Goal: Task Accomplishment & Management: Manage account settings

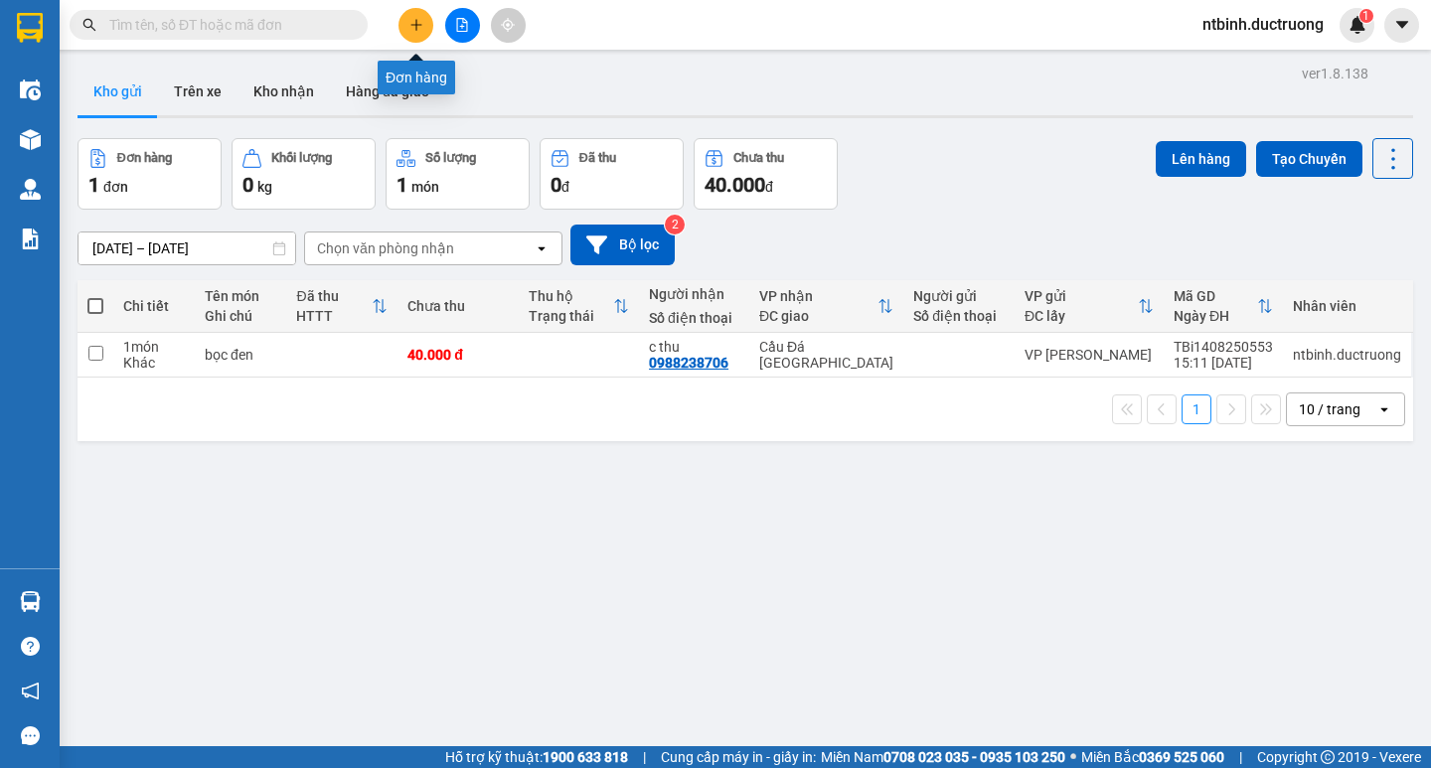
click at [422, 33] on button at bounding box center [415, 25] width 35 height 35
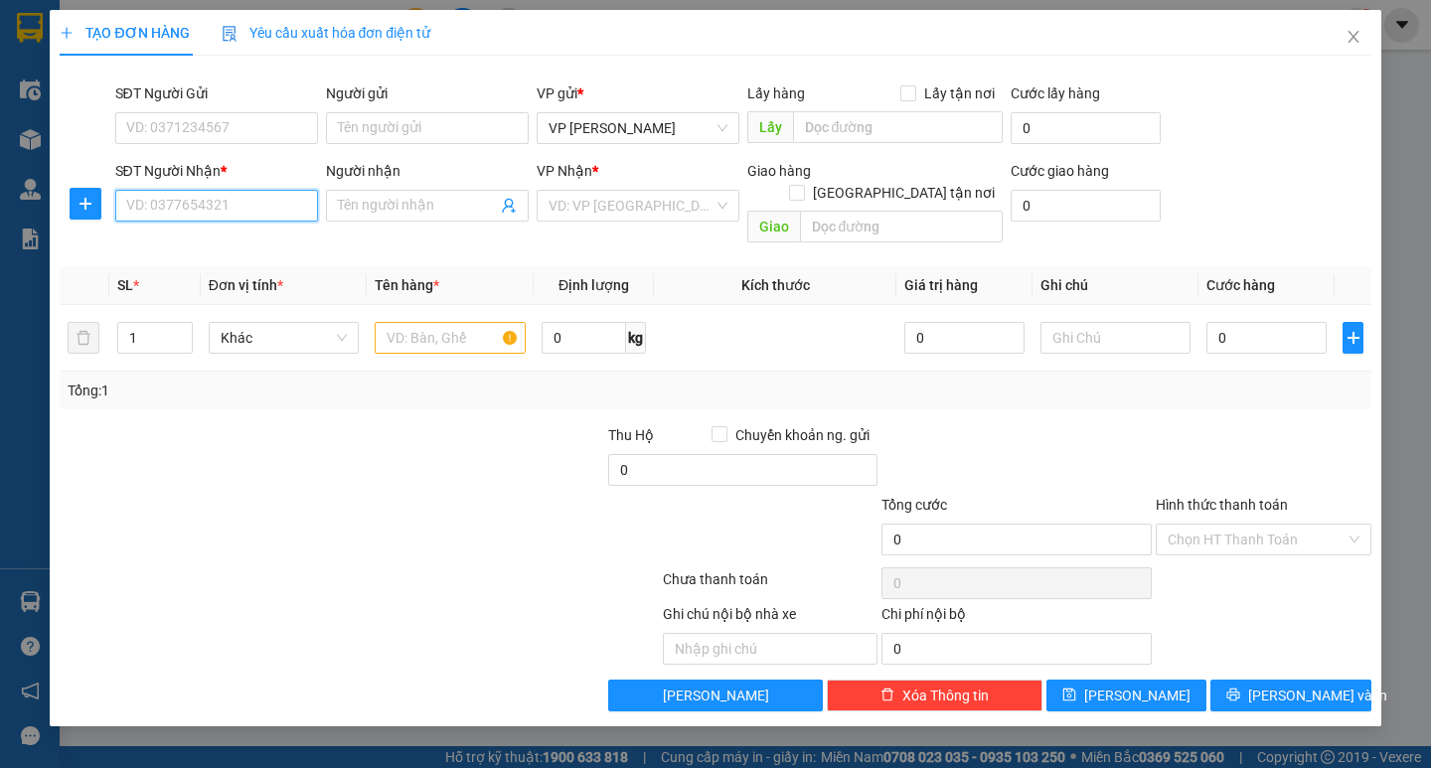
click at [241, 205] on input "SĐT Người Nhận *" at bounding box center [216, 206] width 203 height 32
click at [274, 121] on input "SĐT Người Gửi" at bounding box center [216, 128] width 203 height 32
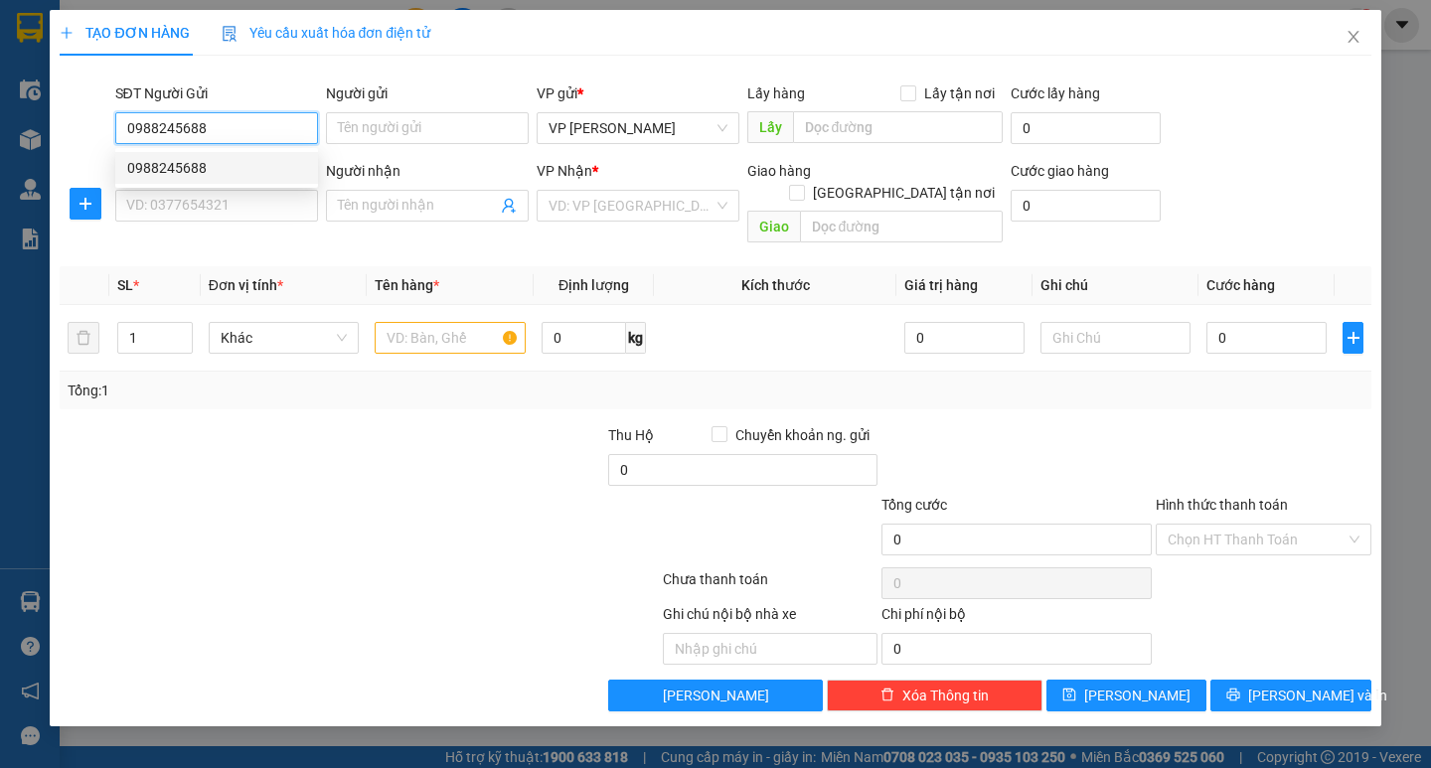
click at [257, 159] on div "0988245688" at bounding box center [216, 168] width 179 height 22
type input "0988245688"
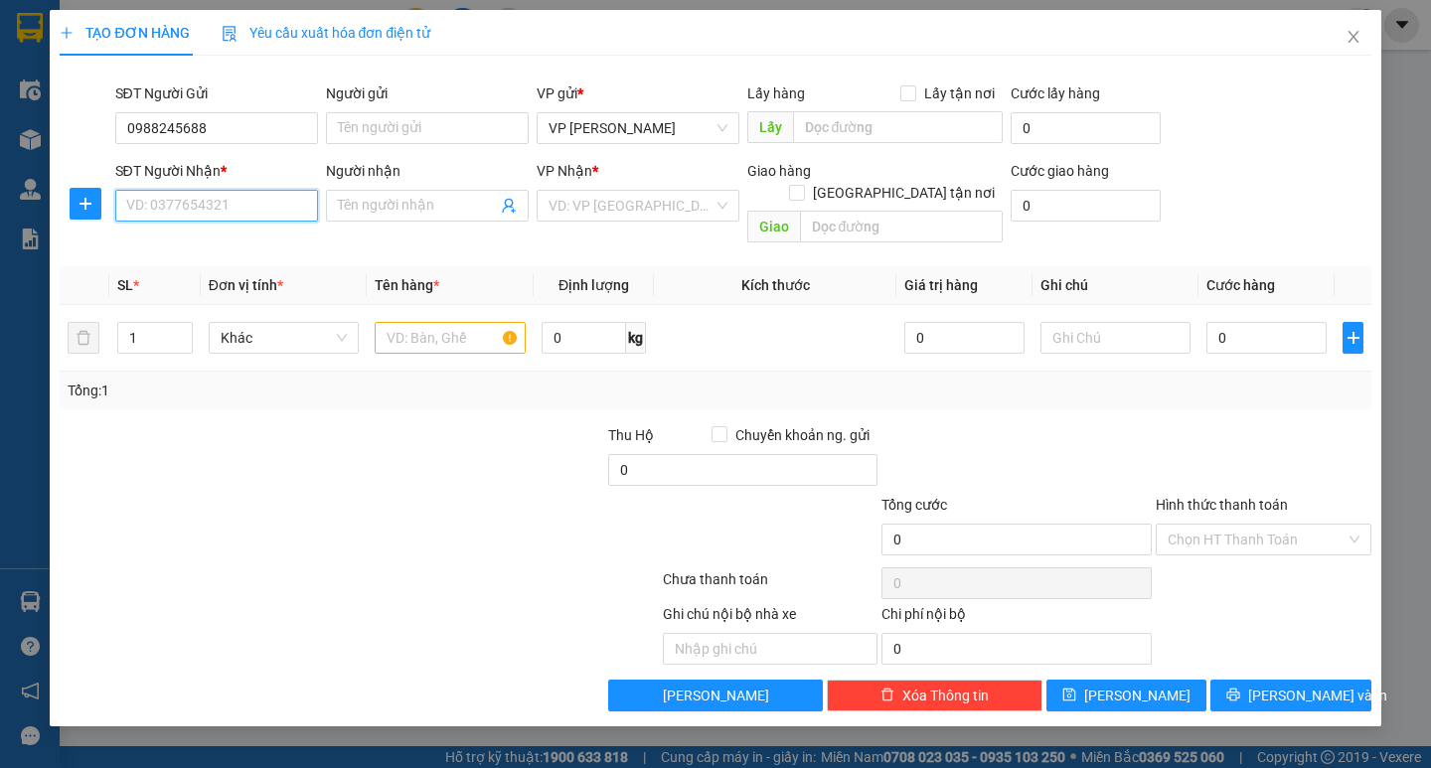
click at [240, 216] on input "SĐT Người Nhận *" at bounding box center [216, 206] width 203 height 32
click at [241, 236] on div "0969461488" at bounding box center [216, 245] width 179 height 22
type input "0969461488"
click at [492, 326] on input "text" at bounding box center [450, 338] width 150 height 32
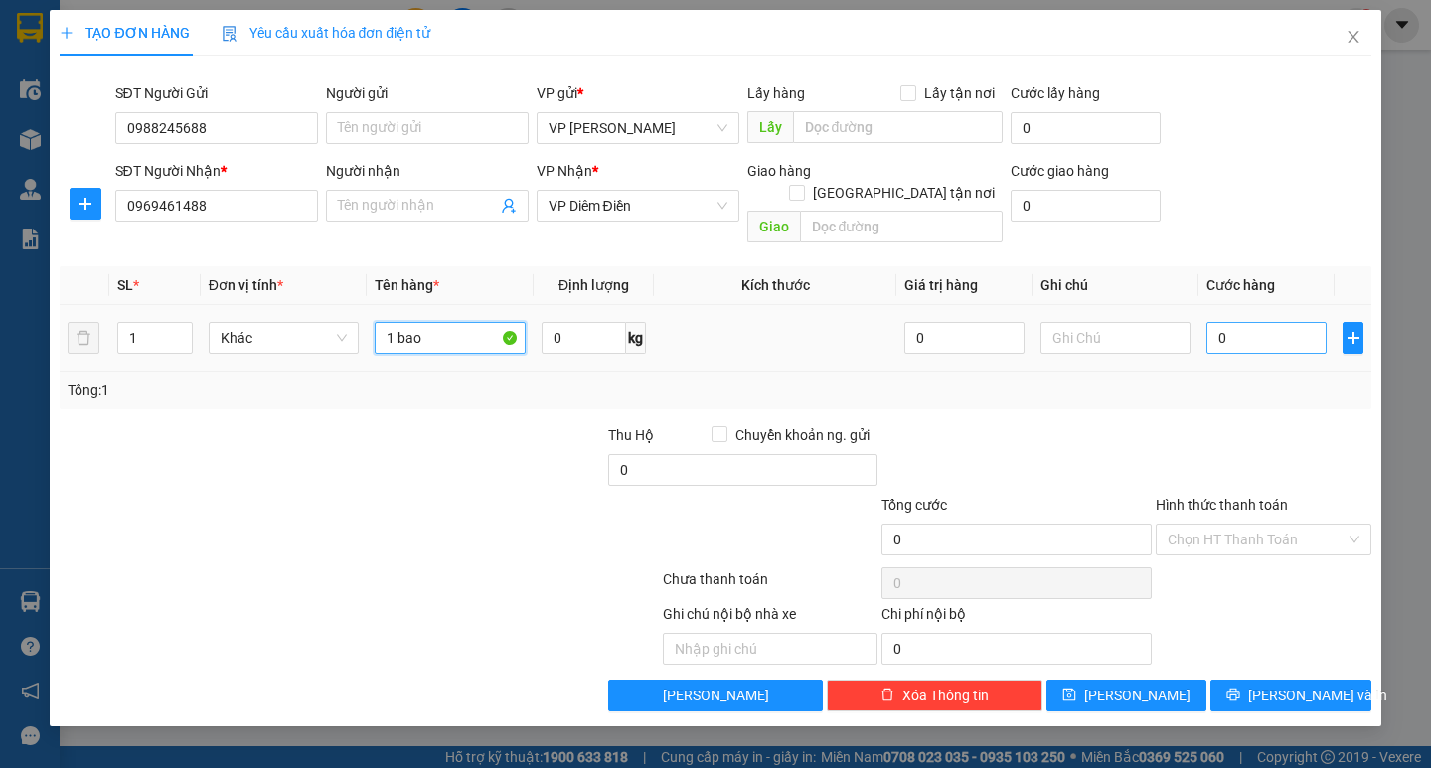
type input "1 bao"
click at [1227, 323] on input "0" at bounding box center [1266, 338] width 120 height 32
click at [1211, 322] on input "0" at bounding box center [1266, 338] width 120 height 32
type input "60"
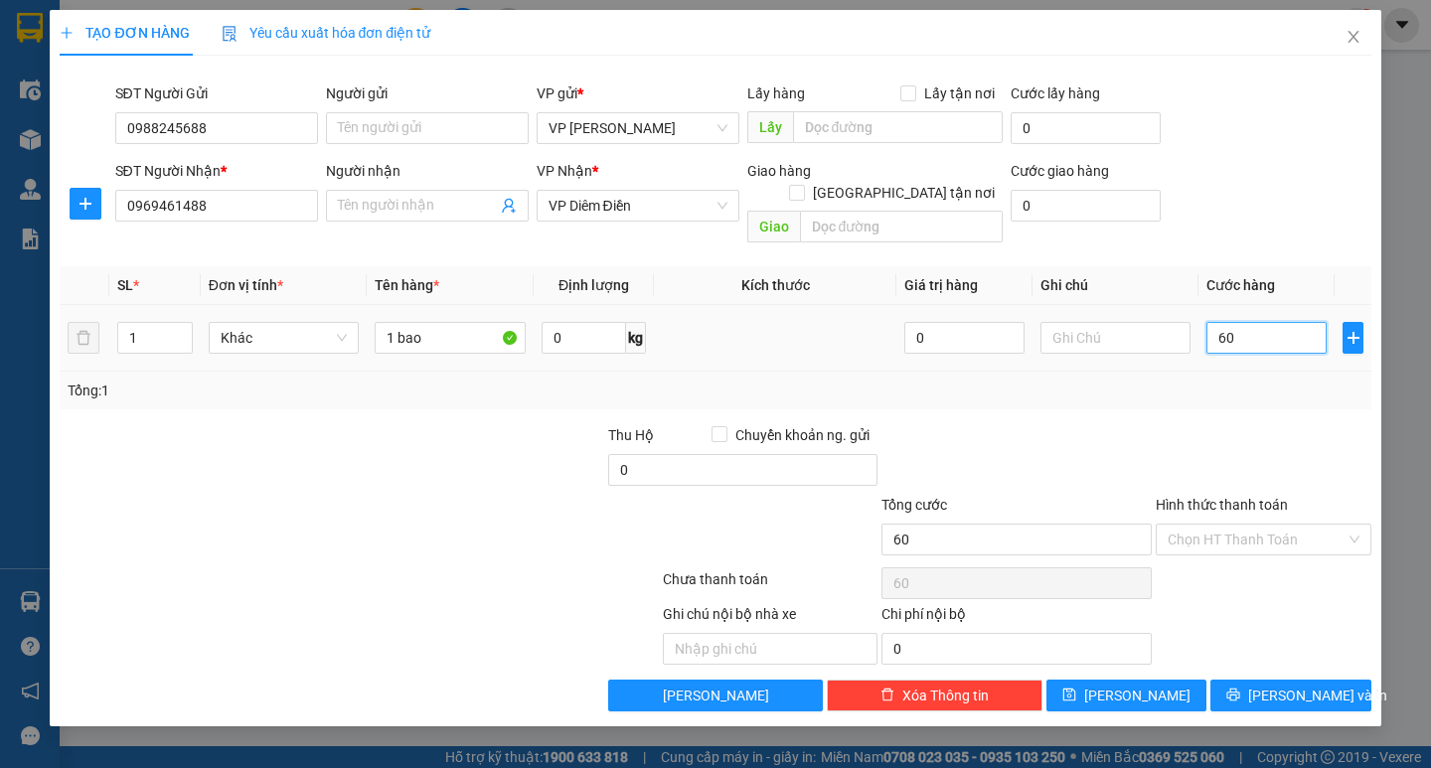
type input "60"
type input "60.000"
drag, startPoint x: 1144, startPoint y: 454, endPoint x: 1158, endPoint y: 449, distance: 14.8
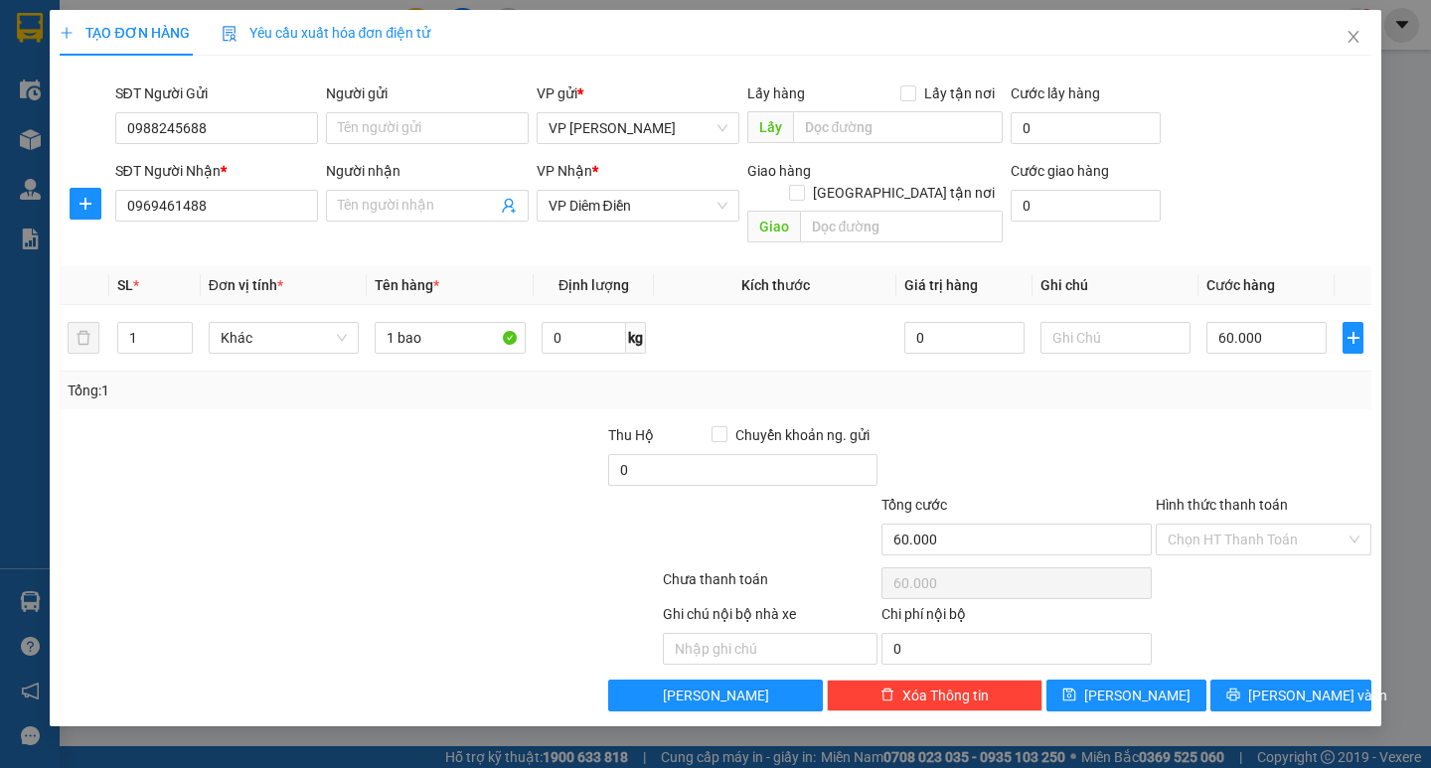
click at [1145, 454] on div at bounding box center [1016, 459] width 274 height 70
click at [1292, 688] on button "[PERSON_NAME] và In" at bounding box center [1290, 696] width 160 height 32
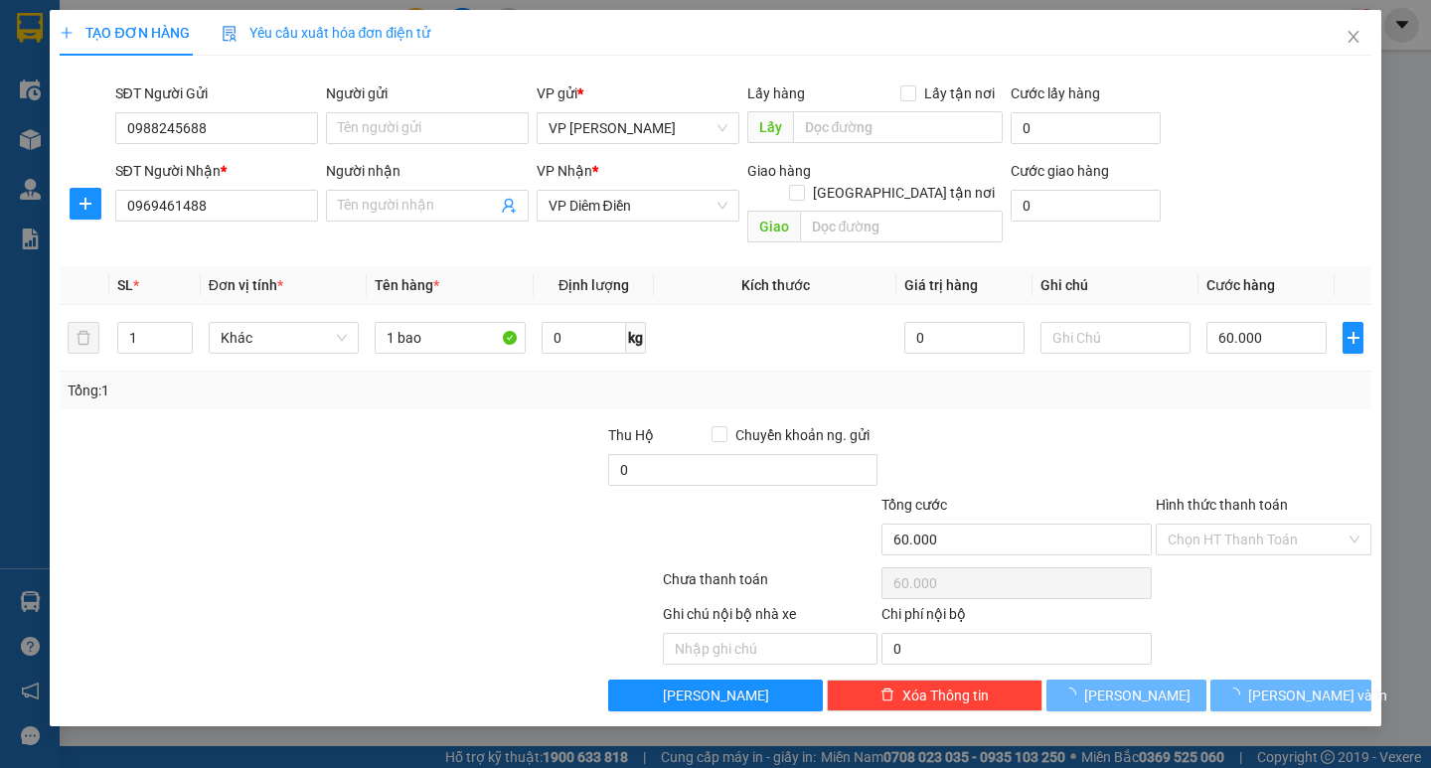
click at [1296, 673] on main at bounding box center [715, 373] width 1431 height 746
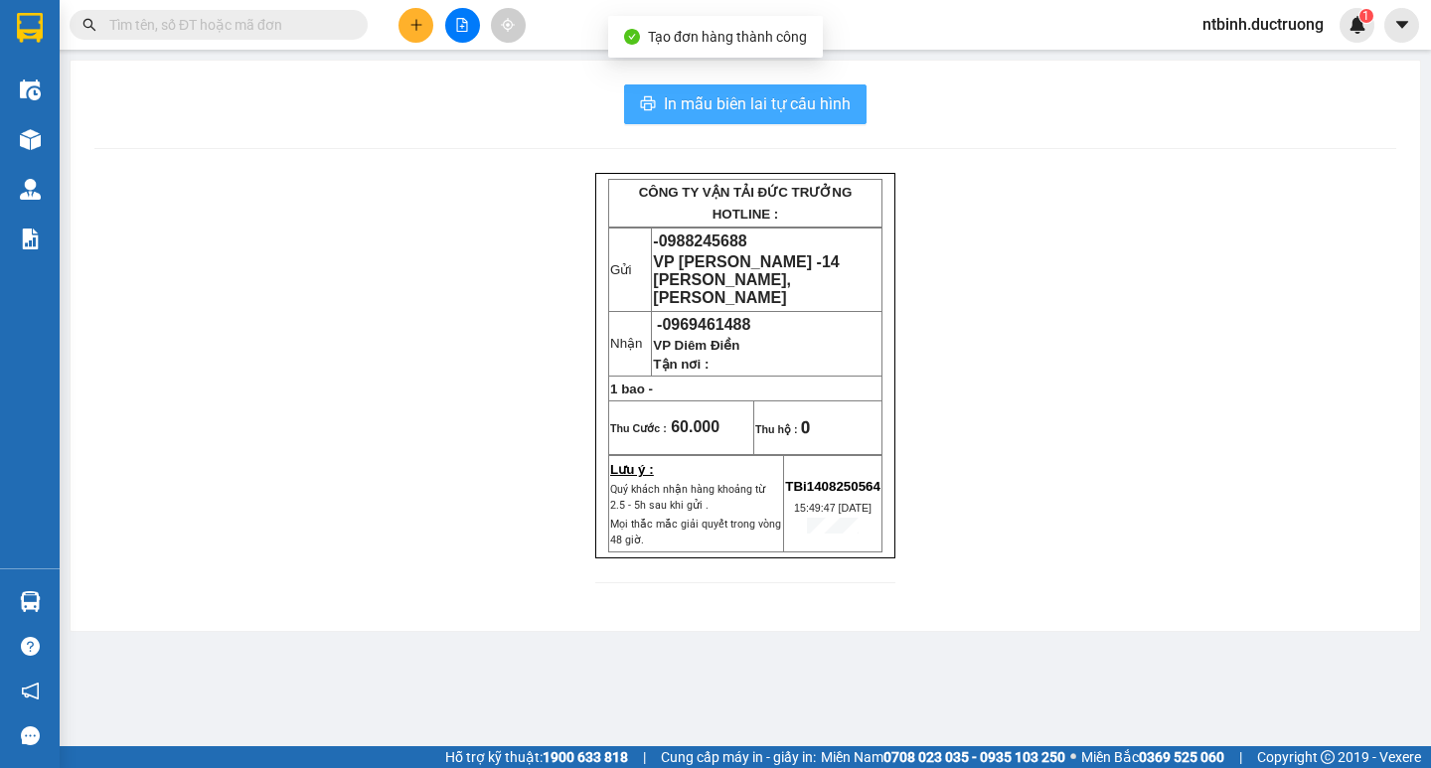
click at [732, 94] on span "In mẫu biên lai tự cấu hình" at bounding box center [757, 103] width 187 height 25
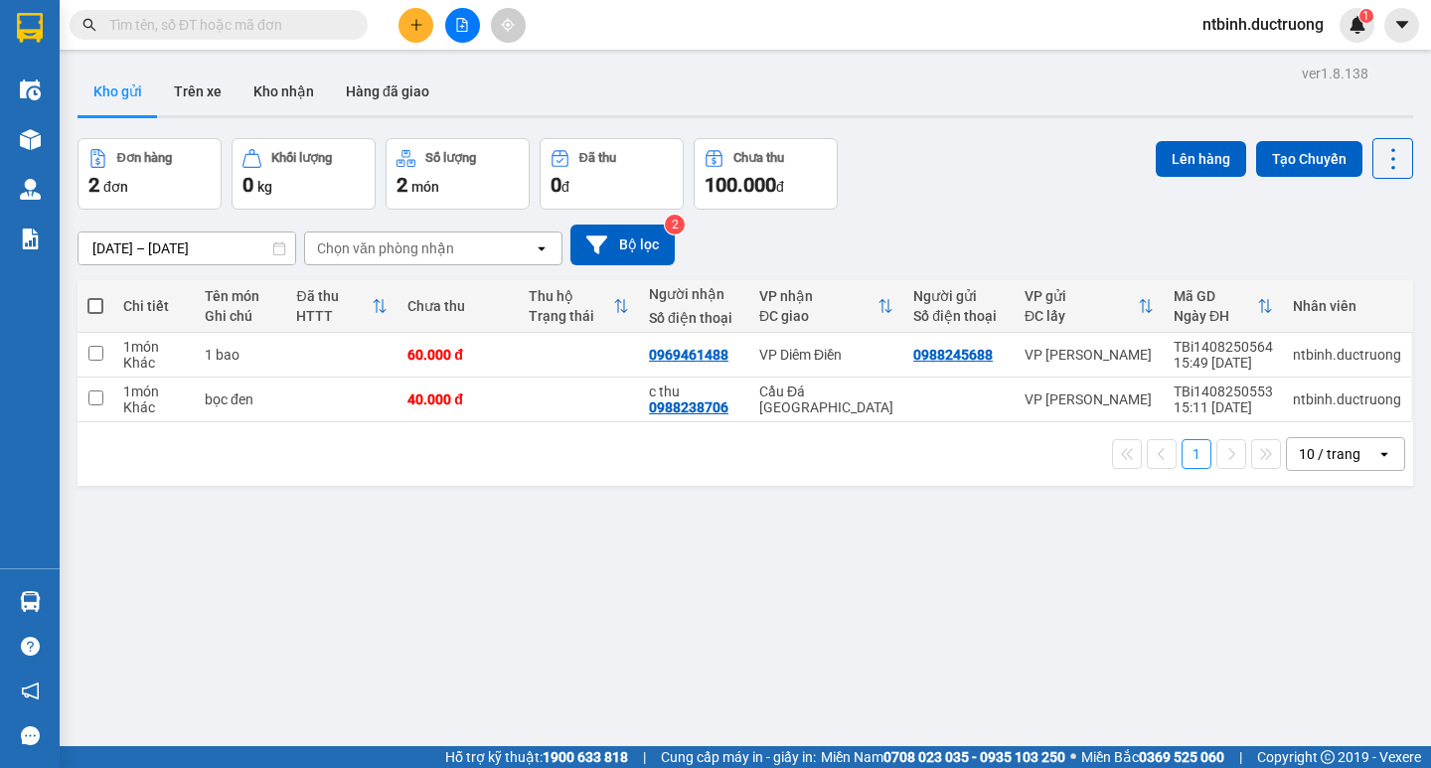
click at [404, 14] on button at bounding box center [415, 25] width 35 height 35
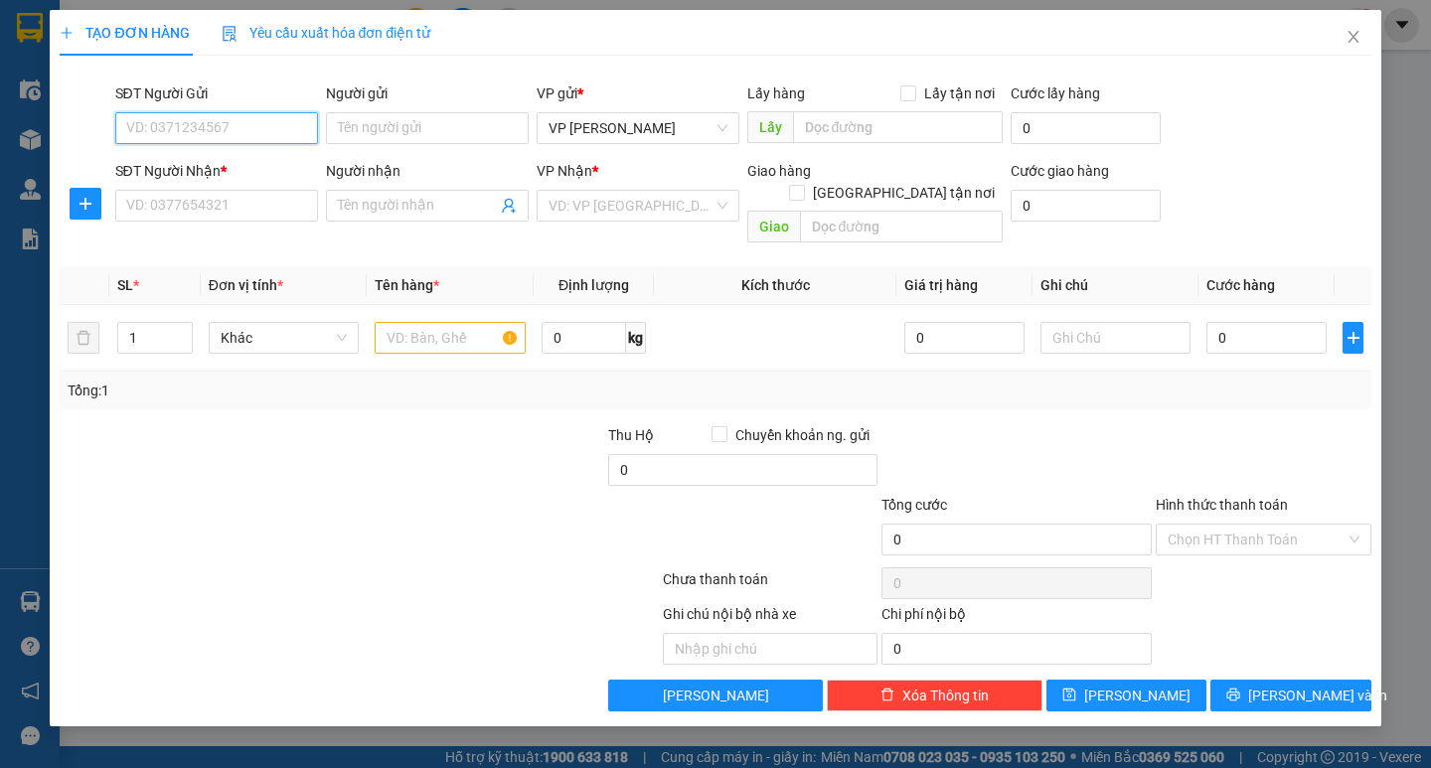
click at [236, 134] on input "SĐT Người Gửi" at bounding box center [216, 128] width 203 height 32
click at [238, 172] on div "0868080178" at bounding box center [216, 168] width 179 height 22
type input "0868080178"
click at [237, 193] on input "SĐT Người Nhận *" at bounding box center [216, 206] width 203 height 32
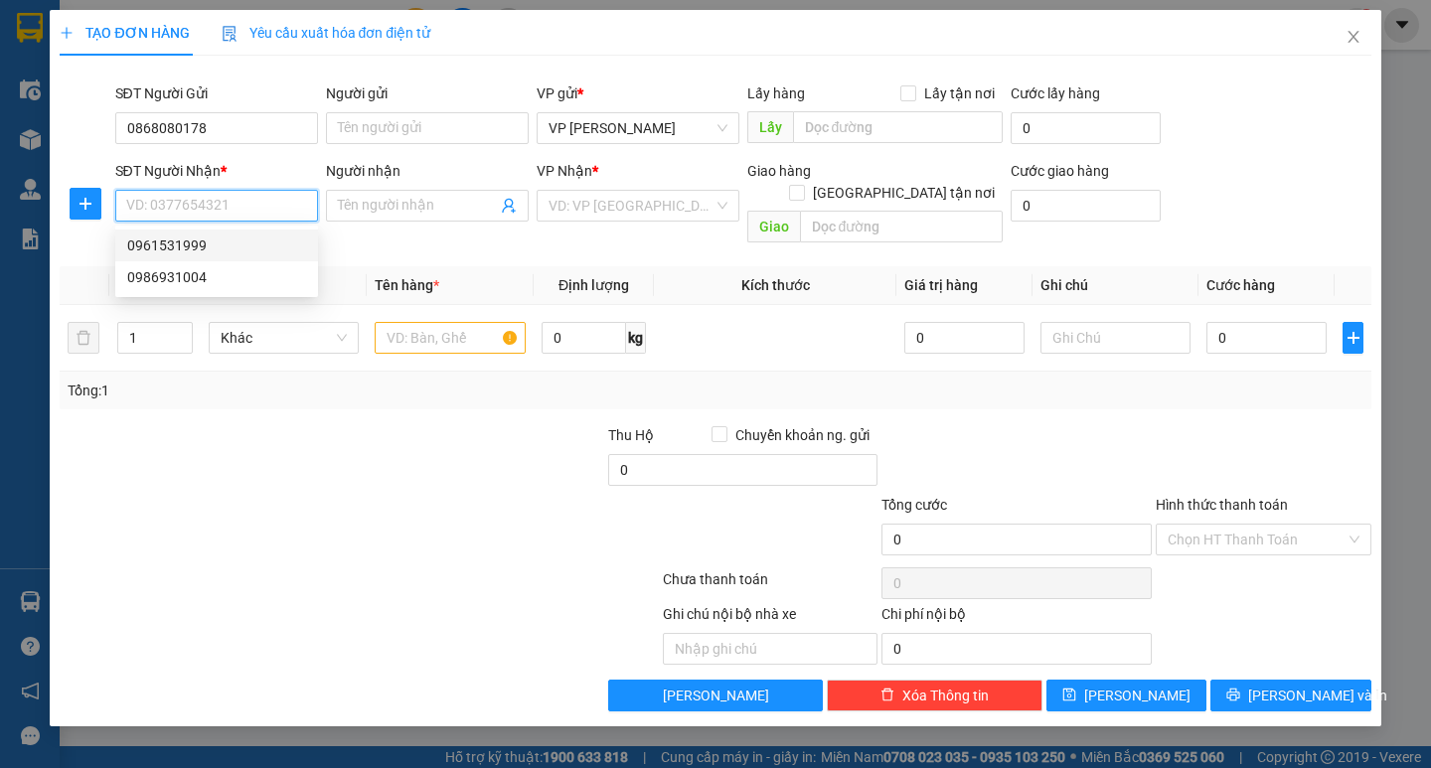
click at [237, 242] on div "0961531999" at bounding box center [216, 245] width 179 height 22
type input "0961531999"
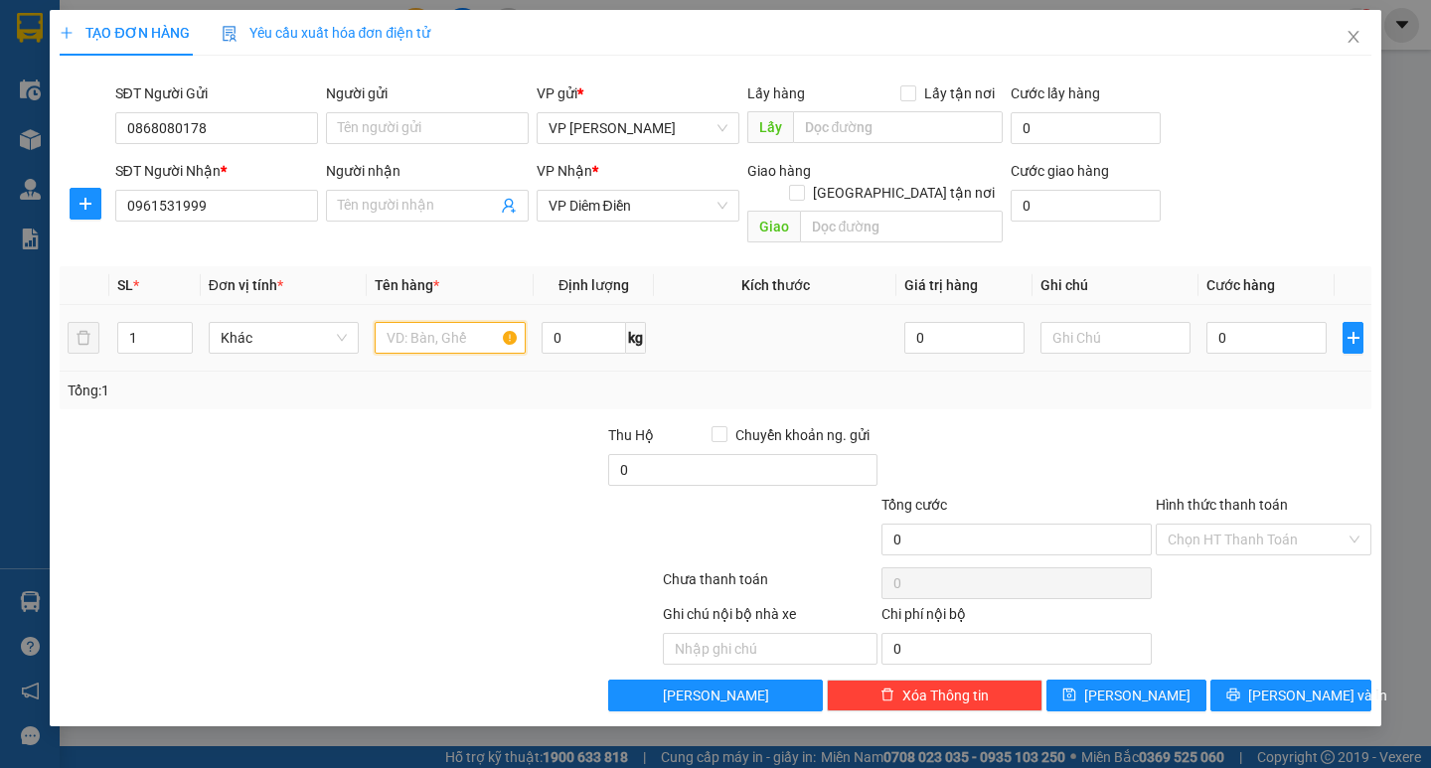
drag, startPoint x: 465, startPoint y: 330, endPoint x: 475, endPoint y: 313, distance: 19.6
click at [465, 329] on input "text" at bounding box center [450, 338] width 150 height 32
type input "cat tong"
click at [1262, 322] on input "0" at bounding box center [1266, 338] width 120 height 32
click at [1209, 322] on input "0" at bounding box center [1266, 338] width 120 height 32
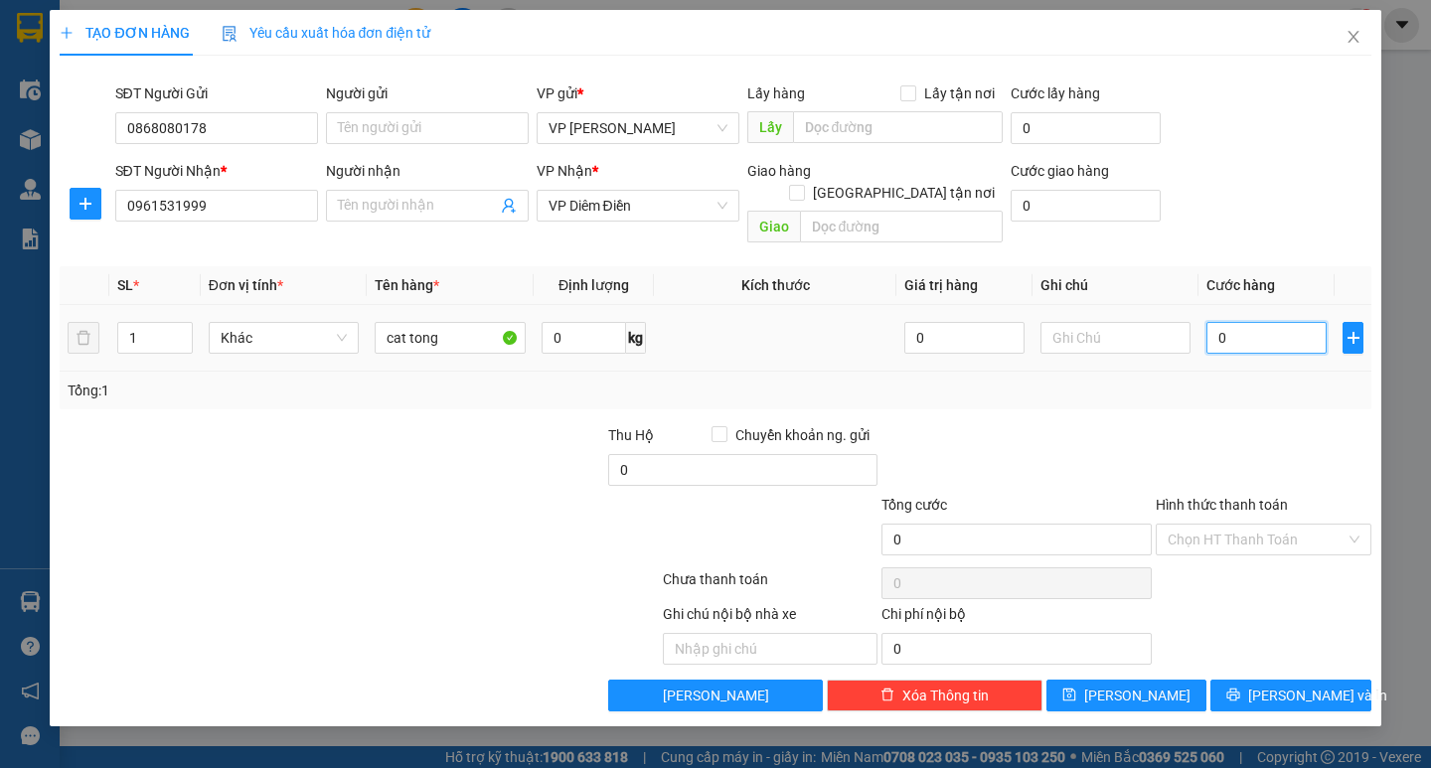
type input "50"
type input "50.000"
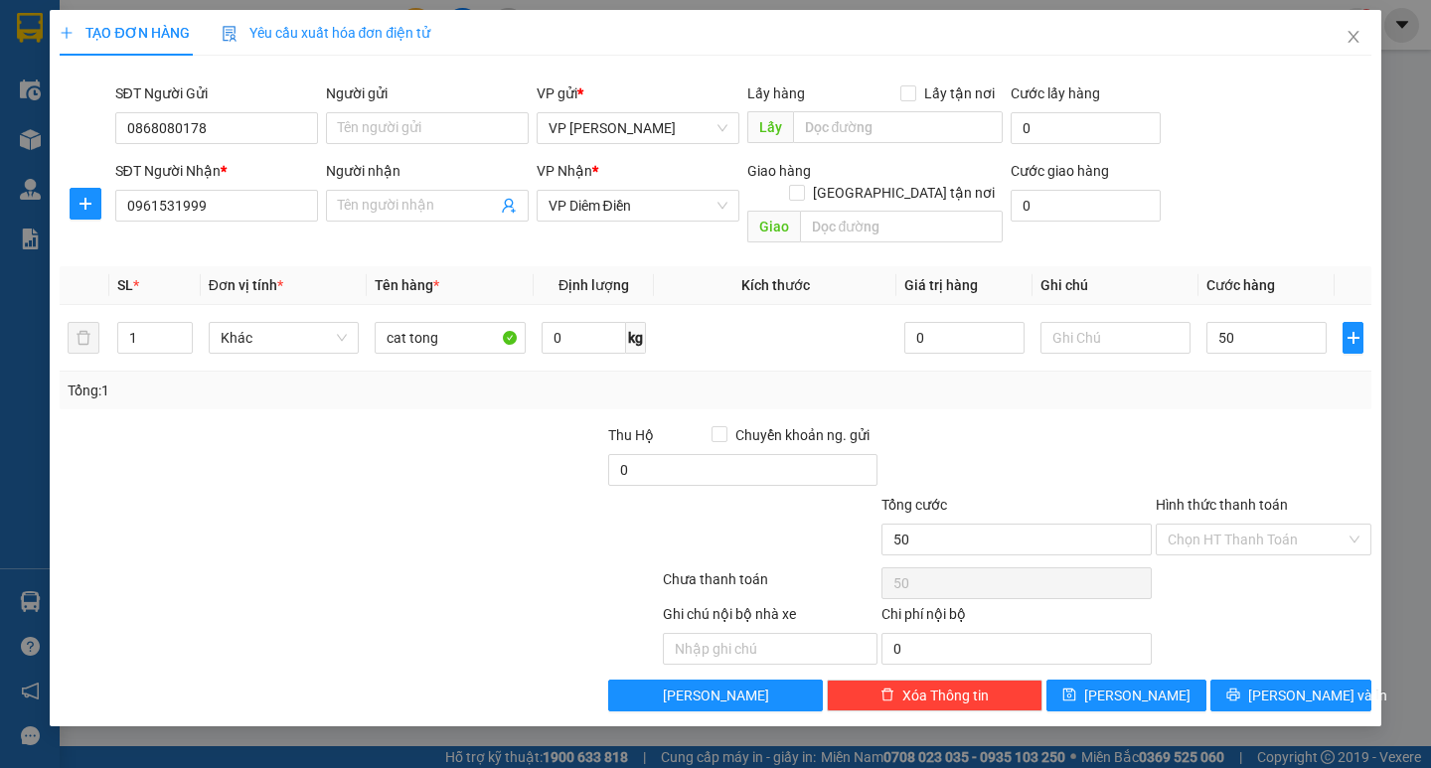
type input "50.000"
click at [1216, 424] on div at bounding box center [1264, 459] width 220 height 70
click at [1293, 680] on button "[PERSON_NAME] và In" at bounding box center [1290, 696] width 160 height 32
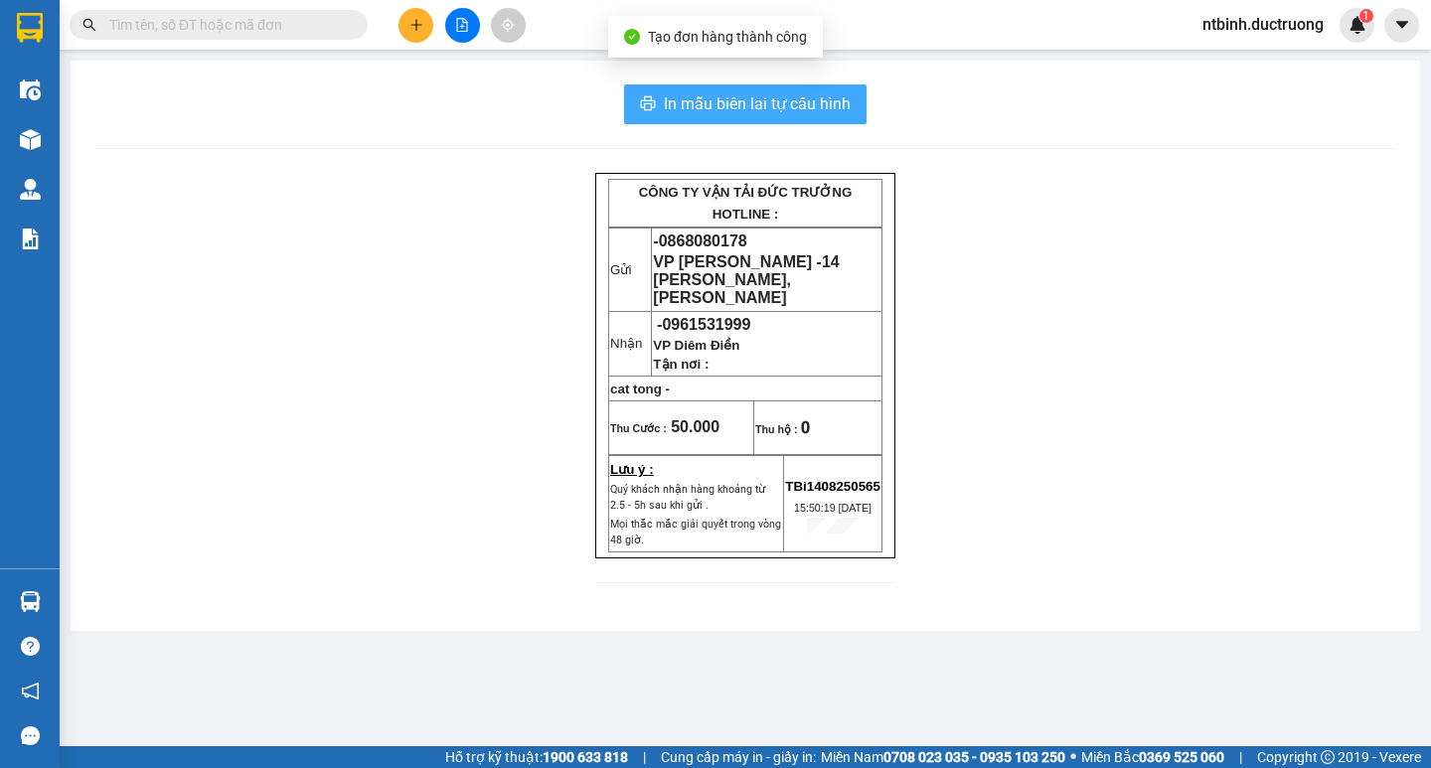
click at [756, 119] on button "In mẫu biên lai tự cấu hình" at bounding box center [745, 104] width 242 height 40
click at [771, 104] on span "In mẫu biên lai tự cấu hình" at bounding box center [757, 103] width 187 height 25
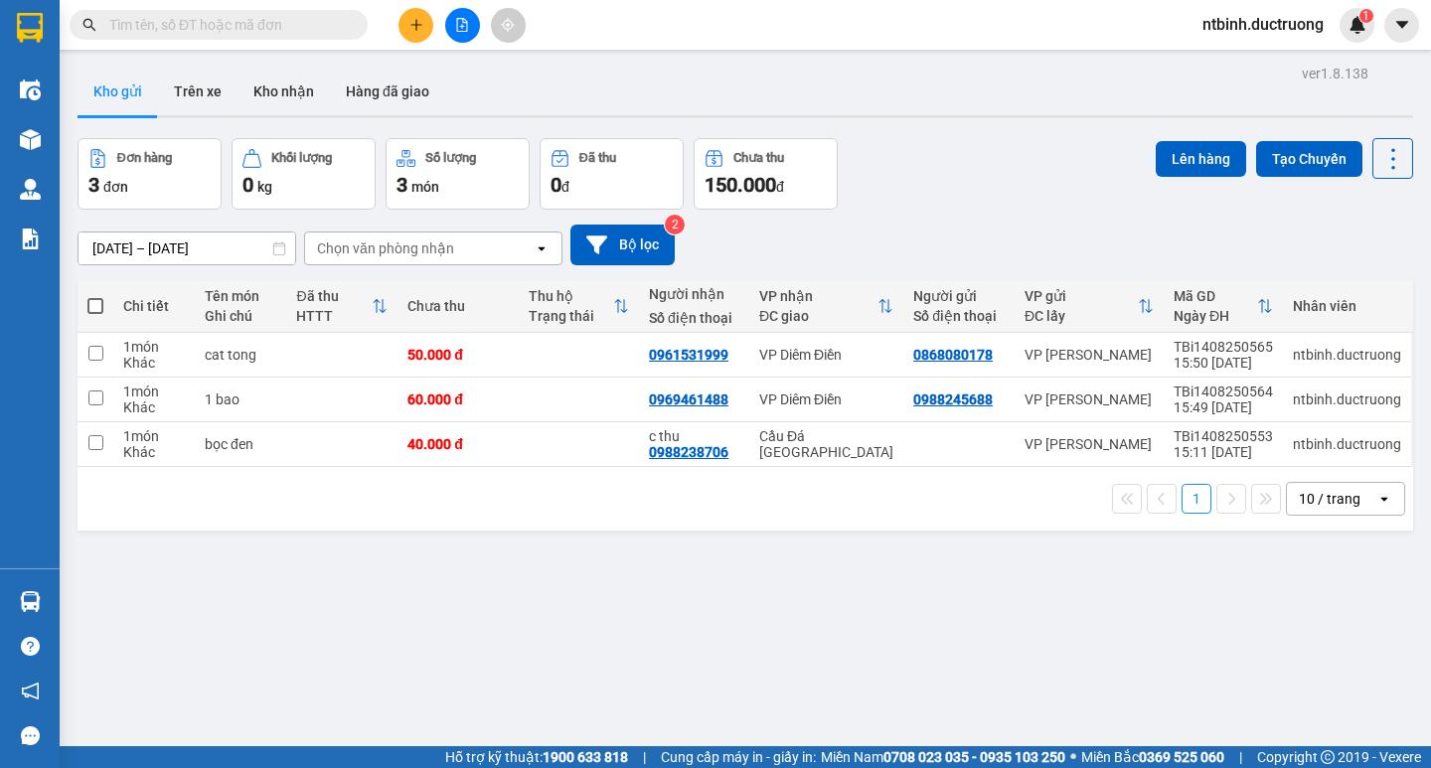
click at [395, 20] on div at bounding box center [462, 25] width 149 height 35
click at [427, 26] on button at bounding box center [415, 25] width 35 height 35
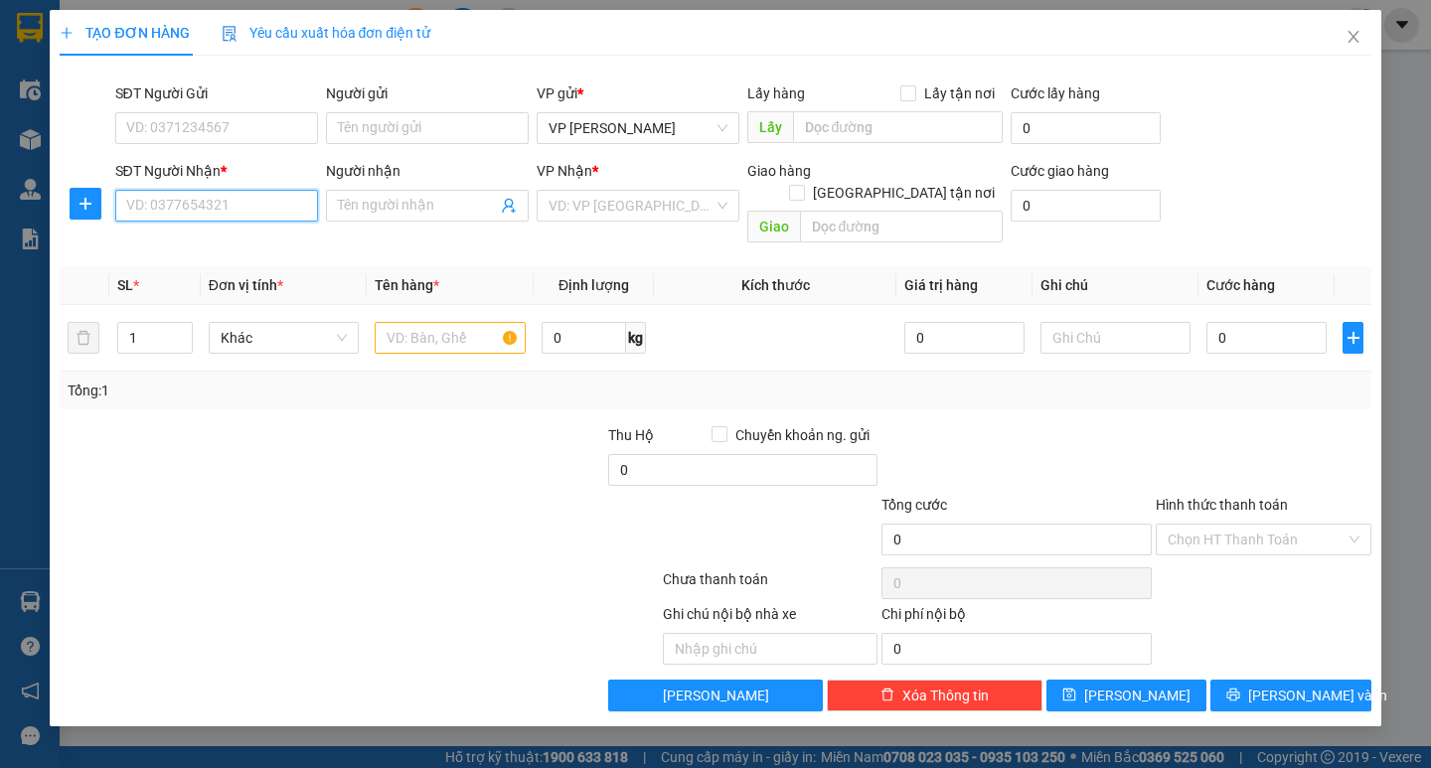
click at [199, 212] on input "SĐT Người Nhận *" at bounding box center [216, 206] width 203 height 32
click at [224, 251] on div "0964890810" at bounding box center [216, 245] width 179 height 22
type input "0964890810"
click at [447, 323] on input "text" at bounding box center [450, 338] width 150 height 32
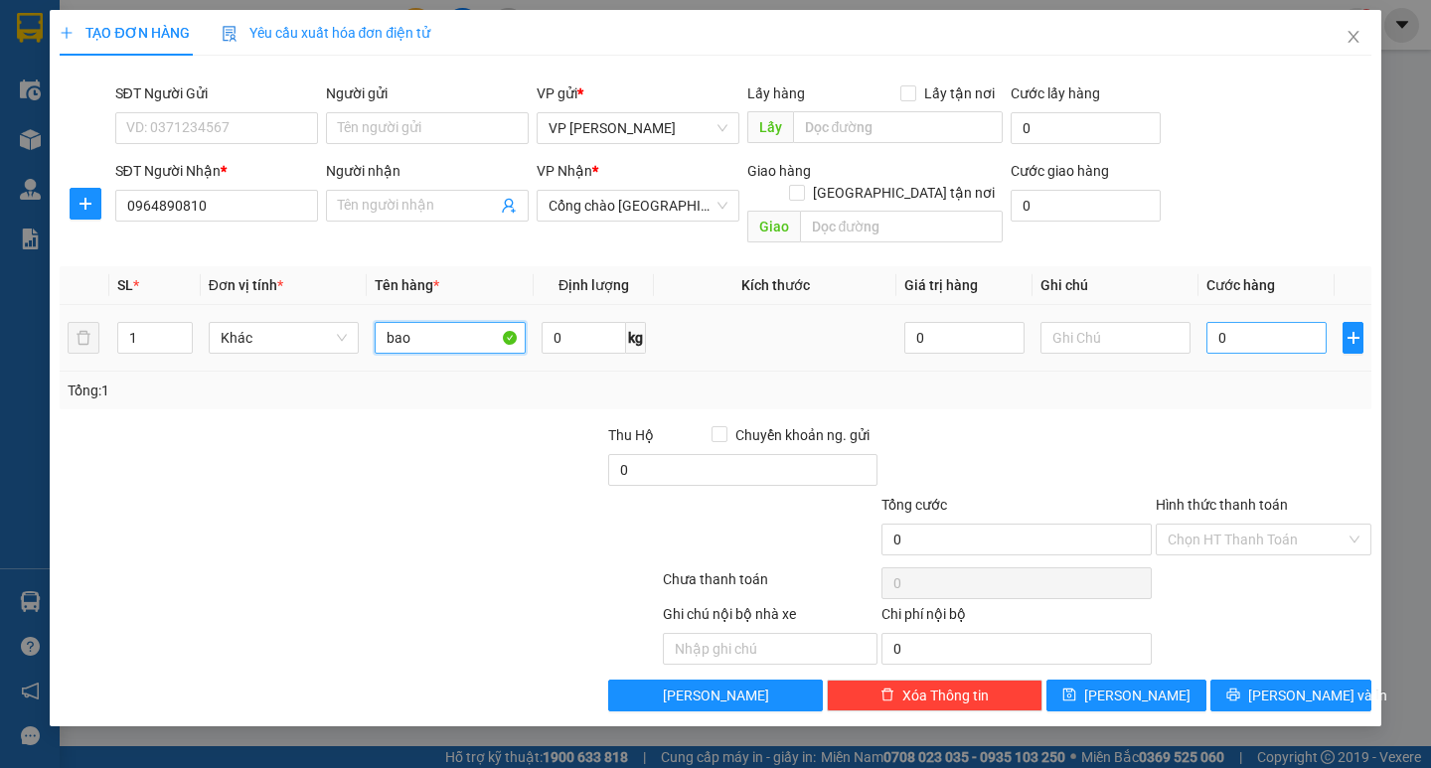
type input "bao"
click at [1206, 322] on input "0" at bounding box center [1266, 338] width 120 height 32
click at [1210, 322] on input "0" at bounding box center [1266, 338] width 120 height 32
type input "50"
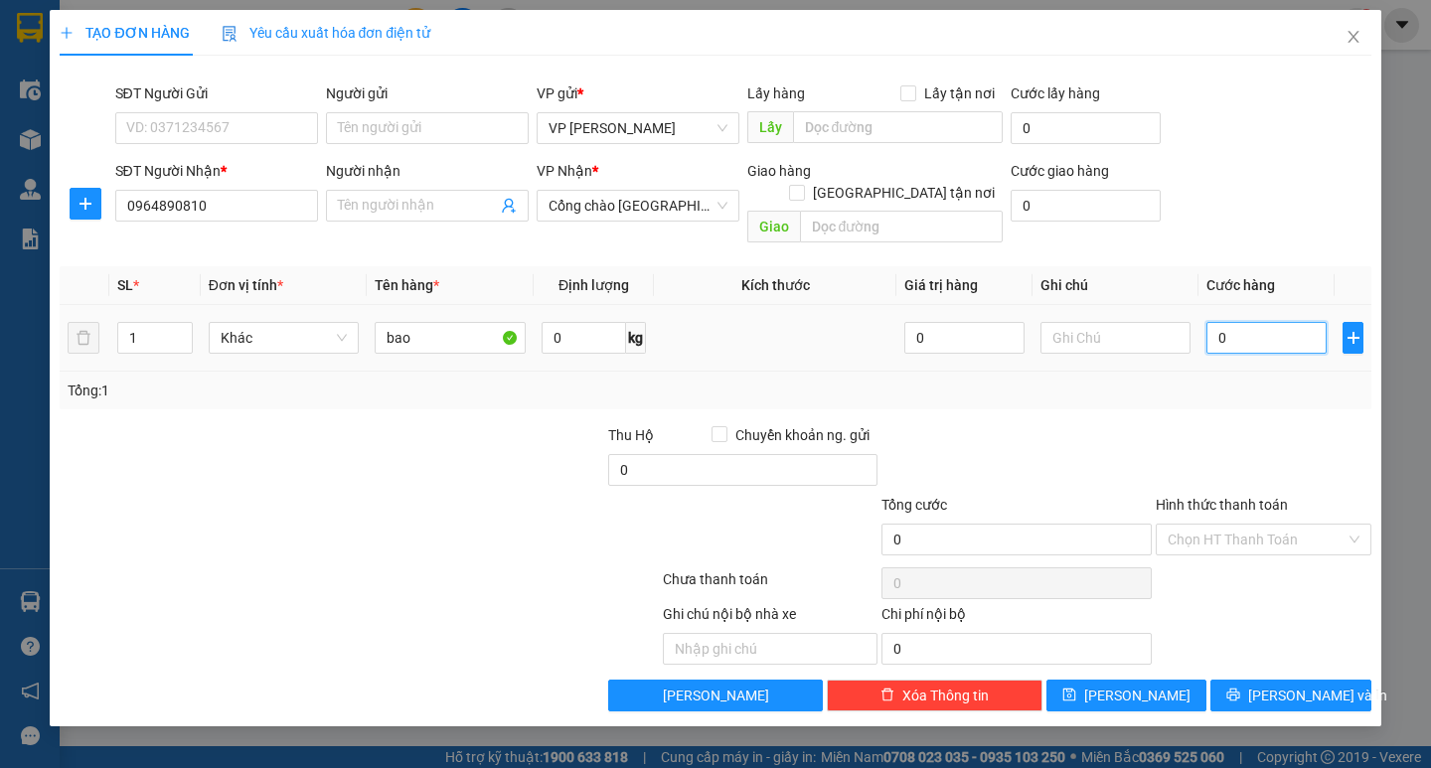
type input "50"
type input "50.000"
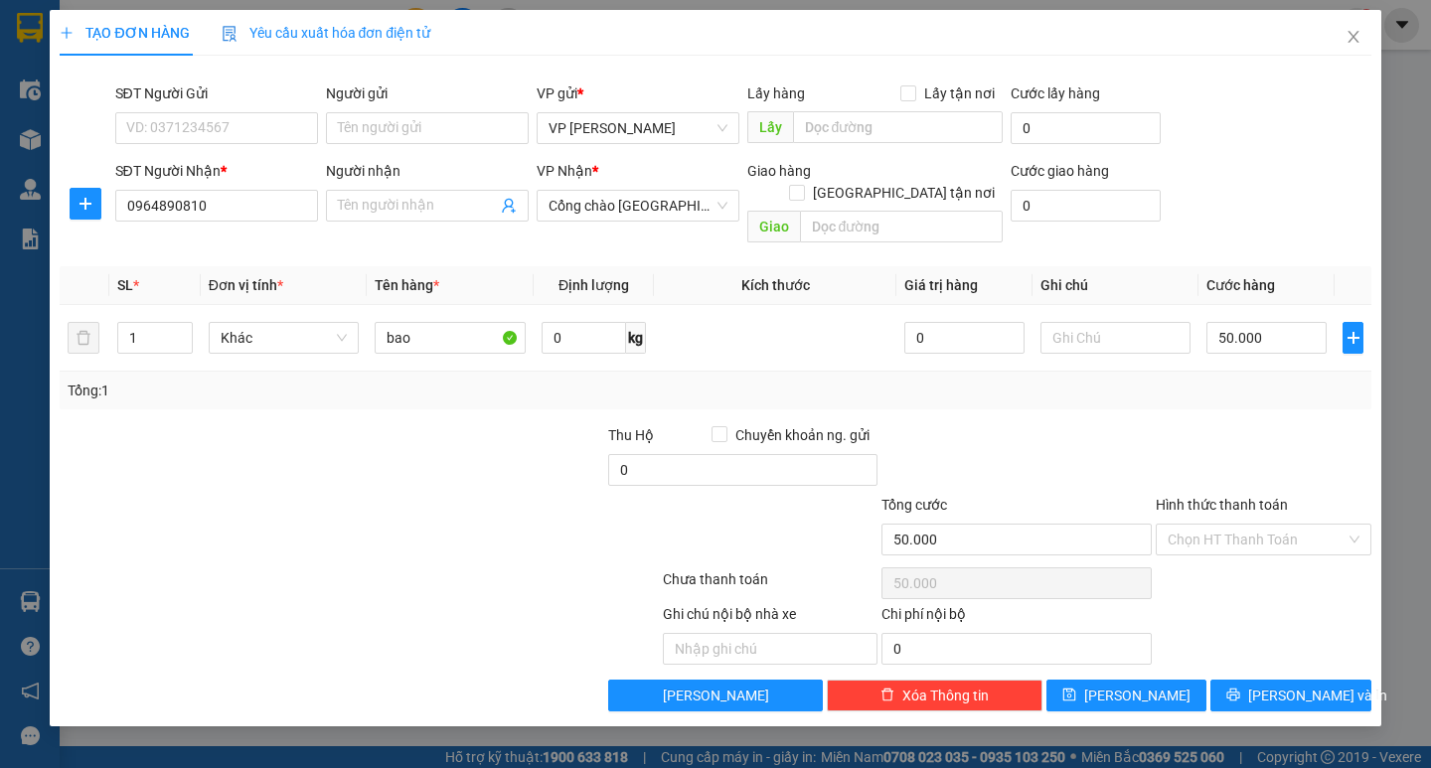
click at [1249, 424] on div at bounding box center [1264, 459] width 220 height 70
click at [1320, 685] on span "[PERSON_NAME] và In" at bounding box center [1317, 696] width 139 height 22
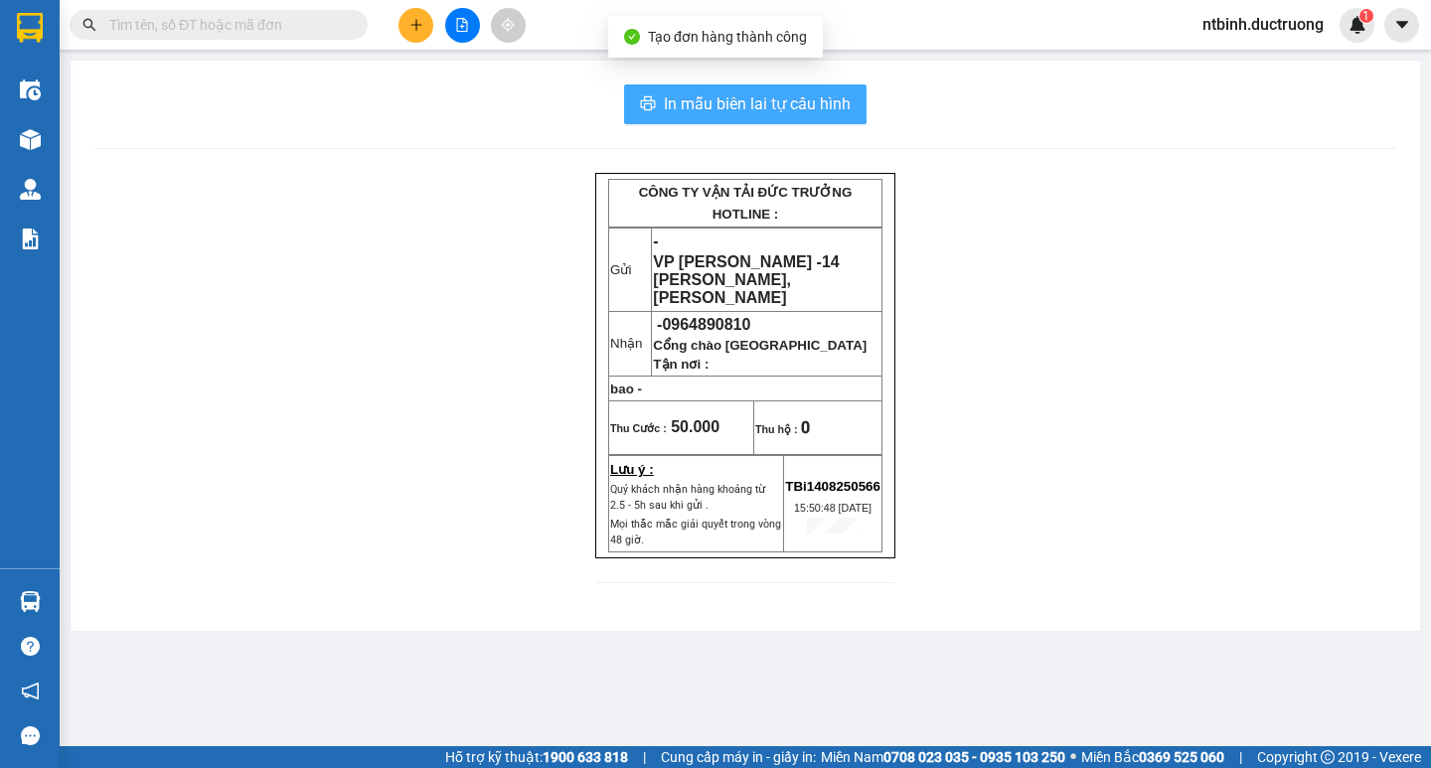
click at [826, 118] on button "In mẫu biên lai tự cấu hình" at bounding box center [745, 104] width 242 height 40
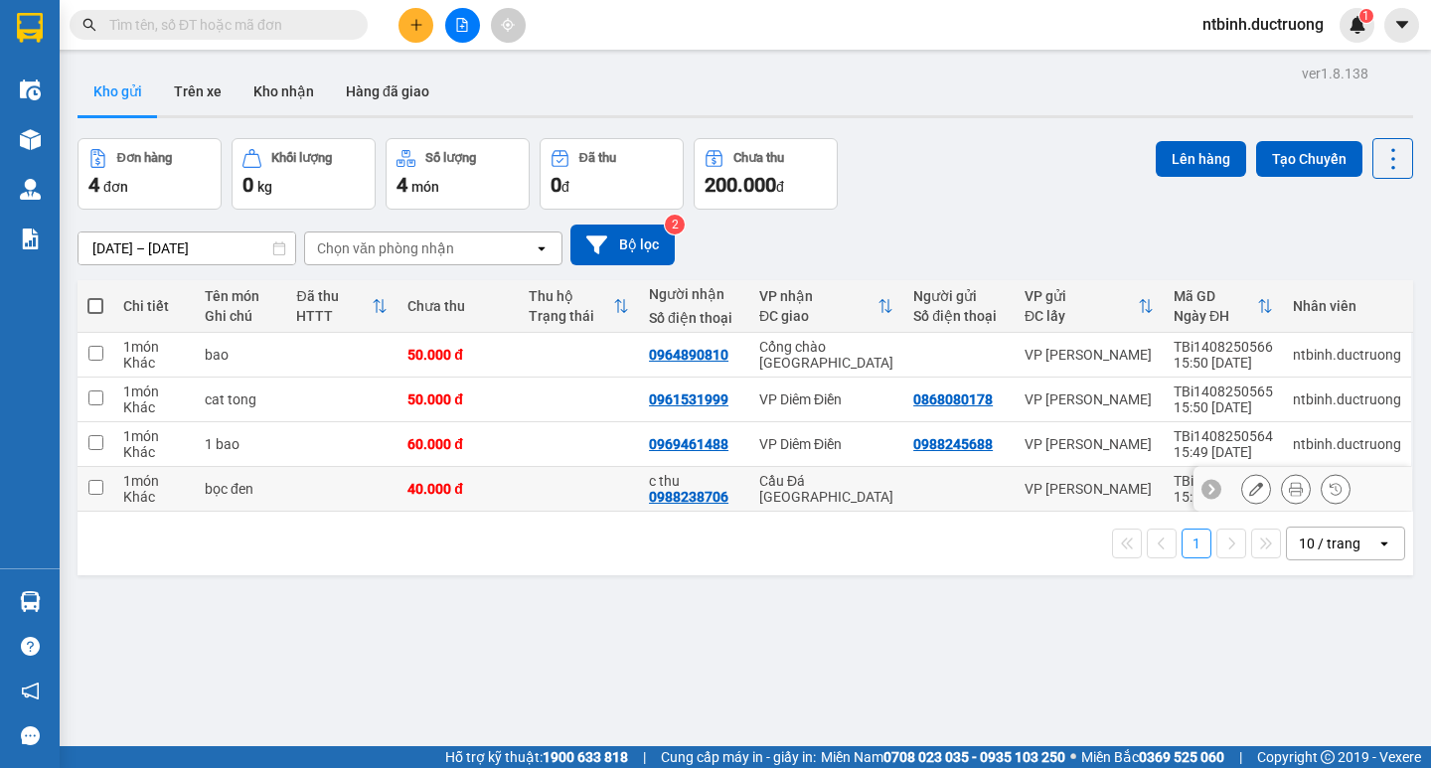
click at [101, 491] on input "checkbox" at bounding box center [95, 487] width 15 height 15
checkbox input "true"
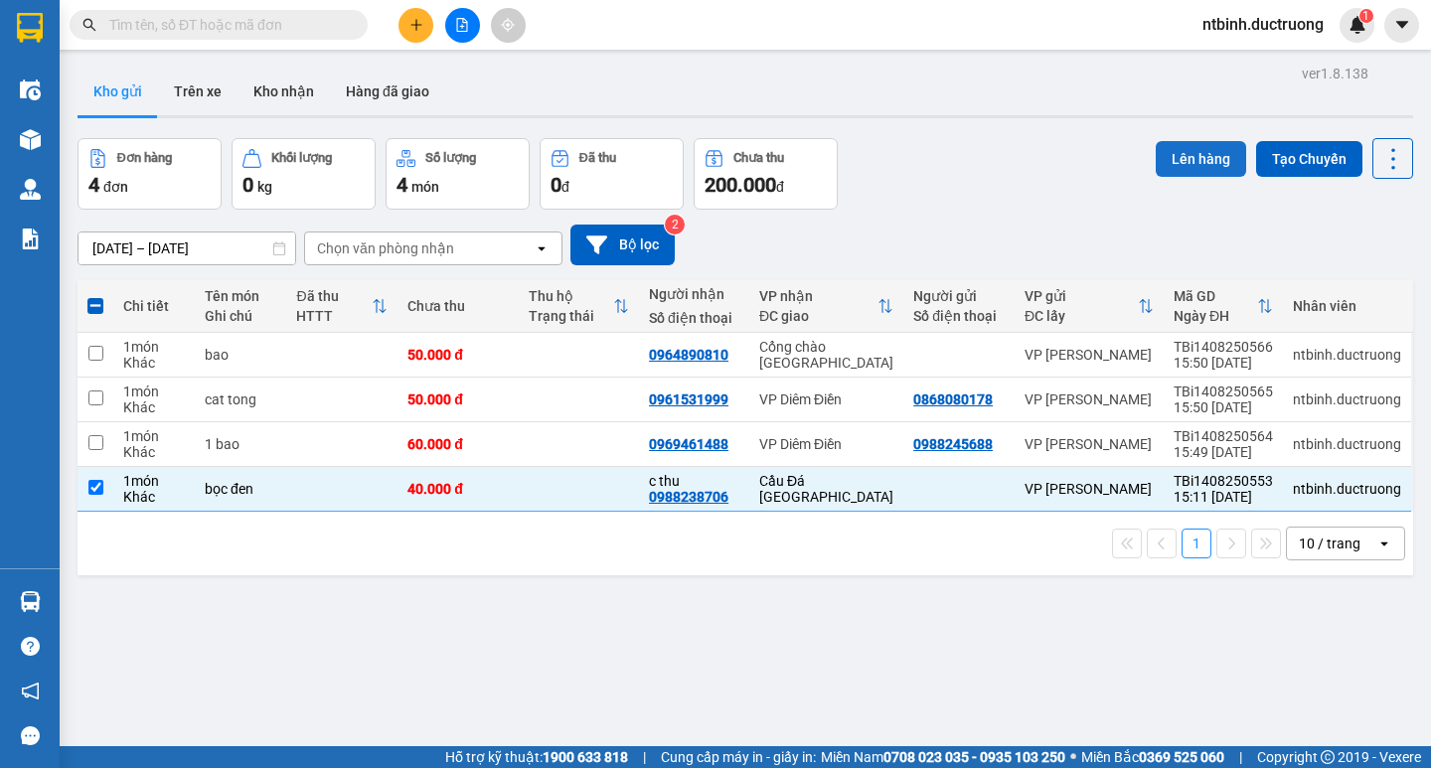
click at [1176, 142] on button "Lên hàng" at bounding box center [1201, 159] width 90 height 36
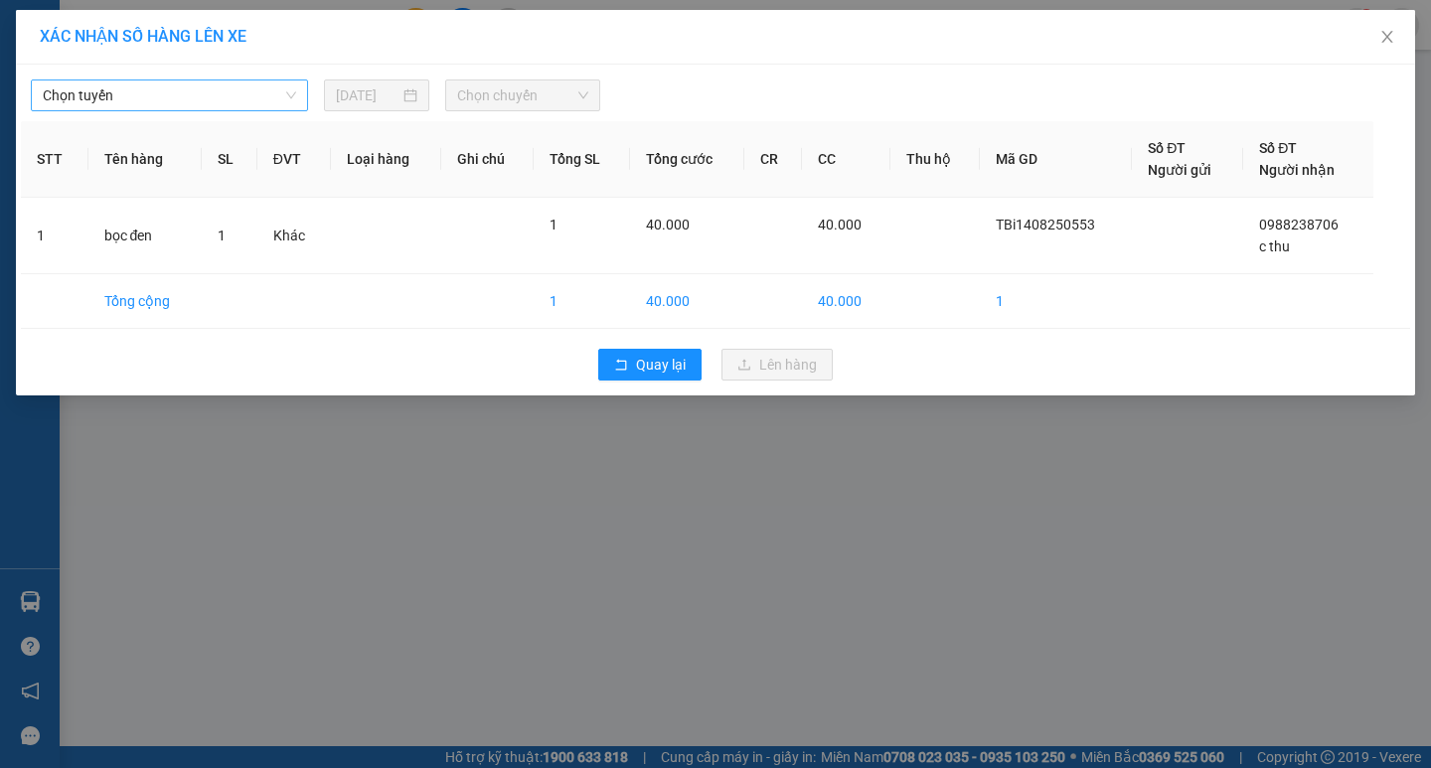
click at [287, 94] on span "Chọn tuyến" at bounding box center [169, 95] width 253 height 30
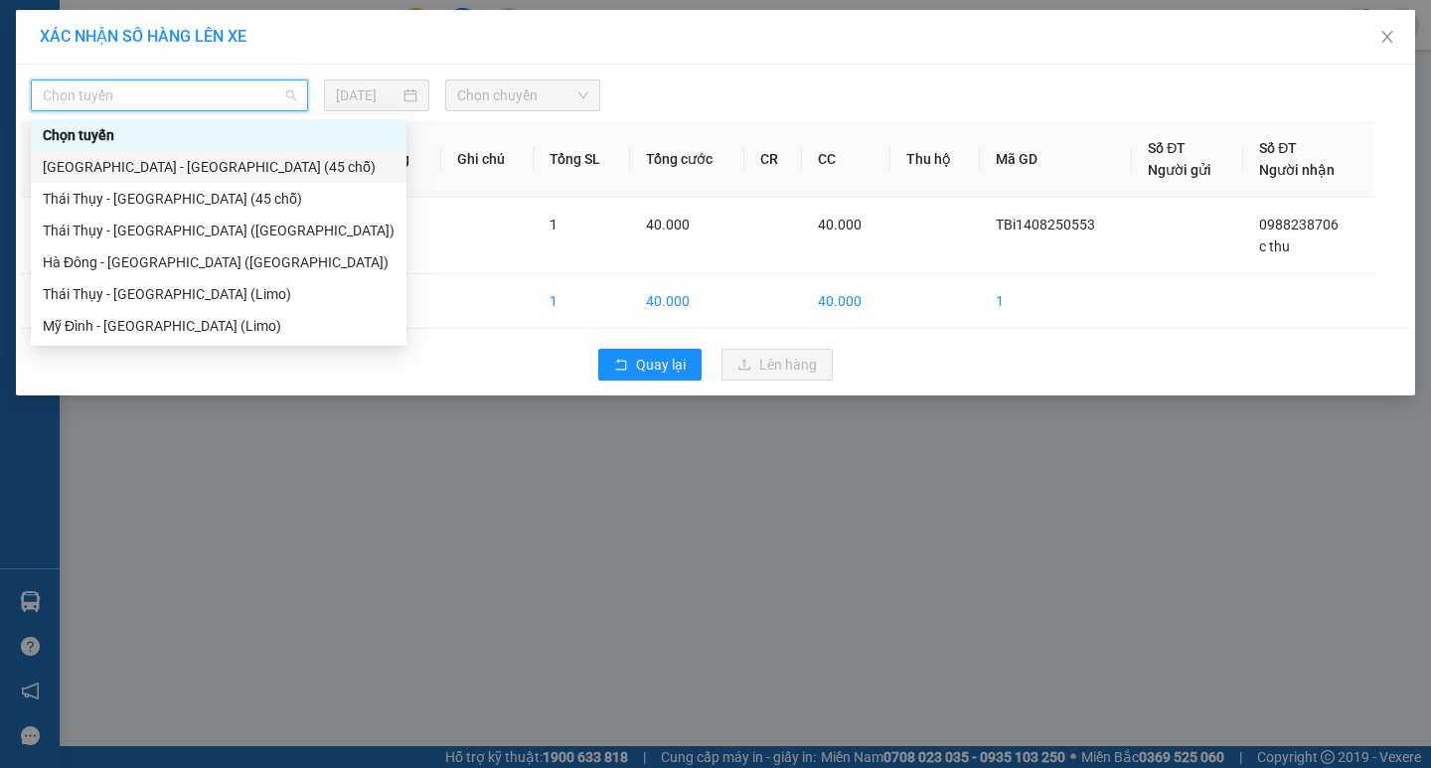
click at [218, 169] on div "[GEOGRAPHIC_DATA] - [GEOGRAPHIC_DATA][PERSON_NAME] (45 [PERSON_NAME])" at bounding box center [219, 167] width 352 height 22
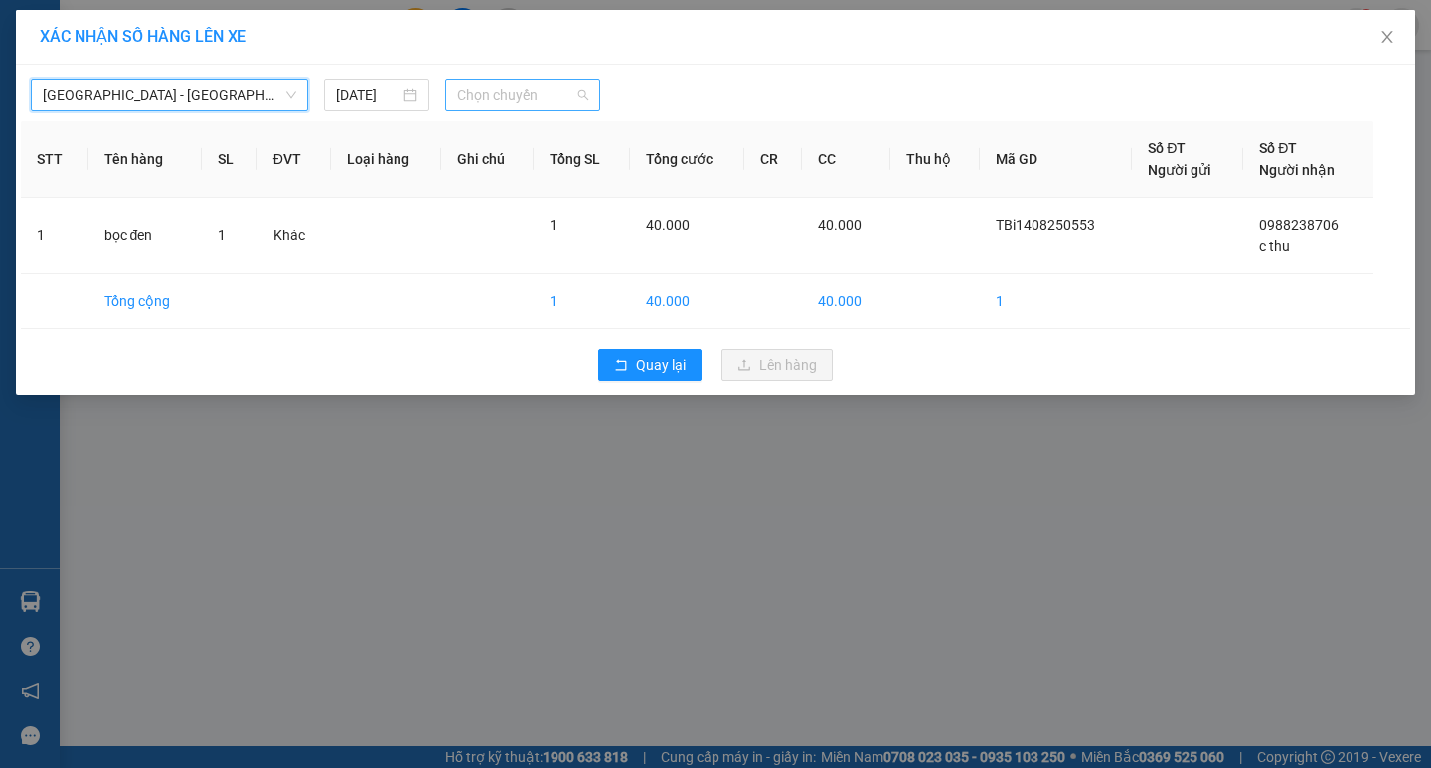
click at [545, 110] on div "Chọn chuyến" at bounding box center [522, 95] width 155 height 32
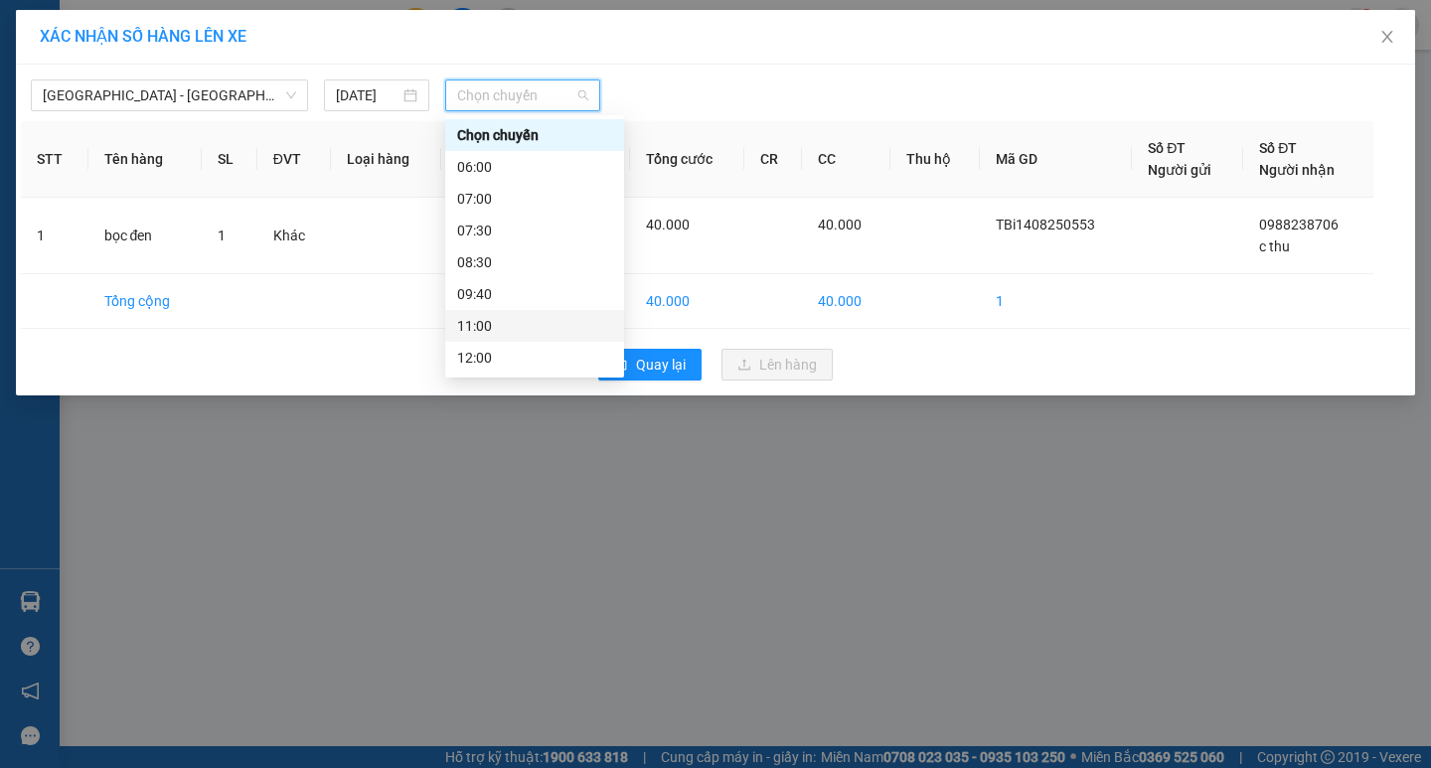
scroll to position [199, 0]
click at [506, 323] on div "15:30" at bounding box center [534, 318] width 155 height 22
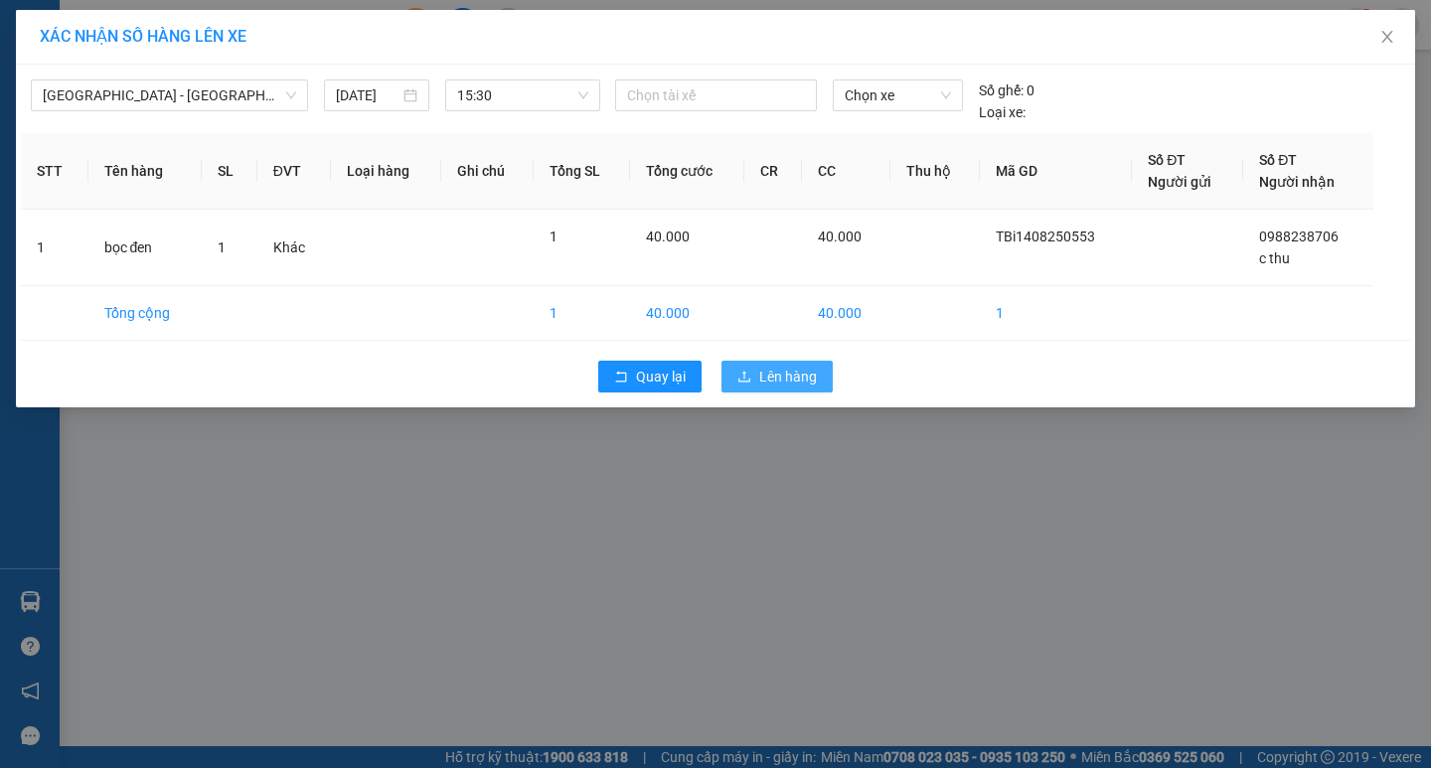
click at [767, 384] on span "Lên hàng" at bounding box center [788, 377] width 58 height 22
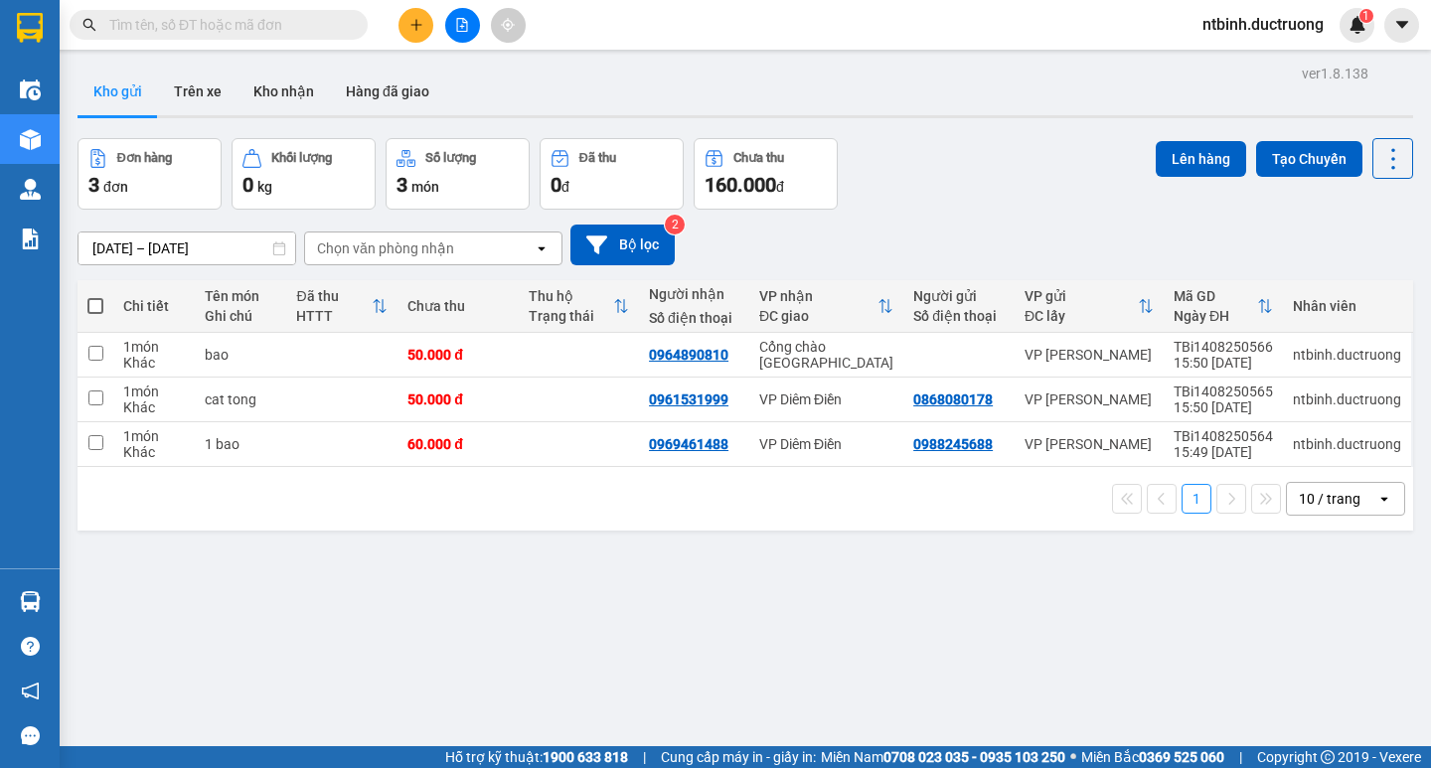
click at [94, 305] on span at bounding box center [95, 306] width 16 height 16
click at [95, 296] on input "checkbox" at bounding box center [95, 296] width 0 height 0
checkbox input "true"
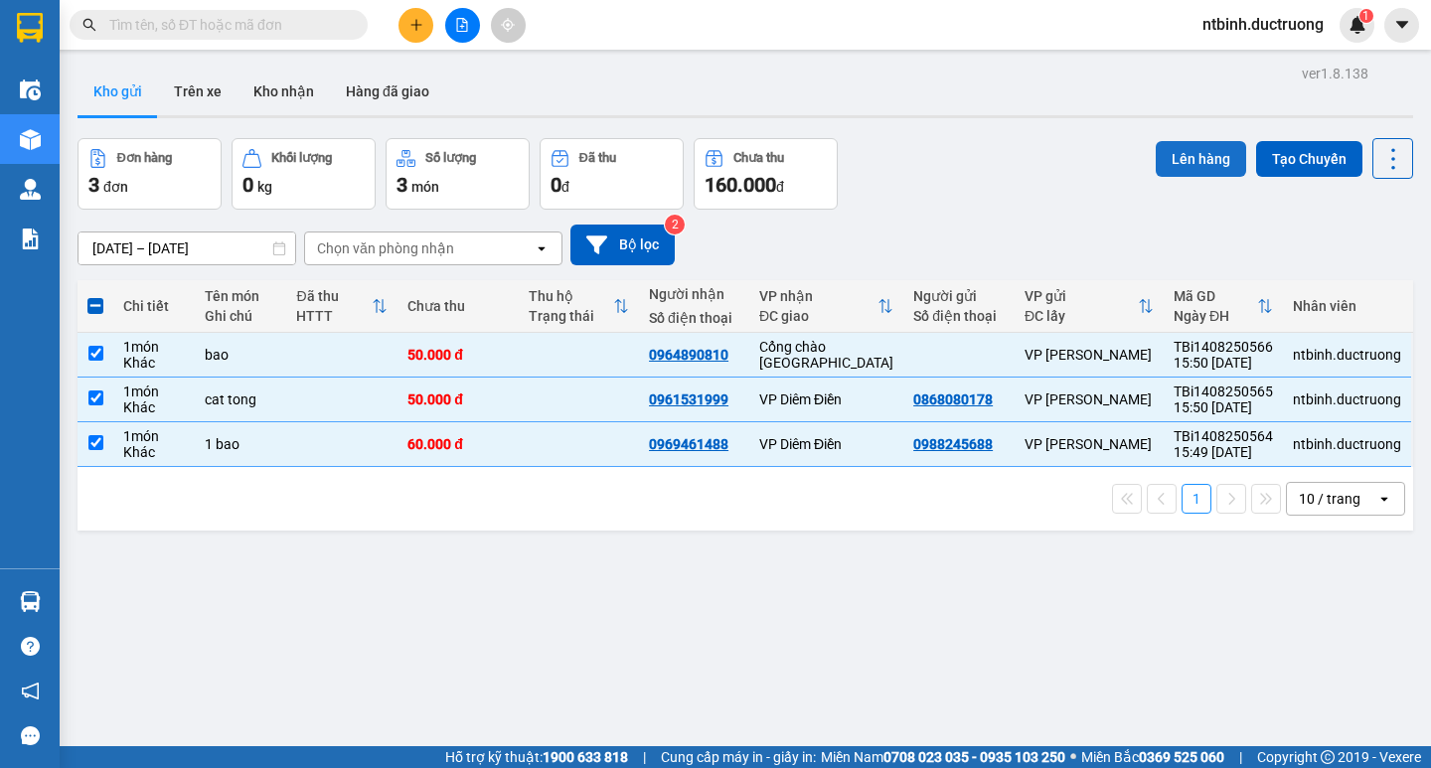
click at [1195, 149] on button "Lên hàng" at bounding box center [1201, 159] width 90 height 36
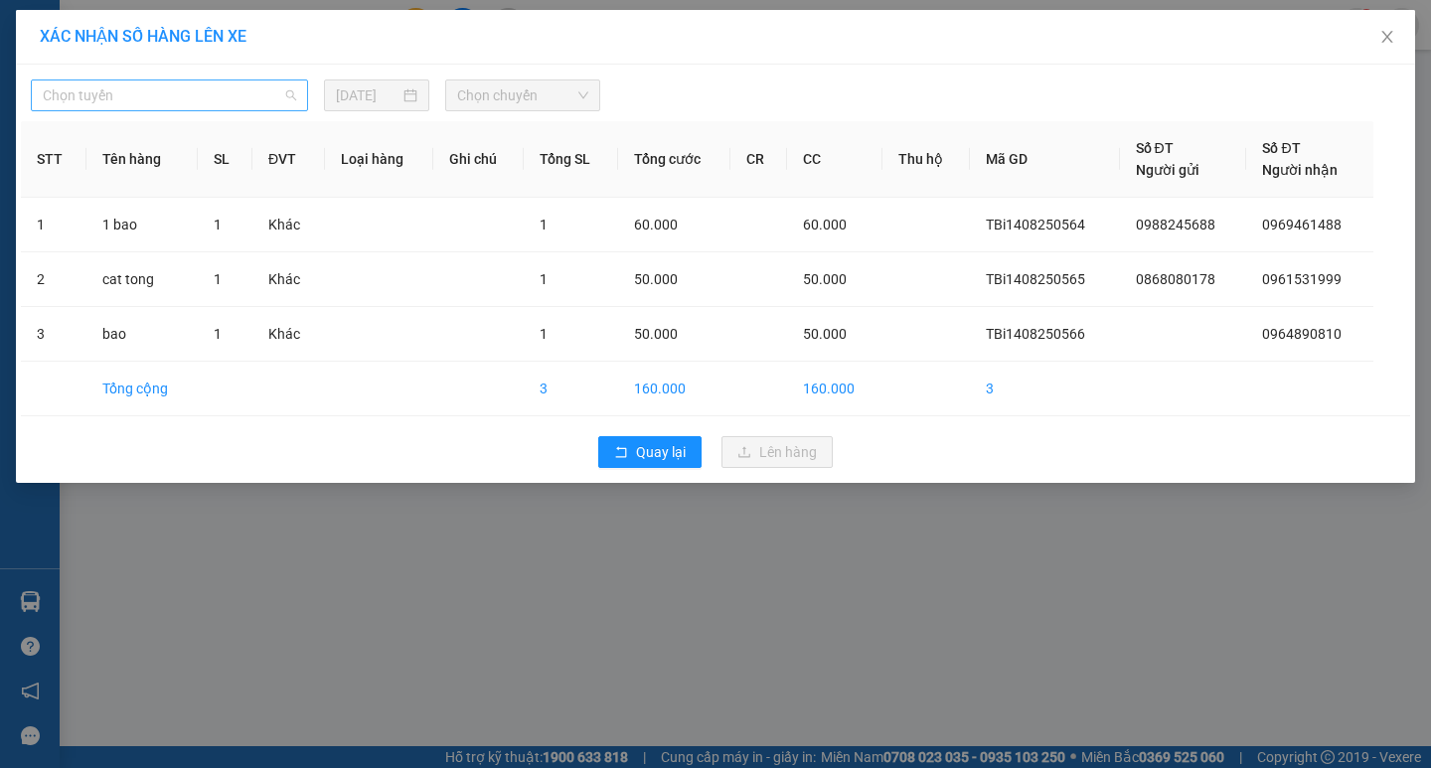
click at [296, 101] on div "Chọn tuyến" at bounding box center [169, 95] width 277 height 32
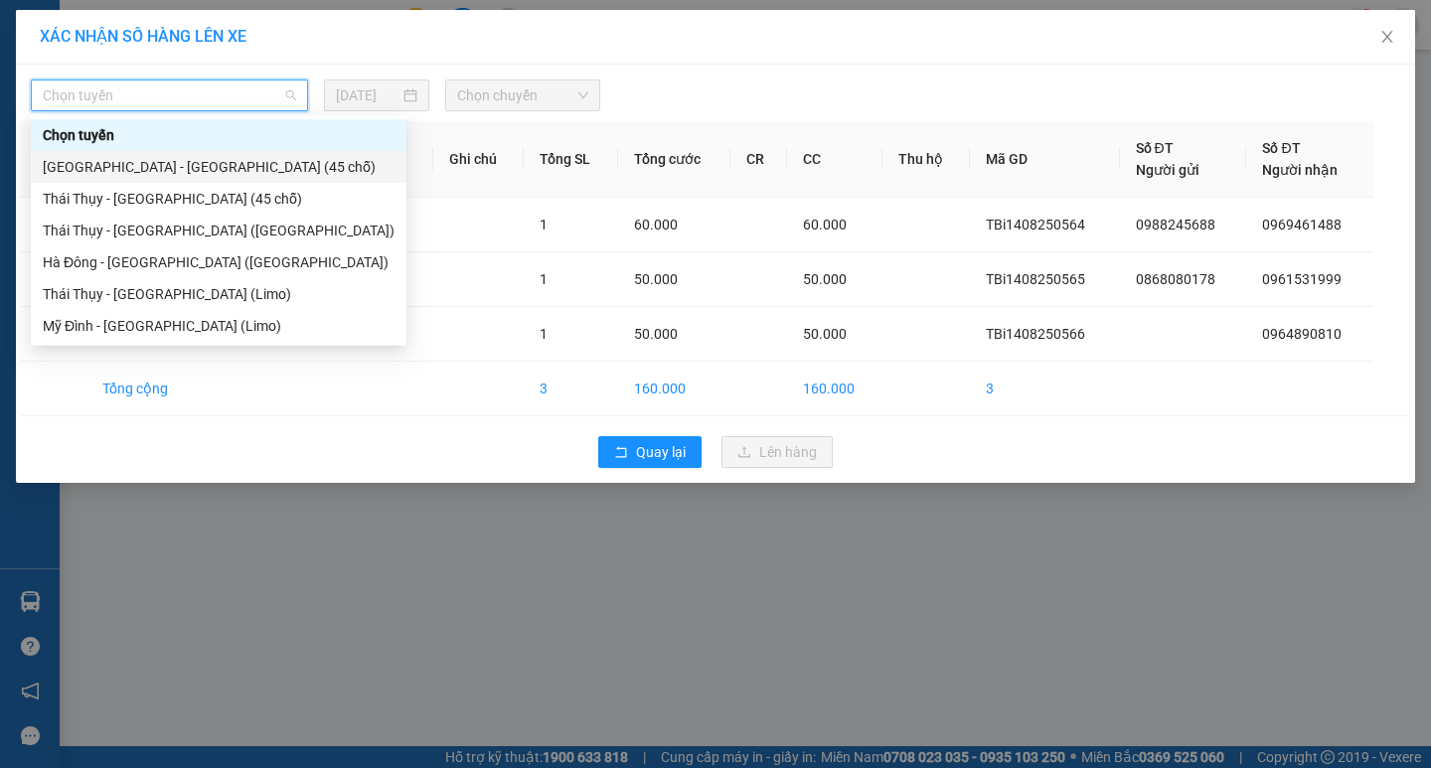
drag, startPoint x: 231, startPoint y: 175, endPoint x: 452, endPoint y: 130, distance: 226.0
click at [236, 174] on div "[GEOGRAPHIC_DATA] - [GEOGRAPHIC_DATA][PERSON_NAME] (45 [PERSON_NAME])" at bounding box center [219, 167] width 352 height 22
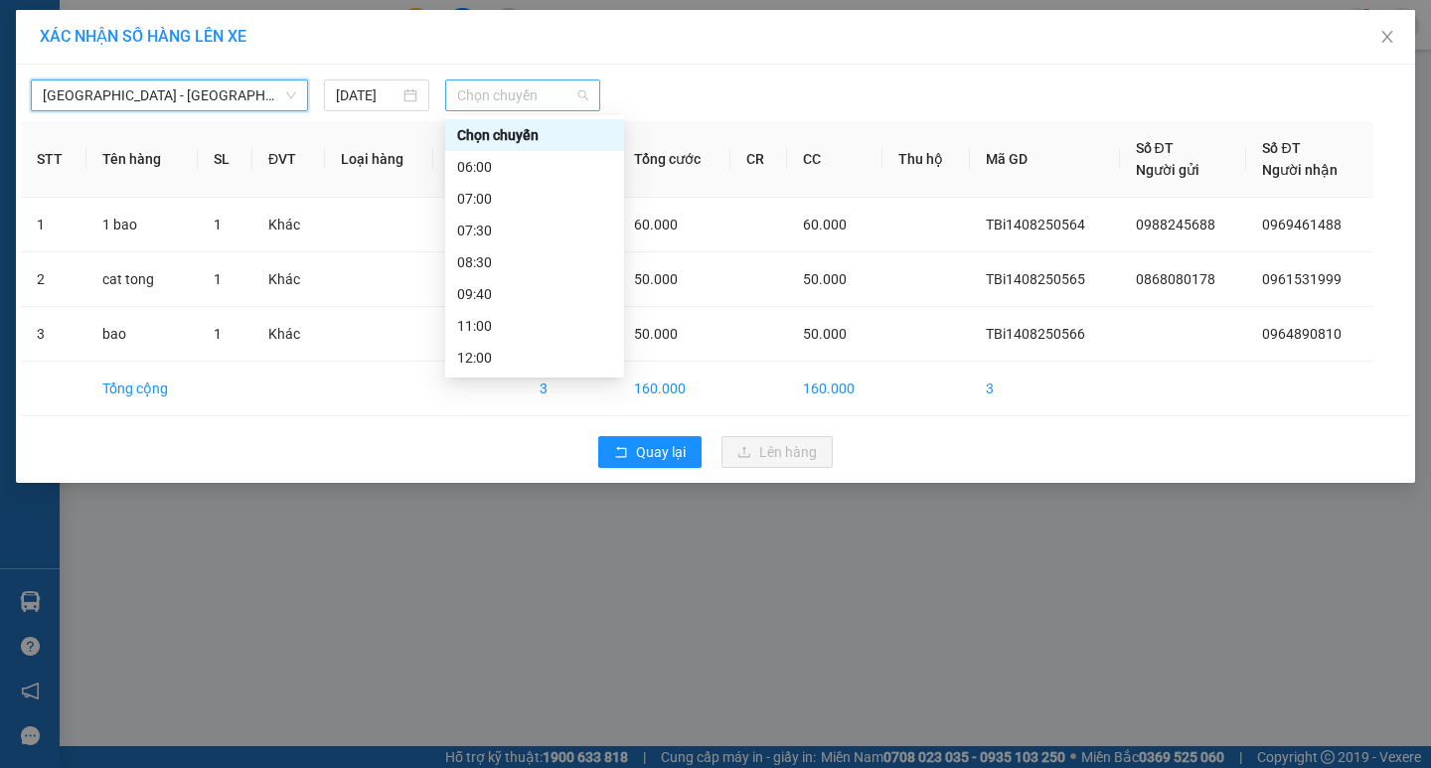
click at [595, 90] on div "Chọn chuyến" at bounding box center [522, 95] width 155 height 32
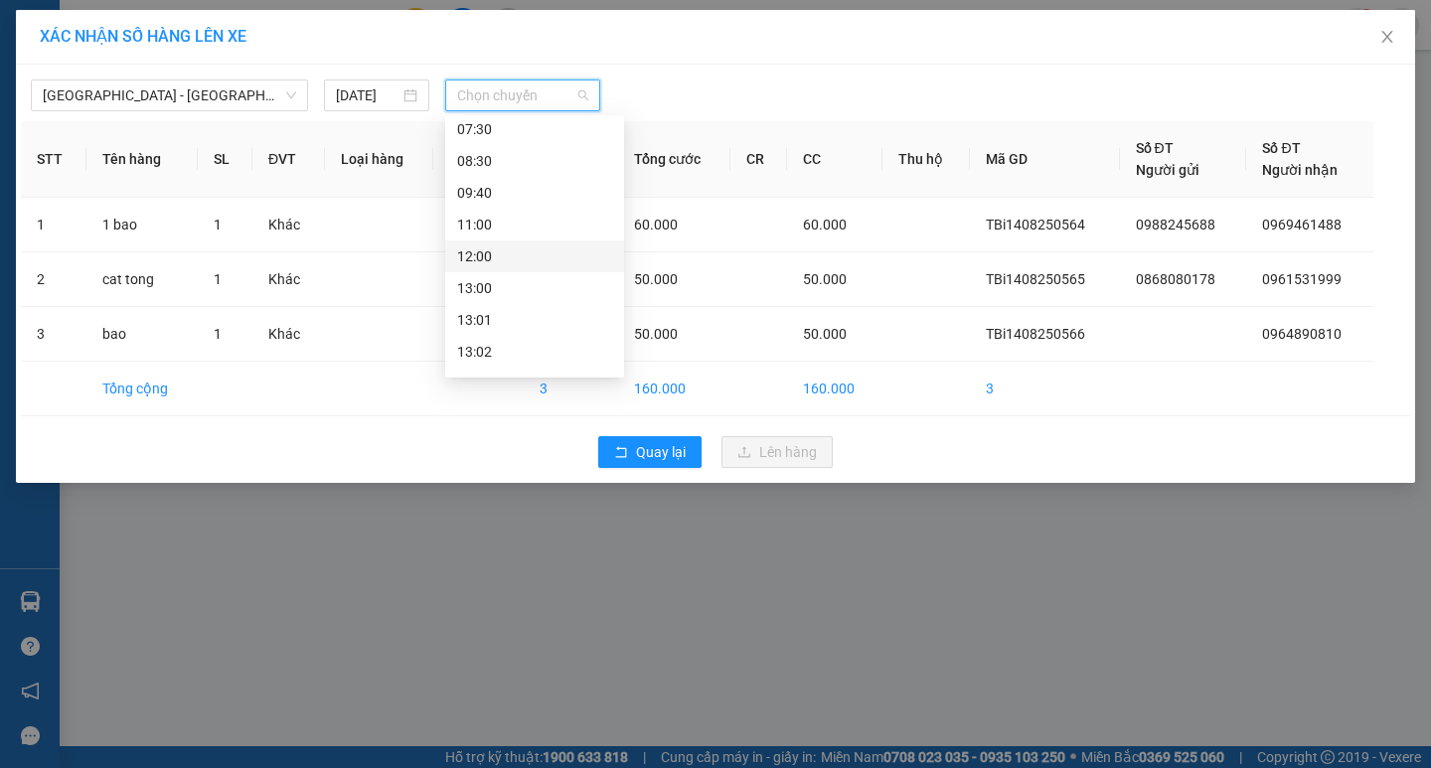
scroll to position [199, 0]
click at [514, 342] on div "17:00" at bounding box center [534, 350] width 155 height 22
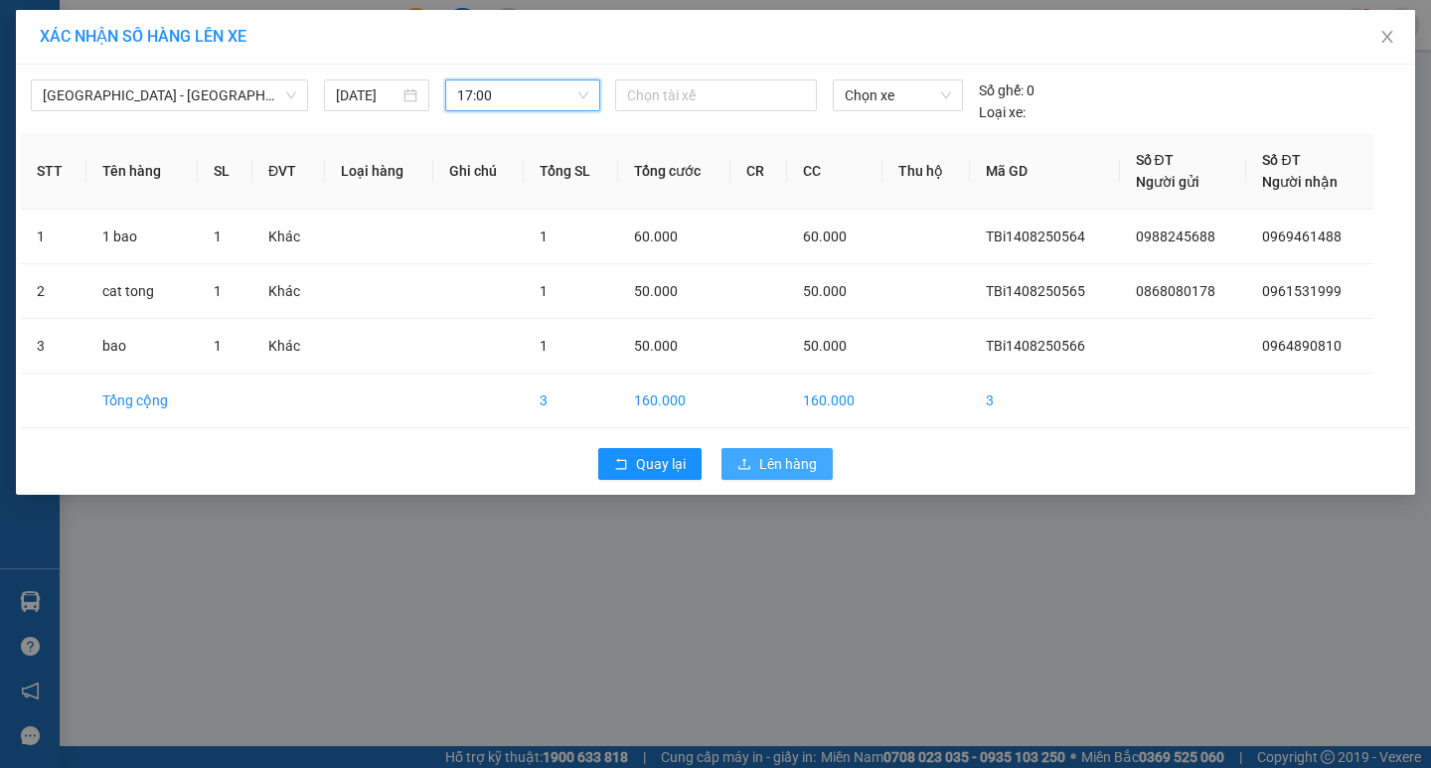
click at [767, 462] on span "Lên hàng" at bounding box center [788, 464] width 58 height 22
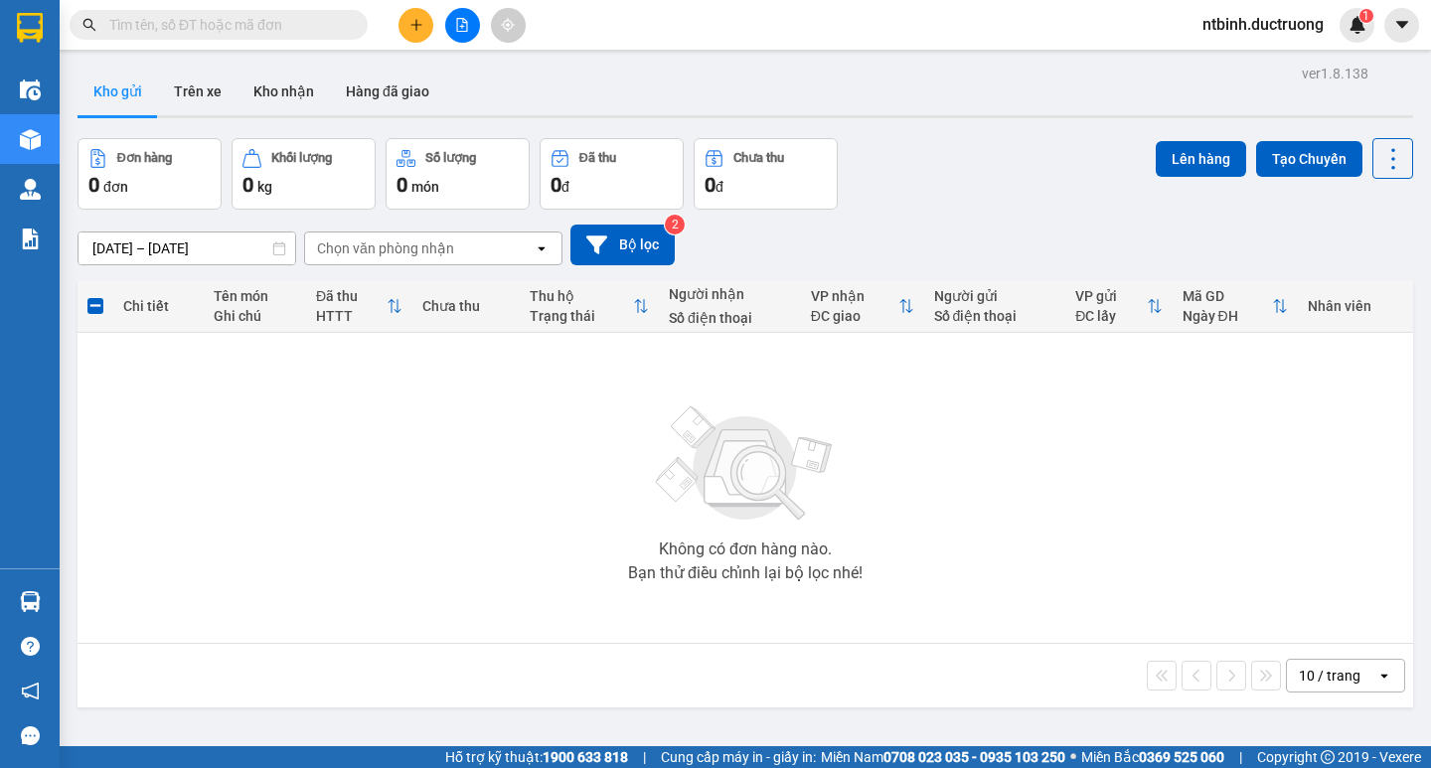
click at [478, 23] on button at bounding box center [462, 25] width 35 height 35
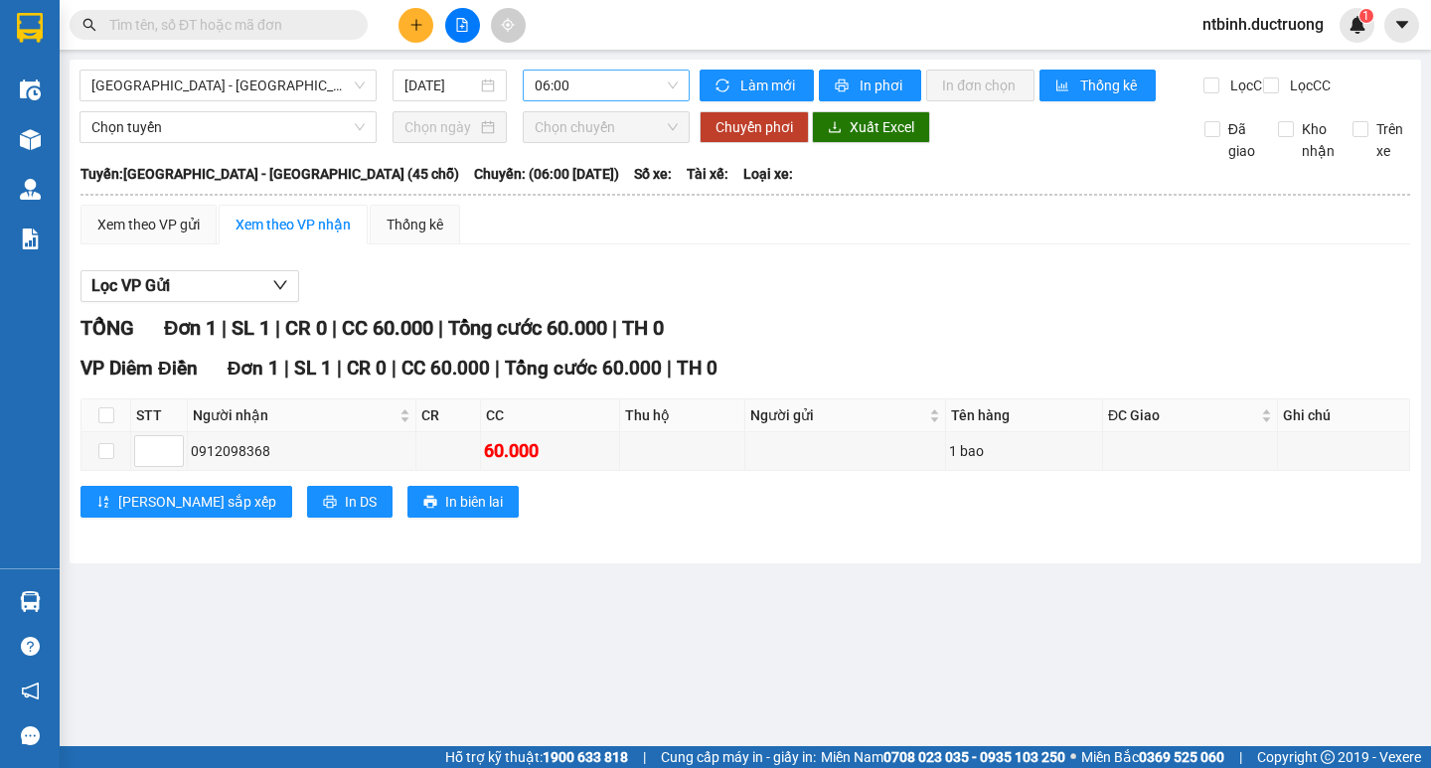
click at [688, 81] on div "06:00" at bounding box center [606, 86] width 167 height 32
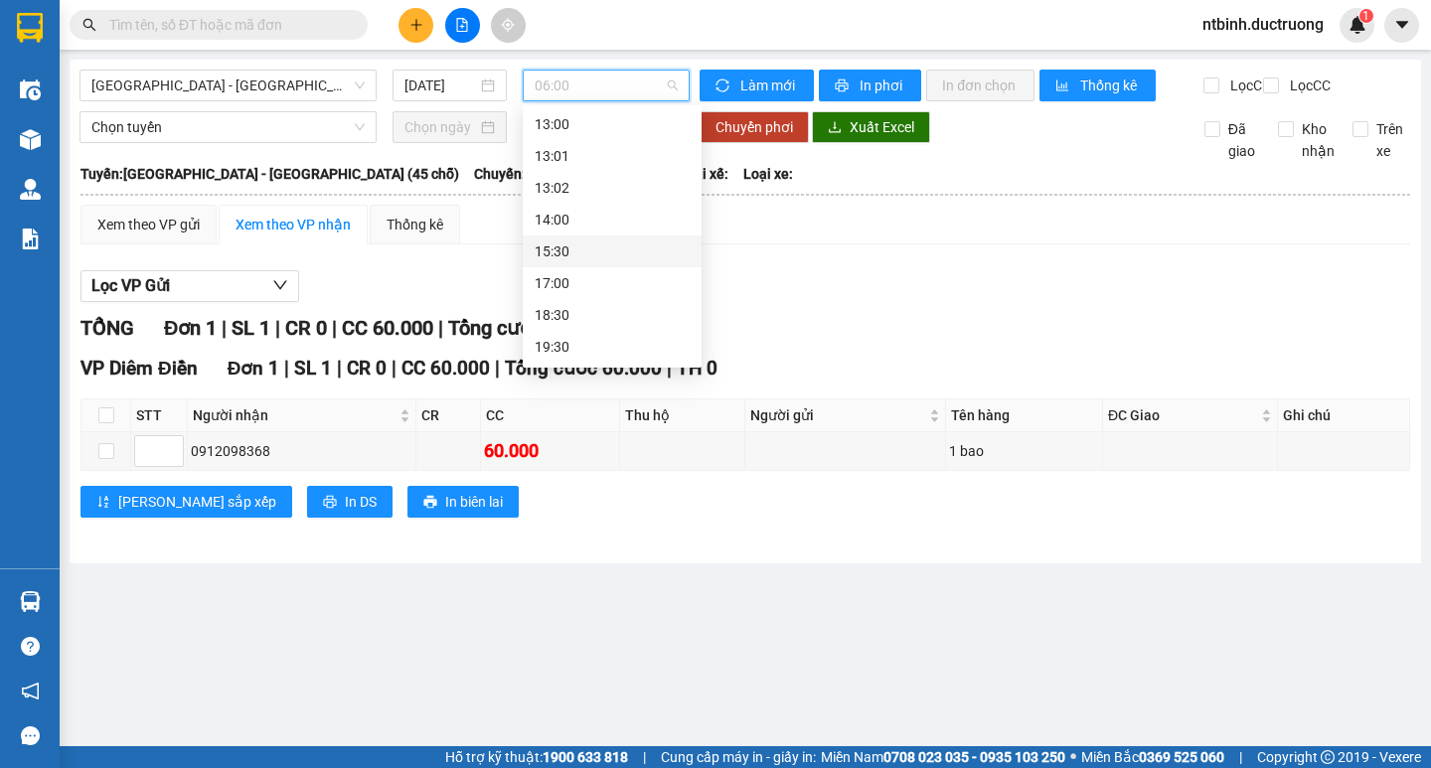
scroll to position [286, 0]
click at [591, 256] on div "17:00" at bounding box center [612, 252] width 155 height 22
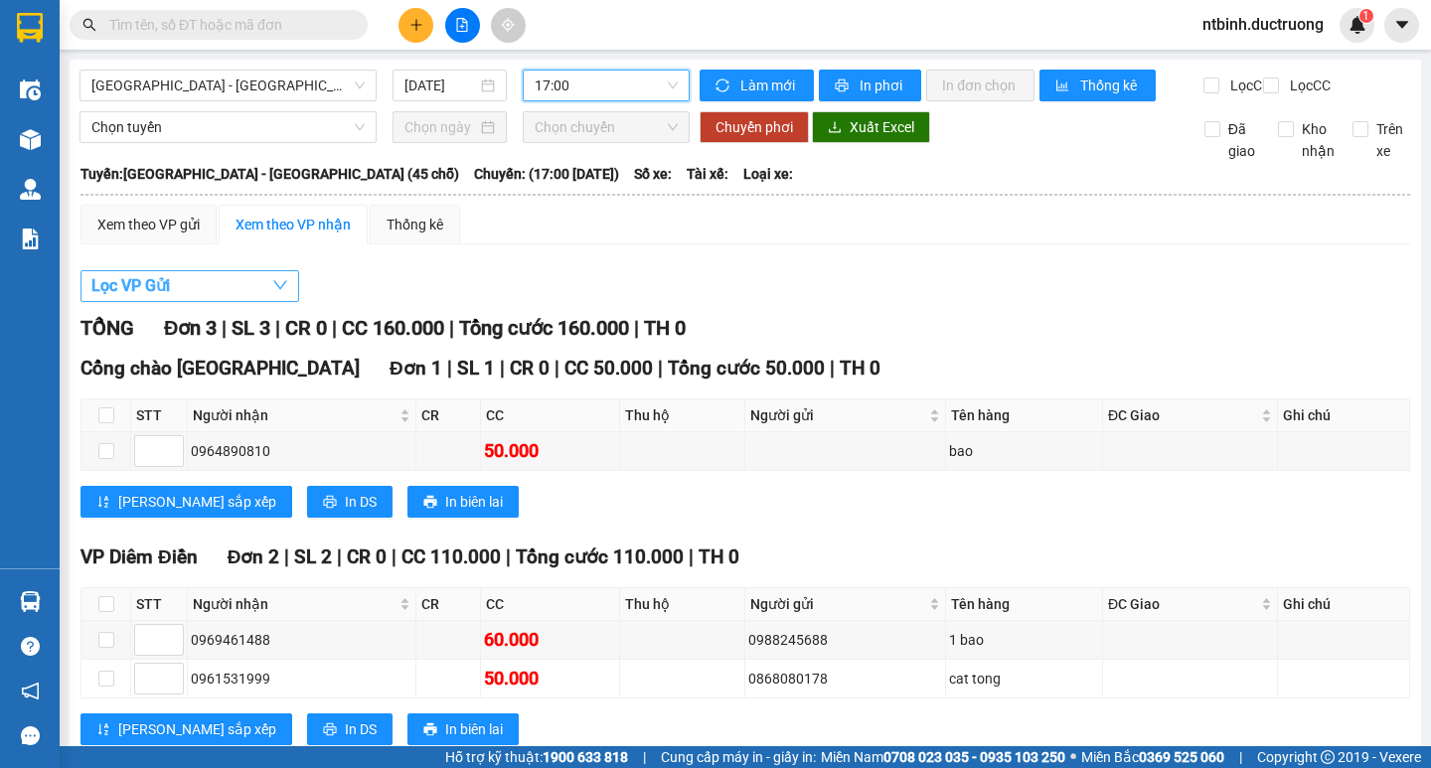
click at [277, 290] on icon "down" at bounding box center [280, 285] width 14 height 9
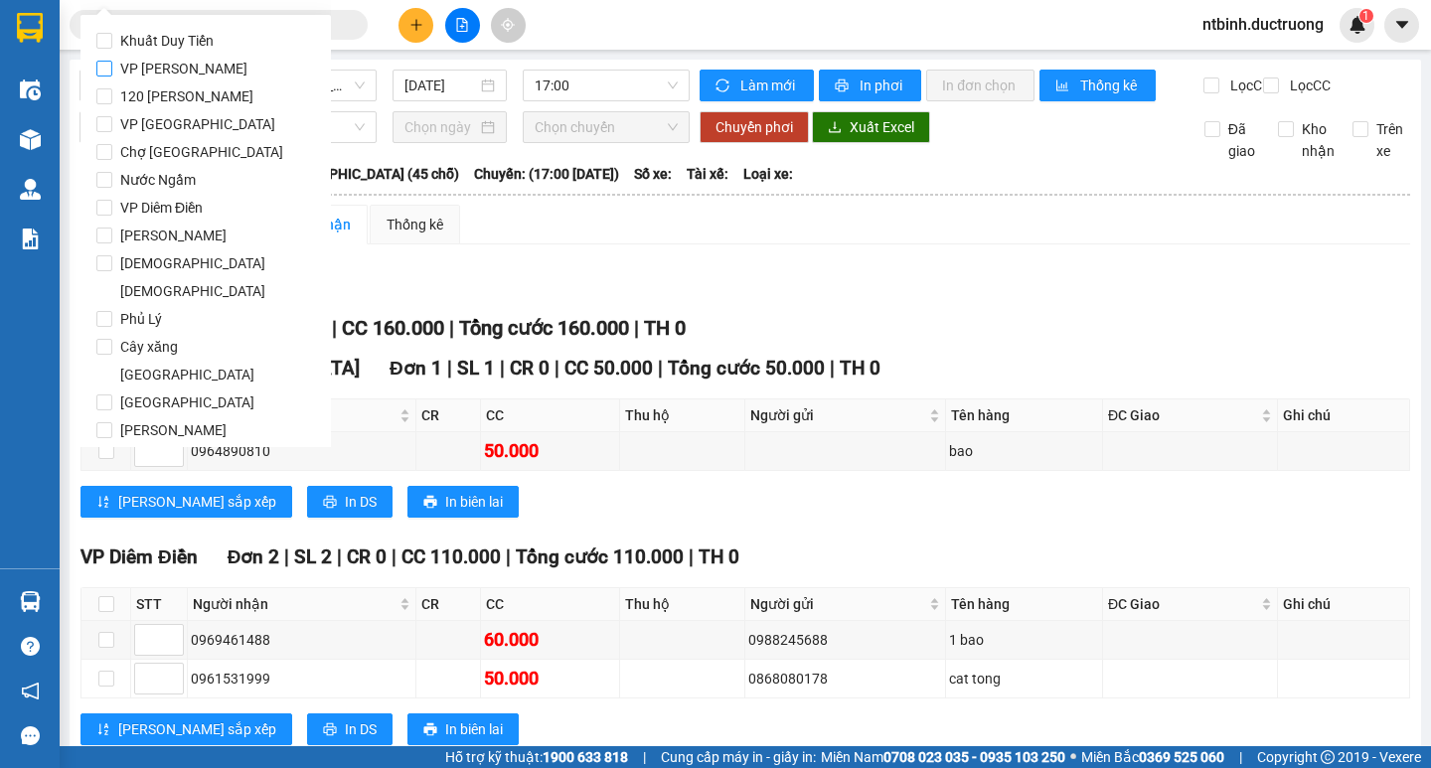
click at [192, 74] on span "VP [PERSON_NAME]" at bounding box center [183, 69] width 143 height 28
click at [112, 74] on input "VP [PERSON_NAME]" at bounding box center [104, 69] width 16 height 16
checkbox input "true"
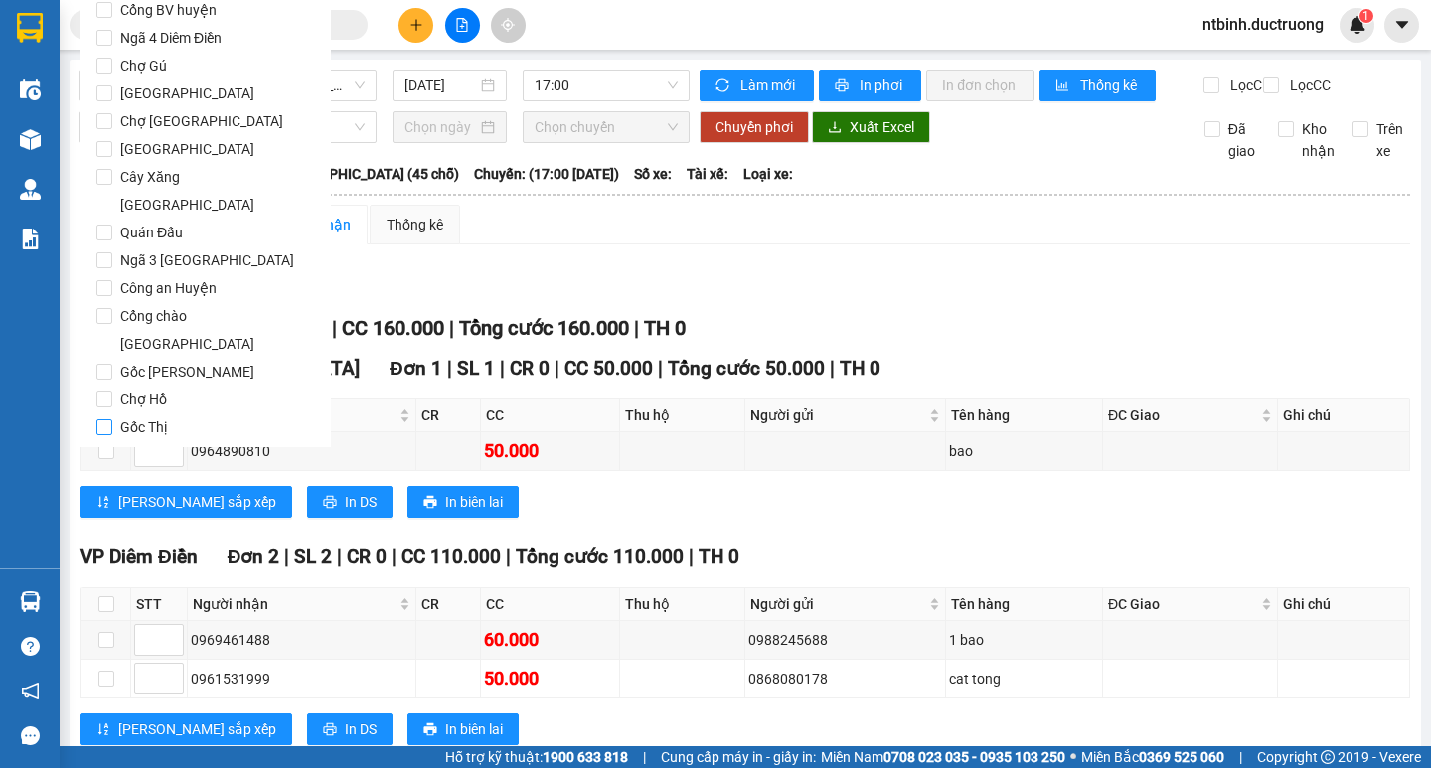
scroll to position [1654, 0]
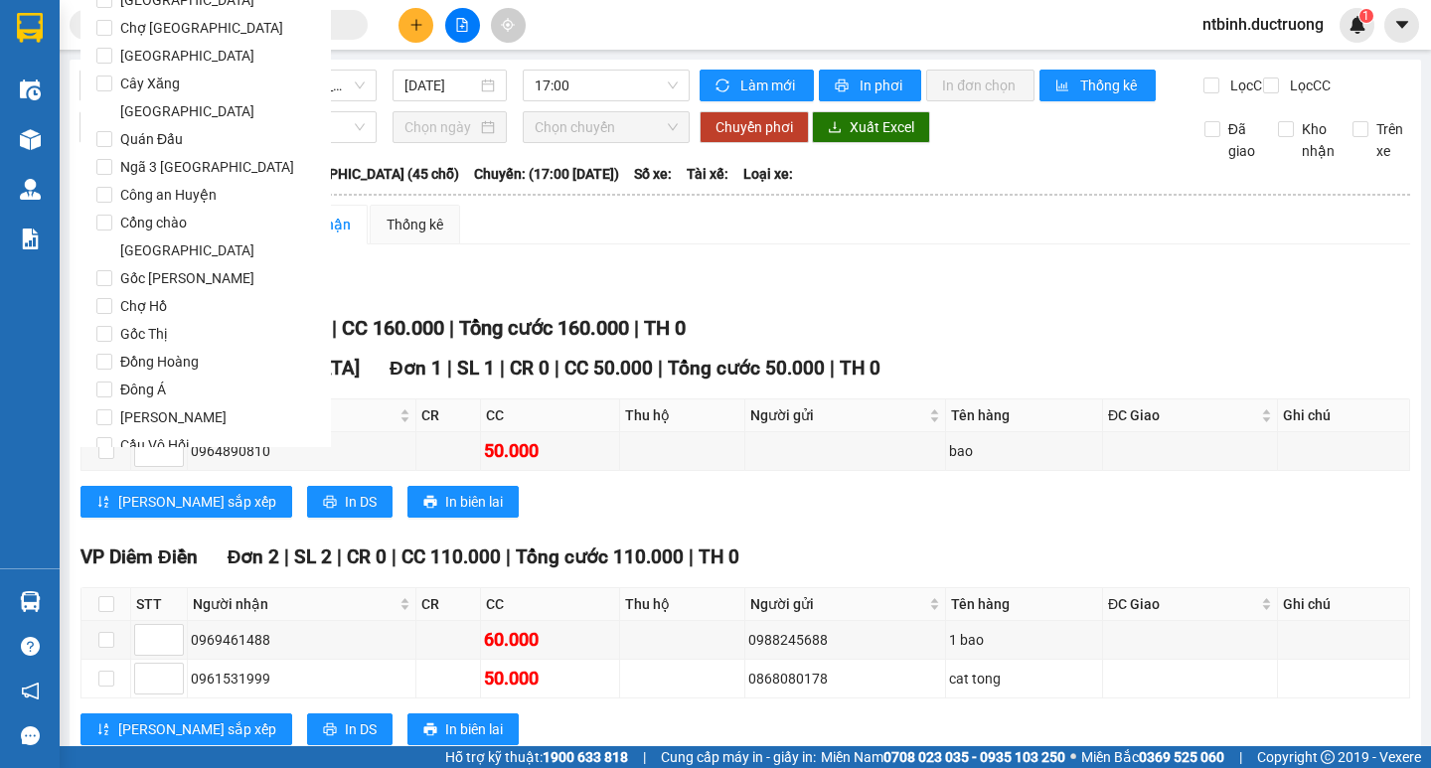
click at [141, 543] on button "Lọc" at bounding box center [123, 559] width 55 height 32
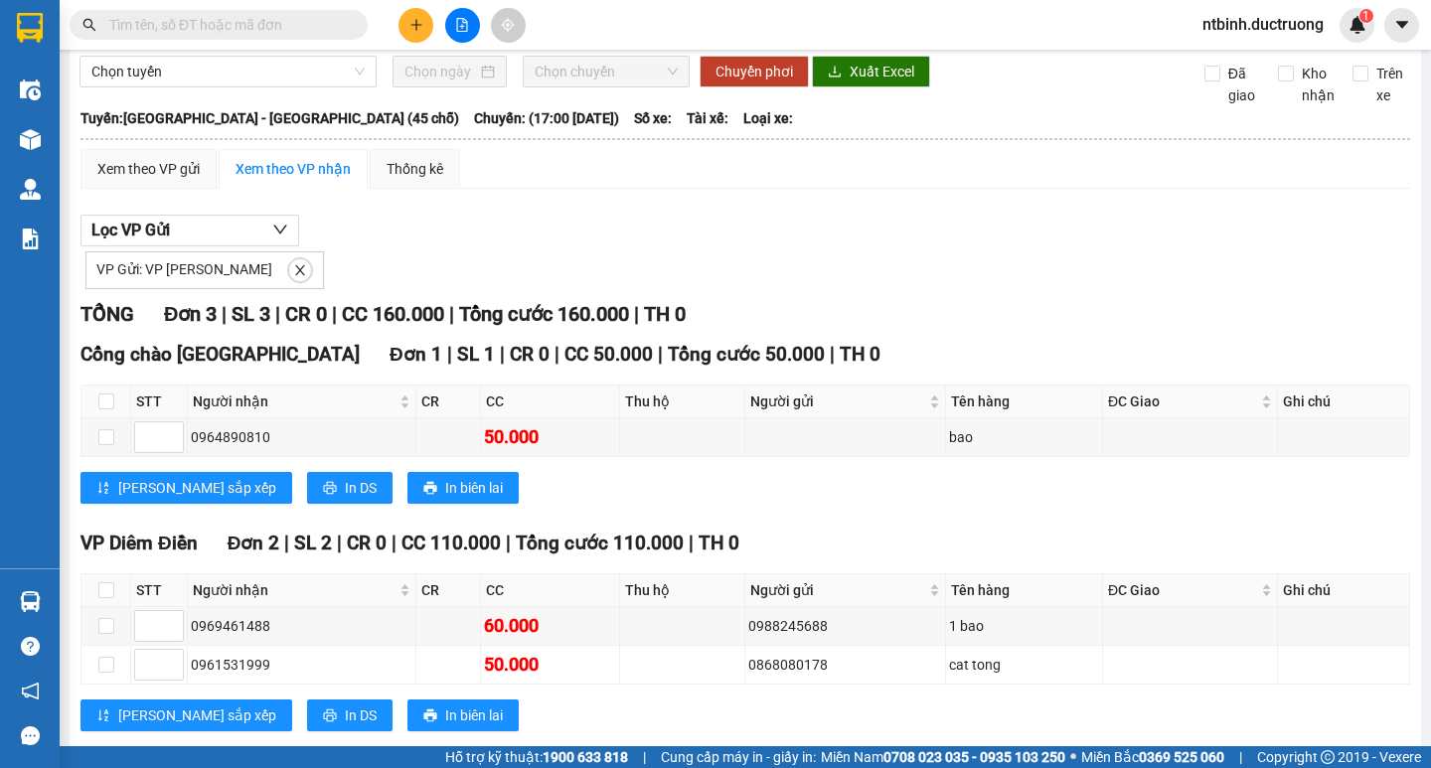
scroll to position [0, 0]
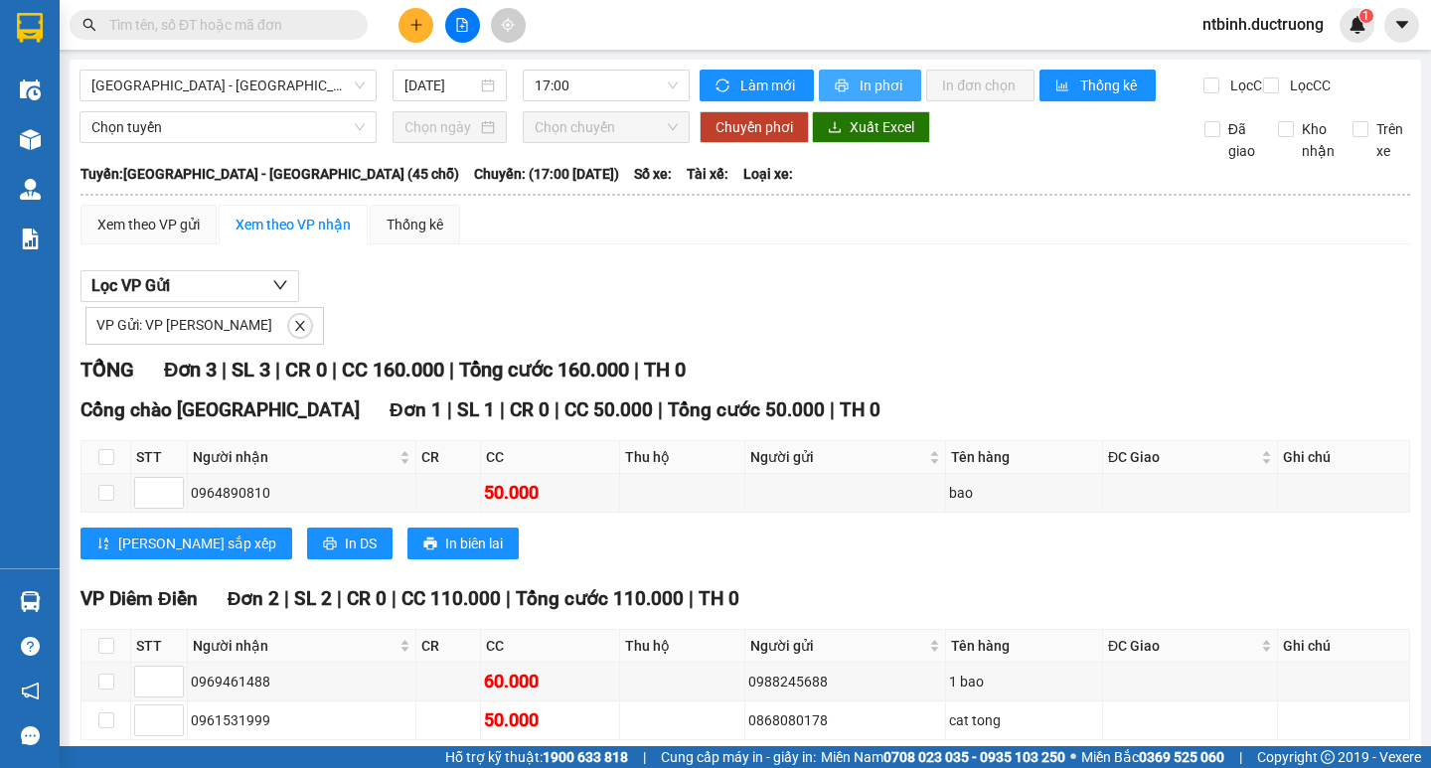
click at [863, 89] on span "In phơi" at bounding box center [882, 86] width 46 height 22
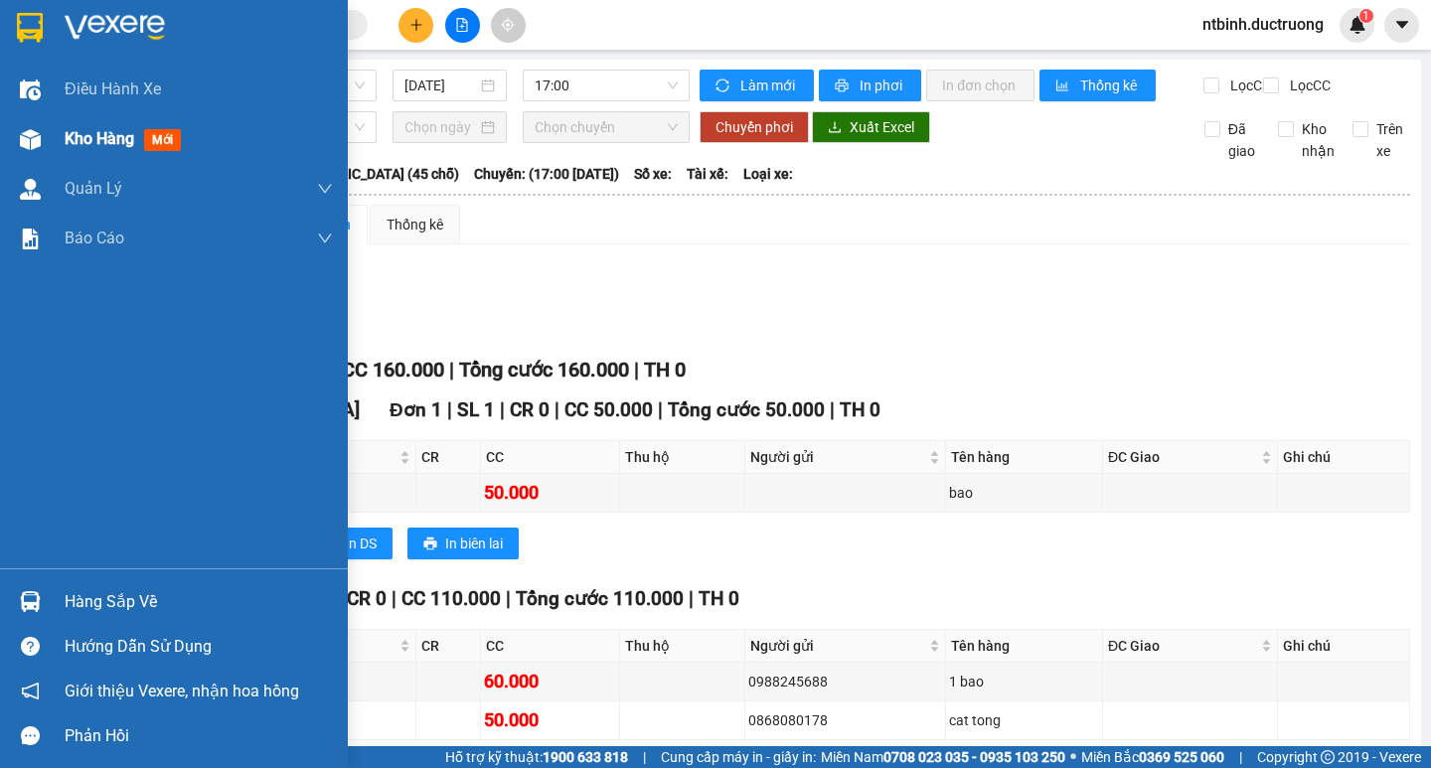
click at [95, 160] on div "Kho hàng mới" at bounding box center [199, 139] width 268 height 50
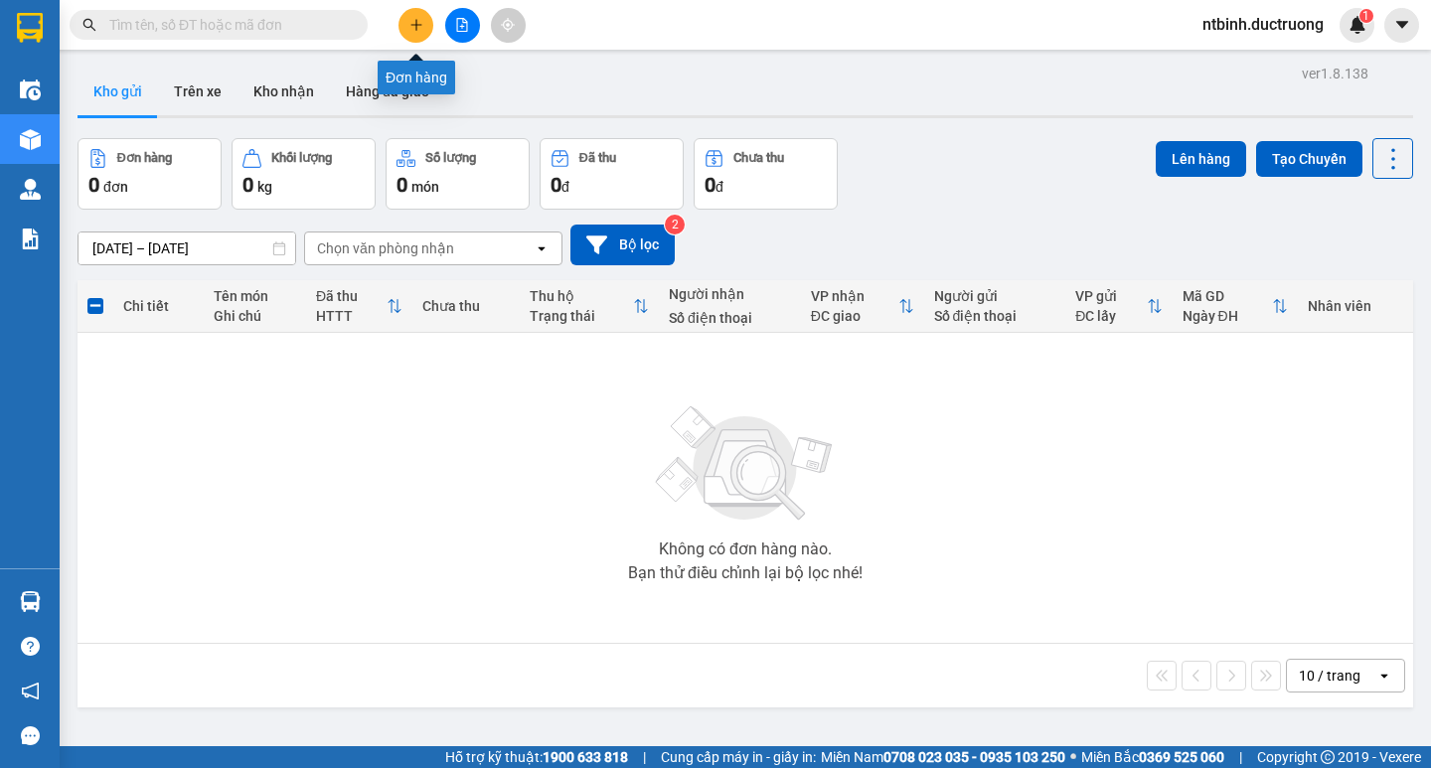
click at [398, 20] on button at bounding box center [415, 25] width 35 height 35
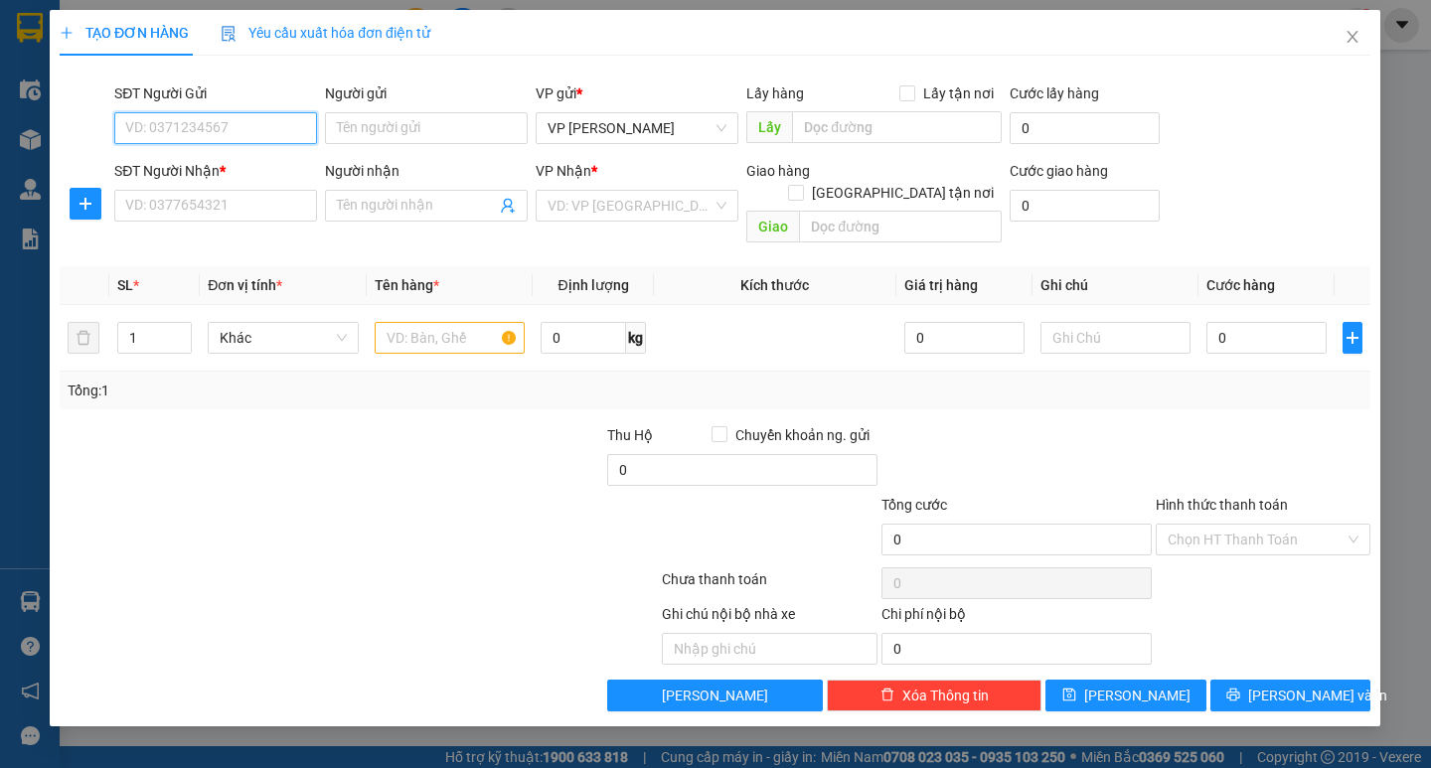
click at [407, 29] on span "Yêu cầu xuất hóa đơn điện tử" at bounding box center [327, 33] width 210 height 16
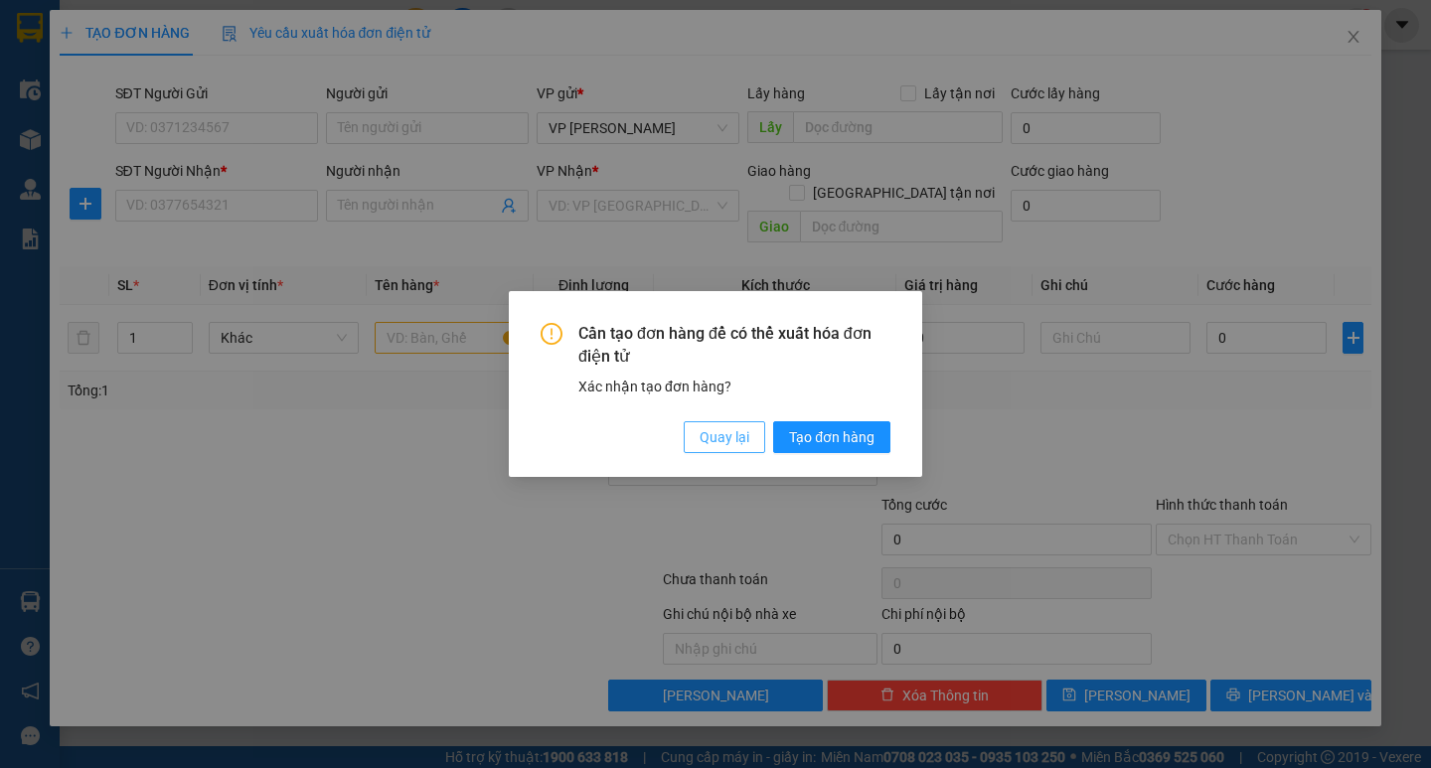
click at [727, 441] on span "Quay lại" at bounding box center [724, 437] width 50 height 22
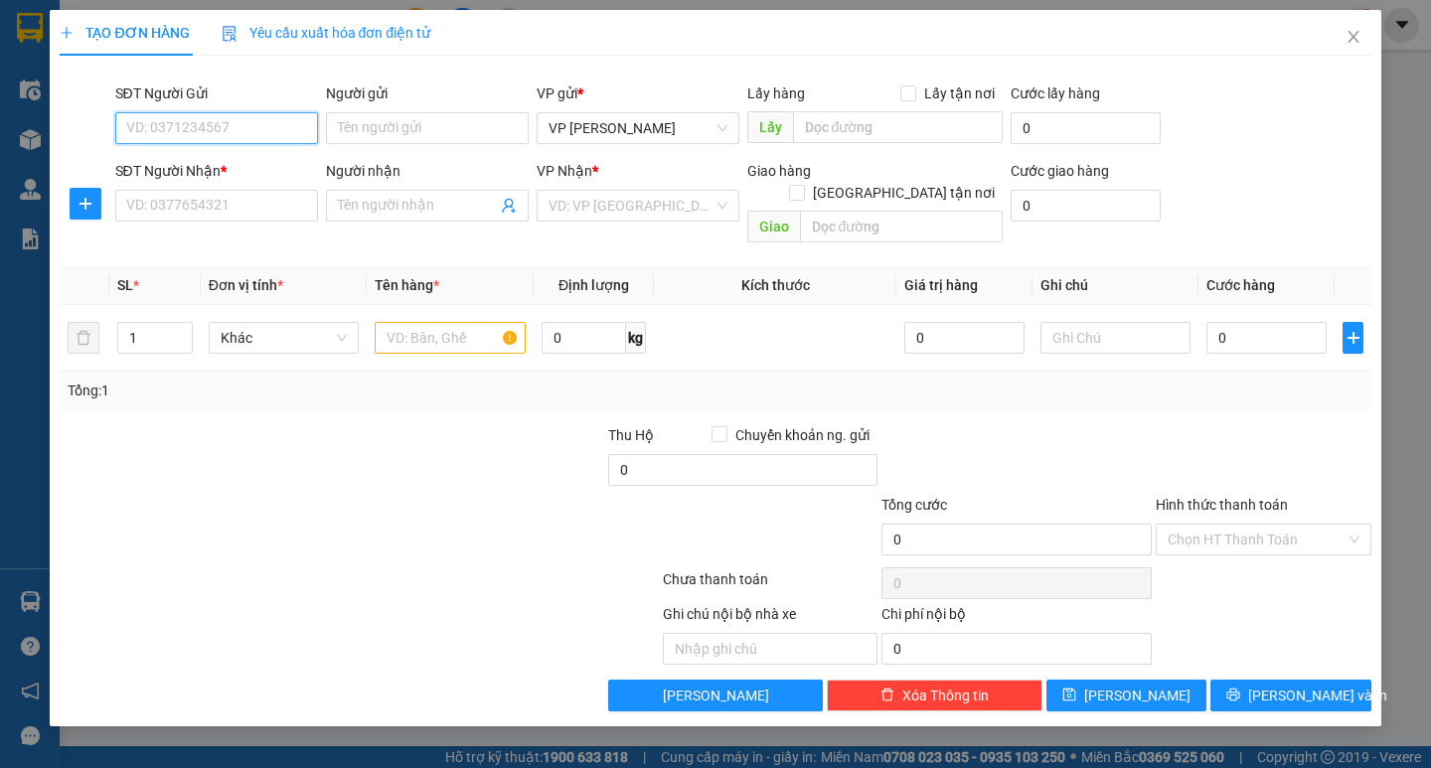
click at [158, 127] on input "SĐT Người Gửi" at bounding box center [216, 128] width 203 height 32
click at [197, 169] on div "0971330537" at bounding box center [216, 168] width 179 height 22
type input "0971330537"
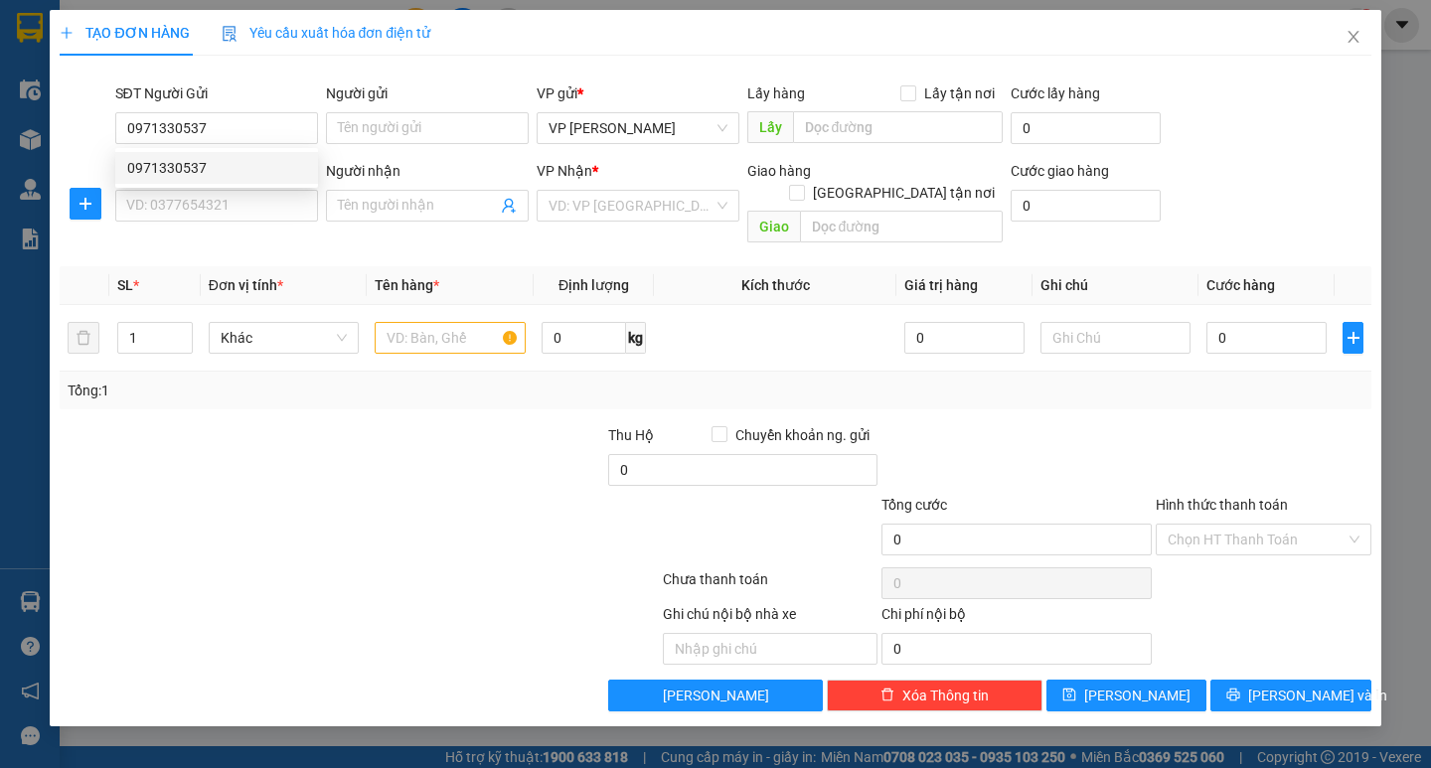
click at [197, 185] on div "0971330537 0971330537" at bounding box center [216, 168] width 203 height 40
click at [233, 190] on input "SĐT Người Nhận *" at bounding box center [216, 206] width 203 height 32
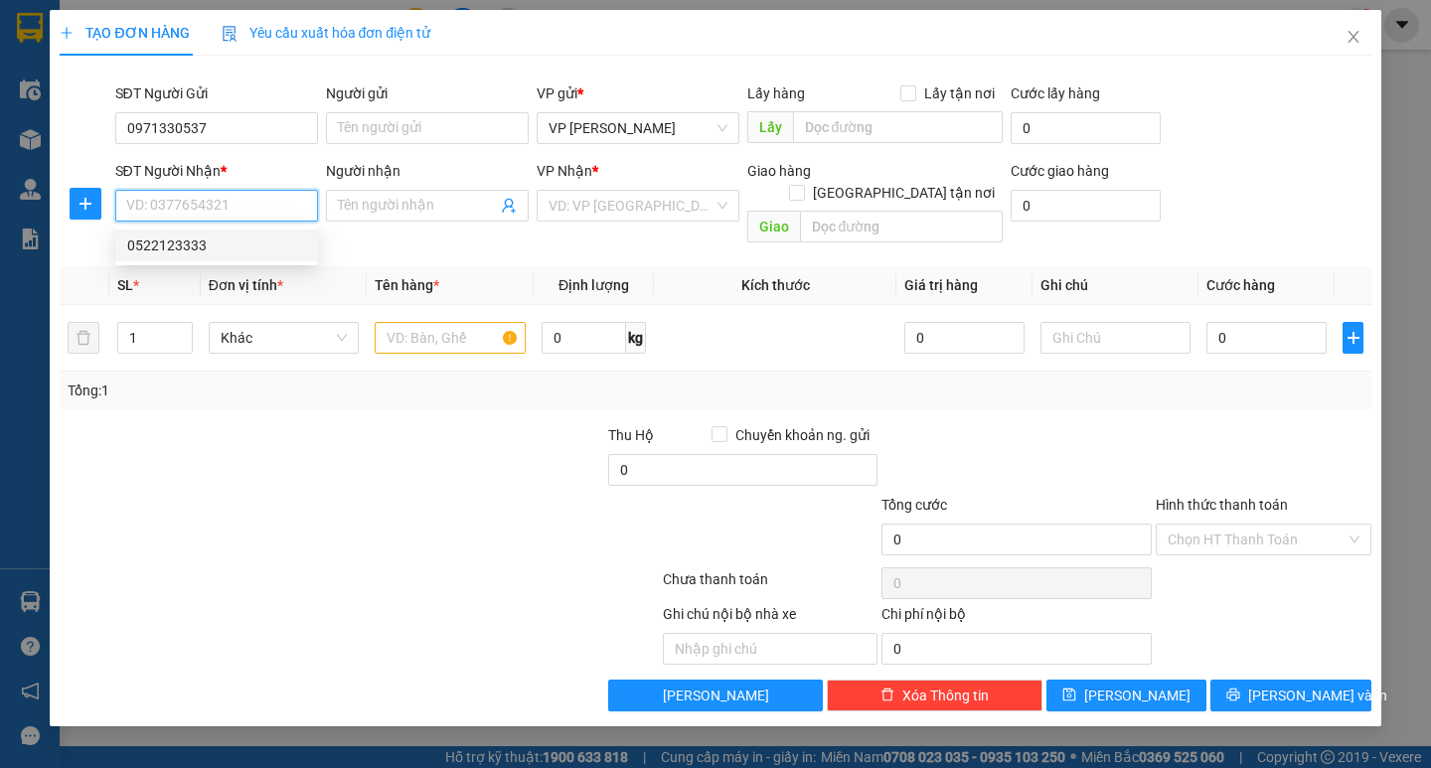
click at [245, 244] on div "0522123333" at bounding box center [216, 245] width 179 height 22
type input "0522123333"
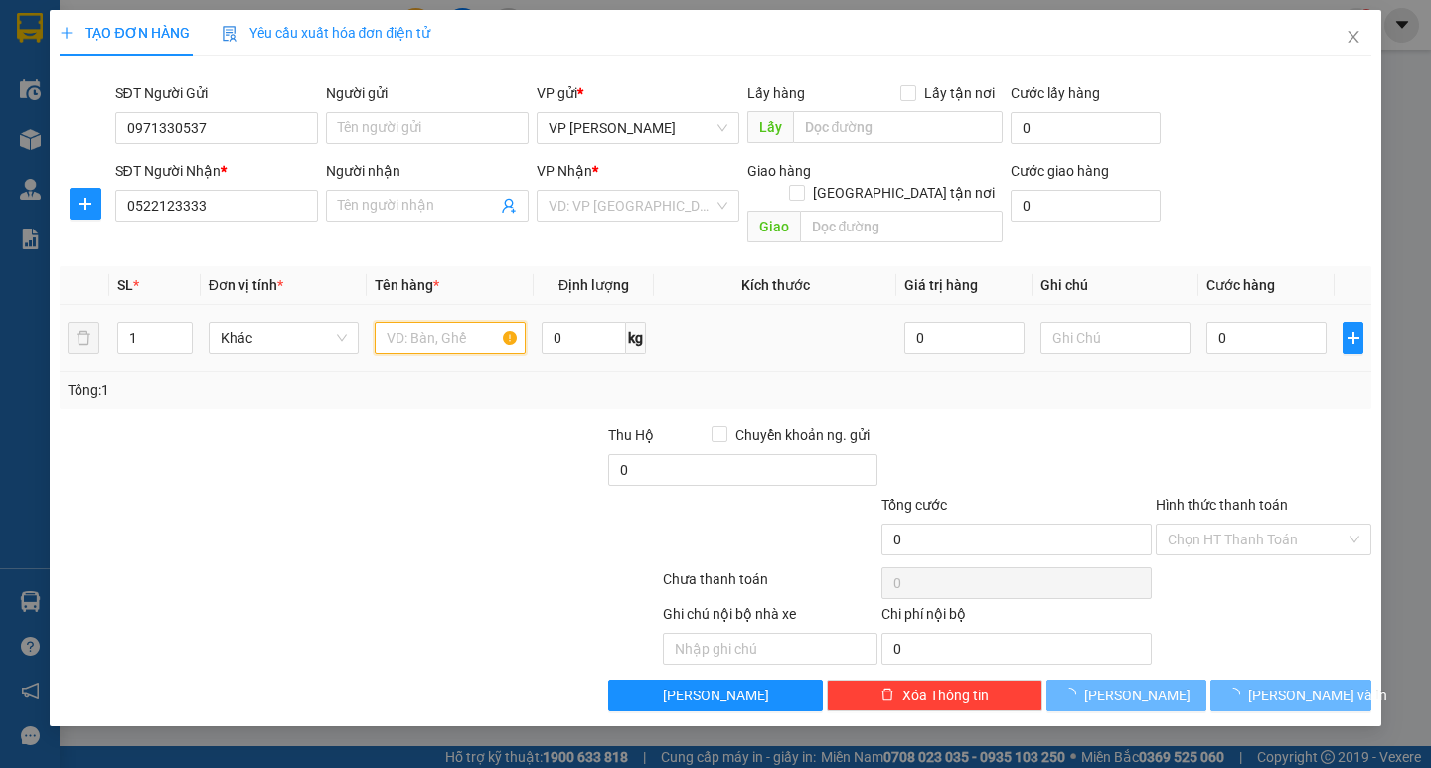
click at [451, 323] on input "text" at bounding box center [450, 338] width 150 height 32
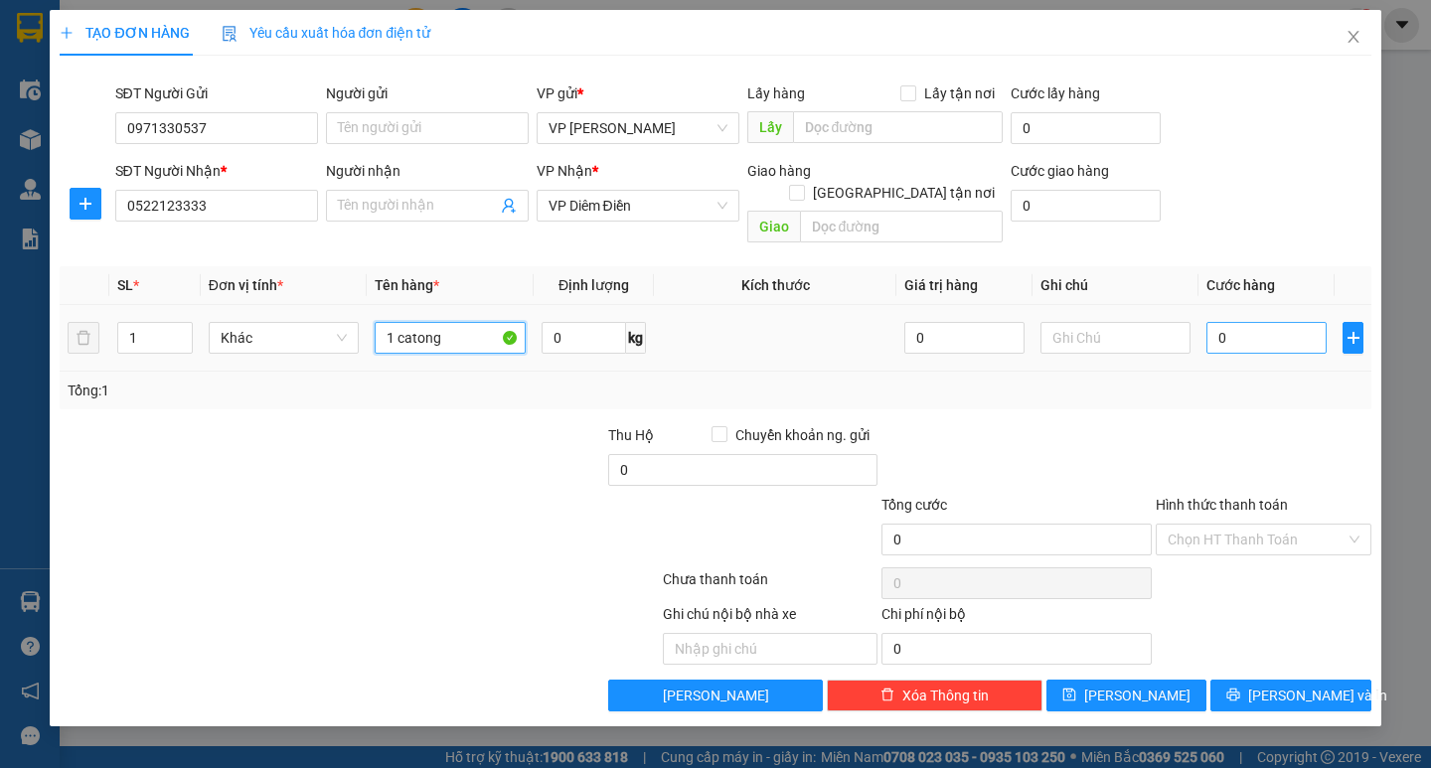
type input "1 catong"
click at [1236, 331] on input "0" at bounding box center [1266, 338] width 120 height 32
click at [1210, 323] on input "0" at bounding box center [1266, 338] width 120 height 32
type input "70"
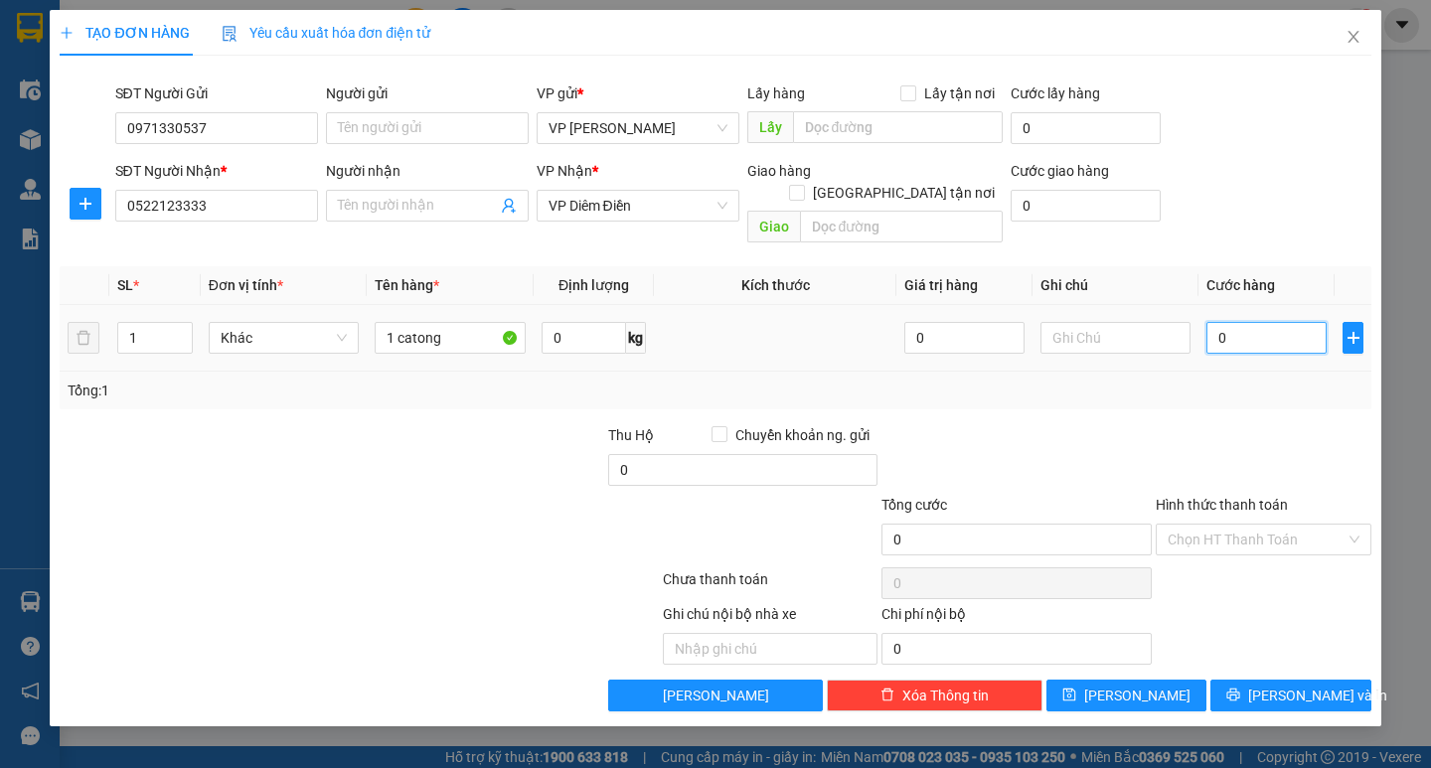
type input "70"
type input "70.000"
click at [1269, 680] on button "Lưu và In" at bounding box center [1290, 696] width 160 height 32
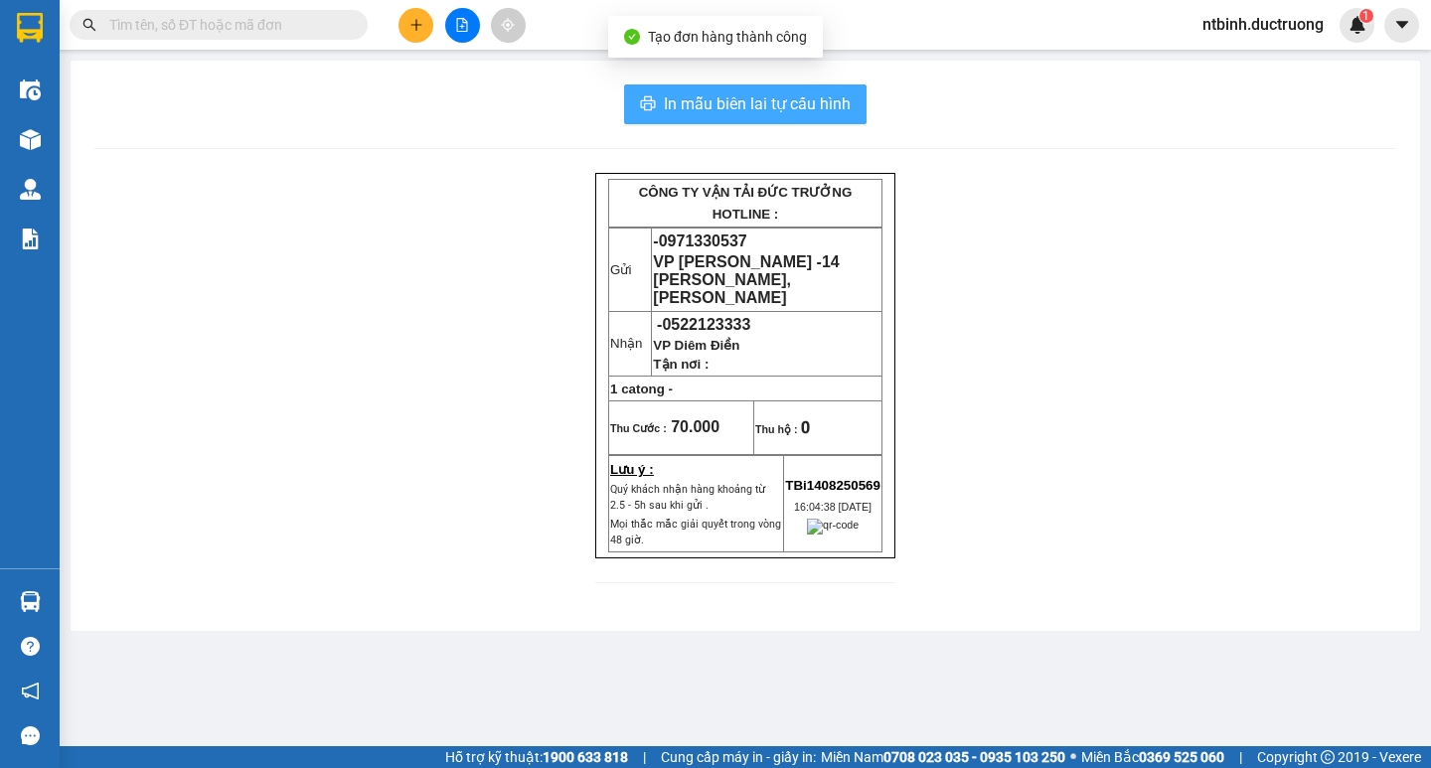
click at [698, 113] on span "In mẫu biên lai tự cấu hình" at bounding box center [757, 103] width 187 height 25
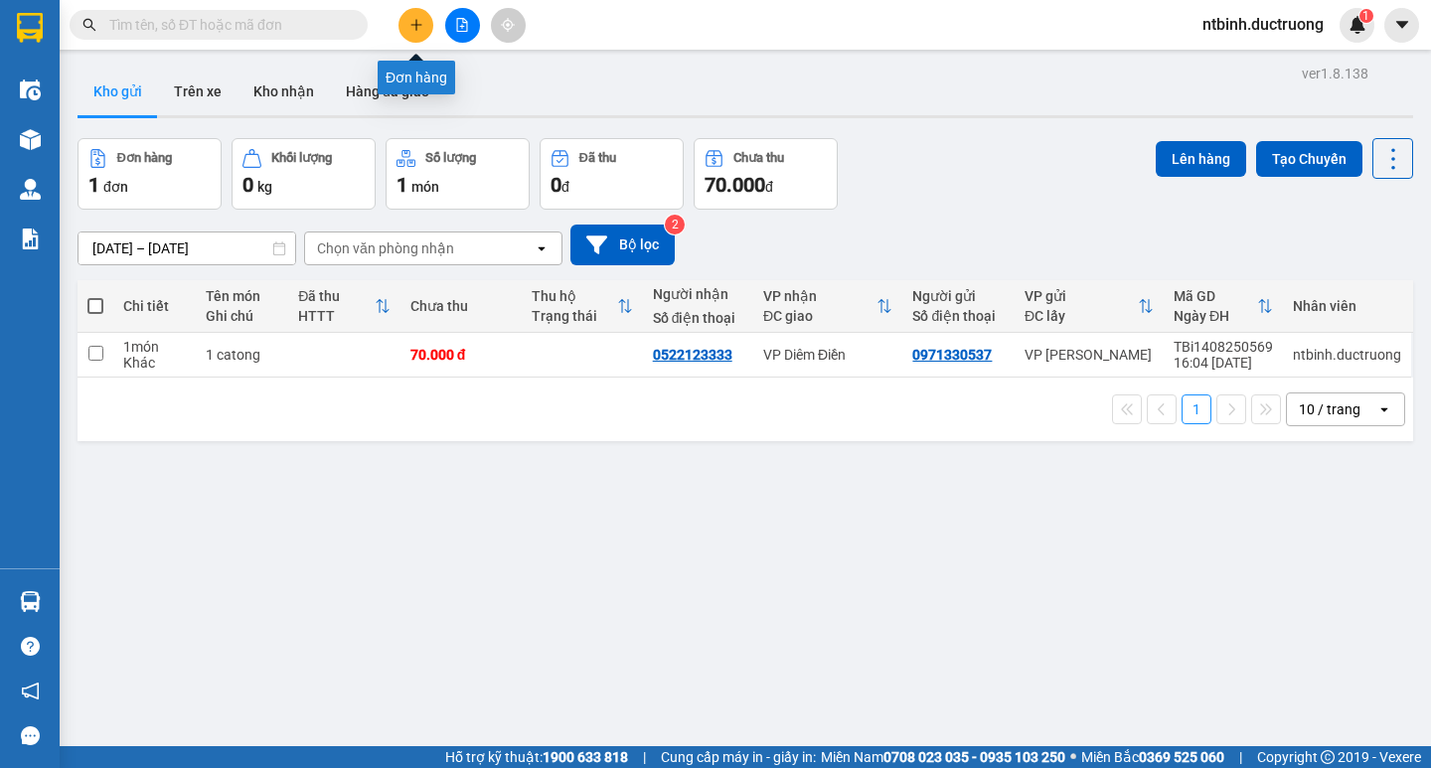
click at [423, 29] on button at bounding box center [415, 25] width 35 height 35
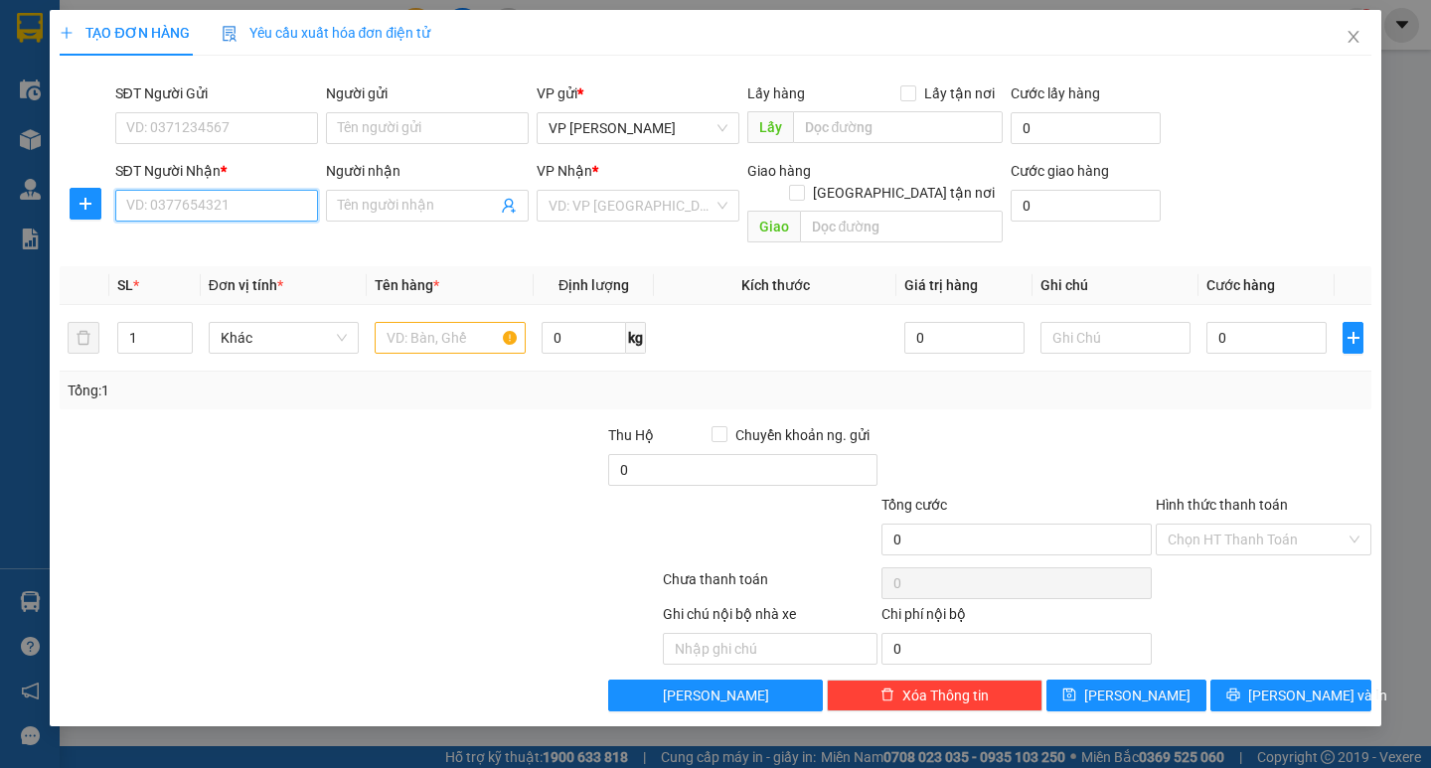
click at [205, 213] on input "SĐT Người Nhận *" at bounding box center [216, 206] width 203 height 32
click at [257, 246] on div "0392393368" at bounding box center [216, 245] width 179 height 22
type input "0392393368"
click at [459, 322] on input "text" at bounding box center [450, 338] width 150 height 32
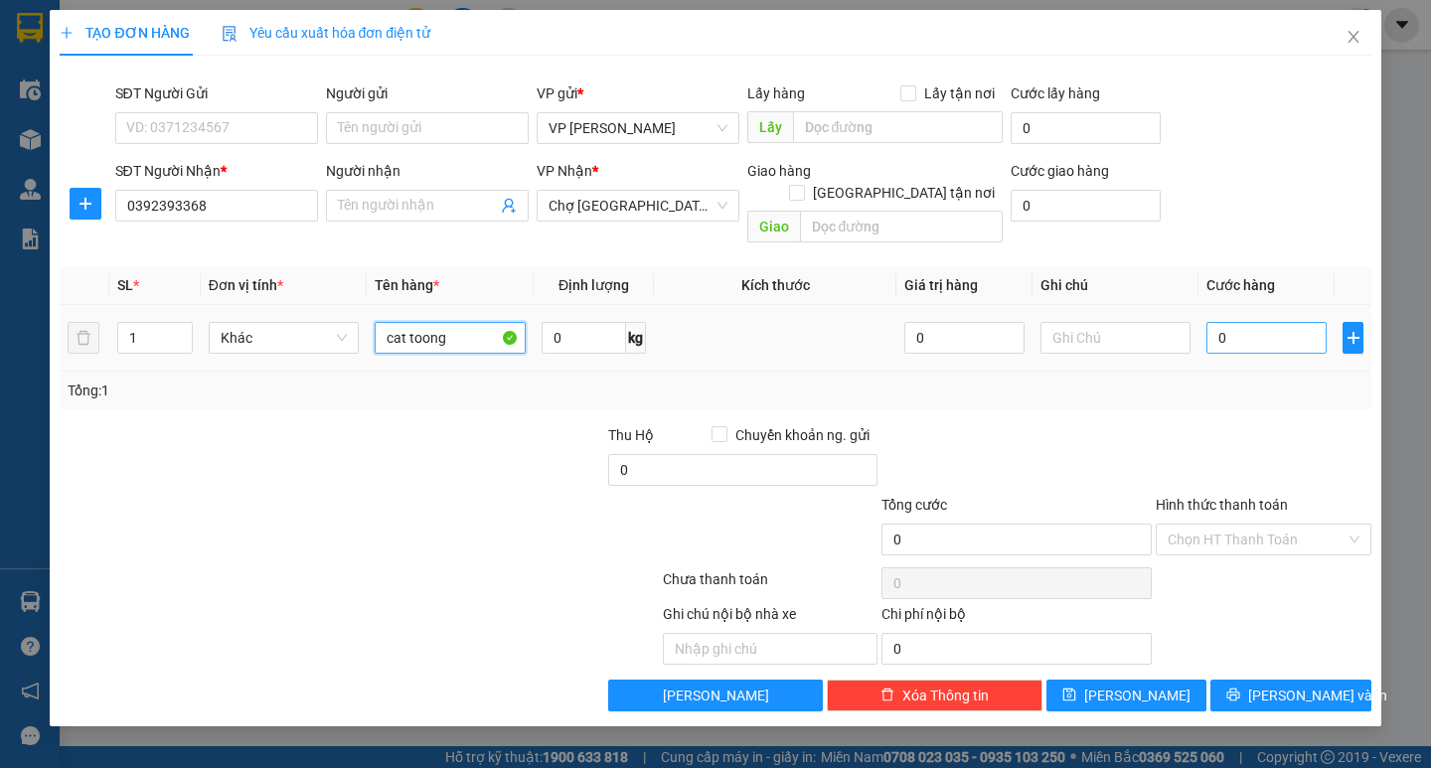
type input "cat toong"
click at [1226, 322] on input "0" at bounding box center [1266, 338] width 120 height 32
drag, startPoint x: 1230, startPoint y: 335, endPoint x: 1207, endPoint y: 327, distance: 24.2
click at [1230, 322] on div "SL * Đơn vị tính * Tên hàng * Định lượng Kích thước Giá trị hàng Ghi chú Cước h…" at bounding box center [715, 337] width 1311 height 143
click at [1213, 322] on input "0" at bounding box center [1266, 338] width 120 height 32
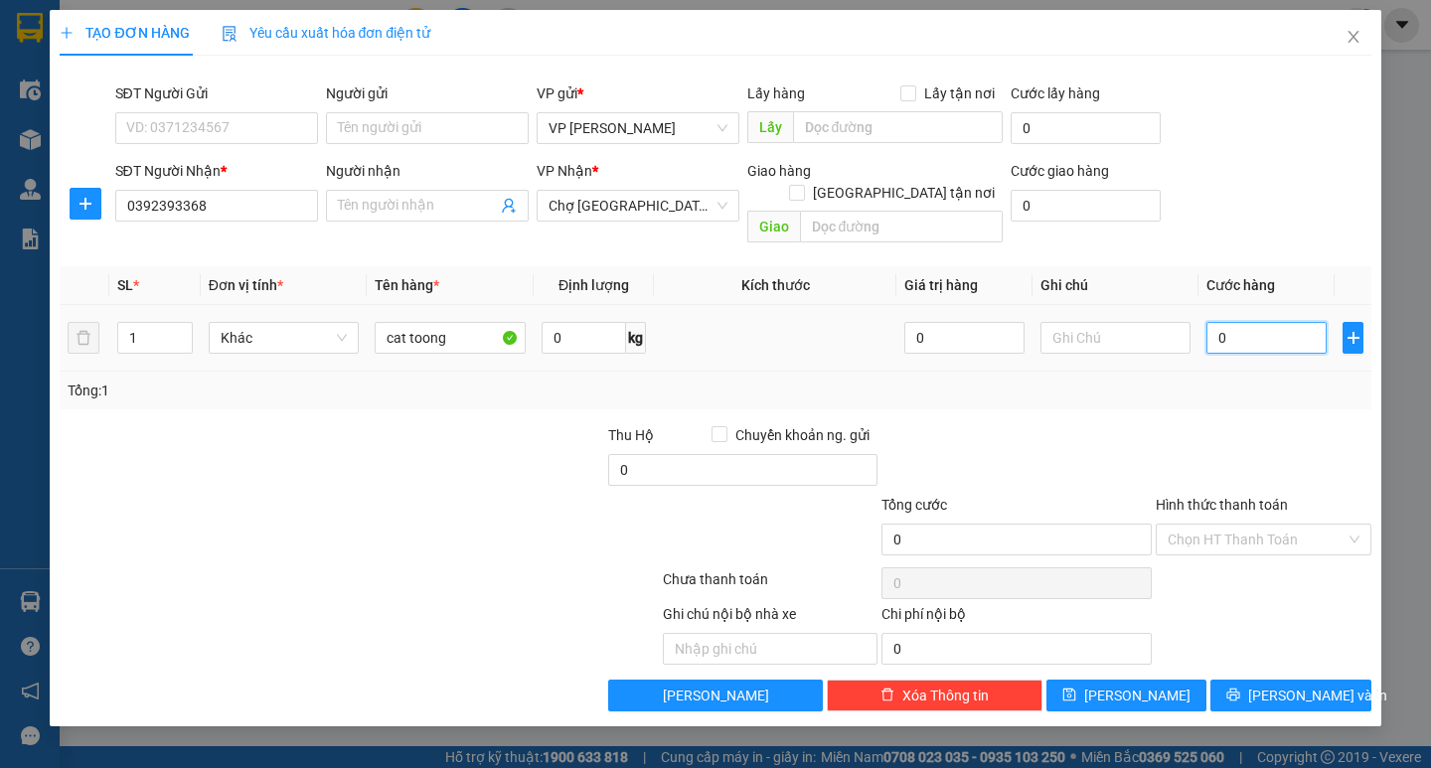
click at [1213, 322] on input "0" at bounding box center [1266, 338] width 120 height 32
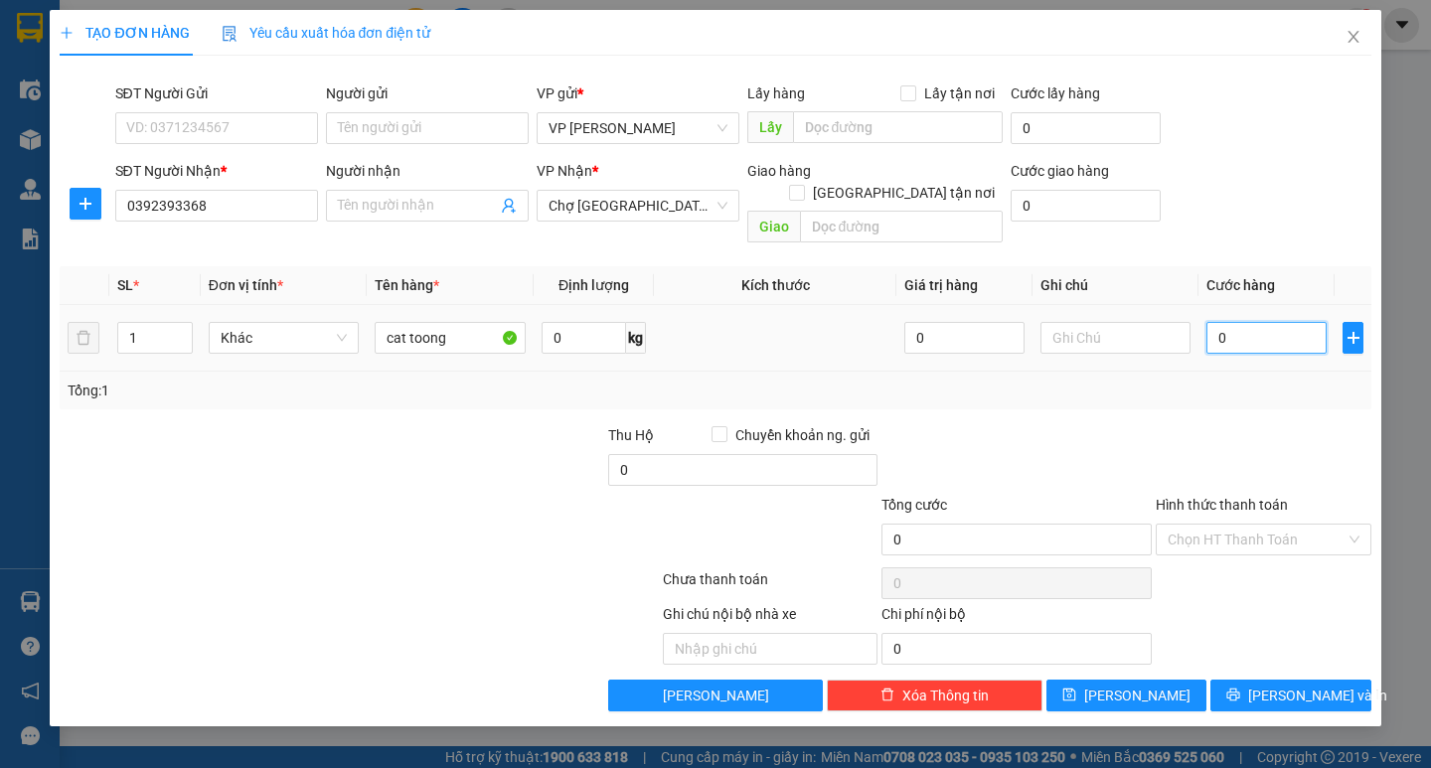
click at [1213, 322] on input "0" at bounding box center [1266, 338] width 120 height 32
type input "20"
type input "0"
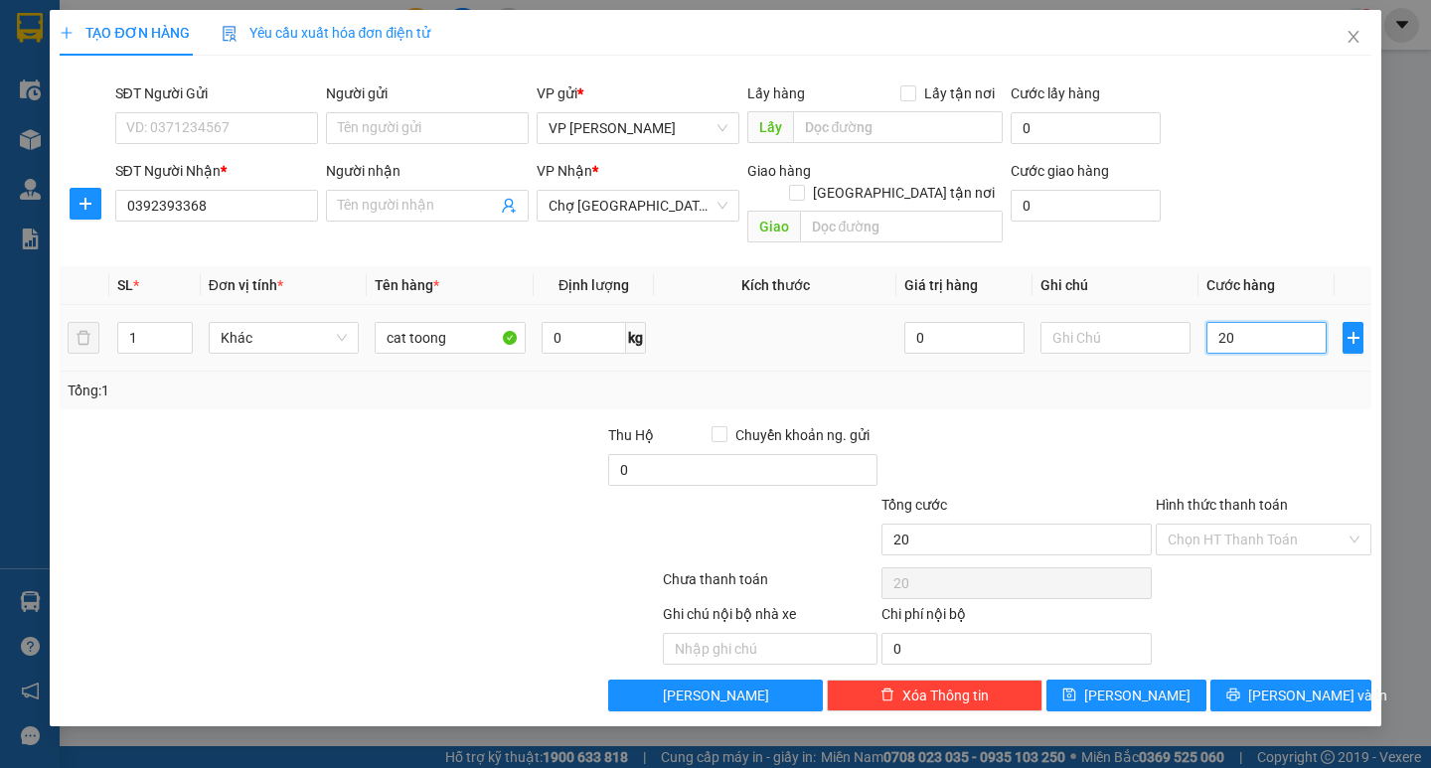
type input "0"
type input "40"
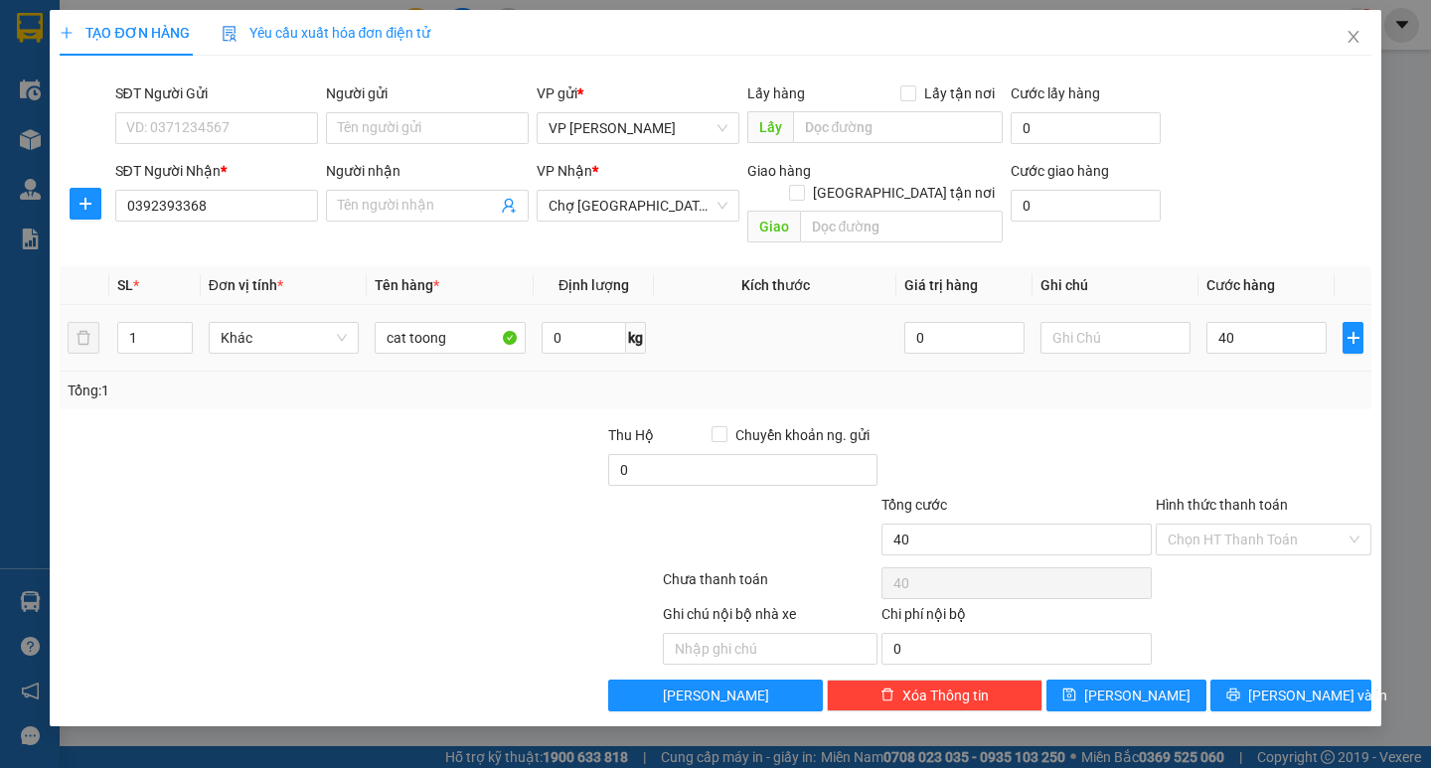
type input "40.000"
click at [1290, 494] on div "Hình thức thanh toán" at bounding box center [1264, 509] width 216 height 30
click at [1315, 685] on span "Lưu và In" at bounding box center [1317, 696] width 139 height 22
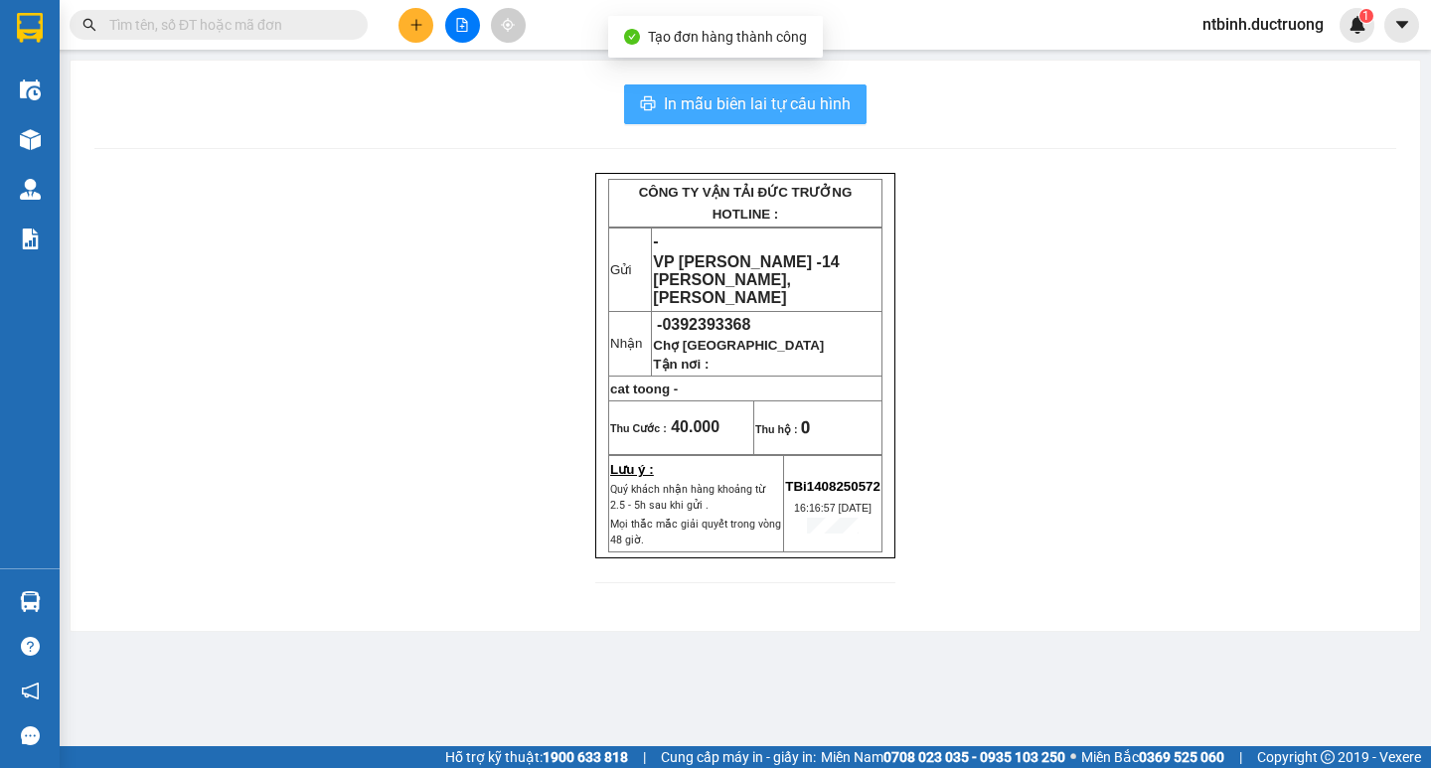
click at [817, 88] on button "In mẫu biên lai tự cấu hình" at bounding box center [745, 104] width 242 height 40
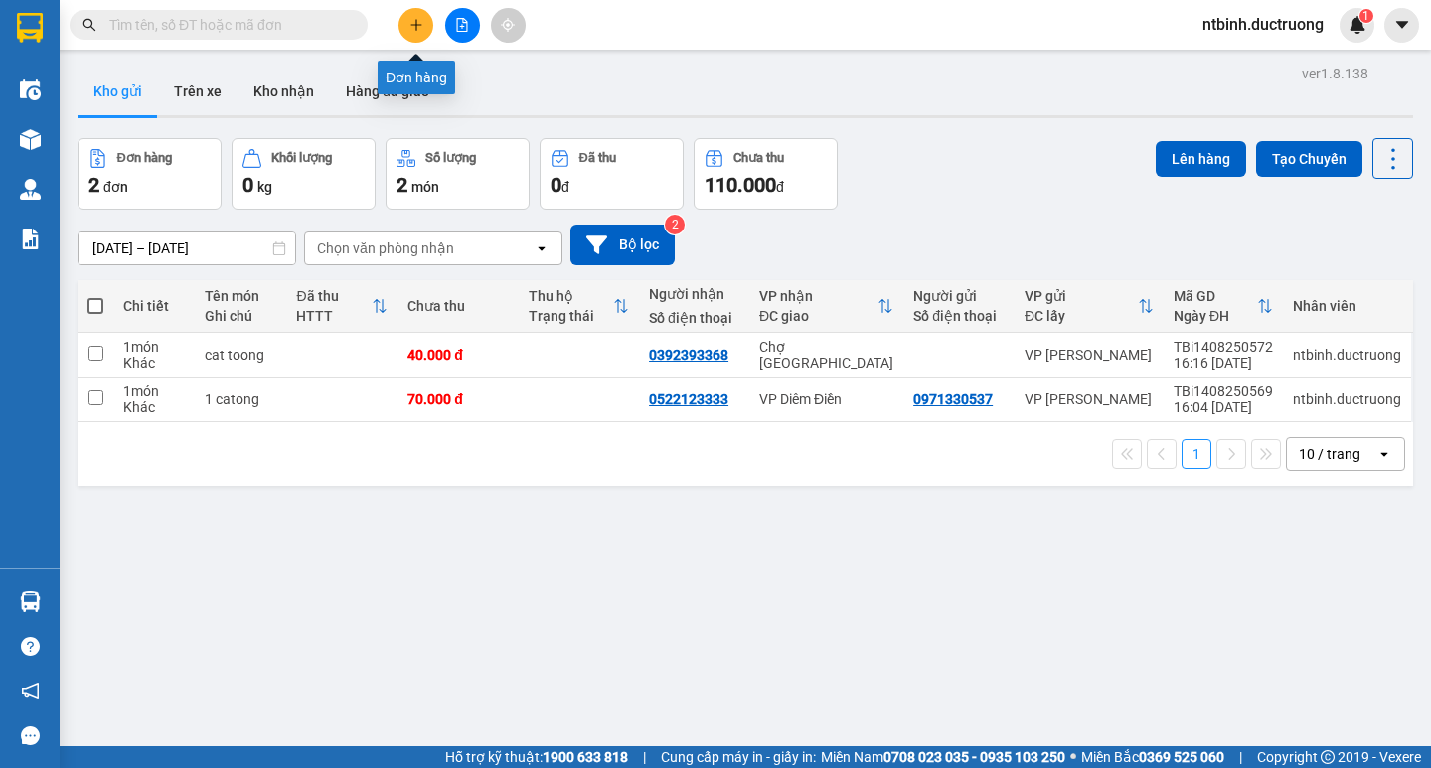
click at [404, 21] on button at bounding box center [415, 25] width 35 height 35
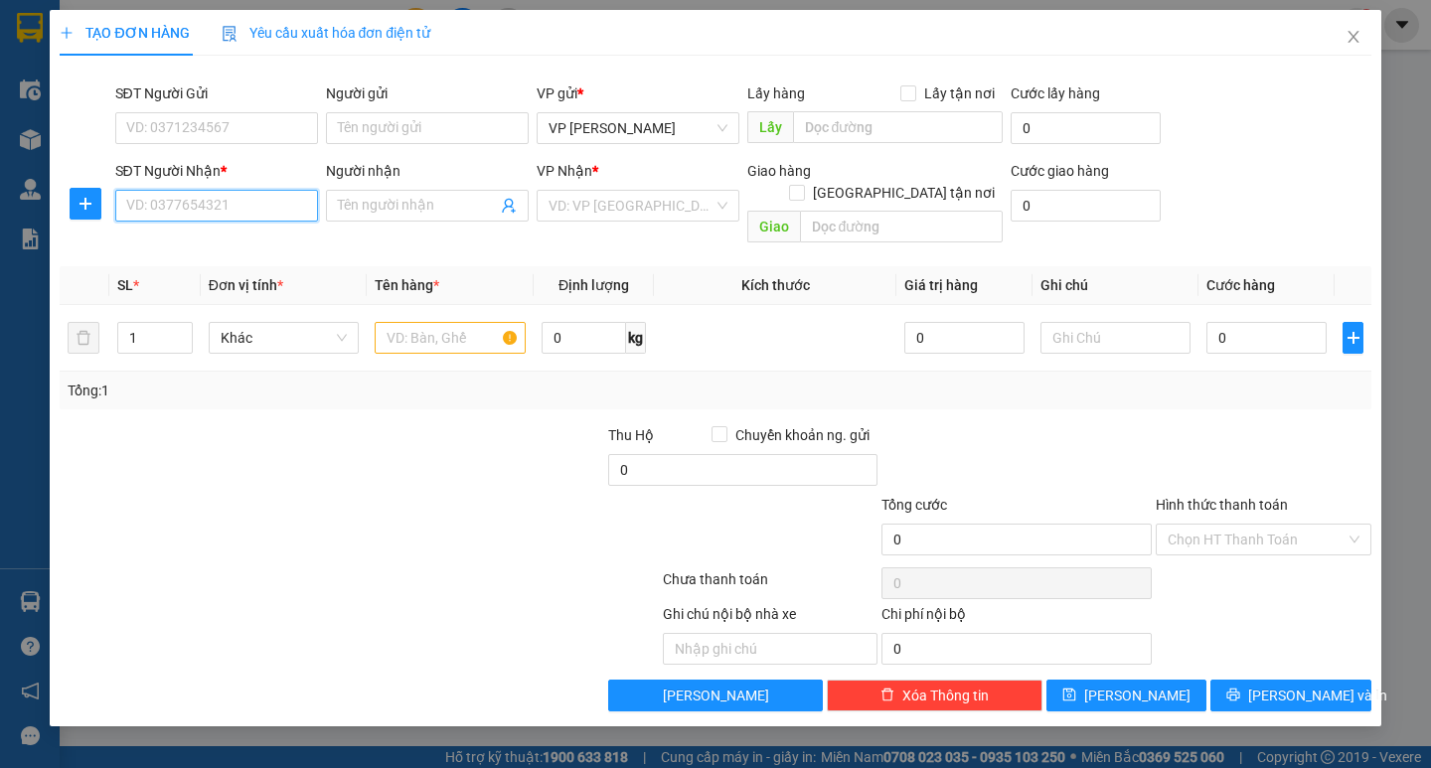
click at [226, 209] on input "SĐT Người Nhận *" at bounding box center [216, 206] width 203 height 32
click at [179, 244] on div "0389684117" at bounding box center [216, 245] width 179 height 22
type input "0389684117"
click at [435, 322] on input "text" at bounding box center [450, 338] width 150 height 32
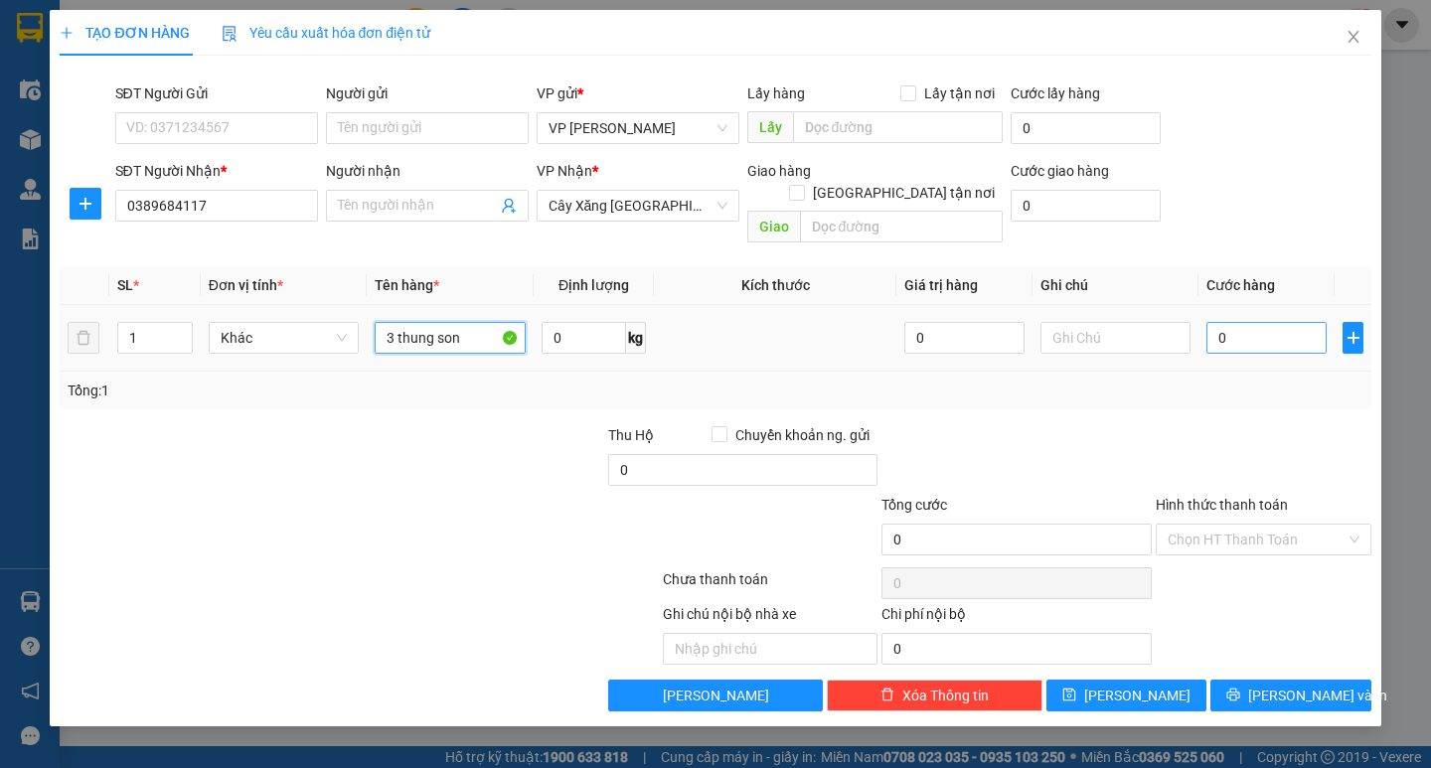
type input "3 thung son"
click at [1215, 322] on input "0" at bounding box center [1266, 338] width 120 height 32
type input "90"
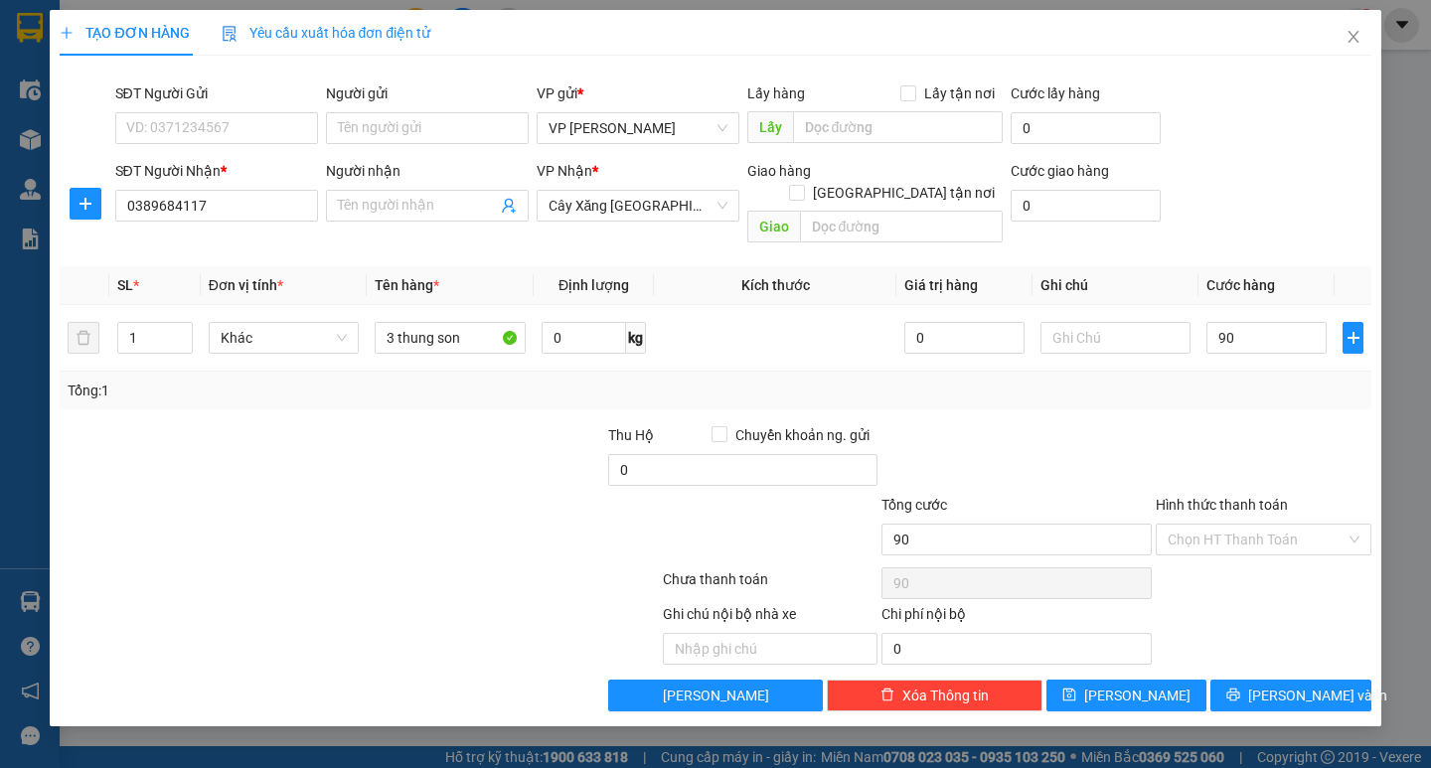
type input "90.000"
click at [1286, 400] on div "Transit Pickup Surcharge Ids Transit Deliver Surcharge Ids Transit Deliver Surc…" at bounding box center [715, 392] width 1311 height 640
click at [1310, 685] on span "Lưu và In" at bounding box center [1317, 696] width 139 height 22
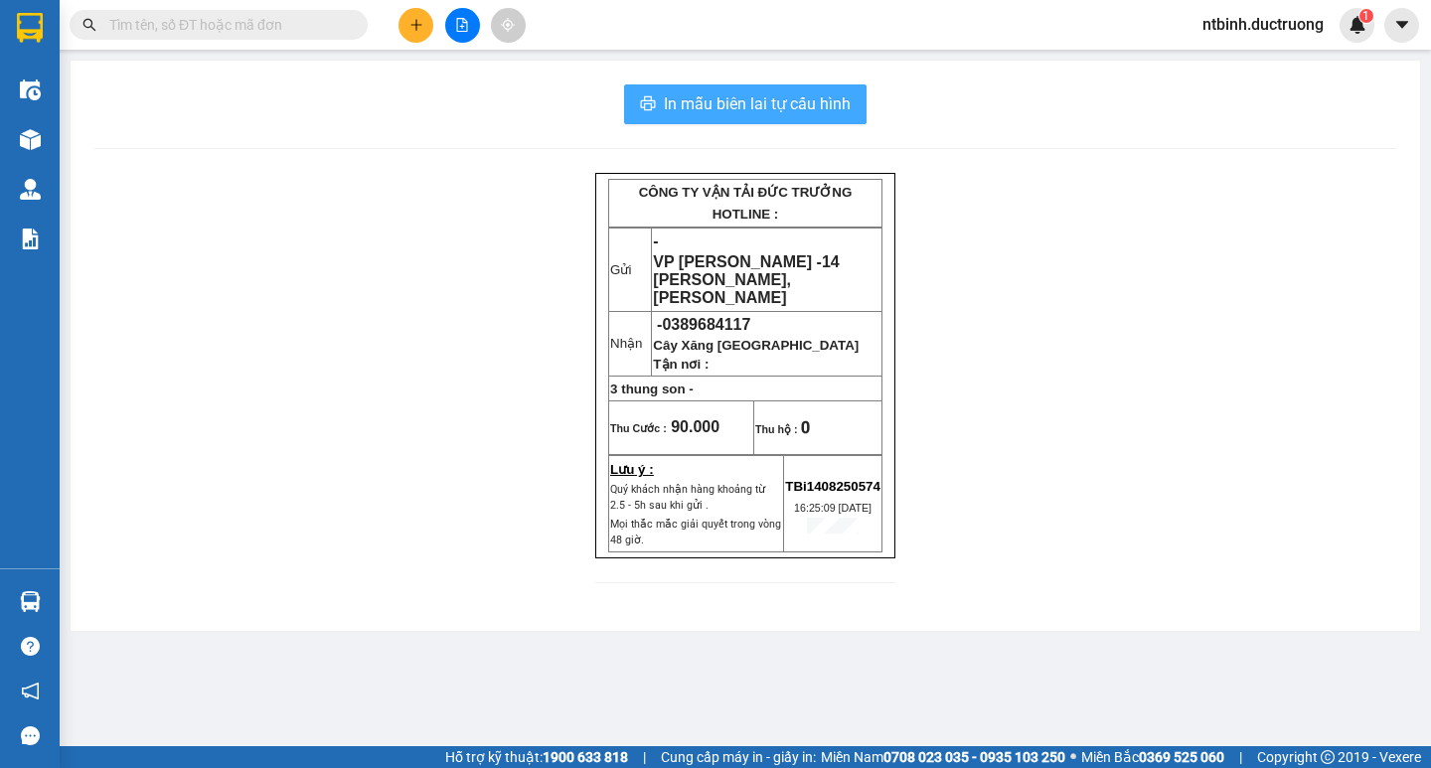
click at [818, 108] on span "In mẫu biên lai tự cấu hình" at bounding box center [757, 103] width 187 height 25
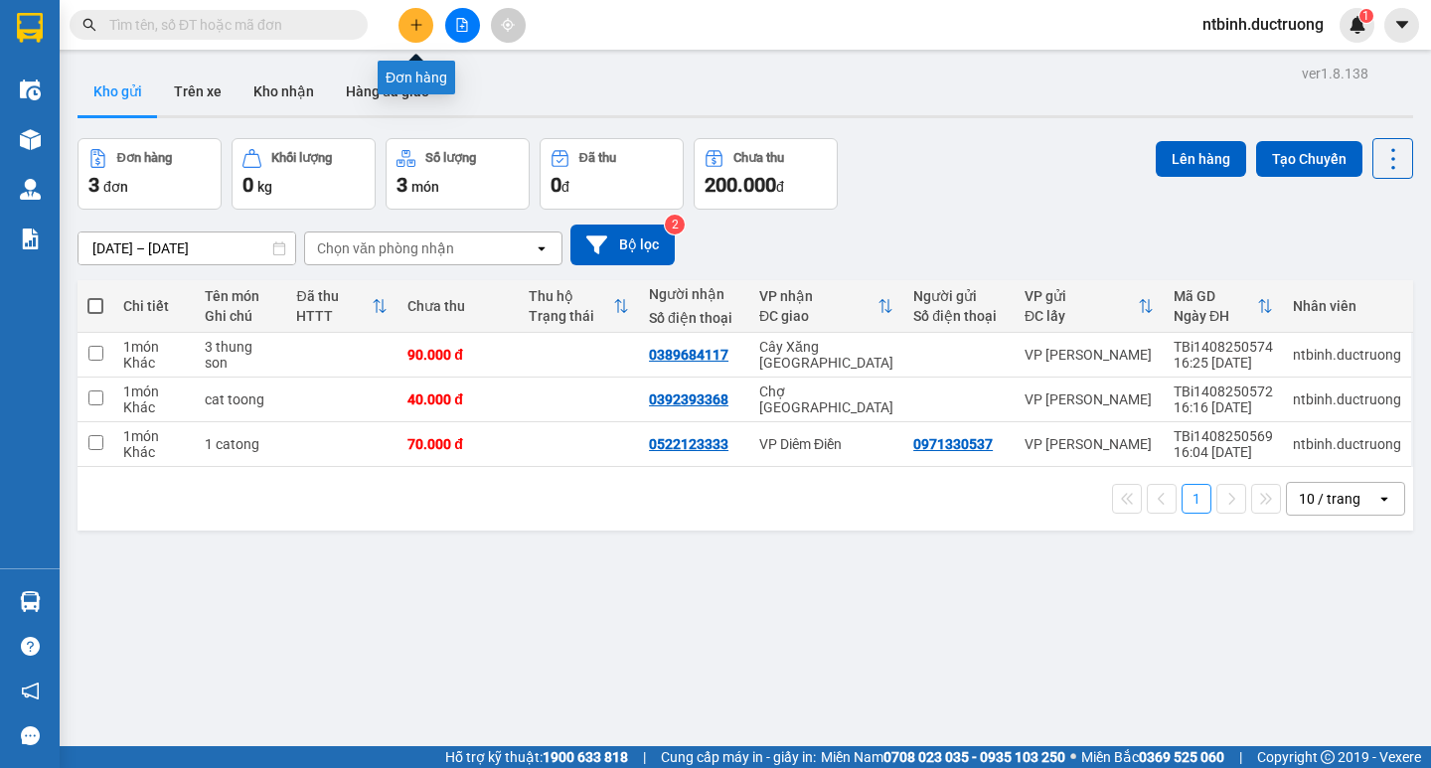
click at [410, 29] on icon "plus" at bounding box center [416, 25] width 14 height 14
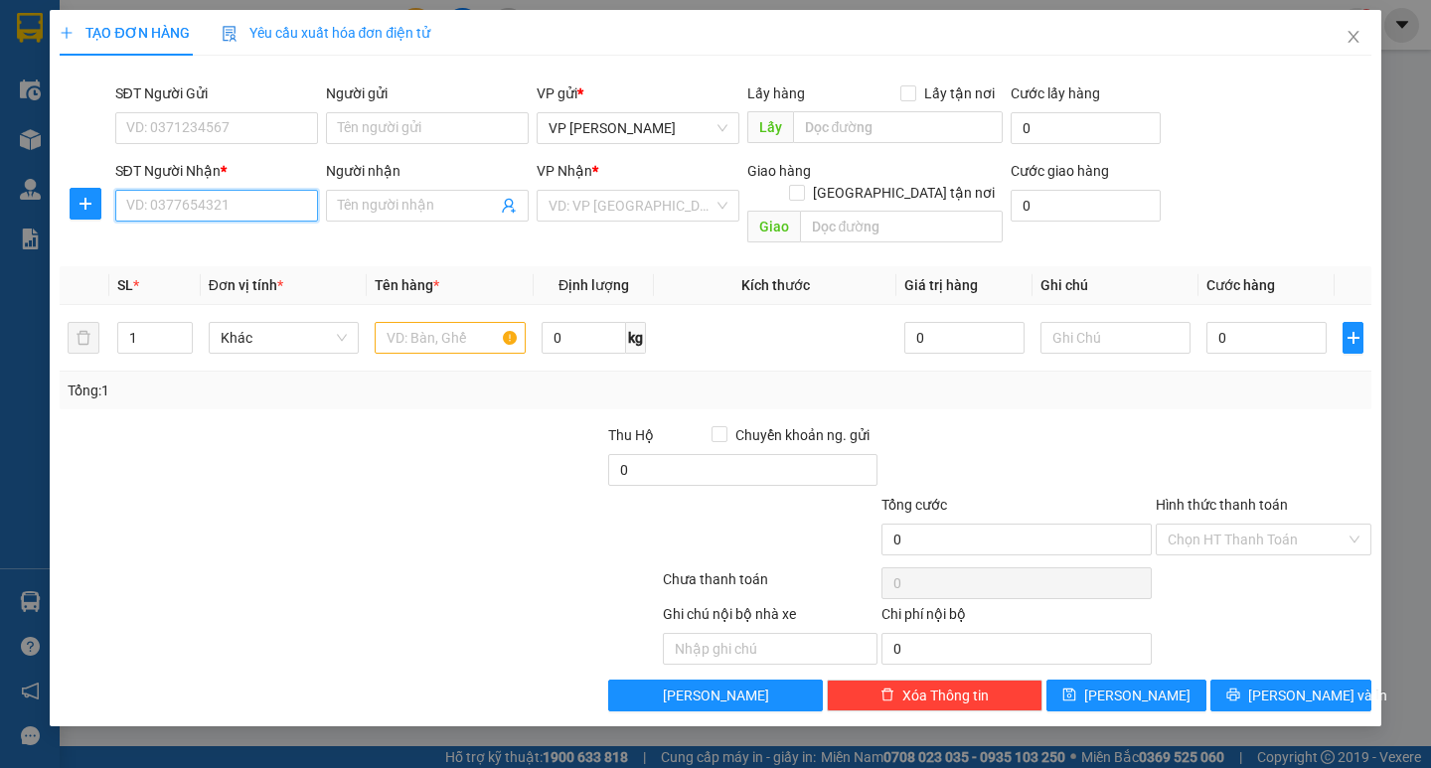
click at [244, 206] on input "SĐT Người Nhận *" at bounding box center [216, 206] width 203 height 32
click at [271, 249] on div "0982486446" at bounding box center [216, 245] width 179 height 22
type input "0982486446"
click at [444, 322] on input "text" at bounding box center [450, 338] width 150 height 32
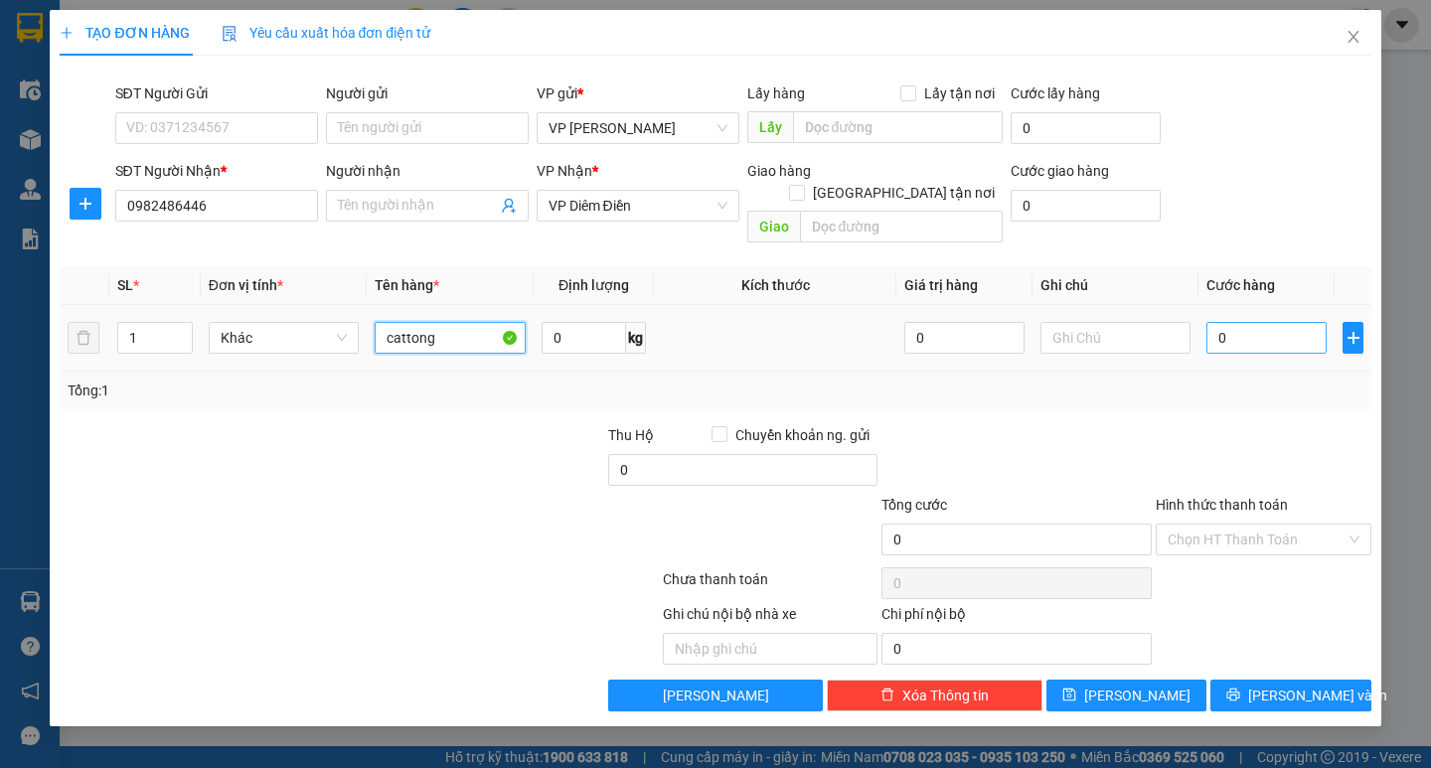
type input "cattong"
click at [1239, 322] on input "0" at bounding box center [1266, 338] width 120 height 32
click at [1221, 322] on input "0" at bounding box center [1266, 338] width 120 height 32
click at [1251, 388] on div "Transit Pickup Surcharge Ids Transit Deliver Surcharge Ids Transit Deliver Surc…" at bounding box center [715, 392] width 1311 height 640
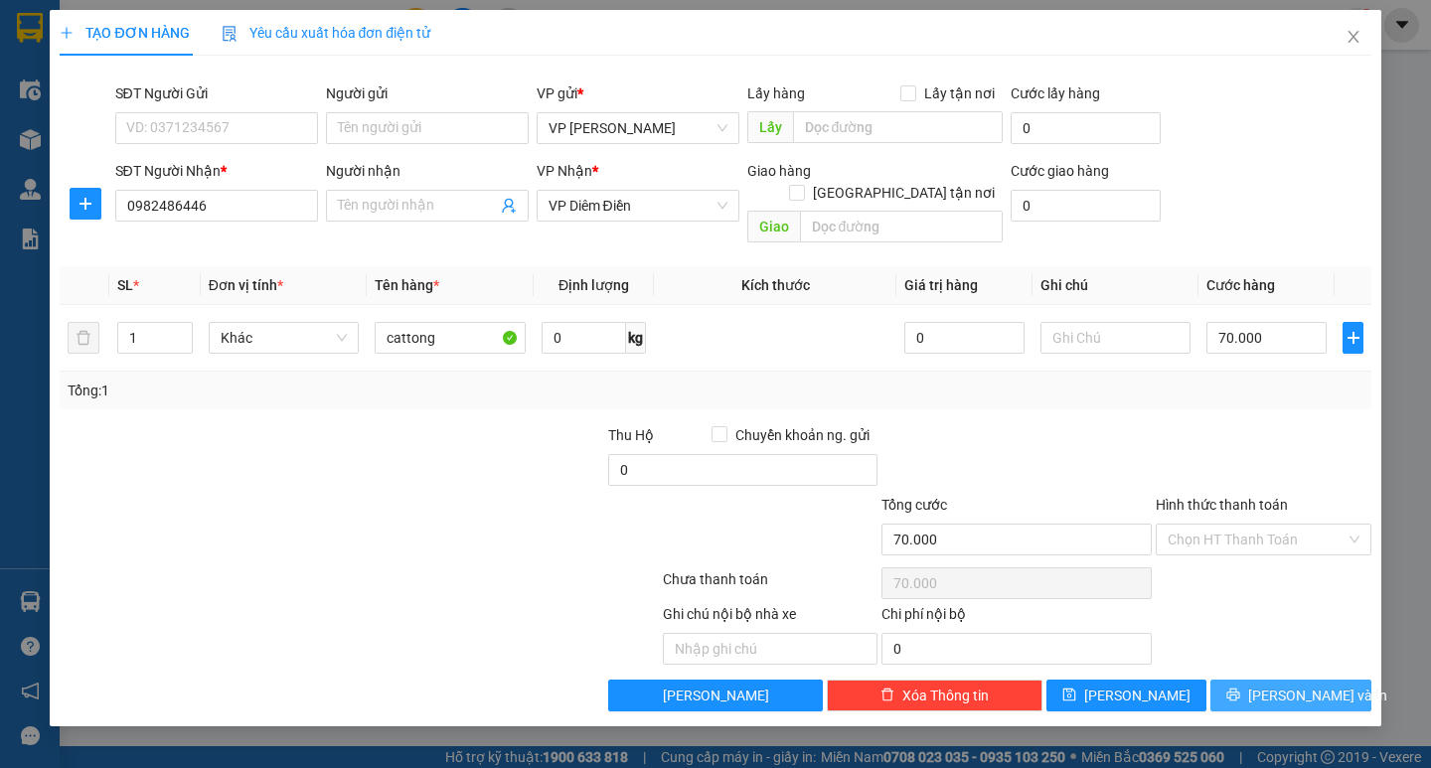
click at [1331, 682] on button "Lưu và In" at bounding box center [1290, 696] width 160 height 32
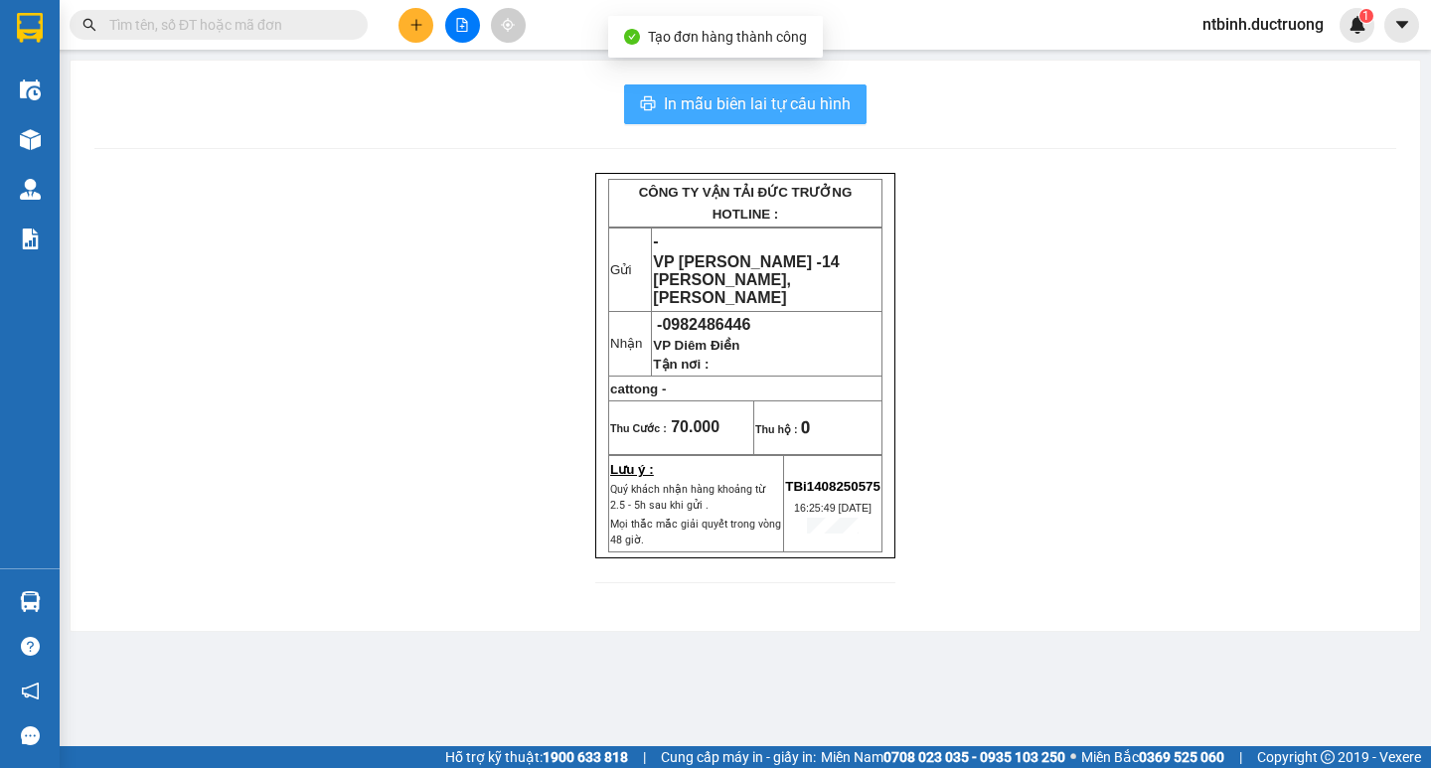
click at [808, 89] on button "In mẫu biên lai tự cấu hình" at bounding box center [745, 104] width 242 height 40
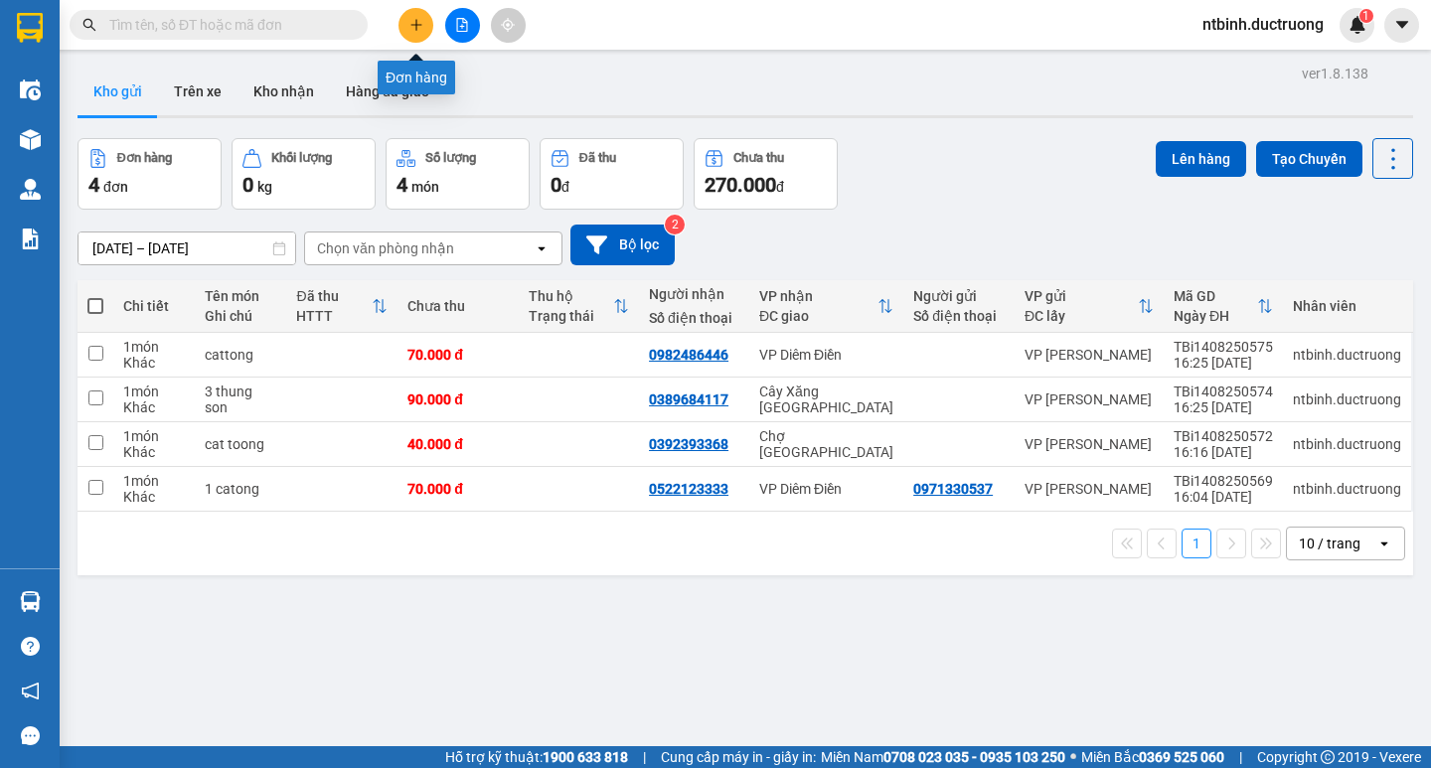
click at [421, 32] on button at bounding box center [415, 25] width 35 height 35
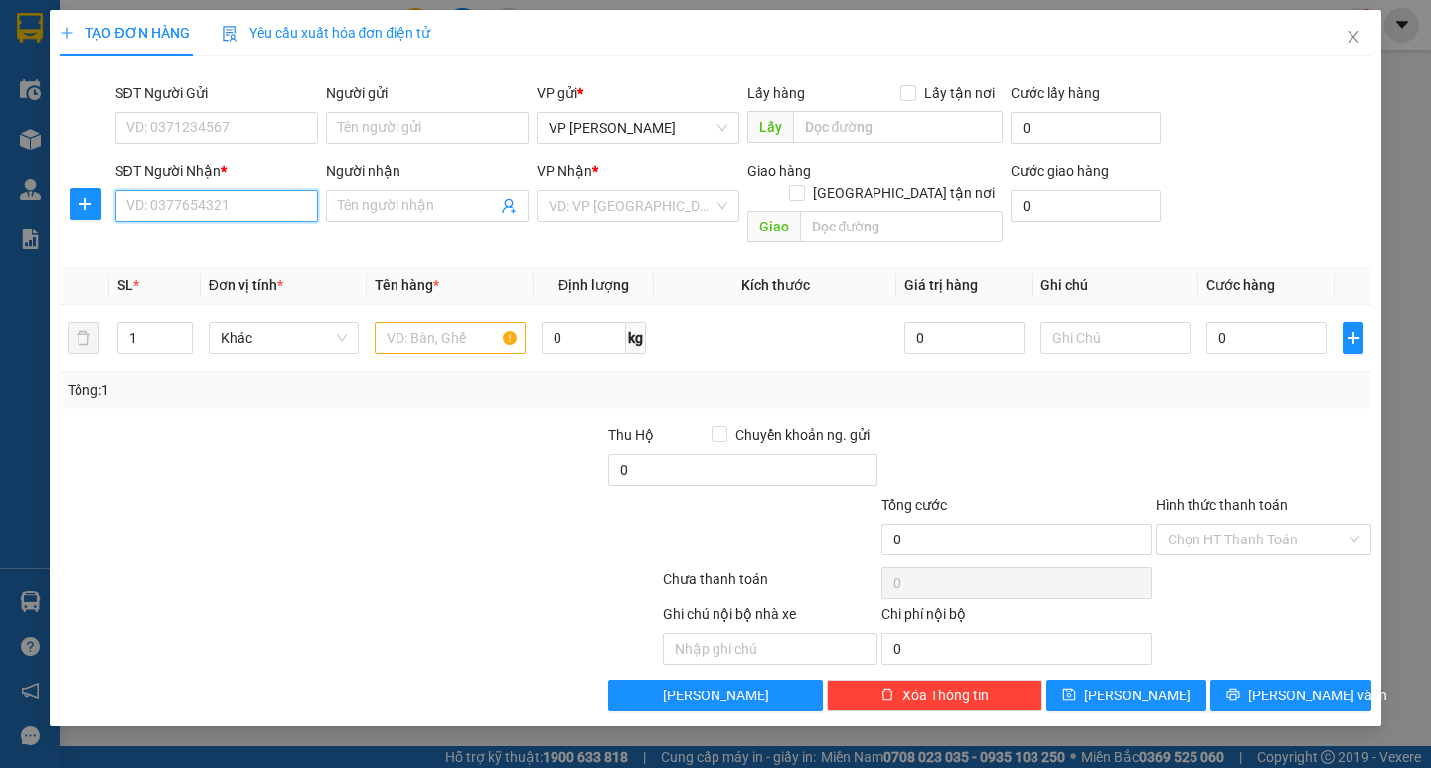
click at [198, 210] on input "SĐT Người Nhận *" at bounding box center [216, 206] width 203 height 32
type input "0911303562"
click at [678, 201] on input "search" at bounding box center [630, 206] width 165 height 30
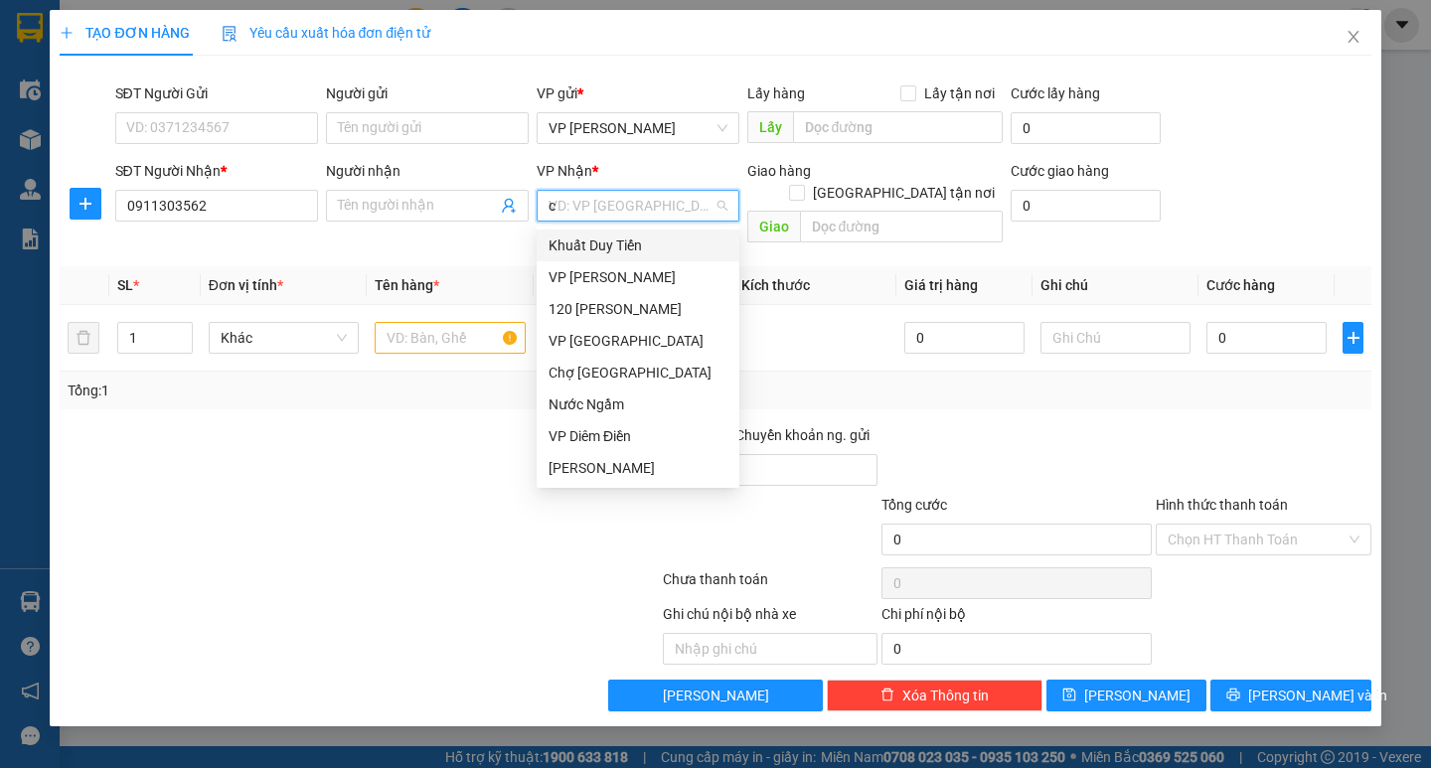
type input "ca"
click at [632, 353] on div "Cầu Đá [GEOGRAPHIC_DATA]" at bounding box center [638, 341] width 203 height 32
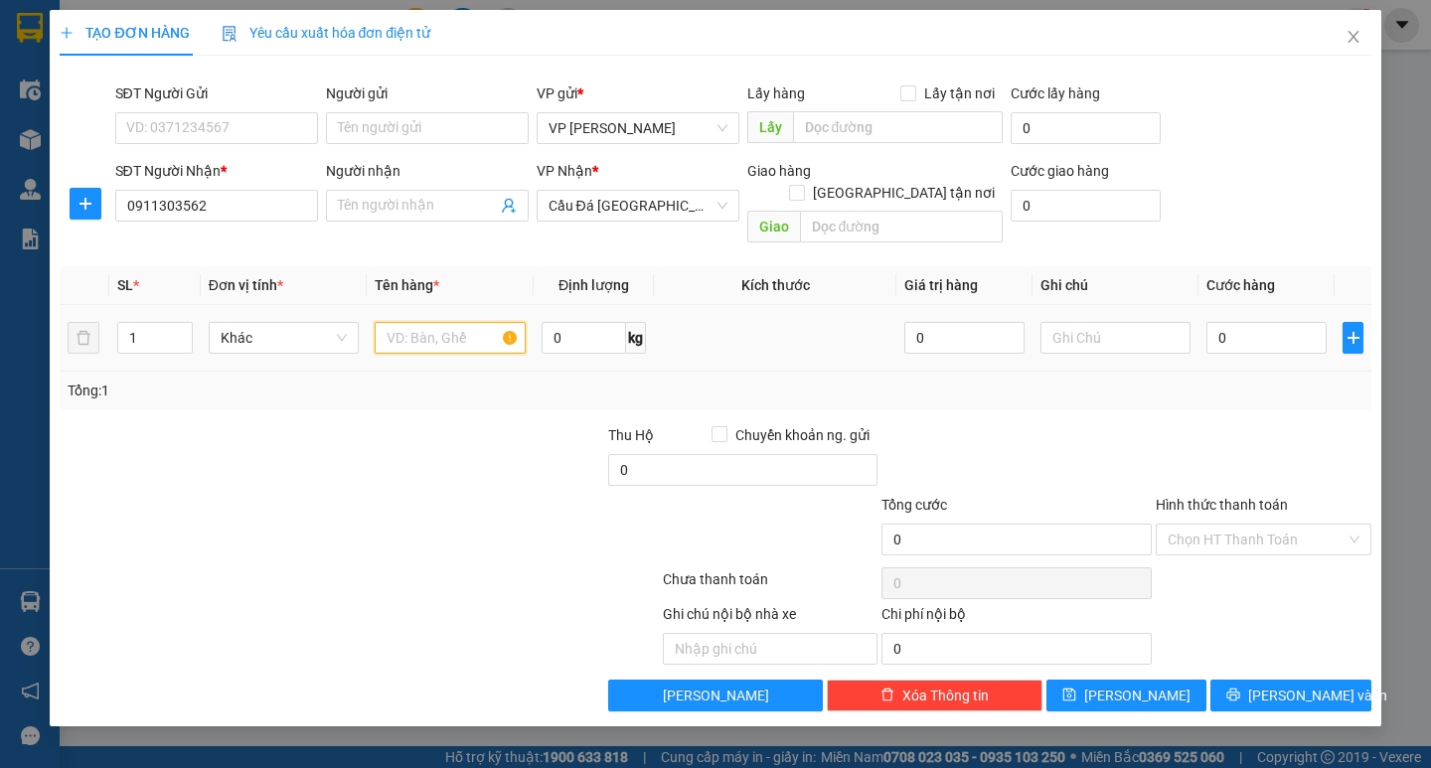
click at [471, 322] on input "text" at bounding box center [450, 338] width 150 height 32
type input "cat tong"
click at [1205, 314] on td "0" at bounding box center [1266, 338] width 136 height 67
click at [1208, 322] on input "0" at bounding box center [1266, 338] width 120 height 32
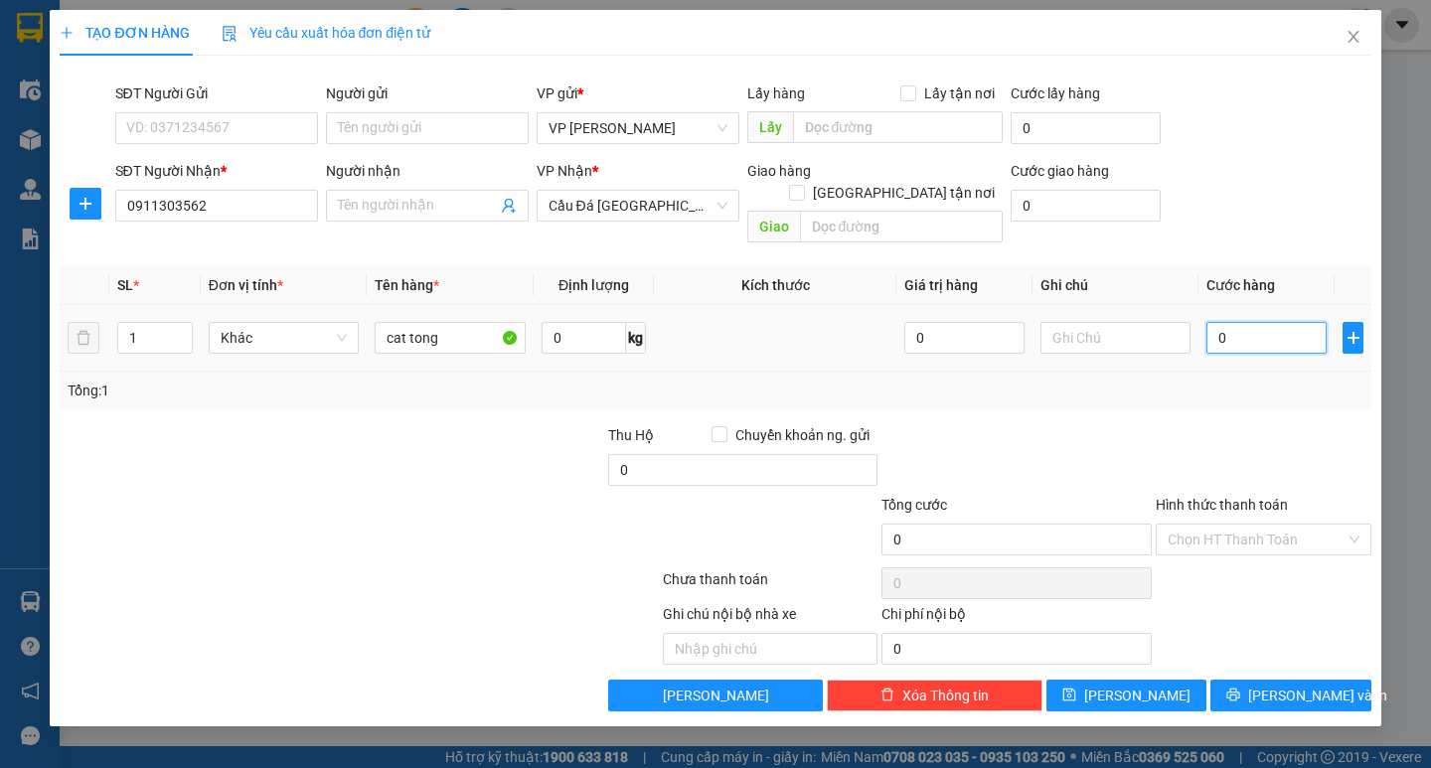
click at [1211, 322] on input "0" at bounding box center [1266, 338] width 120 height 32
click at [1242, 424] on div at bounding box center [1264, 459] width 220 height 70
click at [1255, 692] on div "TẠO ĐƠN HÀNG Yêu cầu xuất hóa đơn điện tử Transit Pickup Surcharge Ids Transit …" at bounding box center [715, 368] width 1330 height 716
click at [1272, 681] on button "Lưu và In" at bounding box center [1290, 696] width 160 height 32
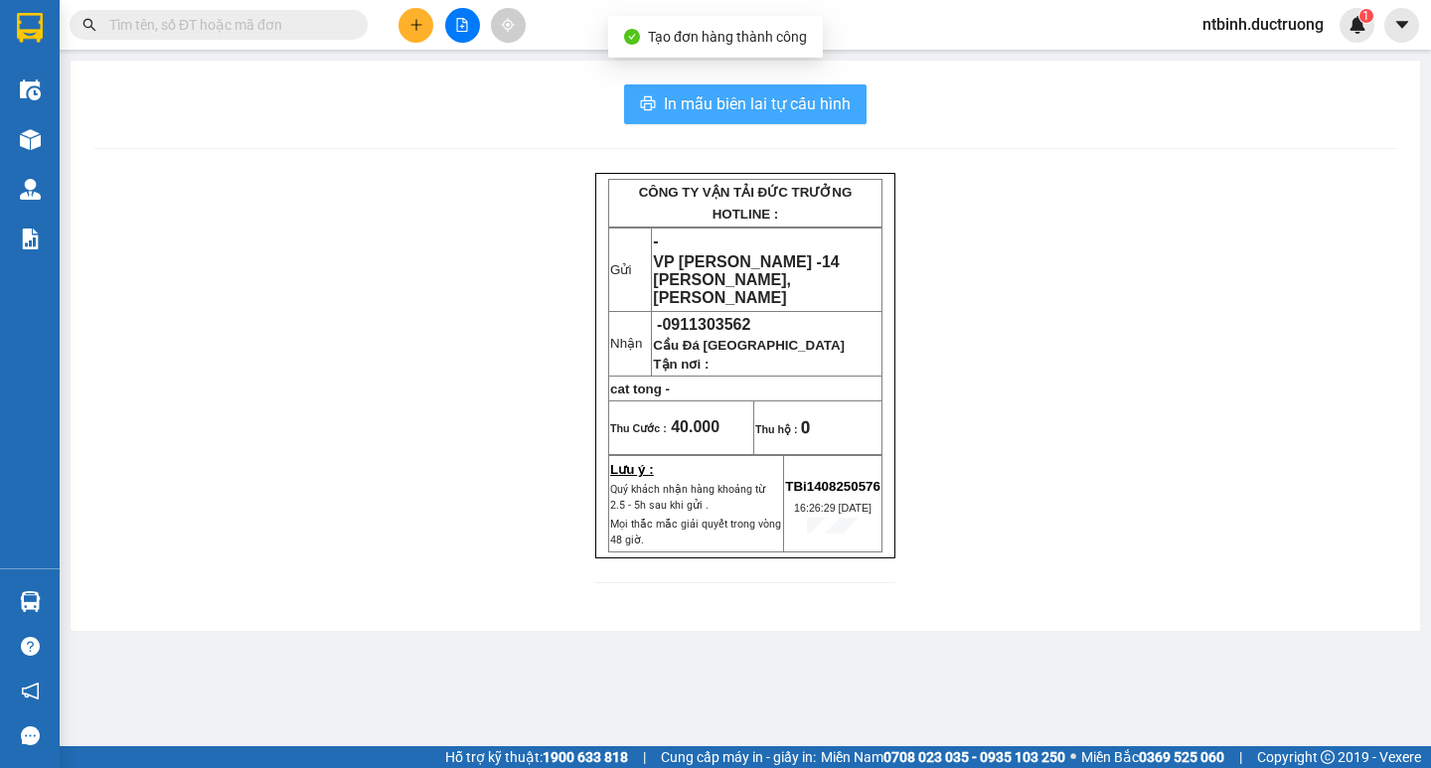
click at [818, 113] on span "In mẫu biên lai tự cấu hình" at bounding box center [757, 103] width 187 height 25
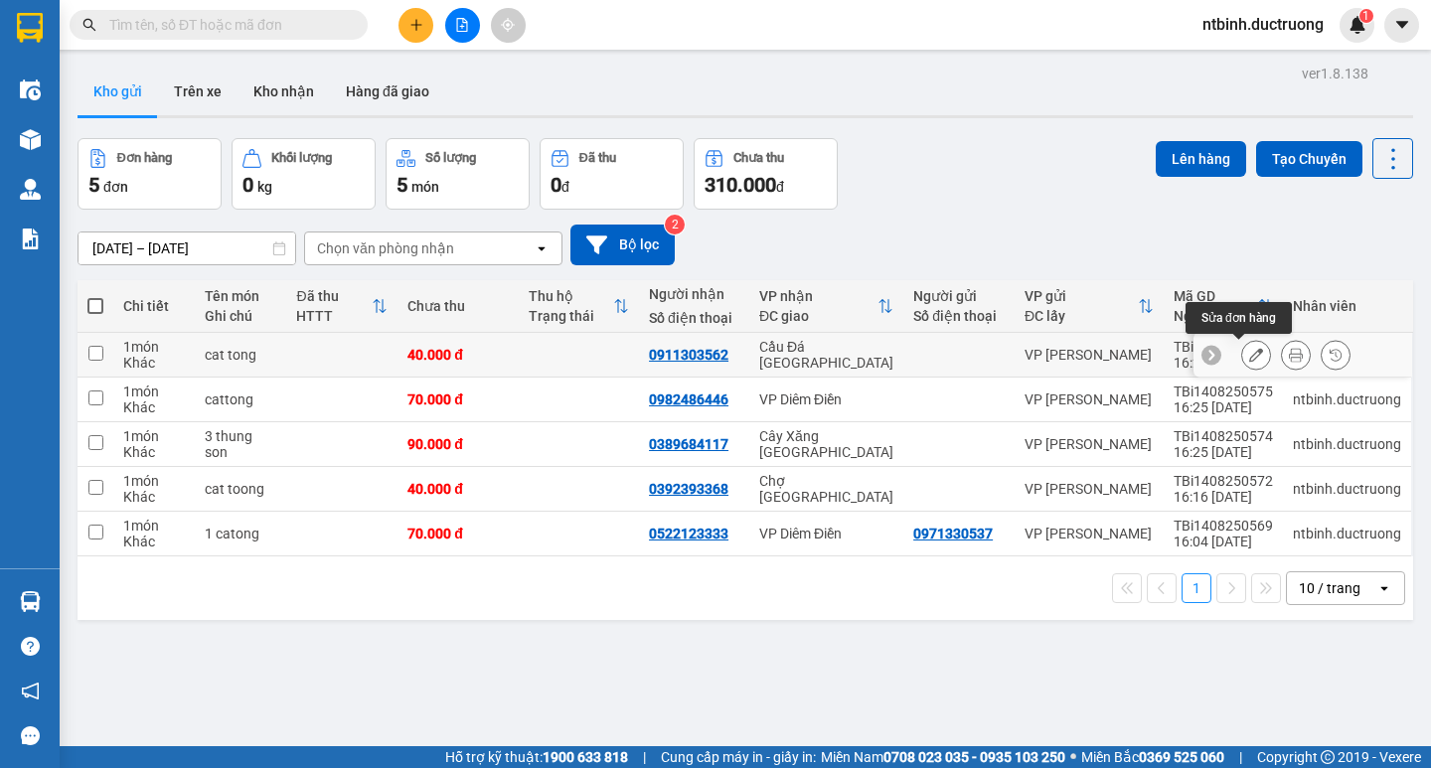
click at [1249, 350] on icon at bounding box center [1256, 355] width 14 height 14
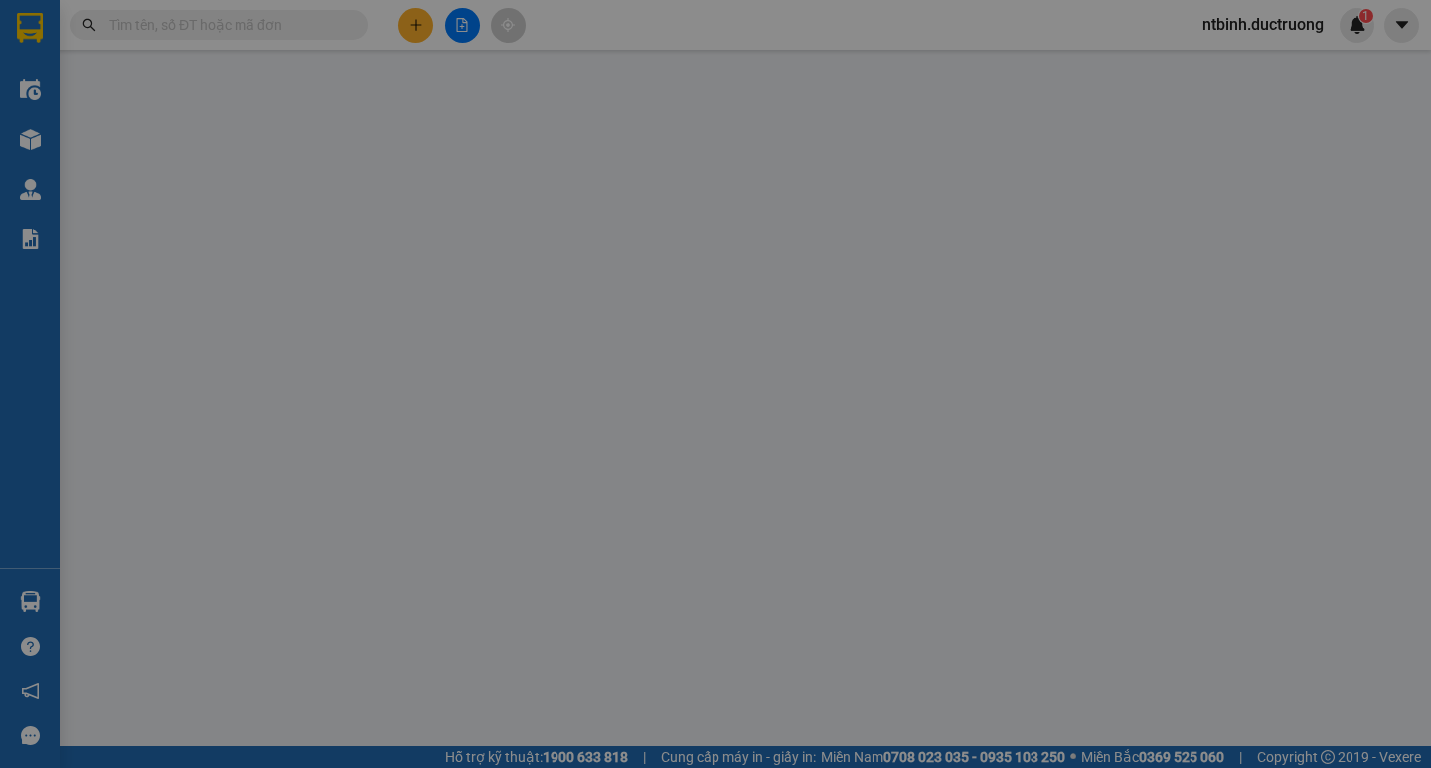
type input "0911303562"
type input "40.000"
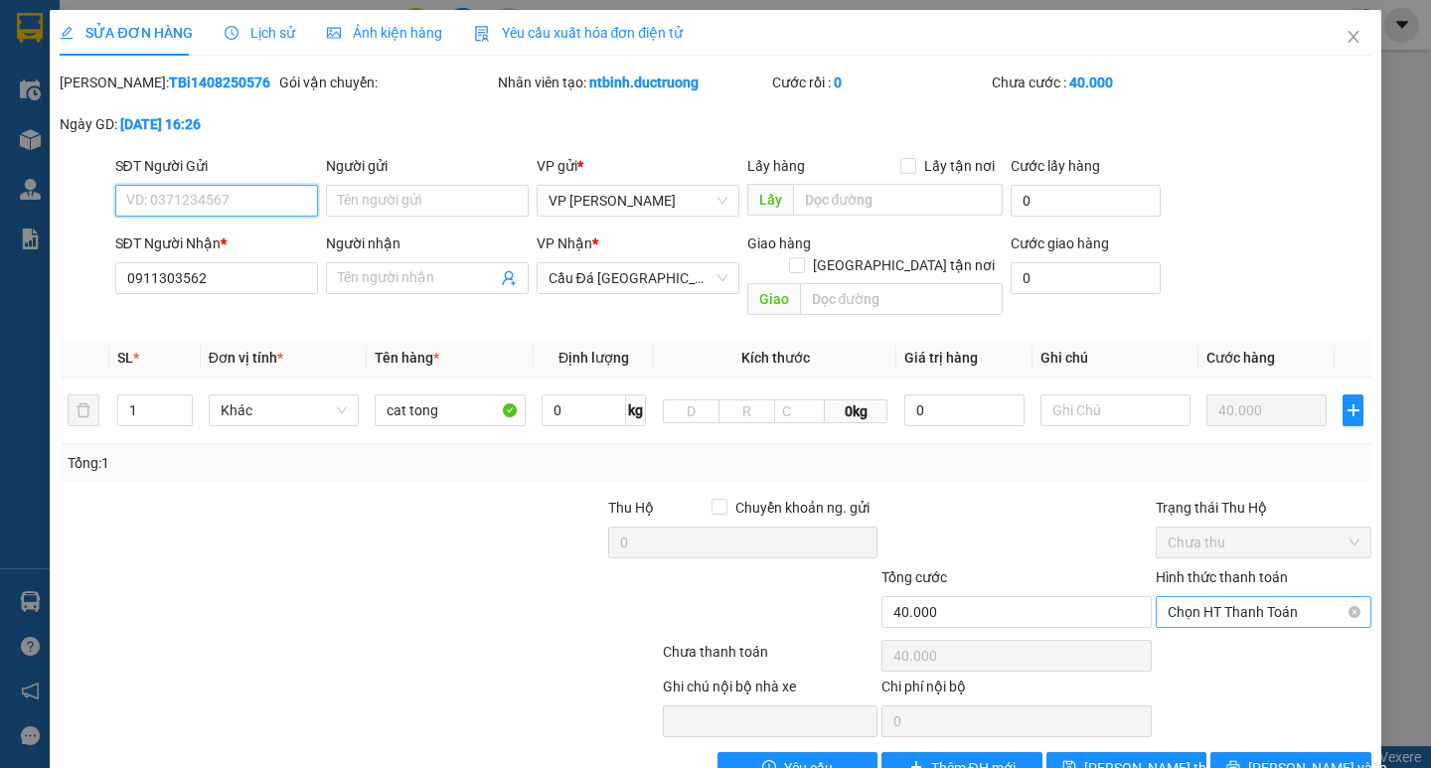
click at [1289, 597] on span "Chọn HT Thanh Toán" at bounding box center [1263, 612] width 192 height 30
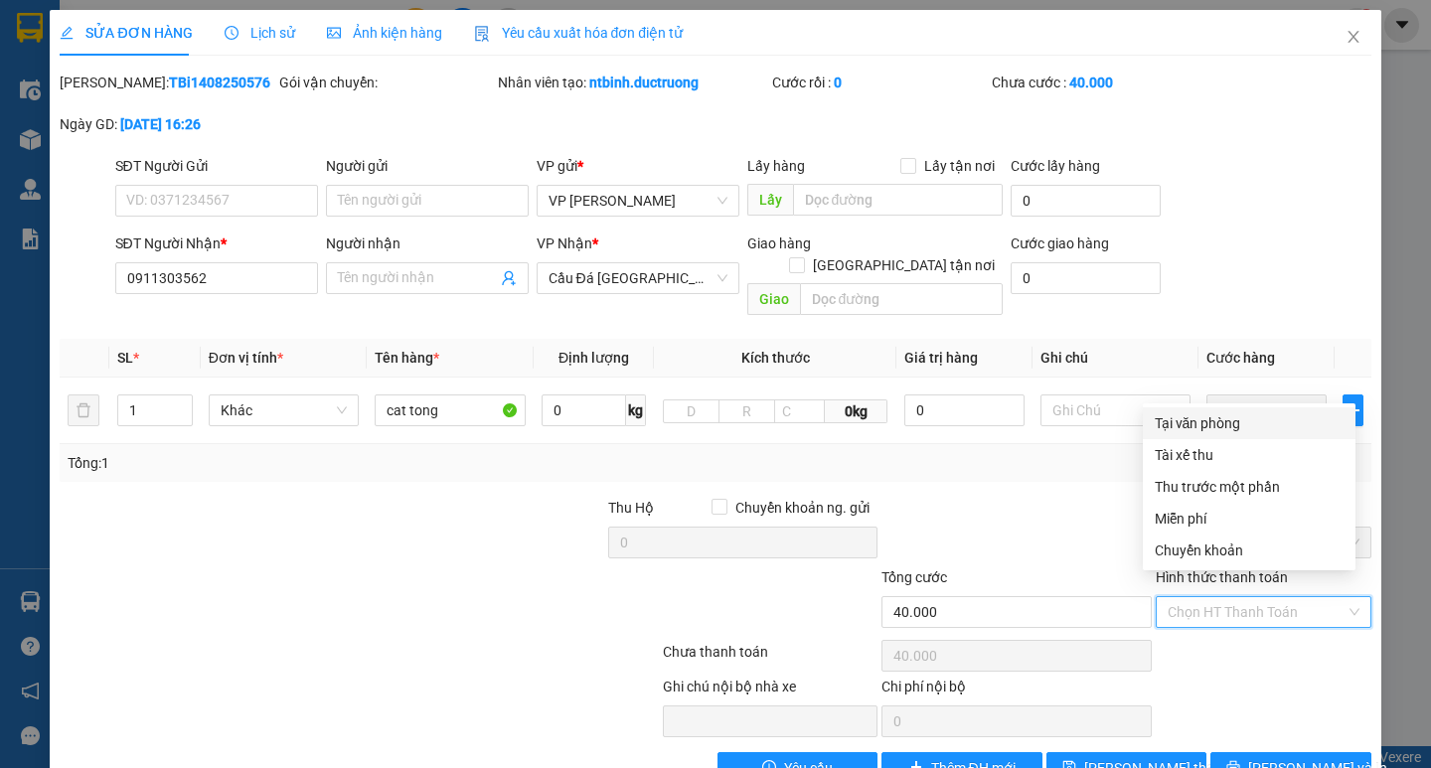
click at [1251, 433] on div "Tại văn phòng" at bounding box center [1249, 423] width 189 height 22
type input "0"
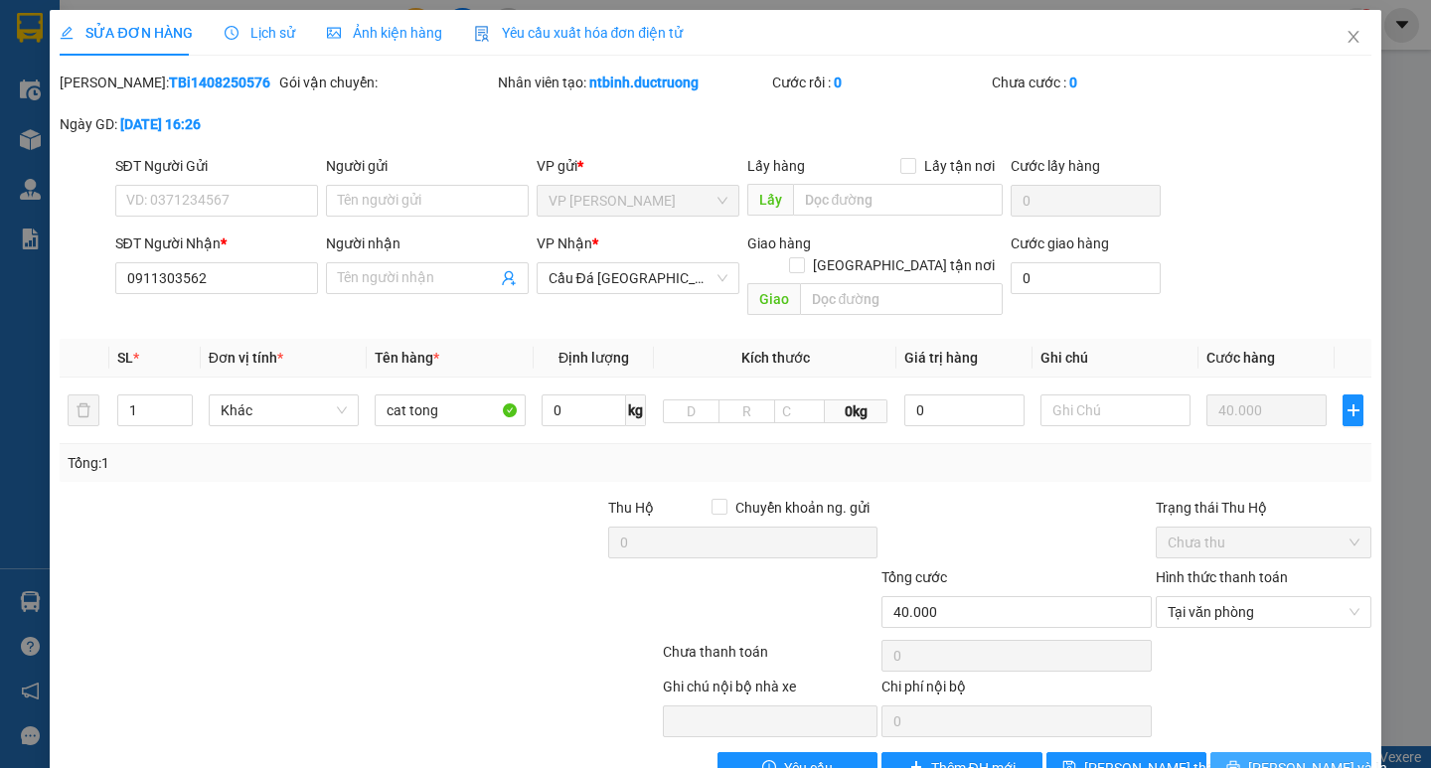
click at [1279, 757] on span "Lưu và In" at bounding box center [1317, 768] width 139 height 22
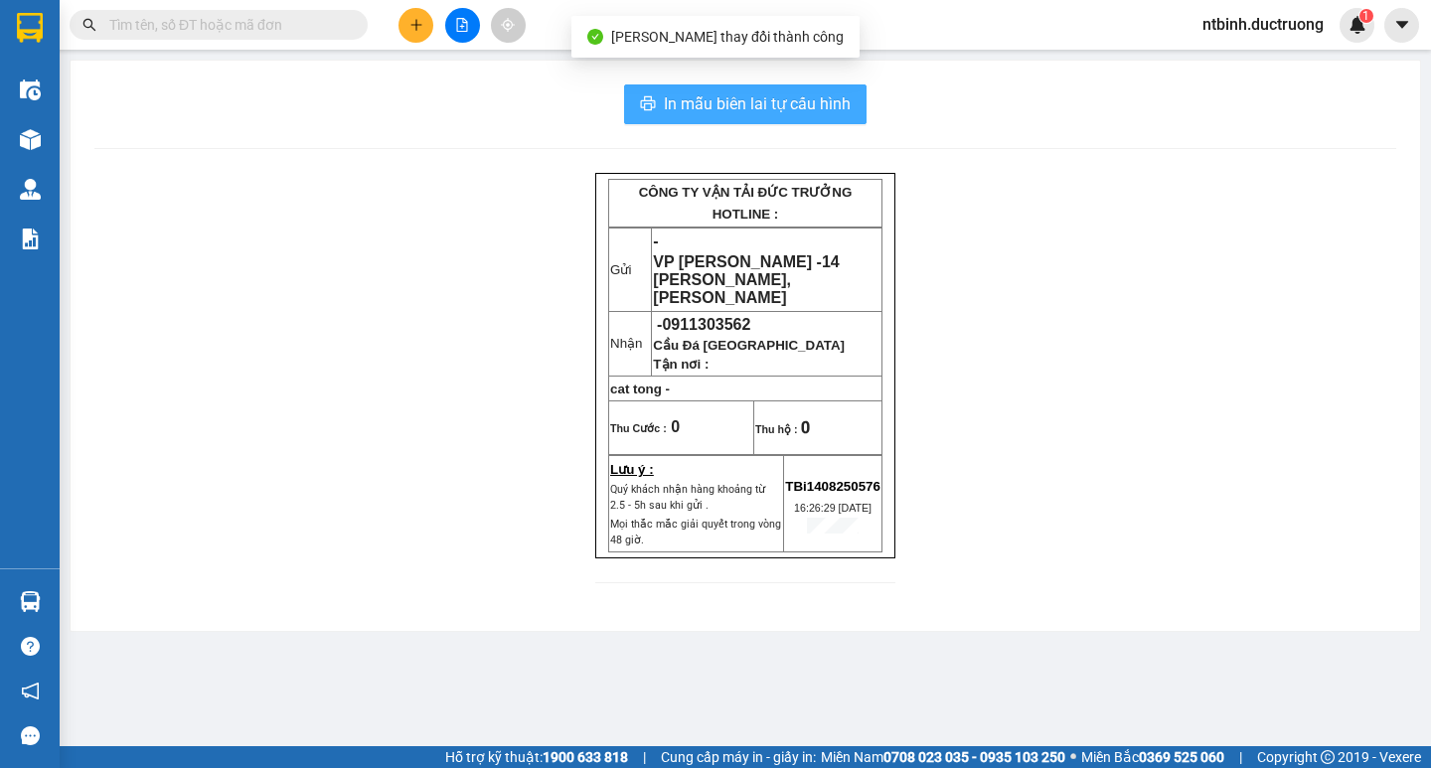
click at [765, 120] on button "In mẫu biên lai tự cấu hình" at bounding box center [745, 104] width 242 height 40
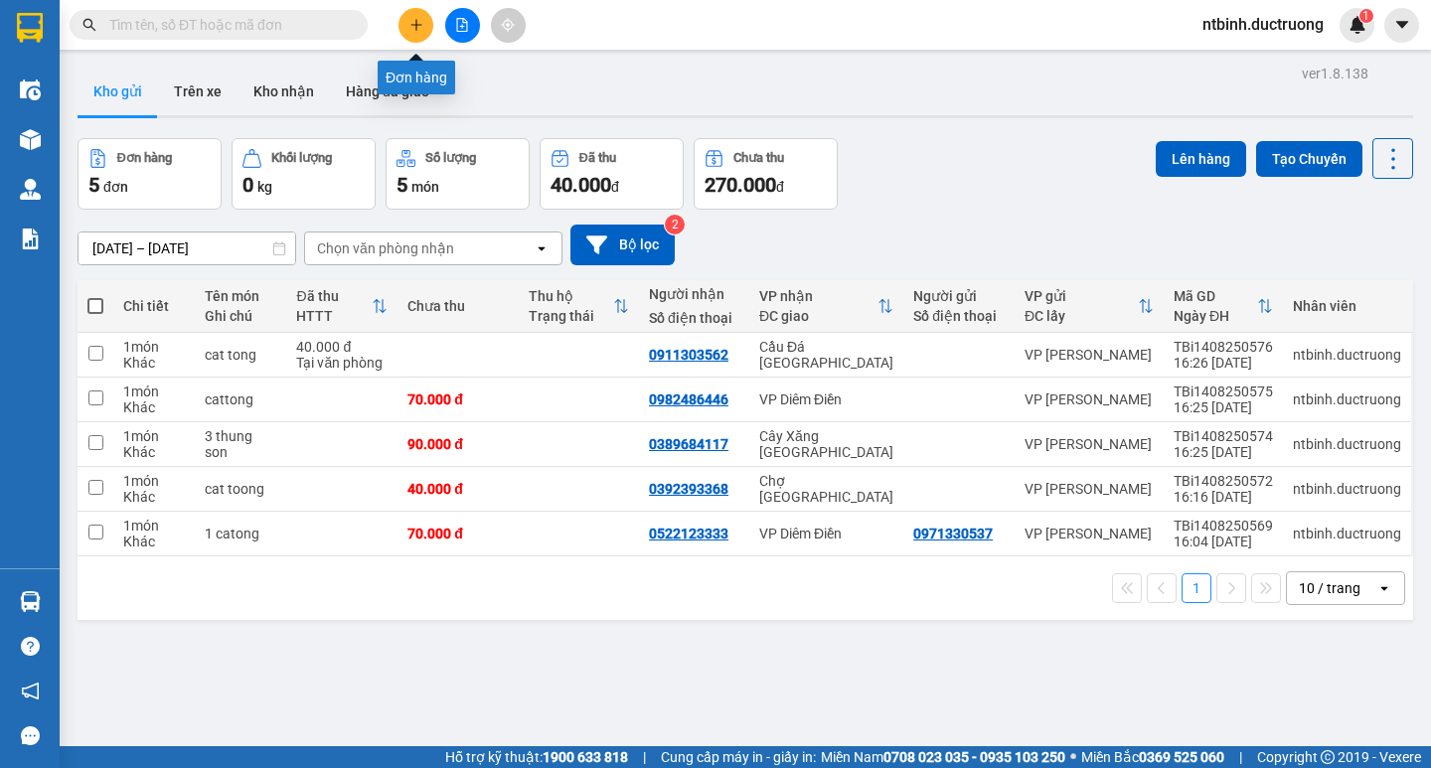
click at [410, 23] on icon "plus" at bounding box center [416, 25] width 14 height 14
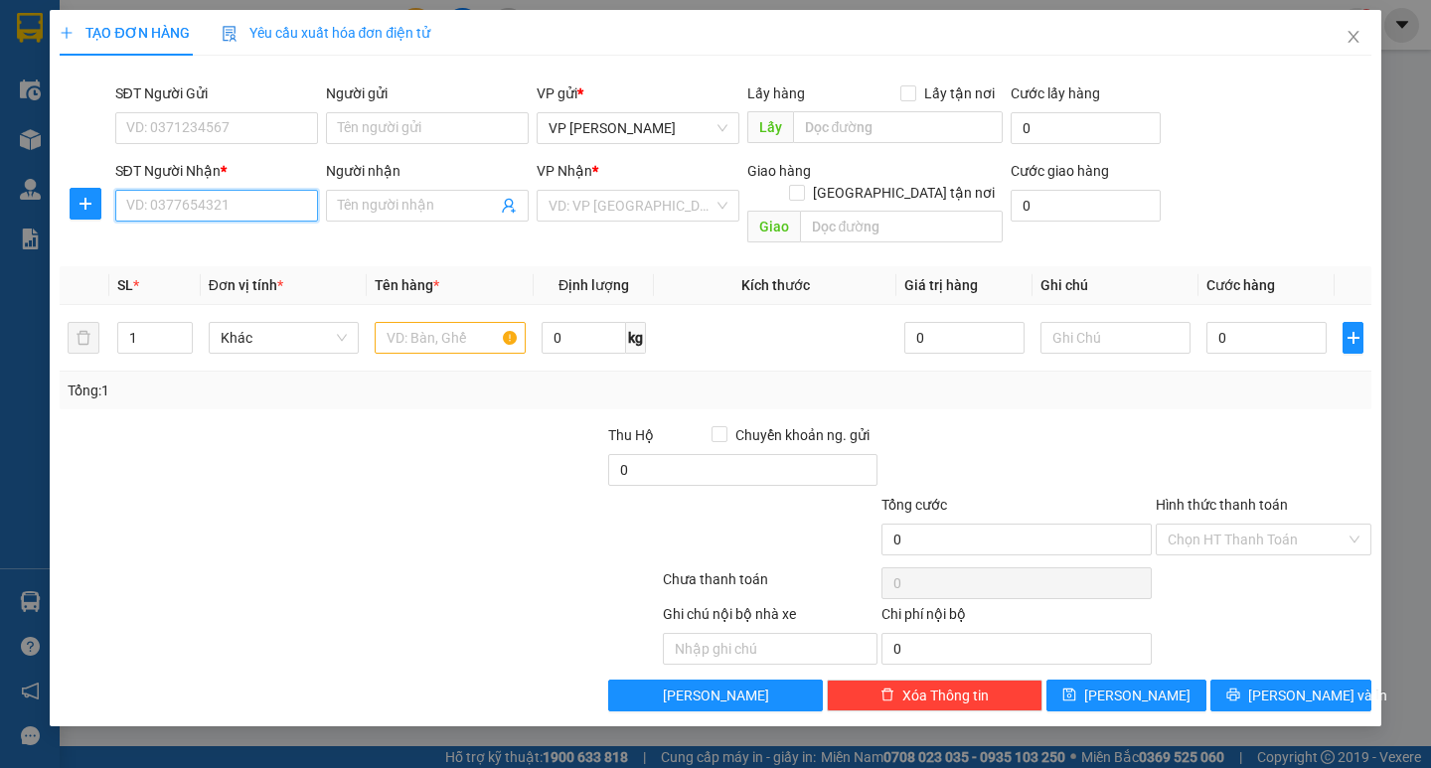
click at [263, 209] on input "SĐT Người Nhận *" at bounding box center [216, 206] width 203 height 32
click at [296, 137] on input "SĐT Người Gửi" at bounding box center [216, 128] width 203 height 32
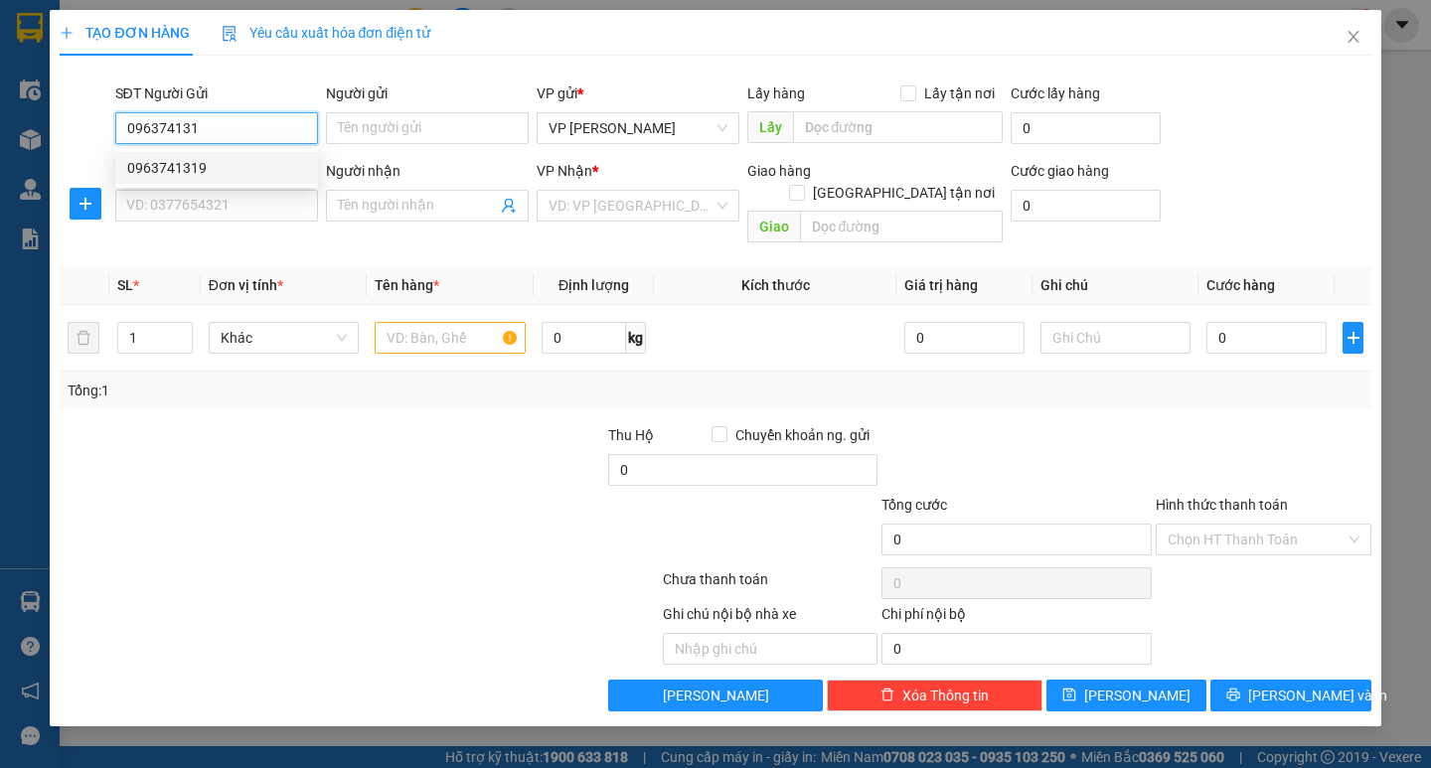
click at [296, 155] on div "0963741319" at bounding box center [216, 168] width 203 height 32
type input "0963741319"
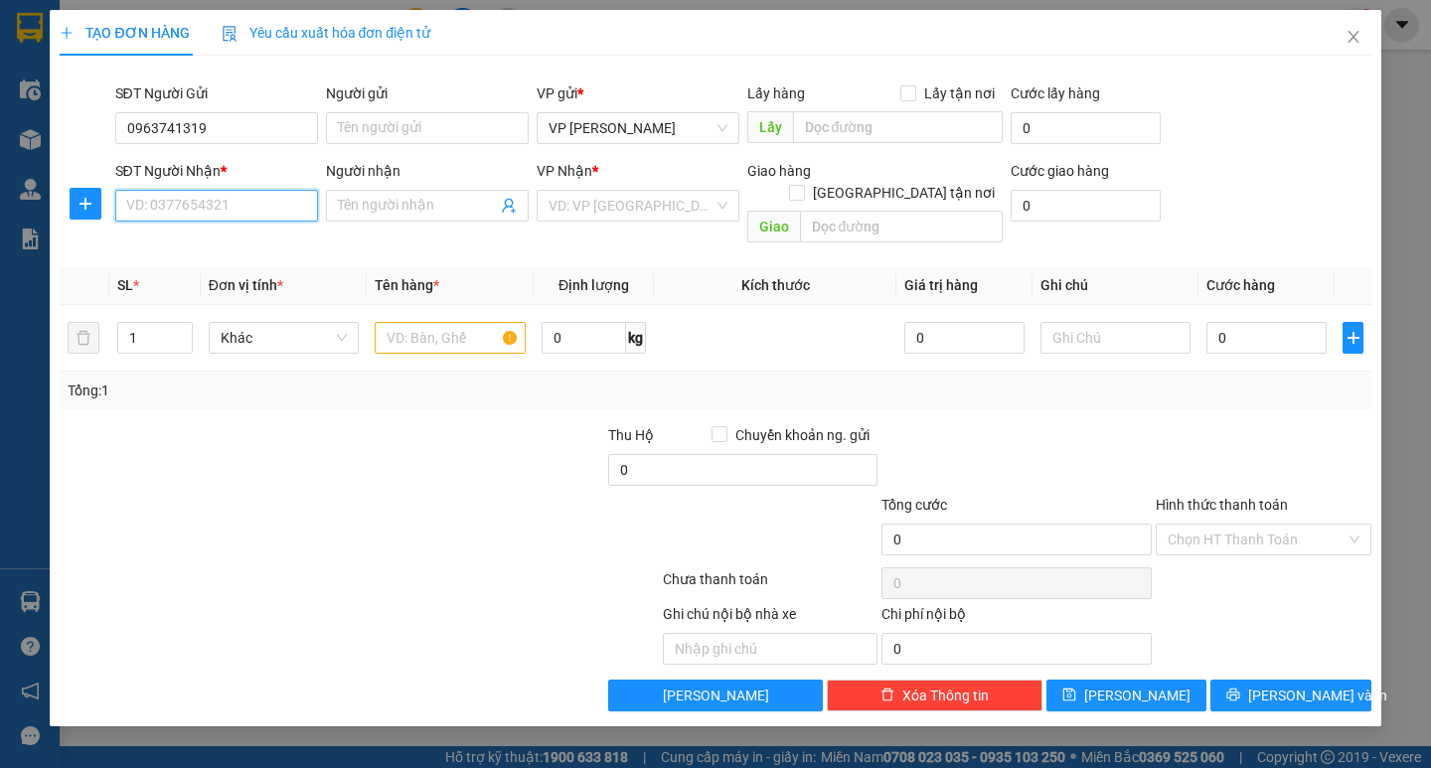
click at [251, 203] on input "SĐT Người Nhận *" at bounding box center [216, 206] width 203 height 32
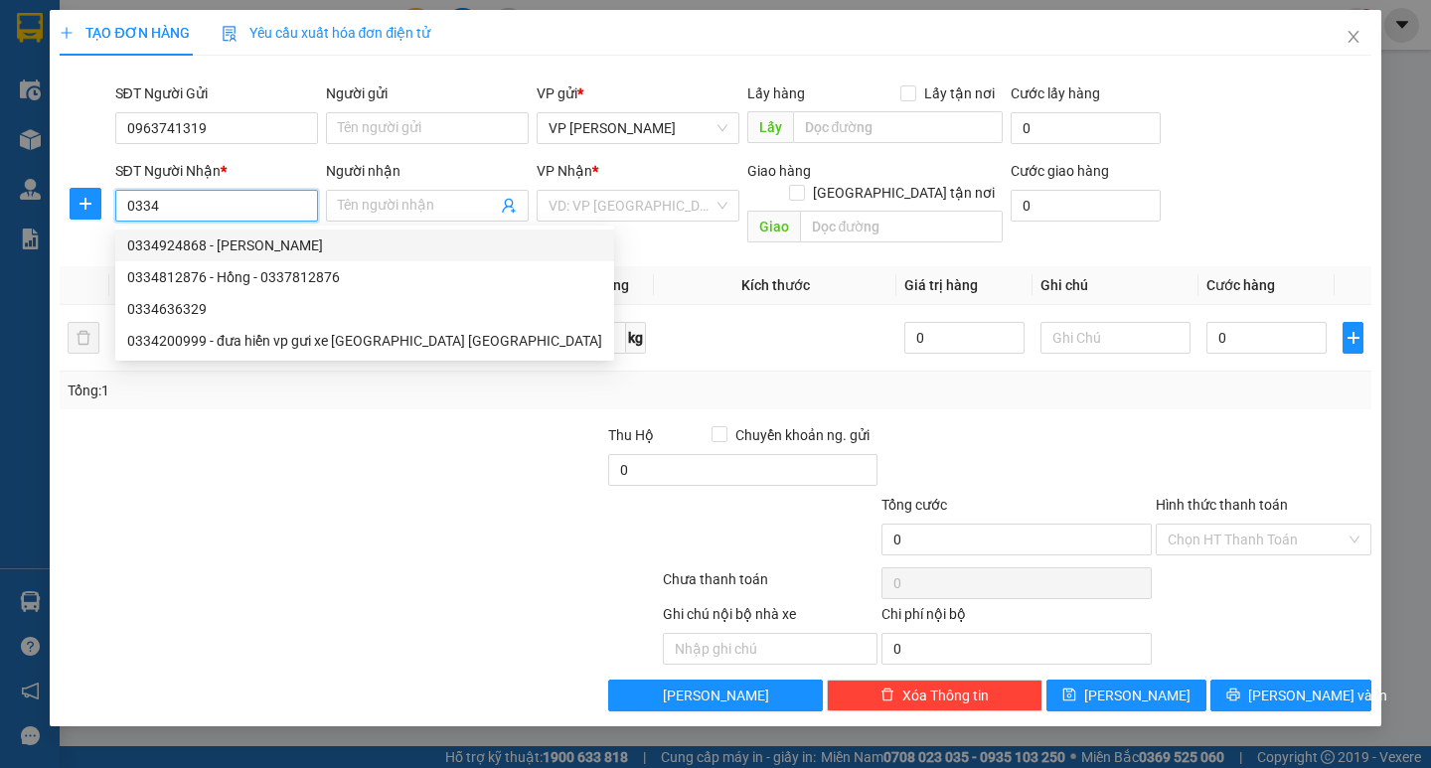
click at [275, 238] on div "0334924868 - LỆ vũ thư" at bounding box center [364, 245] width 475 height 22
type input "0334924868"
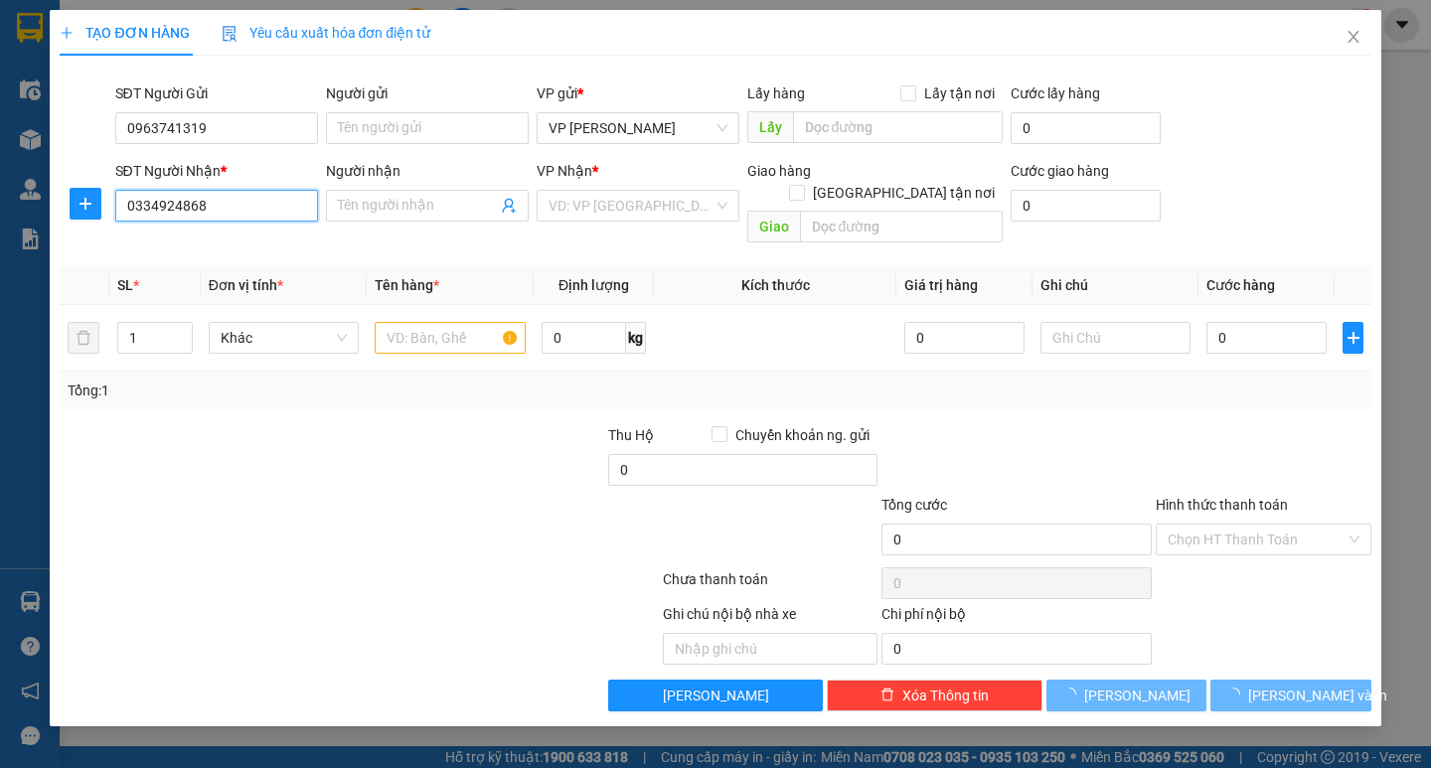
type input "LỆ vũ thư"
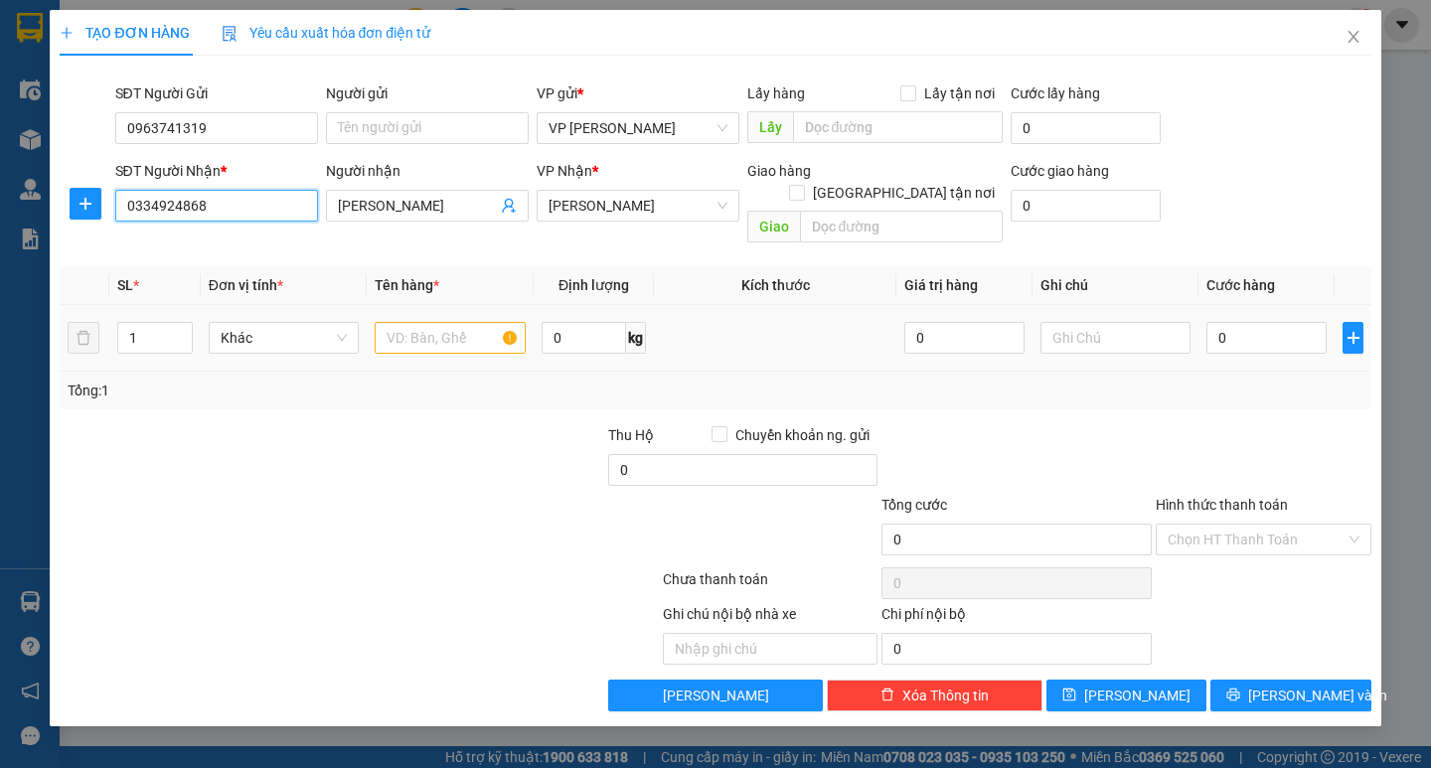
type input "0334924868"
click at [390, 322] on input "text" at bounding box center [450, 338] width 150 height 32
type input "1 bocj dden"
click at [1221, 322] on input "0" at bounding box center [1266, 338] width 120 height 32
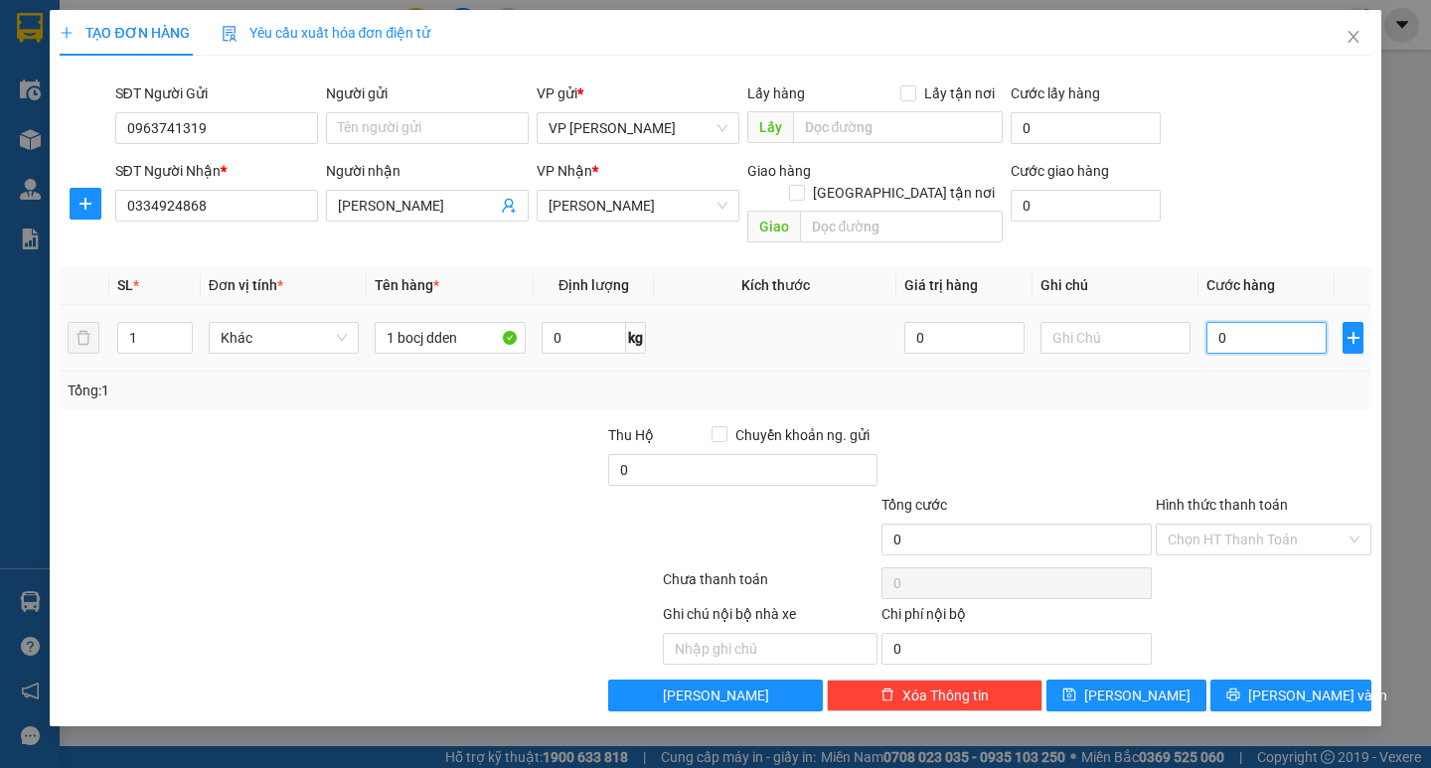
click at [1208, 322] on input "0" at bounding box center [1266, 338] width 120 height 32
type input "50"
drag, startPoint x: 1208, startPoint y: 314, endPoint x: 1325, endPoint y: 241, distance: 137.9
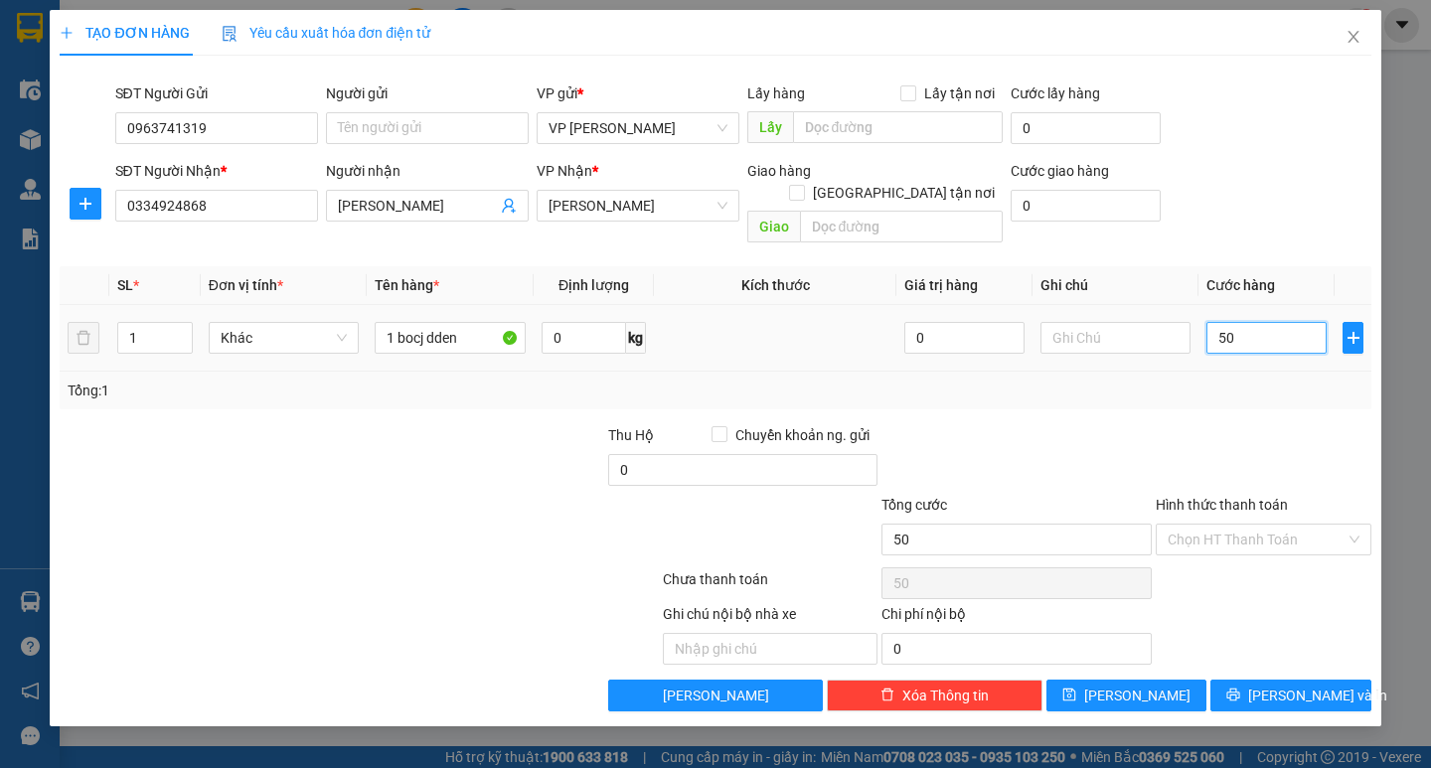
click at [1209, 322] on input "50" at bounding box center [1266, 338] width 120 height 32
type input "50.000"
click at [1228, 424] on div at bounding box center [1264, 459] width 220 height 70
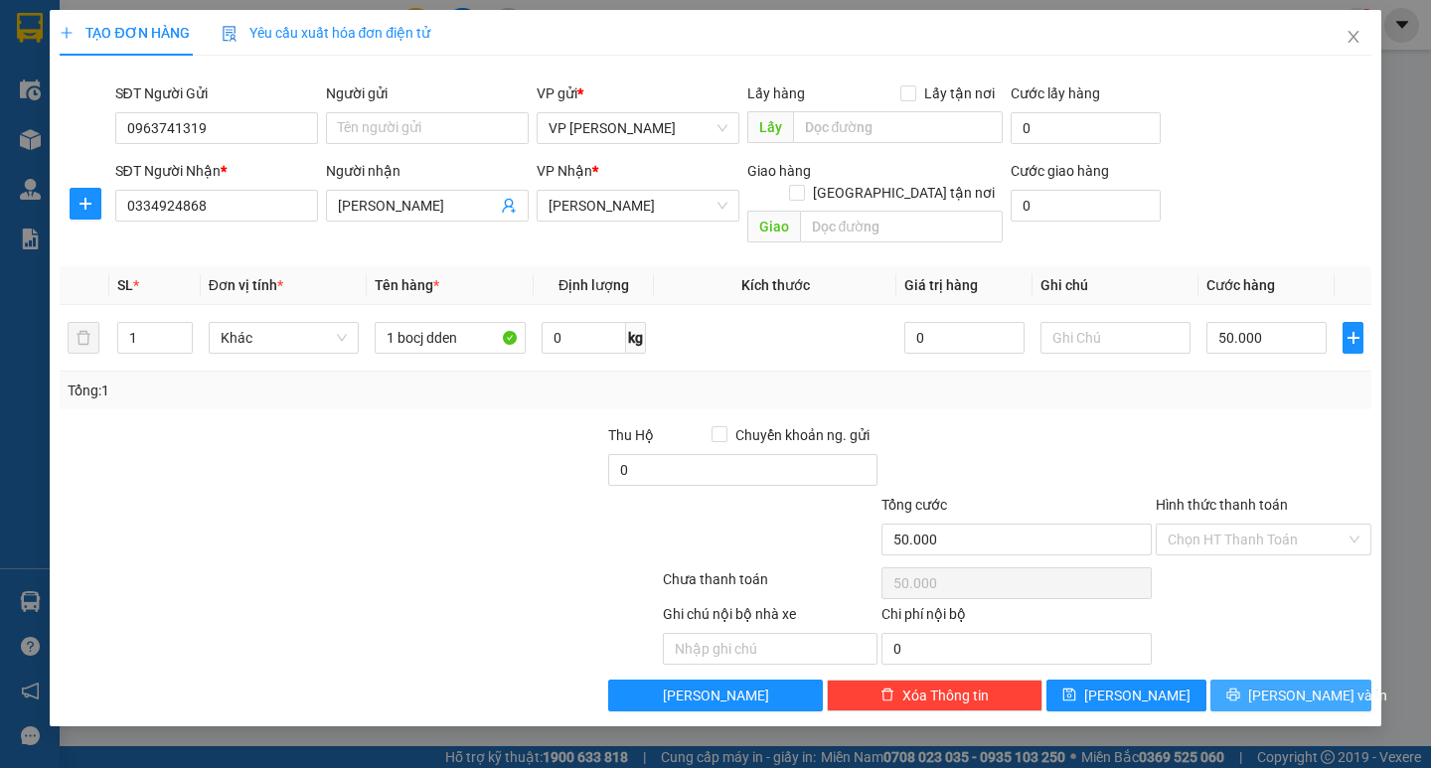
click at [1282, 685] on span "Lưu và In" at bounding box center [1317, 696] width 139 height 22
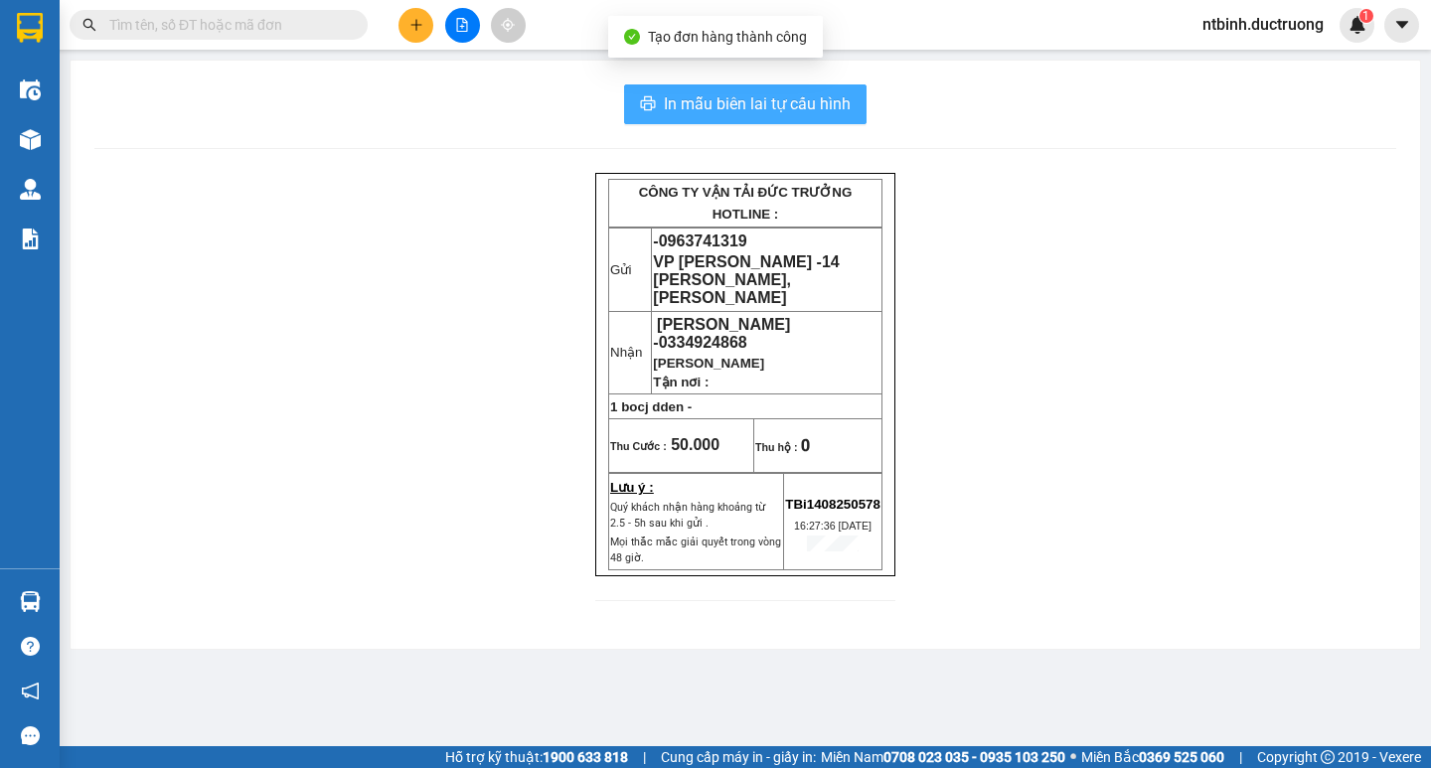
click at [753, 85] on button "In mẫu biên lai tự cấu hình" at bounding box center [745, 104] width 242 height 40
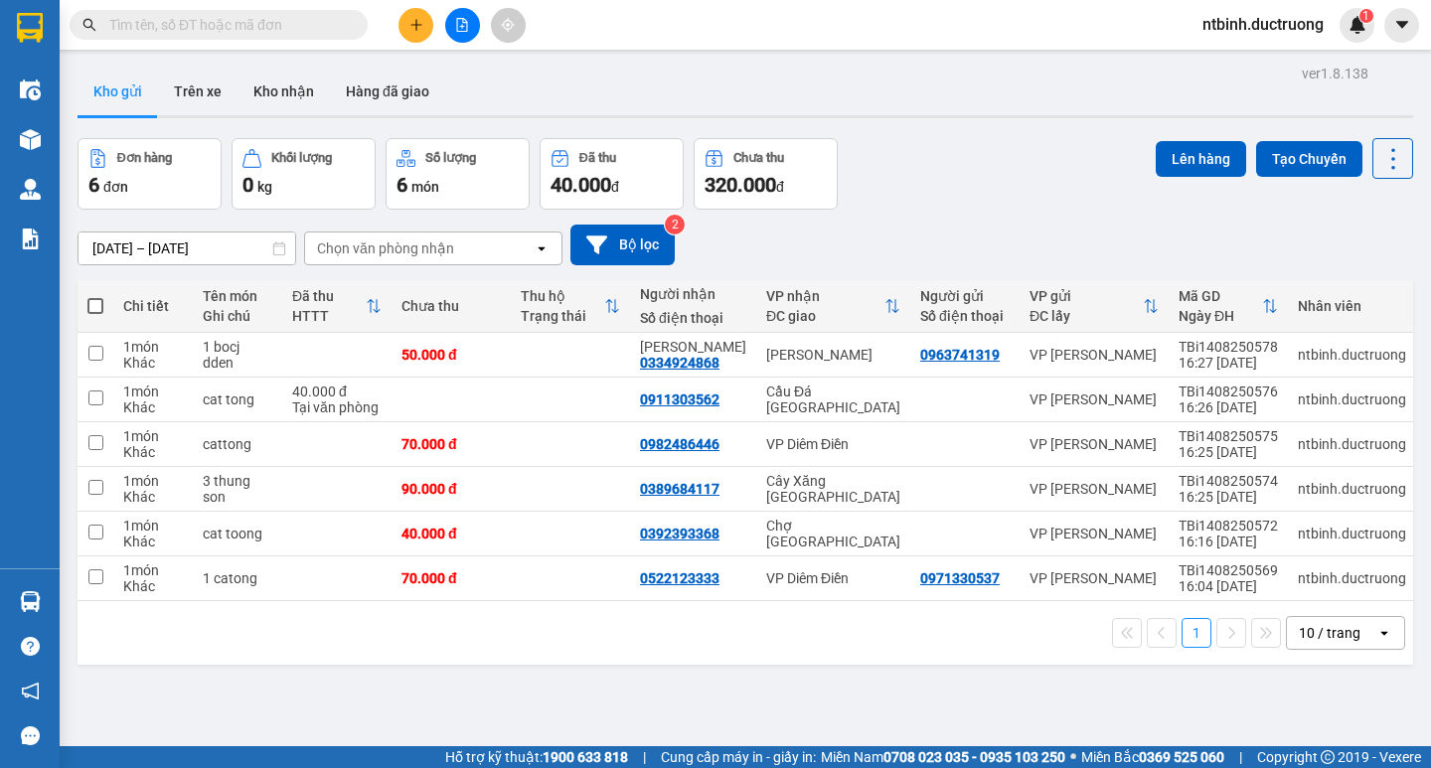
click at [422, 31] on icon "plus" at bounding box center [416, 25] width 14 height 14
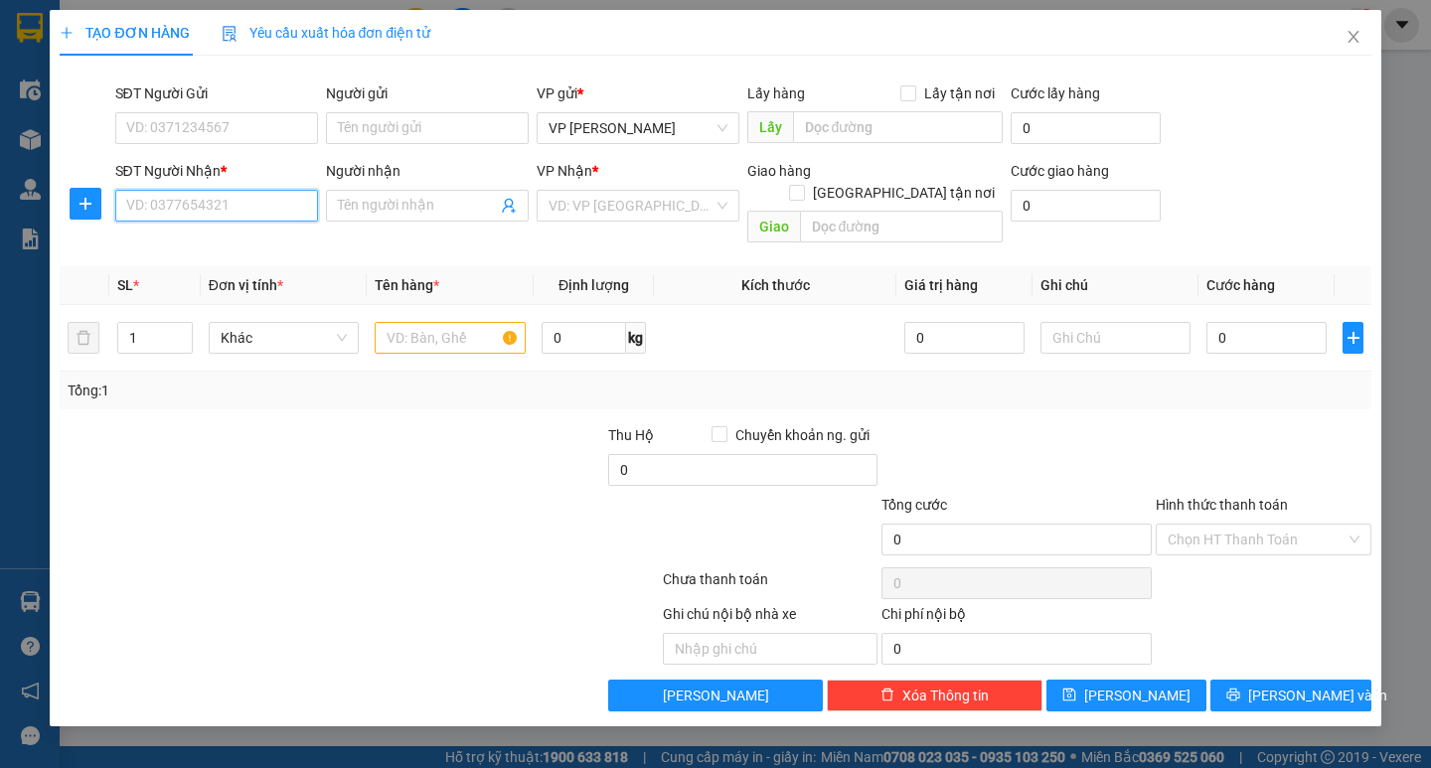
click at [236, 210] on input "SĐT Người Nhận *" at bounding box center [216, 206] width 203 height 32
click at [210, 243] on div "0919138000" at bounding box center [216, 245] width 179 height 22
type input "0919138000"
click at [445, 322] on input "text" at bounding box center [450, 338] width 150 height 32
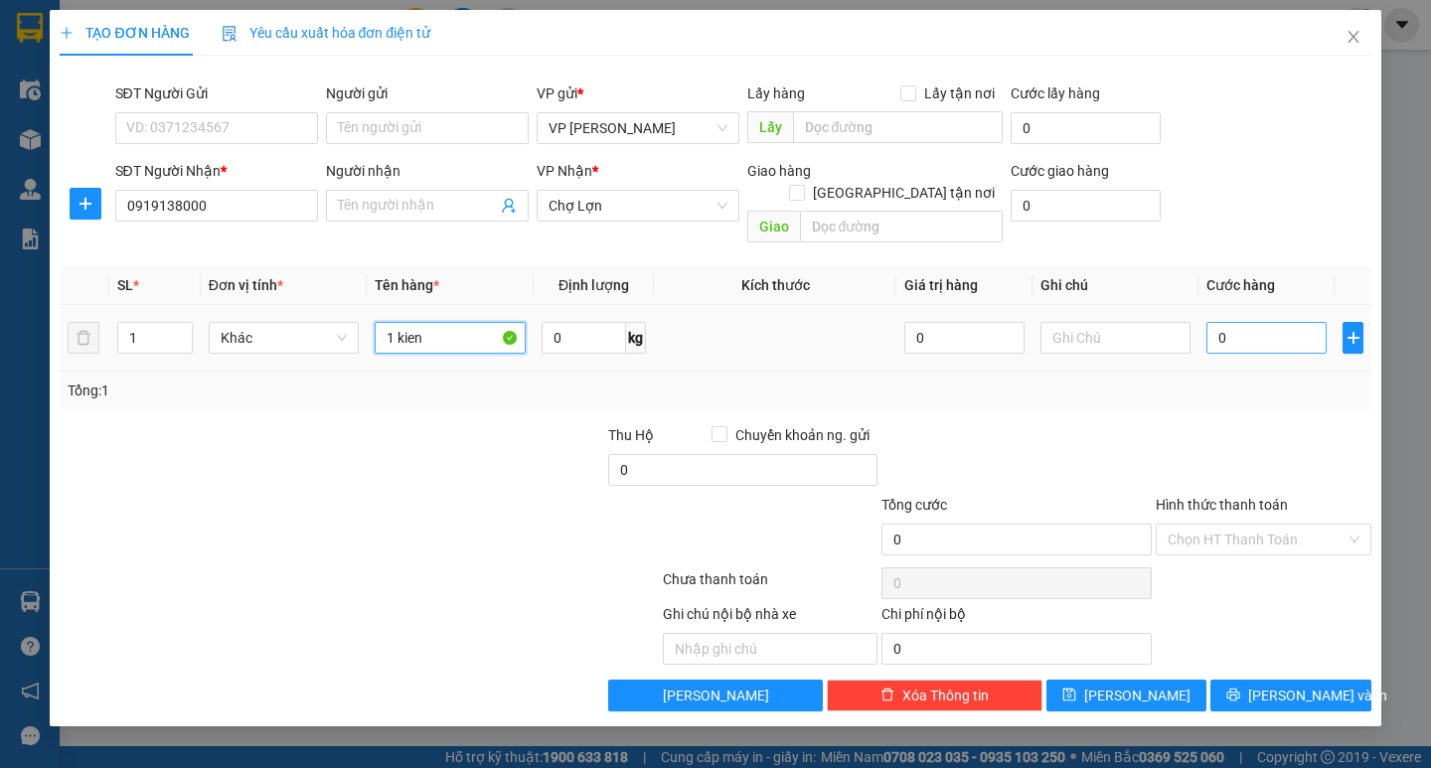
type input "1 kien"
drag, startPoint x: 1242, startPoint y: 319, endPoint x: 1228, endPoint y: 317, distance: 14.1
click at [1242, 322] on input "0" at bounding box center [1266, 338] width 120 height 32
click at [1215, 322] on input "0" at bounding box center [1266, 338] width 120 height 32
type input "50"
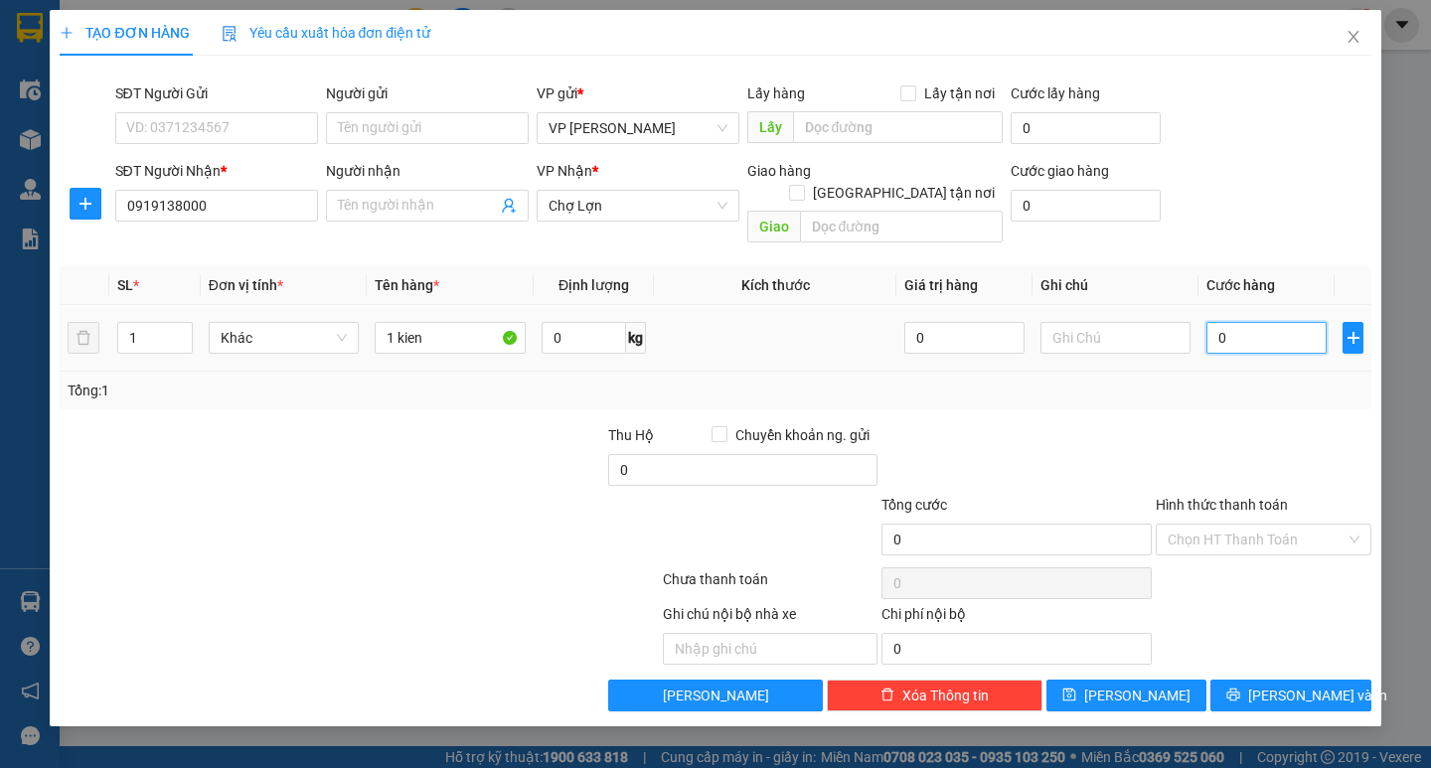
type input "50"
type input "50.000"
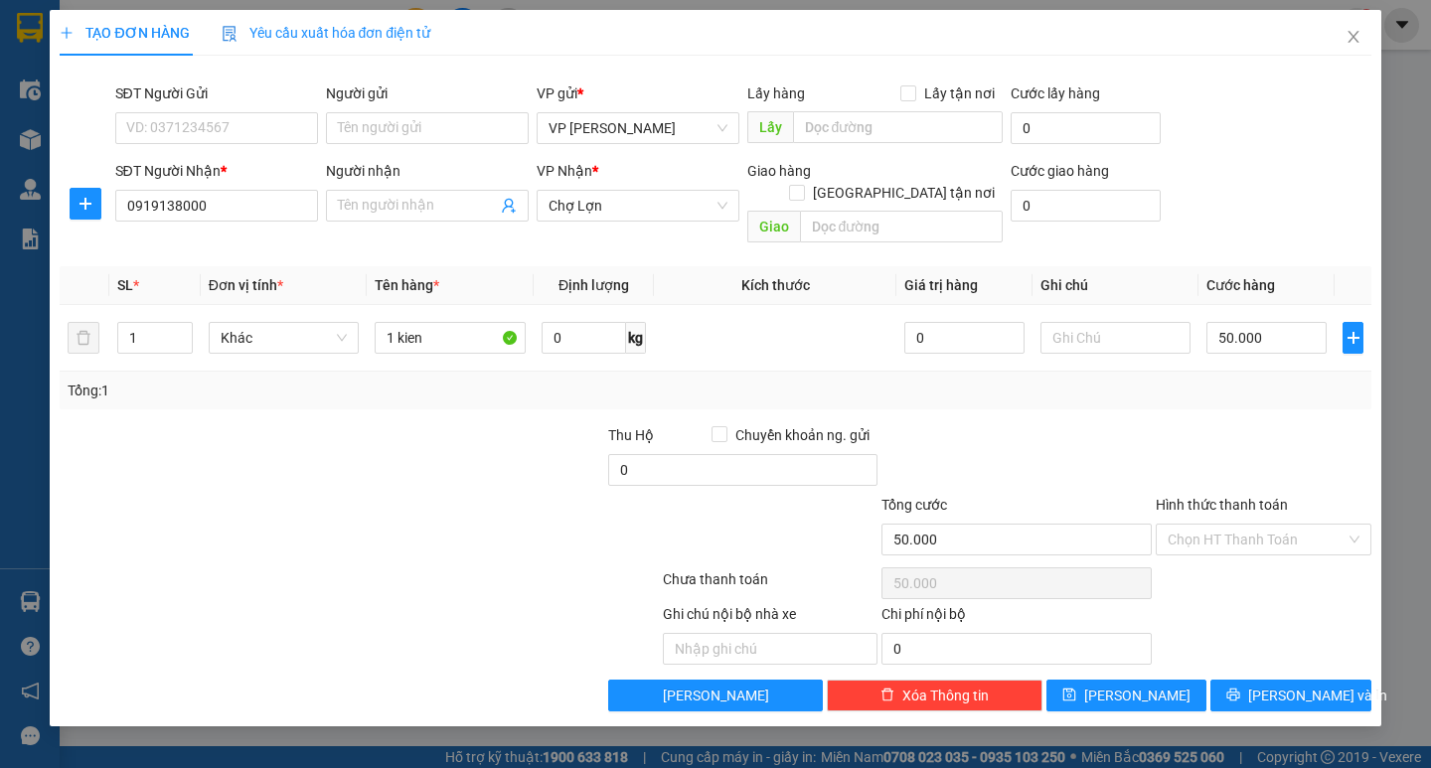
click at [1273, 424] on div at bounding box center [1264, 459] width 220 height 70
click at [429, 322] on input "1 kien" at bounding box center [450, 338] width 150 height 32
type input "1 catong son"
click at [1285, 685] on span "Lưu và In" at bounding box center [1317, 696] width 139 height 22
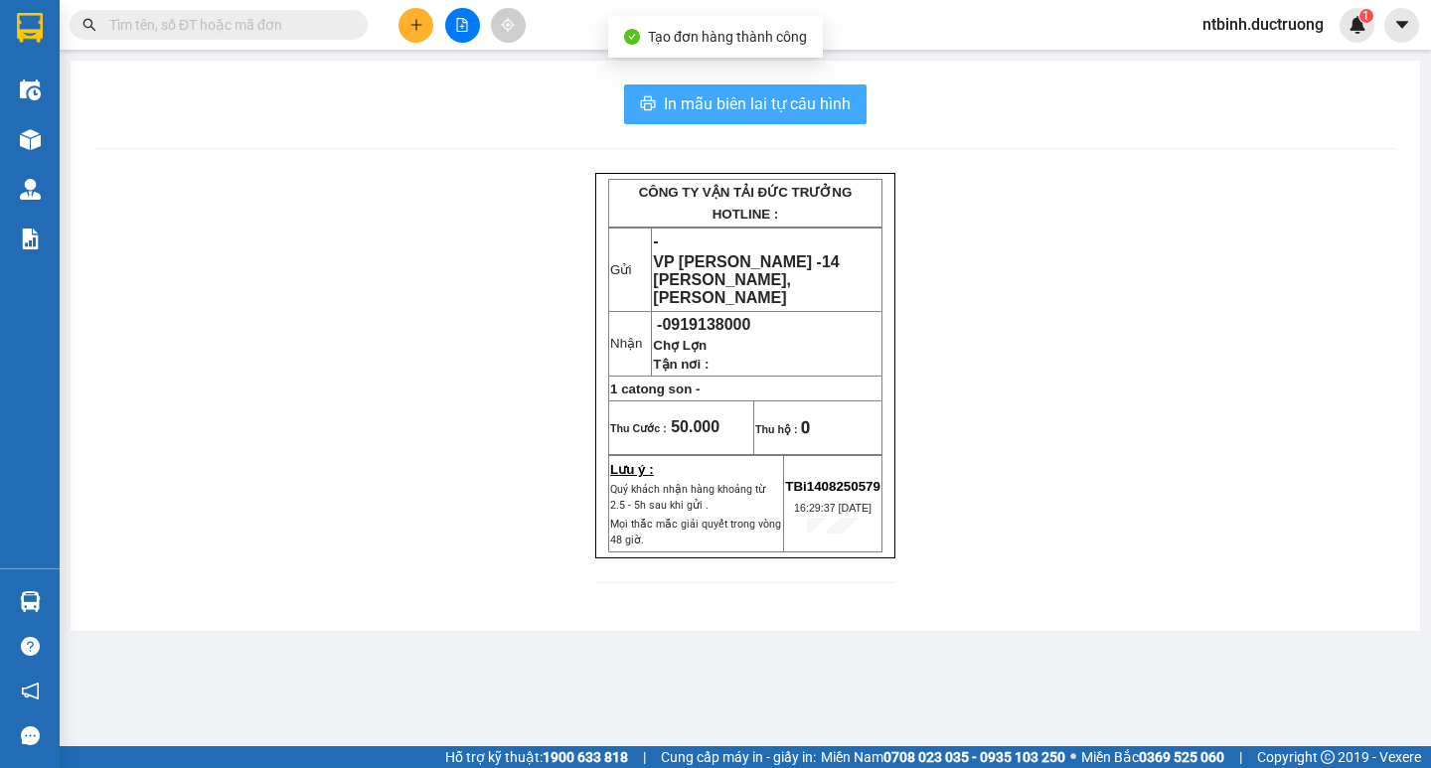
click at [819, 97] on span "In mẫu biên lai tự cấu hình" at bounding box center [757, 103] width 187 height 25
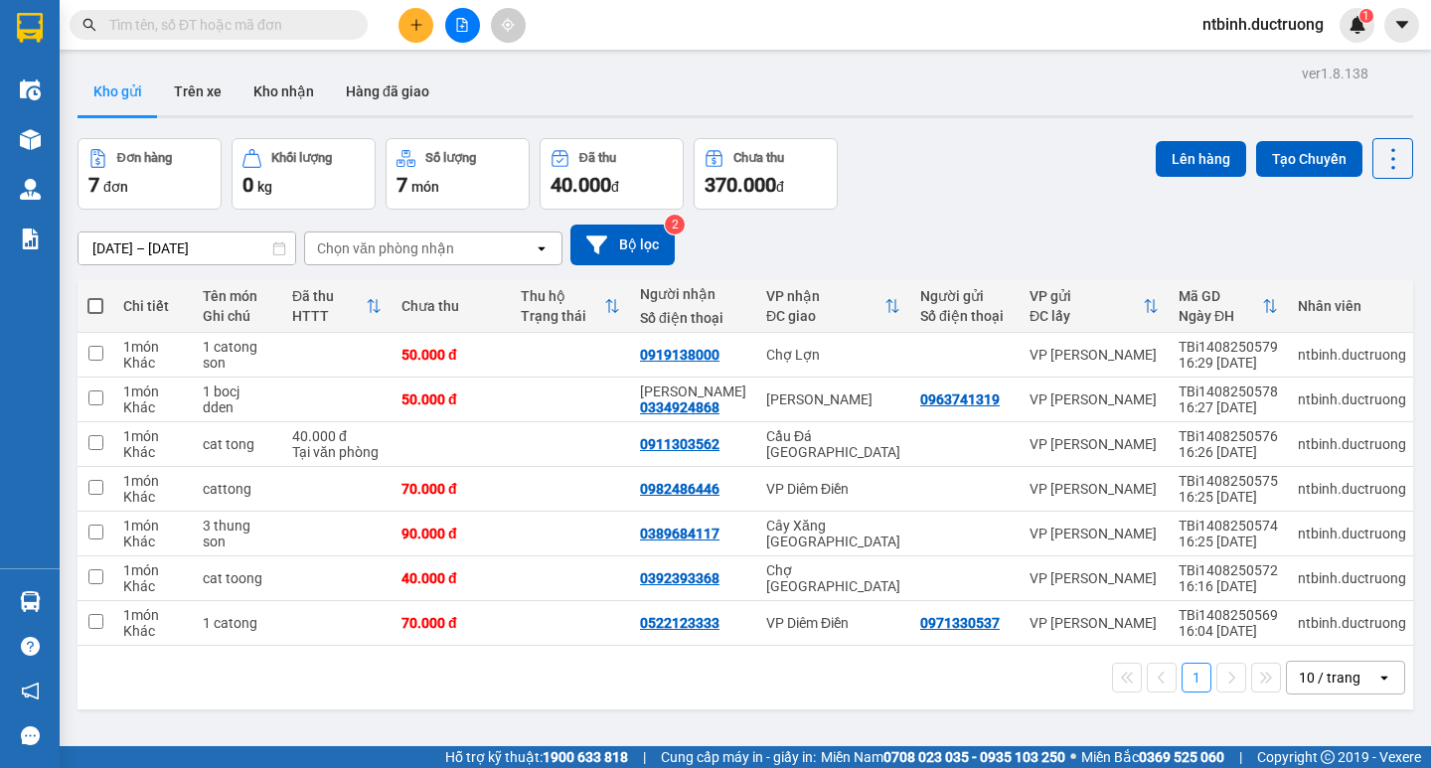
click at [90, 299] on span at bounding box center [95, 306] width 16 height 16
click at [95, 296] on input "checkbox" at bounding box center [95, 296] width 0 height 0
checkbox input "true"
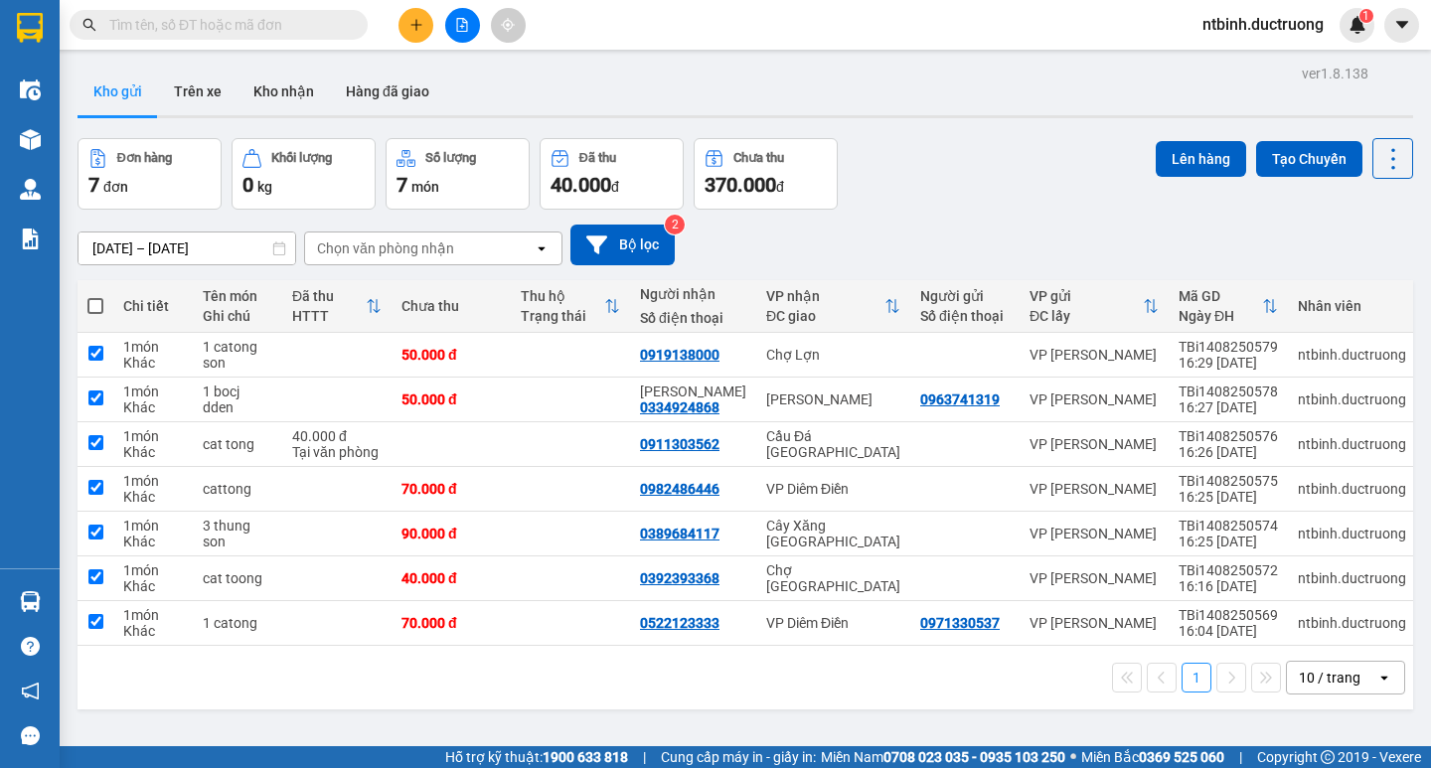
checkbox input "true"
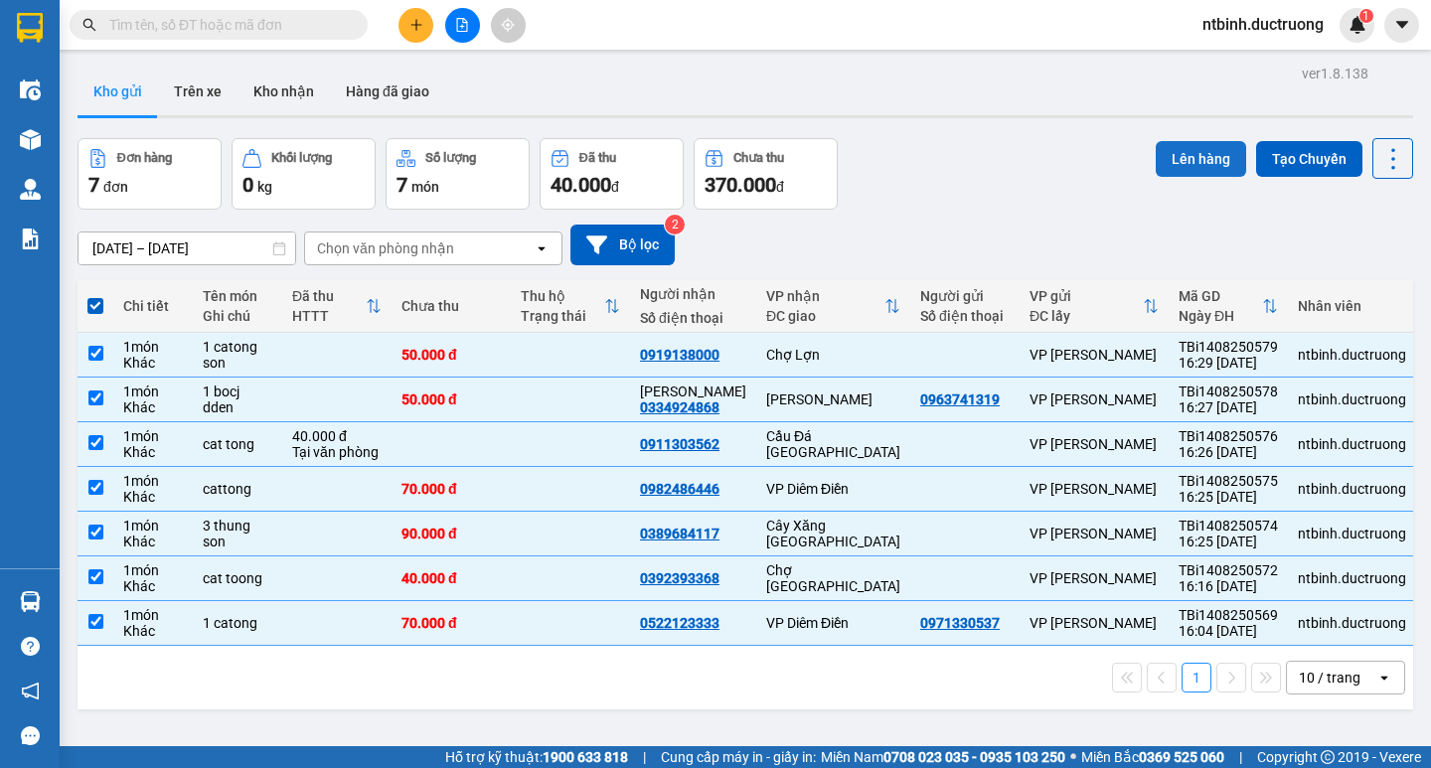
click at [1173, 151] on button "Lên hàng" at bounding box center [1201, 159] width 90 height 36
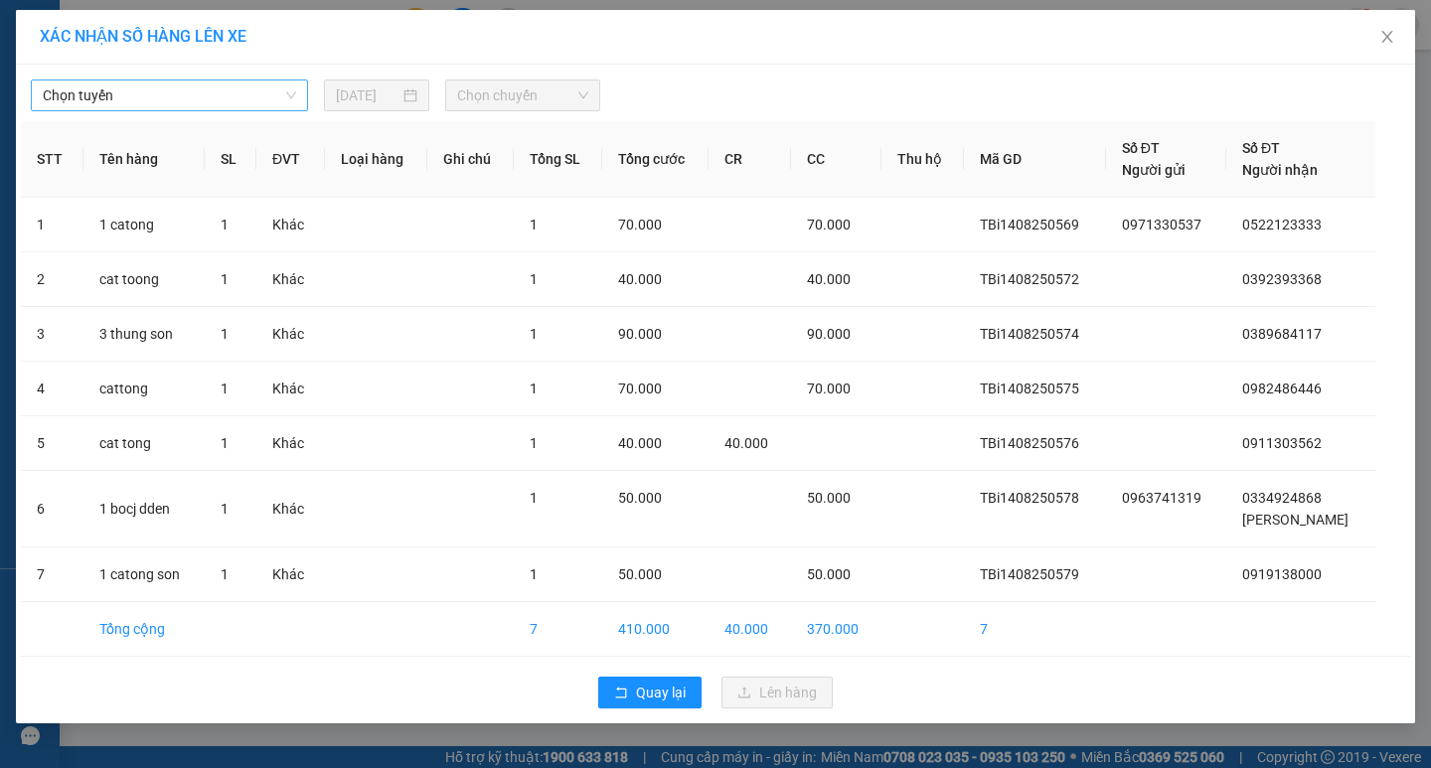
click at [282, 94] on span "Chọn tuyến" at bounding box center [169, 95] width 253 height 30
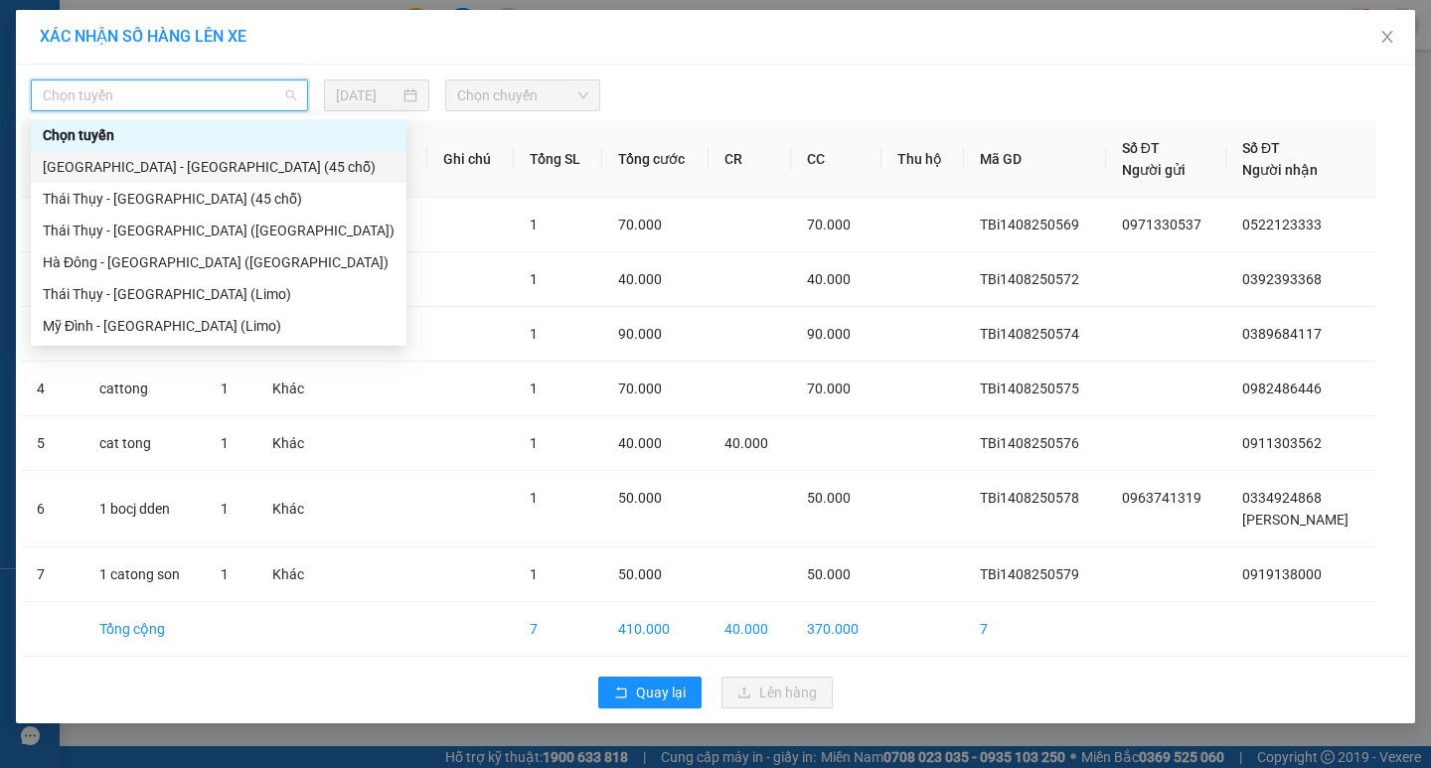
click at [238, 169] on div "[GEOGRAPHIC_DATA] - [GEOGRAPHIC_DATA] (45 chỗ)" at bounding box center [219, 167] width 352 height 22
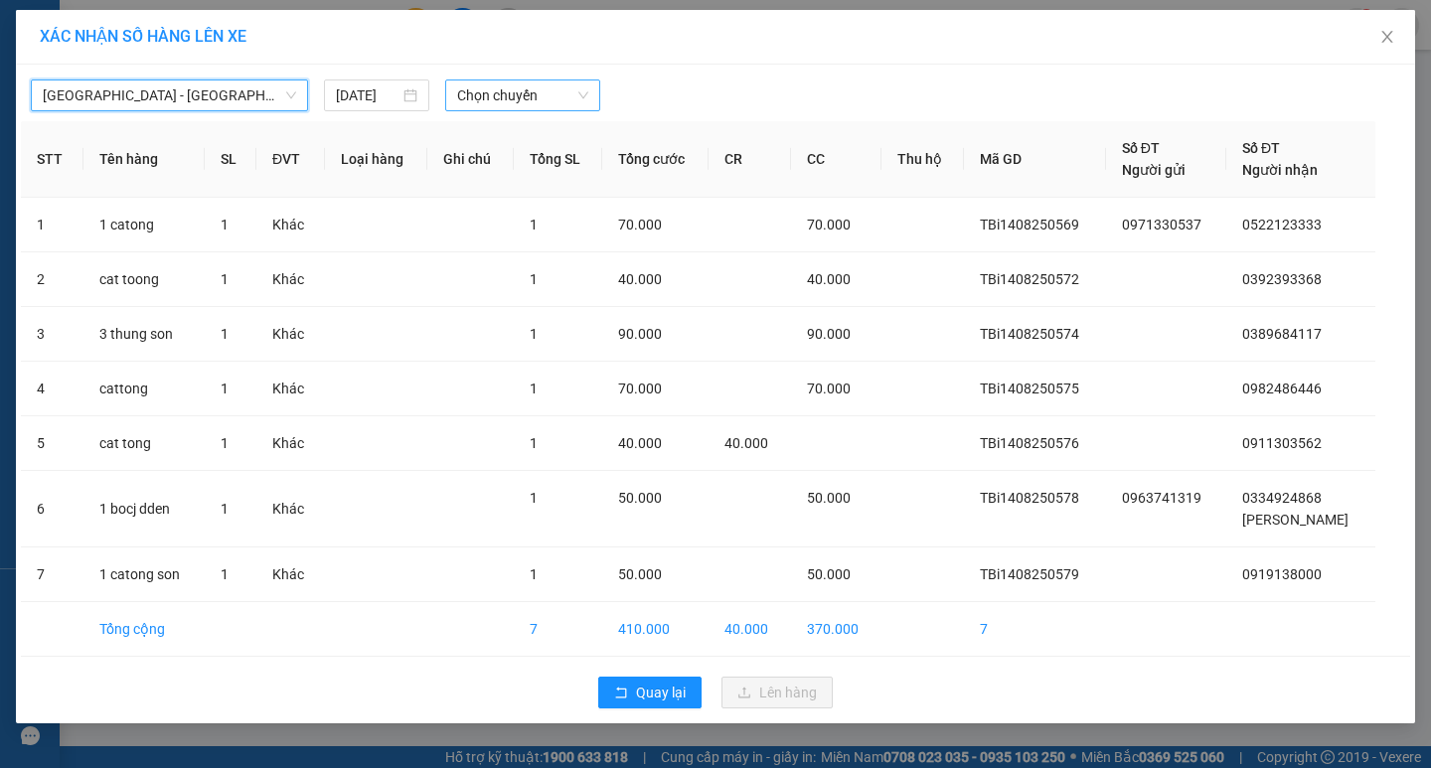
click at [579, 89] on span "Chọn chuyến" at bounding box center [522, 95] width 131 height 30
click at [1395, 35] on span "Close" at bounding box center [1387, 38] width 56 height 56
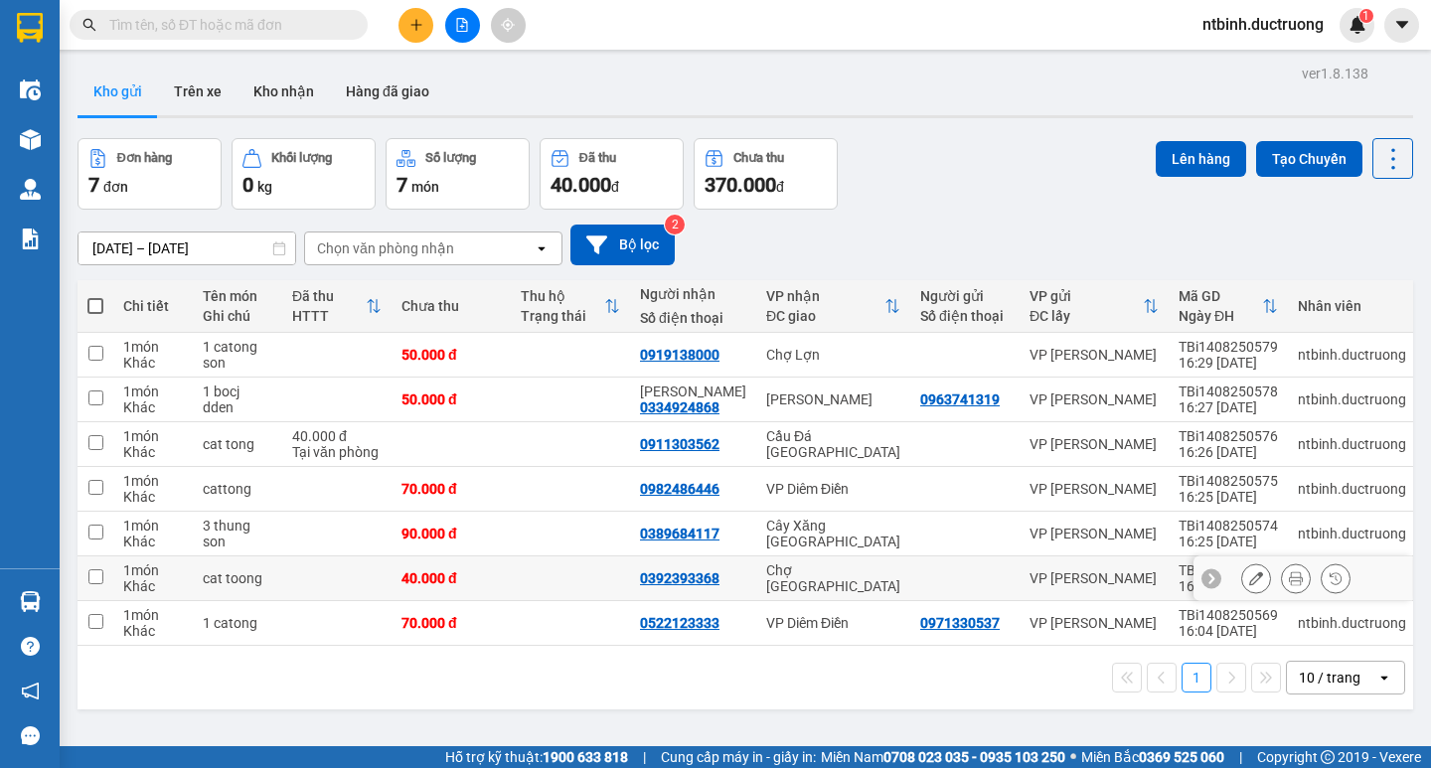
click at [590, 565] on td at bounding box center [570, 578] width 119 height 45
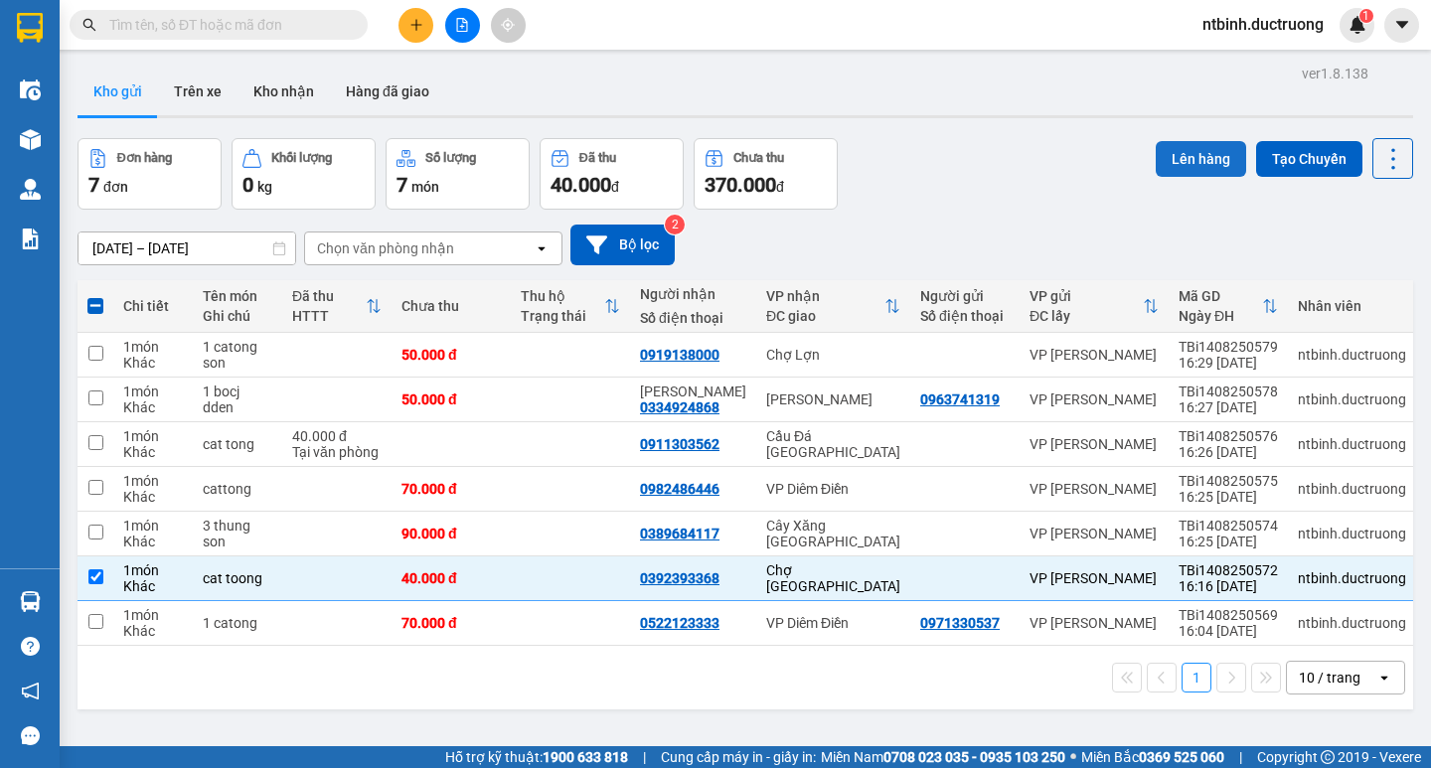
click at [1168, 148] on button "Lên hàng" at bounding box center [1201, 159] width 90 height 36
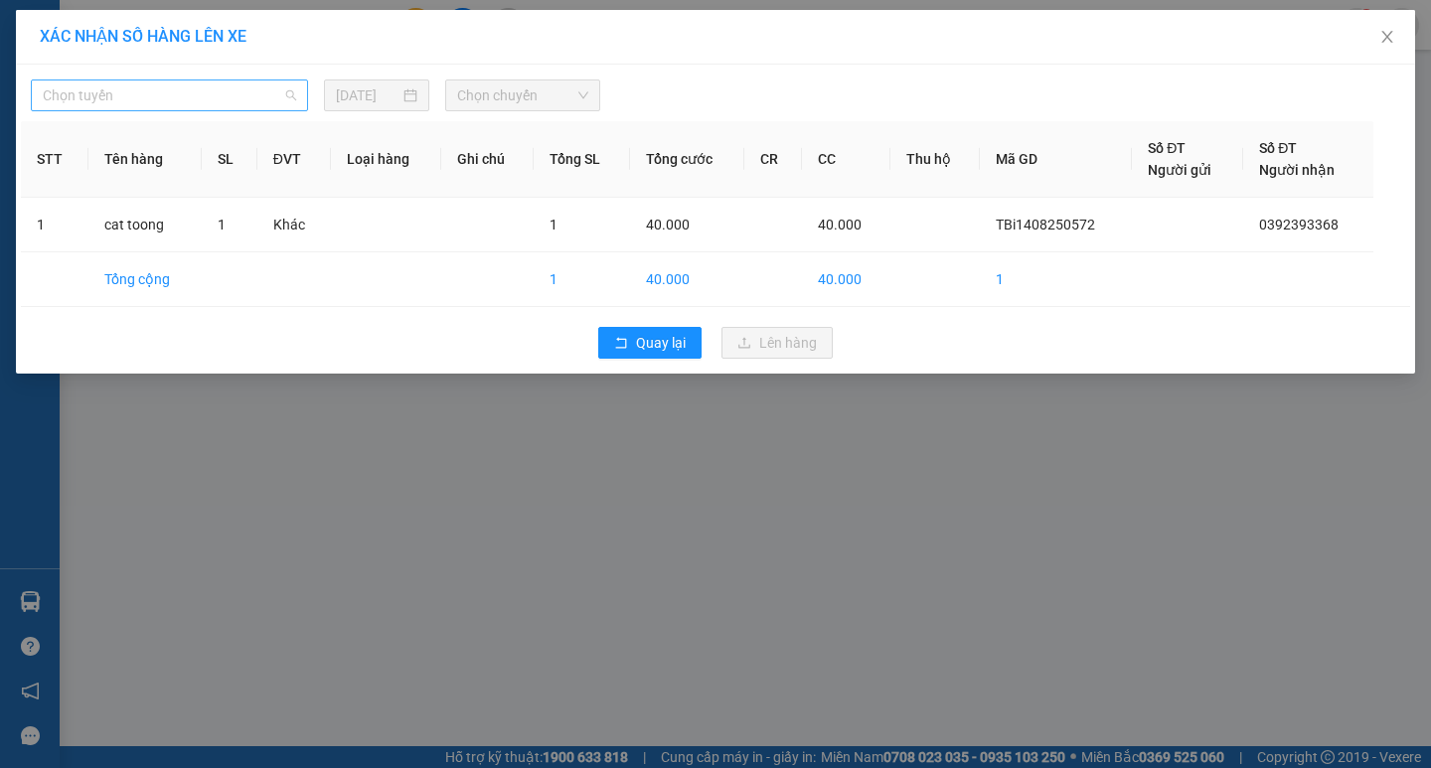
click at [171, 88] on span "Chọn tuyến" at bounding box center [169, 95] width 253 height 30
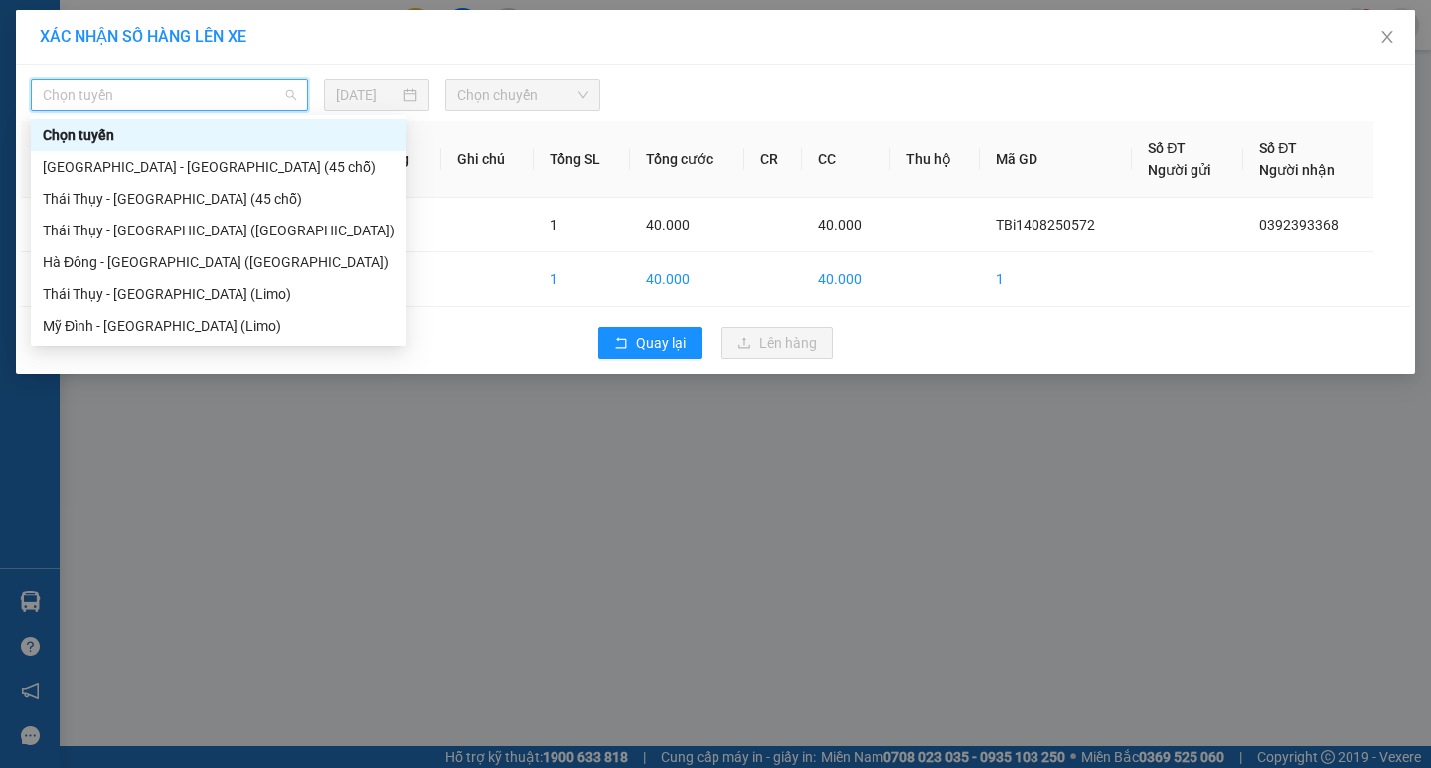
click at [196, 147] on div "Chọn tuyến" at bounding box center [219, 135] width 376 height 32
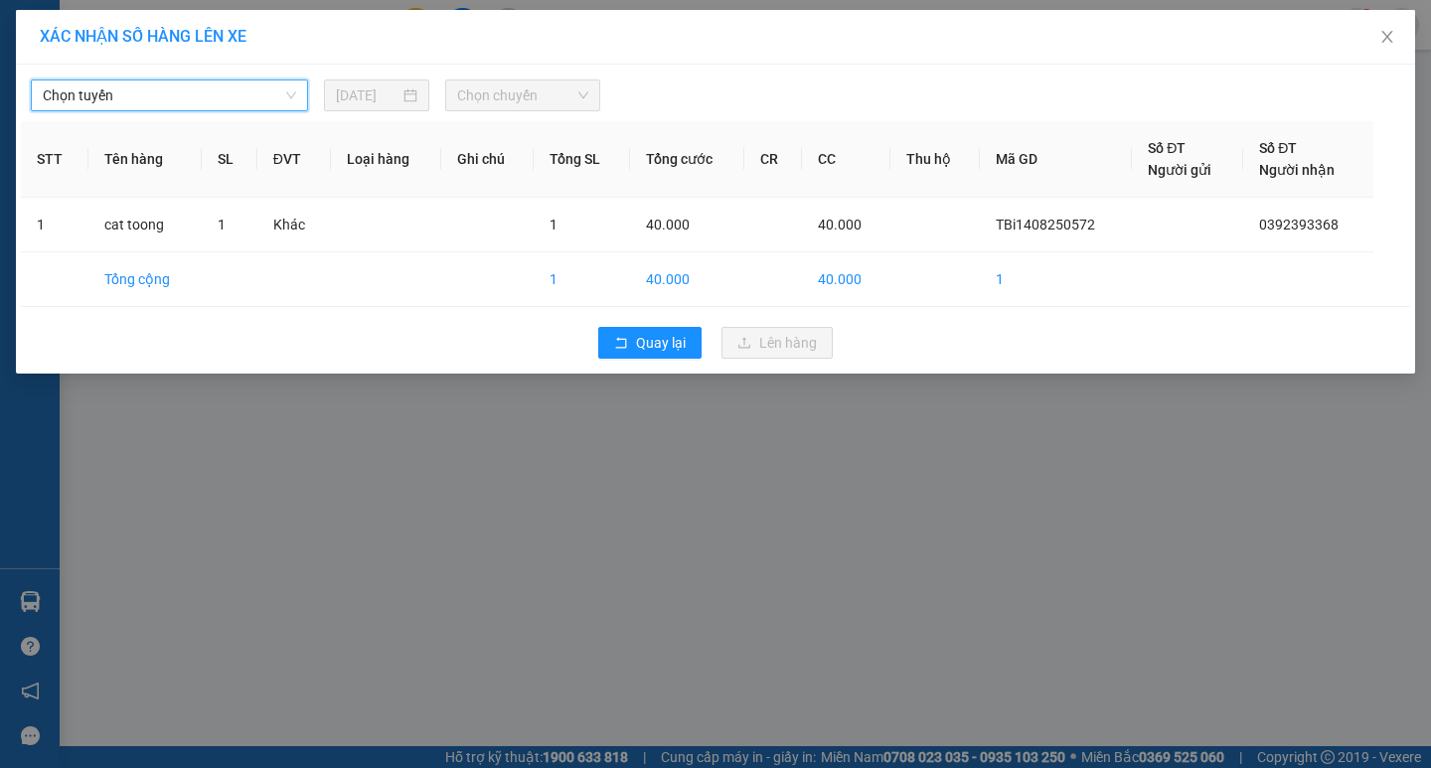
click at [238, 89] on span "Chọn tuyến" at bounding box center [169, 95] width 253 height 30
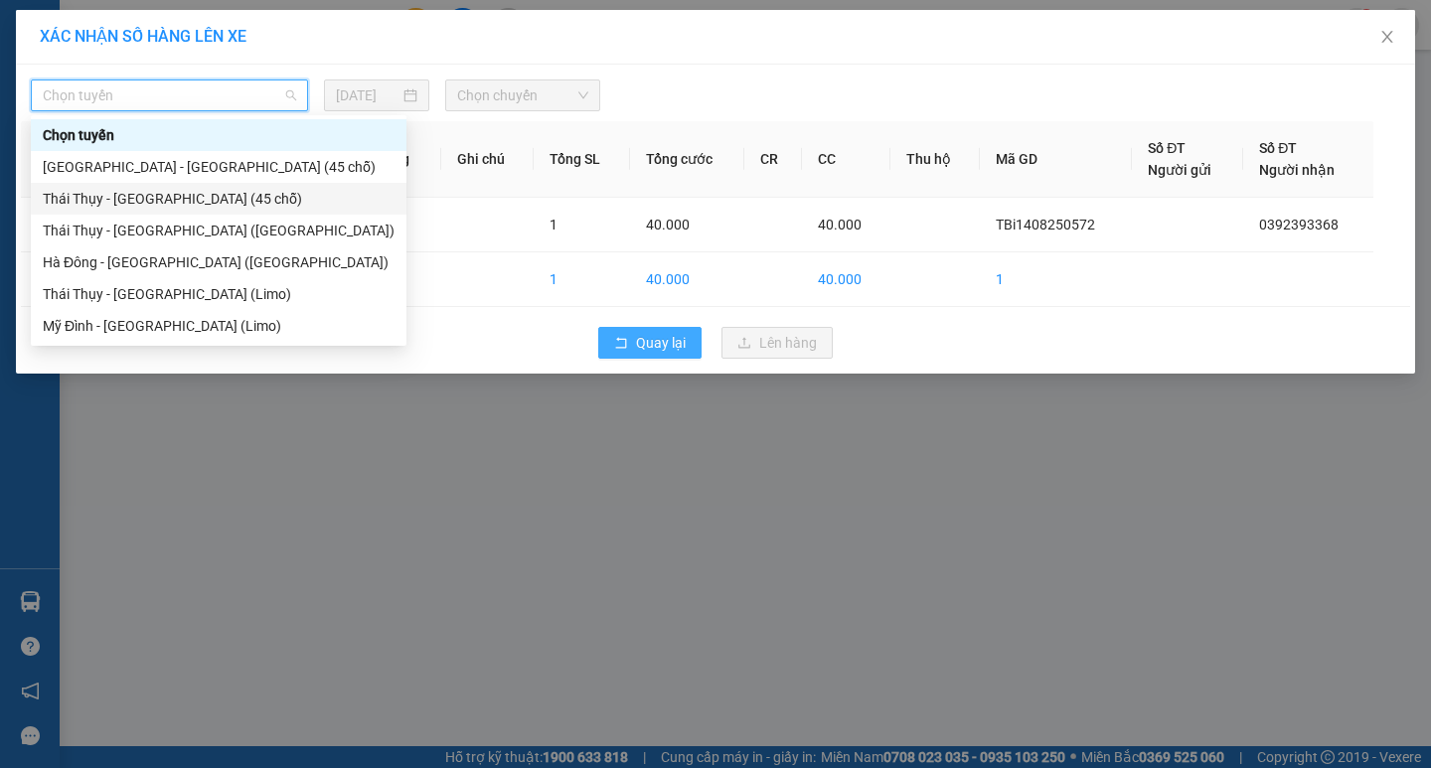
click at [664, 354] on button "Quay lại" at bounding box center [649, 343] width 103 height 32
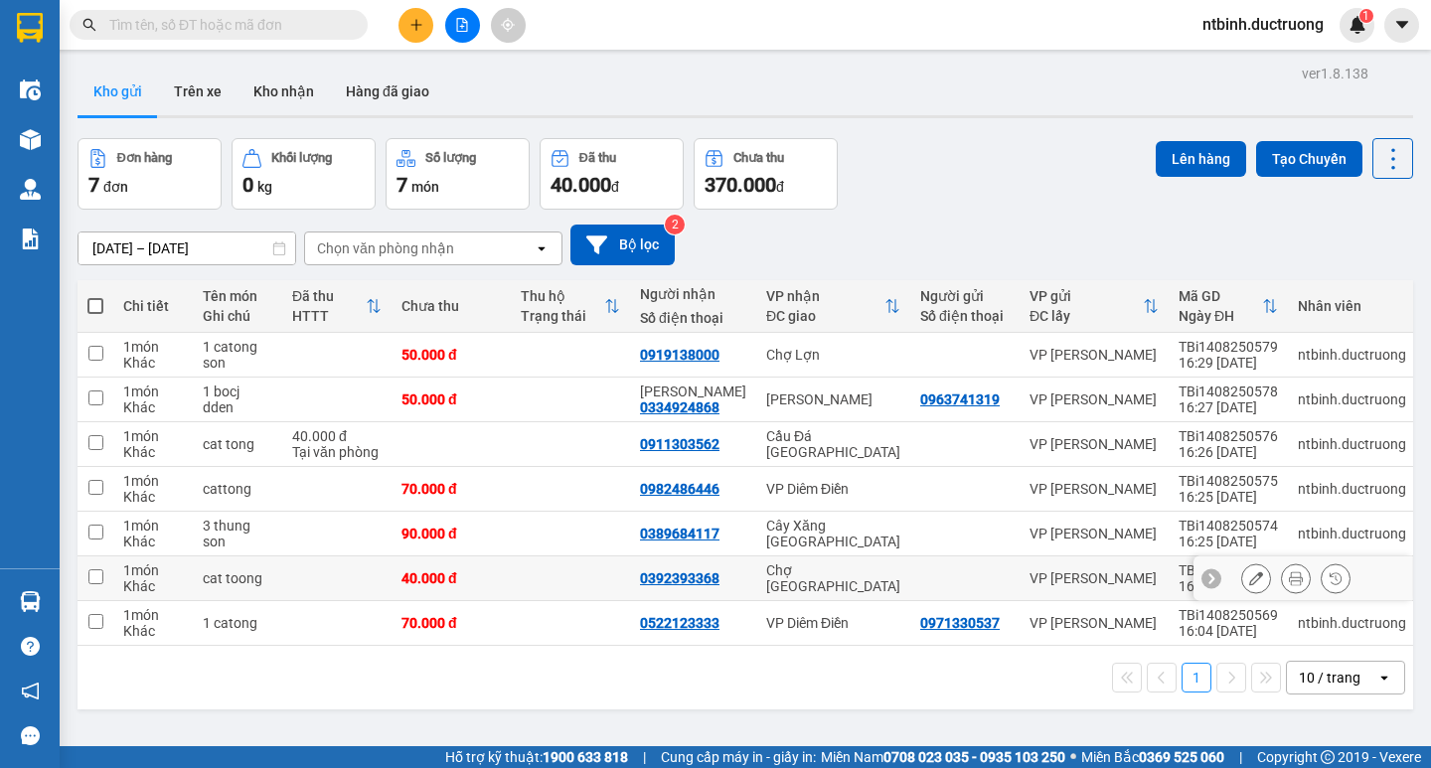
click at [1249, 583] on icon at bounding box center [1256, 578] width 14 height 14
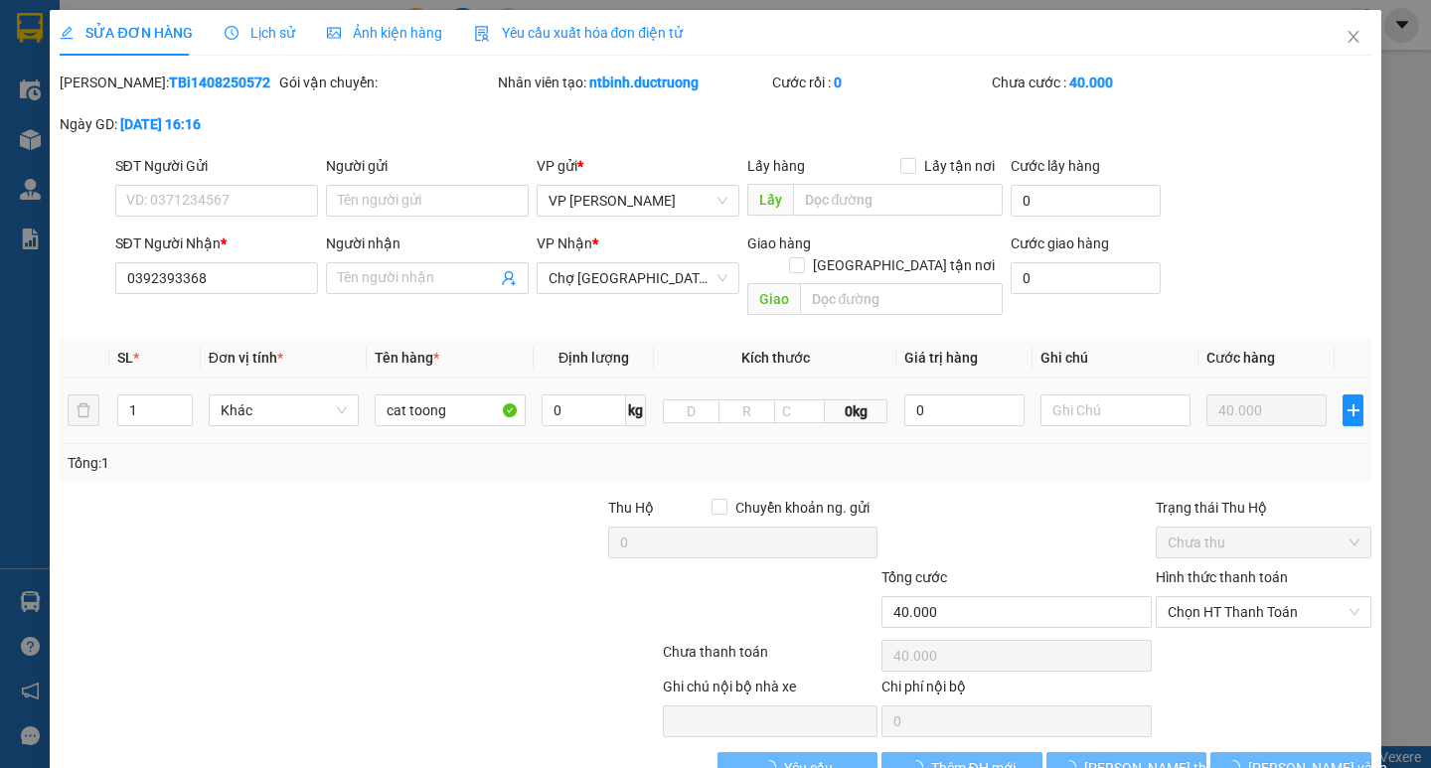
click at [1098, 405] on div at bounding box center [1115, 410] width 150 height 40
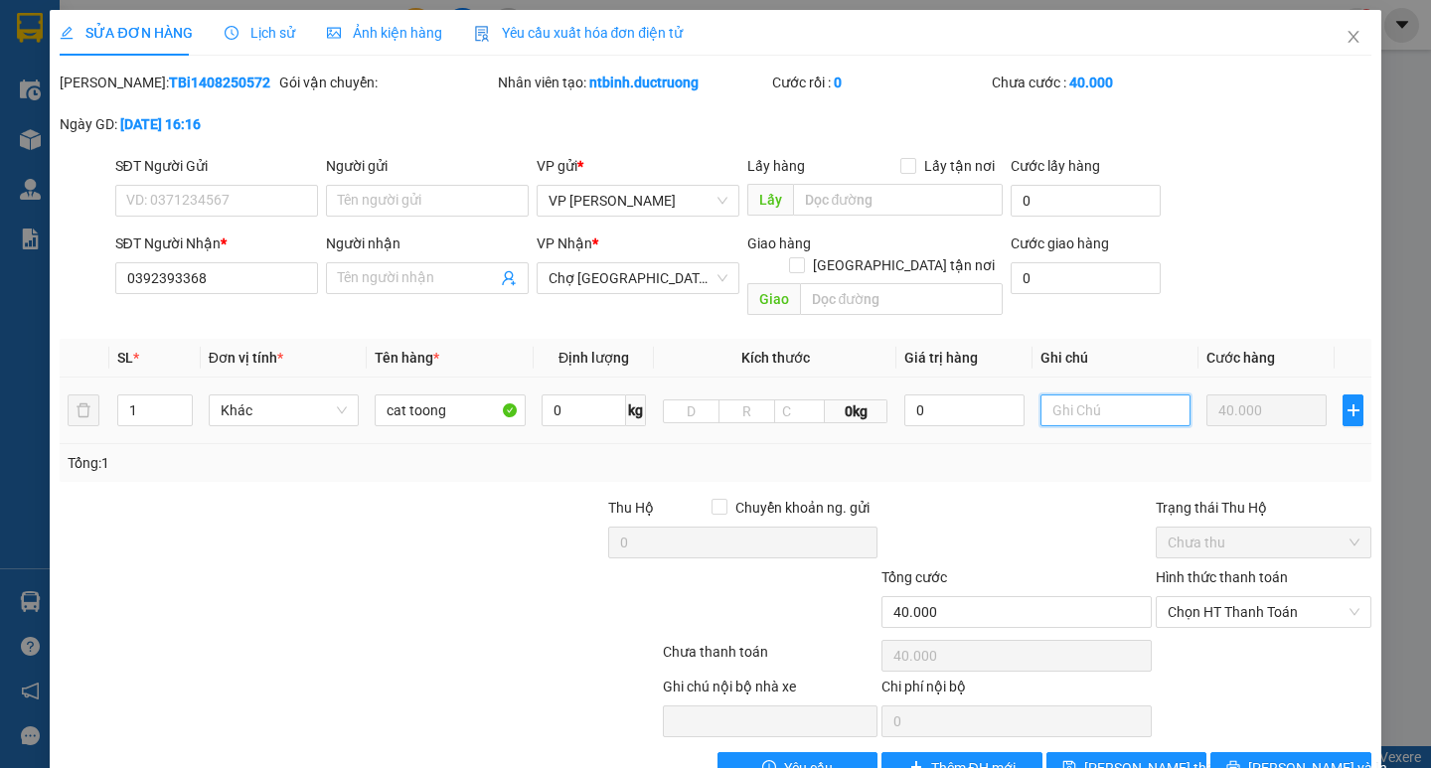
click at [1100, 398] on input "text" at bounding box center [1115, 410] width 150 height 32
click at [1124, 757] on span "Lưu thay đổi" at bounding box center [1163, 768] width 159 height 22
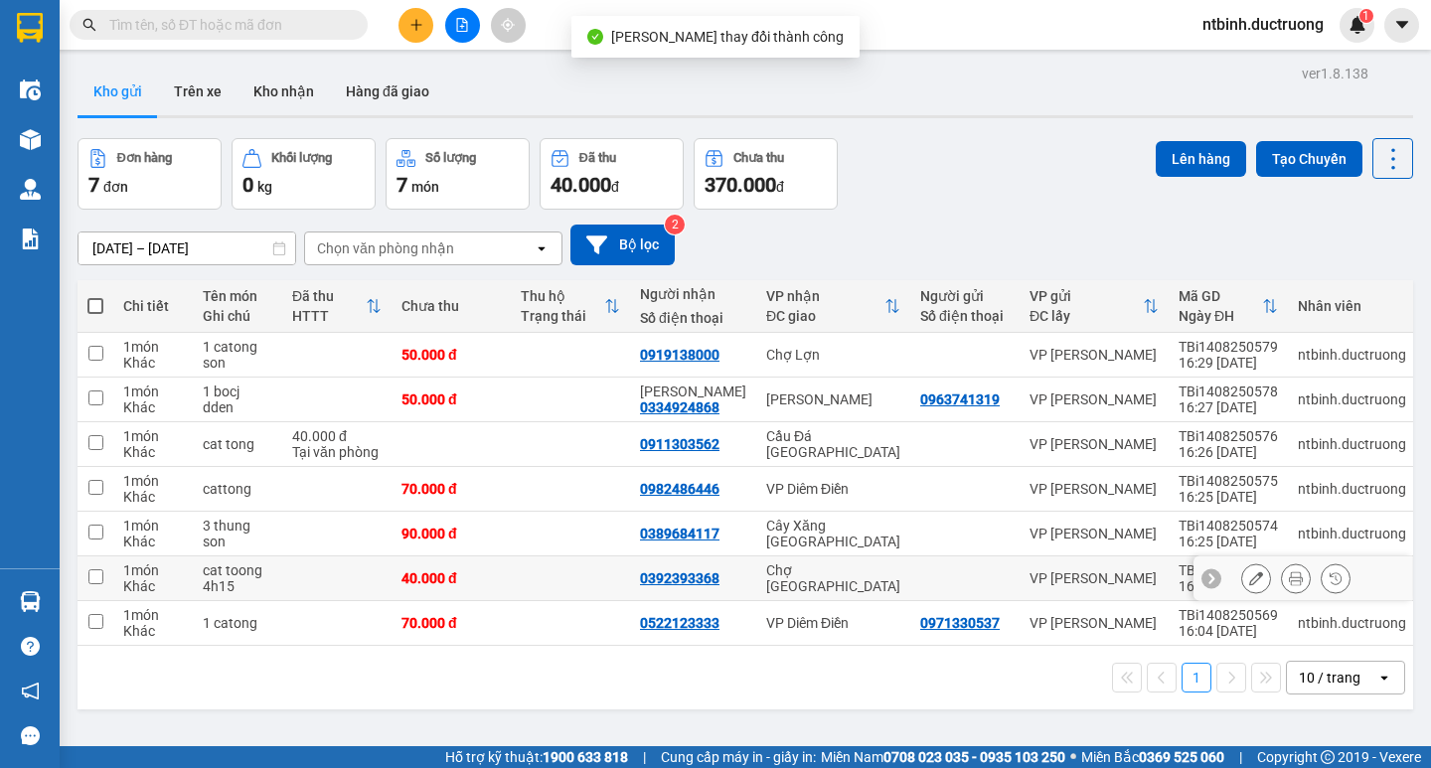
click at [315, 589] on td at bounding box center [336, 578] width 109 height 45
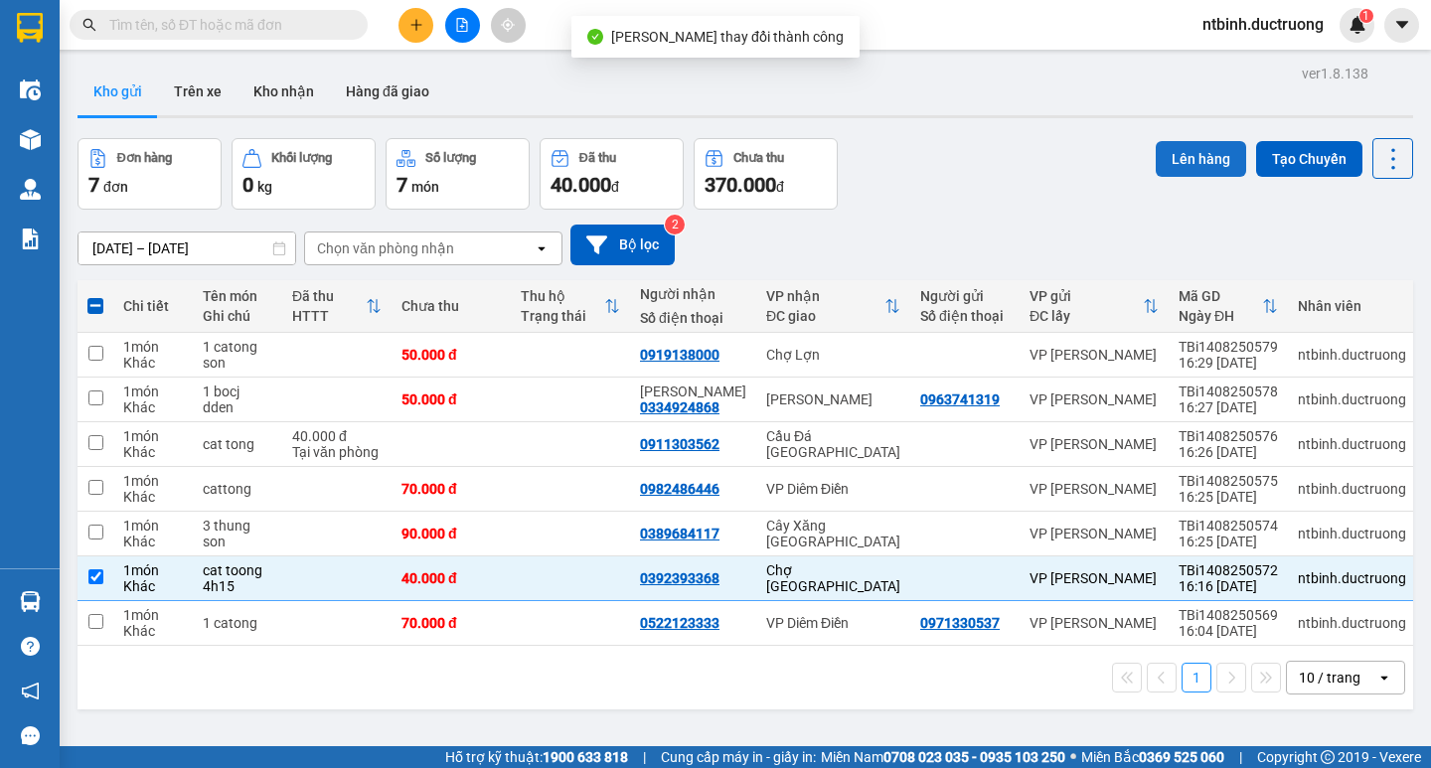
click at [1156, 170] on button "Lên hàng" at bounding box center [1201, 159] width 90 height 36
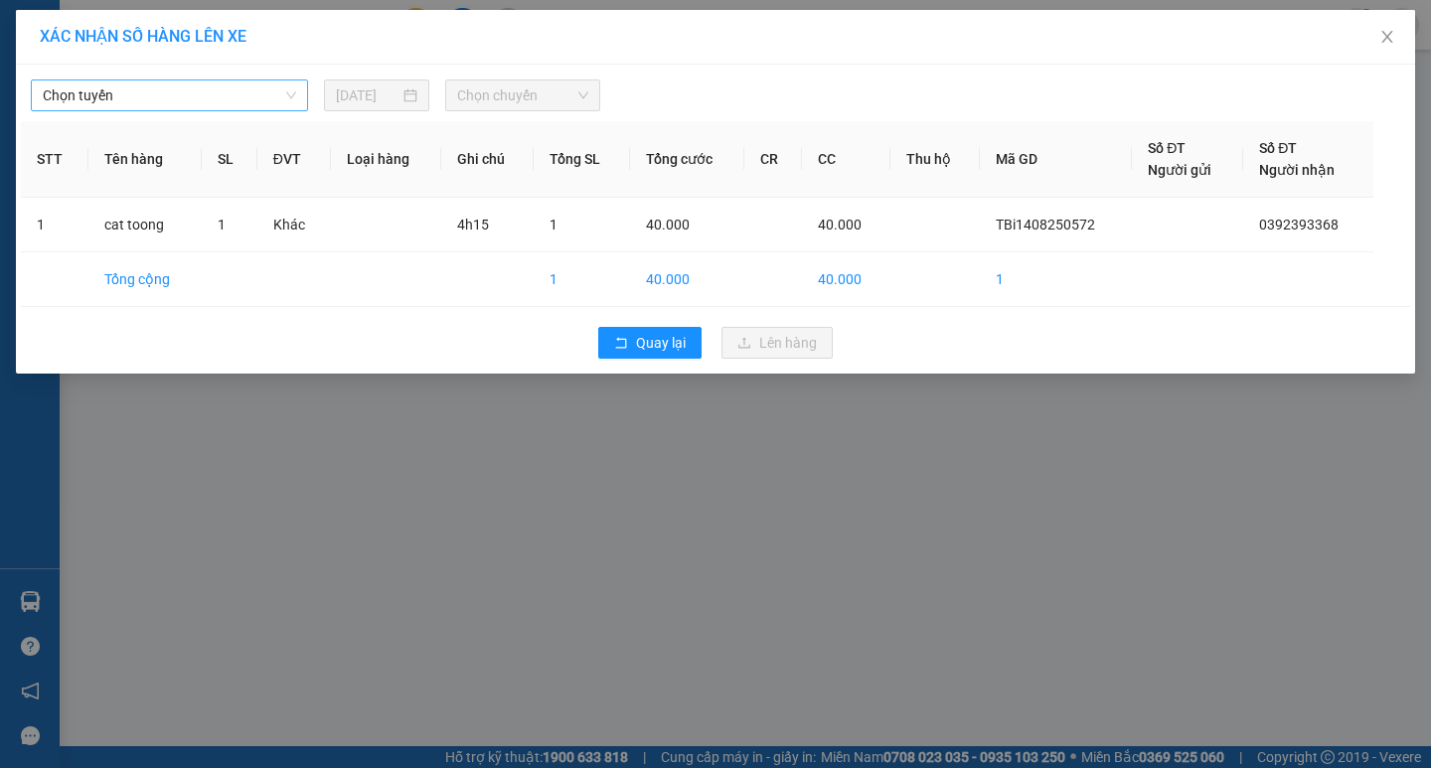
click at [227, 92] on span "Chọn tuyến" at bounding box center [169, 95] width 253 height 30
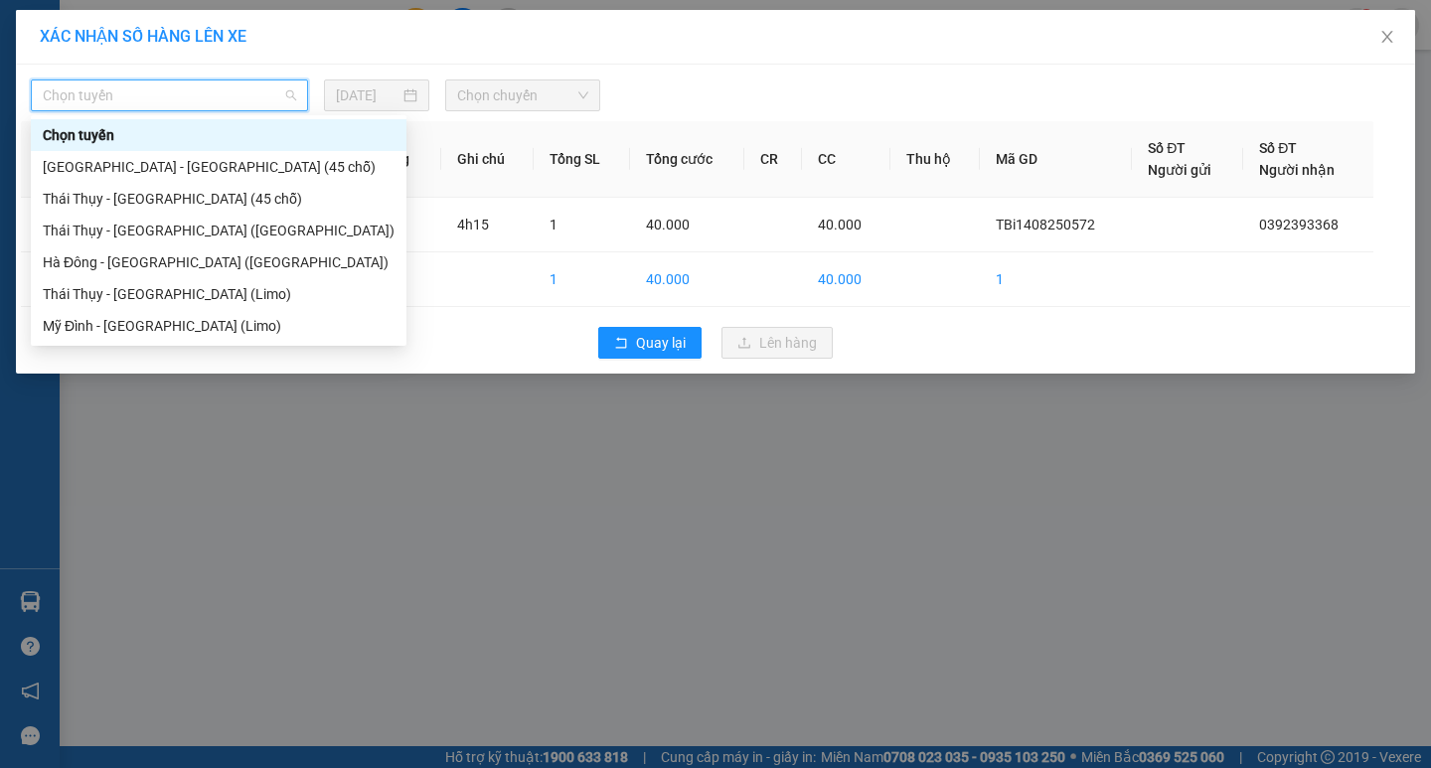
click at [253, 178] on div "[GEOGRAPHIC_DATA] - [GEOGRAPHIC_DATA] (45 chỗ)" at bounding box center [219, 167] width 376 height 32
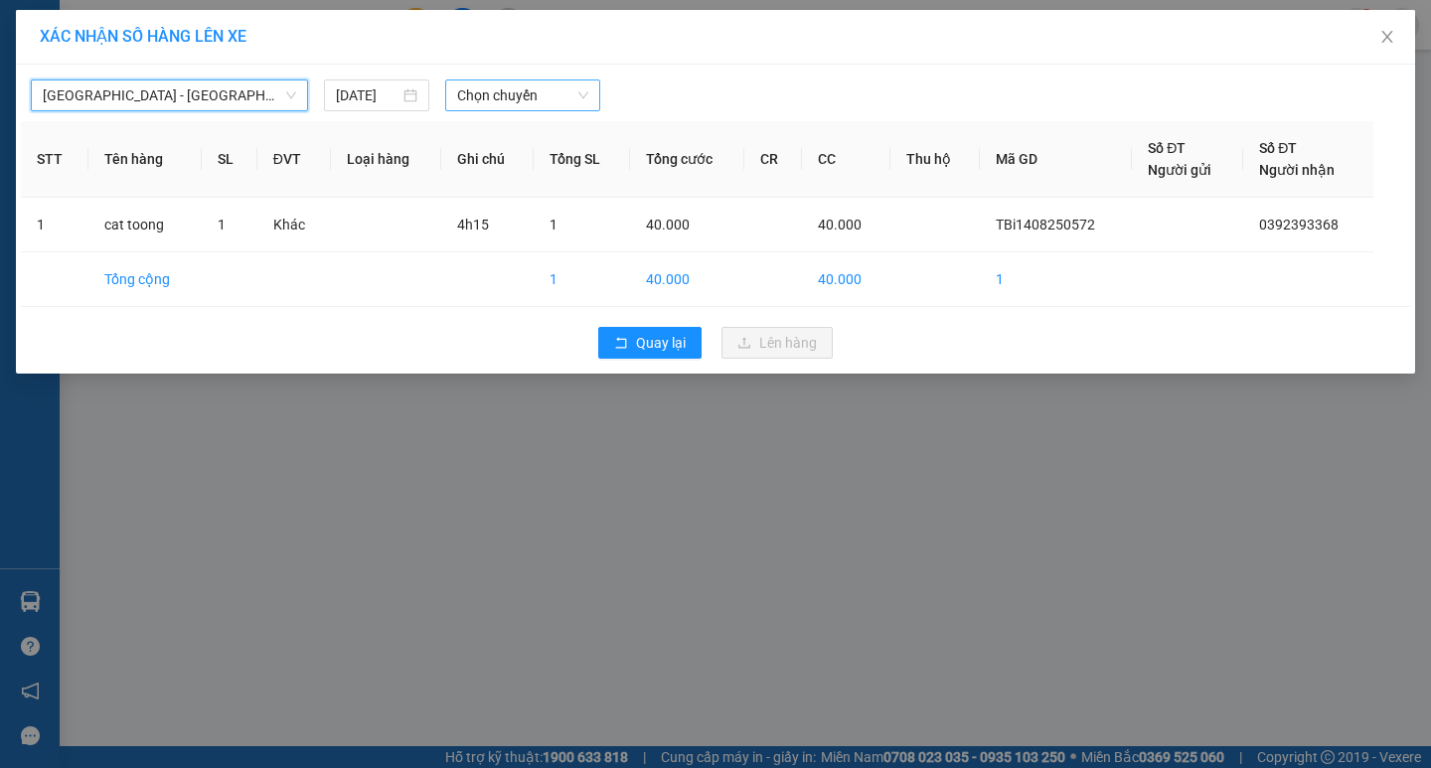
click at [480, 95] on span "Chọn chuyến" at bounding box center [522, 95] width 131 height 30
drag, startPoint x: 625, startPoint y: 191, endPoint x: 583, endPoint y: 265, distance: 85.4
click at [620, 310] on div "Hà Nội - Thái Thụy (45 chỗ) 14/08/2025 Chọn chuyến STT Tên hàng SL ĐVT Loại hàn…" at bounding box center [715, 219] width 1399 height 309
click at [516, 107] on span "Chọn chuyến" at bounding box center [522, 95] width 131 height 30
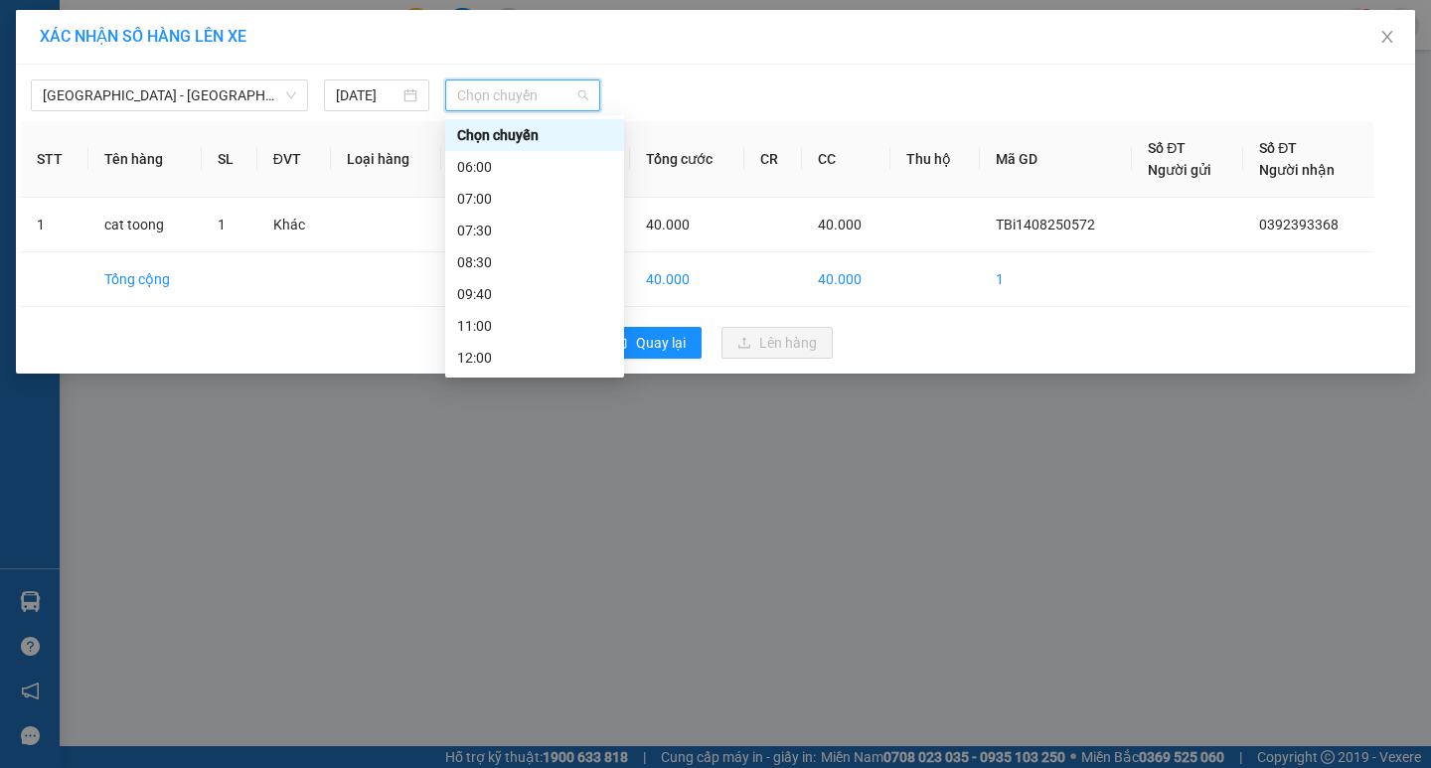
click at [508, 506] on div "15:30" at bounding box center [534, 517] width 155 height 22
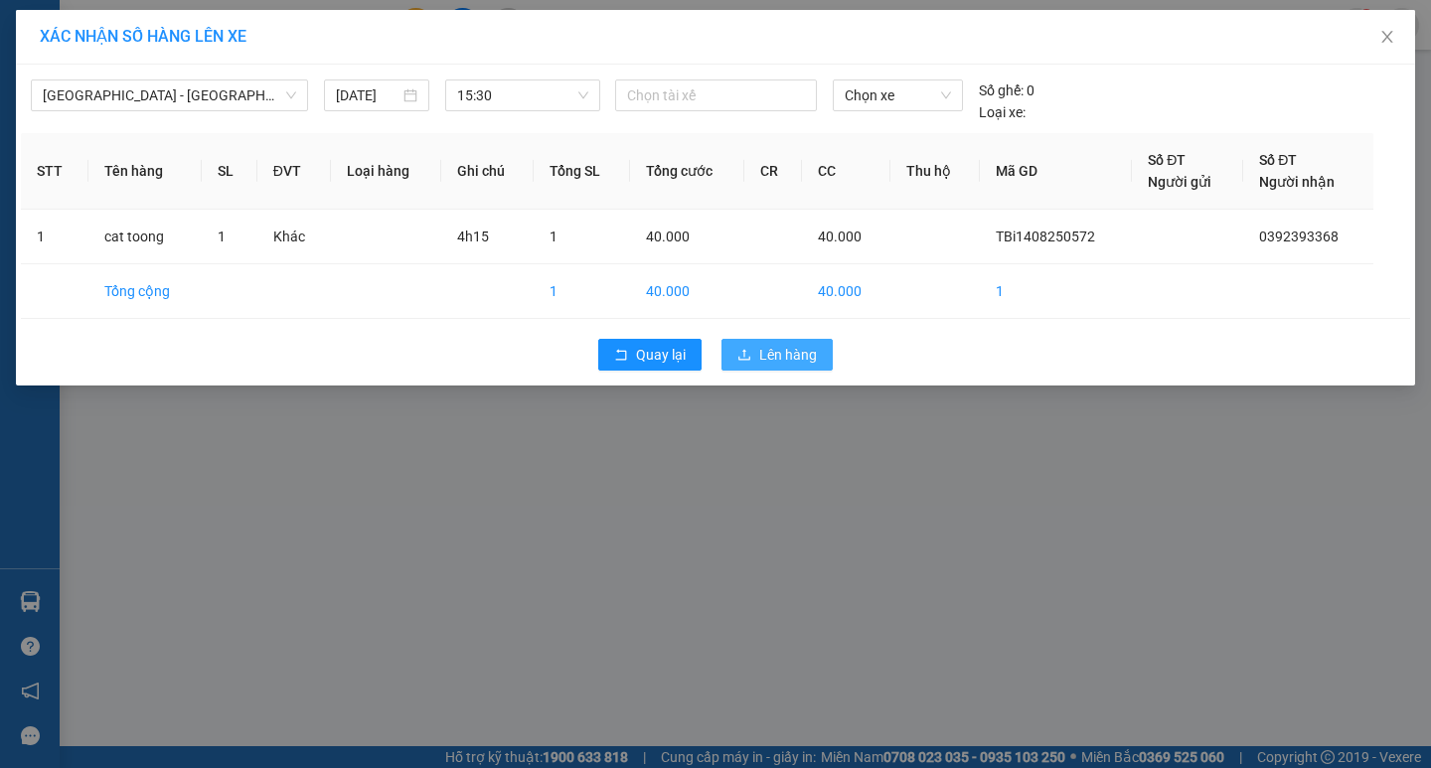
click at [760, 340] on button "Lên hàng" at bounding box center [776, 355] width 111 height 32
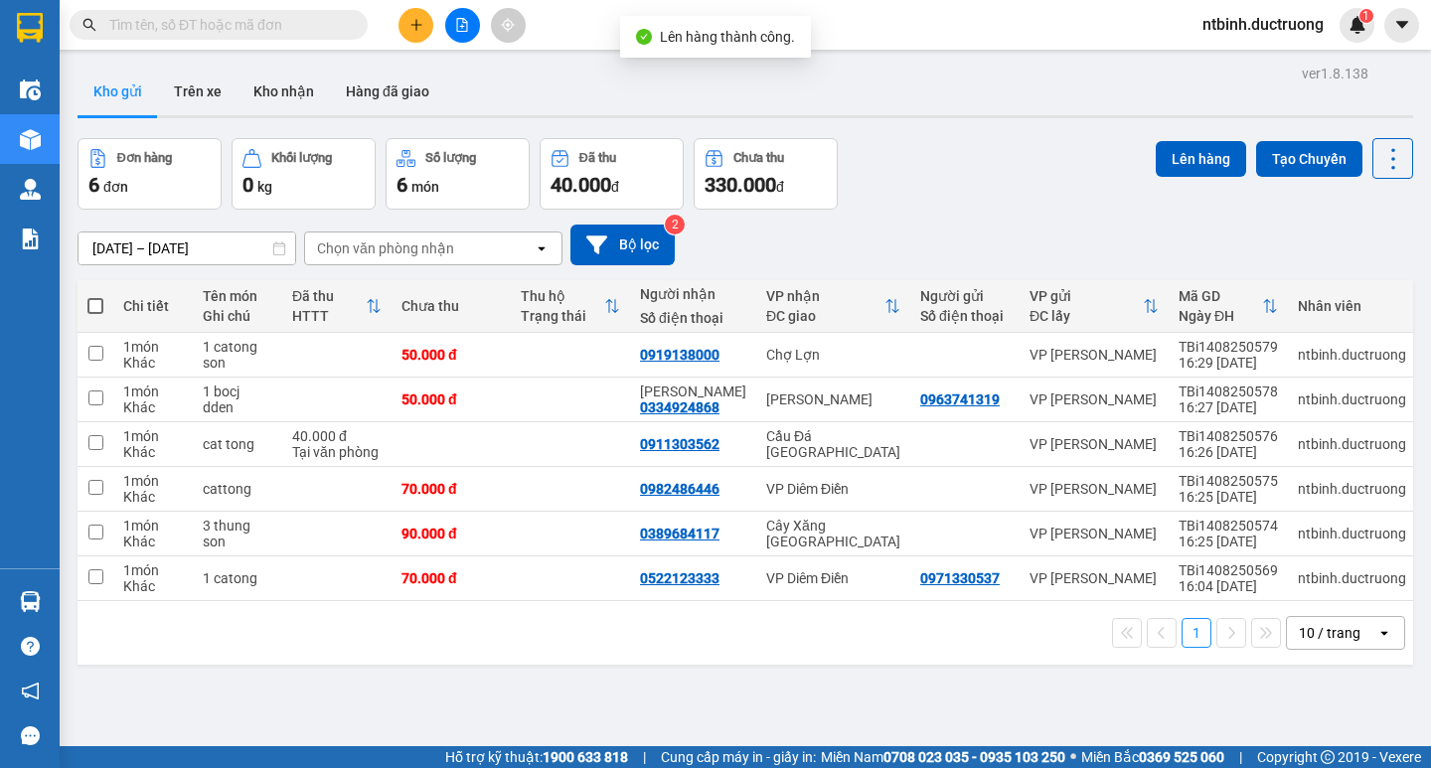
click at [457, 29] on icon "file-add" at bounding box center [462, 25] width 11 height 14
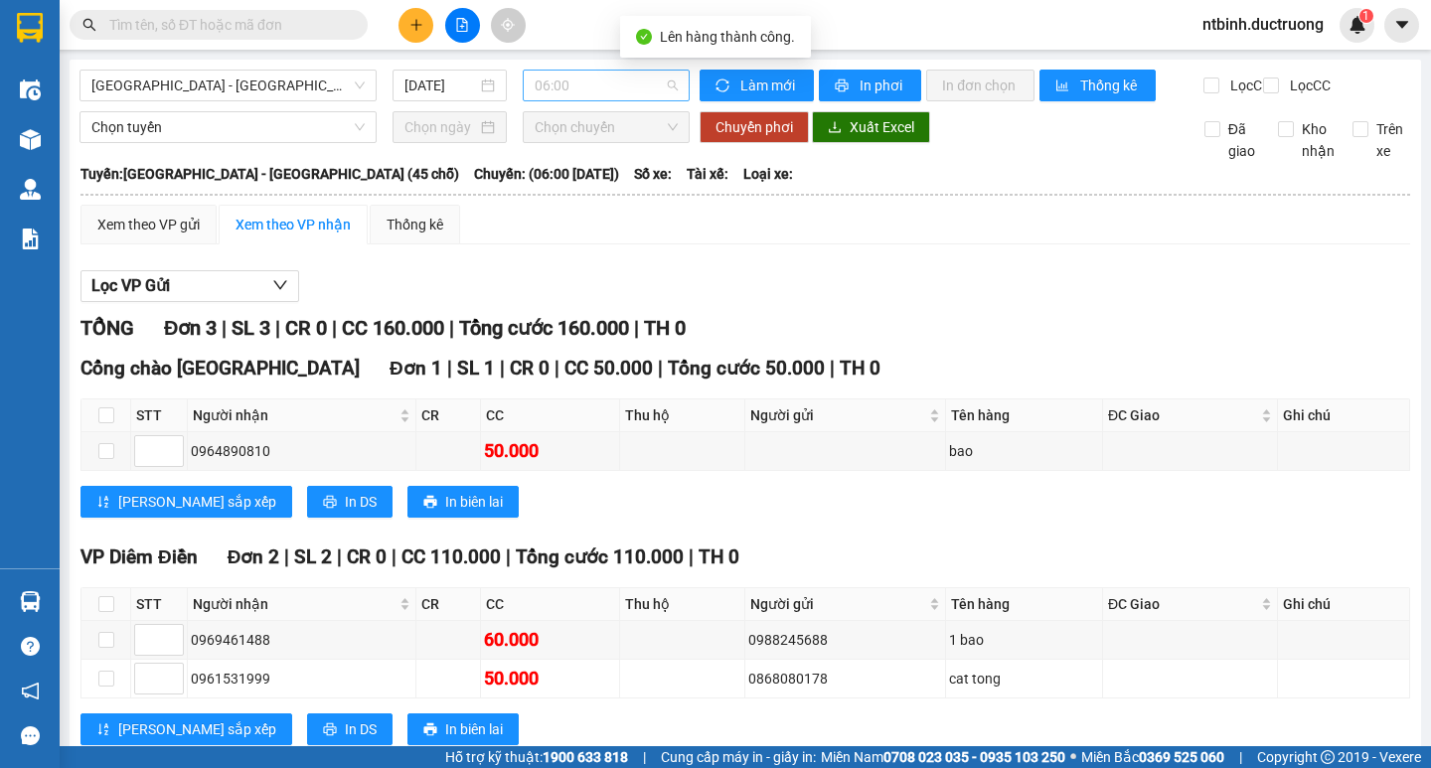
click at [540, 87] on span "06:00" at bounding box center [606, 86] width 143 height 30
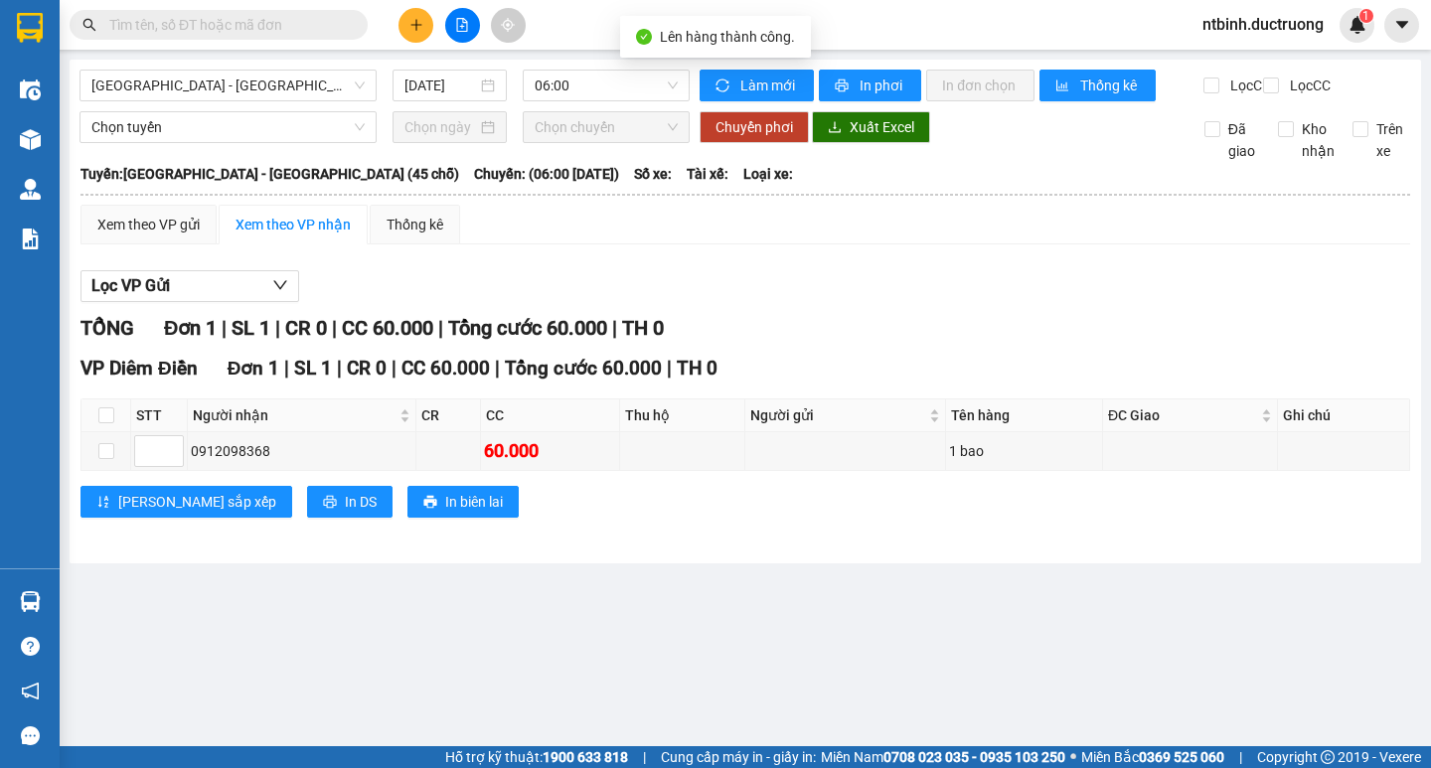
click at [692, 255] on div "Hà Nội - Thái Thụy (45 chỗ) 14/08/2025 06:00 Làm mới In phơi In đơn chọn Thống …" at bounding box center [745, 312] width 1351 height 504
click at [627, 84] on span "06:00" at bounding box center [606, 86] width 143 height 30
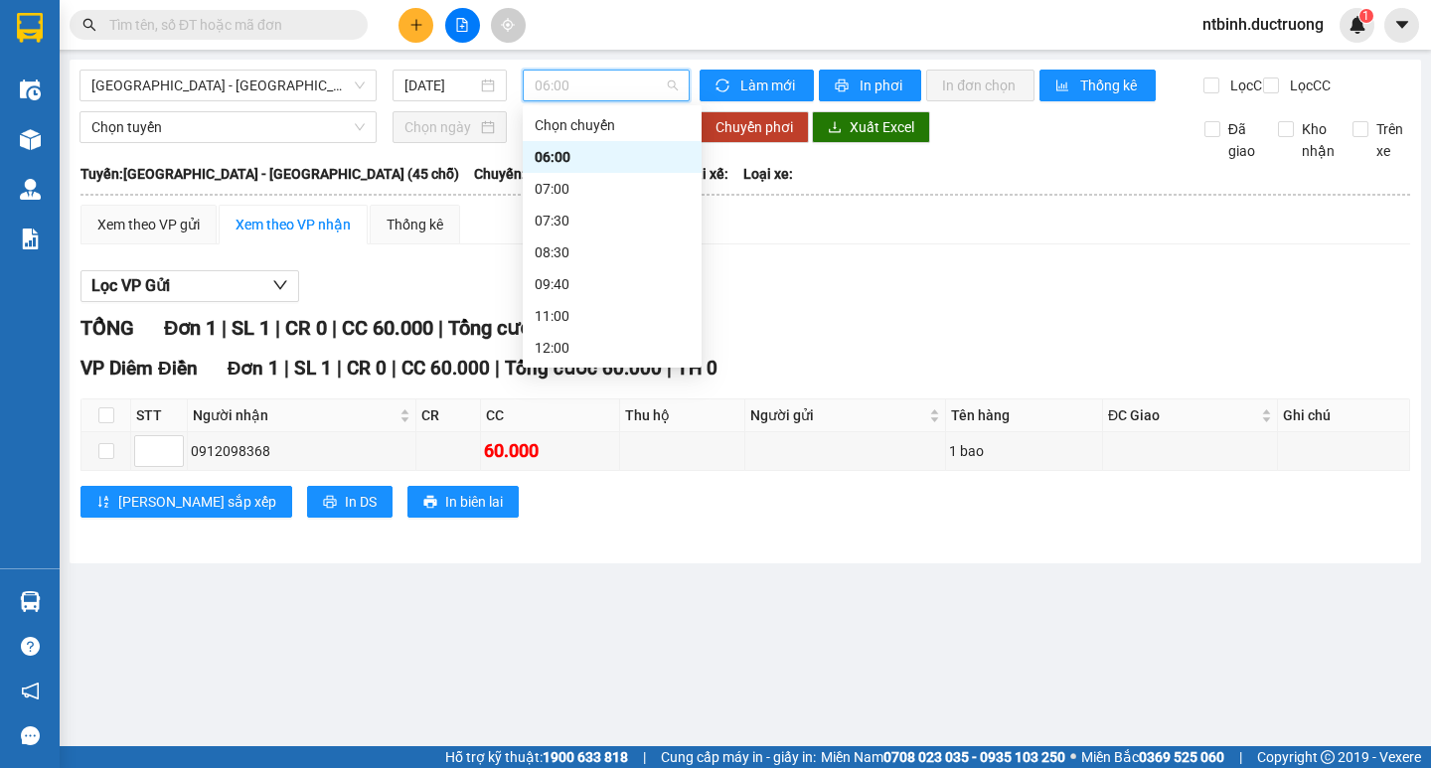
click at [583, 528] on div "17:00" at bounding box center [612, 539] width 155 height 22
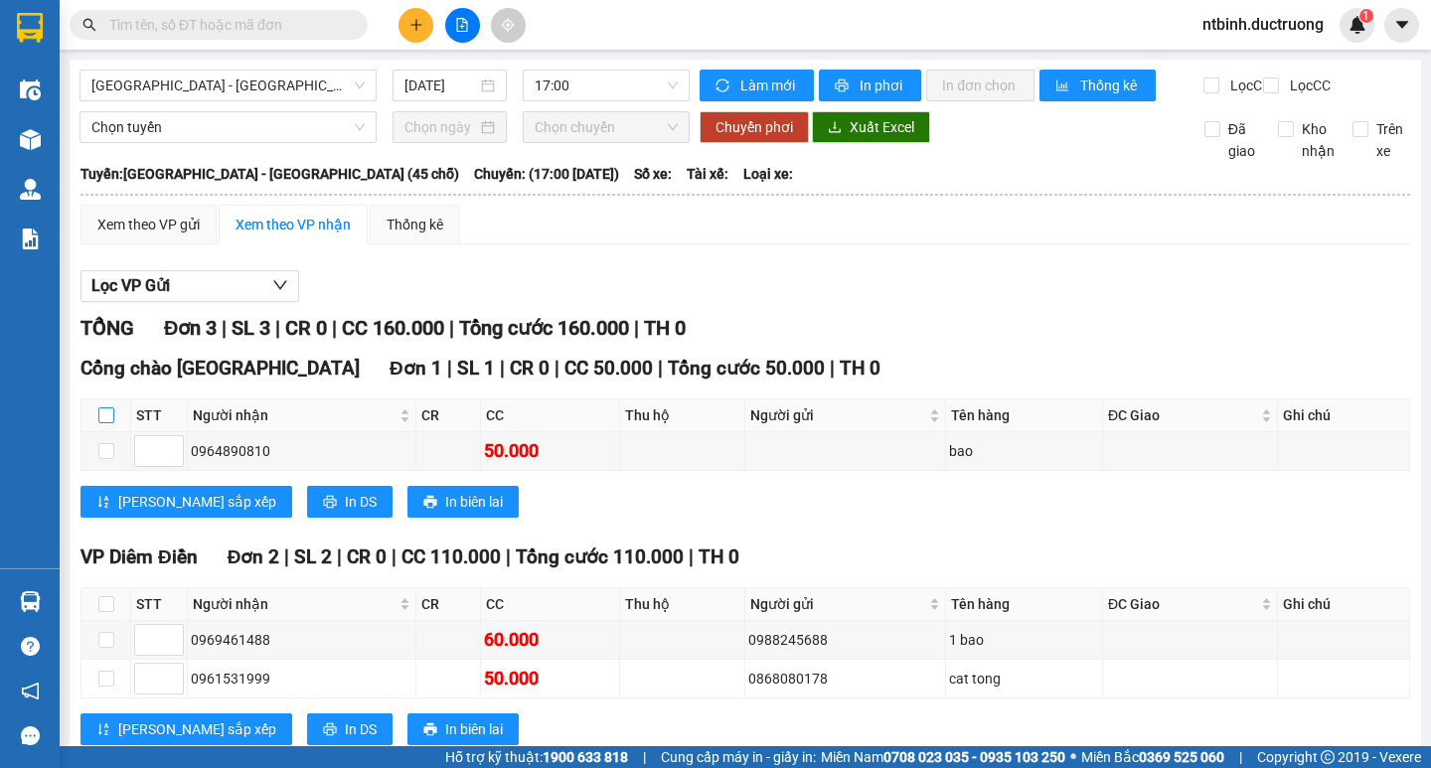
click at [100, 423] on input "checkbox" at bounding box center [106, 415] width 16 height 16
checkbox input "true"
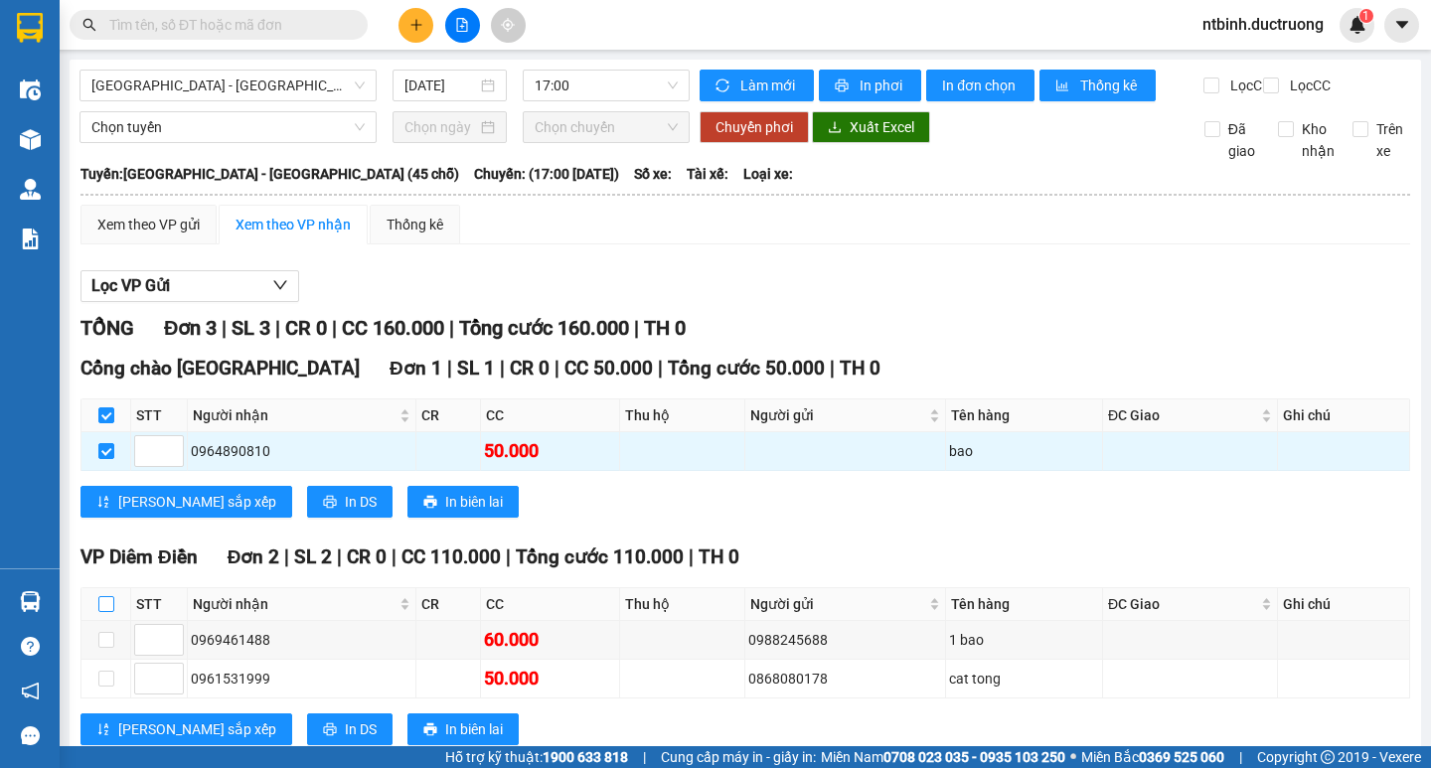
click at [103, 596] on input "checkbox" at bounding box center [106, 604] width 16 height 16
checkbox input "true"
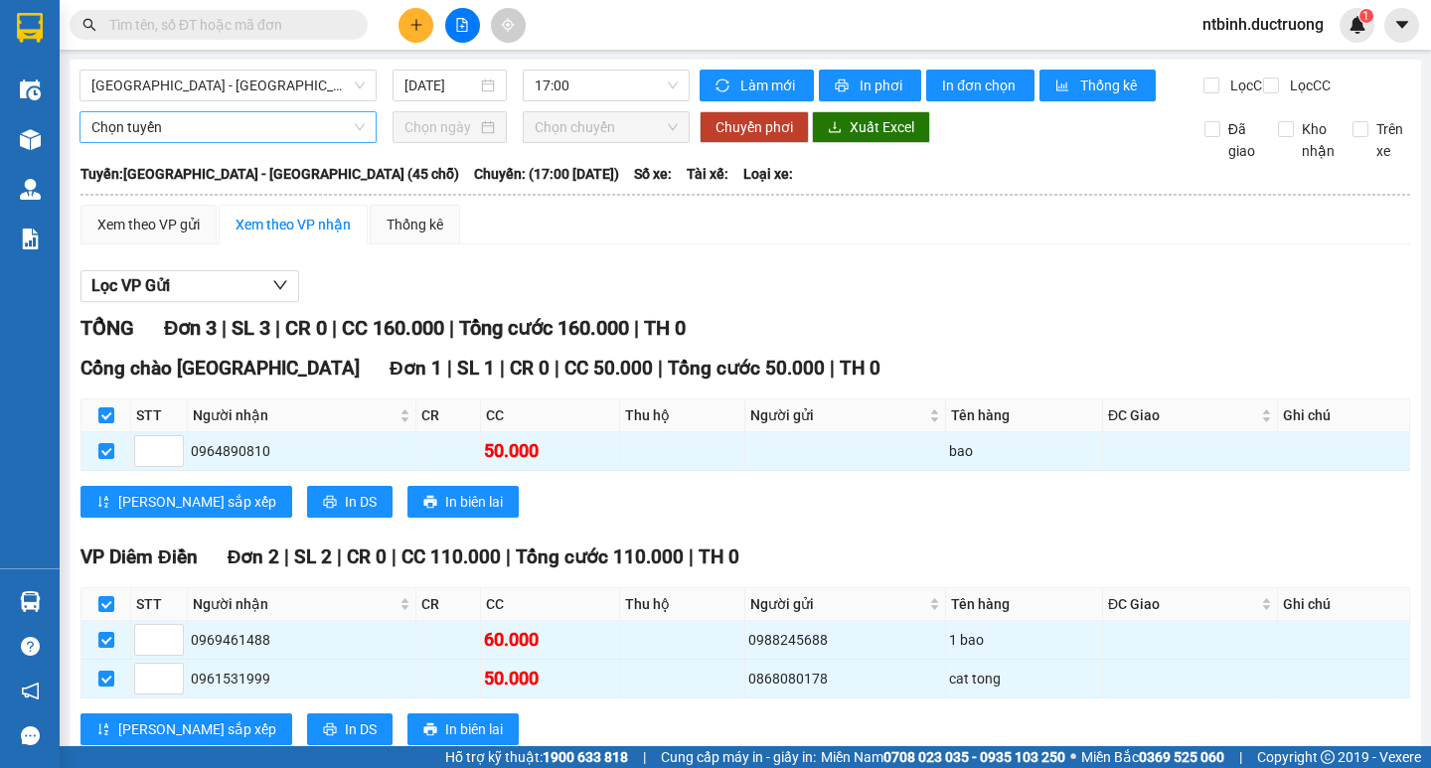
click at [238, 131] on span "Chọn tuyến" at bounding box center [227, 127] width 273 height 30
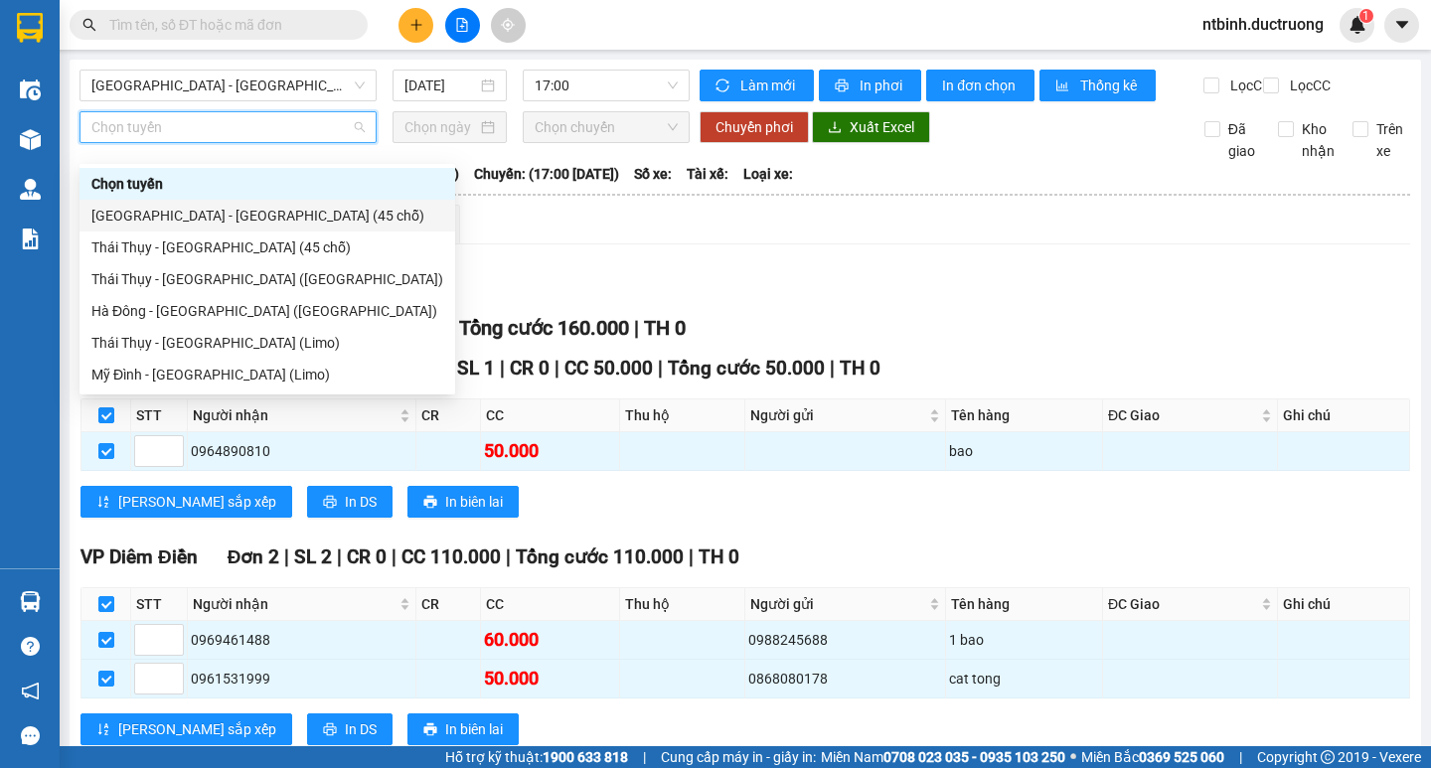
click at [235, 207] on div "[GEOGRAPHIC_DATA] - [GEOGRAPHIC_DATA] (45 chỗ)" at bounding box center [267, 216] width 352 height 22
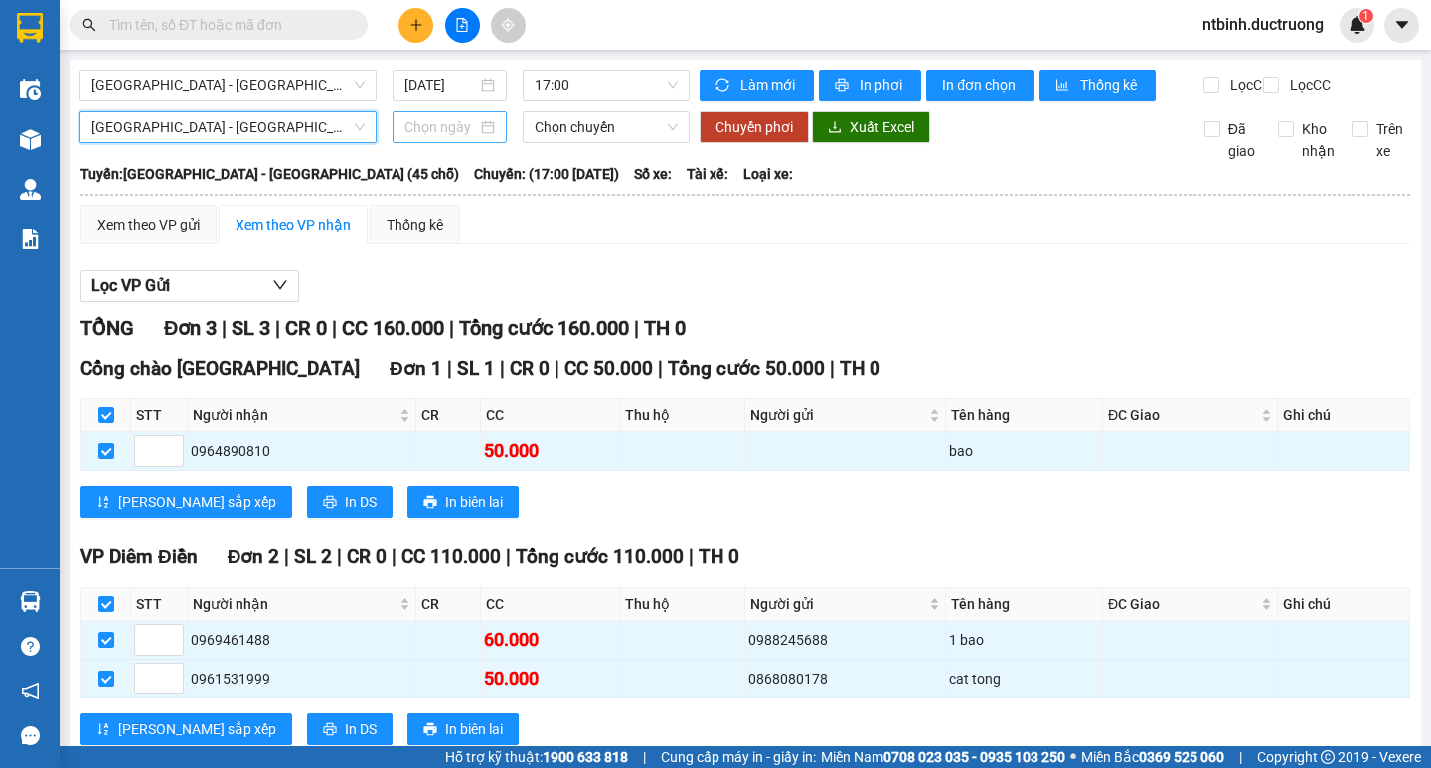
click at [428, 138] on input at bounding box center [440, 127] width 73 height 22
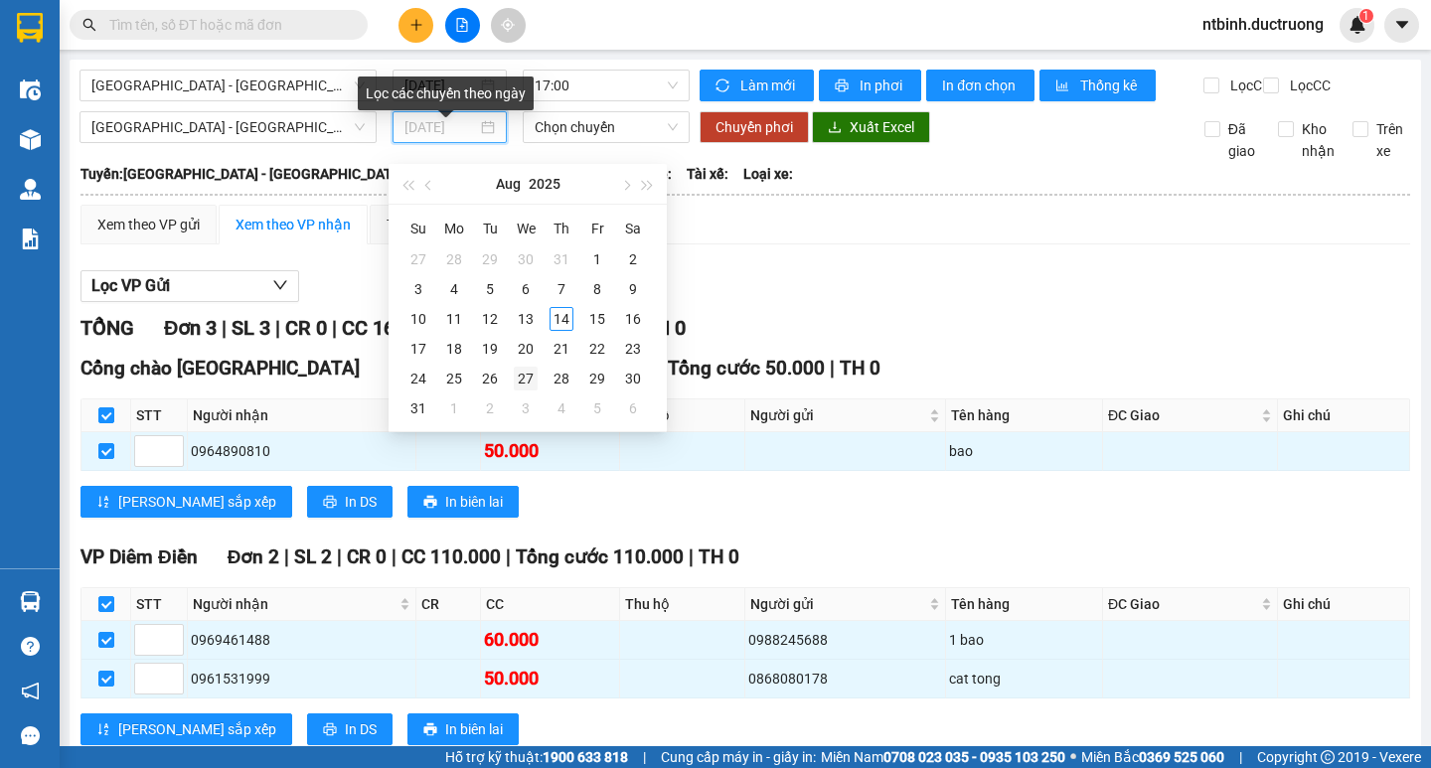
type input "27/08/2025"
click at [556, 322] on div "14" at bounding box center [561, 319] width 24 height 24
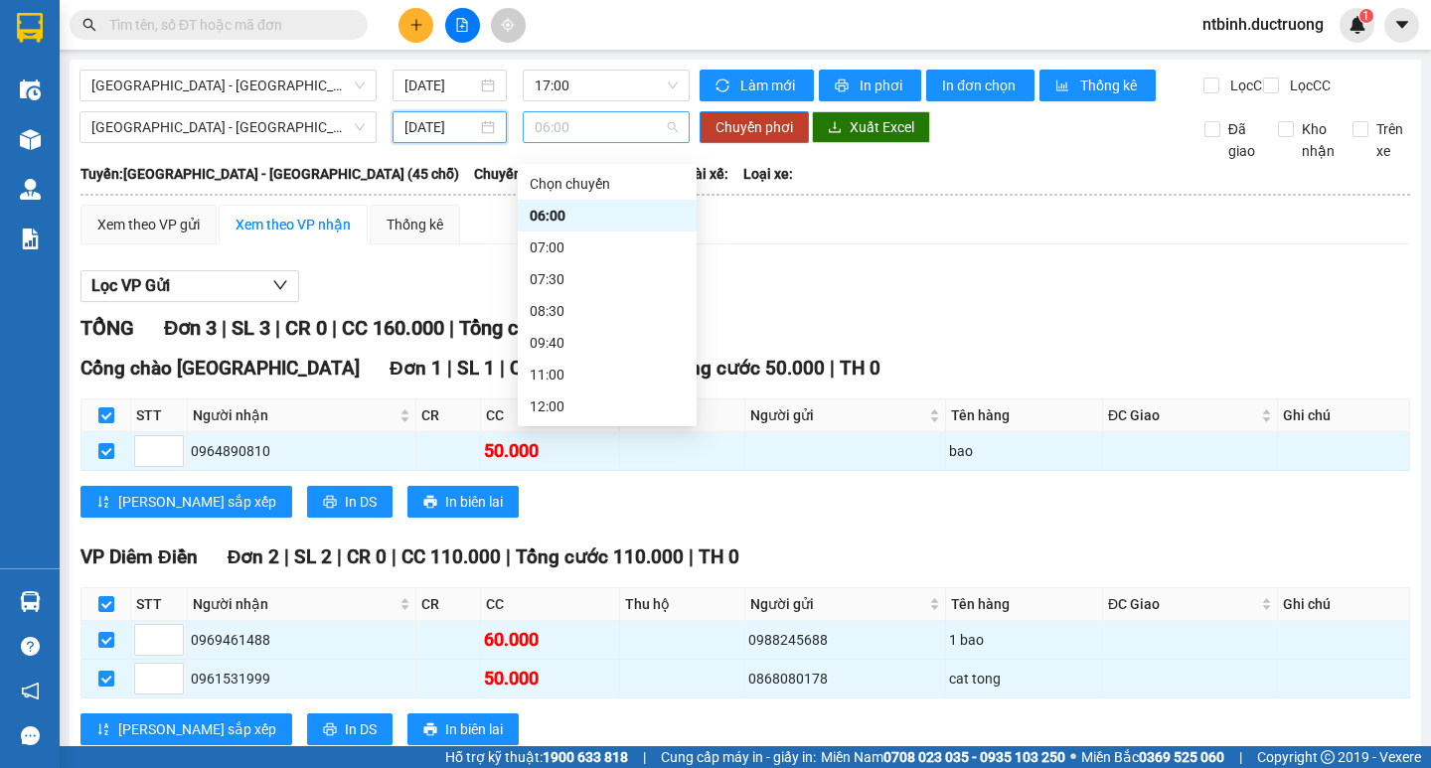
click at [580, 142] on span "06:00" at bounding box center [606, 127] width 143 height 30
click at [616, 554] on div "15:30" at bounding box center [607, 565] width 155 height 22
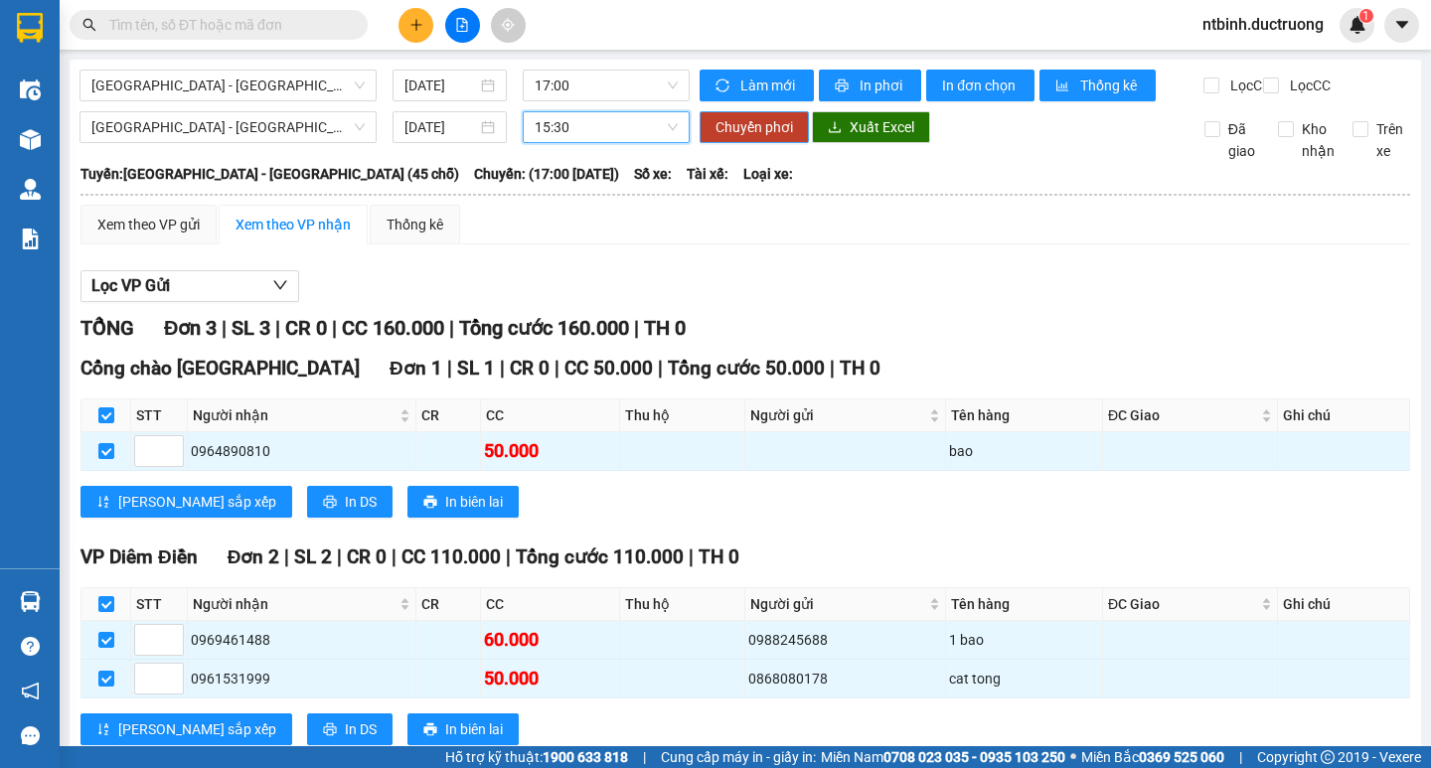
click at [743, 138] on span "Chuyển phơi" at bounding box center [754, 127] width 78 height 22
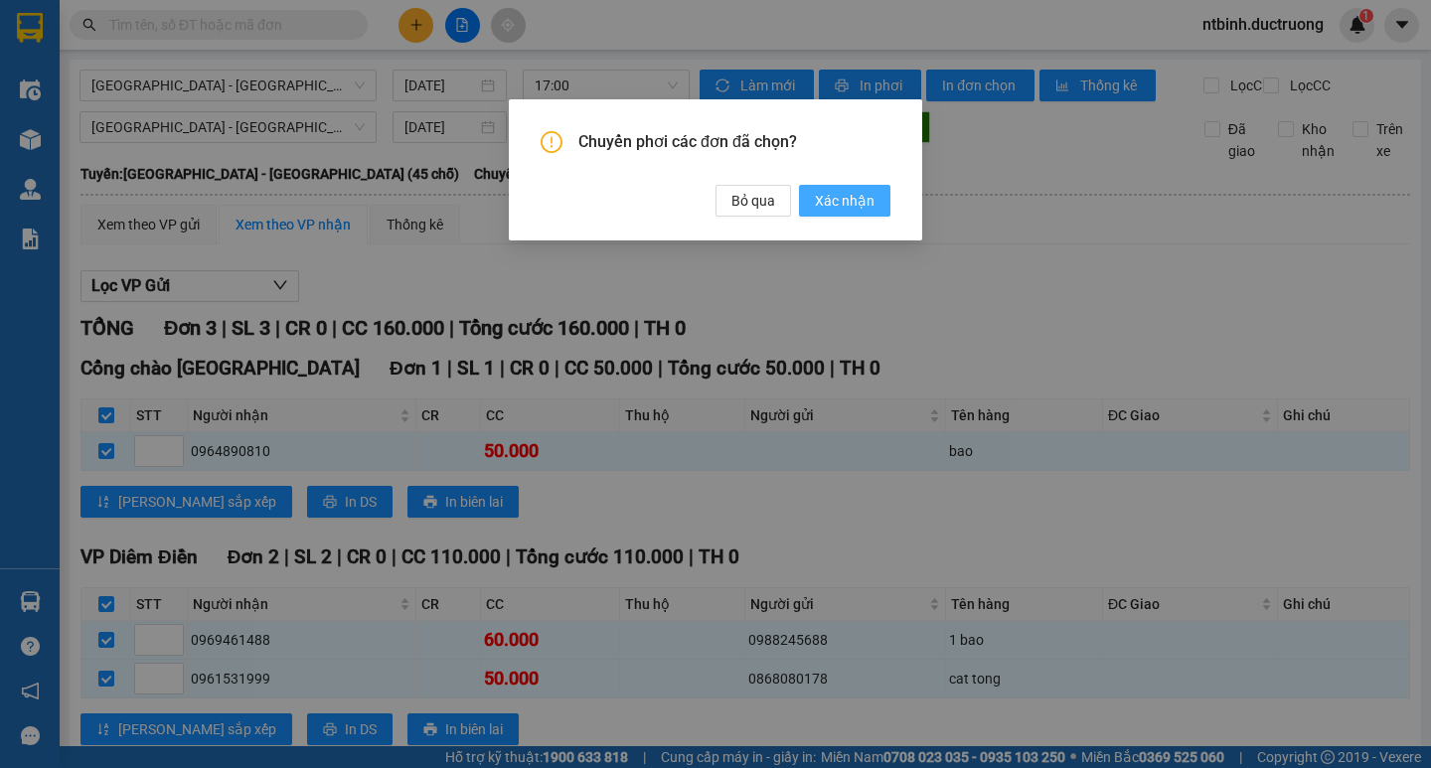
click at [820, 197] on span "Xác nhận" at bounding box center [845, 201] width 60 height 22
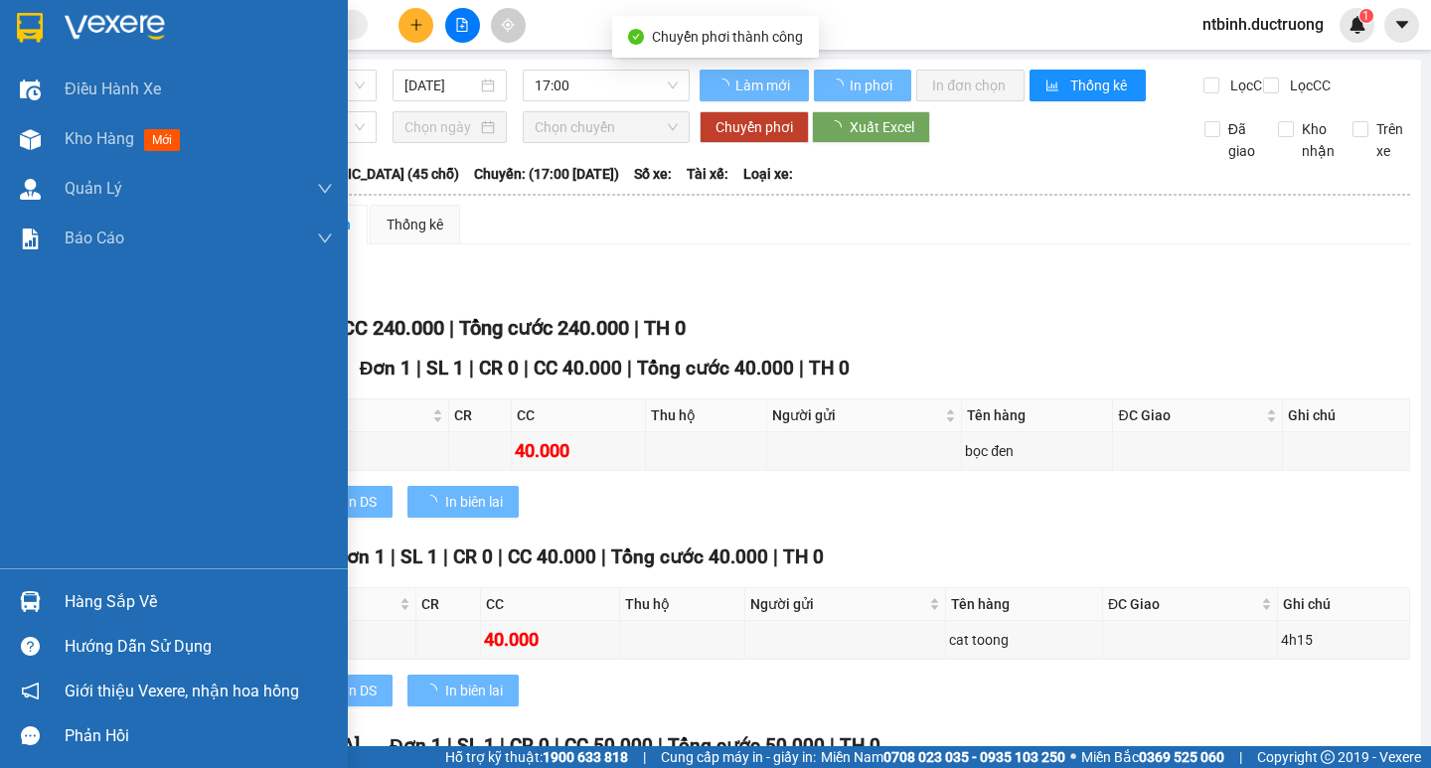
click at [18, 131] on div at bounding box center [30, 139] width 35 height 35
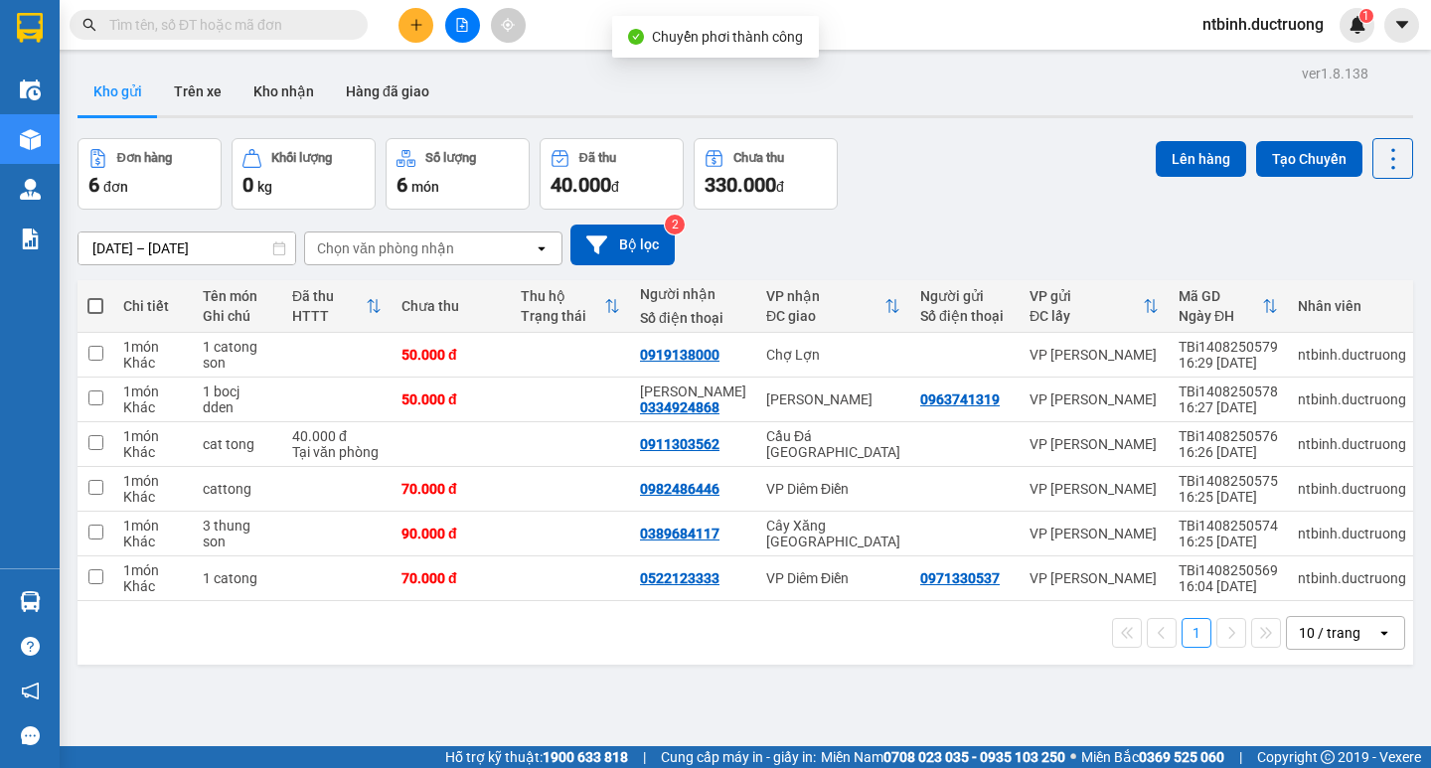
click at [94, 299] on span at bounding box center [95, 306] width 16 height 16
click at [95, 296] on input "checkbox" at bounding box center [95, 296] width 0 height 0
checkbox input "true"
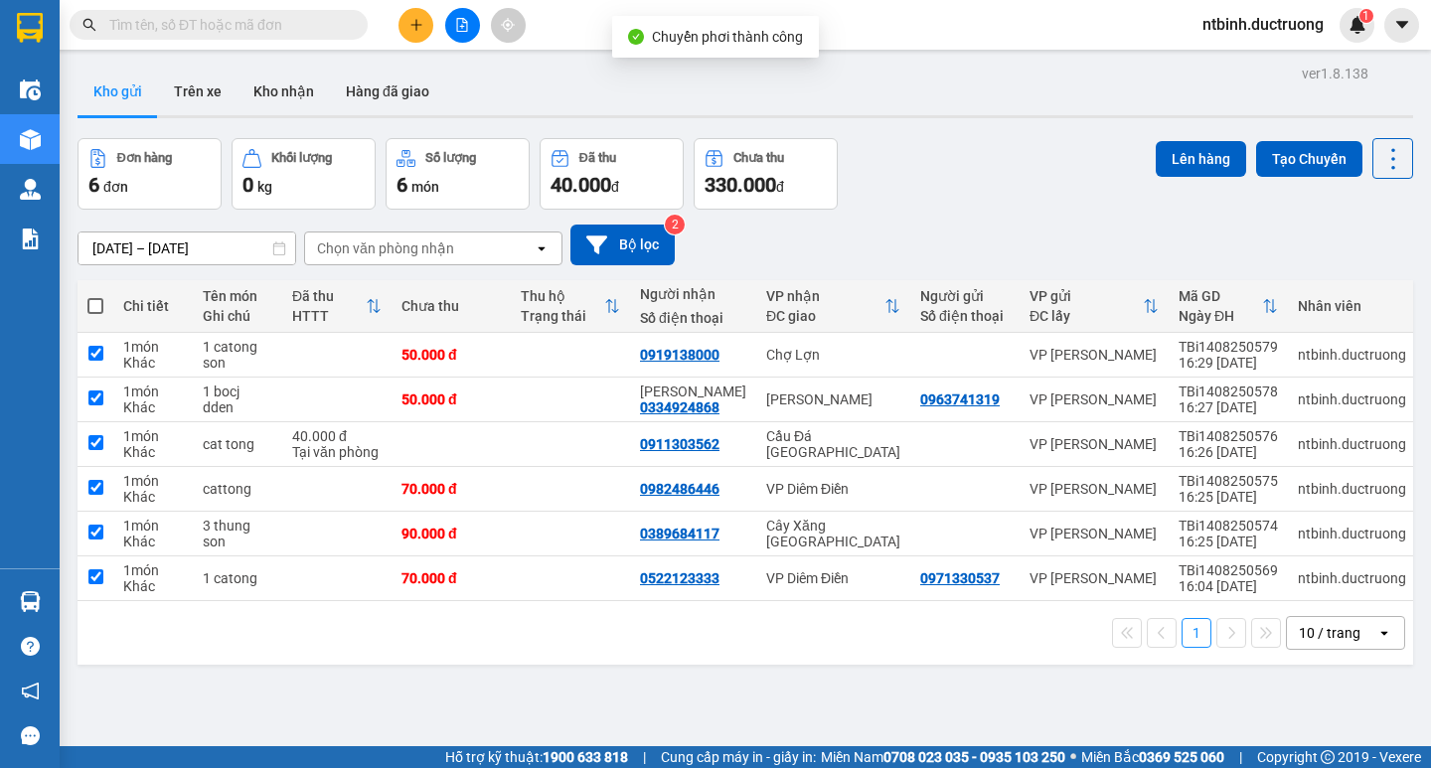
checkbox input "true"
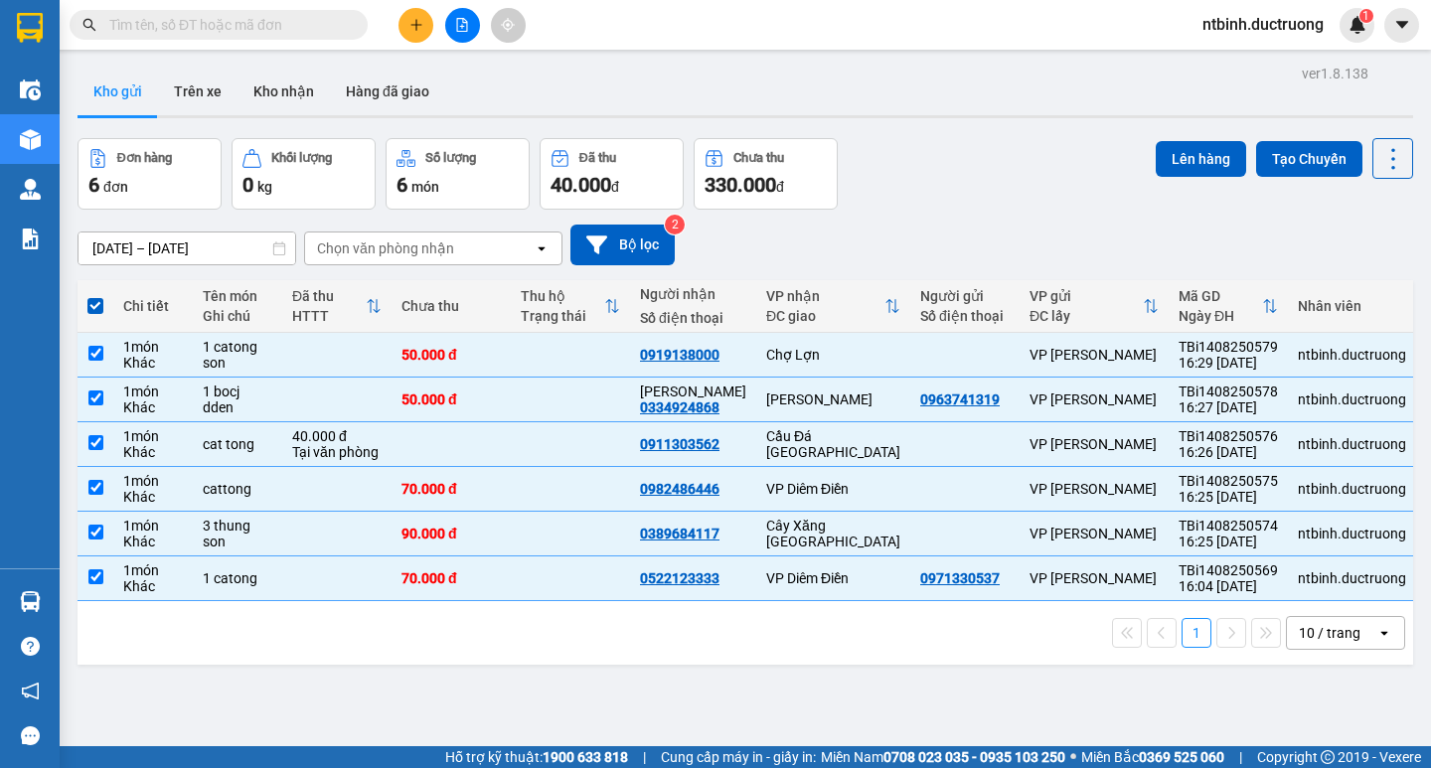
click at [104, 307] on th at bounding box center [96, 306] width 36 height 53
click at [97, 307] on span at bounding box center [95, 306] width 16 height 16
click at [95, 296] on input "checkbox" at bounding box center [95, 296] width 0 height 0
checkbox input "false"
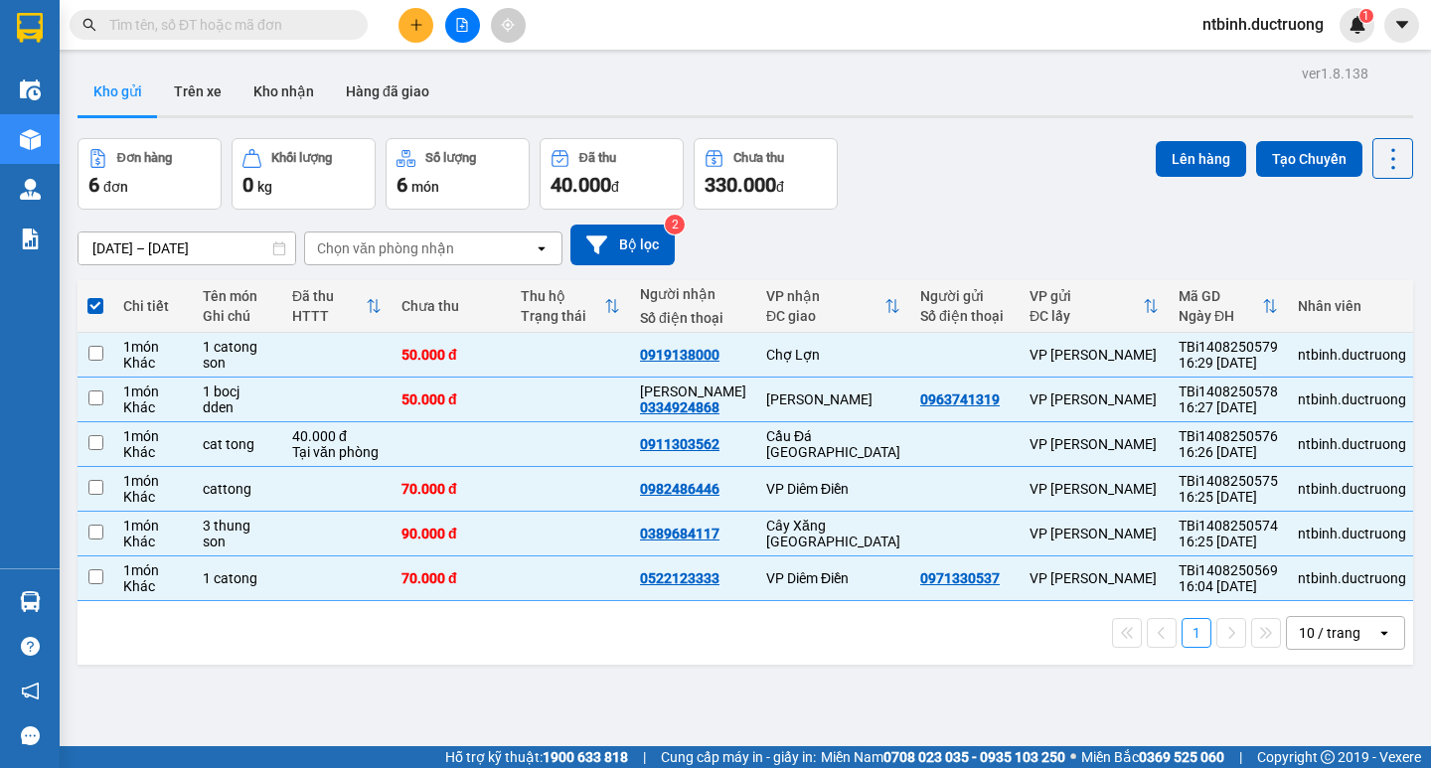
checkbox input "false"
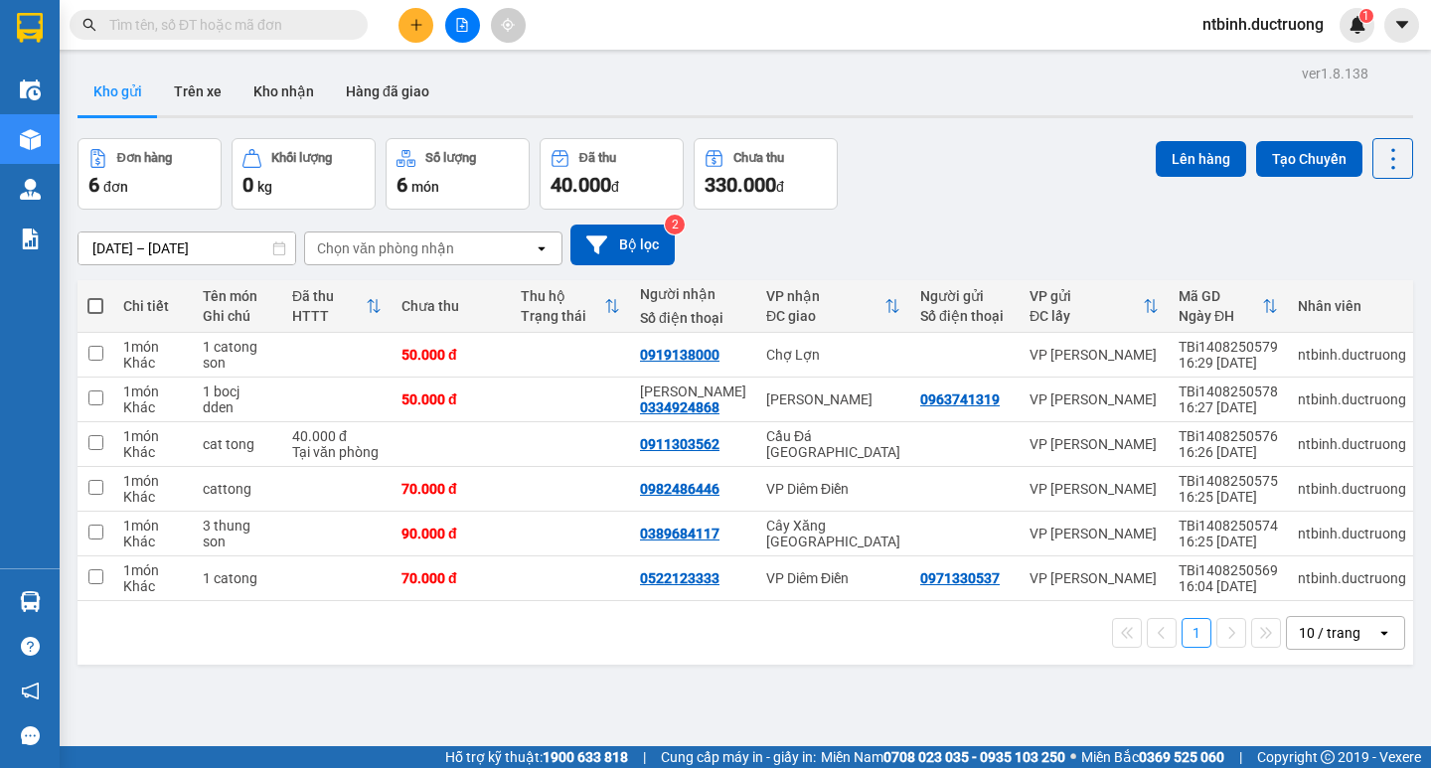
click at [426, 37] on button at bounding box center [415, 25] width 35 height 35
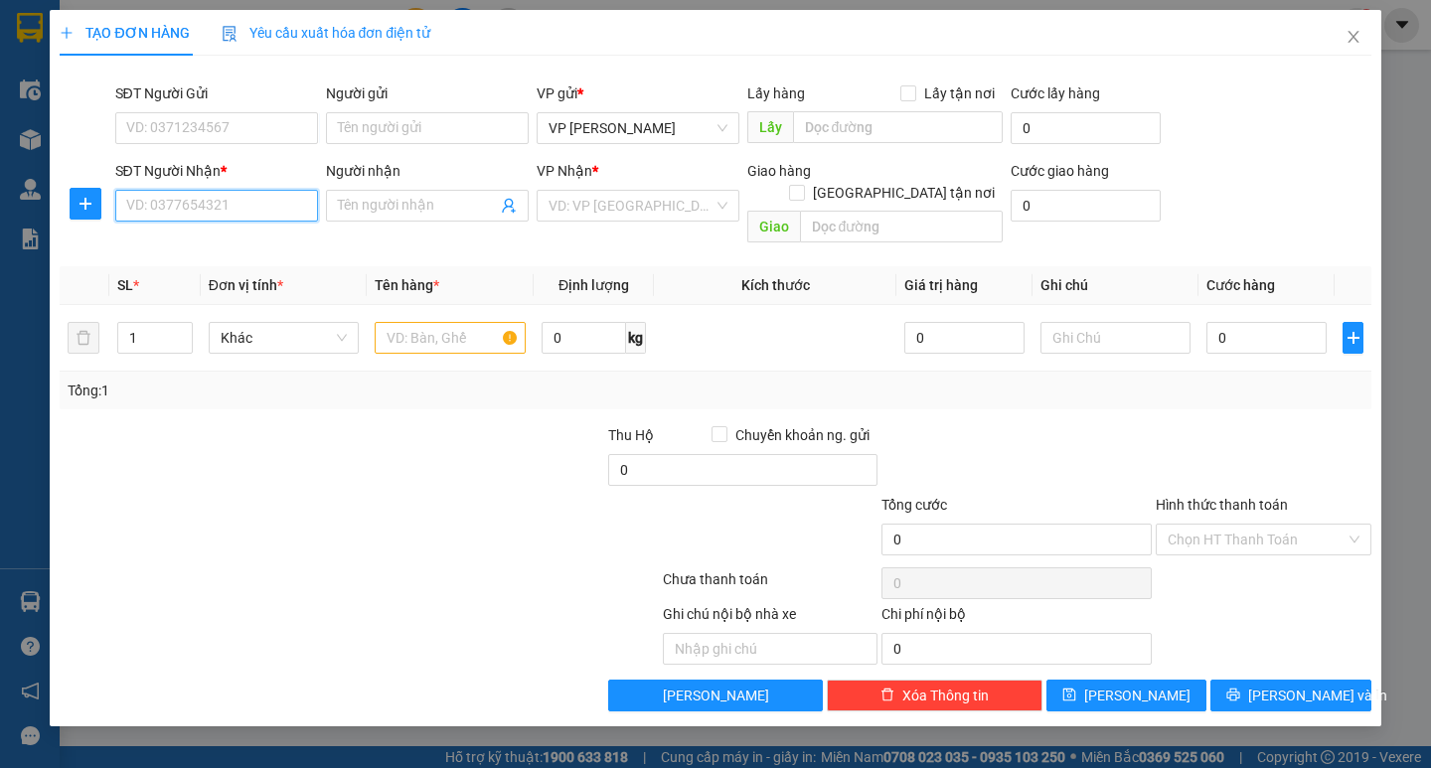
click at [196, 203] on input "SĐT Người Nhận *" at bounding box center [216, 206] width 203 height 32
click at [202, 253] on div "0915628628 - NGUYỆT 0867676092" at bounding box center [240, 245] width 226 height 22
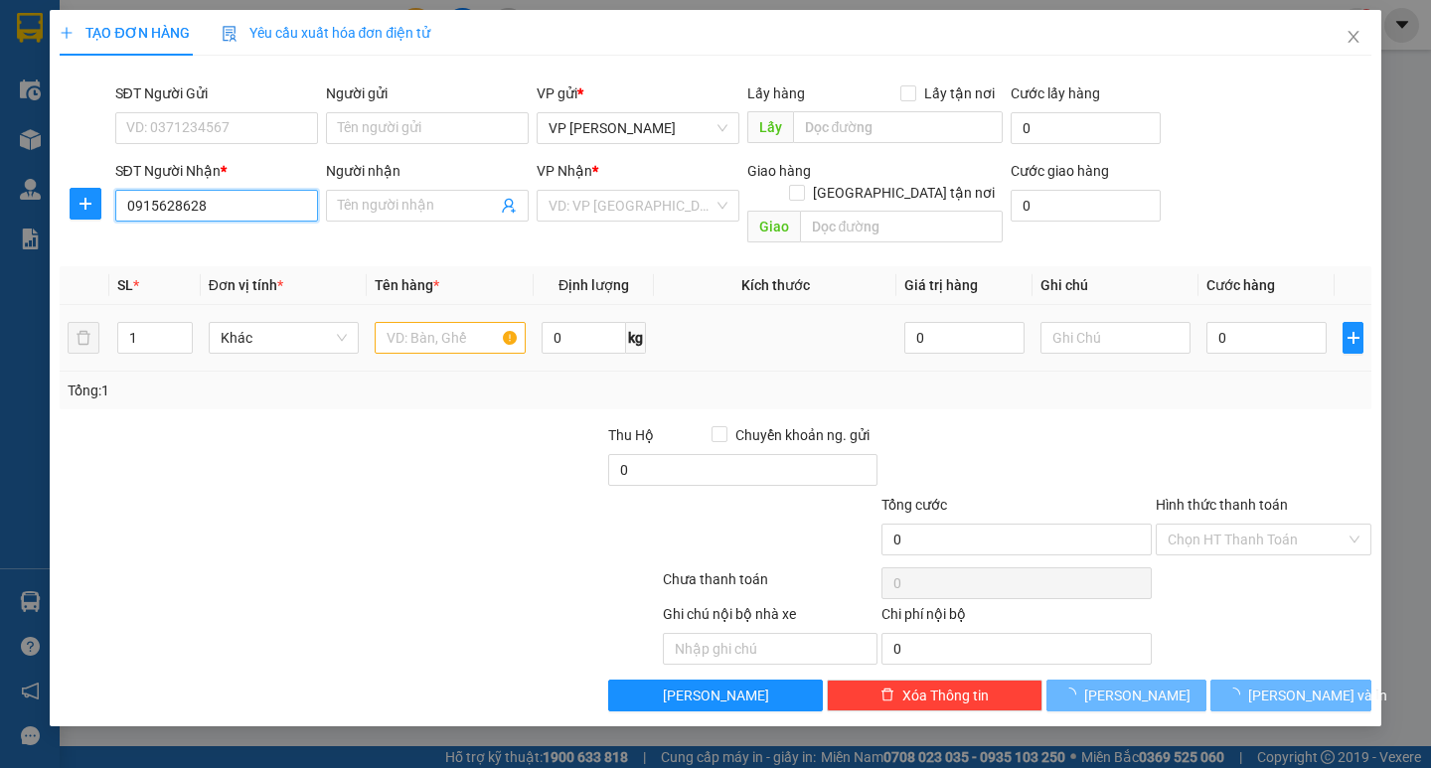
type input "0915628628"
click at [408, 322] on input "text" at bounding box center [450, 338] width 150 height 32
type input "1"
type input "NGUYỆT 0867676092"
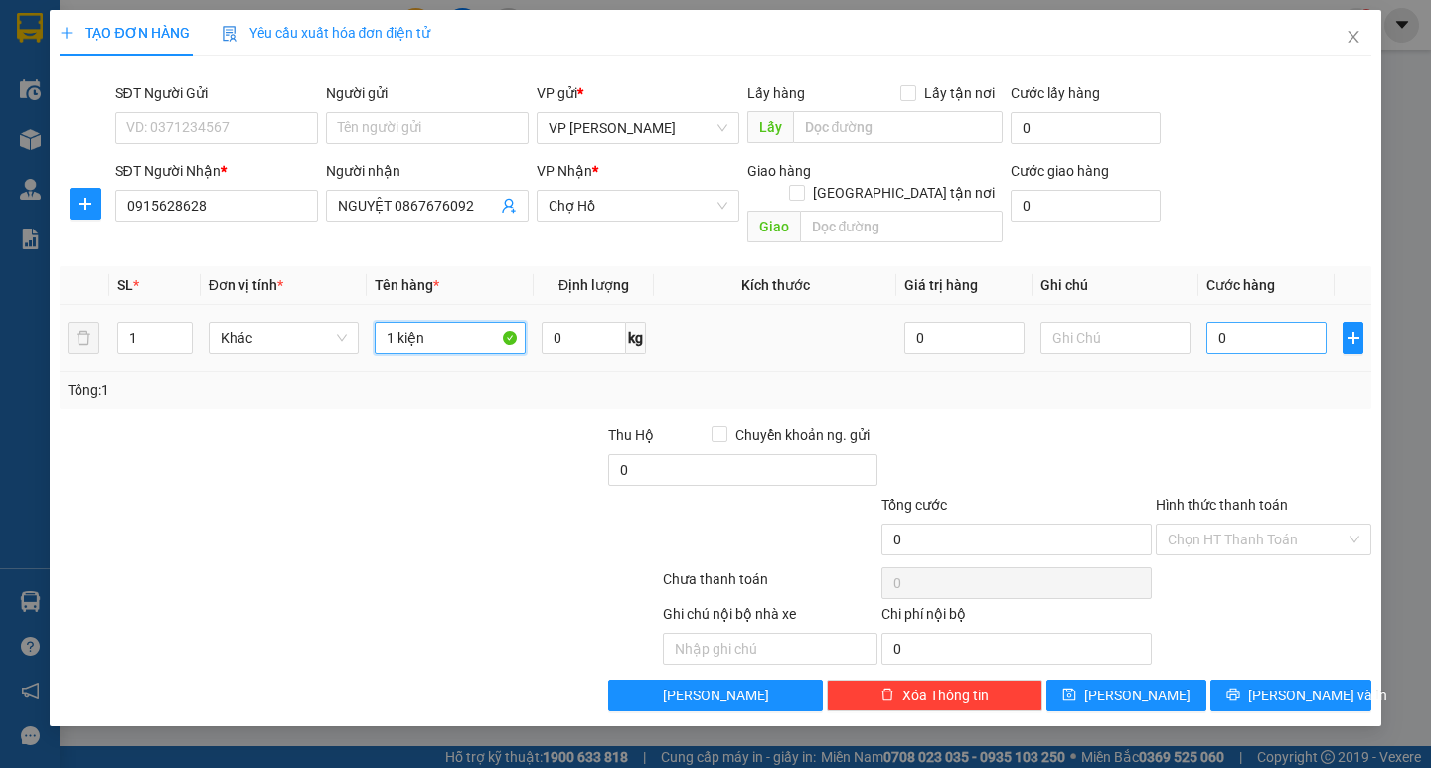
type input "1 kiện"
click at [1239, 322] on input "0" at bounding box center [1266, 338] width 120 height 32
click at [1212, 326] on input "0" at bounding box center [1266, 338] width 120 height 32
type input "40"
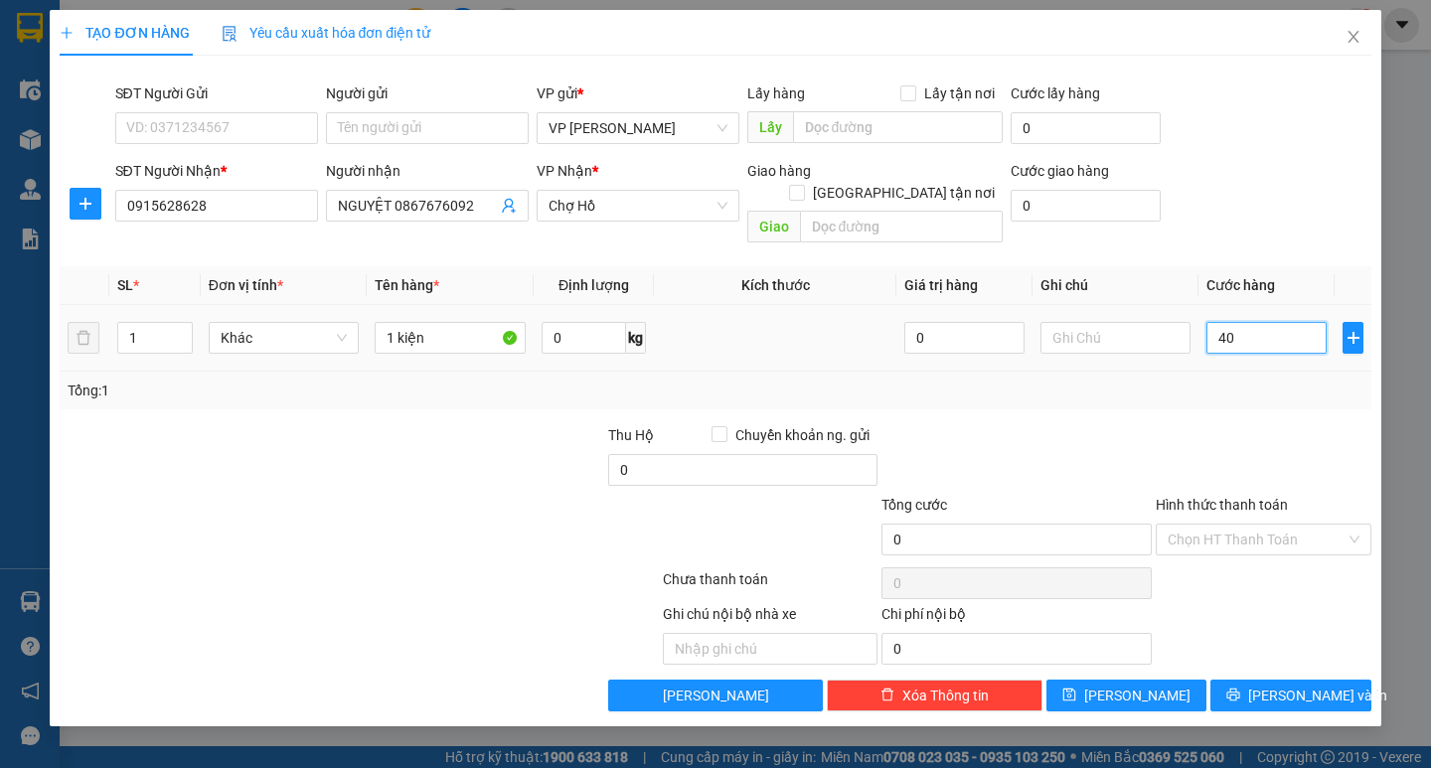
type input "40"
click at [1212, 380] on div "Tổng: 1" at bounding box center [715, 391] width 1295 height 22
type input "40.000"
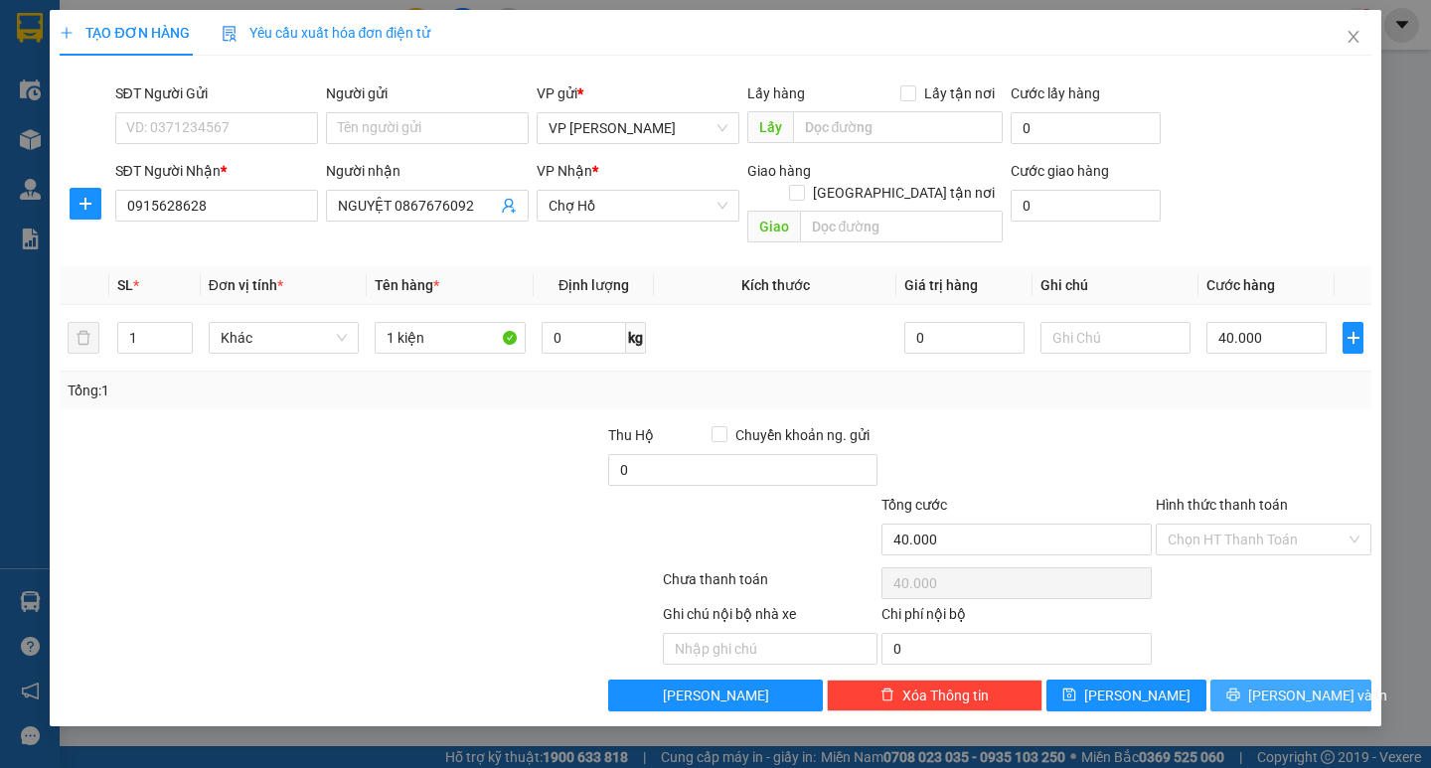
click at [1282, 685] on span "Lưu và In" at bounding box center [1317, 696] width 139 height 22
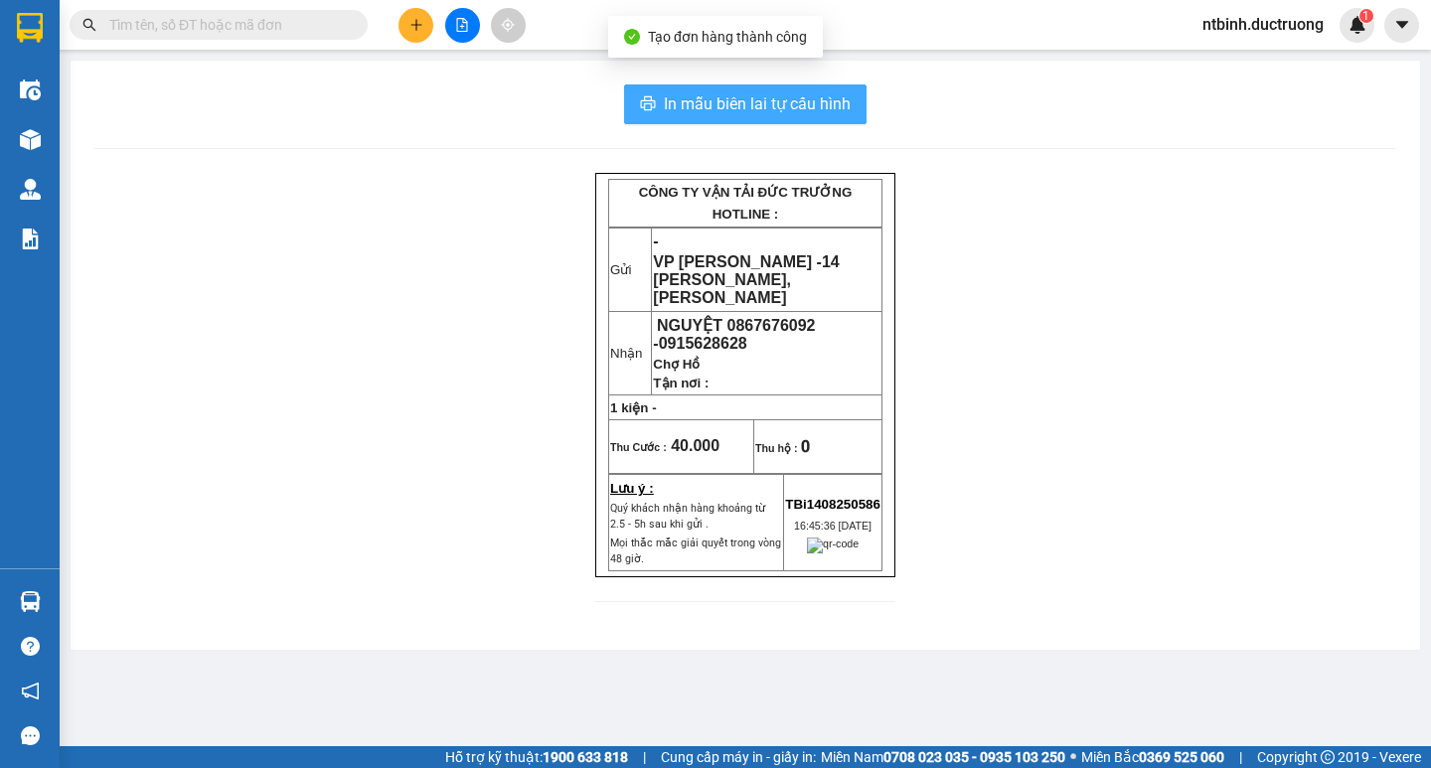
click at [785, 91] on span "In mẫu biên lai tự cấu hình" at bounding box center [757, 103] width 187 height 25
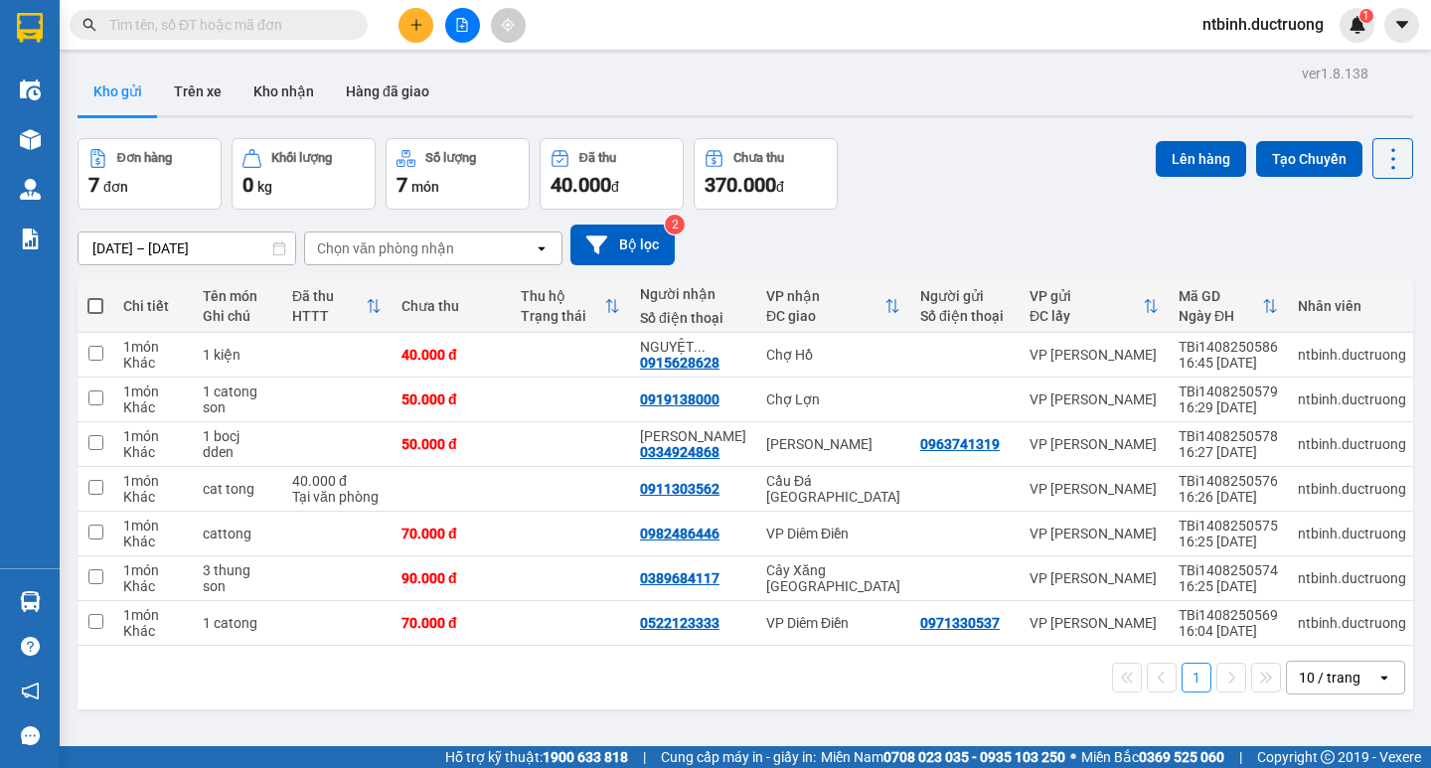
click at [91, 309] on span at bounding box center [95, 306] width 16 height 16
click at [95, 296] on input "checkbox" at bounding box center [95, 296] width 0 height 0
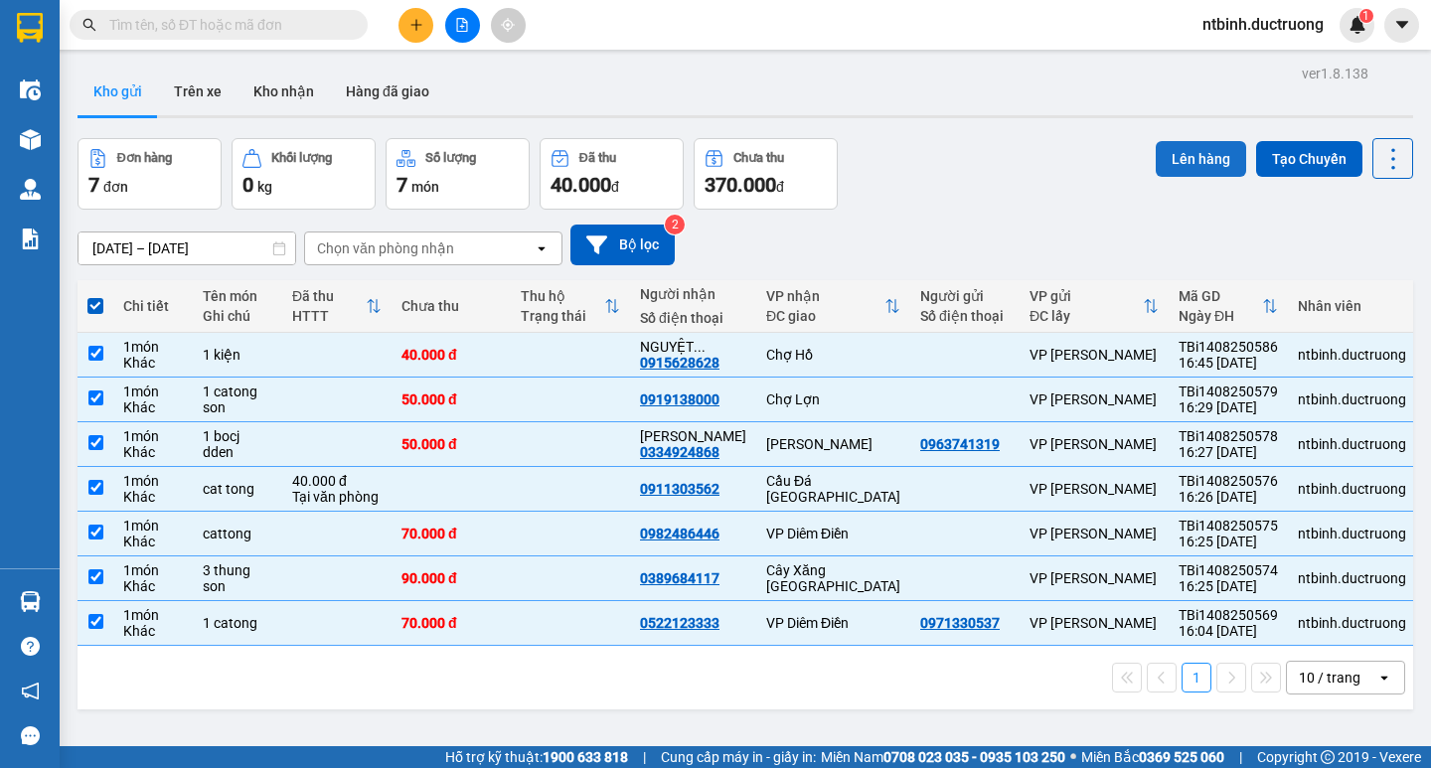
click at [1191, 164] on button "Lên hàng" at bounding box center [1201, 159] width 90 height 36
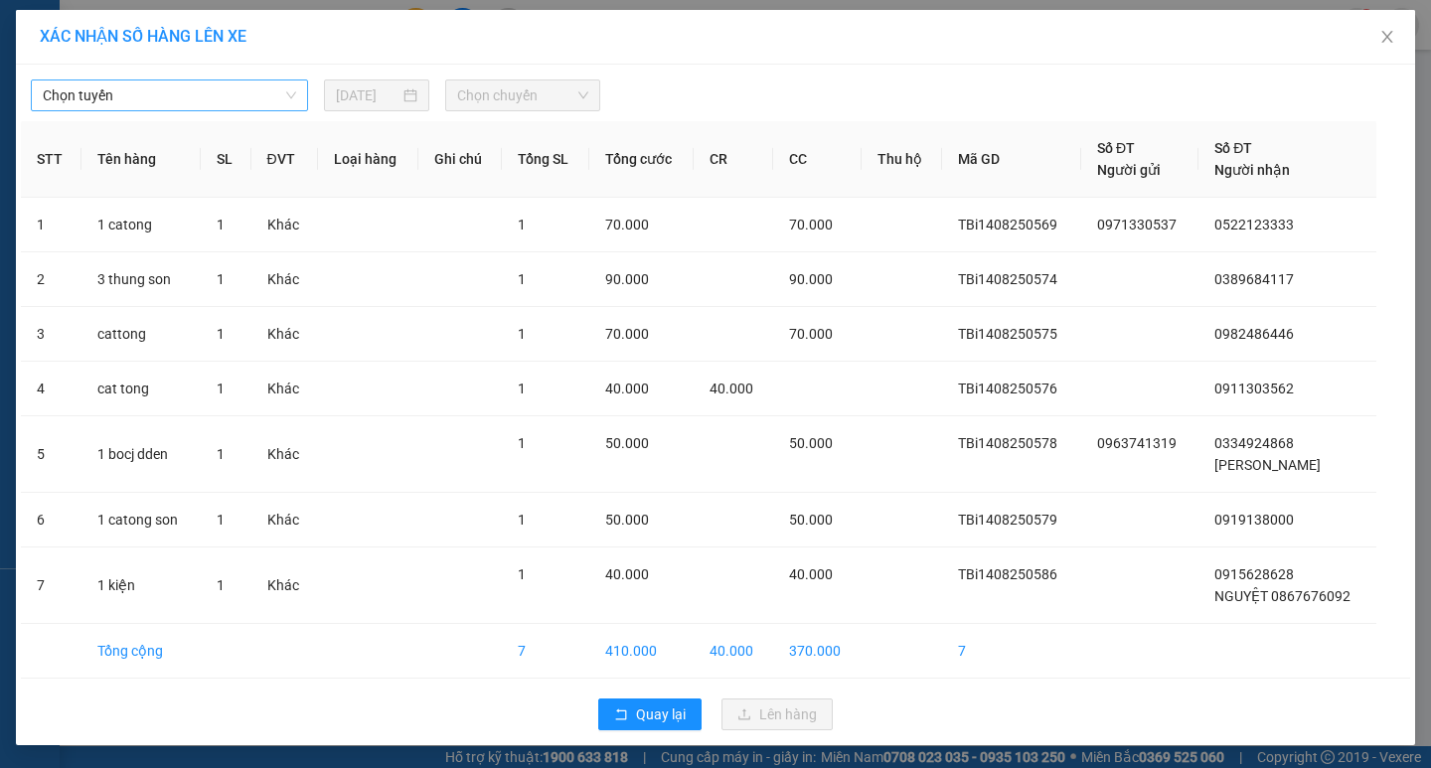
click at [189, 88] on span "Chọn tuyến" at bounding box center [169, 95] width 253 height 30
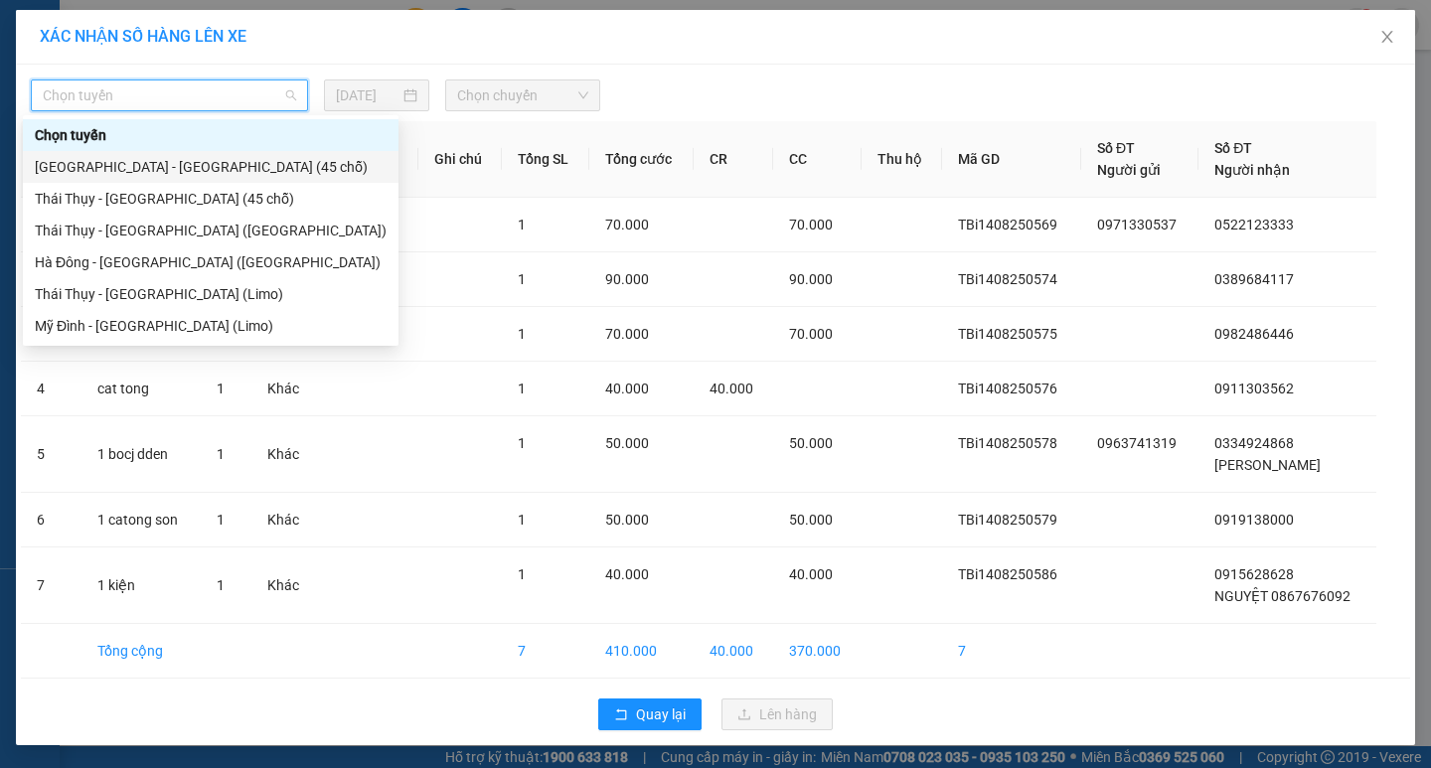
click at [208, 160] on div "[GEOGRAPHIC_DATA] - [GEOGRAPHIC_DATA] (45 chỗ)" at bounding box center [211, 167] width 352 height 22
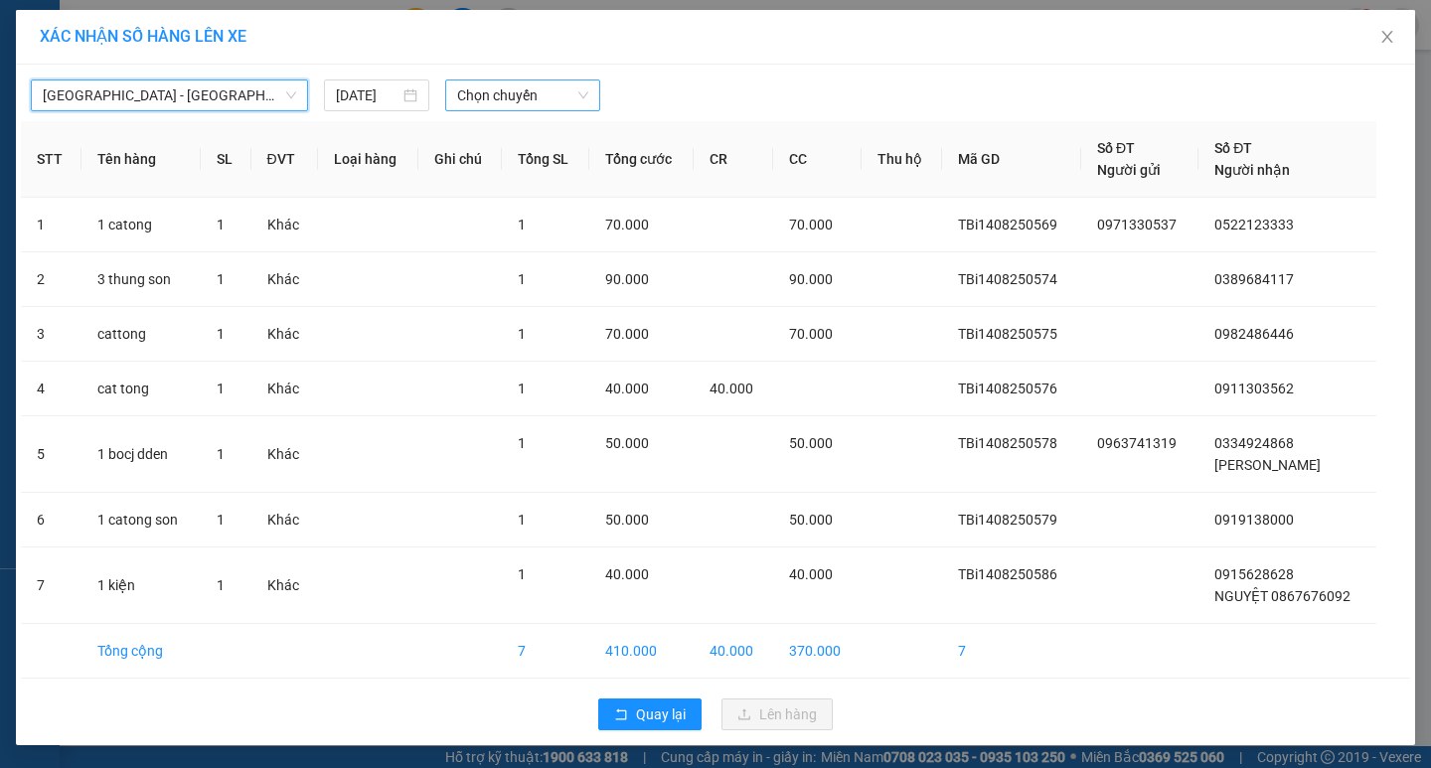
click at [555, 94] on span "Chọn chuyến" at bounding box center [522, 95] width 131 height 30
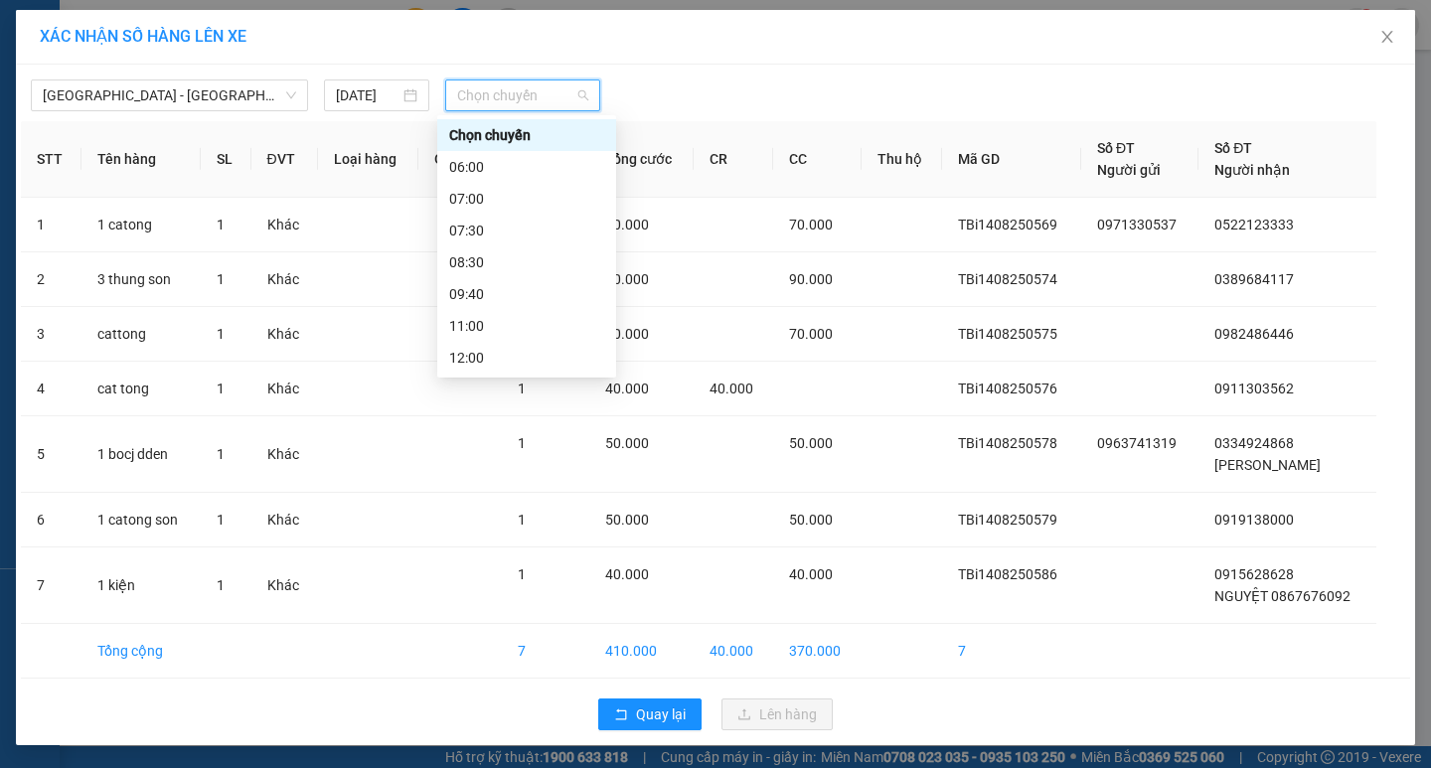
click at [515, 538] on div "17:00" at bounding box center [526, 549] width 155 height 22
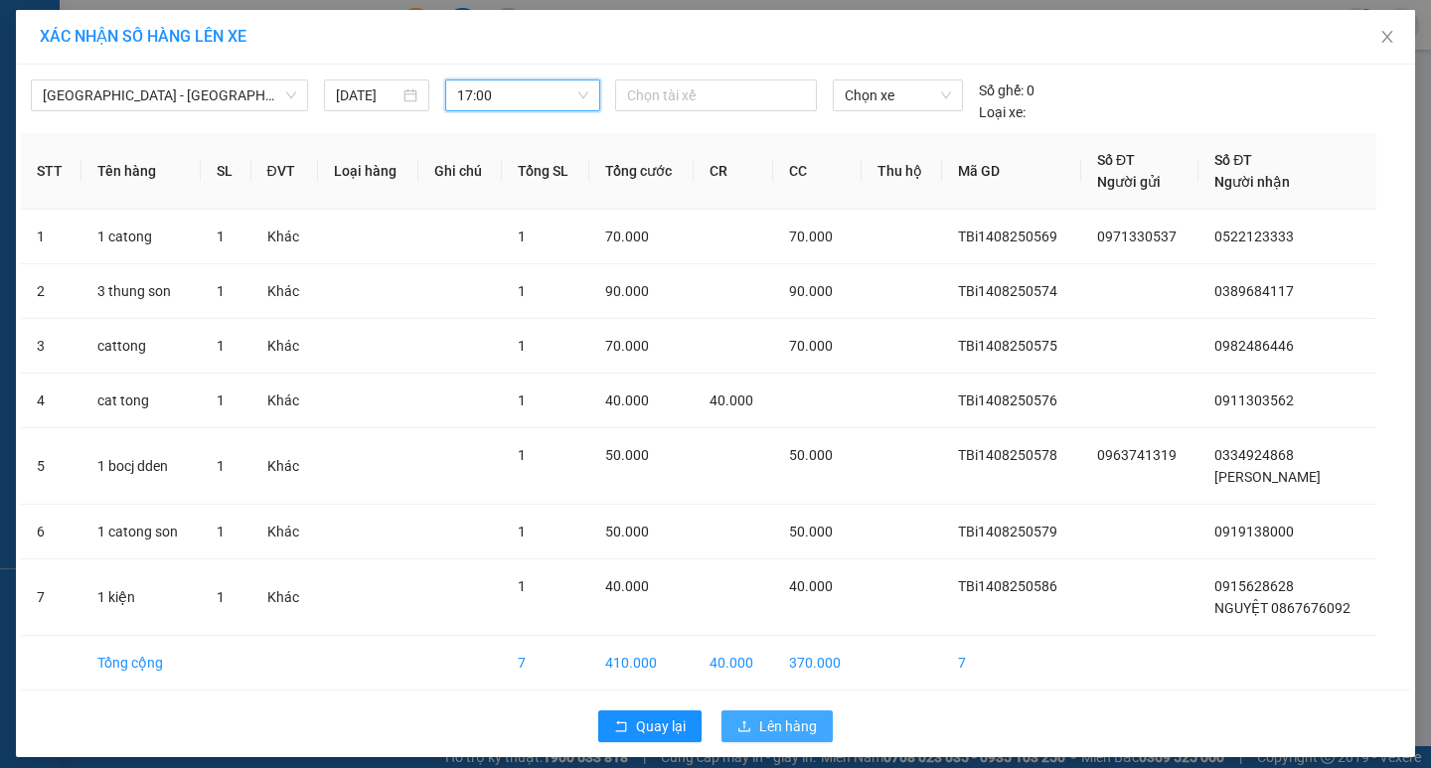
click at [771, 736] on span "Lên hàng" at bounding box center [788, 726] width 58 height 22
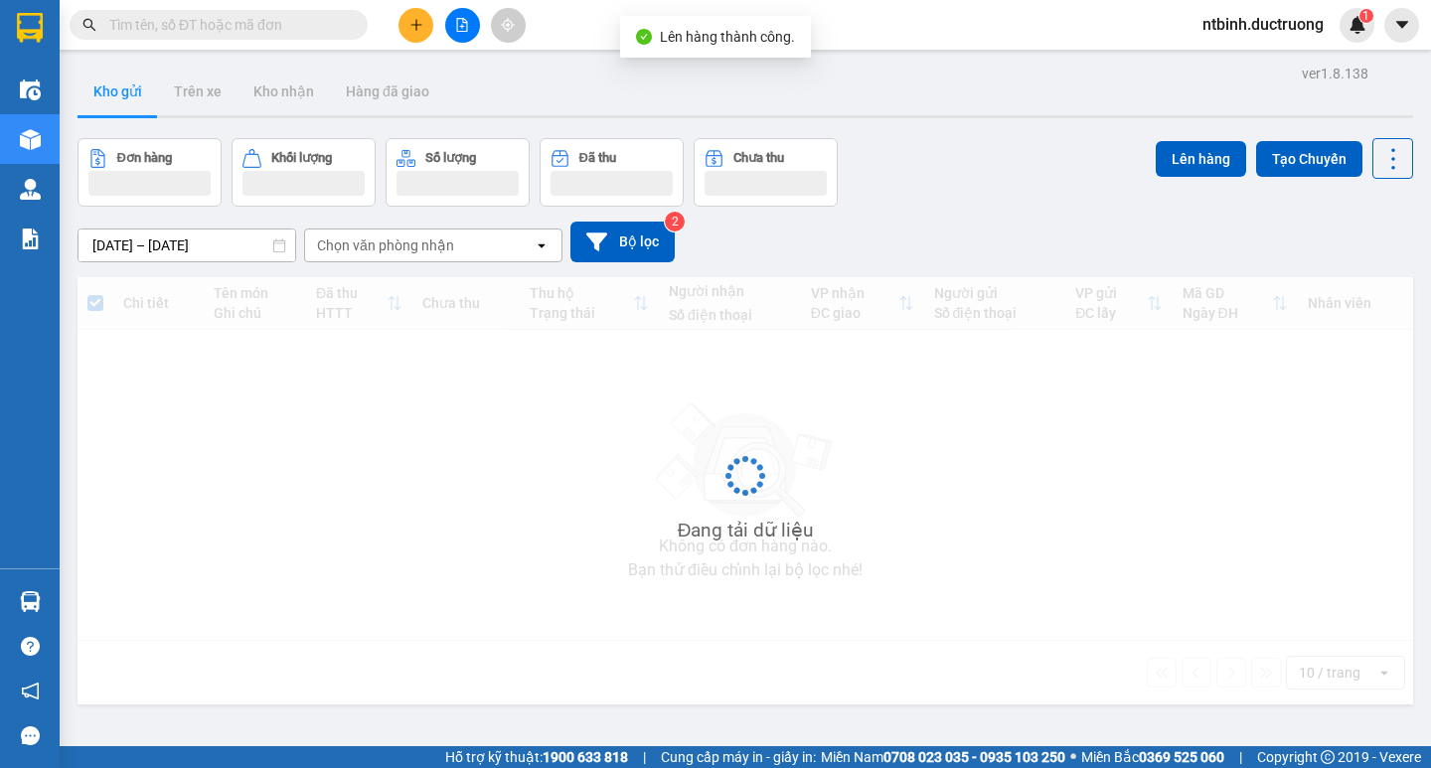
click at [476, 18] on button at bounding box center [462, 25] width 35 height 35
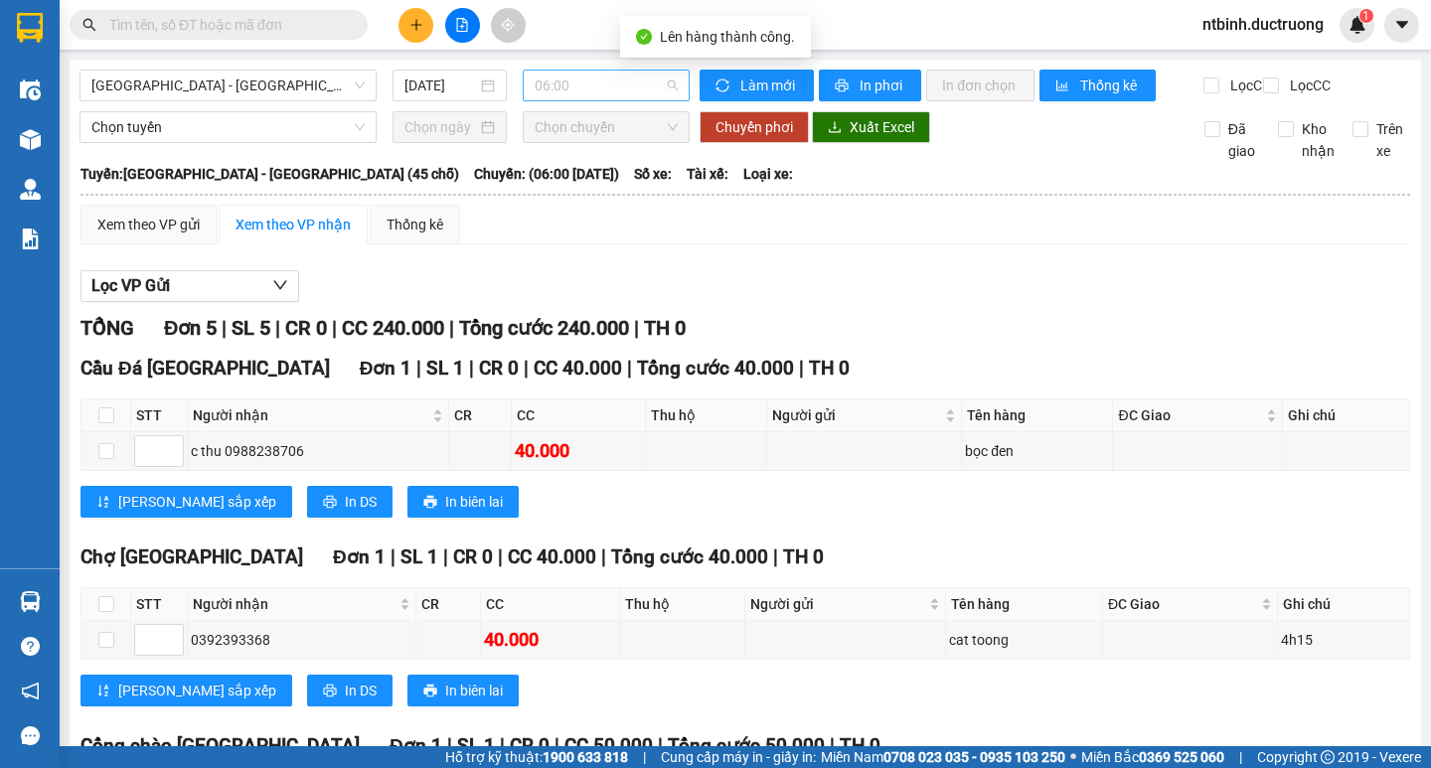
click at [575, 76] on span "06:00" at bounding box center [606, 86] width 143 height 30
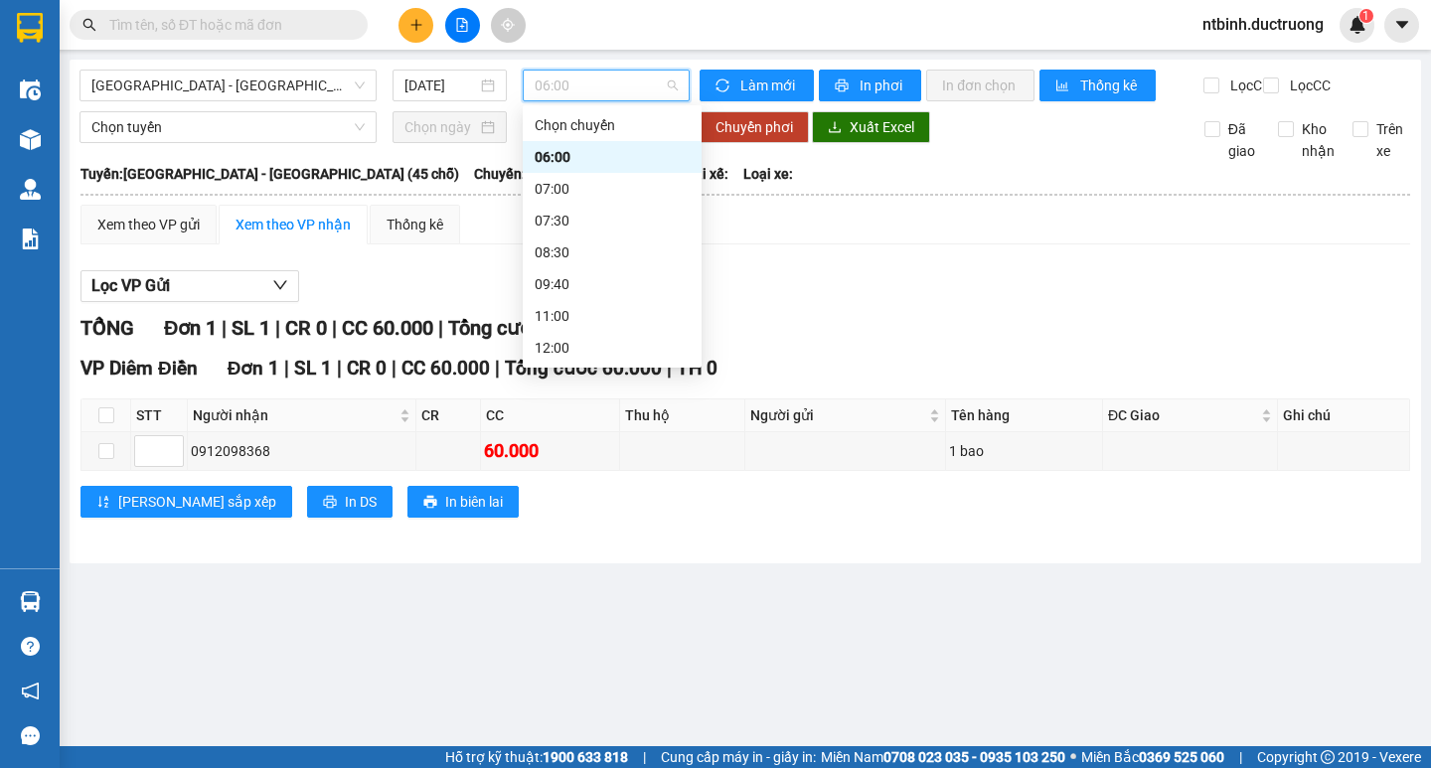
click at [612, 554] on div "18:30" at bounding box center [612, 570] width 179 height 32
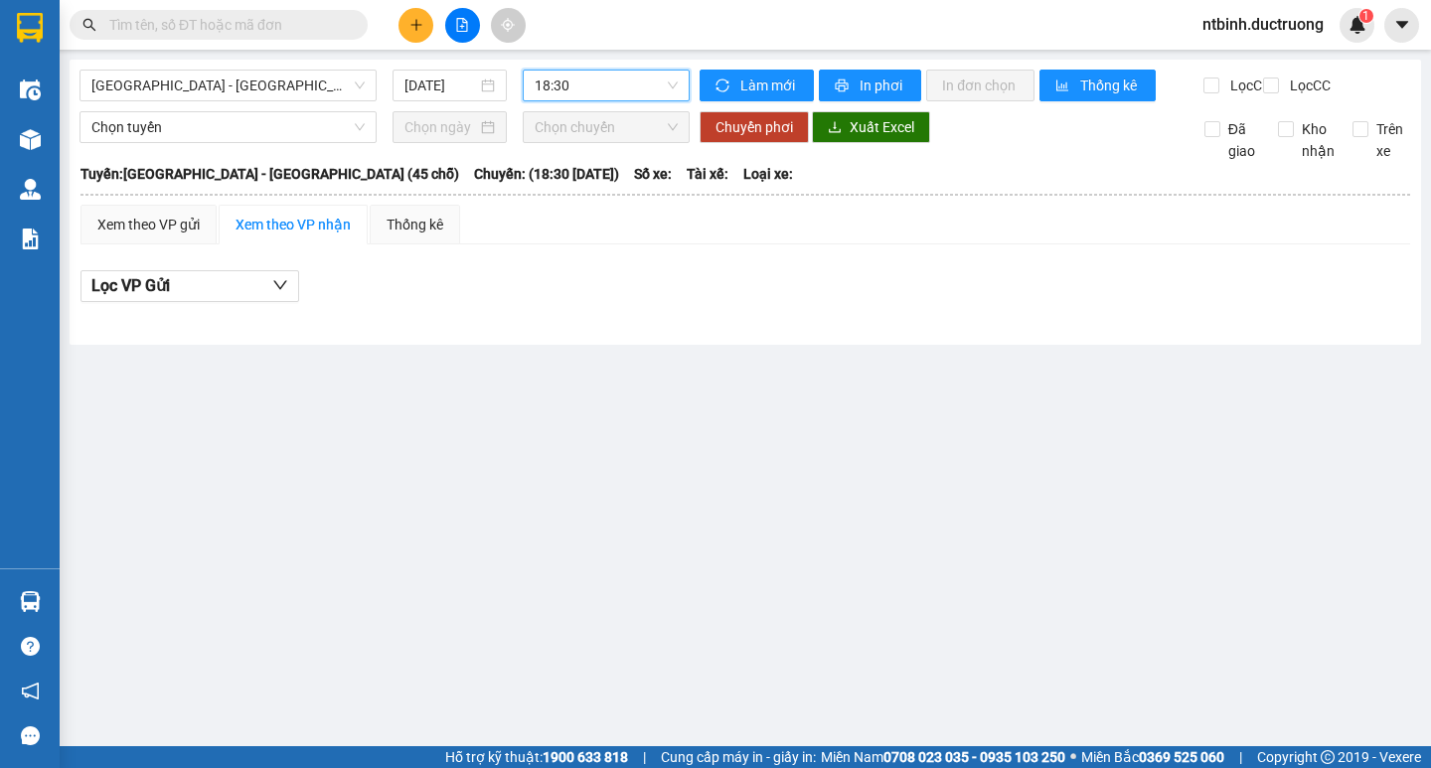
click at [595, 101] on div "Hà Nội - Thái Thụy (45 chỗ) 14/08/2025 18:30 18:30" at bounding box center [384, 86] width 610 height 32
click at [602, 84] on span "18:30" at bounding box center [606, 86] width 143 height 30
click at [597, 528] on div "17:00" at bounding box center [612, 539] width 155 height 22
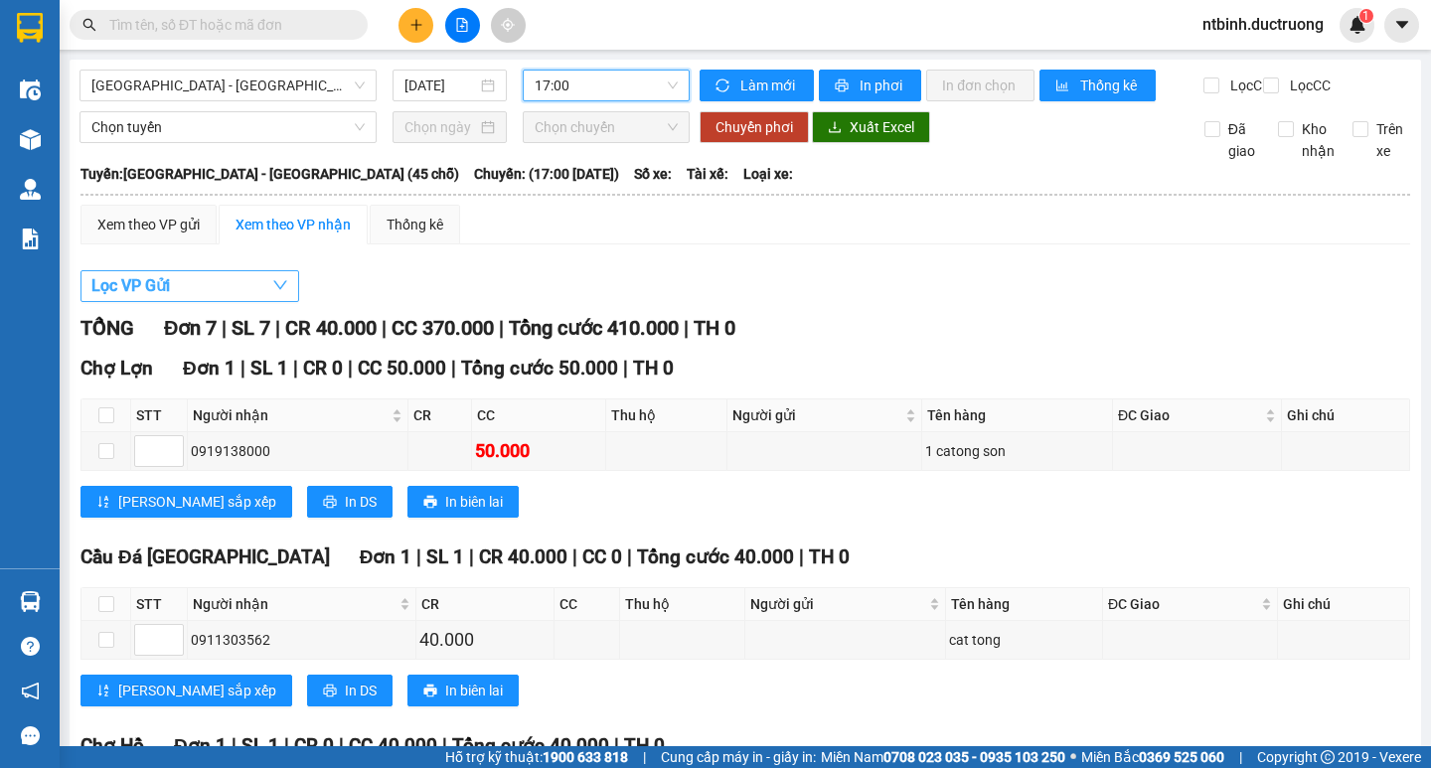
click at [236, 302] on button "Lọc VP Gửi" at bounding box center [189, 286] width 219 height 32
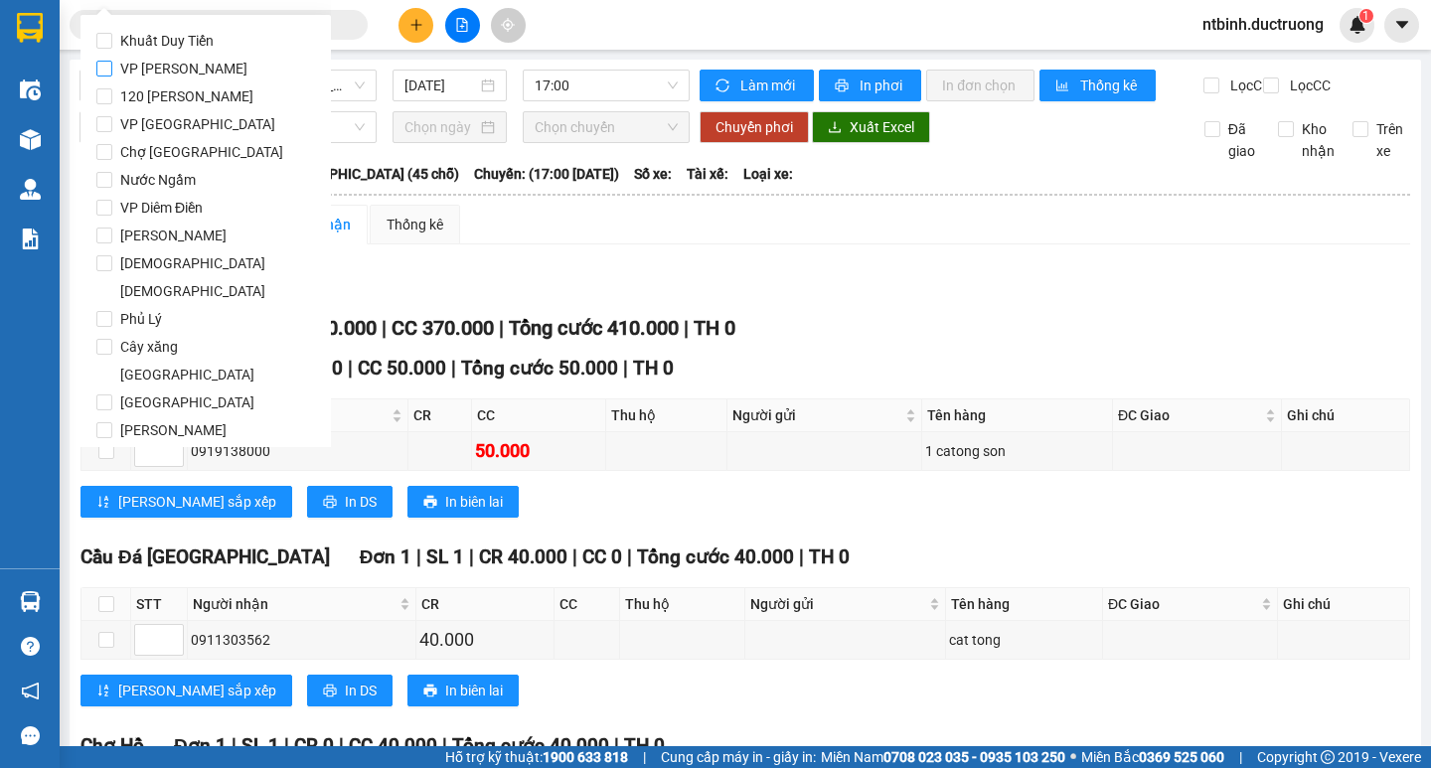
click at [202, 72] on span "VP [PERSON_NAME]" at bounding box center [183, 69] width 143 height 28
click at [112, 72] on input "VP [PERSON_NAME]" at bounding box center [104, 69] width 16 height 16
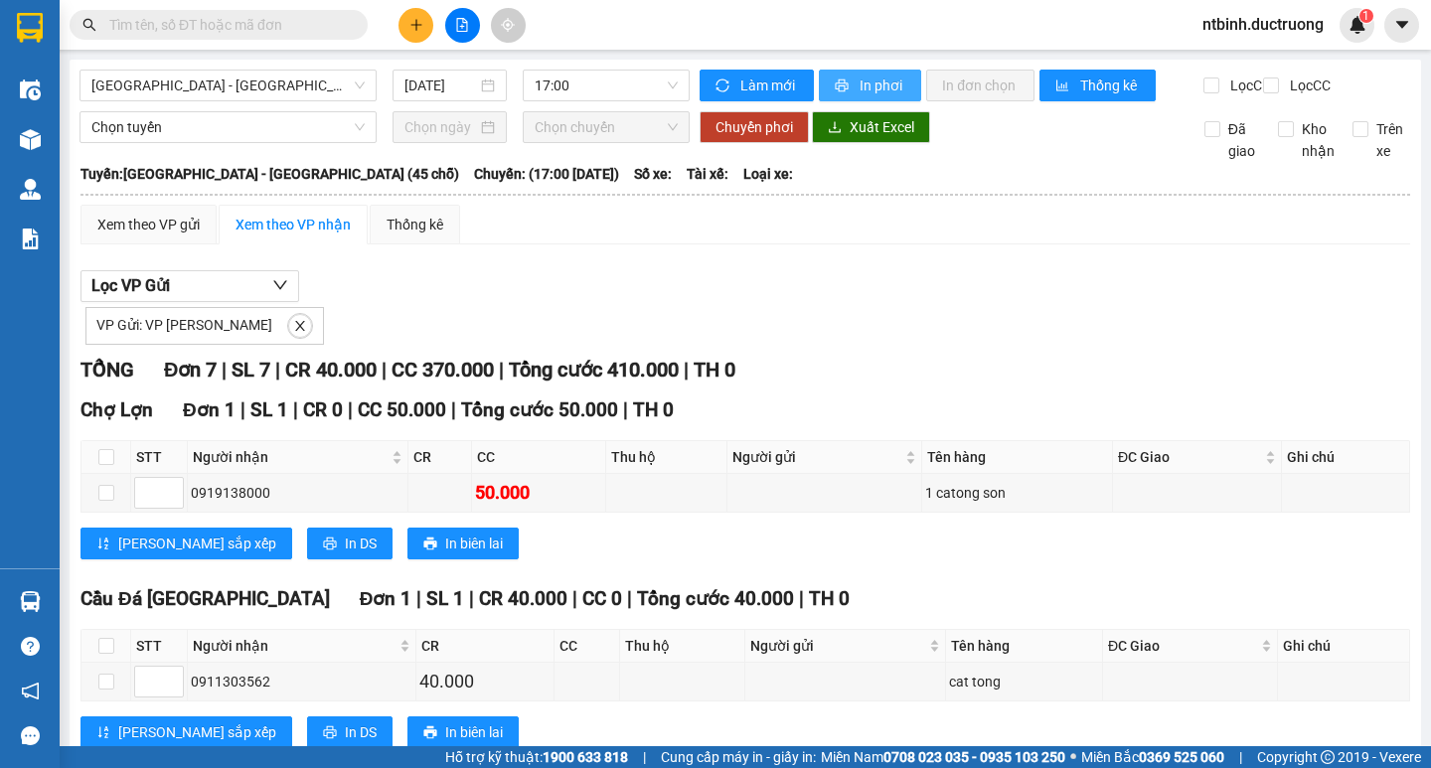
click at [862, 78] on span "In phơi" at bounding box center [882, 86] width 46 height 22
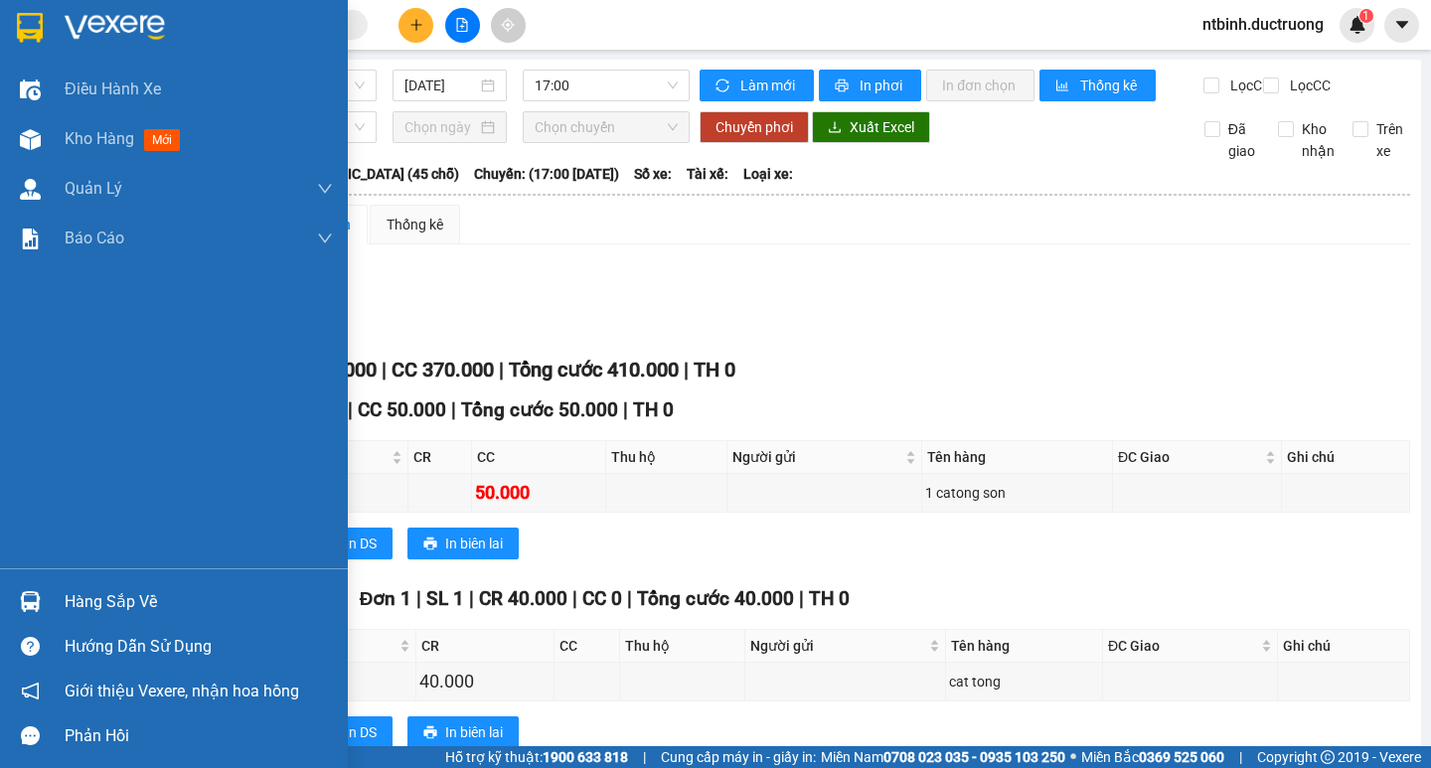
drag, startPoint x: 45, startPoint y: 141, endPoint x: 1048, endPoint y: 23, distance: 1010.5
click at [45, 141] on div at bounding box center [30, 139] width 35 height 35
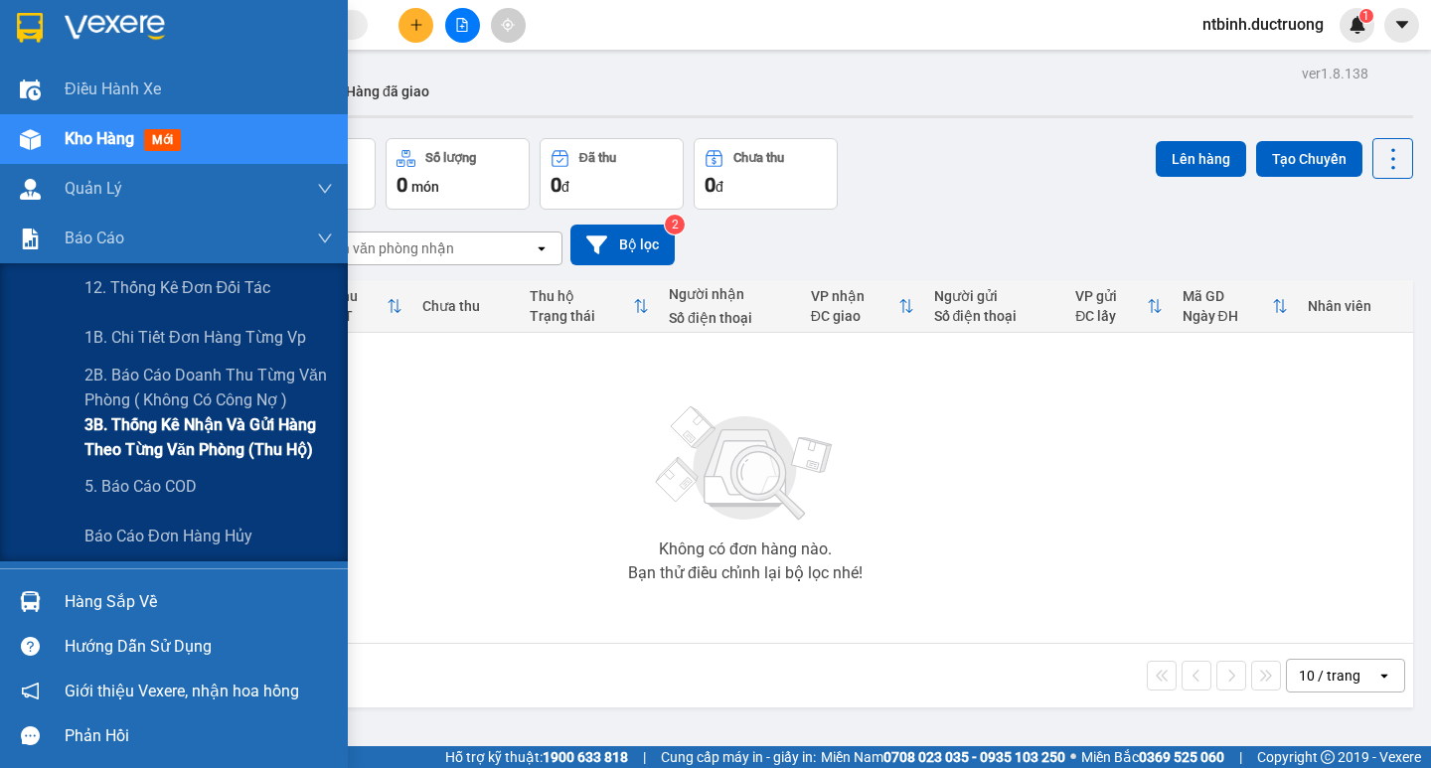
click at [159, 440] on span "3B. Thống kê nhận và gửi hàng theo từng văn phòng (thu hộ)" at bounding box center [208, 437] width 248 height 50
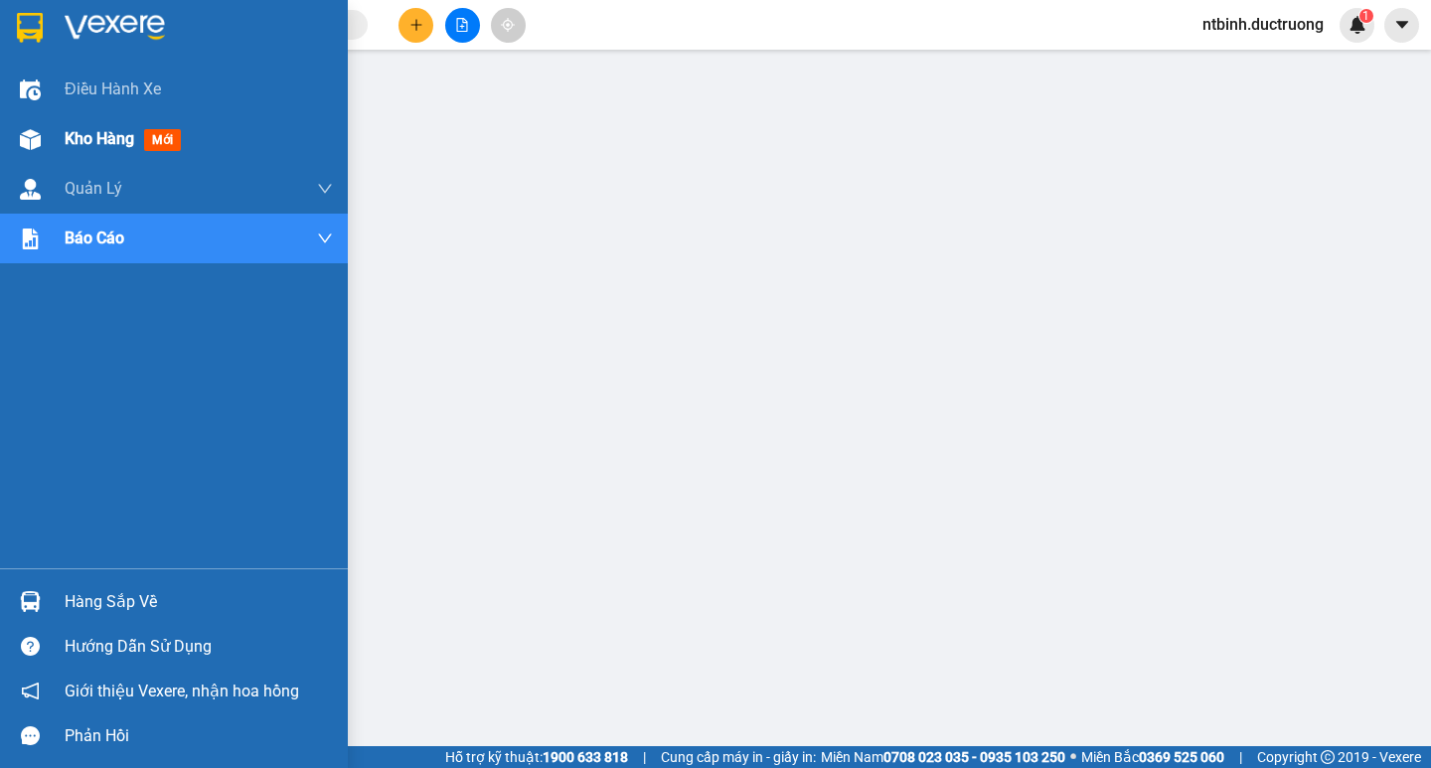
click at [38, 131] on img at bounding box center [30, 139] width 21 height 21
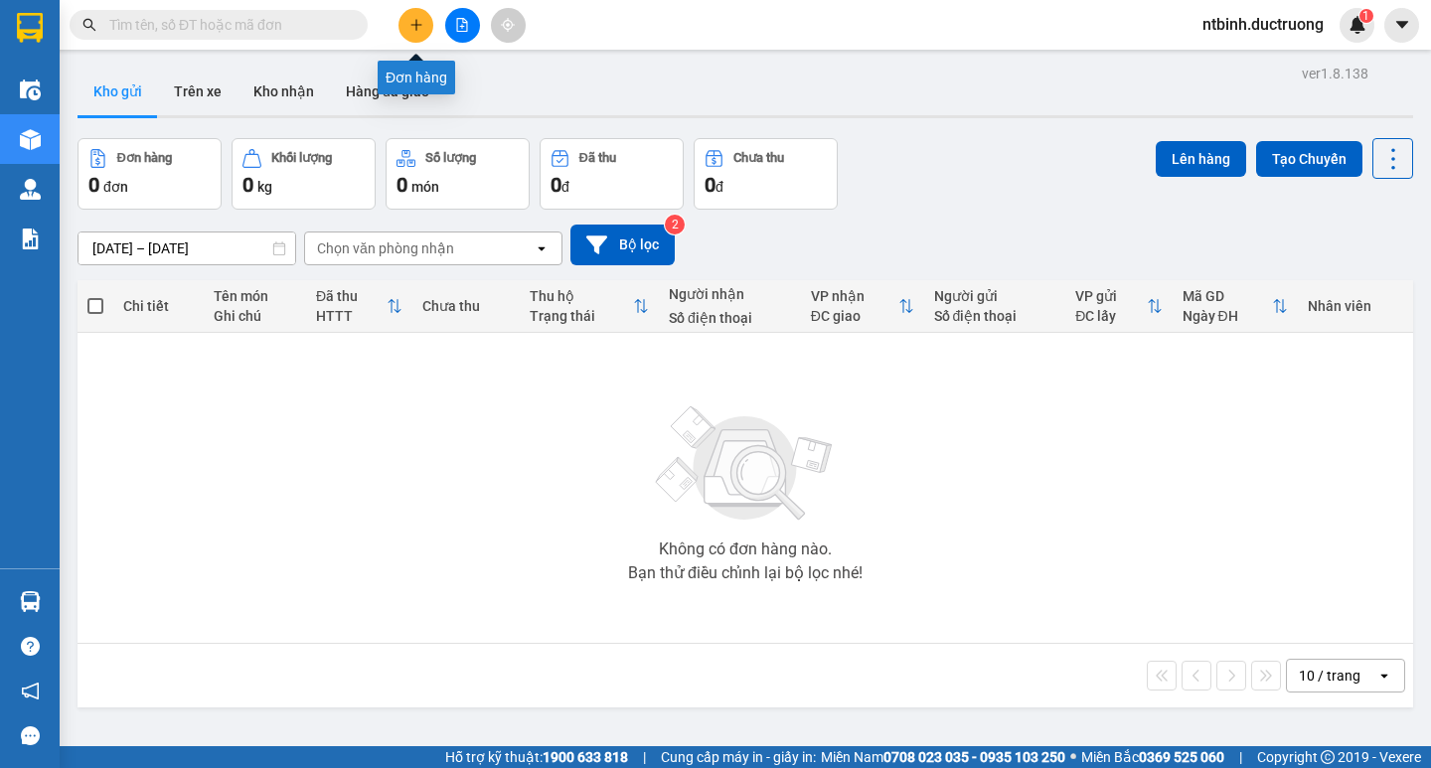
click at [410, 18] on icon "plus" at bounding box center [416, 25] width 14 height 14
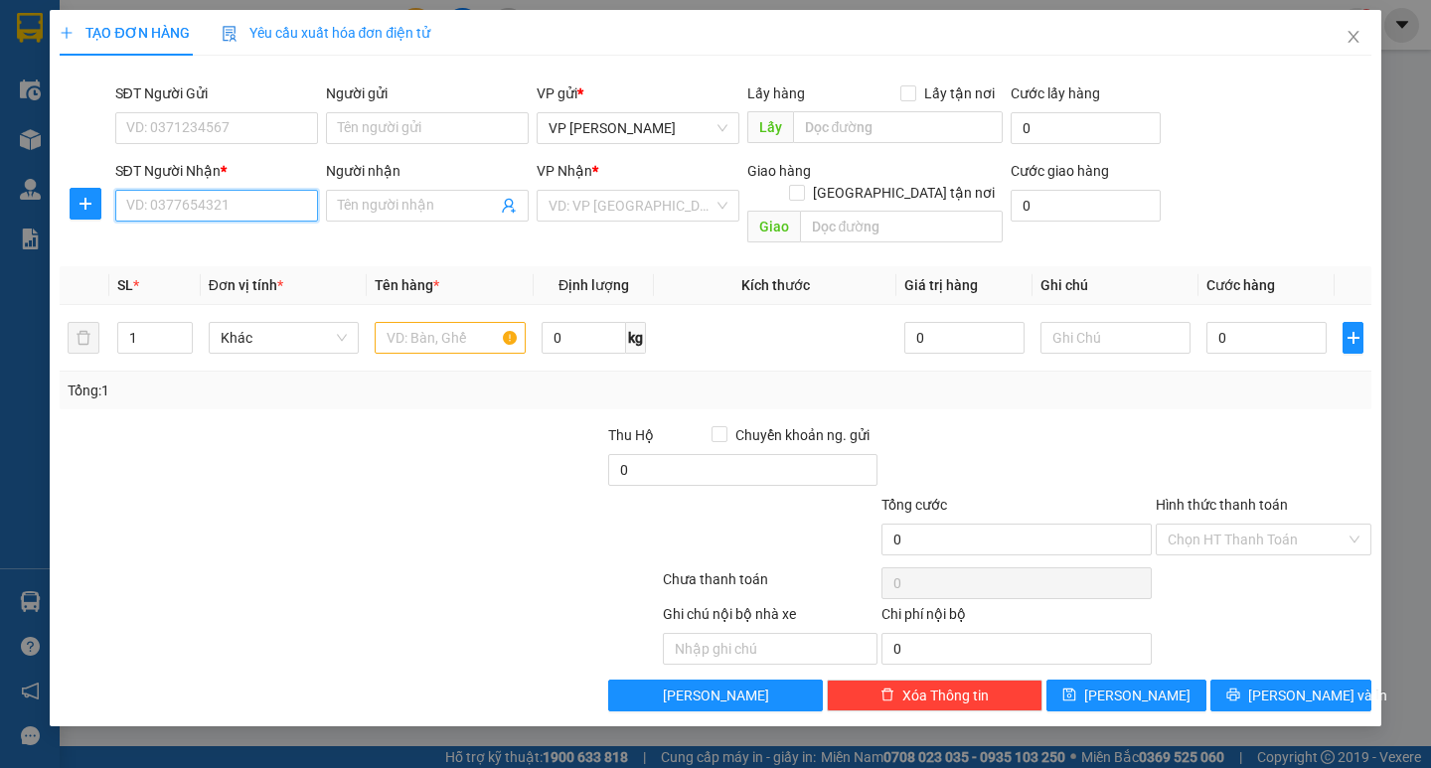
click at [188, 206] on input "SĐT Người Nhận *" at bounding box center [216, 206] width 203 height 32
click at [216, 249] on div "0969444522" at bounding box center [216, 245] width 179 height 22
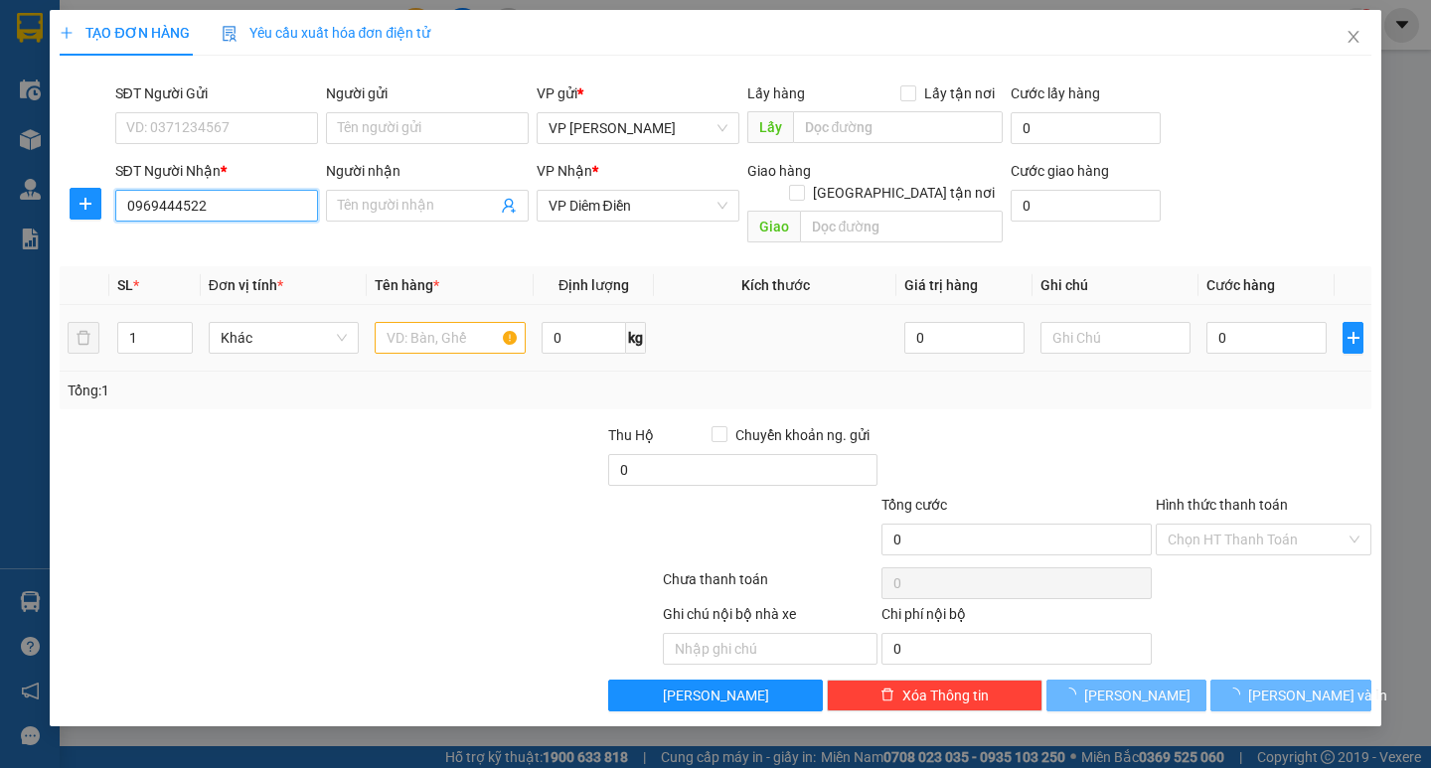
type input "0969444522"
click at [424, 333] on div at bounding box center [450, 338] width 150 height 40
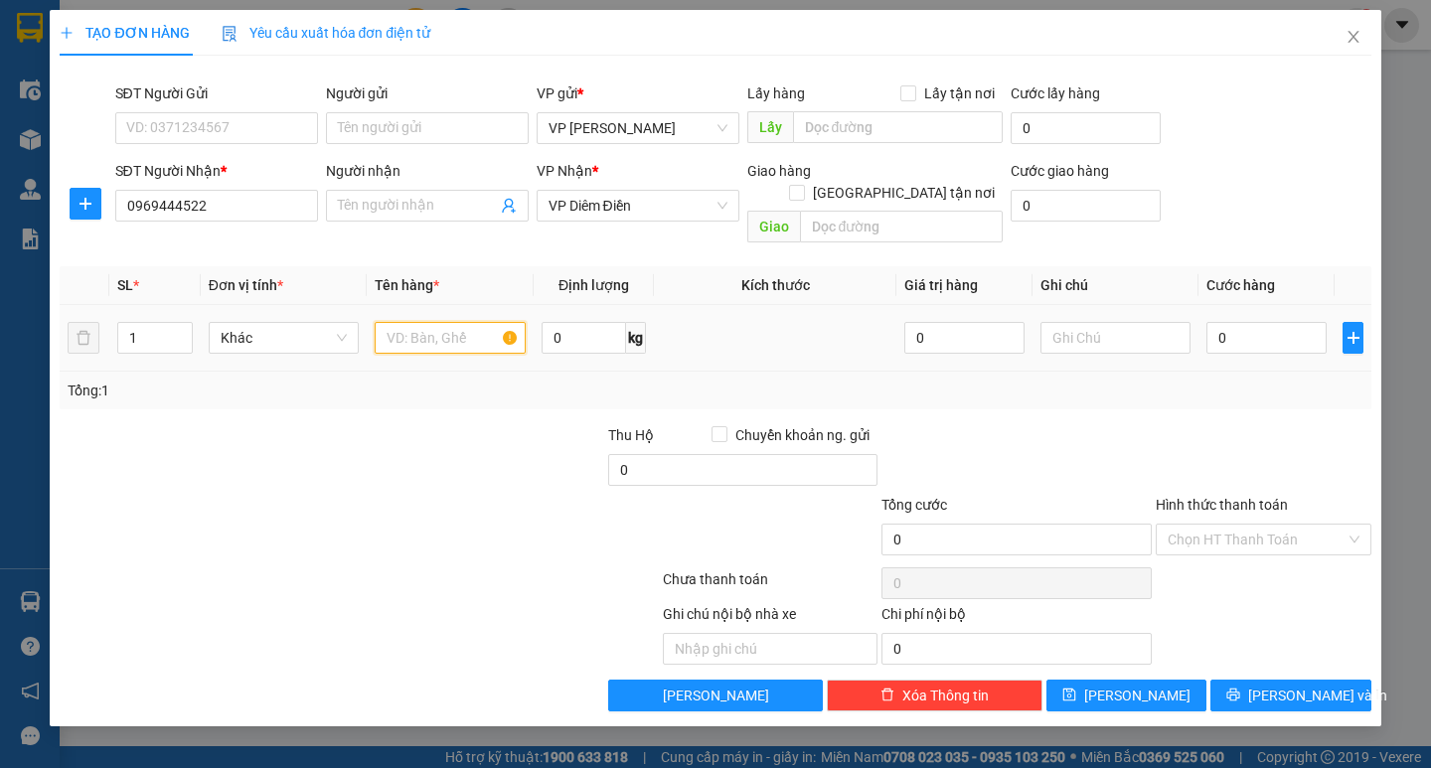
click at [433, 328] on input "text" at bounding box center [450, 338] width 150 height 32
type input "1 bọc đen"
click at [1237, 322] on input "0" at bounding box center [1266, 338] width 120 height 32
click at [1203, 321] on td "0" at bounding box center [1266, 338] width 136 height 67
click at [1231, 322] on input "0" at bounding box center [1266, 338] width 120 height 32
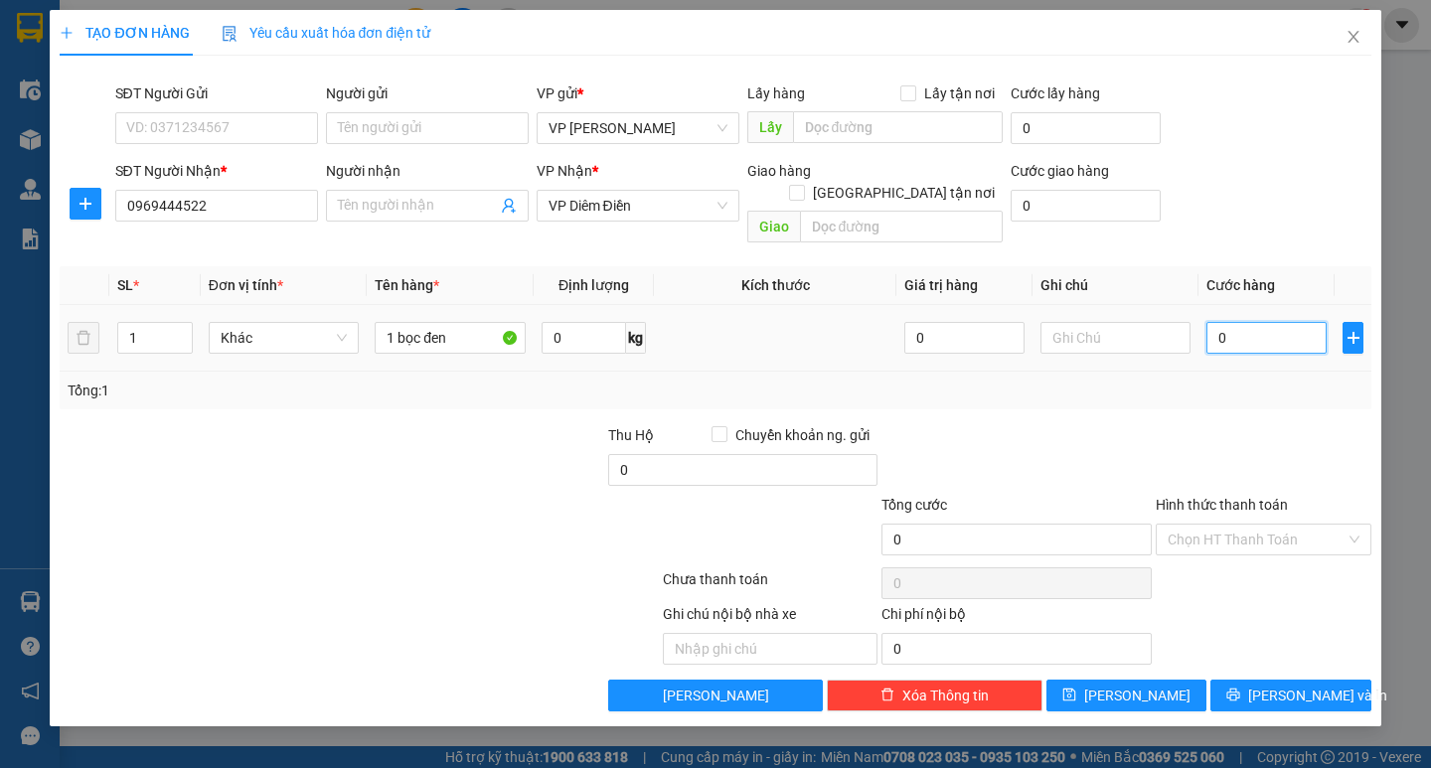
click at [1218, 322] on input "0" at bounding box center [1266, 338] width 120 height 32
type input "40"
click at [1303, 685] on span "[PERSON_NAME] và In" at bounding box center [1317, 696] width 139 height 22
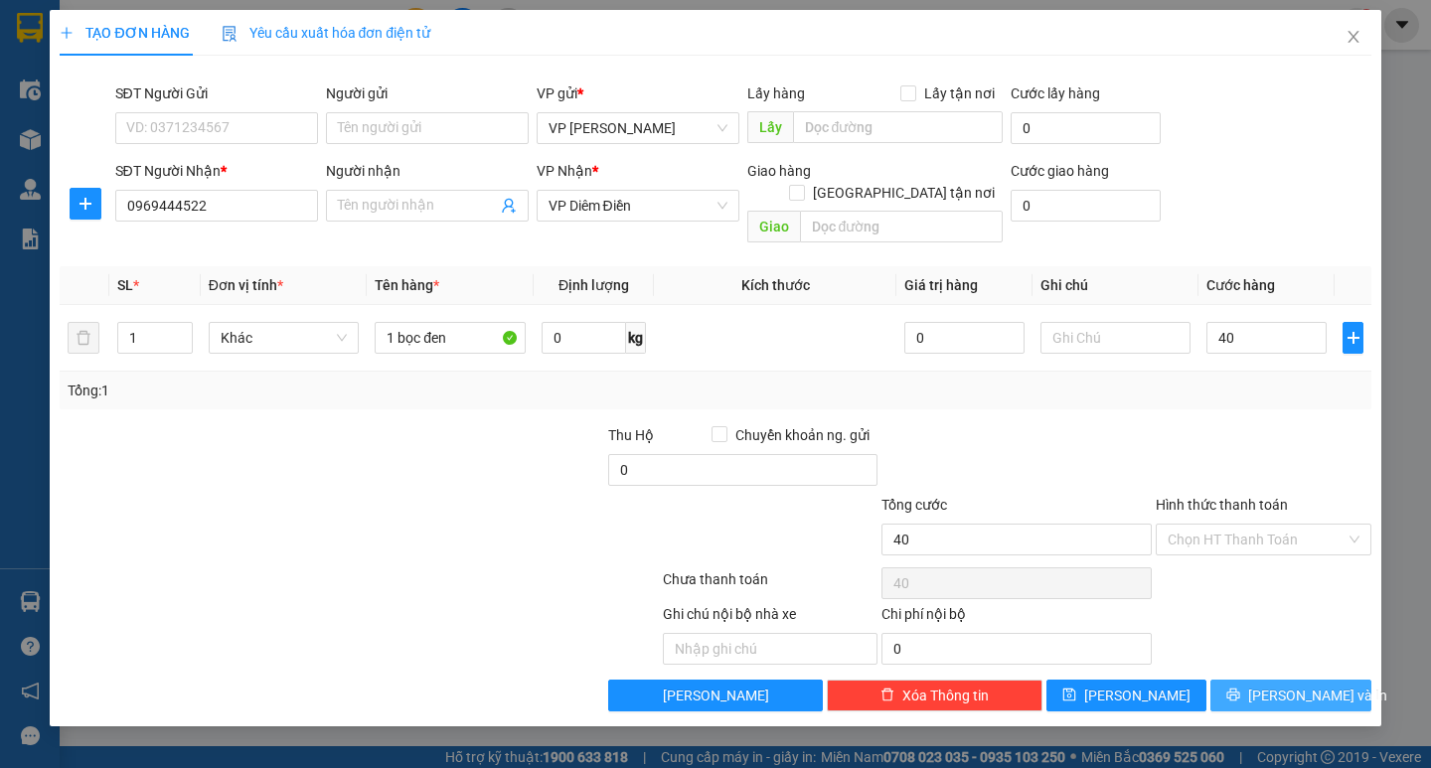
type input "40.000"
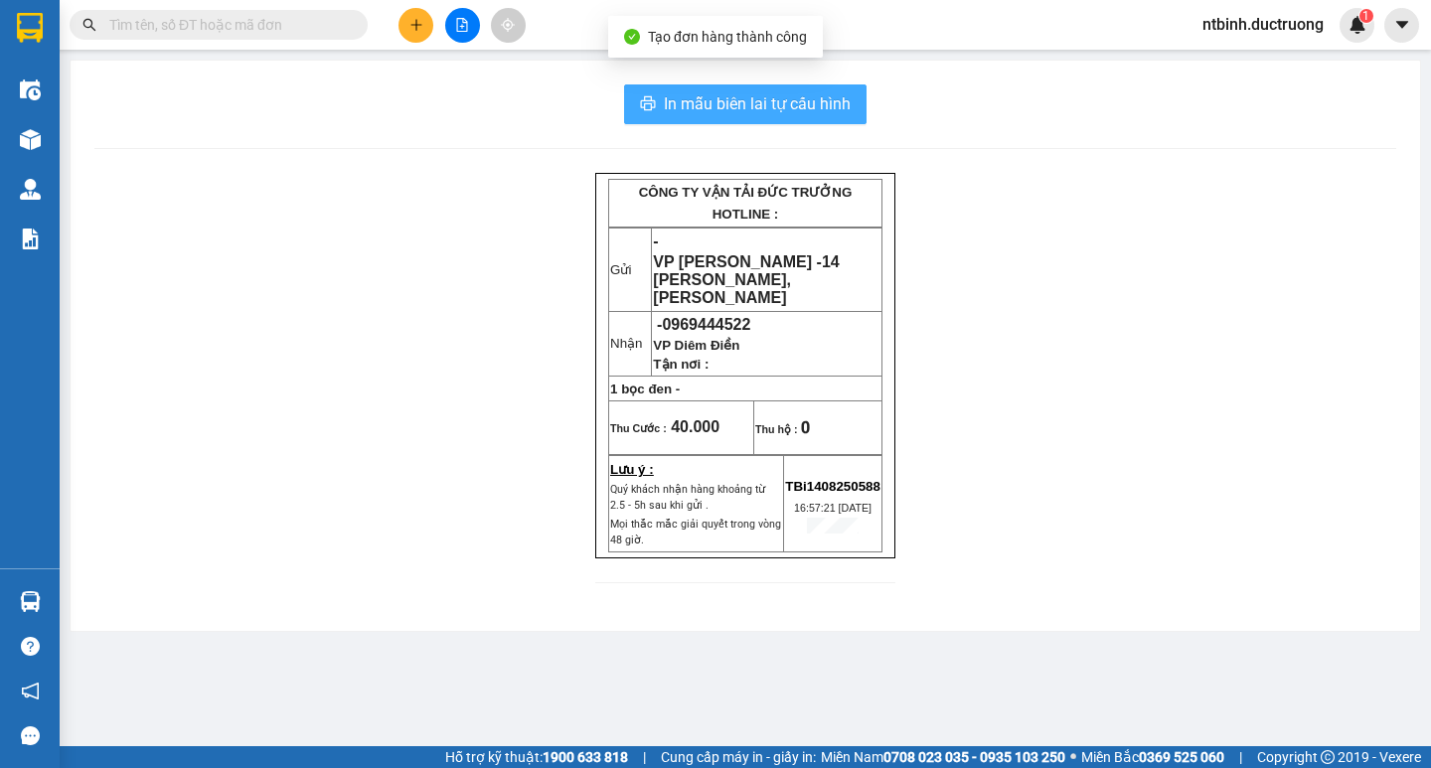
click at [759, 89] on button "In mẫu biên lai tự cấu hình" at bounding box center [745, 104] width 242 height 40
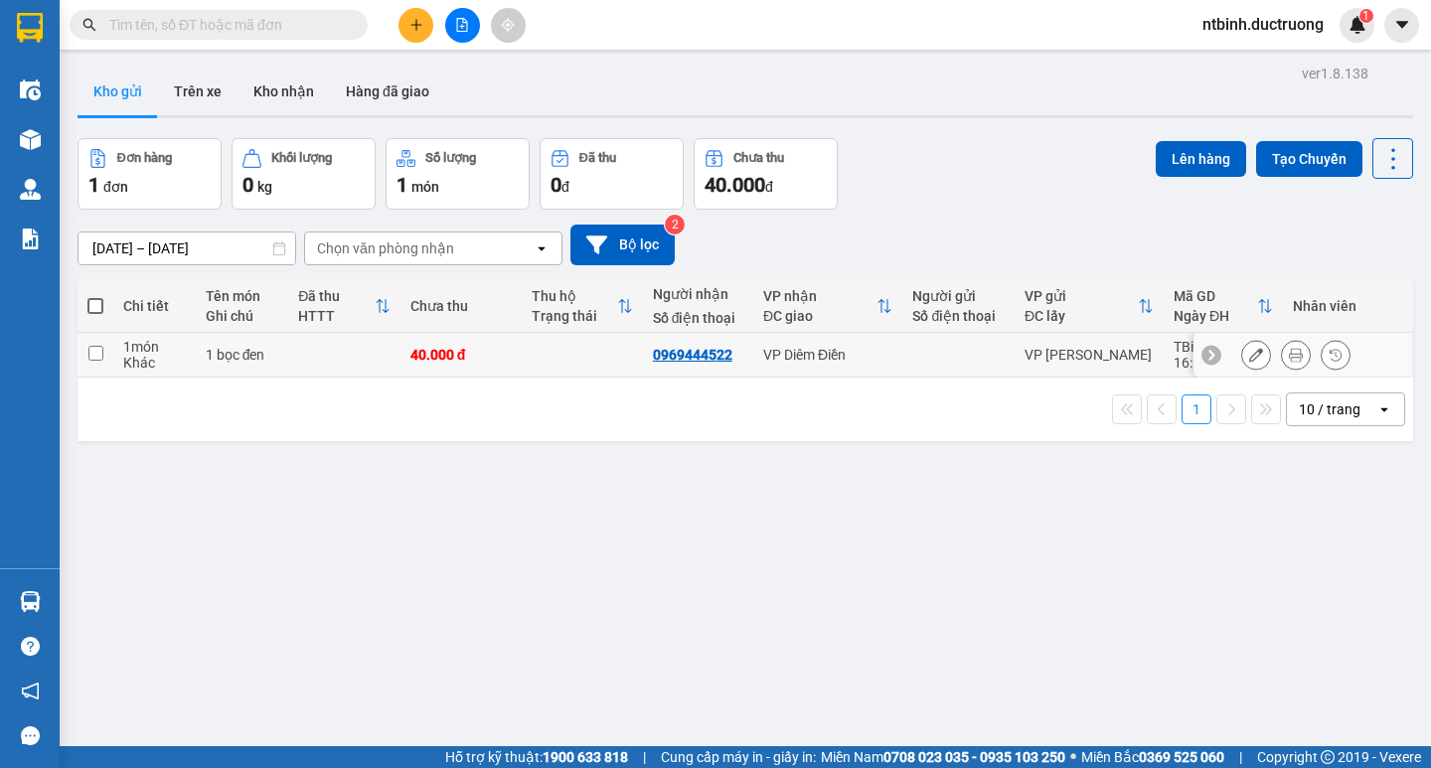
click at [530, 356] on td at bounding box center [582, 355] width 121 height 45
checkbox input "true"
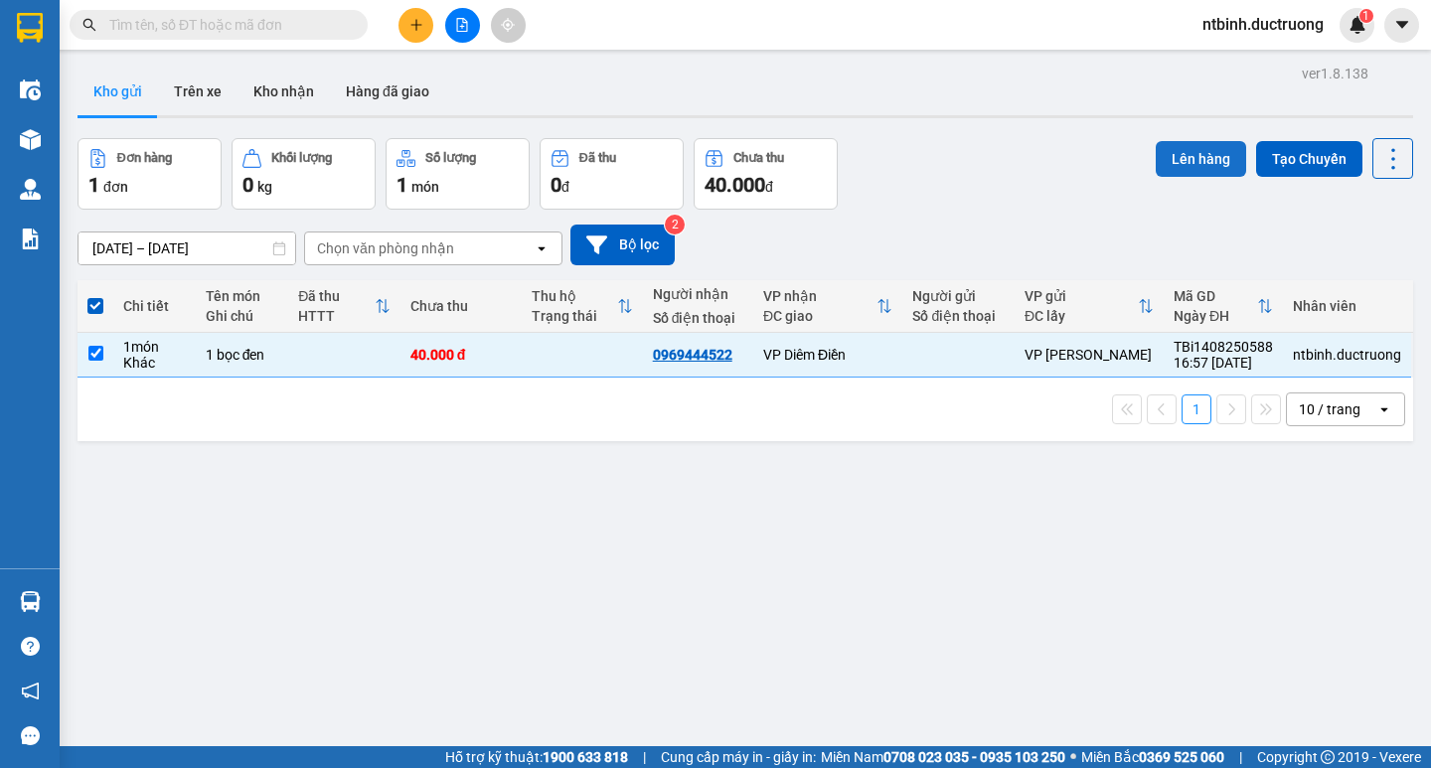
click at [1164, 145] on button "Lên hàng" at bounding box center [1201, 159] width 90 height 36
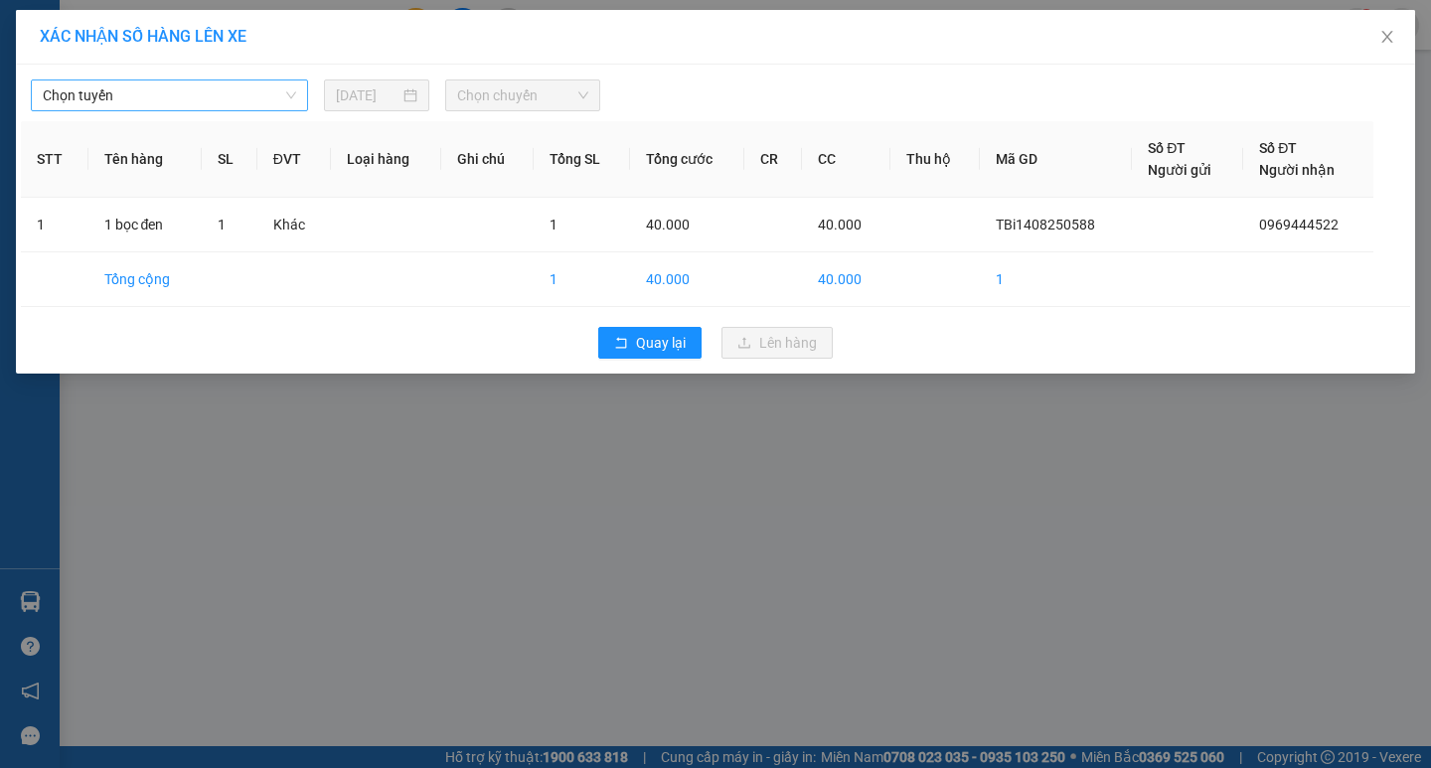
click at [177, 94] on span "Chọn tuyến" at bounding box center [169, 95] width 253 height 30
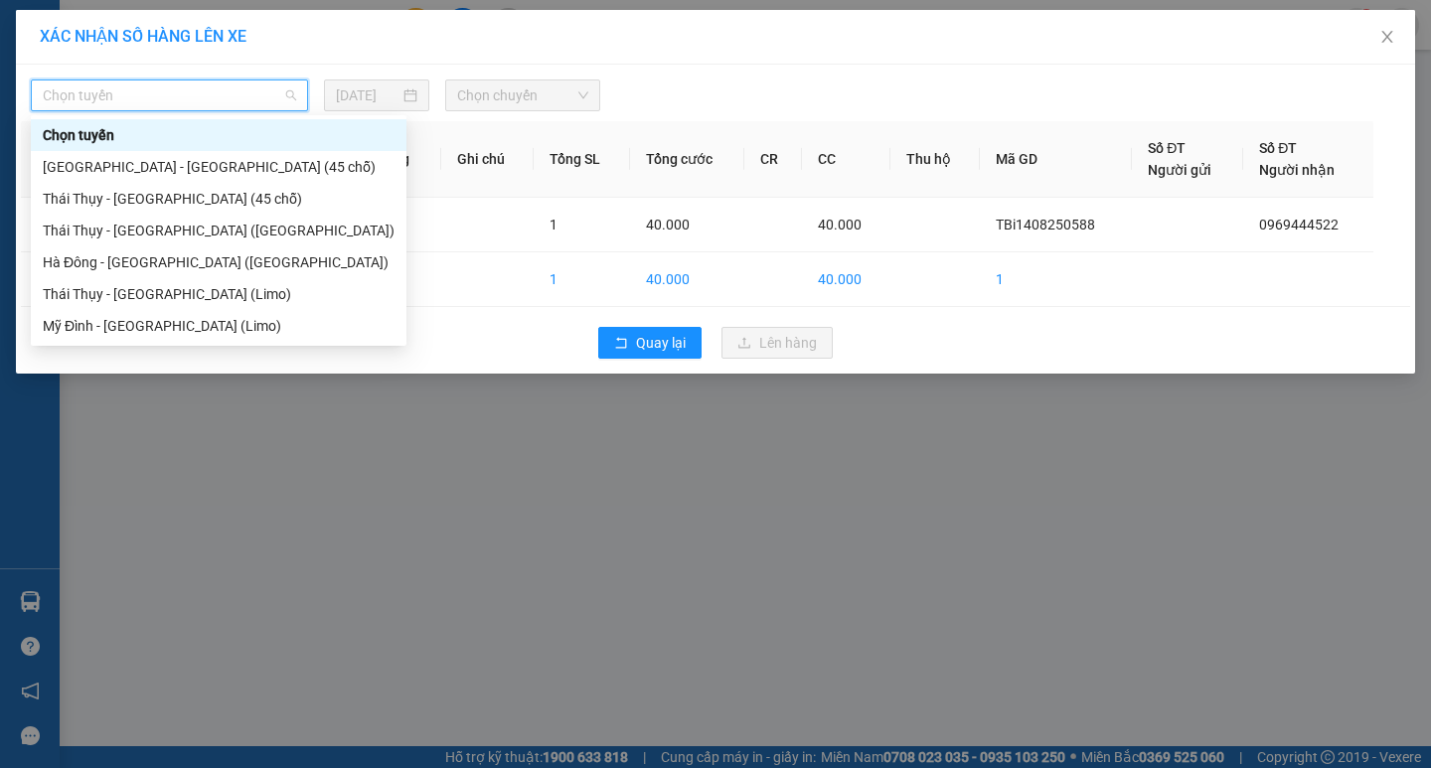
click at [194, 147] on div "Chọn tuyến" at bounding box center [219, 135] width 376 height 32
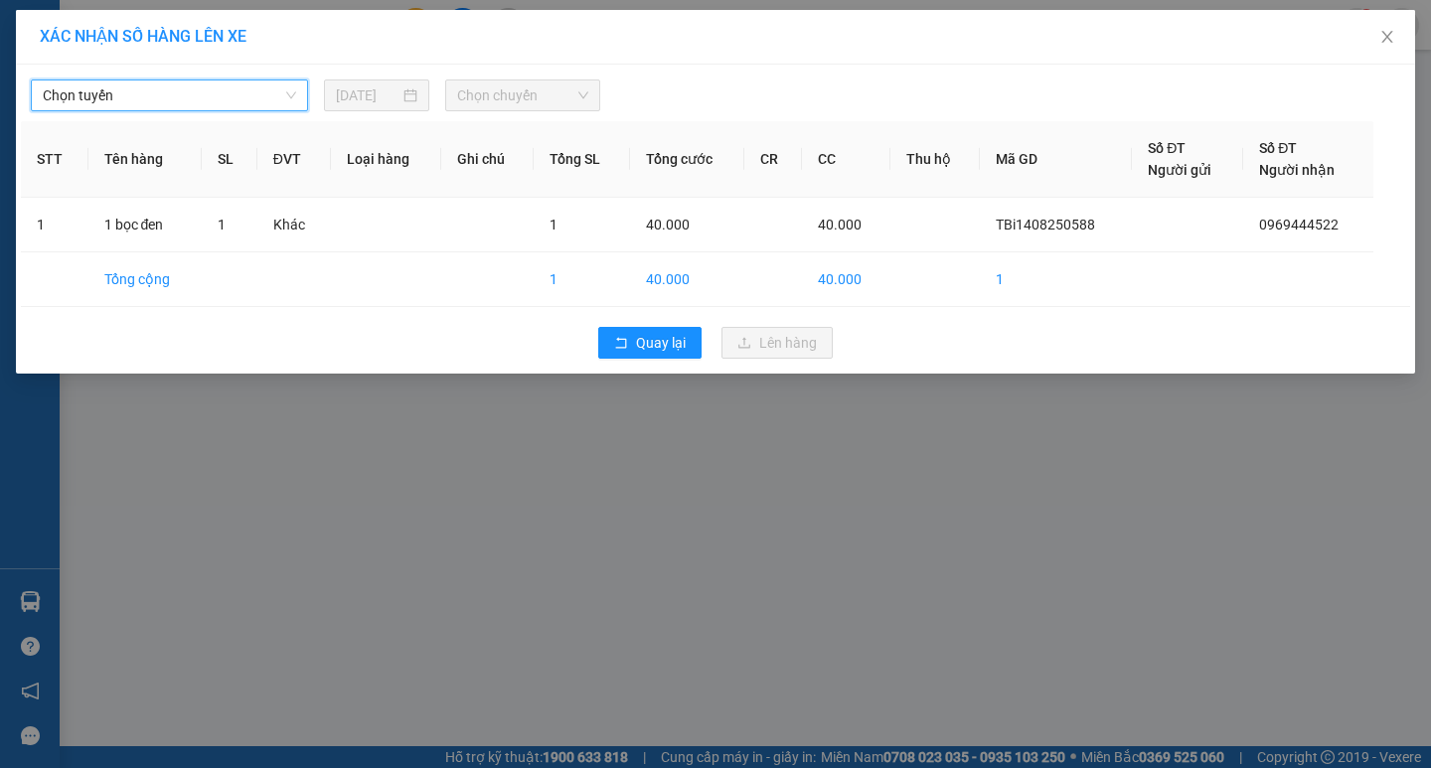
click at [241, 74] on div "Chọn tuyến Chọn tuyến 14/08/2025 Chọn chuyến" at bounding box center [715, 91] width 1389 height 42
click at [199, 84] on span "Chọn tuyến" at bounding box center [169, 95] width 253 height 30
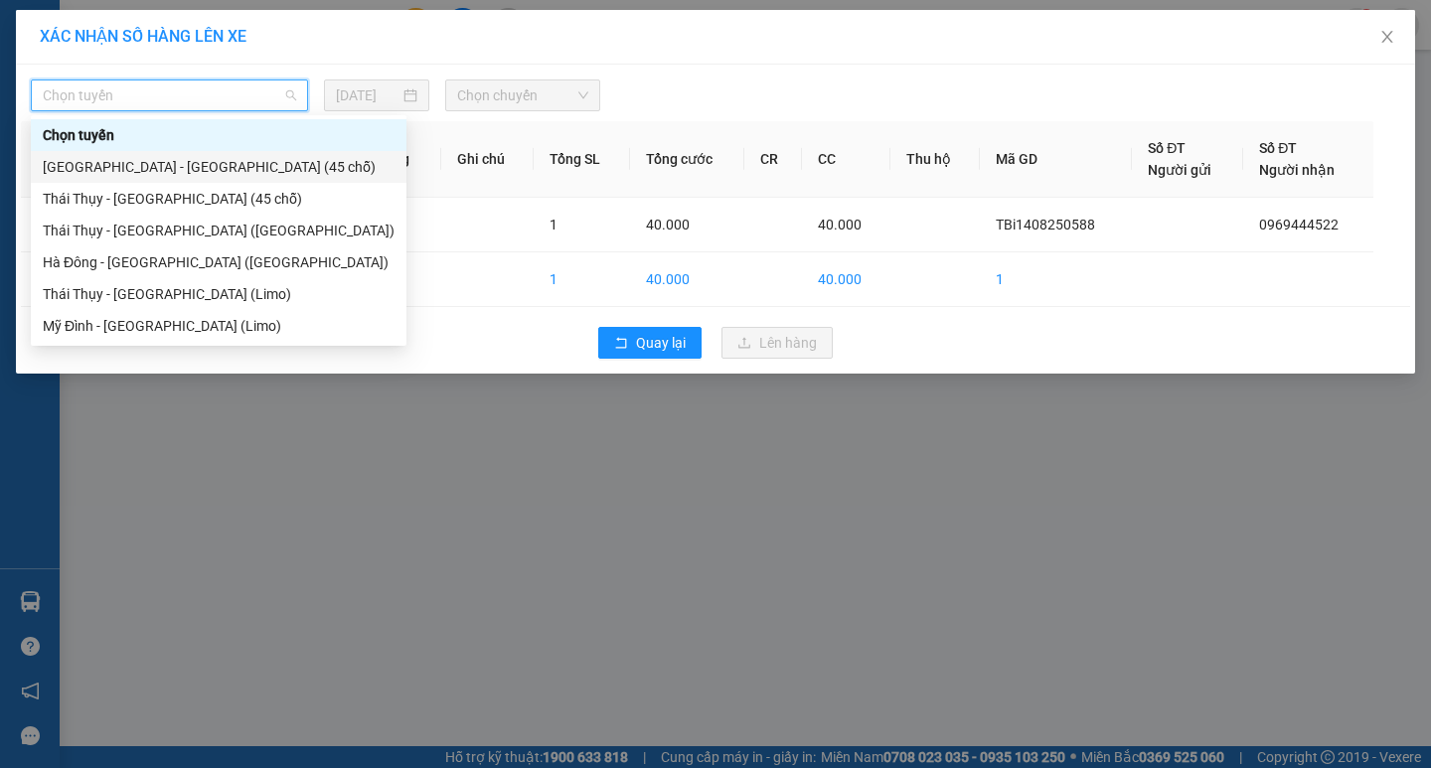
click at [201, 169] on div "[GEOGRAPHIC_DATA] - [GEOGRAPHIC_DATA] (45 chỗ)" at bounding box center [219, 167] width 352 height 22
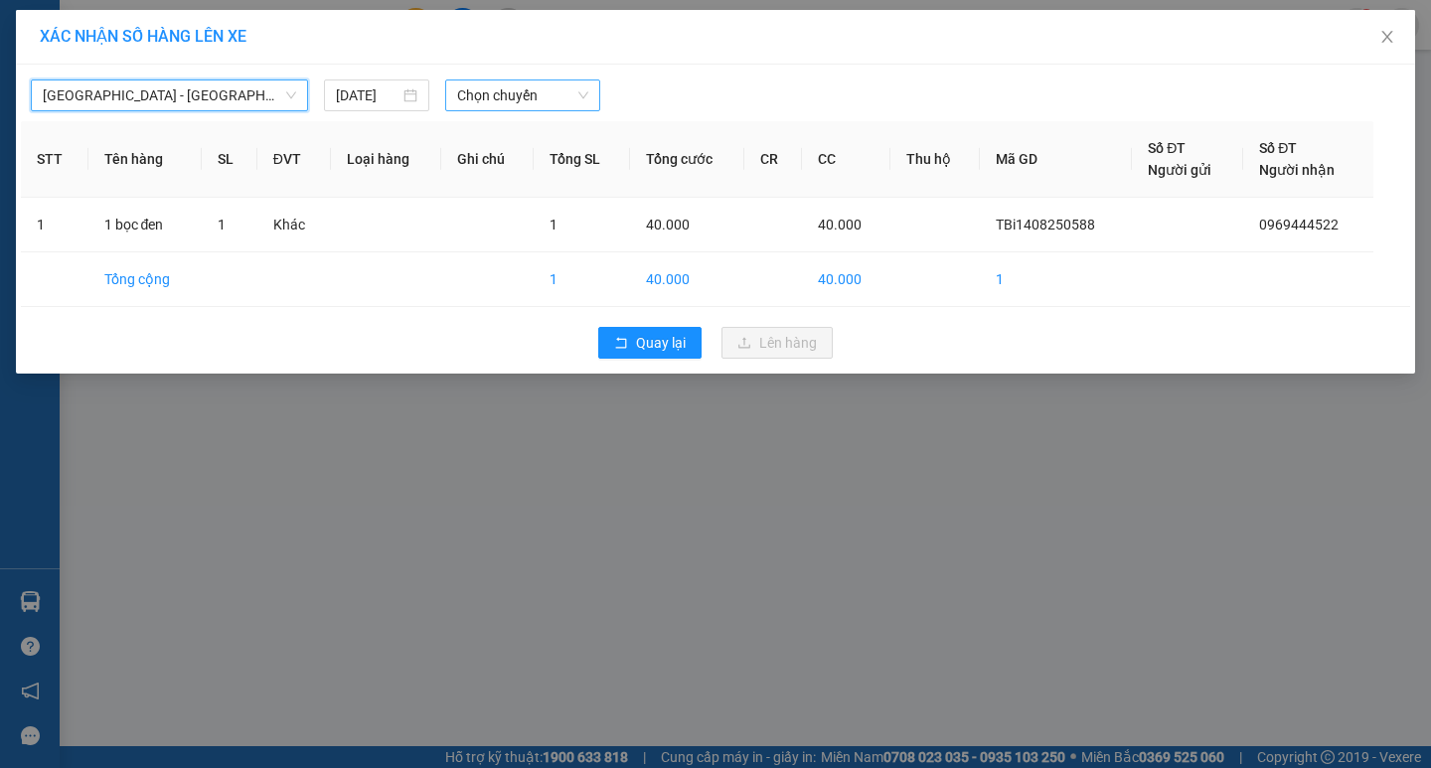
click at [512, 90] on span "Chọn chuyến" at bounding box center [522, 95] width 131 height 30
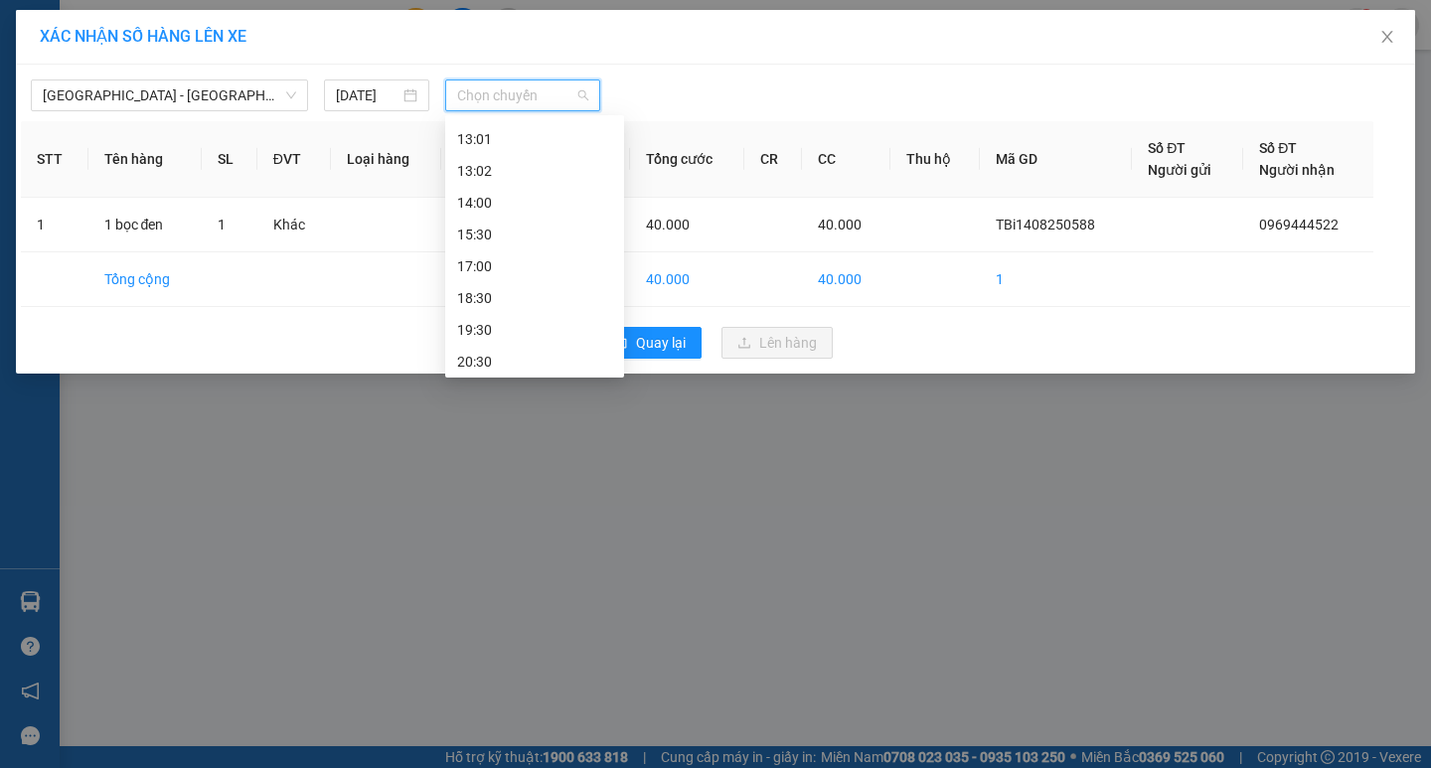
scroll to position [286, 0]
click at [517, 267] on div "17:00" at bounding box center [534, 262] width 155 height 22
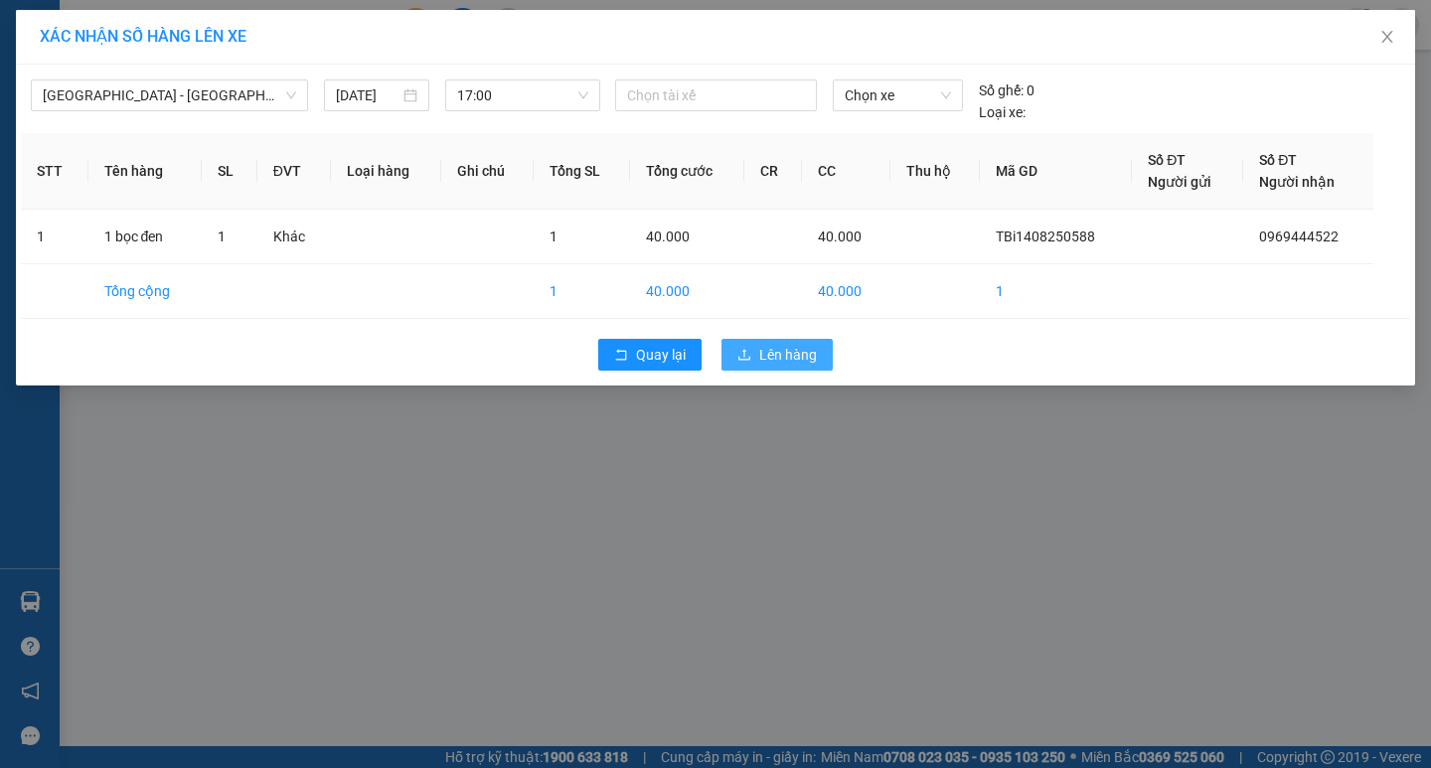
click at [786, 359] on span "Lên hàng" at bounding box center [788, 355] width 58 height 22
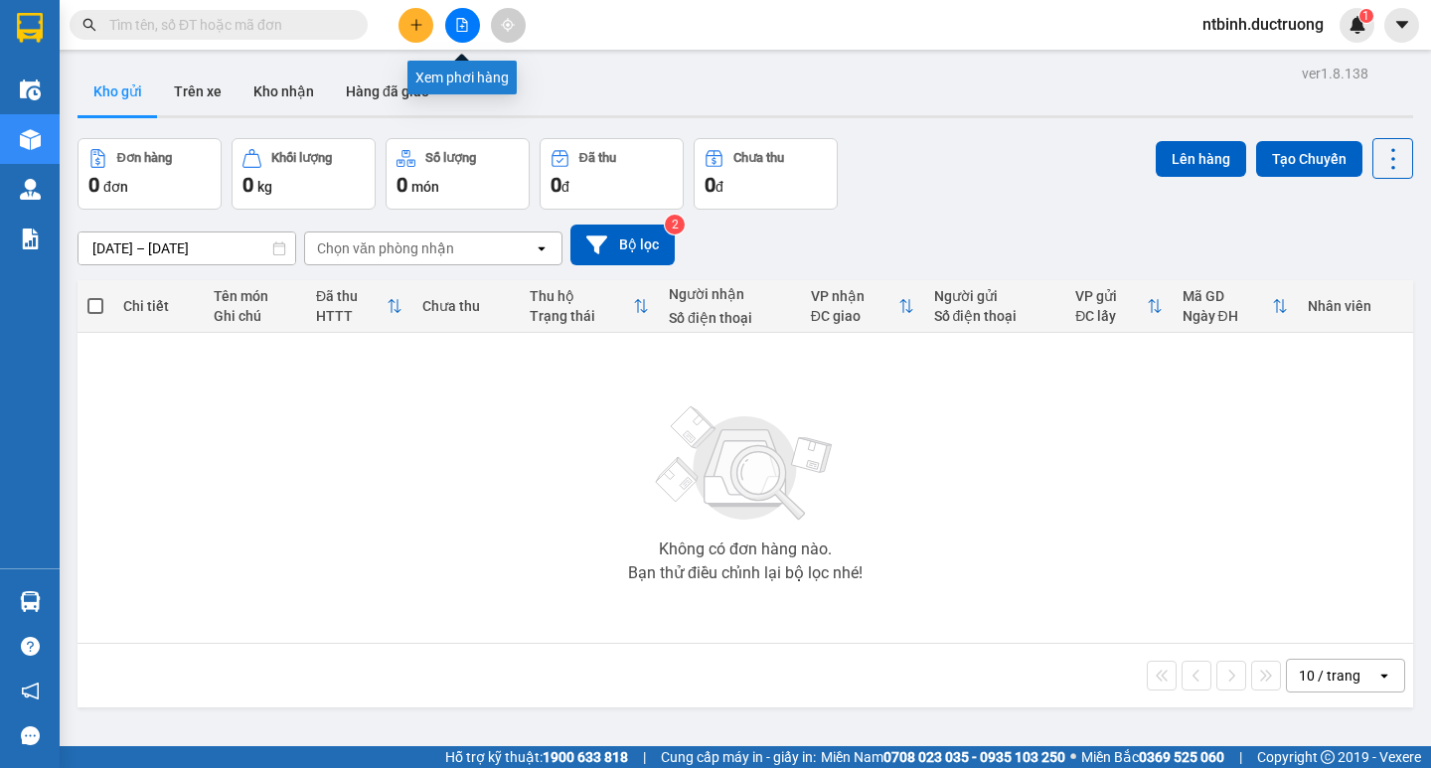
click at [468, 28] on icon "file-add" at bounding box center [462, 25] width 14 height 14
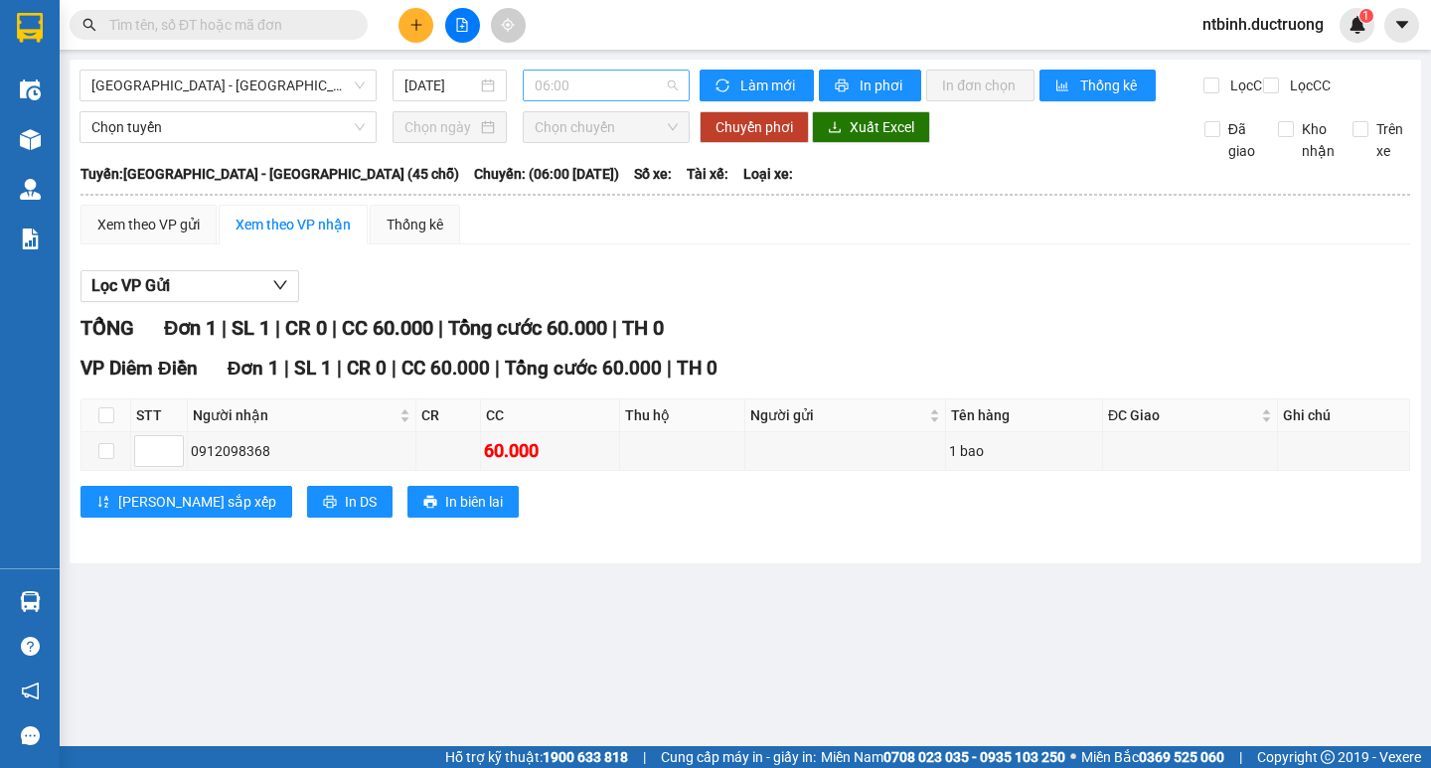
click at [563, 79] on span "06:00" at bounding box center [606, 86] width 143 height 30
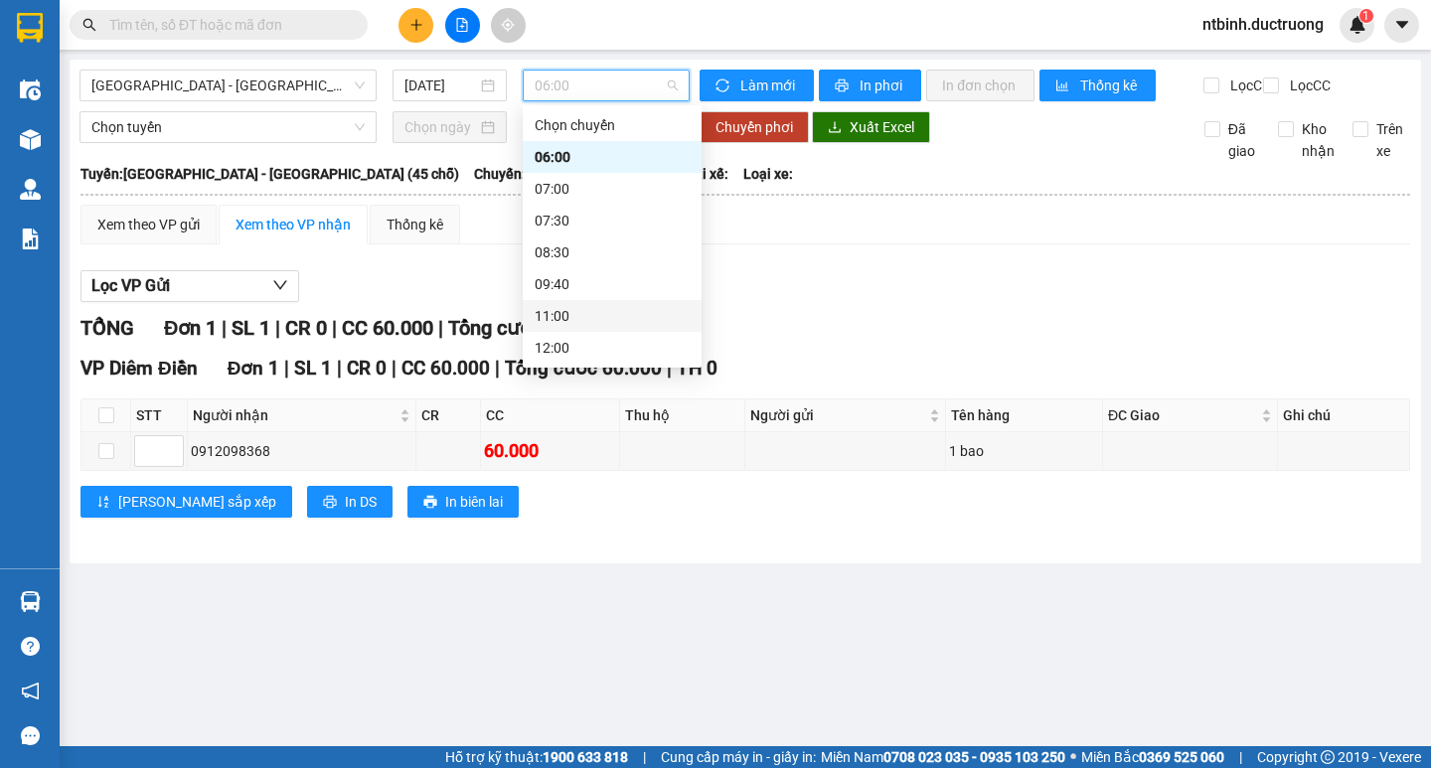
click at [634, 306] on div "11:00" at bounding box center [612, 316] width 155 height 22
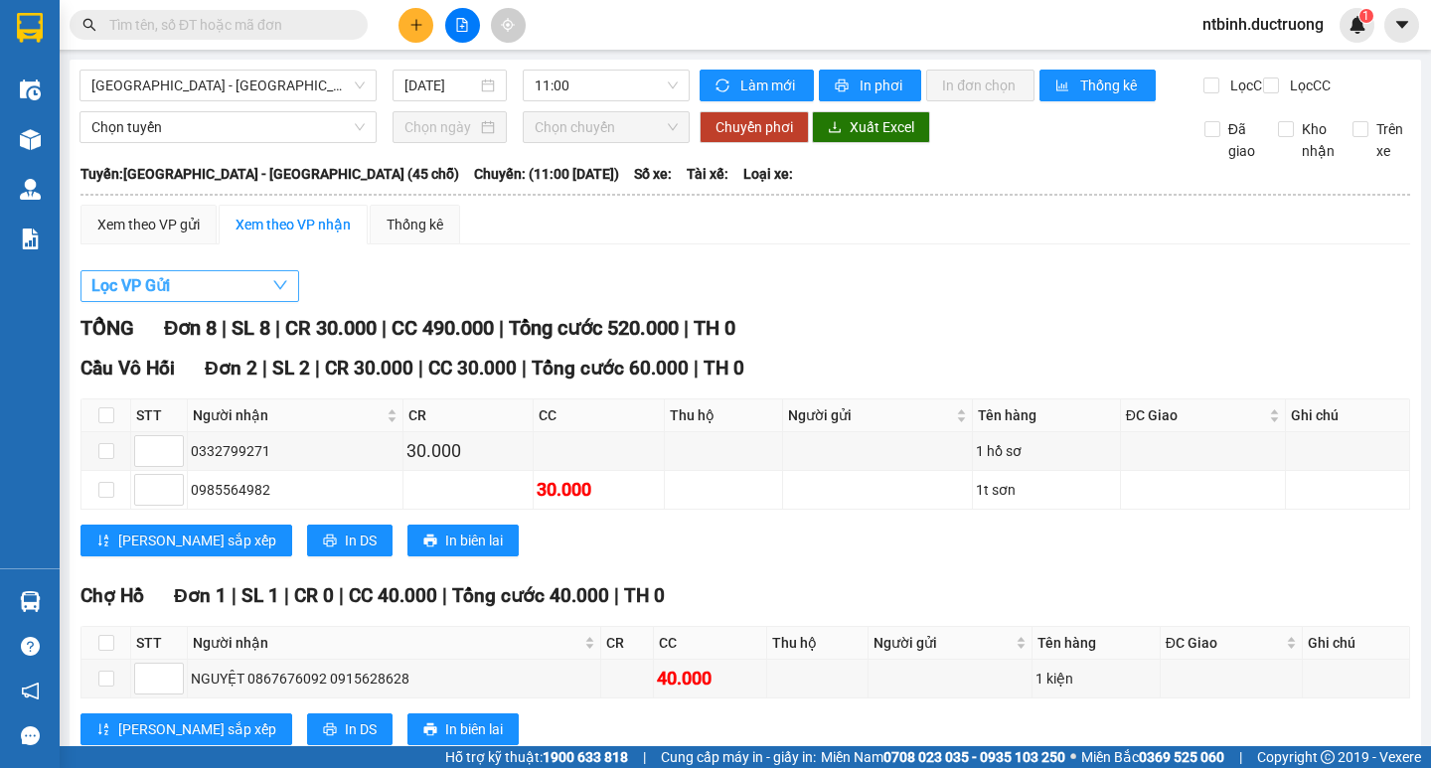
click at [187, 291] on button "Lọc VP Gửi" at bounding box center [189, 286] width 219 height 32
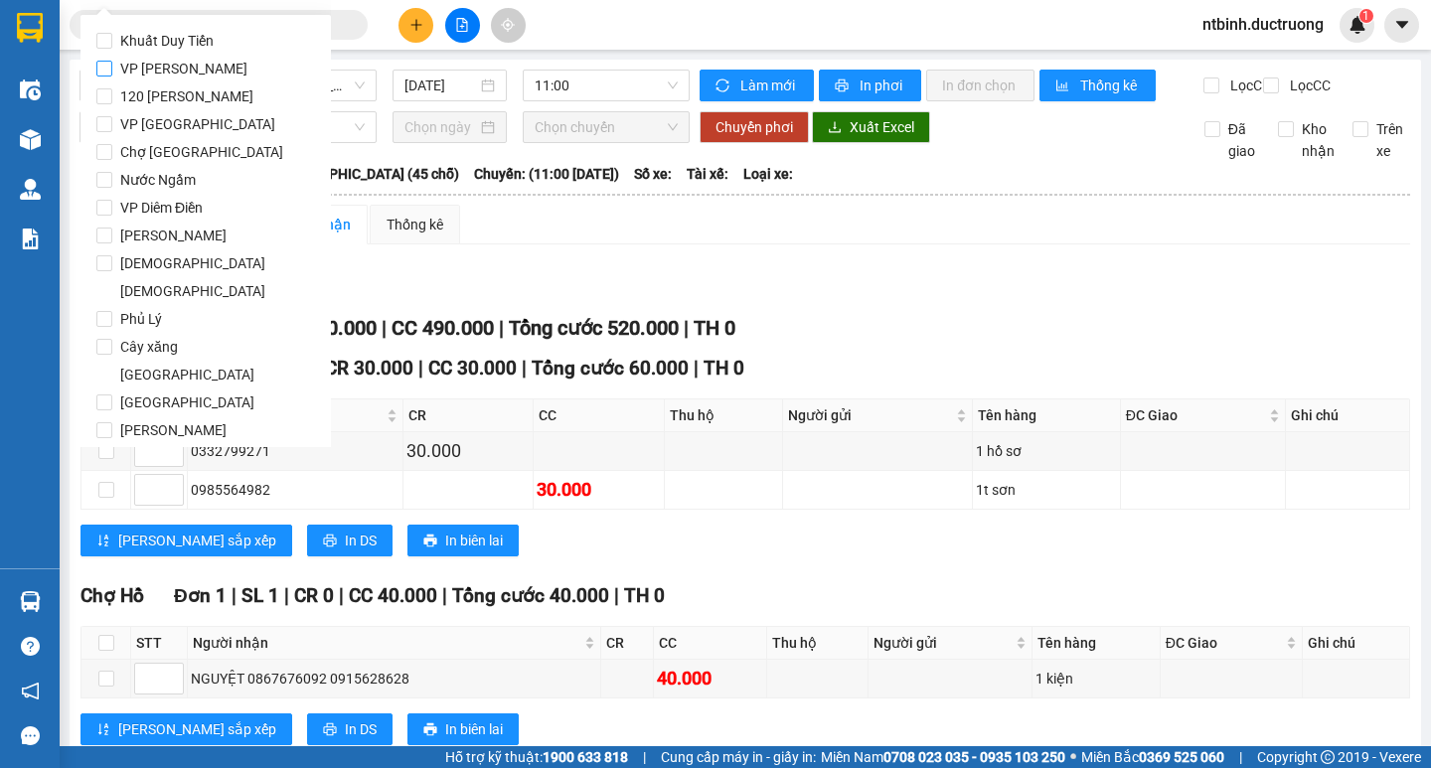
click at [163, 63] on span "VP [PERSON_NAME]" at bounding box center [183, 69] width 143 height 28
click at [112, 63] on input "VP [PERSON_NAME]" at bounding box center [104, 69] width 16 height 16
checkbox input "true"
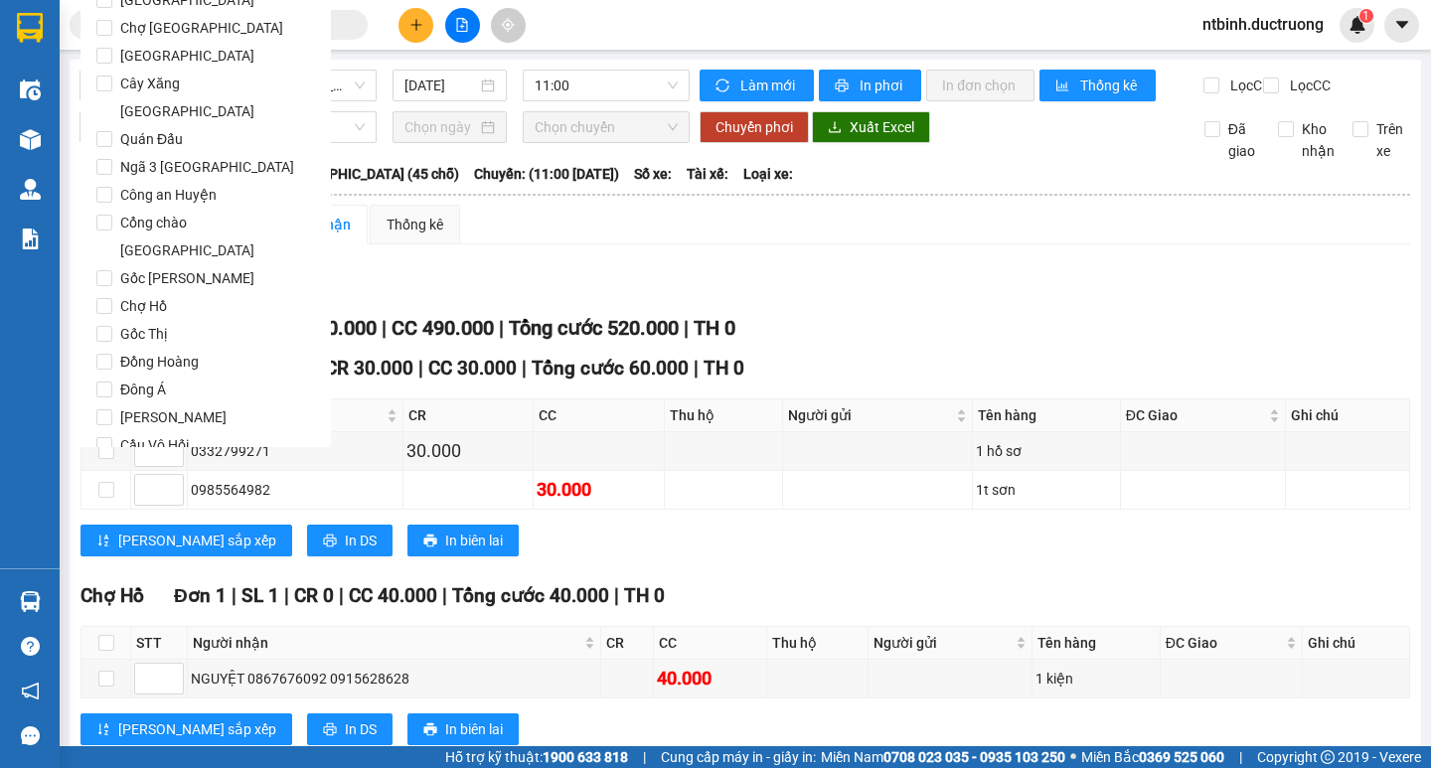
click at [137, 543] on button "Lọc" at bounding box center [123, 559] width 55 height 32
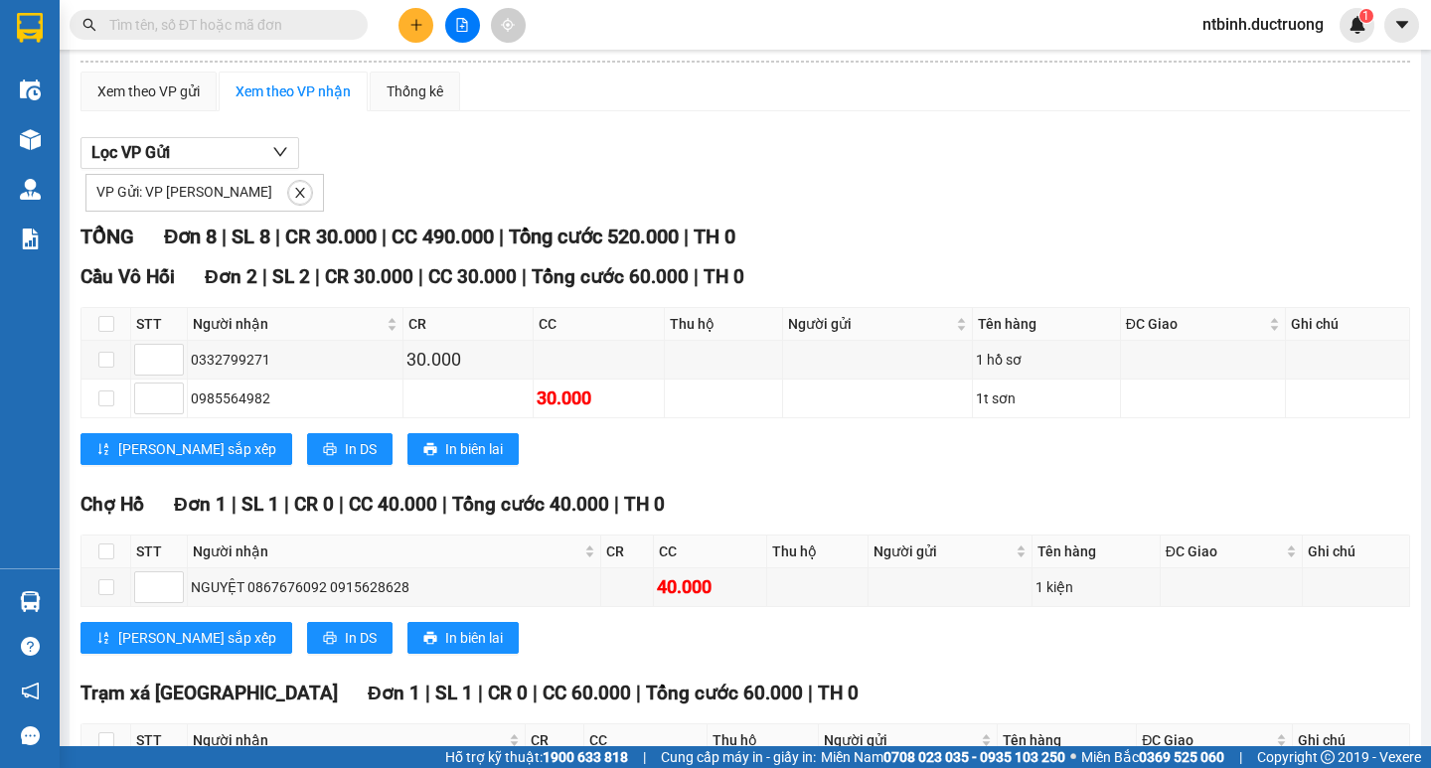
scroll to position [130, 0]
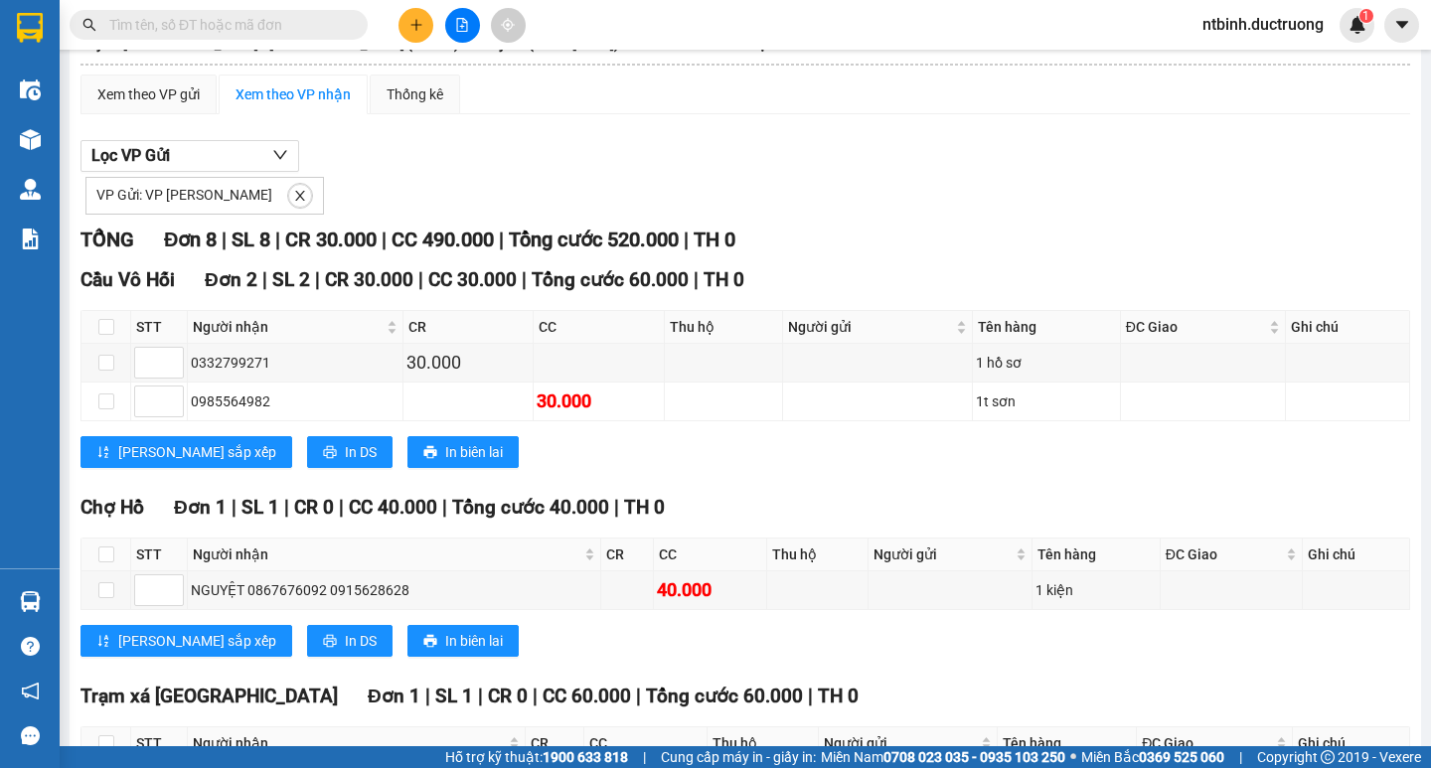
click at [1037, 172] on div "Lọc VP Gửi VP Gửi: VP Trần Bình" at bounding box center [744, 177] width 1329 height 75
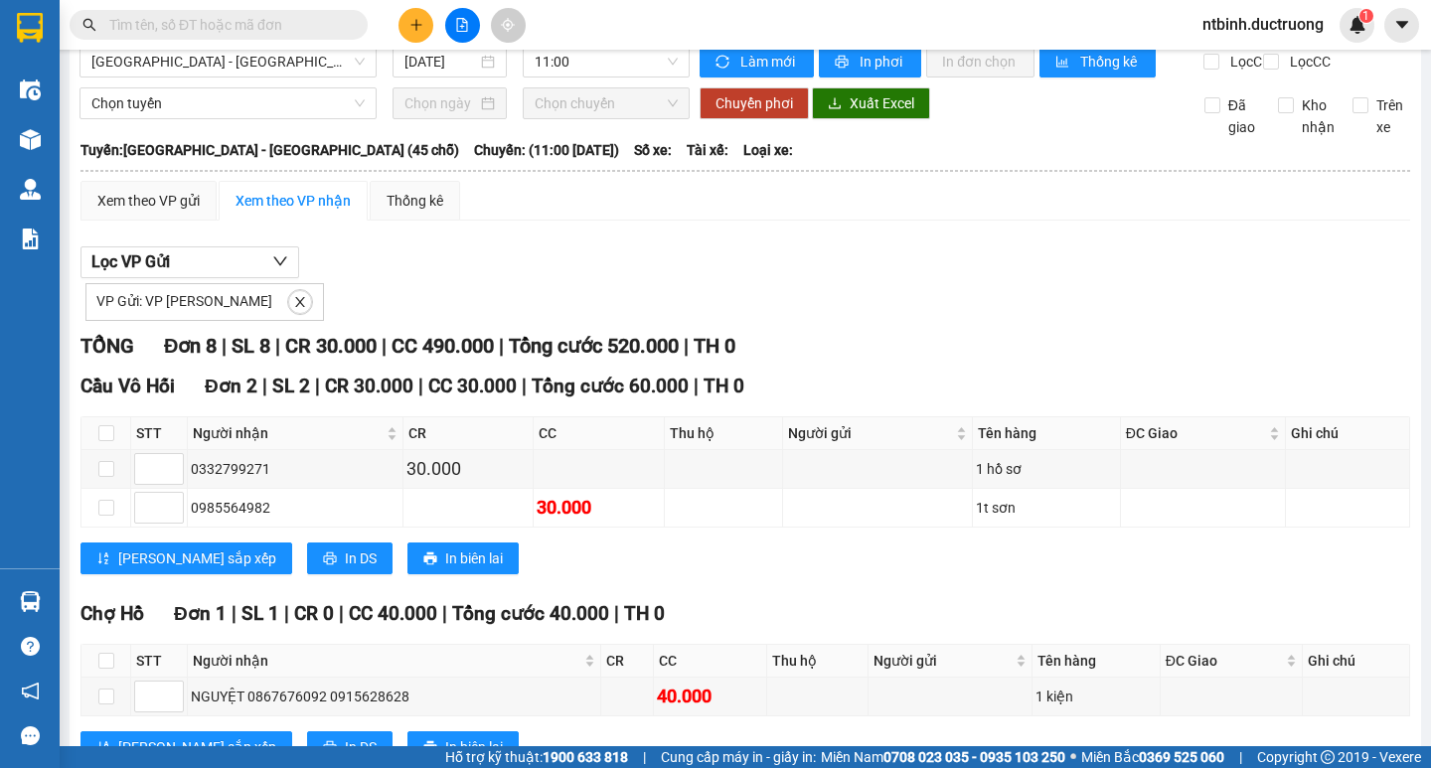
scroll to position [0, 0]
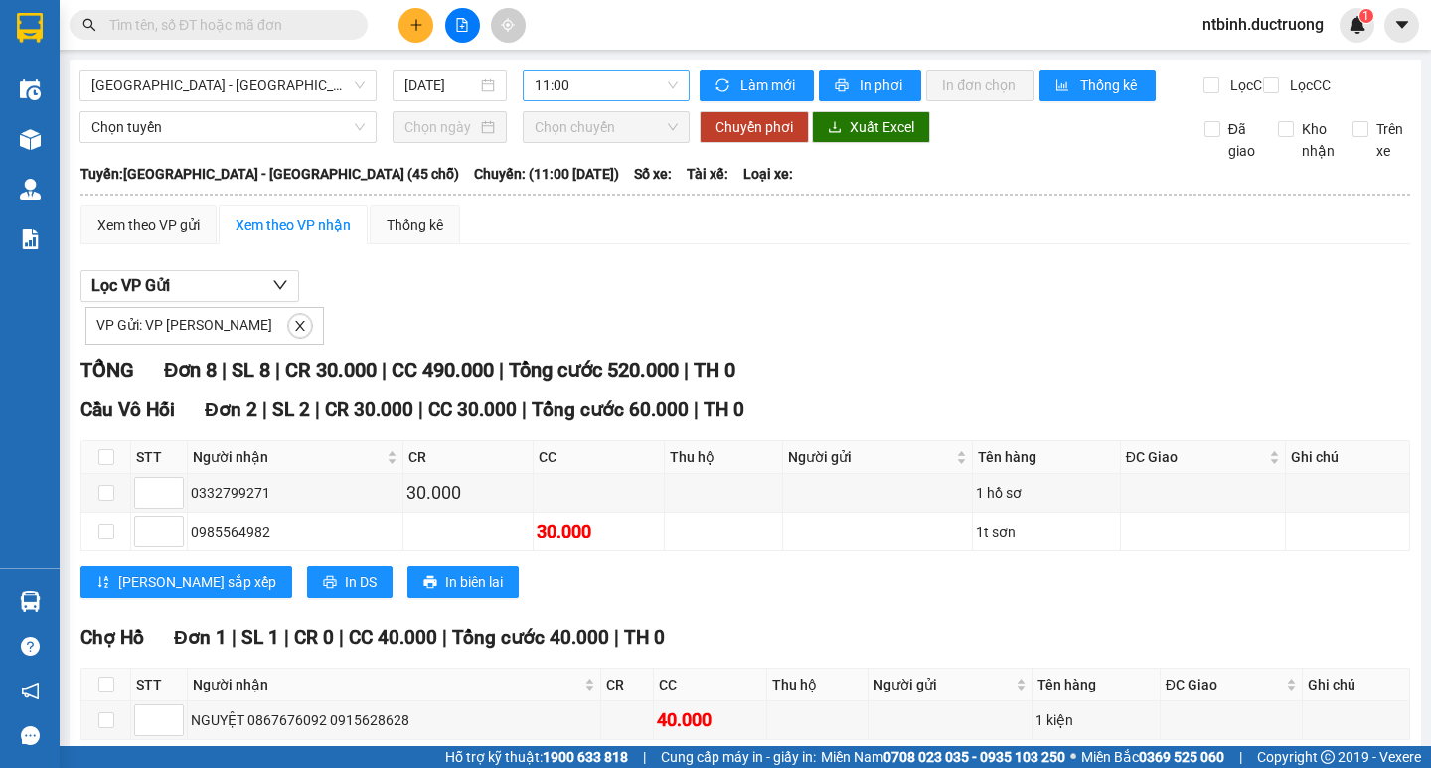
click at [575, 82] on span "11:00" at bounding box center [606, 86] width 143 height 30
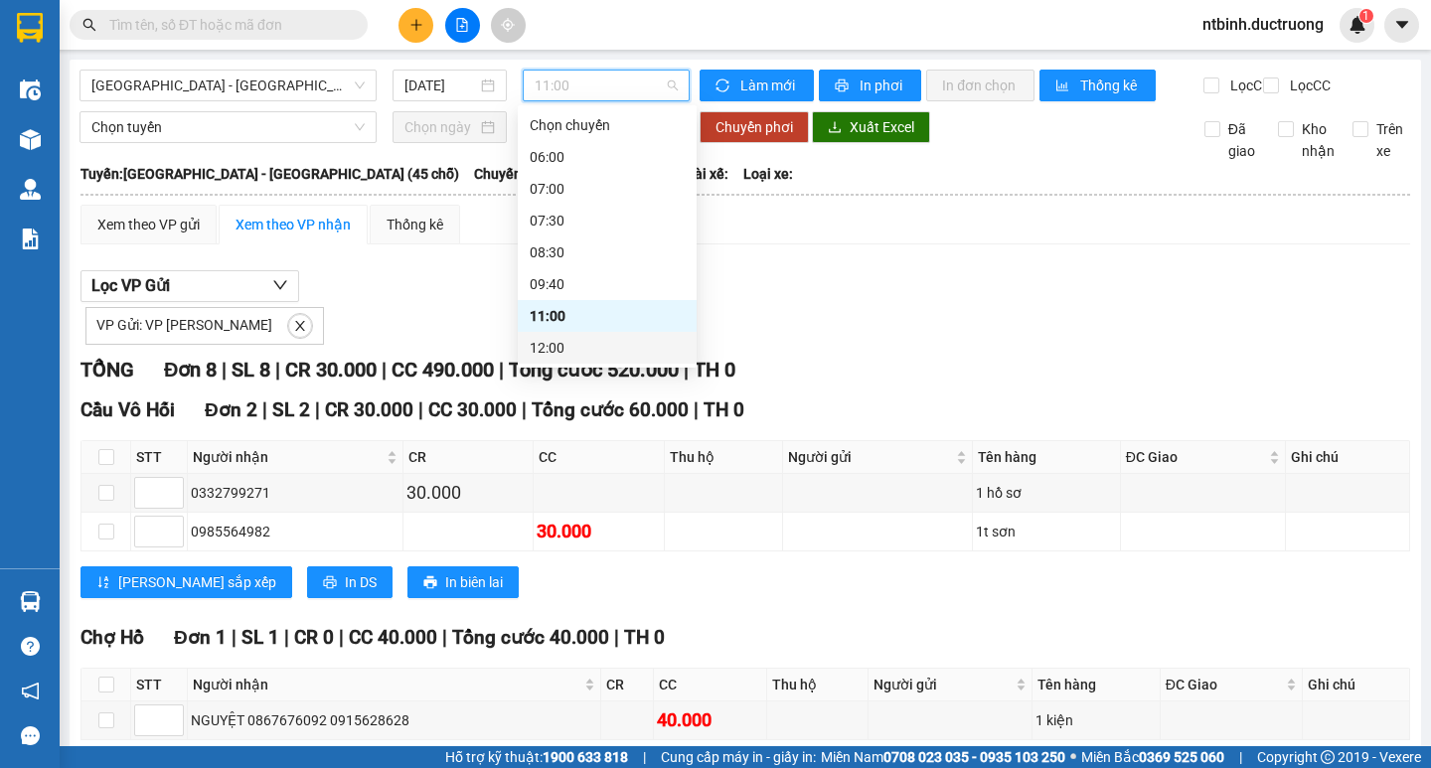
click at [578, 346] on div "12:00" at bounding box center [607, 348] width 155 height 22
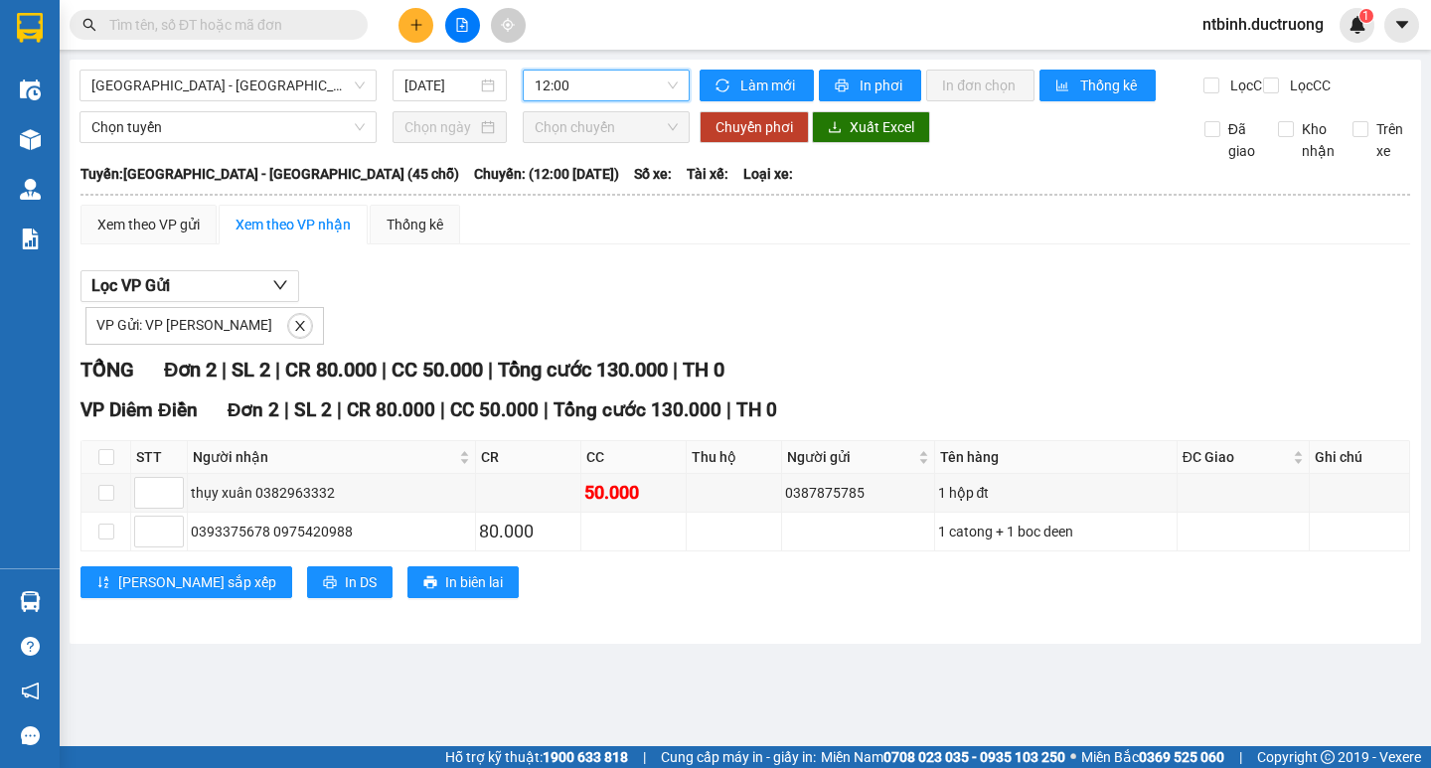
click at [597, 92] on span "12:00" at bounding box center [606, 86] width 143 height 30
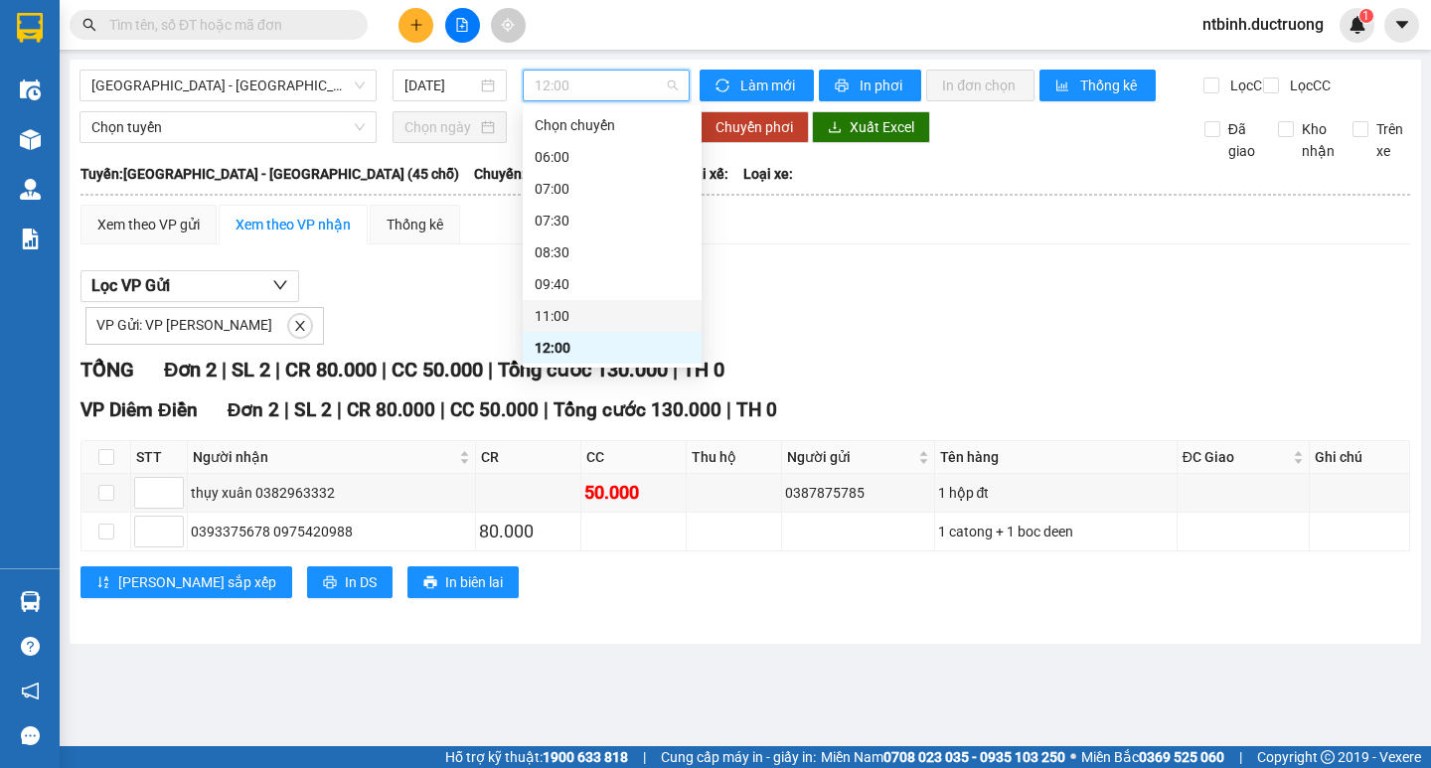
click at [595, 305] on div "11:00" at bounding box center [612, 316] width 155 height 22
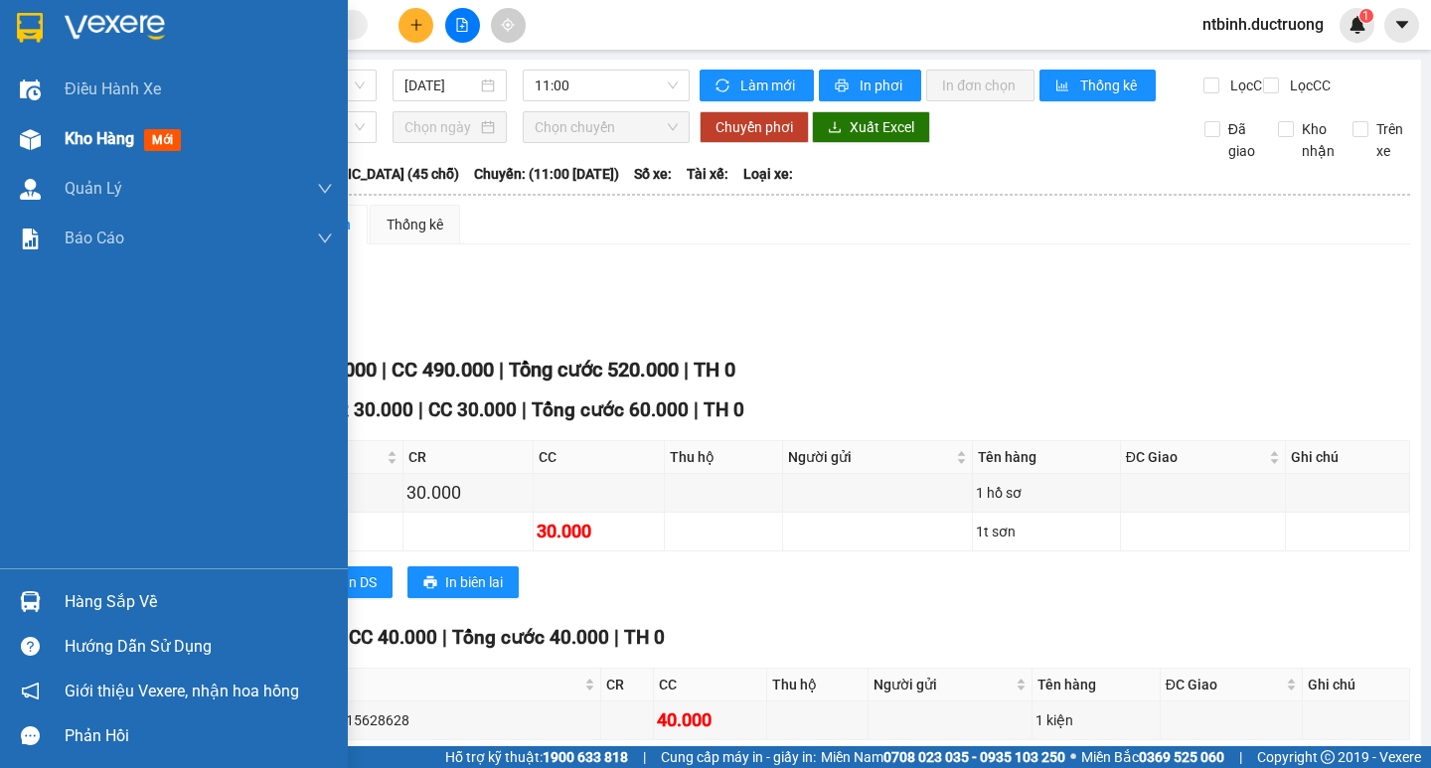
click at [71, 146] on span "Kho hàng" at bounding box center [100, 138] width 70 height 19
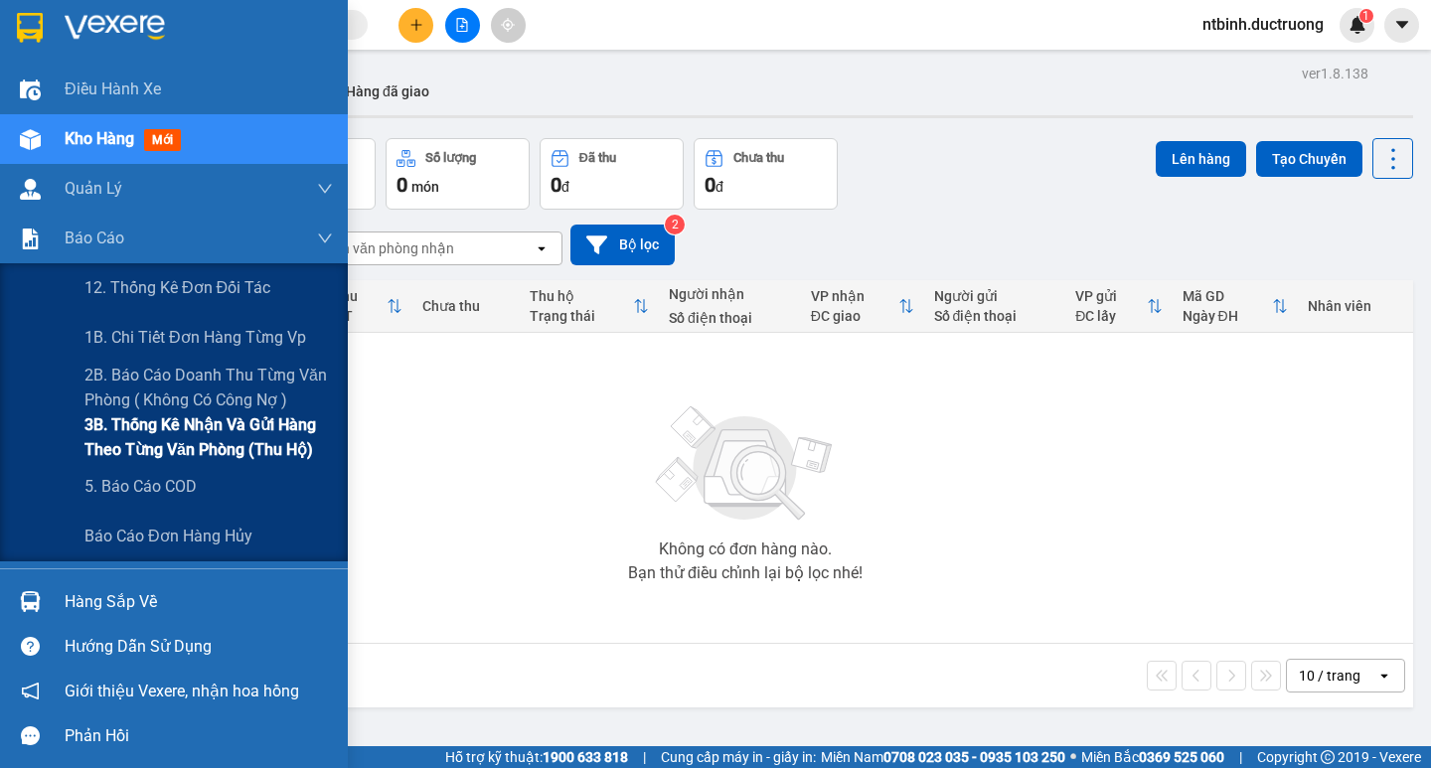
click at [180, 432] on span "3B. Thống kê nhận và gửi hàng theo từng văn phòng (thu hộ)" at bounding box center [208, 437] width 248 height 50
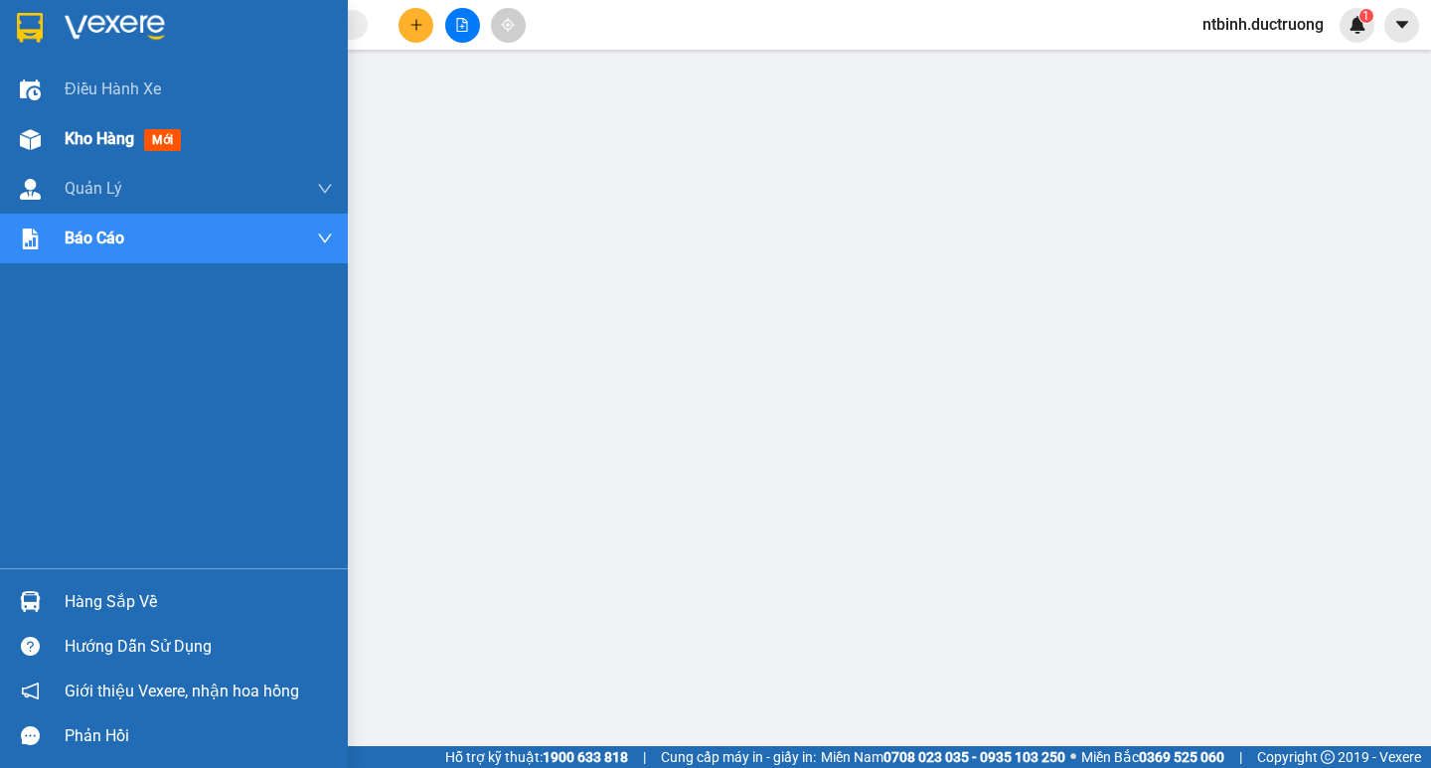
click at [64, 138] on div "Kho hàng mới" at bounding box center [174, 139] width 348 height 50
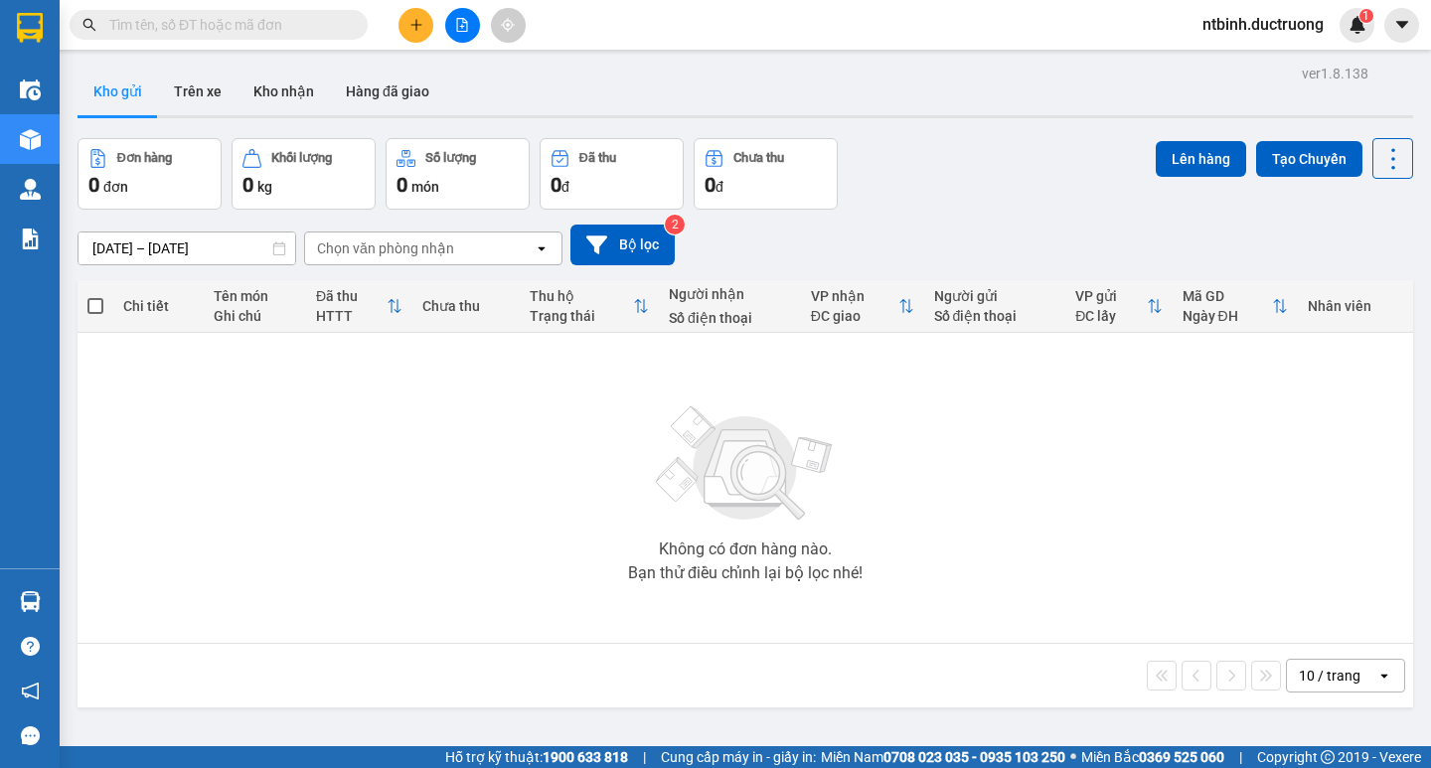
click at [407, 35] on button at bounding box center [415, 25] width 35 height 35
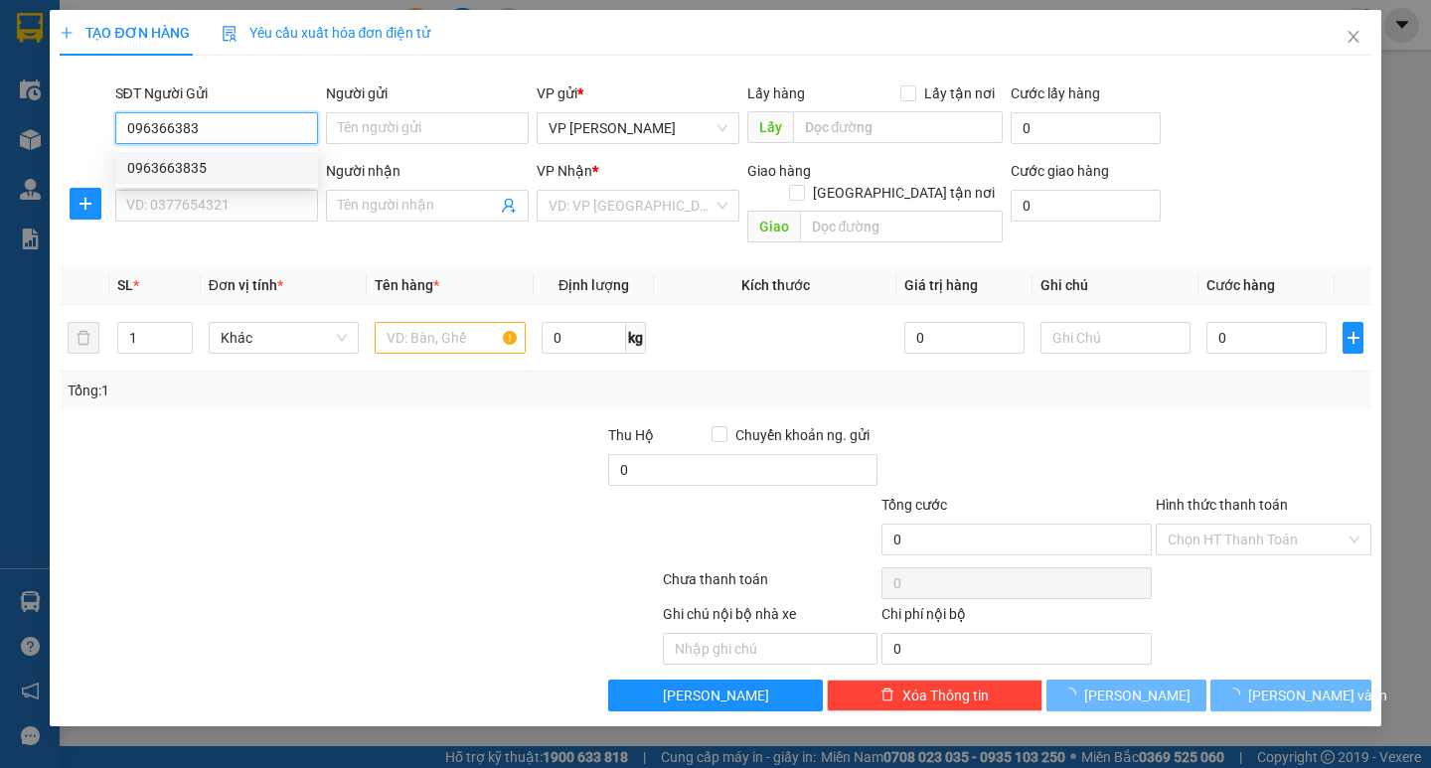
click at [227, 162] on div "0963663835" at bounding box center [216, 168] width 179 height 22
type input "0963663835"
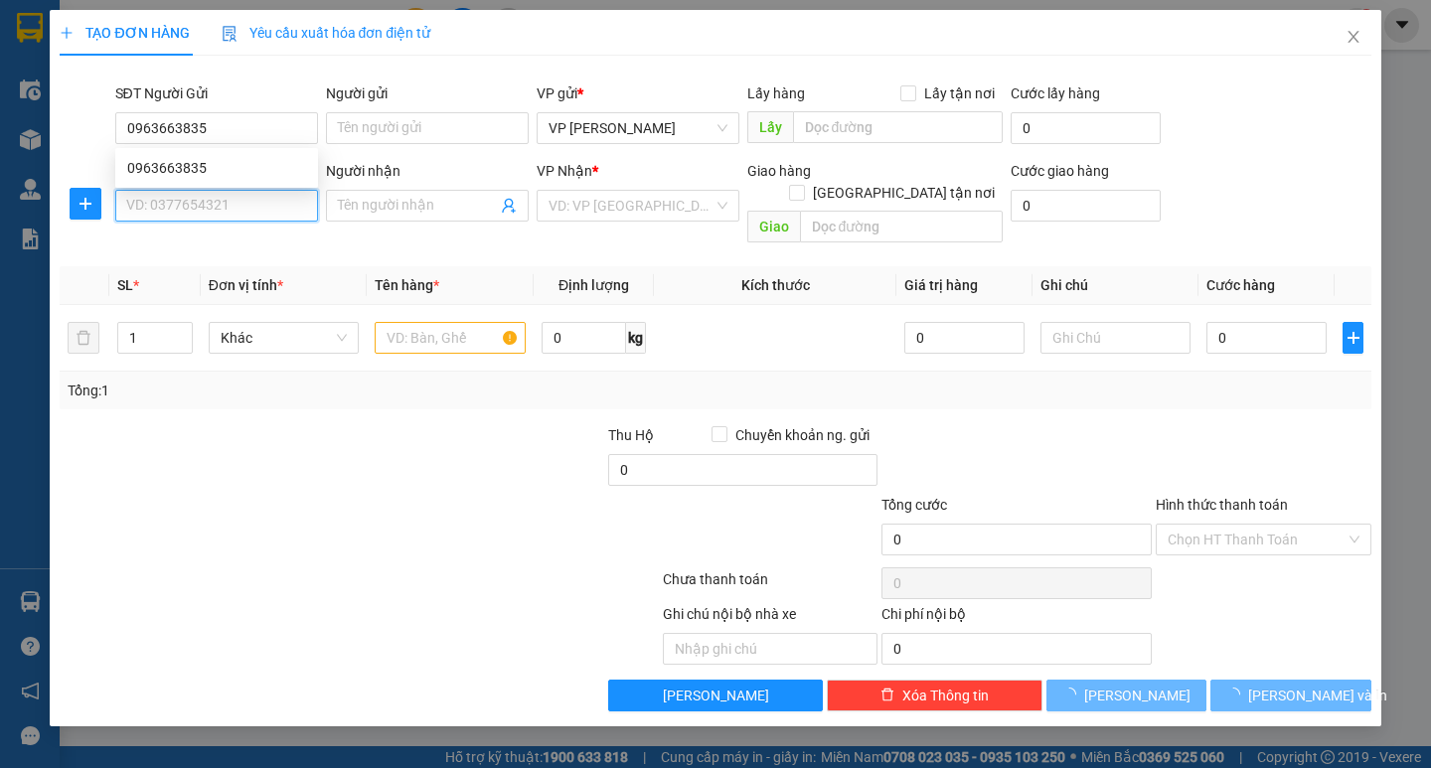
click at [227, 197] on input "SĐT Người Nhận *" at bounding box center [216, 206] width 203 height 32
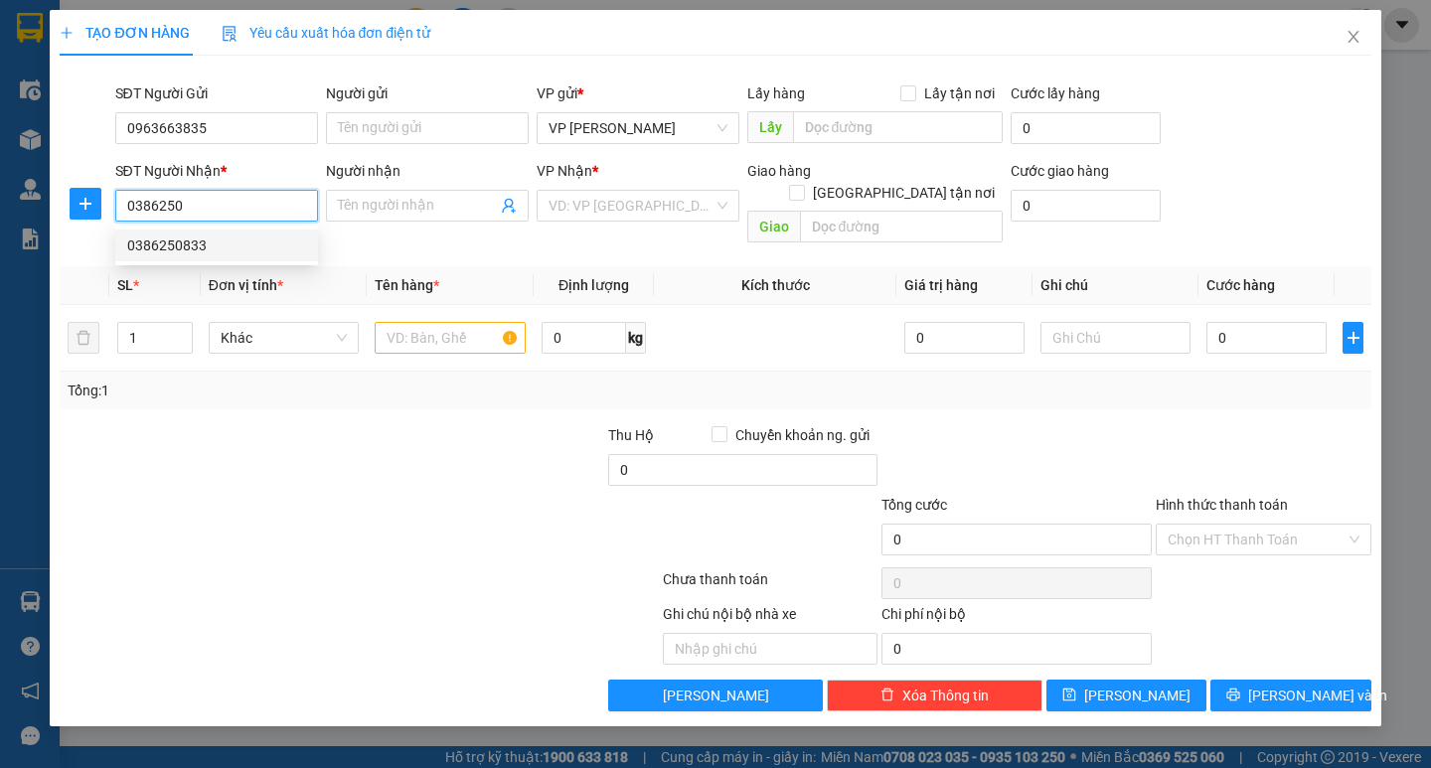
click at [214, 244] on div "0386250833" at bounding box center [216, 245] width 179 height 22
type input "0386250833"
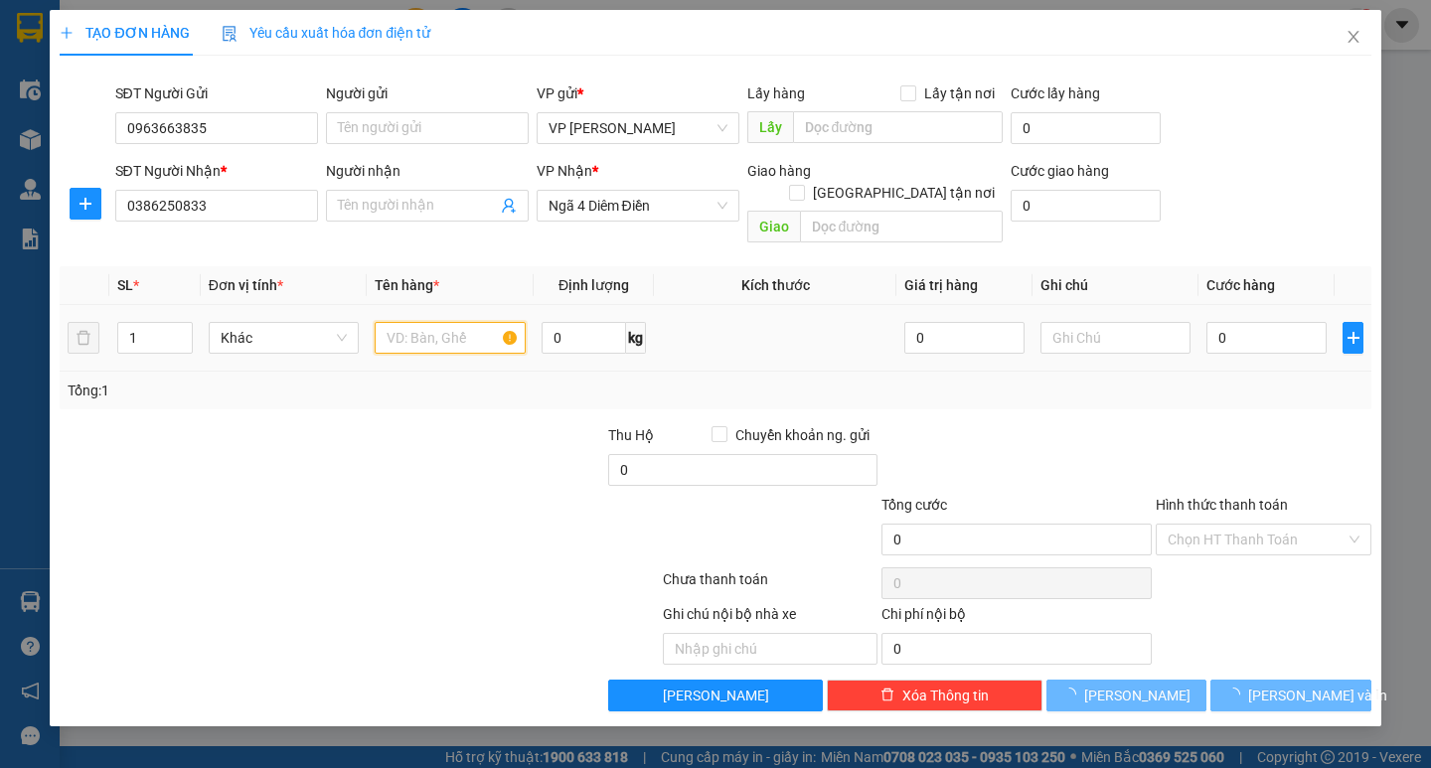
click at [441, 322] on input "text" at bounding box center [450, 338] width 150 height 32
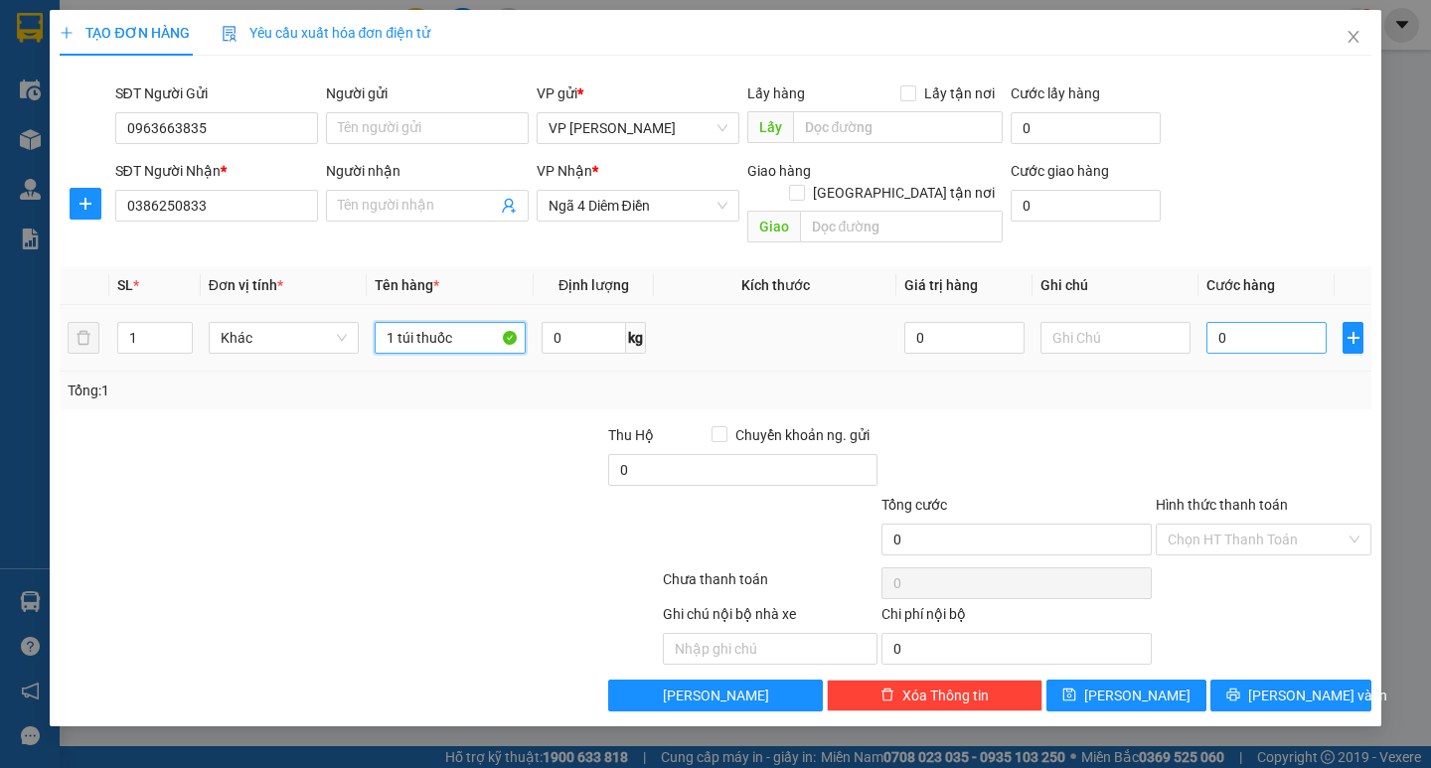
type input "1 túi thuốc"
click at [1221, 328] on input "0" at bounding box center [1266, 338] width 120 height 32
click at [1206, 328] on input "0" at bounding box center [1266, 338] width 120 height 32
type input "30"
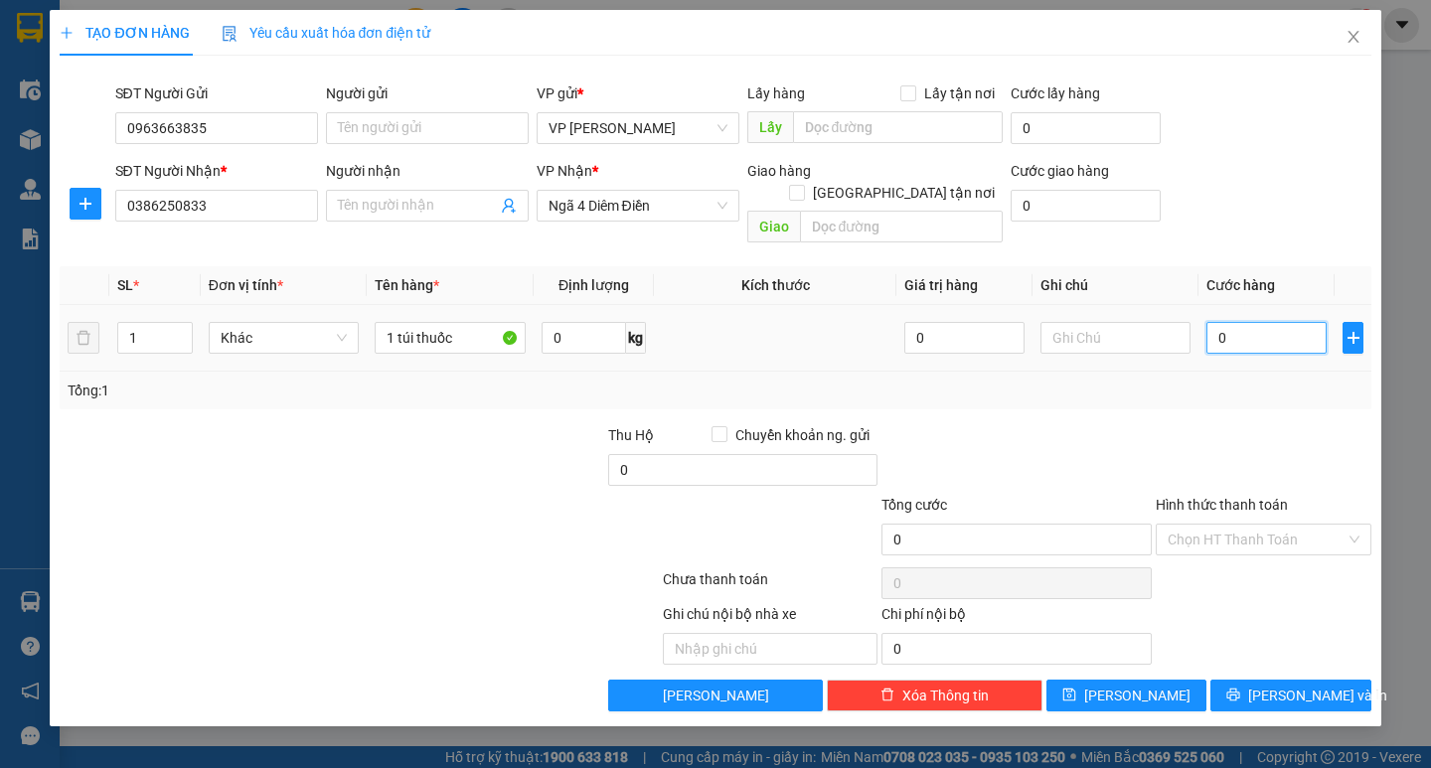
type input "30"
click at [1243, 424] on div at bounding box center [1264, 459] width 220 height 70
type input "30.000"
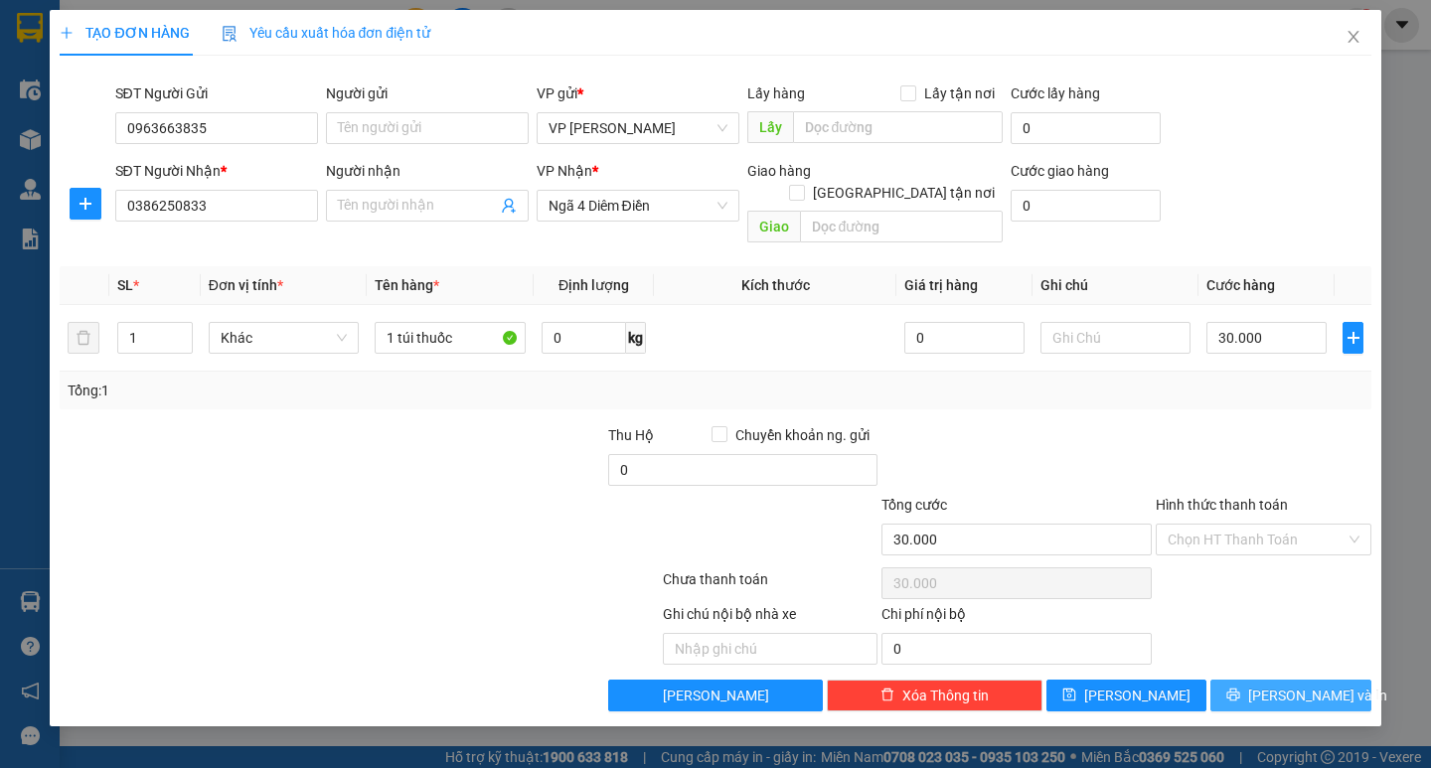
click at [1267, 680] on button "[PERSON_NAME] và In" at bounding box center [1290, 696] width 160 height 32
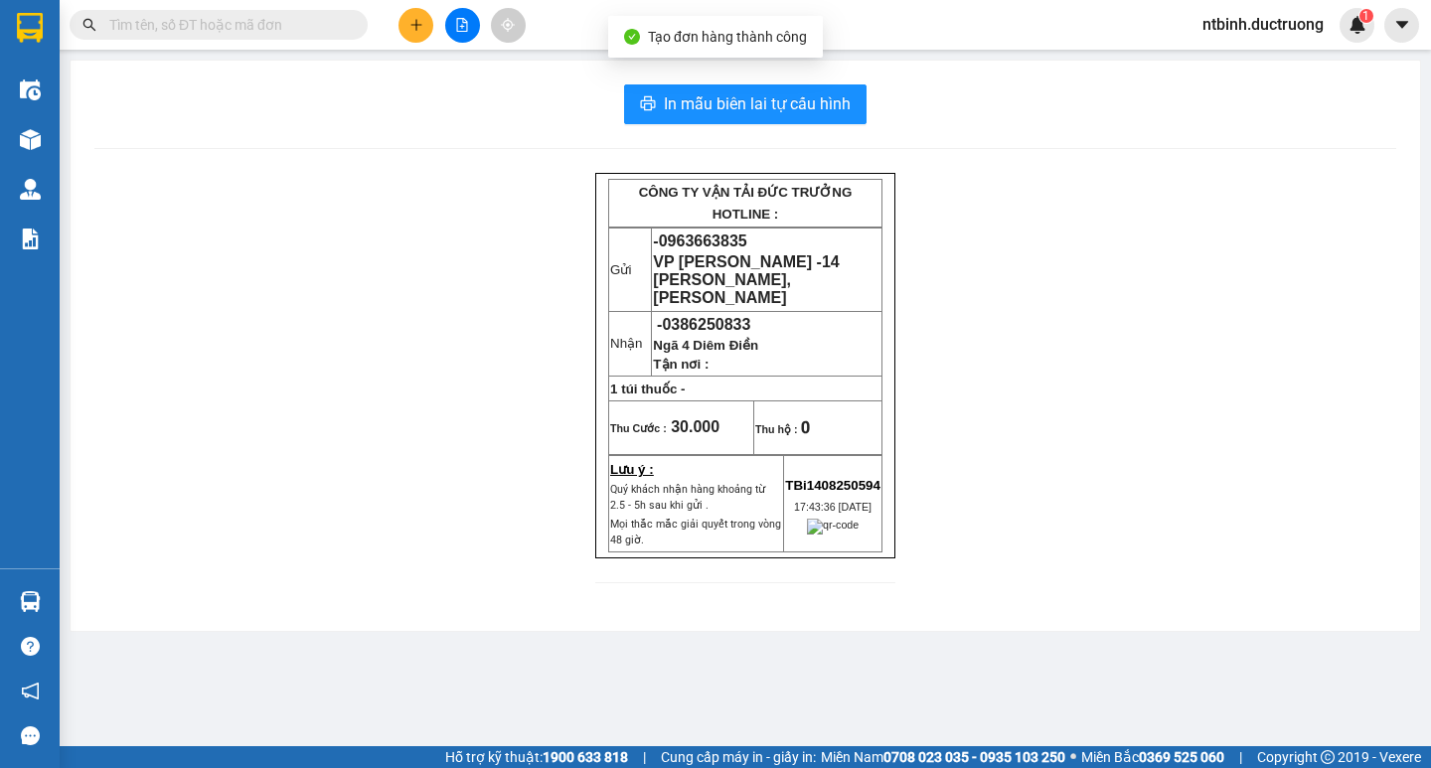
click at [773, 135] on div "In mẫu biên lai tự cấu hình CÔNG TY VẬN TẢI ĐỨC TRƯỞNG HOTLINE : Gửi - 09636638…" at bounding box center [745, 346] width 1349 height 570
click at [774, 105] on span "In mẫu biên lai tự cấu hình" at bounding box center [757, 103] width 187 height 25
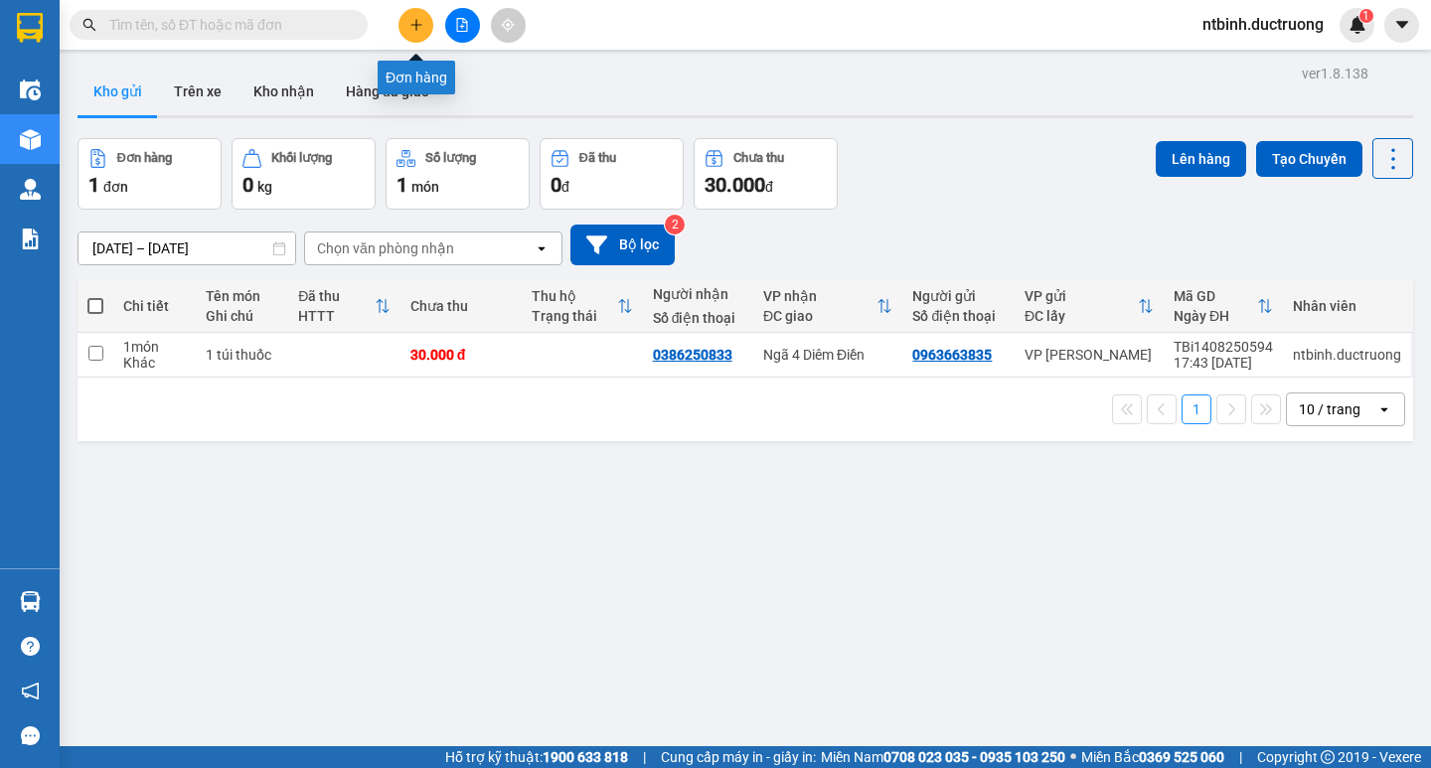
click at [416, 29] on icon "plus" at bounding box center [415, 24] width 1 height 11
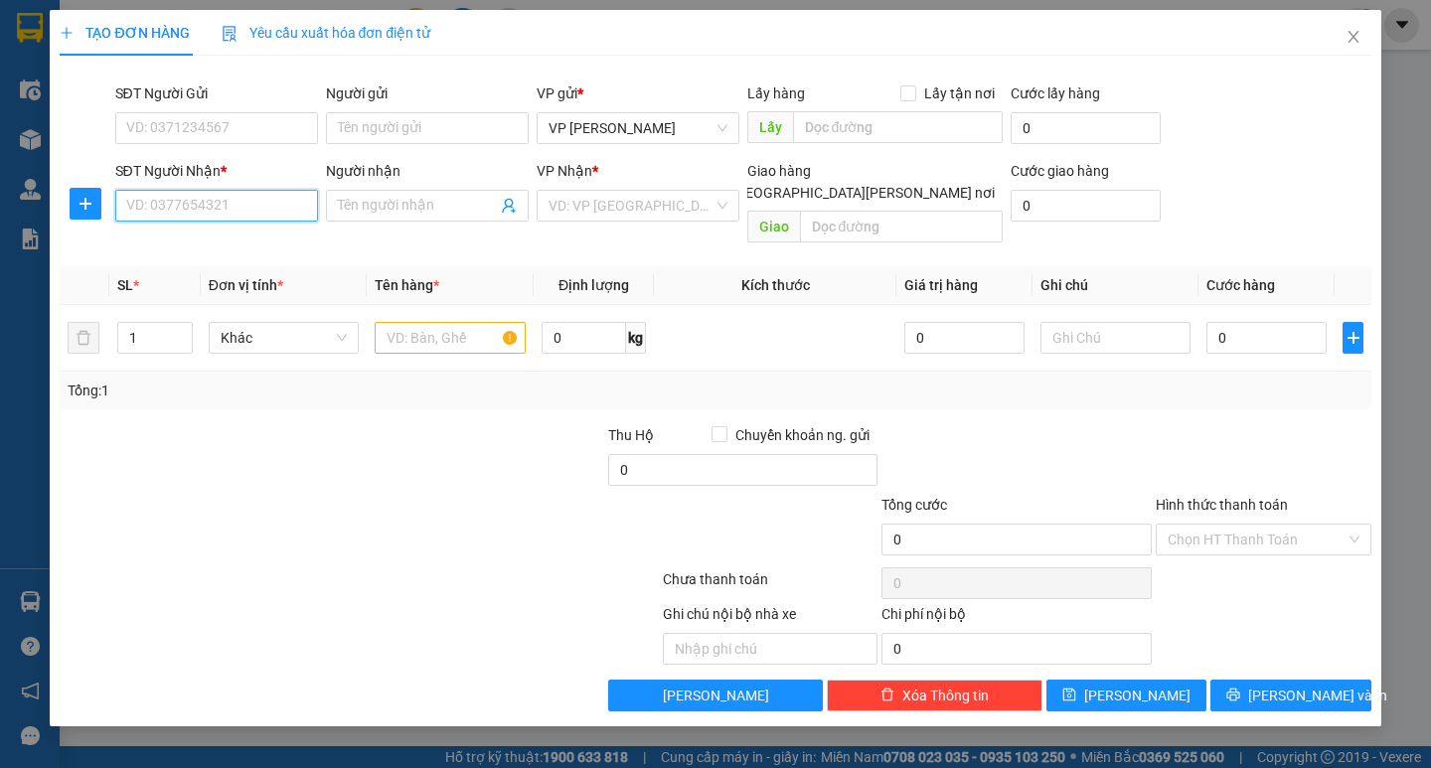
click at [202, 210] on input "SĐT Người Nhận *" at bounding box center [216, 206] width 203 height 32
click at [188, 130] on input "SĐT Người Gửi" at bounding box center [216, 128] width 203 height 32
type input "0978700930"
click at [197, 203] on input "SĐT Người Nhận *" at bounding box center [216, 206] width 203 height 32
type input "0382222815"
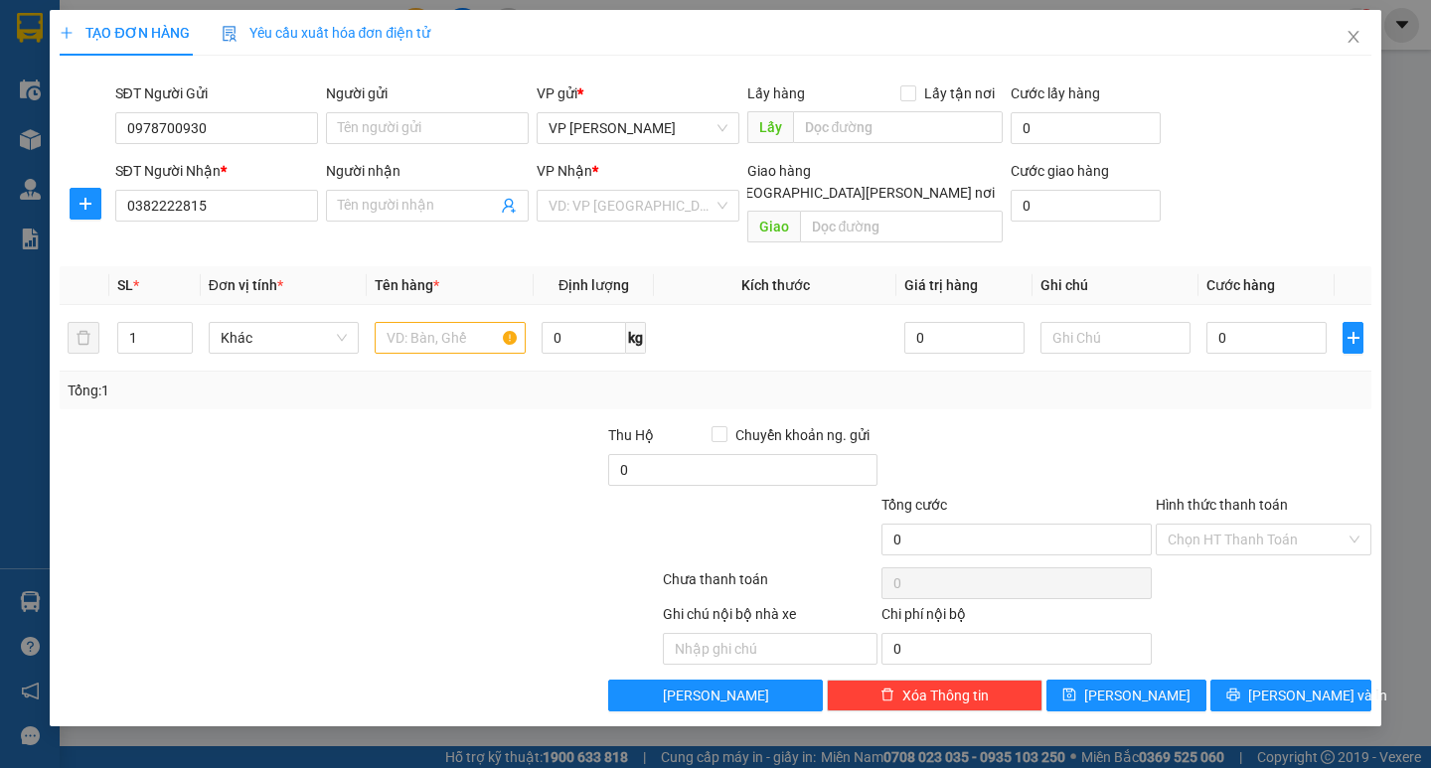
click at [596, 184] on div "VP Nhận *" at bounding box center [638, 175] width 203 height 30
click at [588, 200] on input "search" at bounding box center [630, 206] width 165 height 30
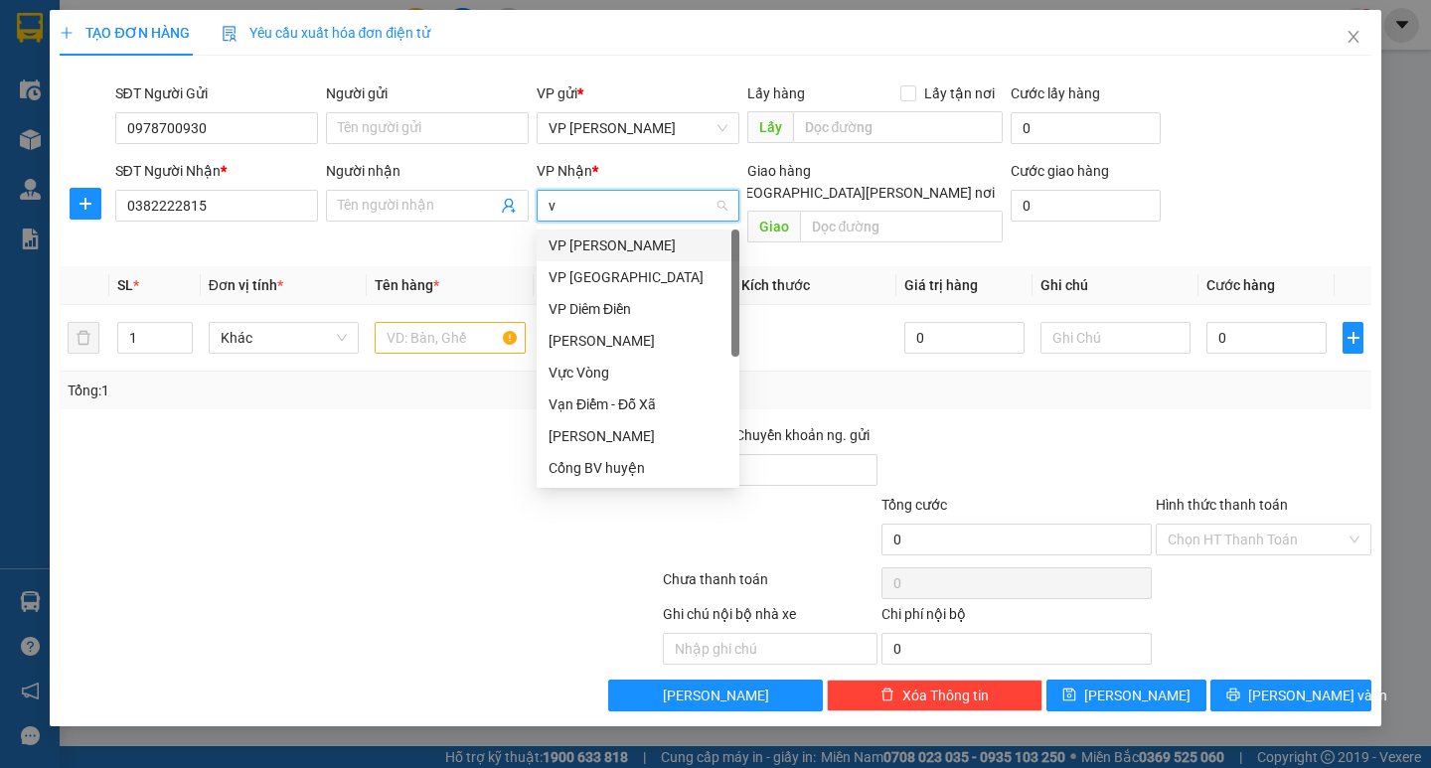
type input "vp"
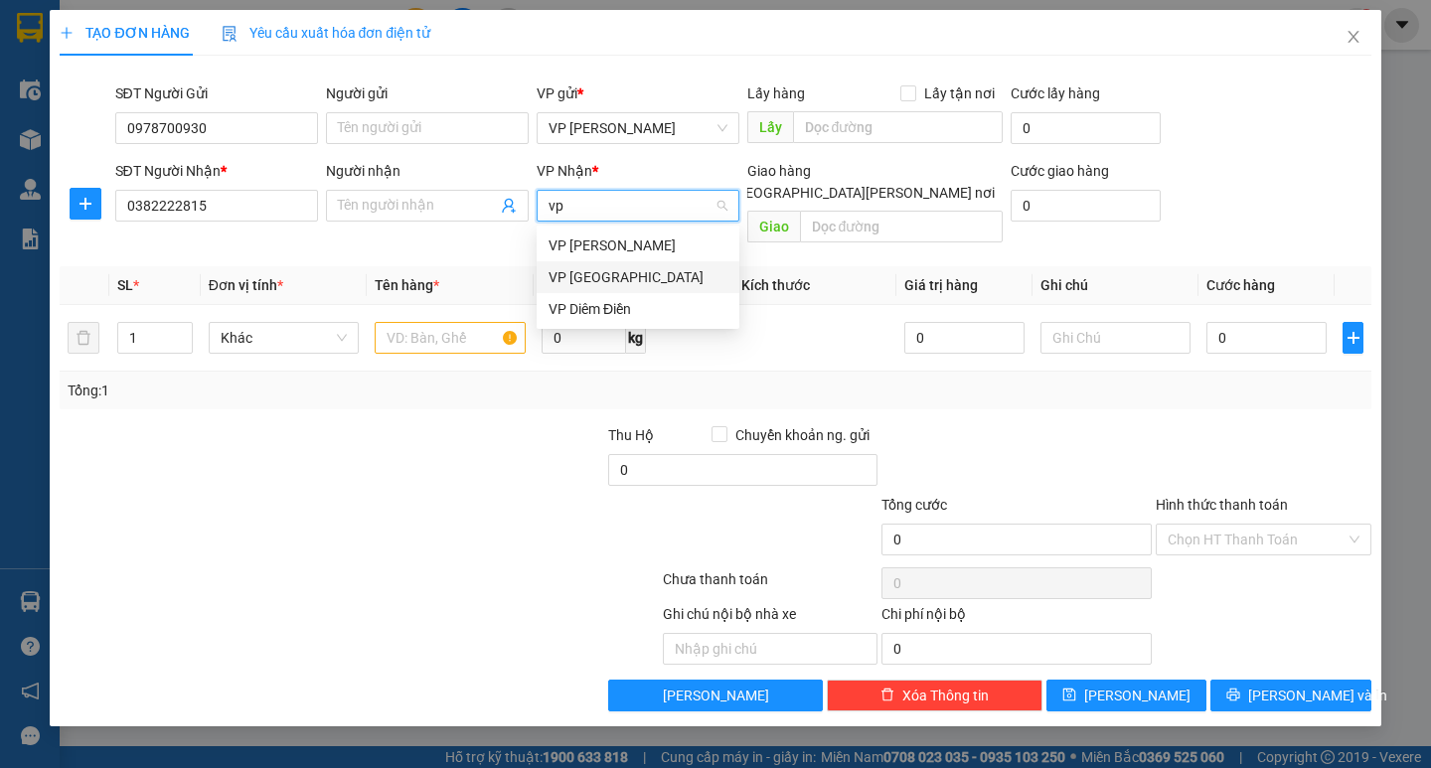
click at [569, 302] on div "VP Diêm Điền" at bounding box center [637, 309] width 179 height 22
click at [432, 322] on input "text" at bounding box center [450, 338] width 150 height 32
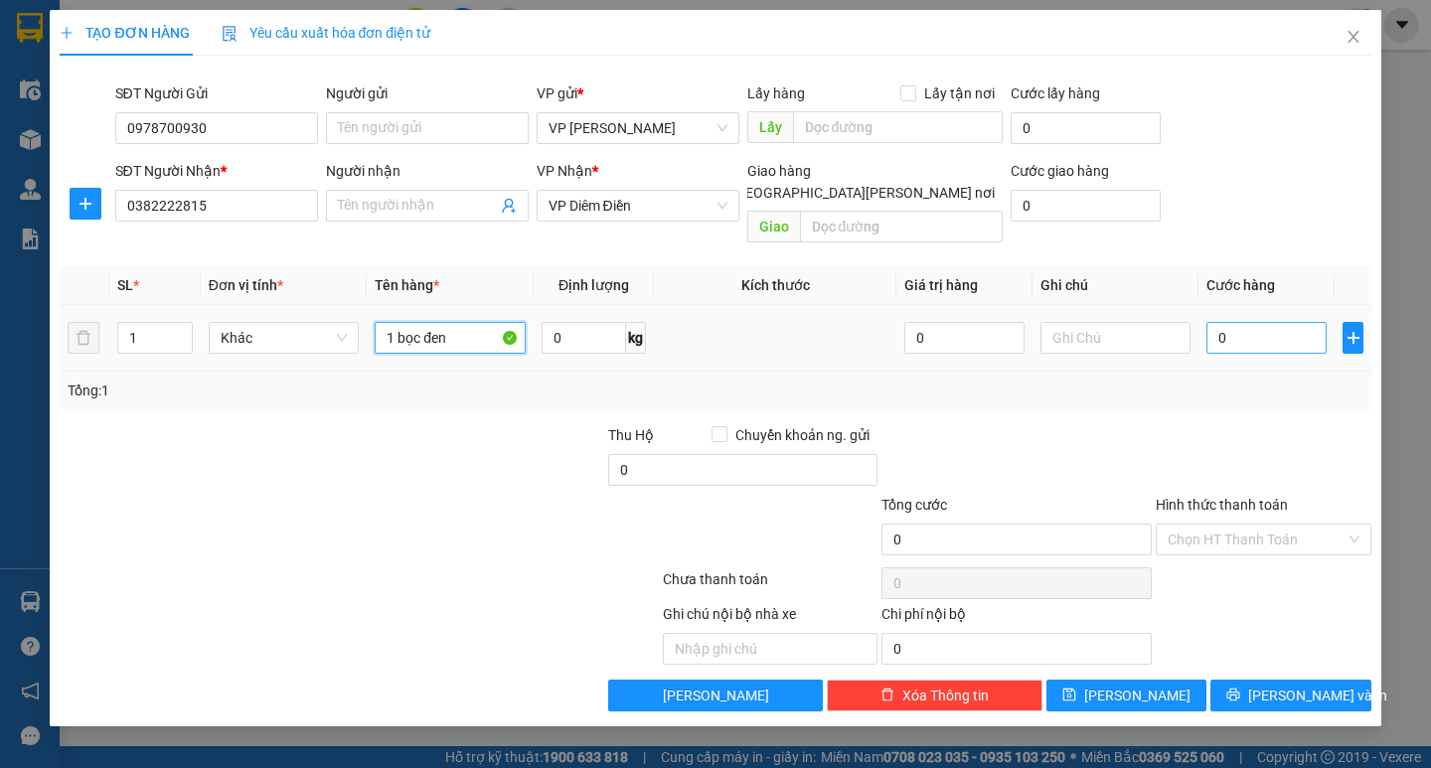
type input "1 bọc đen"
click at [1226, 322] on input "0" at bounding box center [1266, 338] width 120 height 32
click at [1208, 322] on input "0" at bounding box center [1266, 338] width 120 height 32
type input "50"
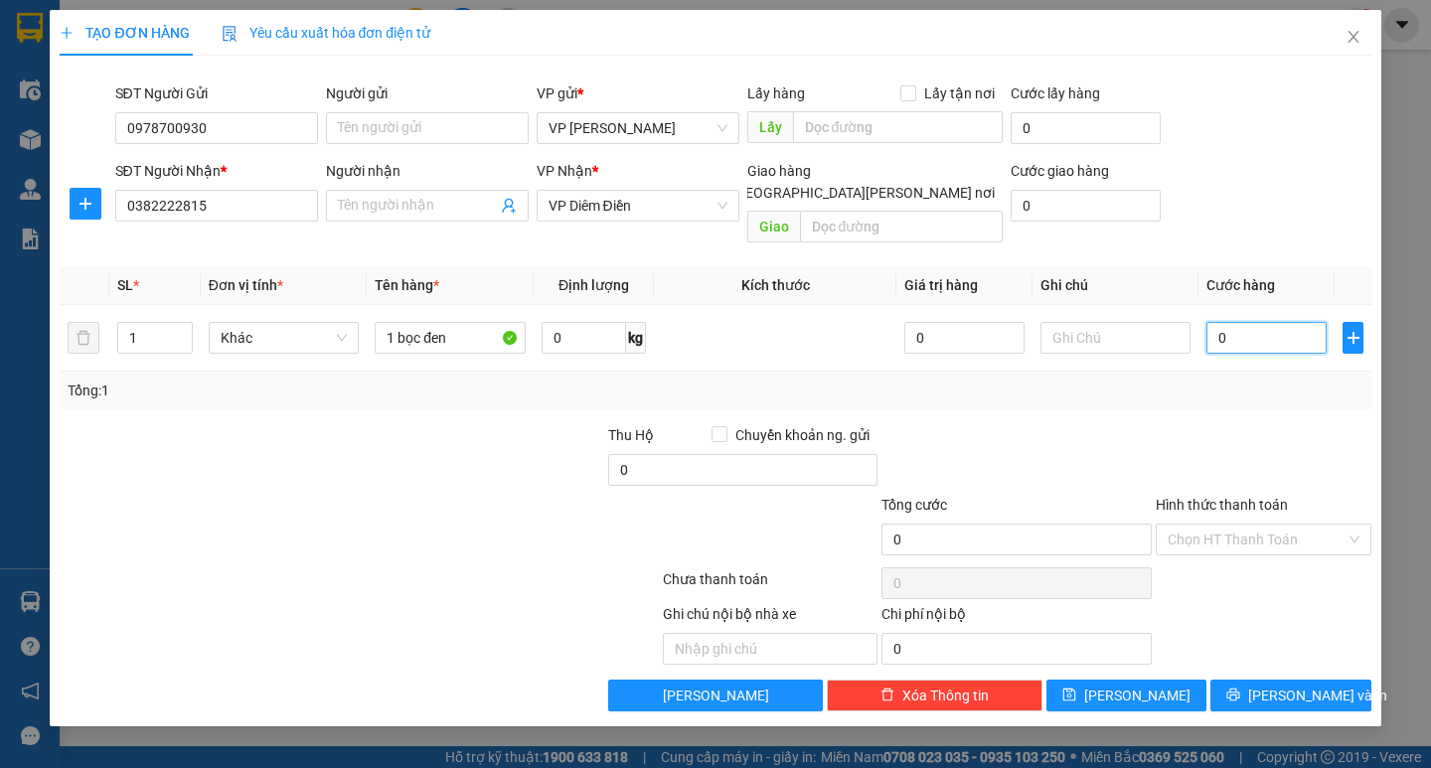
type input "50"
click at [1229, 387] on div "Tổng: 1" at bounding box center [715, 391] width 1311 height 38
type input "50.000"
click at [1253, 525] on input "Hình thức thanh toán" at bounding box center [1256, 540] width 178 height 30
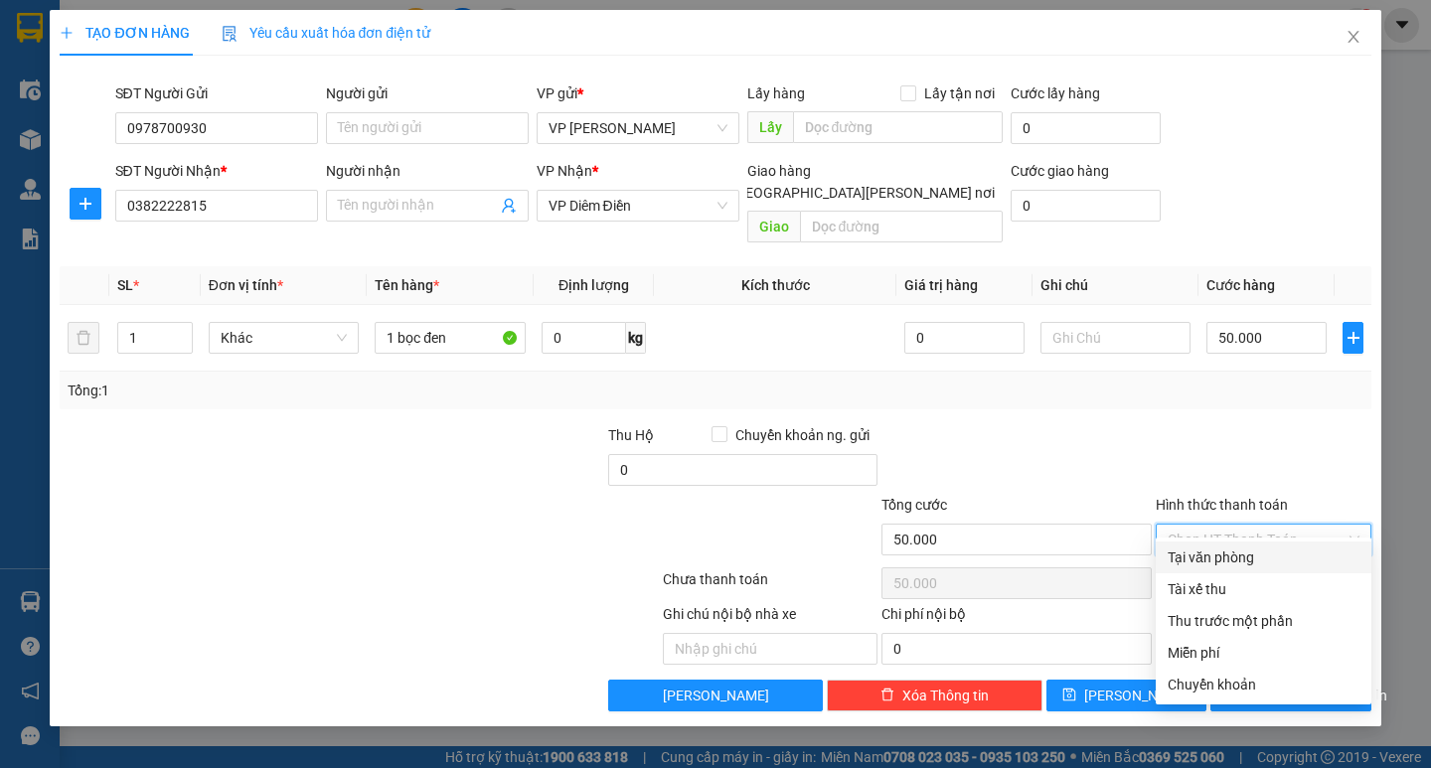
click at [1251, 544] on div "Tại văn phòng" at bounding box center [1264, 558] width 216 height 32
type input "0"
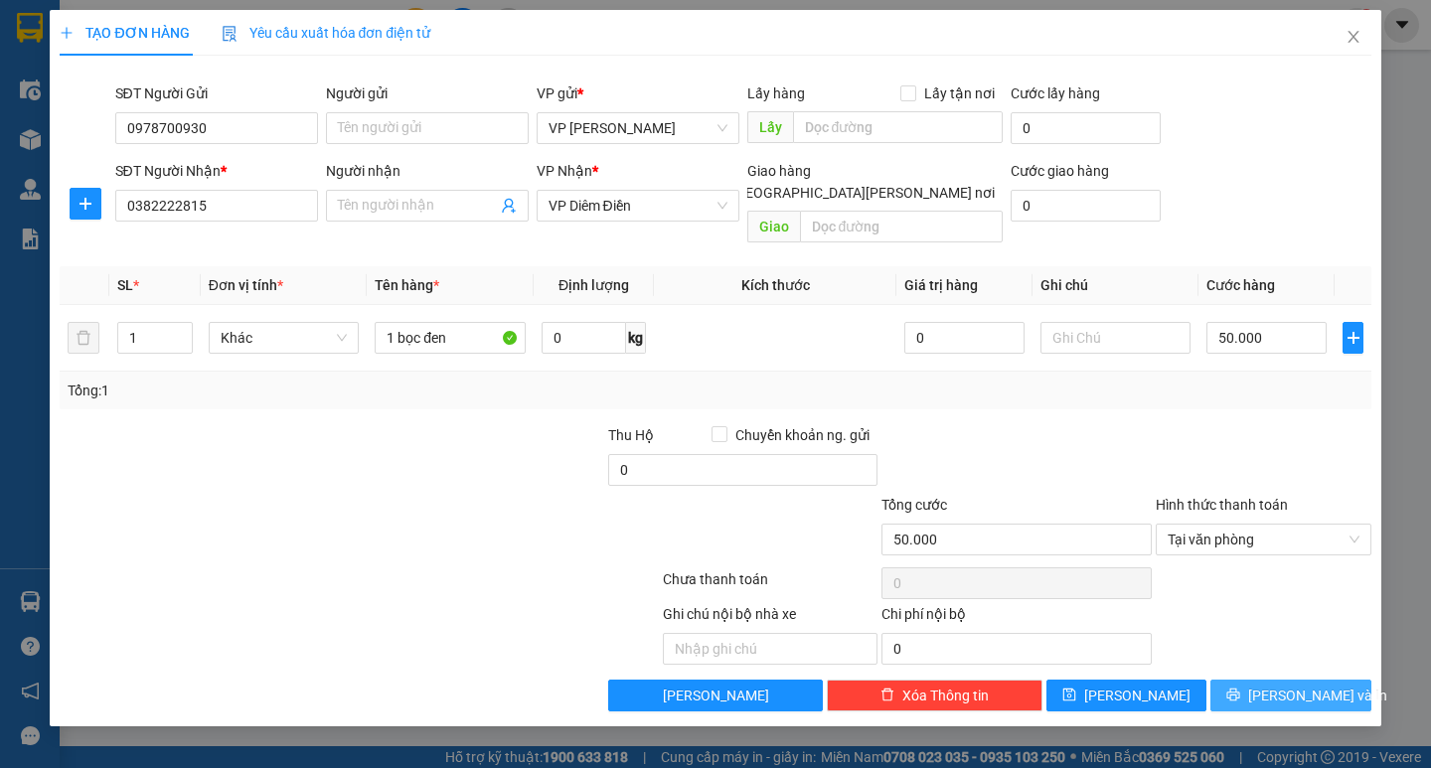
click at [1281, 685] on span "Lưu và In" at bounding box center [1317, 696] width 139 height 22
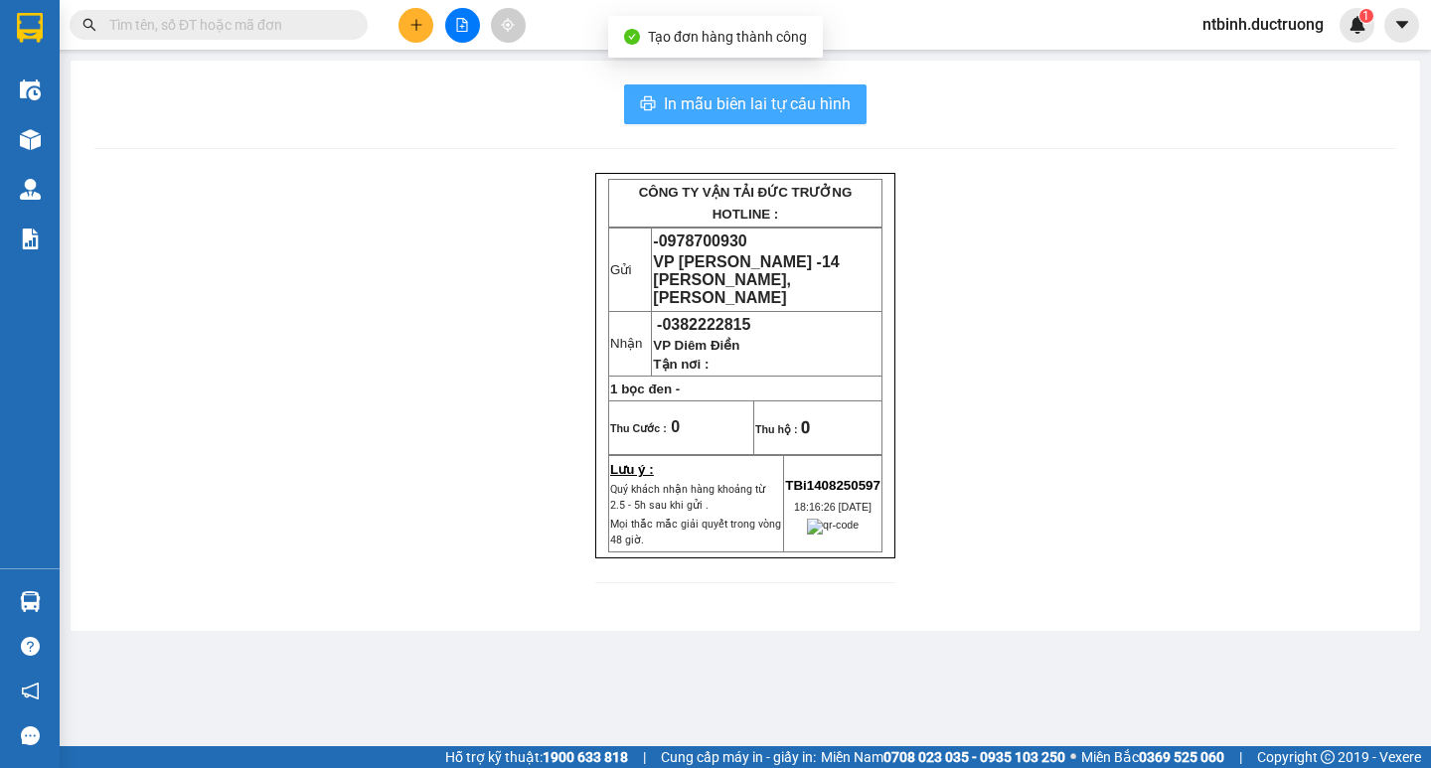
click at [769, 105] on span "In mẫu biên lai tự cấu hình" at bounding box center [757, 103] width 187 height 25
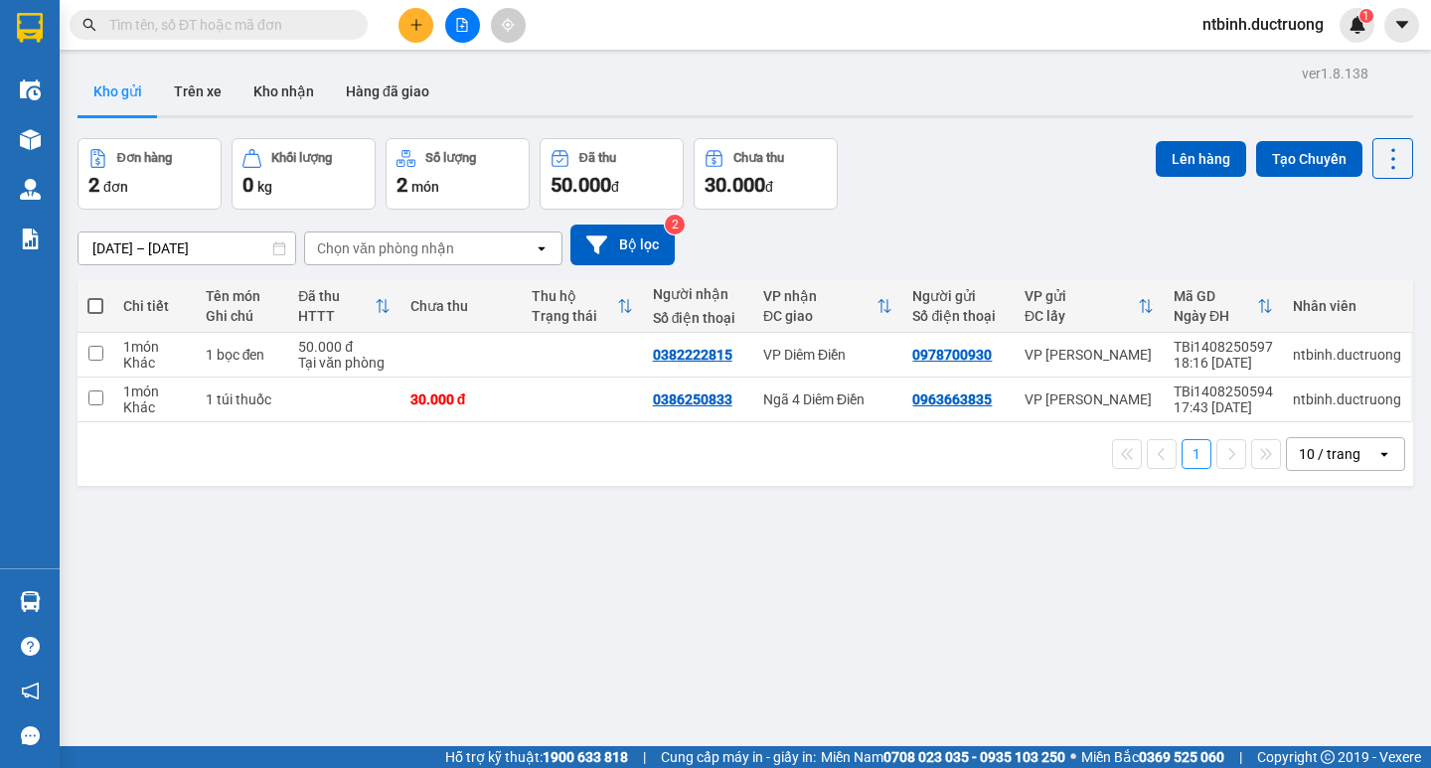
click at [418, 28] on icon "plus" at bounding box center [416, 25] width 14 height 14
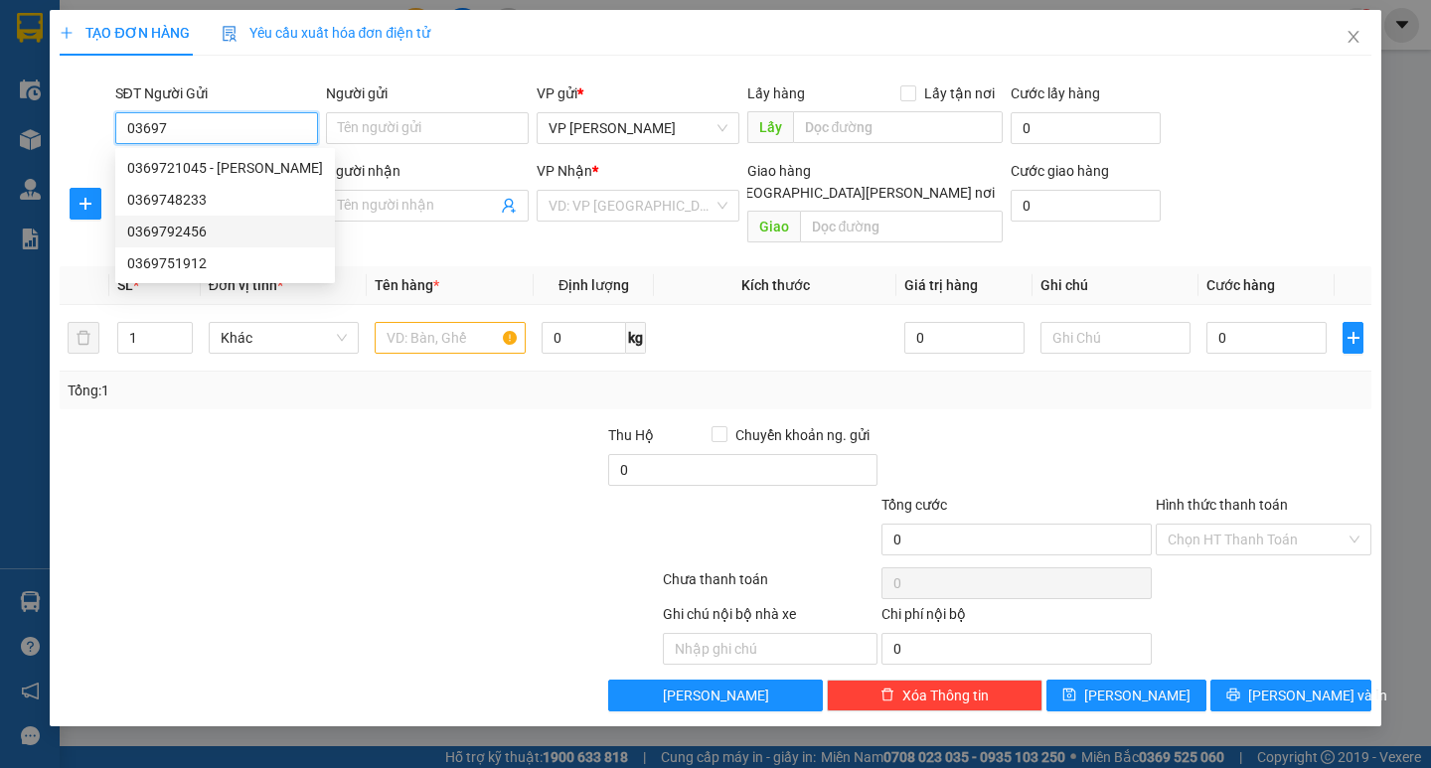
click at [225, 231] on div "0369792456" at bounding box center [225, 232] width 196 height 22
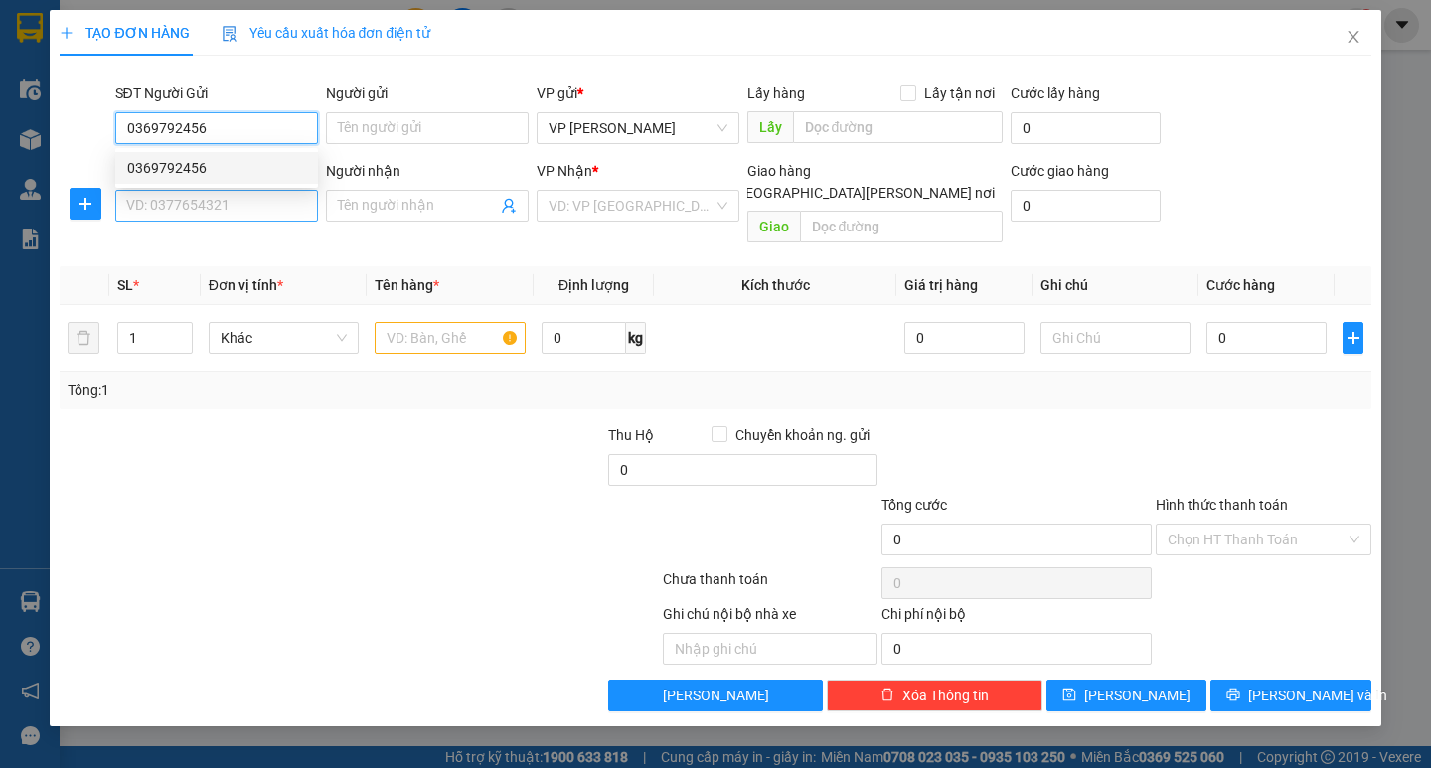
type input "0369792456"
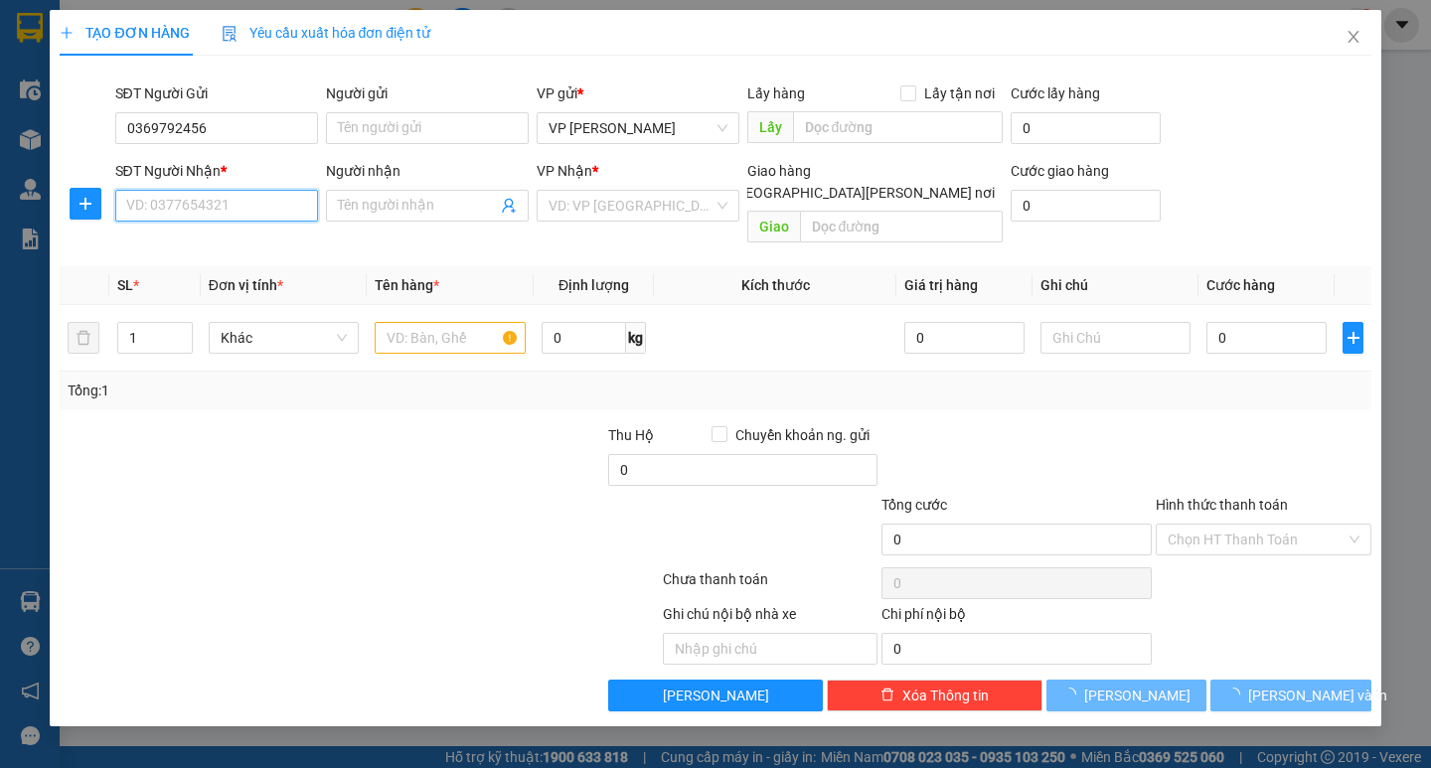
click at [228, 208] on input "SĐT Người Nhận *" at bounding box center [216, 206] width 203 height 32
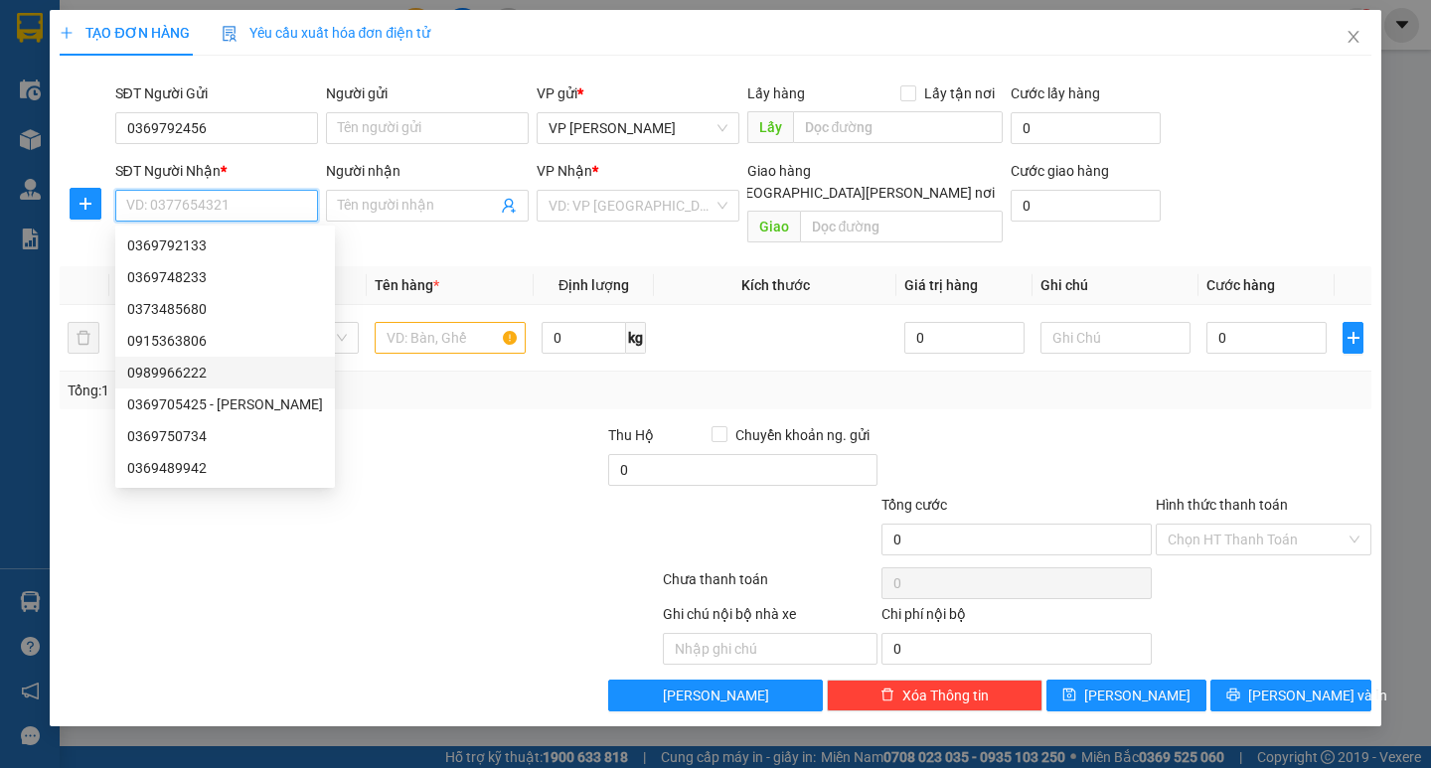
click at [201, 372] on div "0989966222" at bounding box center [225, 373] width 196 height 22
type input "0989966222"
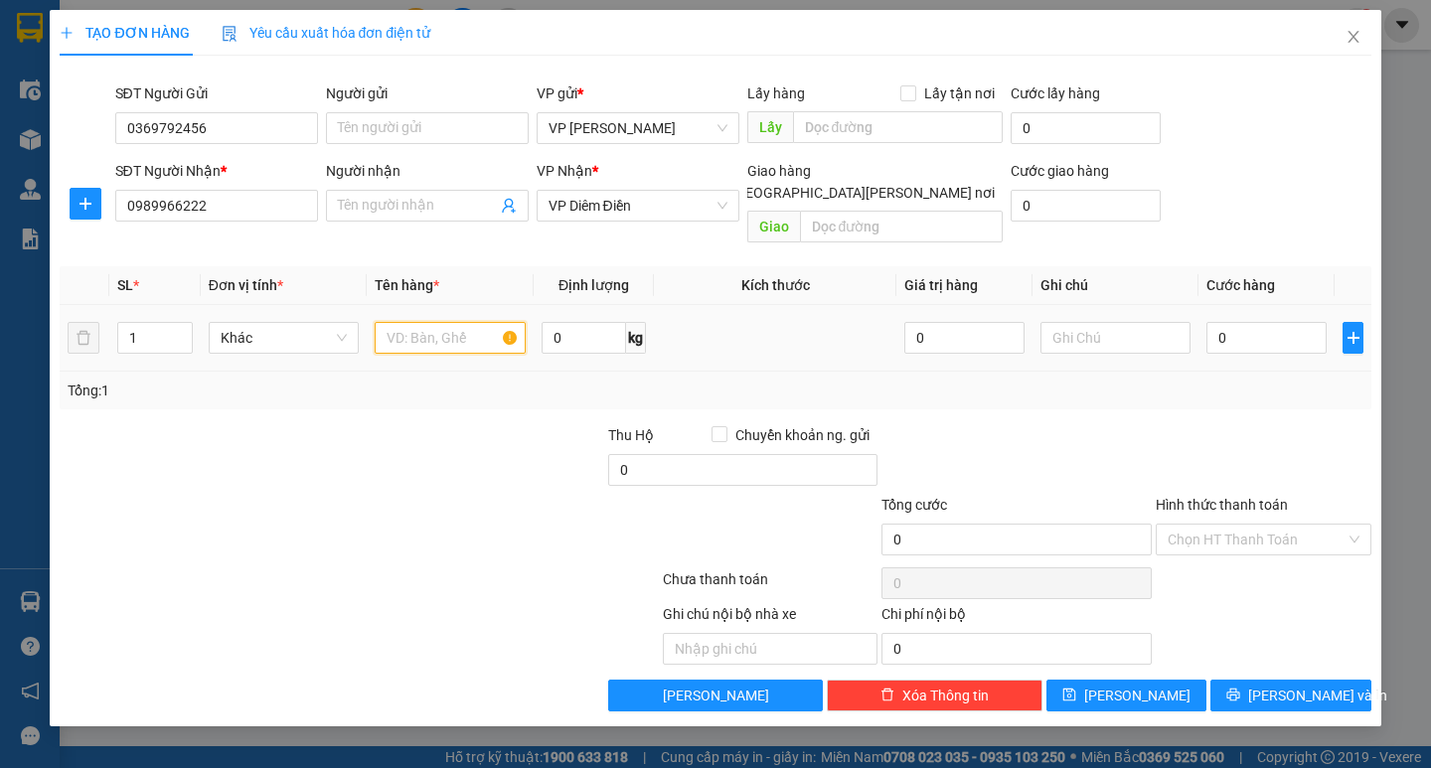
click at [443, 322] on input "text" at bounding box center [450, 338] width 150 height 32
type input "1 hộp đt"
click at [1235, 322] on input "0" at bounding box center [1266, 338] width 120 height 32
click at [1211, 322] on input "0" at bounding box center [1266, 338] width 120 height 32
type input "50"
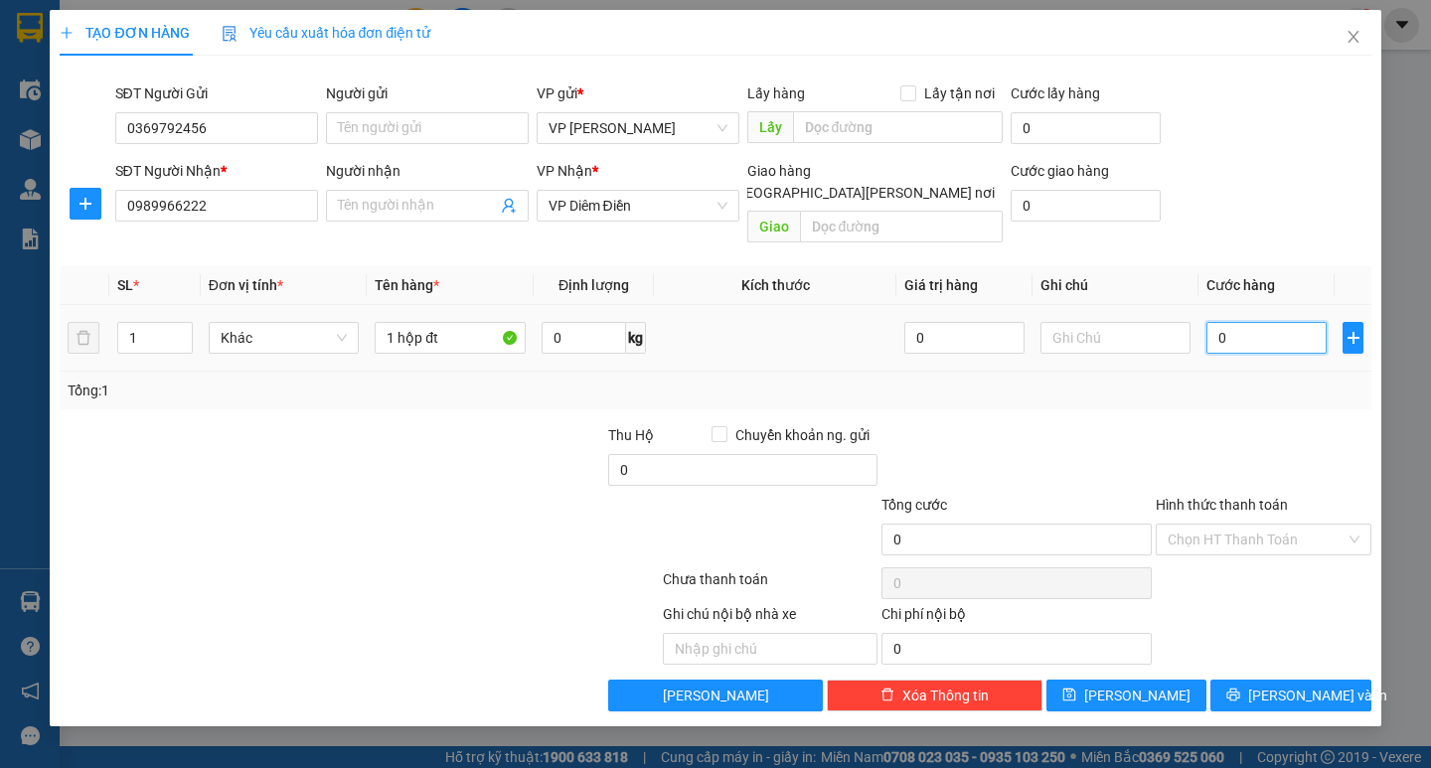
type input "50"
click at [1208, 389] on div "Transit Pickup Surcharge Ids Transit Deliver Surcharge Ids Transit Deliver Surc…" at bounding box center [715, 392] width 1311 height 640
type input "50.000"
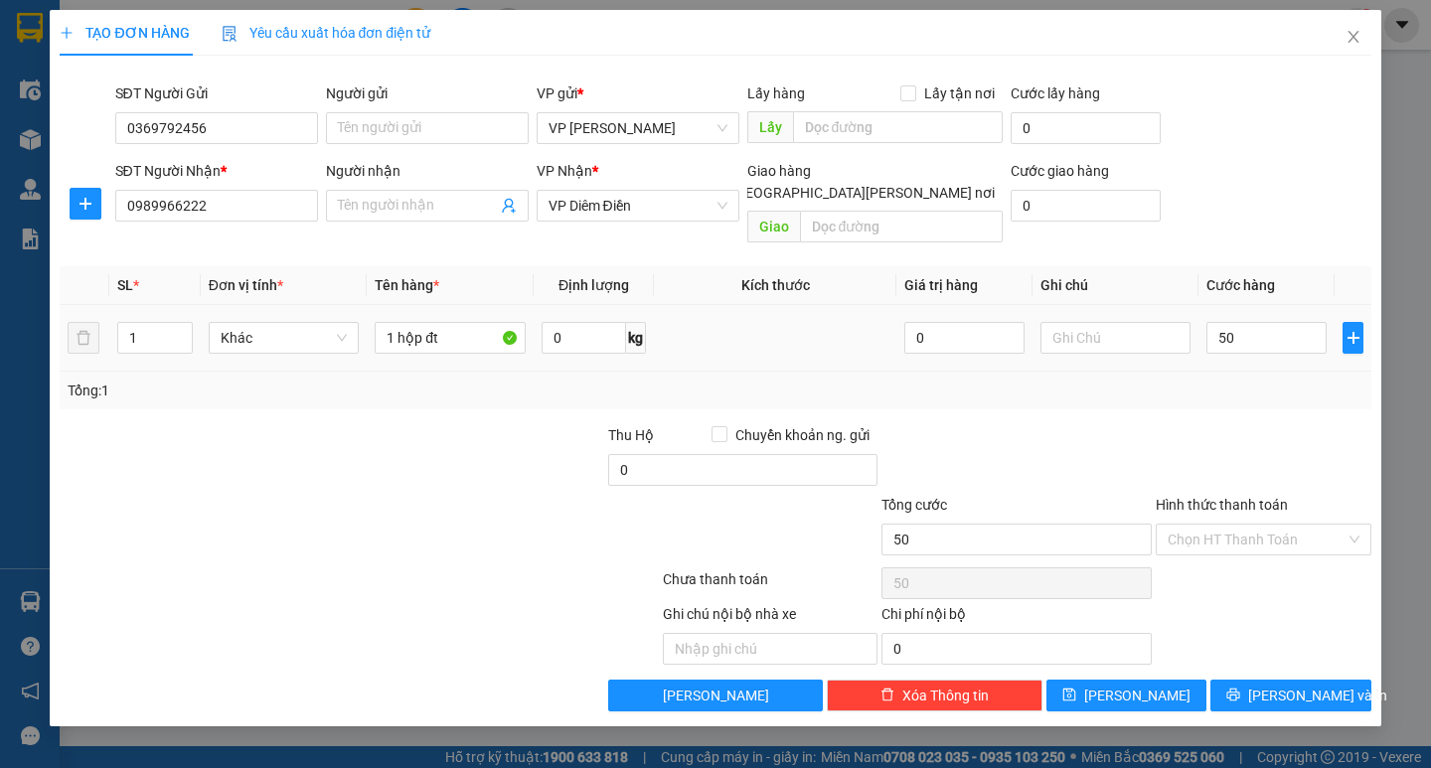
type input "50.000"
click at [1272, 680] on button "Lưu và In" at bounding box center [1290, 696] width 160 height 32
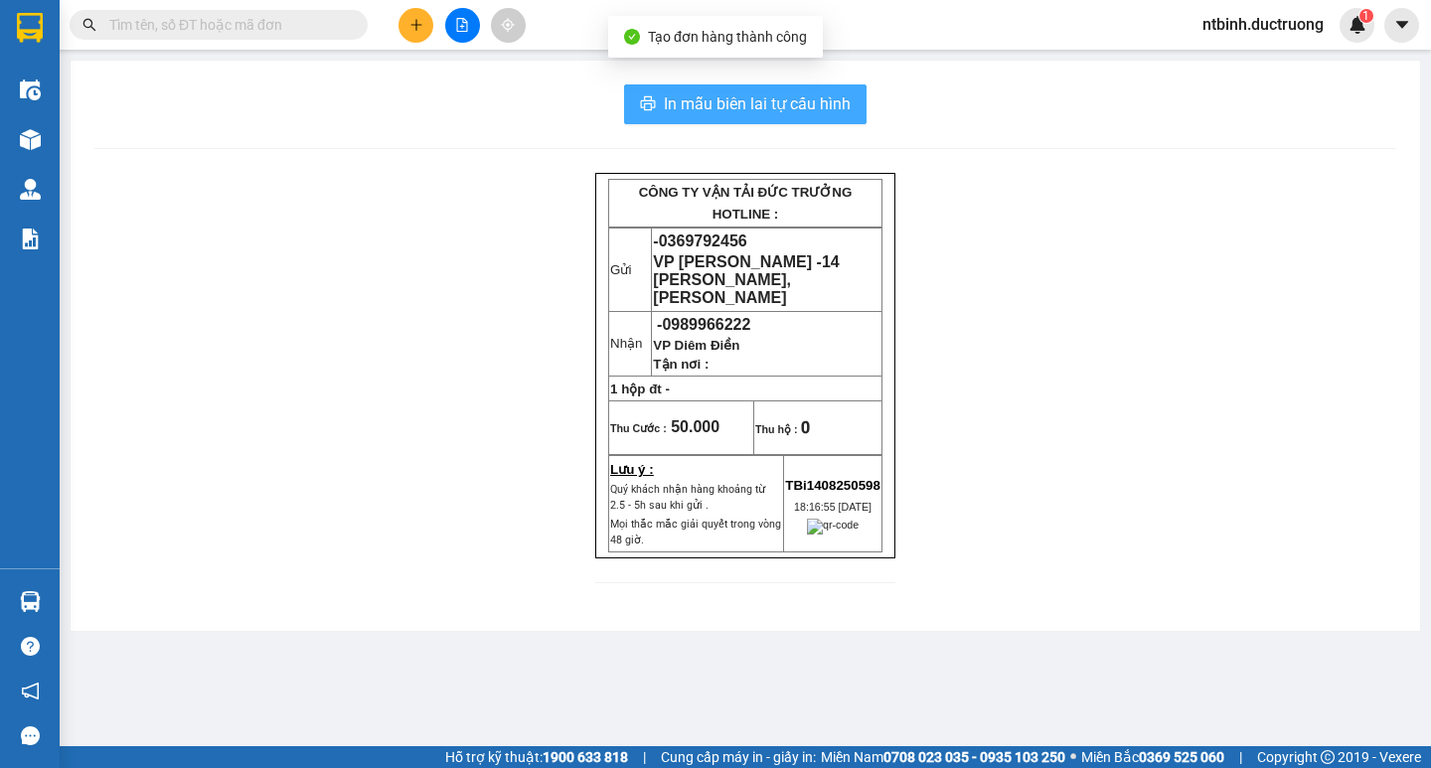
click at [824, 103] on span "In mẫu biên lai tự cấu hình" at bounding box center [757, 103] width 187 height 25
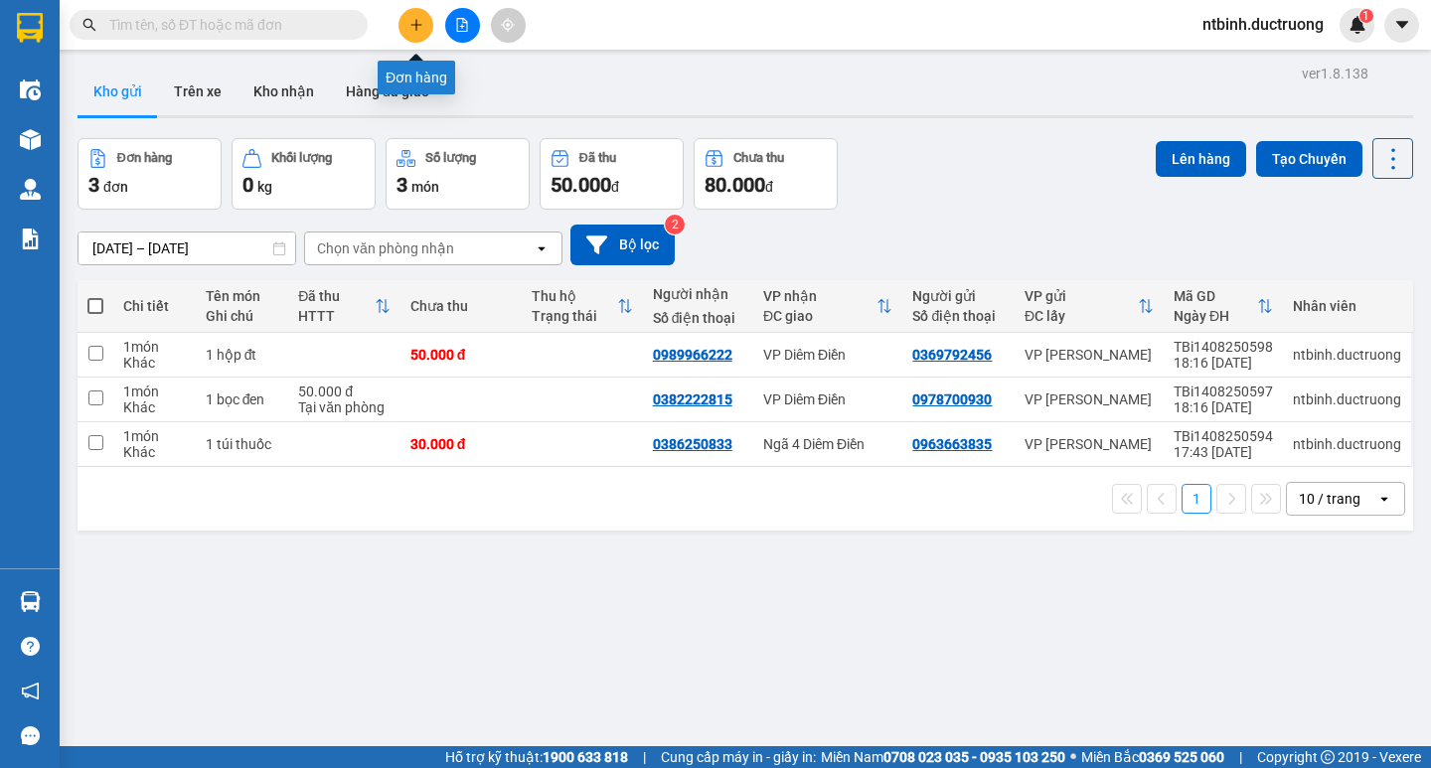
click at [414, 23] on icon "plus" at bounding box center [416, 25] width 14 height 14
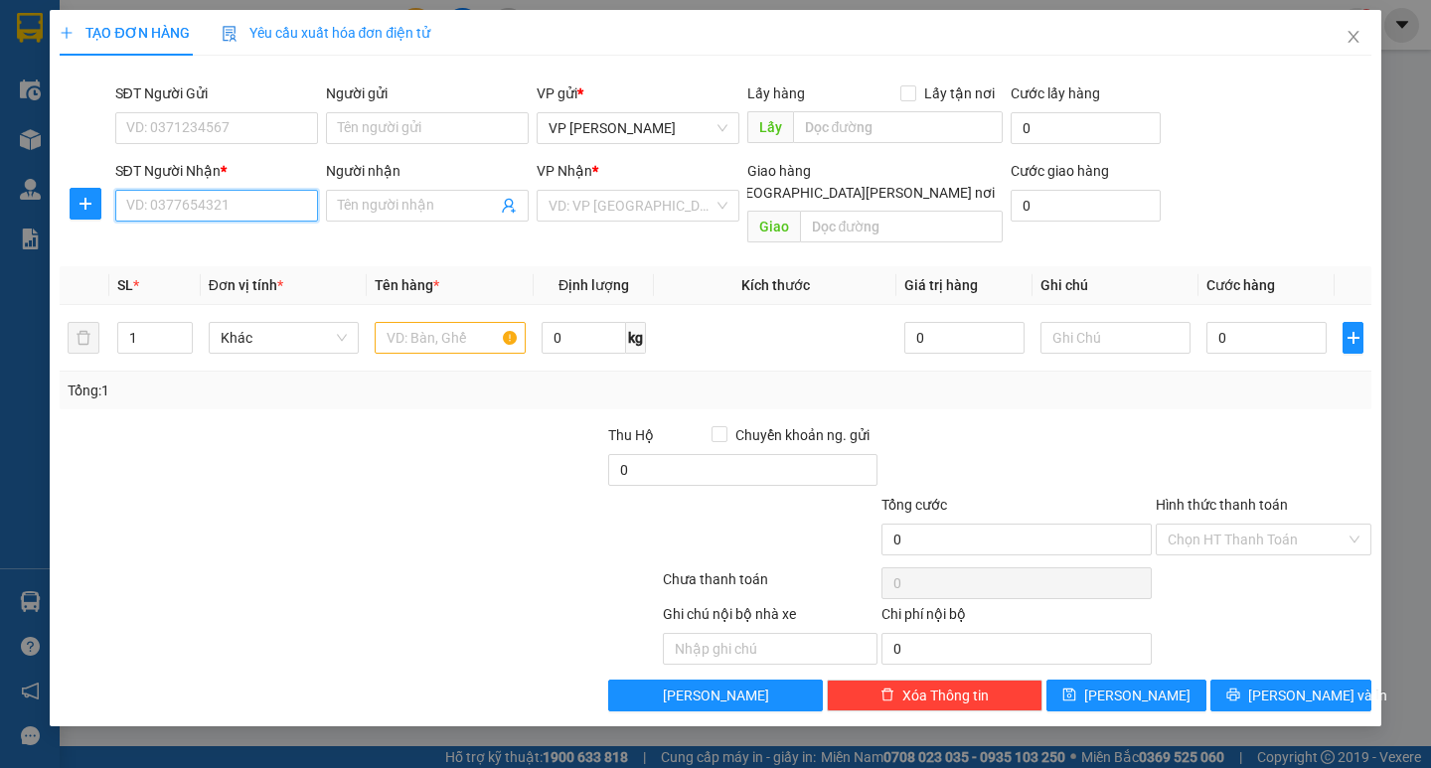
click at [252, 203] on input "SĐT Người Nhận *" at bounding box center [216, 206] width 203 height 32
click at [247, 248] on div "0902028658" at bounding box center [216, 245] width 179 height 22
type input "0902028658"
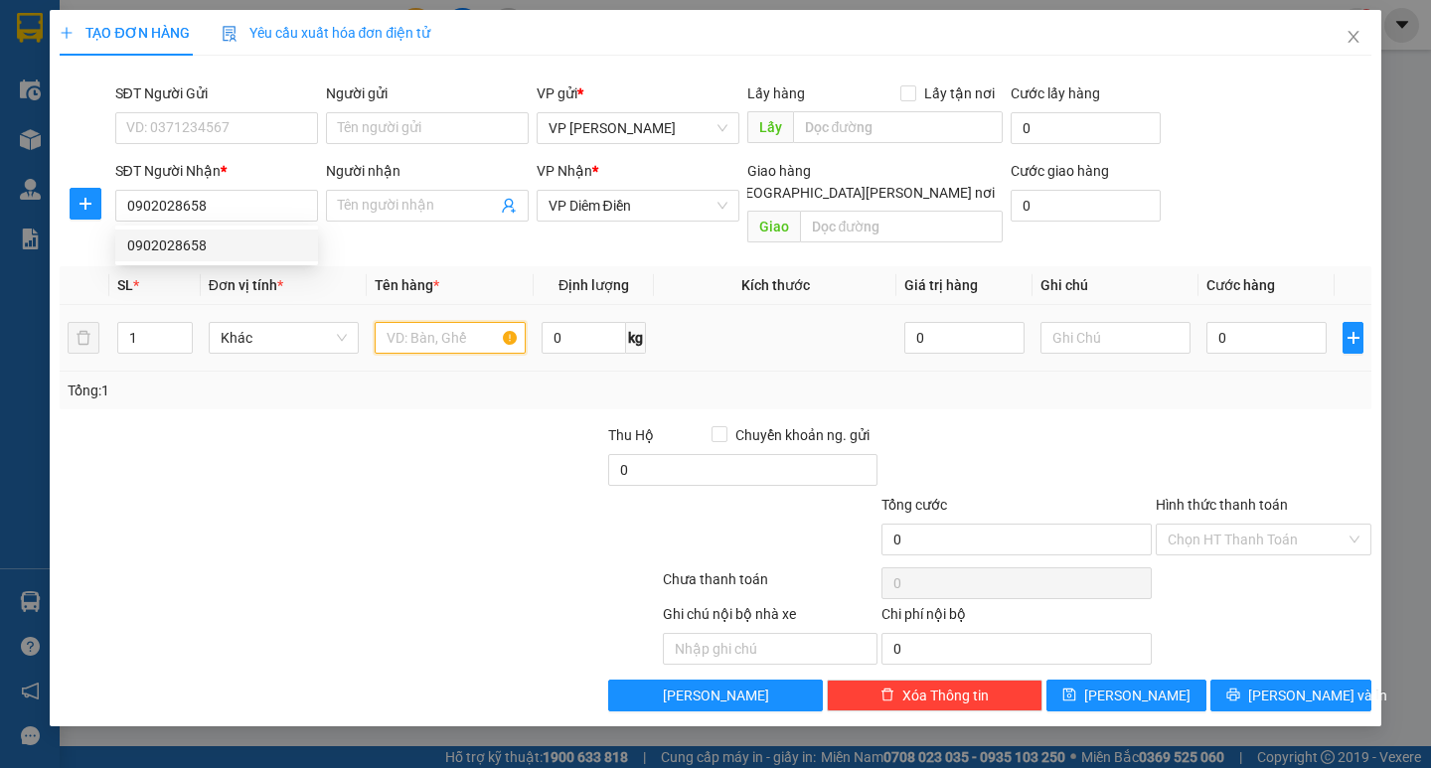
click at [420, 322] on input "text" at bounding box center [450, 338] width 150 height 32
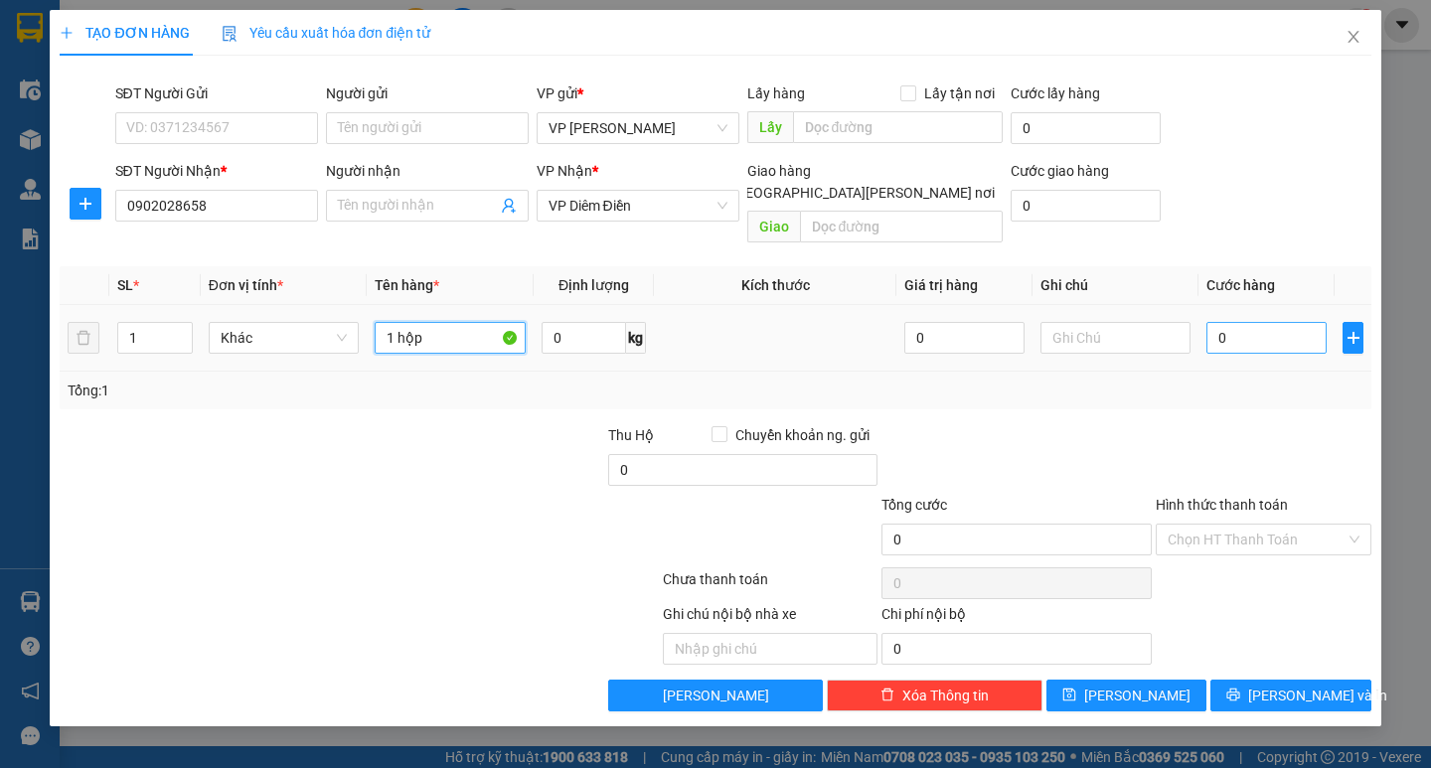
type input "1 hộp"
click at [1215, 322] on input "0" at bounding box center [1266, 338] width 120 height 32
click at [1210, 322] on input "0" at bounding box center [1266, 338] width 120 height 32
type input "30"
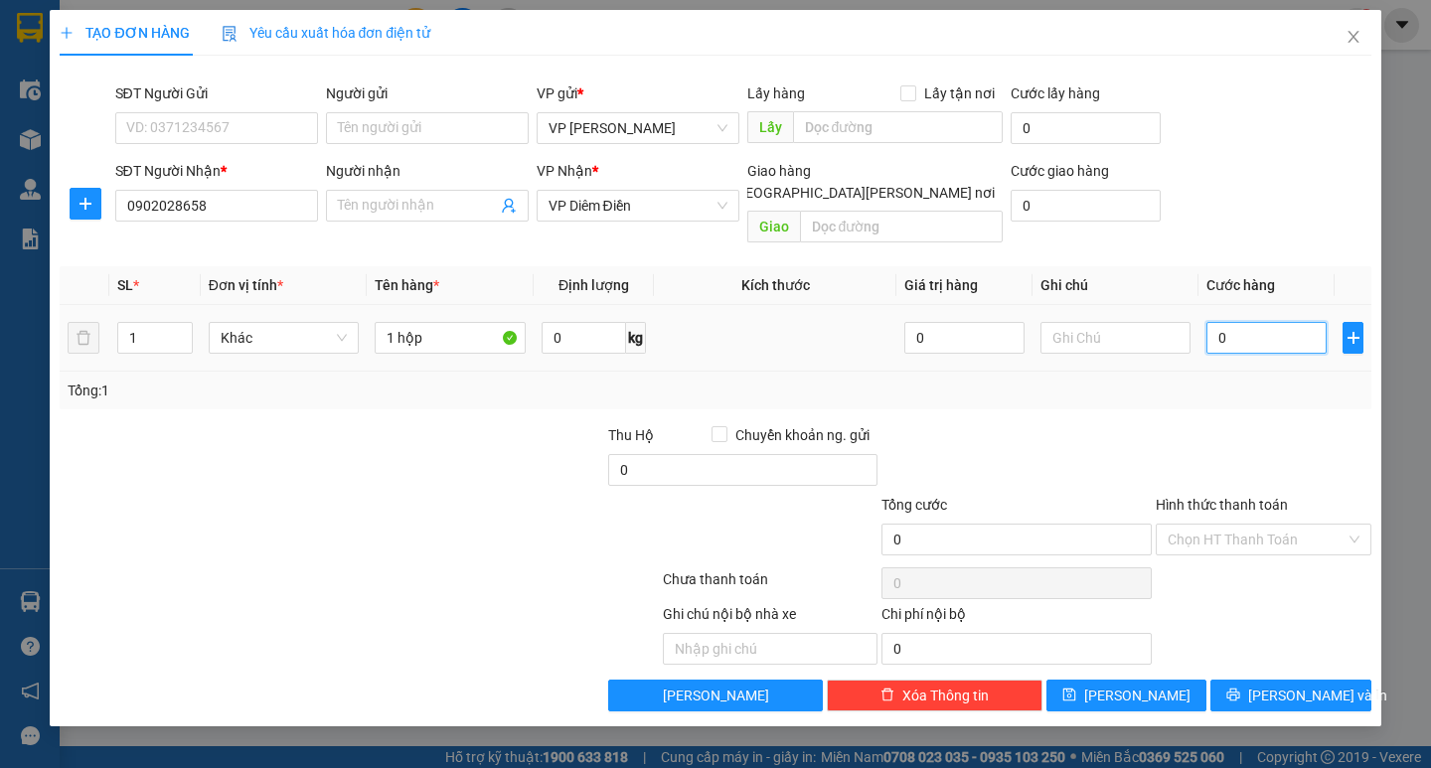
type input "30"
click at [1204, 388] on div "Transit Pickup Surcharge Ids Transit Deliver Surcharge Ids Transit Deliver Surc…" at bounding box center [715, 392] width 1311 height 640
type input "30.000"
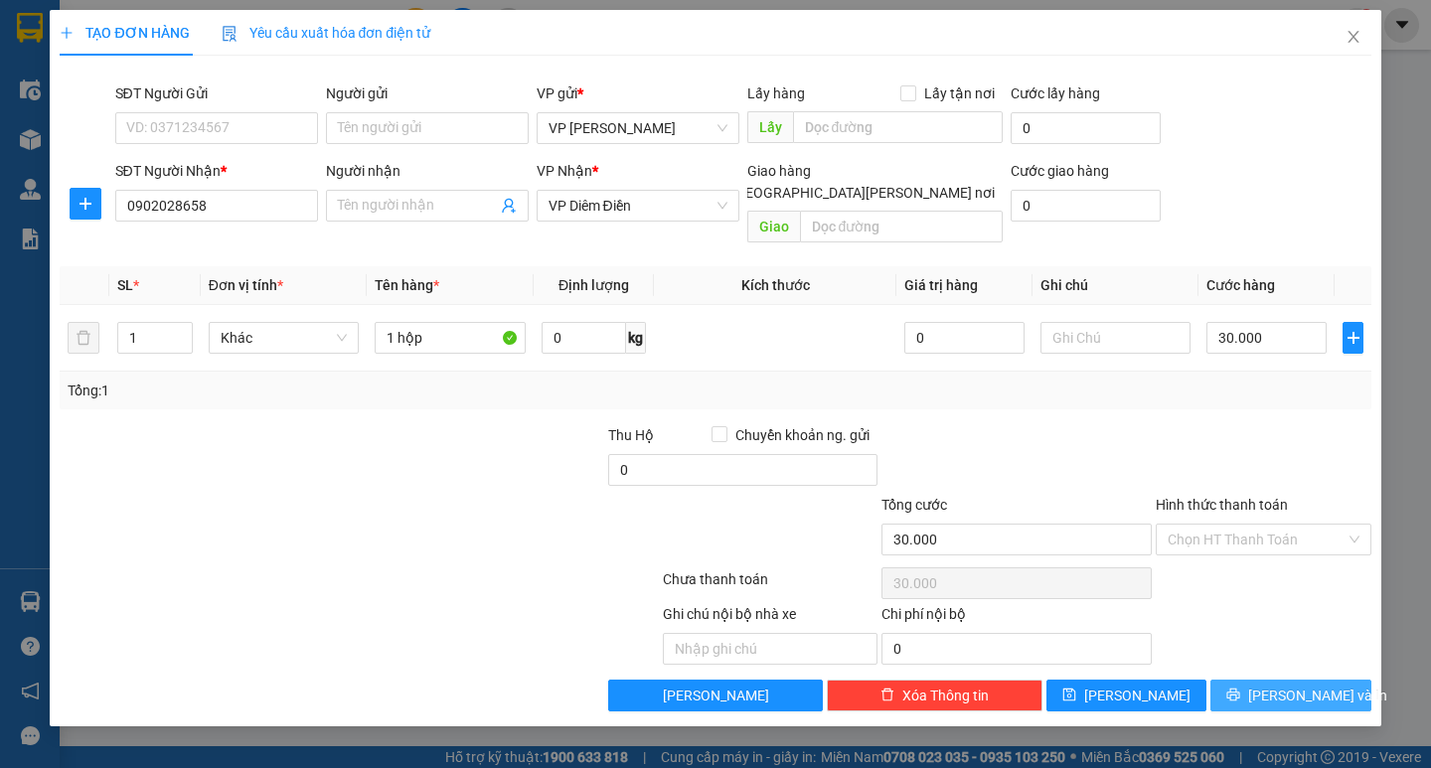
click at [1279, 685] on span "Lưu và In" at bounding box center [1317, 696] width 139 height 22
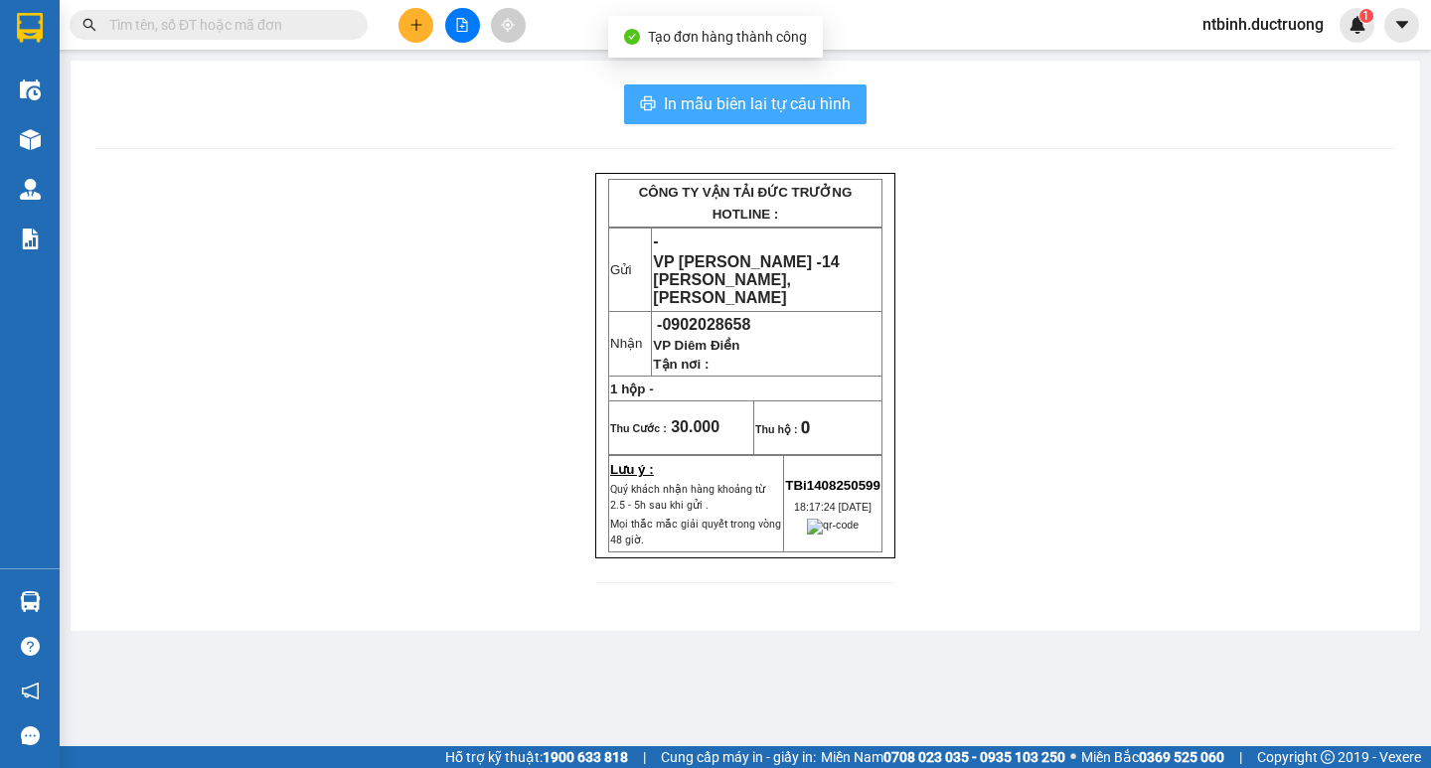
click at [699, 107] on span "In mẫu biên lai tự cấu hình" at bounding box center [757, 103] width 187 height 25
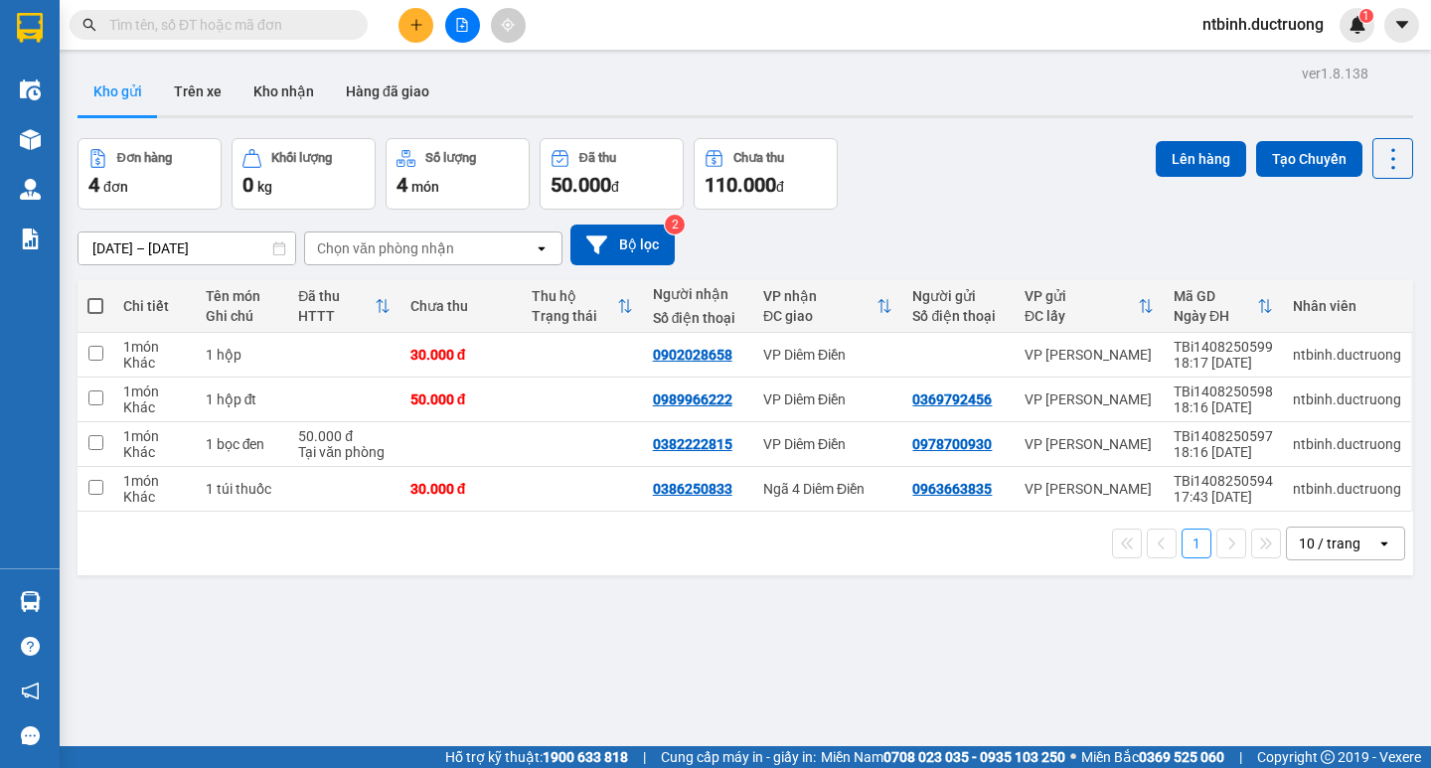
click at [91, 307] on span at bounding box center [95, 306] width 16 height 16
click at [95, 296] on input "checkbox" at bounding box center [95, 296] width 0 height 0
checkbox input "true"
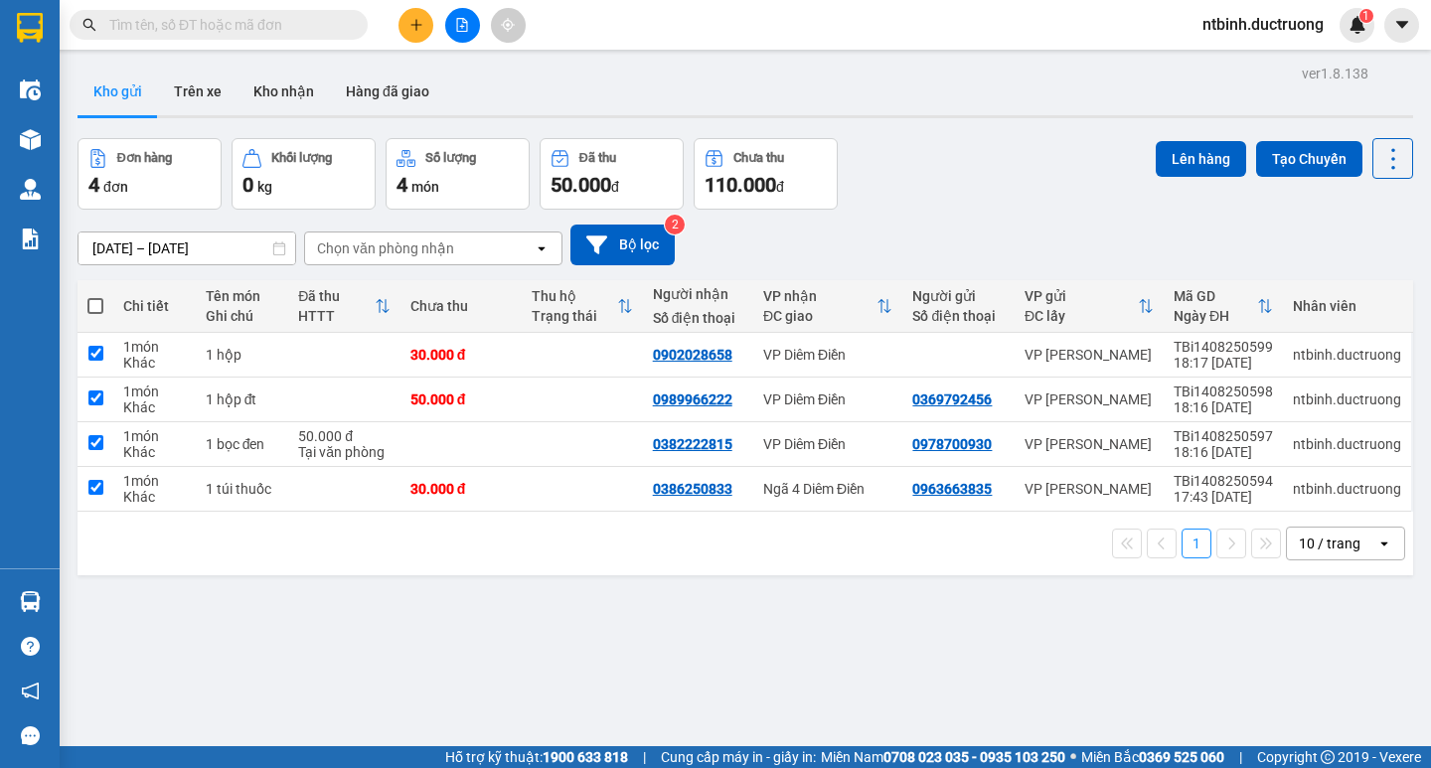
checkbox input "true"
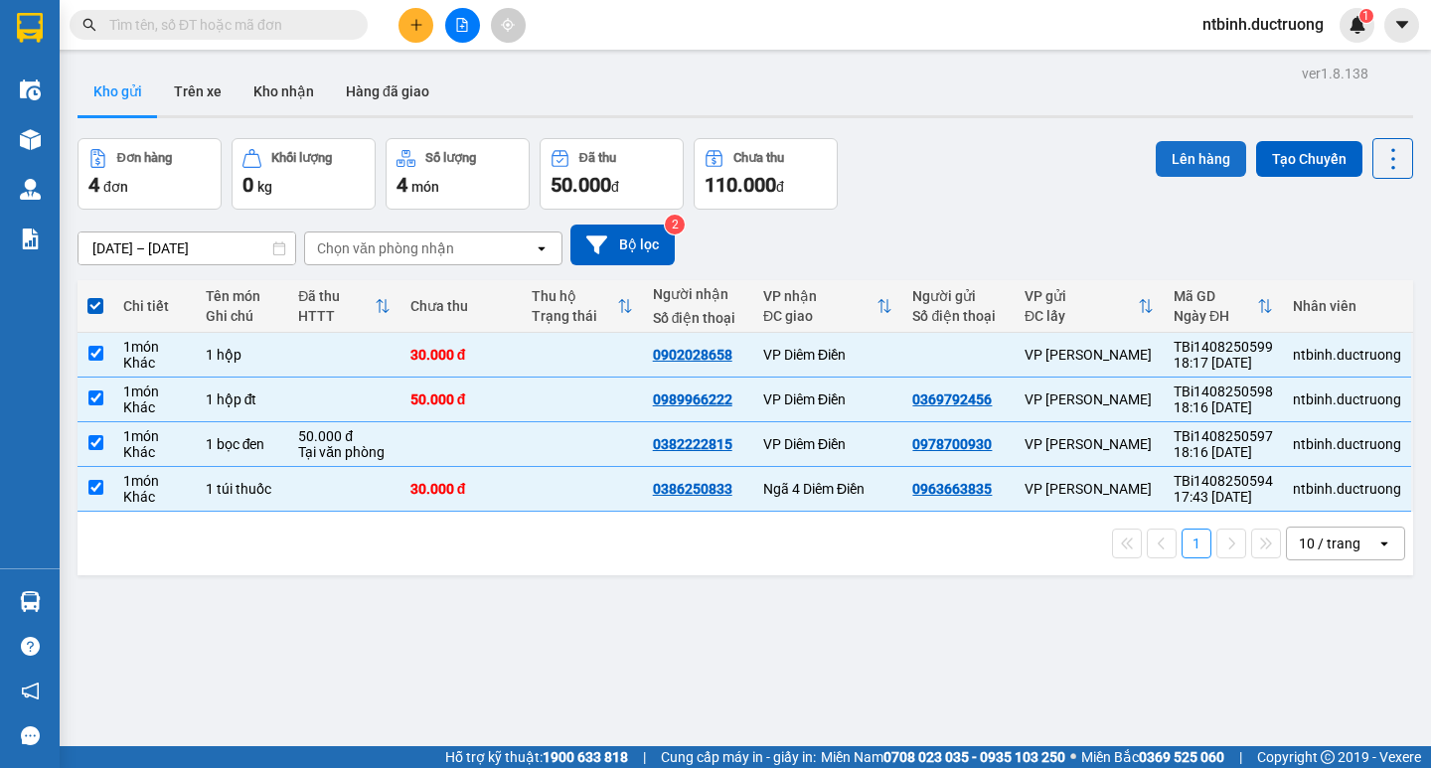
click at [1209, 143] on button "Lên hàng" at bounding box center [1201, 159] width 90 height 36
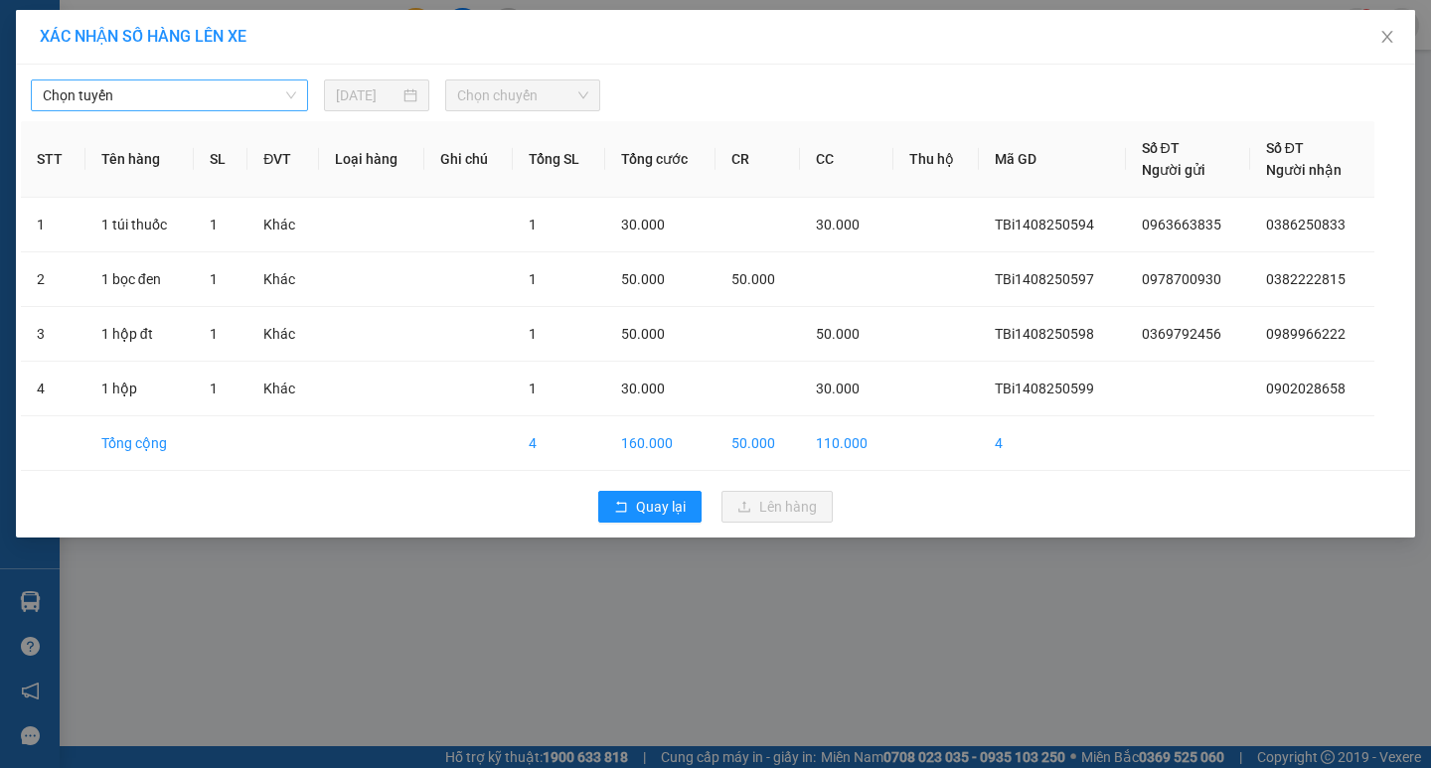
click at [243, 93] on span "Chọn tuyến" at bounding box center [169, 95] width 253 height 30
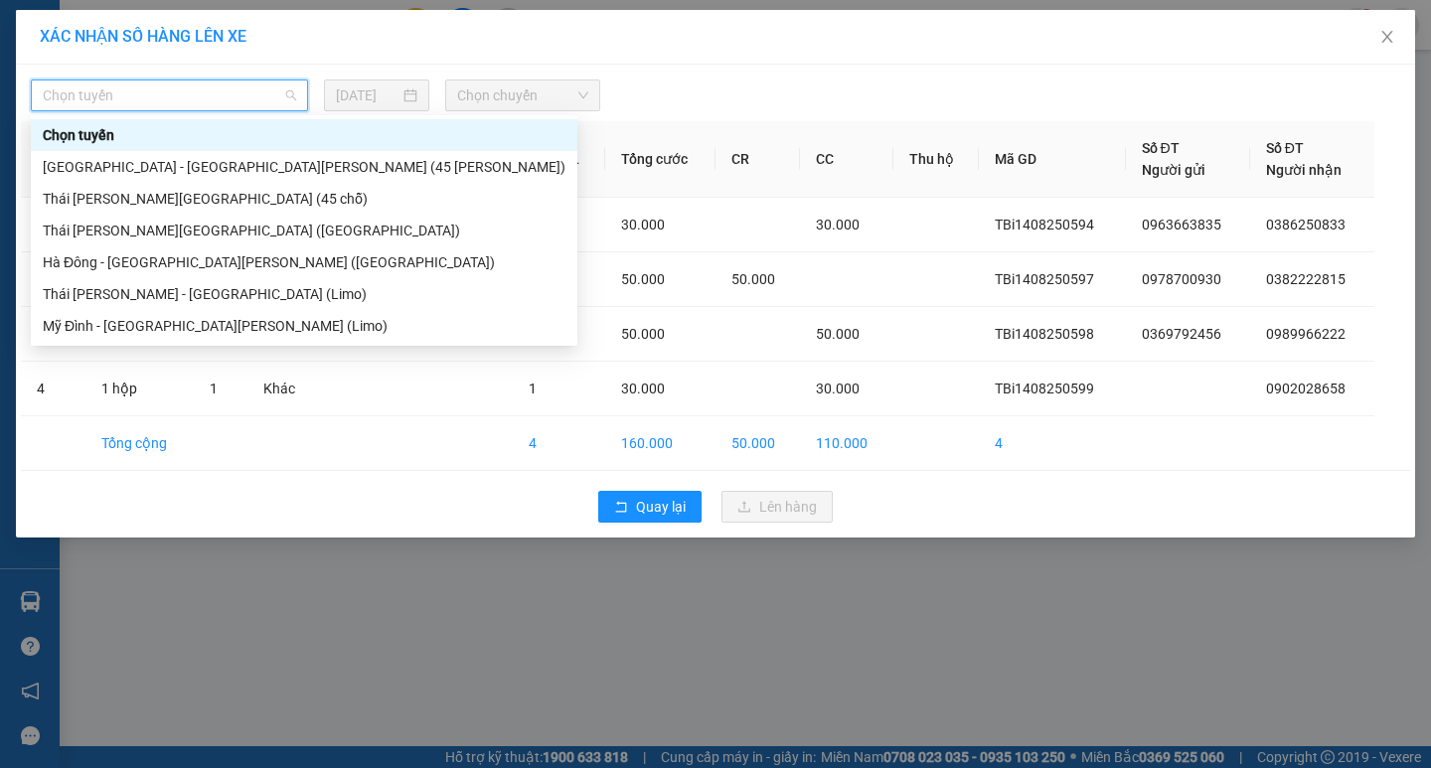
click at [225, 151] on div "[GEOGRAPHIC_DATA] - [GEOGRAPHIC_DATA] (45 chỗ)" at bounding box center [304, 167] width 546 height 32
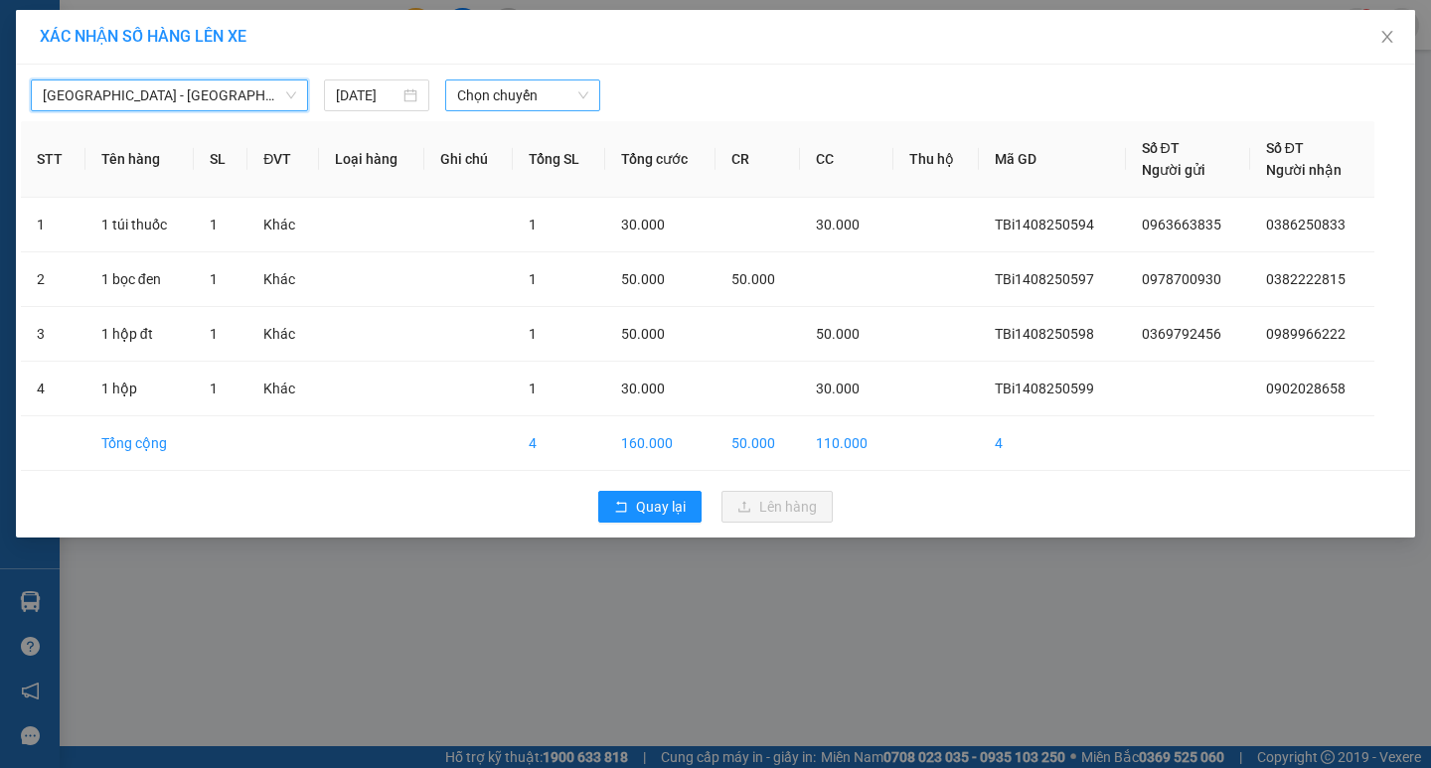
click at [469, 94] on span "Chọn chuyến" at bounding box center [522, 95] width 131 height 30
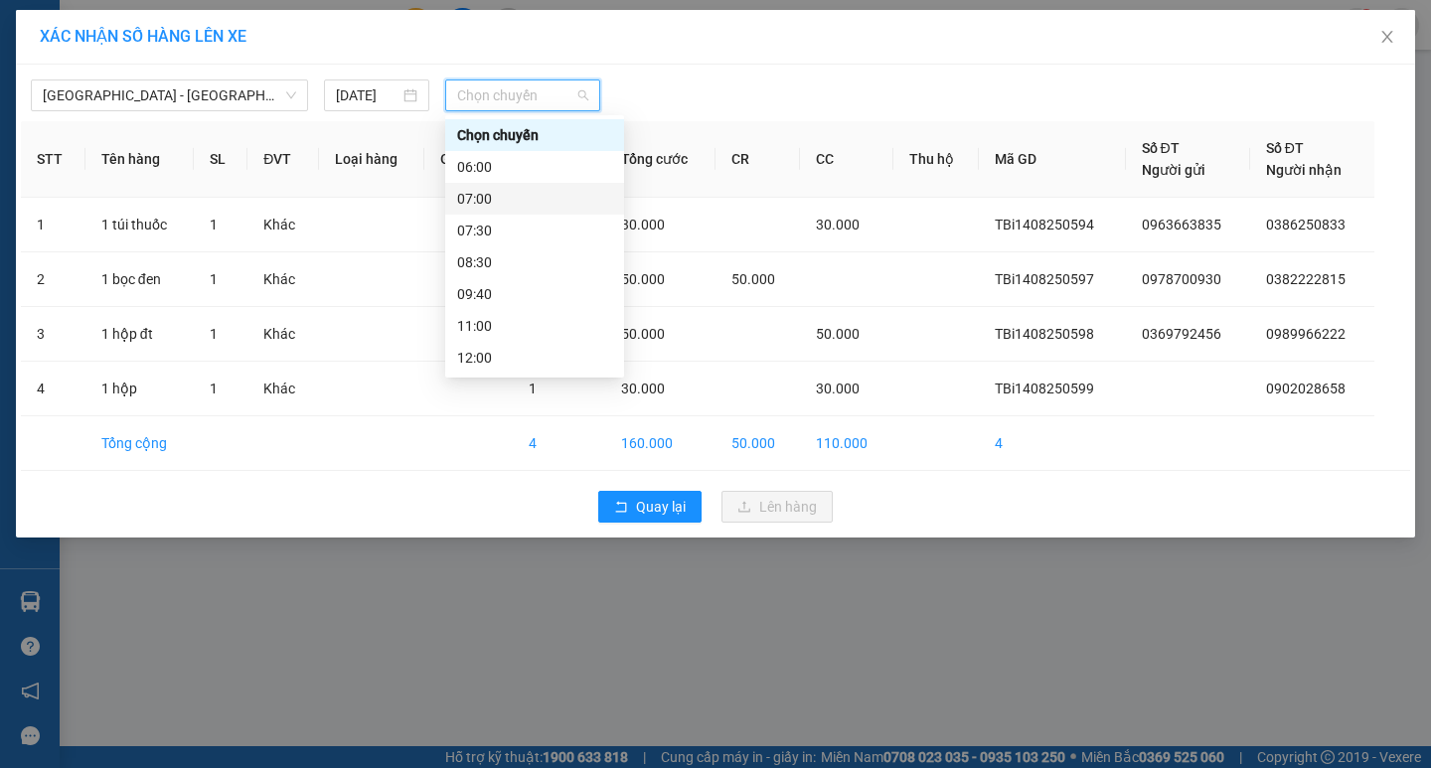
scroll to position [286, 0]
click at [539, 290] on div "18:30" at bounding box center [534, 294] width 155 height 22
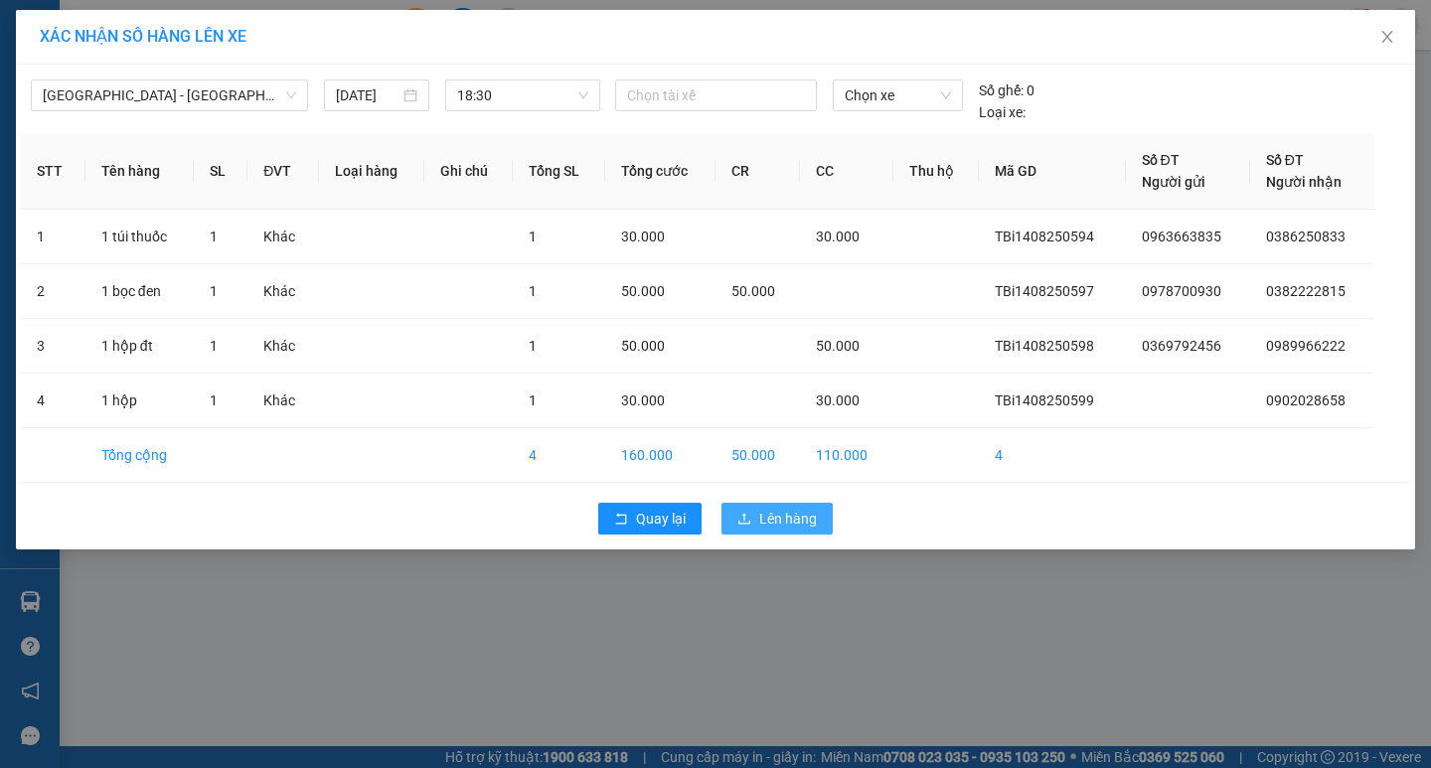
click at [760, 515] on span "Lên hàng" at bounding box center [788, 519] width 58 height 22
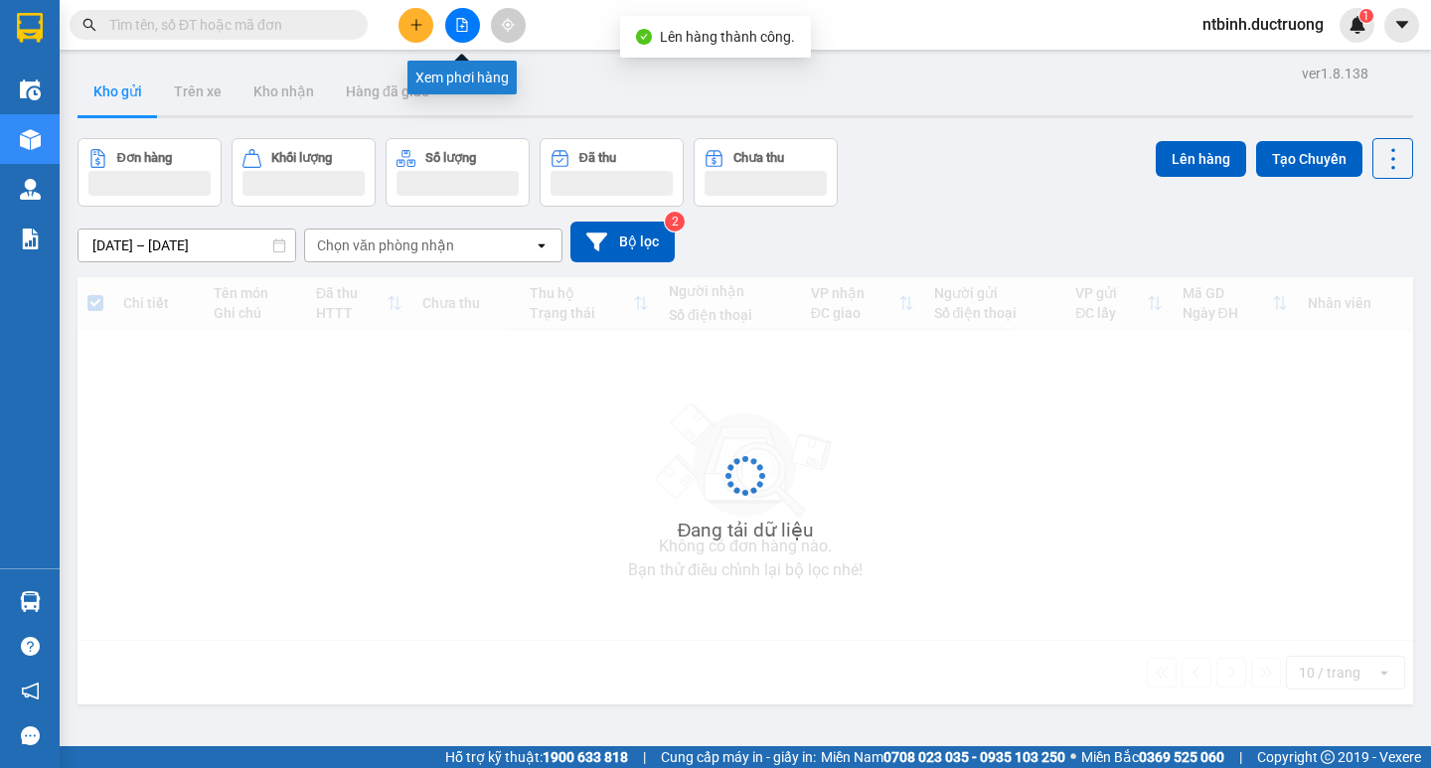
click at [463, 27] on icon "file-add" at bounding box center [462, 25] width 11 height 14
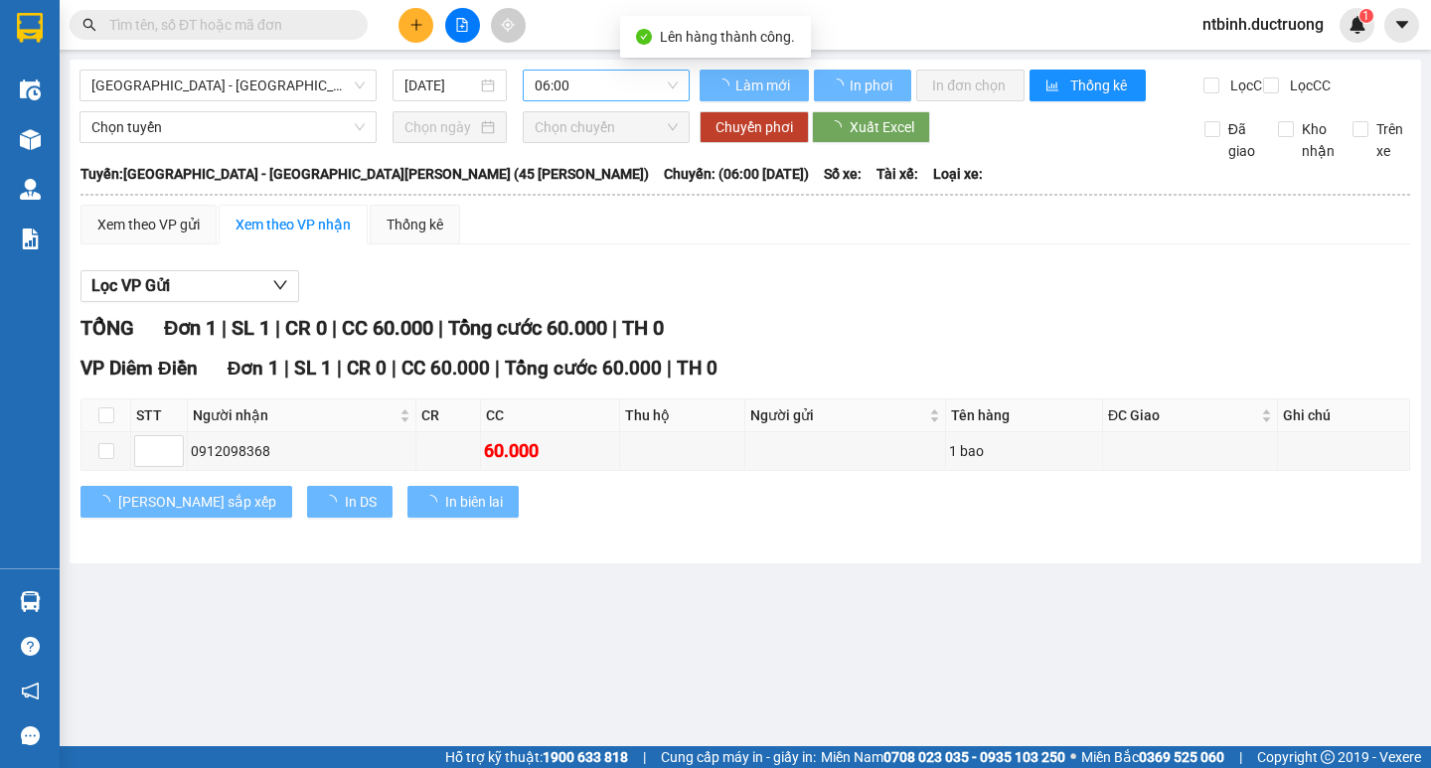
click at [565, 70] on div "06:00" at bounding box center [606, 86] width 167 height 32
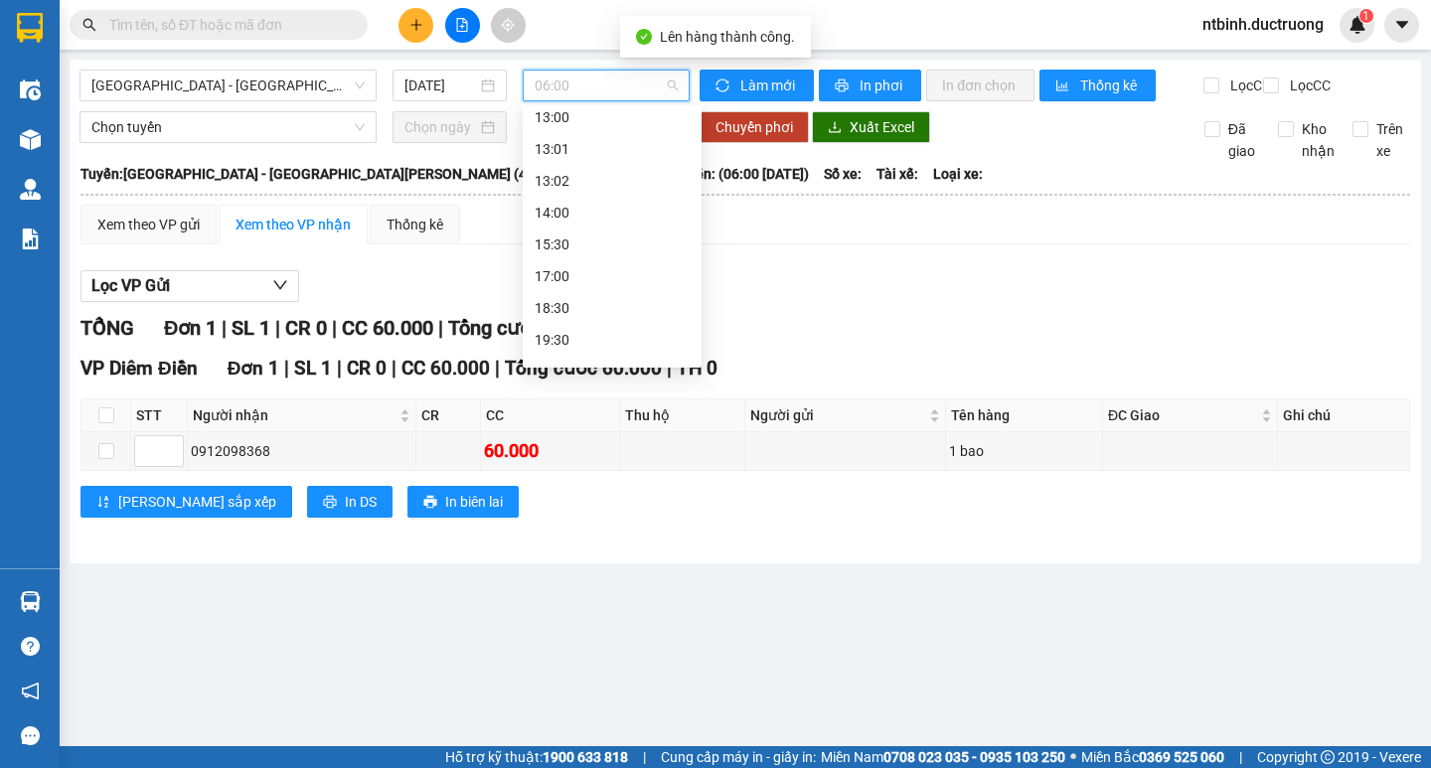
scroll to position [286, 0]
click at [602, 298] on div "18:30" at bounding box center [612, 284] width 179 height 32
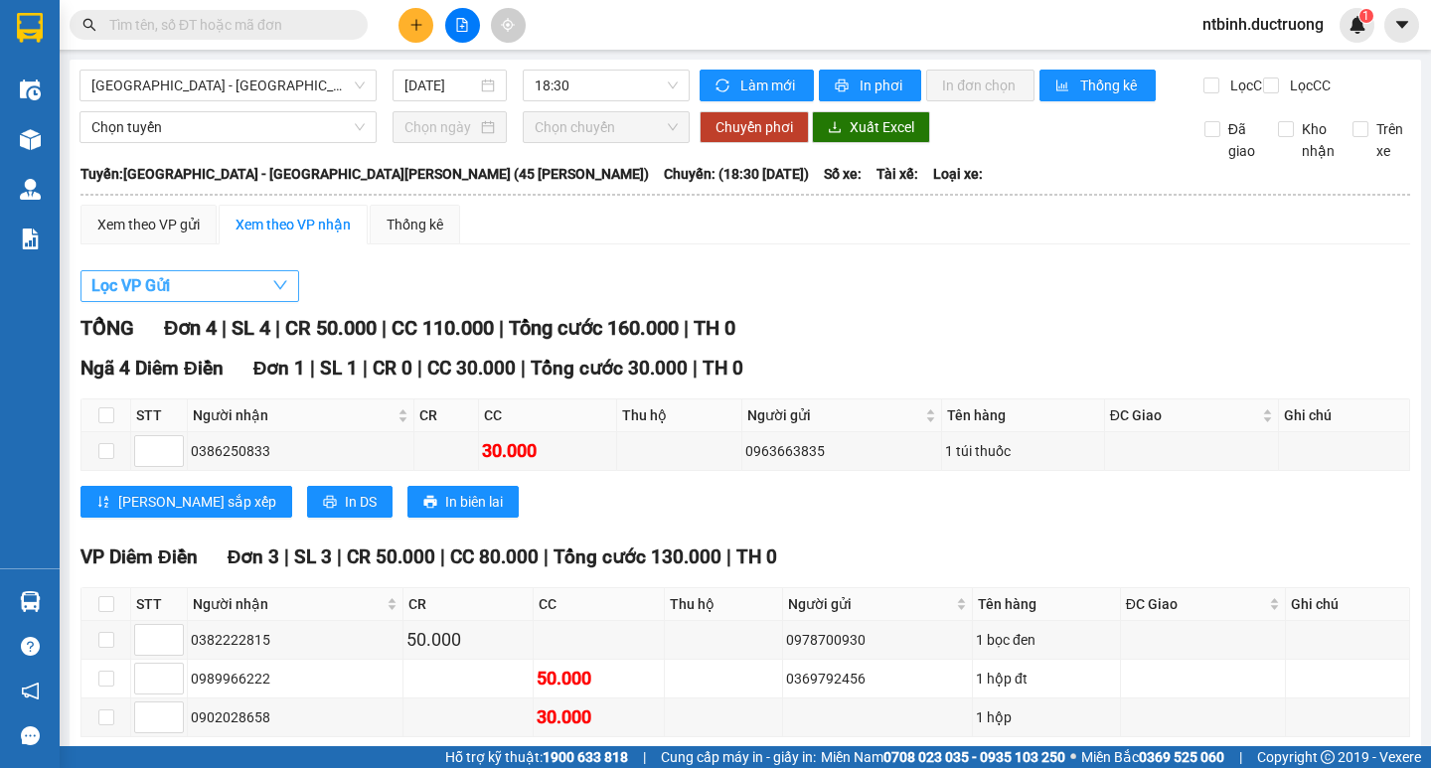
click at [205, 302] on button "Lọc VP Gửi" at bounding box center [189, 286] width 219 height 32
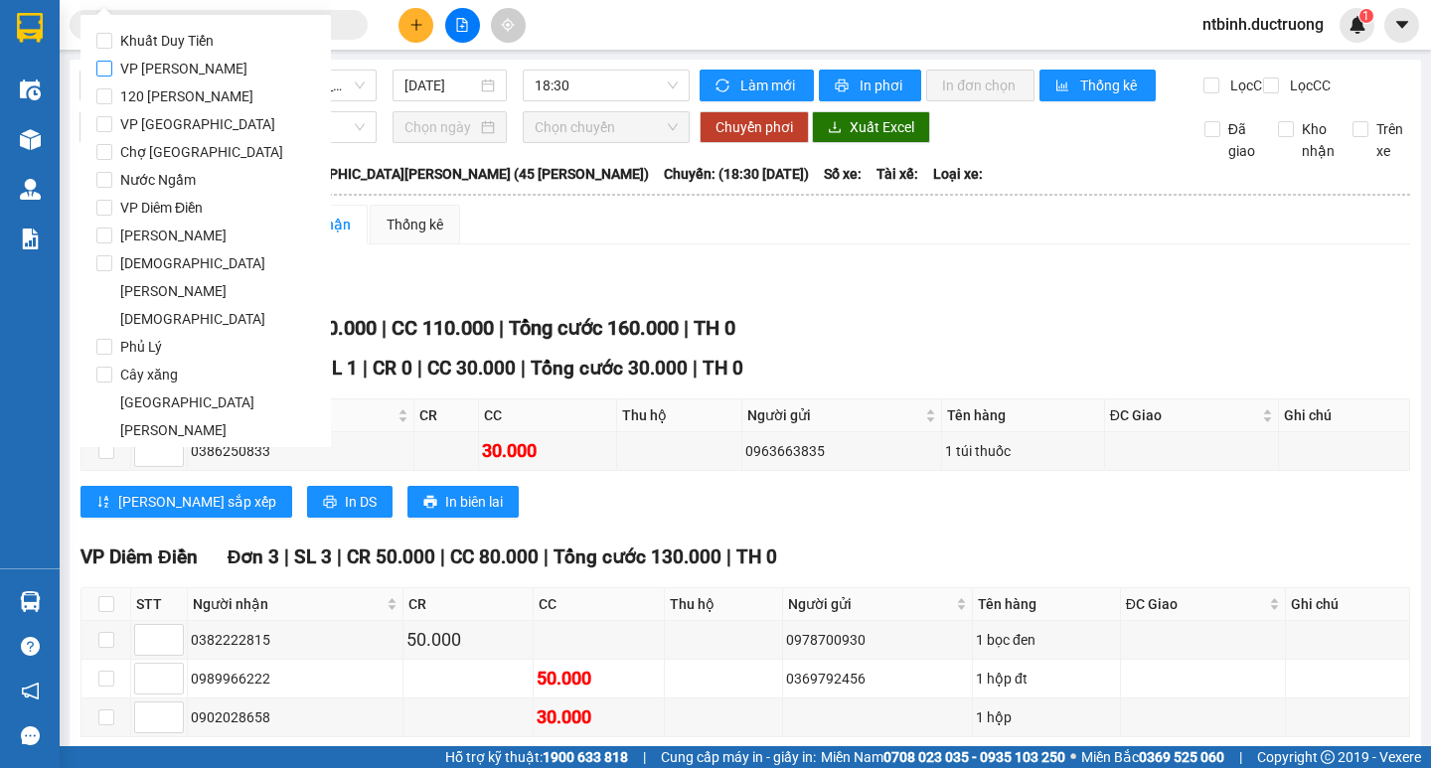
click at [179, 72] on span "VP [PERSON_NAME]" at bounding box center [183, 69] width 143 height 28
click at [112, 72] on input "VP [PERSON_NAME]" at bounding box center [104, 69] width 16 height 16
checkbox input "true"
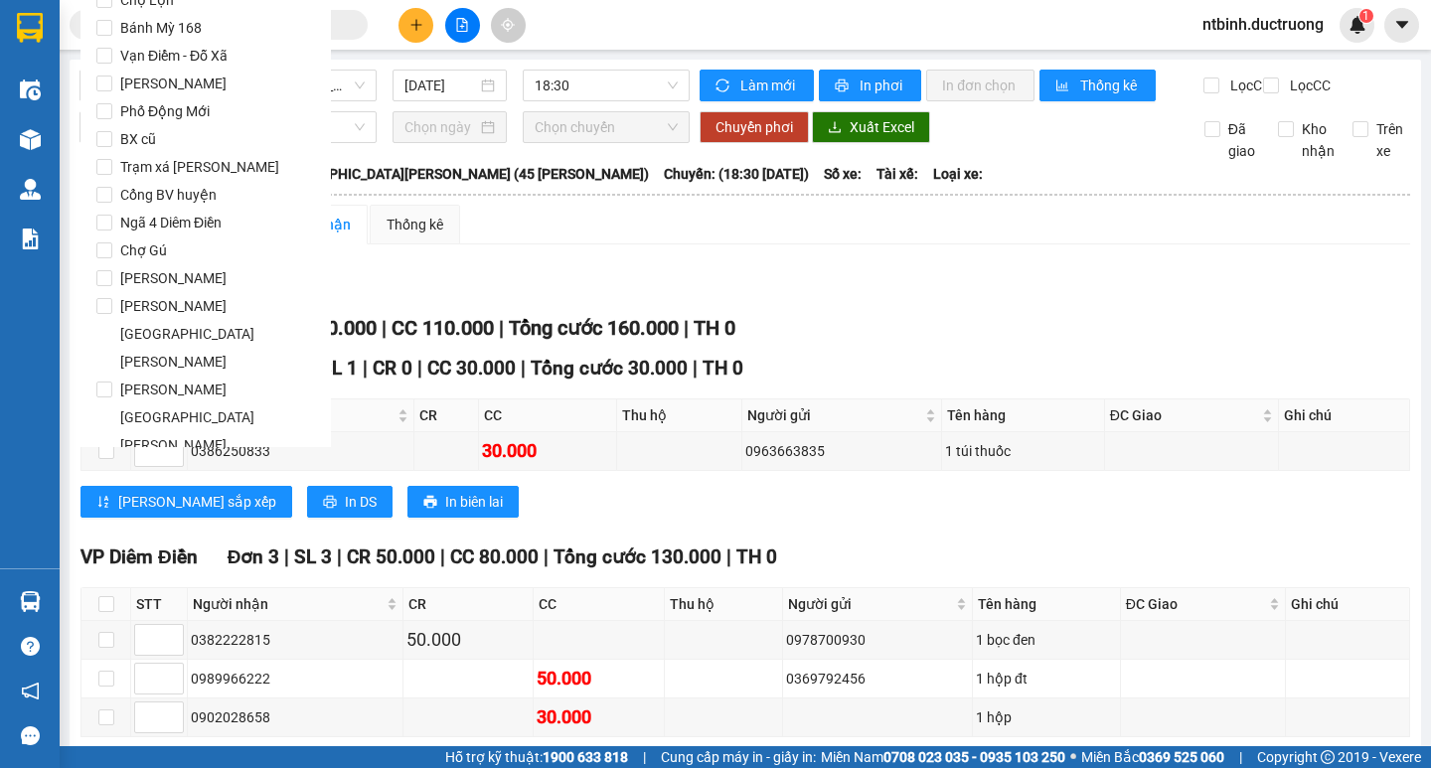
scroll to position [1654, 0]
click at [119, 742] on span "Lọc" at bounding box center [123, 753] width 23 height 22
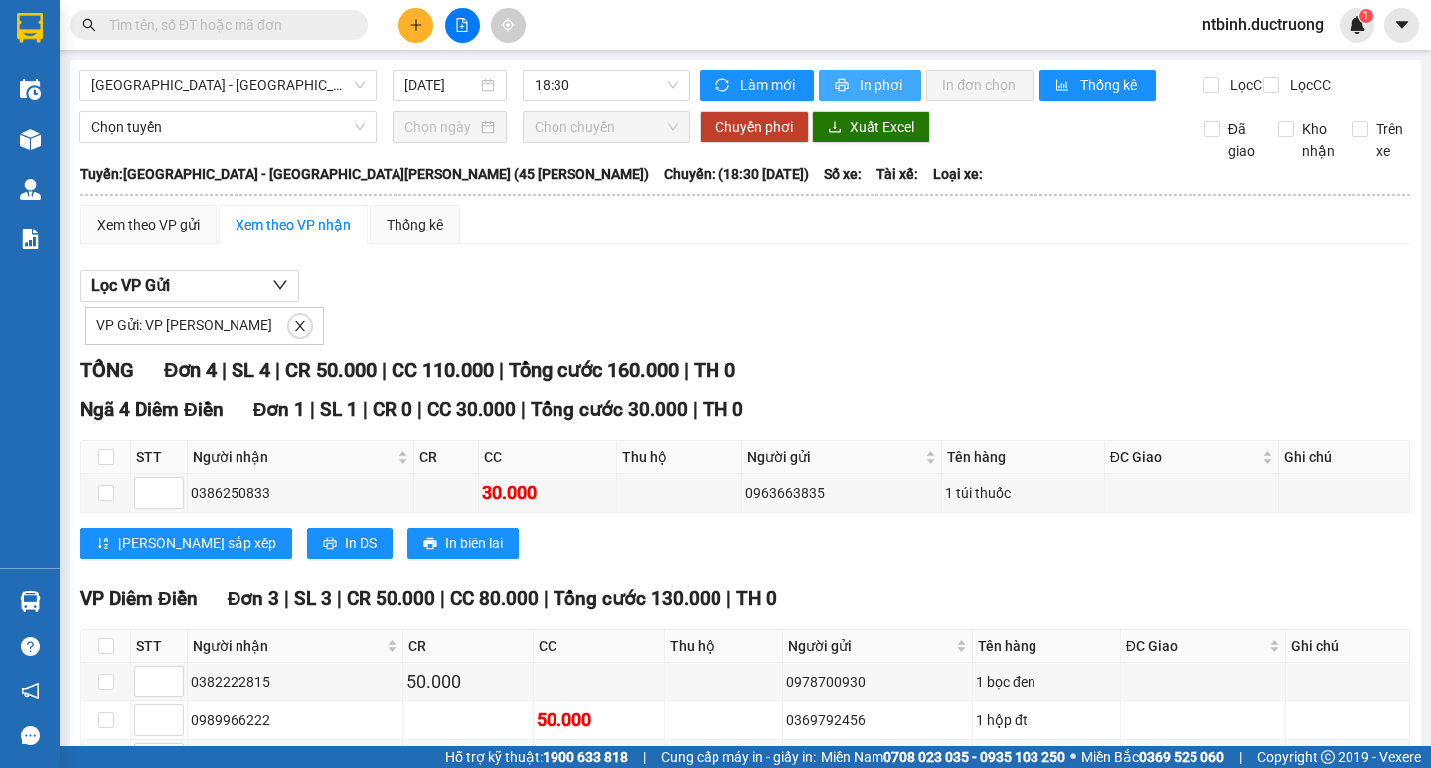
click at [837, 84] on icon "printer" at bounding box center [842, 85] width 13 height 13
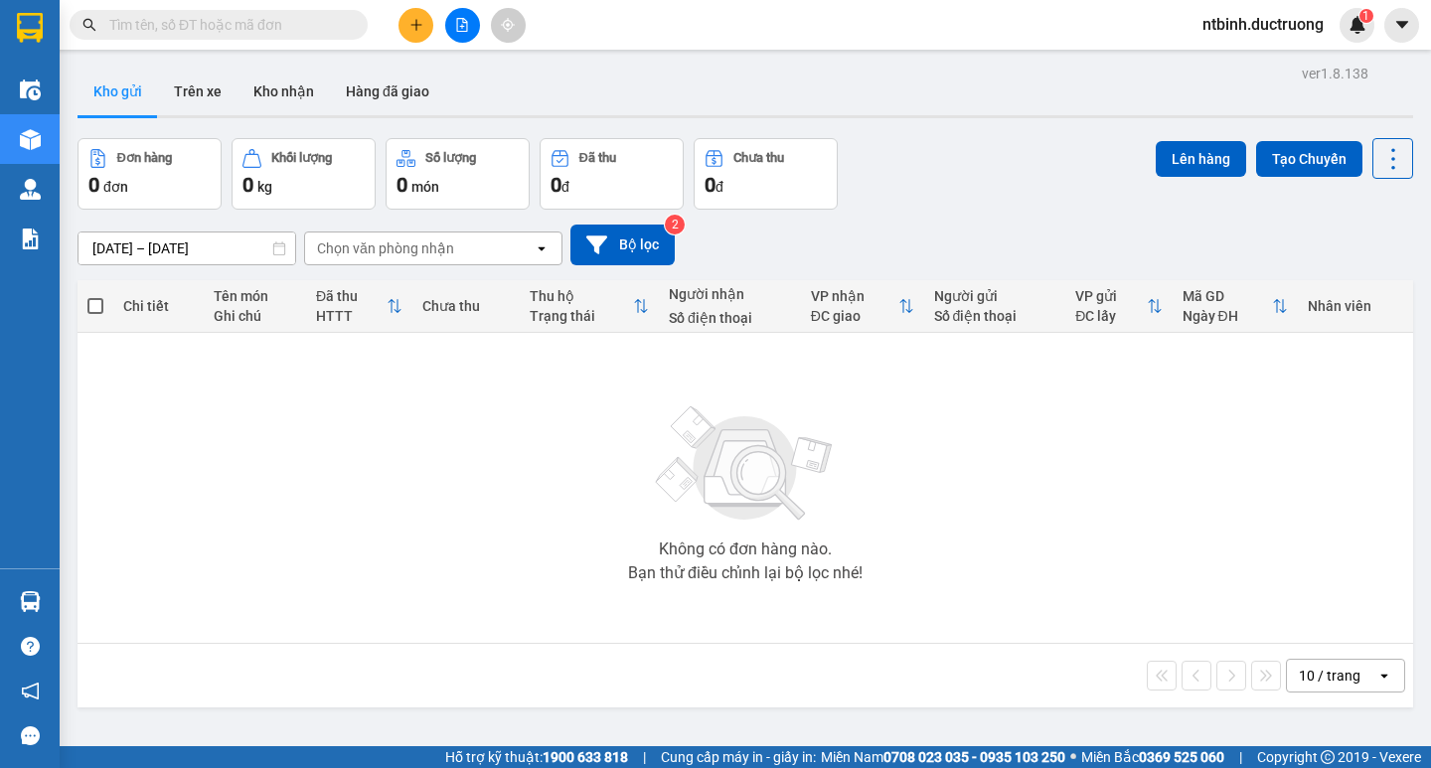
click at [451, 26] on button at bounding box center [462, 25] width 35 height 35
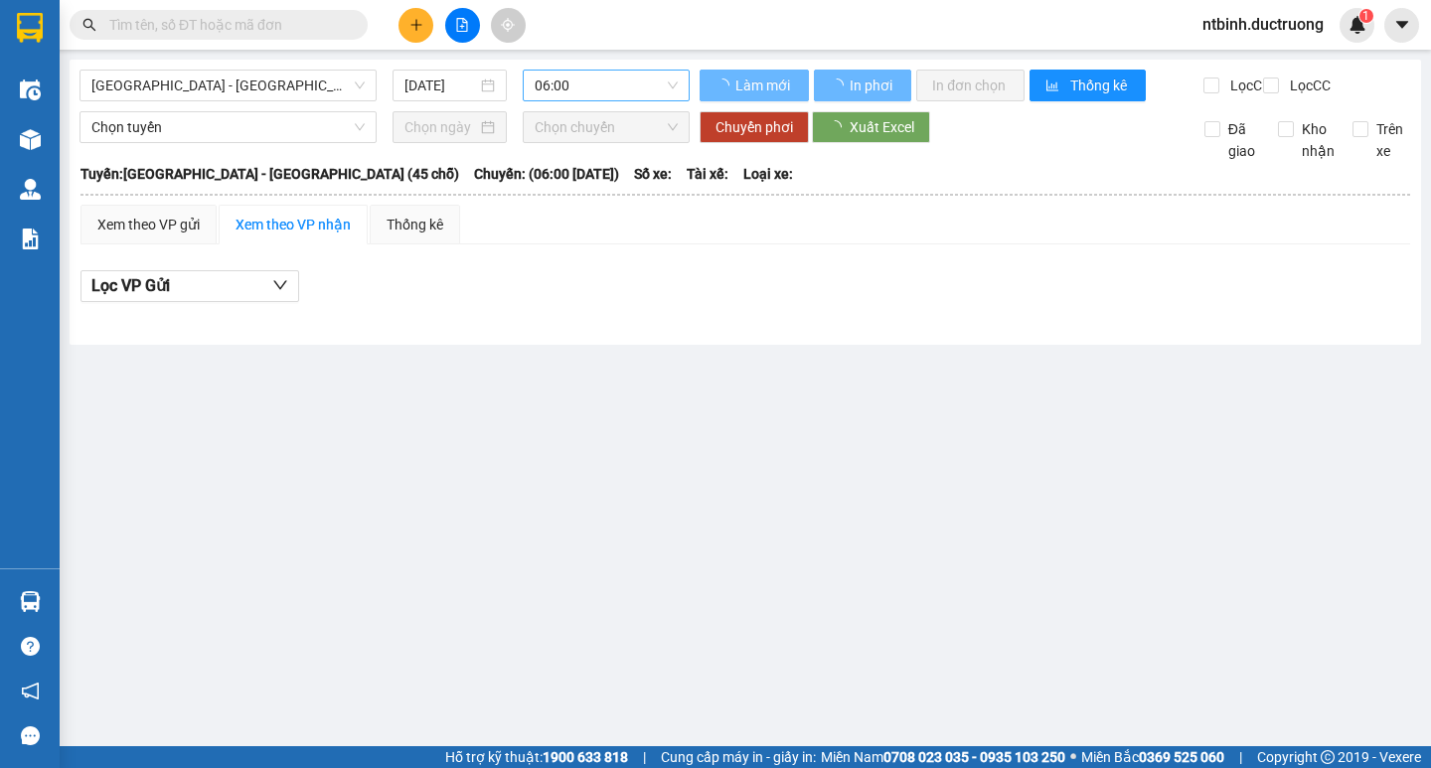
click at [563, 88] on span "06:00" at bounding box center [606, 86] width 143 height 30
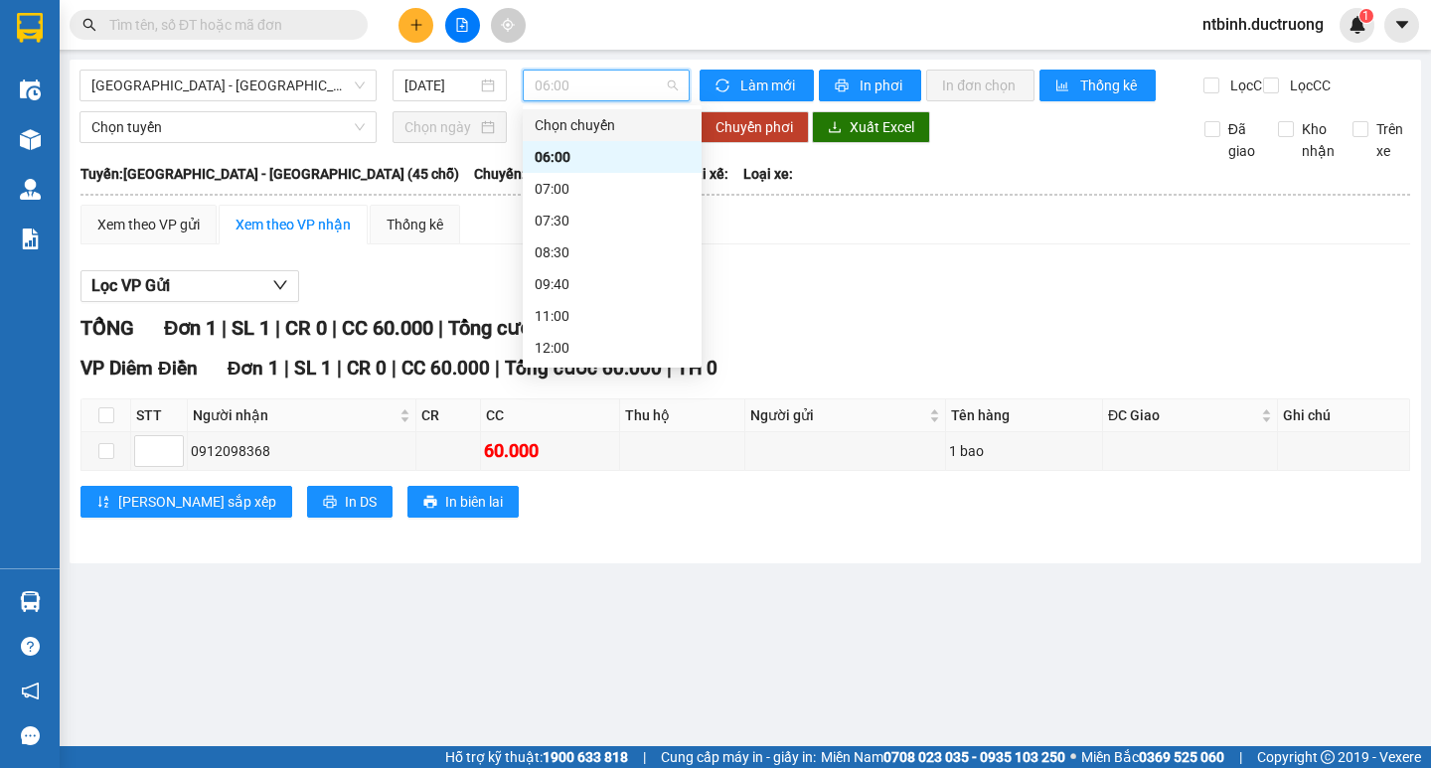
scroll to position [286, 0]
click at [612, 287] on div "18:30" at bounding box center [612, 284] width 155 height 22
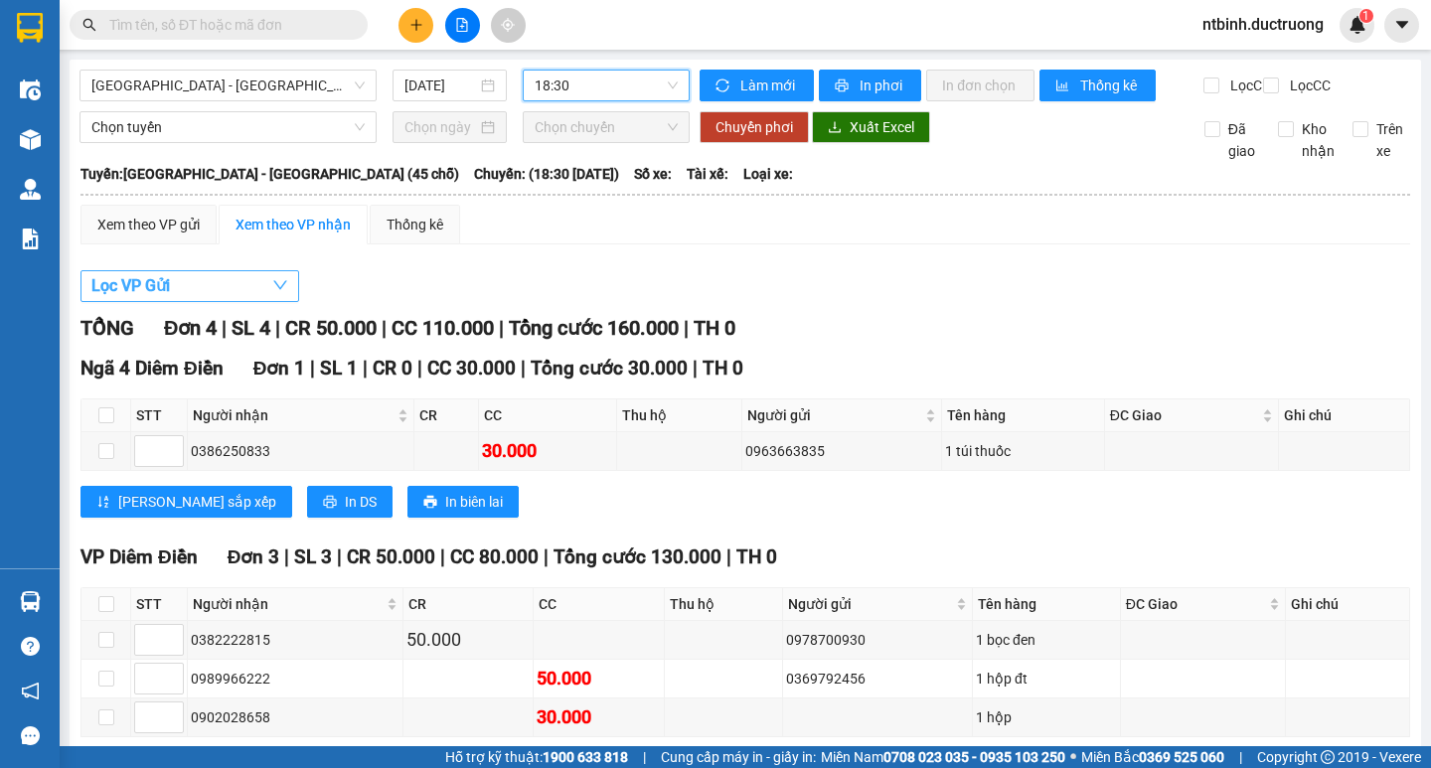
click at [203, 289] on button "Lọc VP Gửi" at bounding box center [189, 286] width 219 height 32
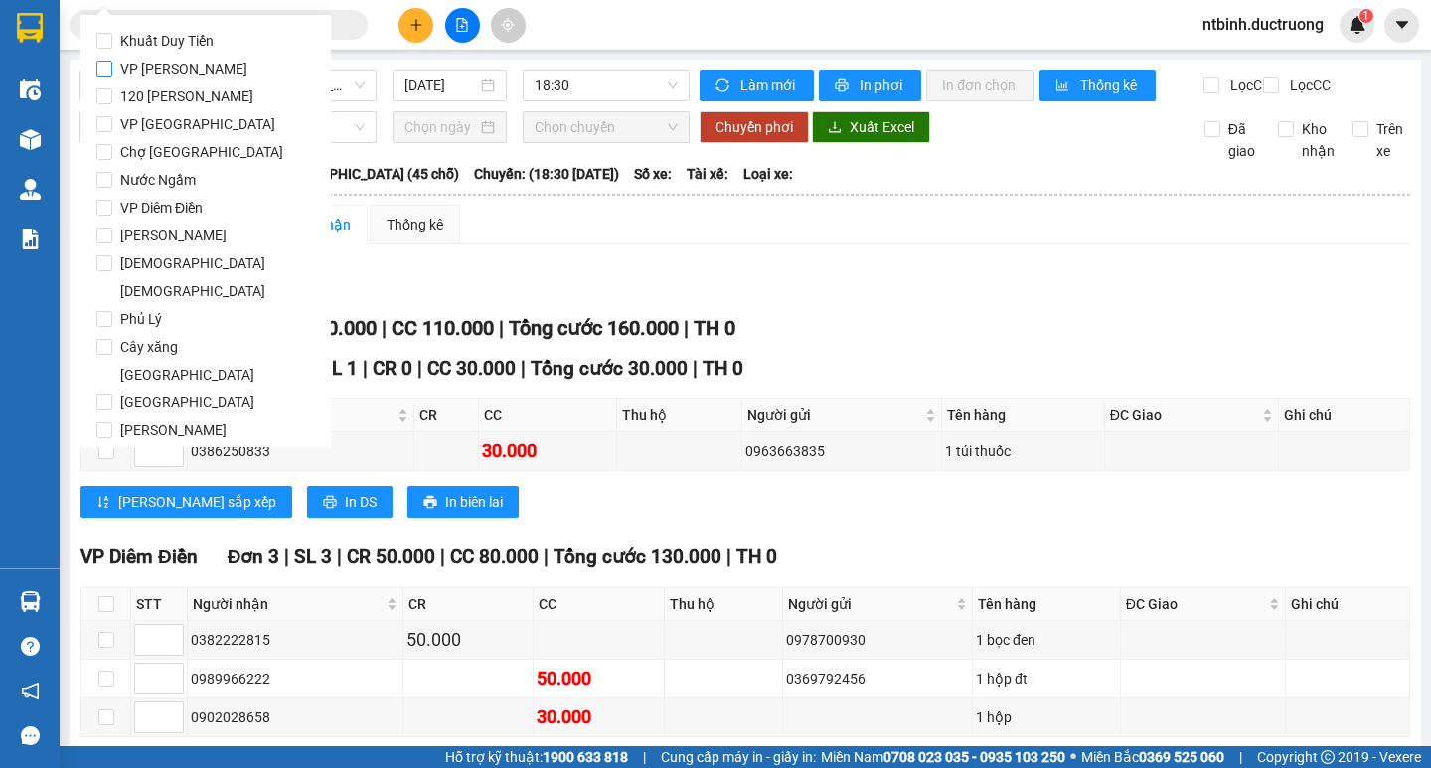
click at [197, 65] on span "VP [PERSON_NAME]" at bounding box center [183, 69] width 143 height 28
click at [112, 65] on input "VP [PERSON_NAME]" at bounding box center [104, 69] width 16 height 16
checkbox input "true"
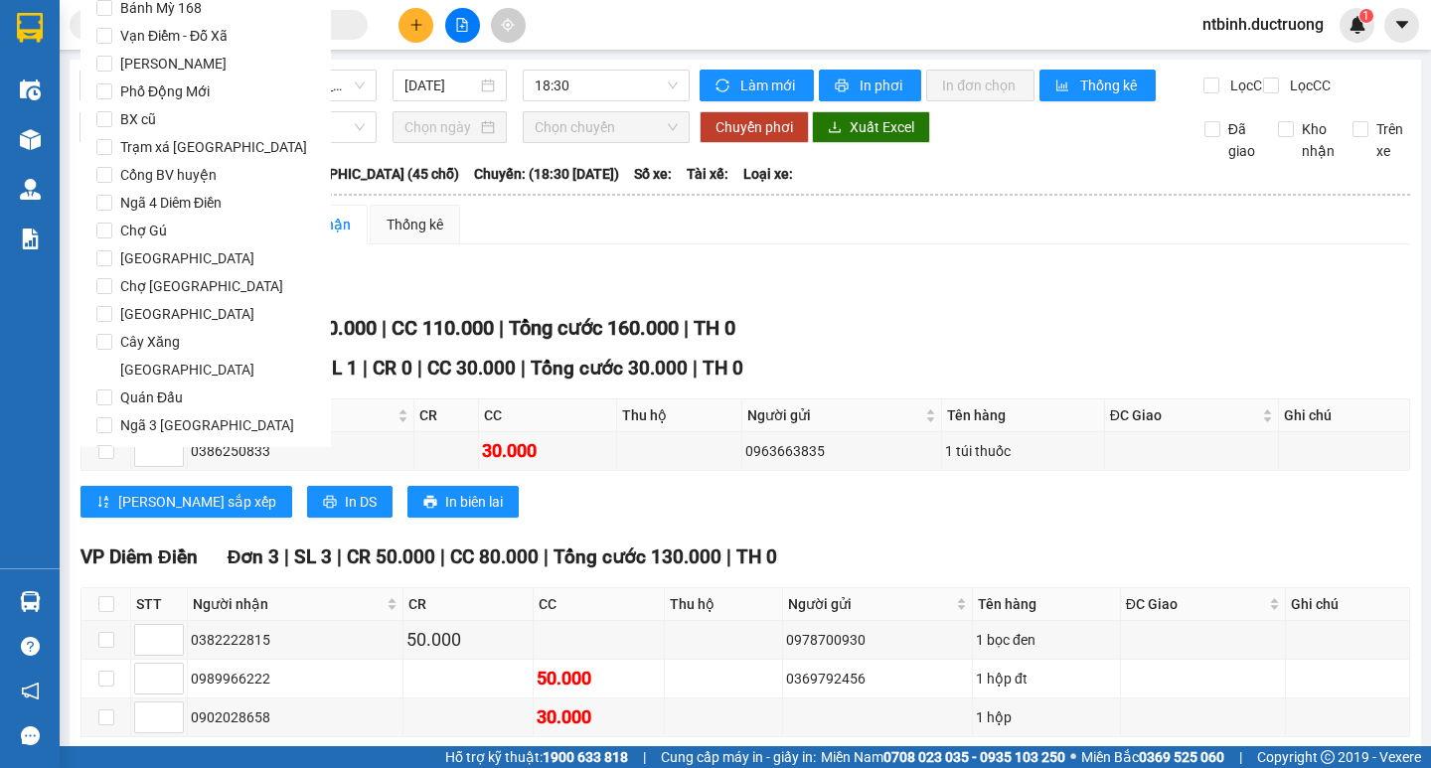
scroll to position [1654, 0]
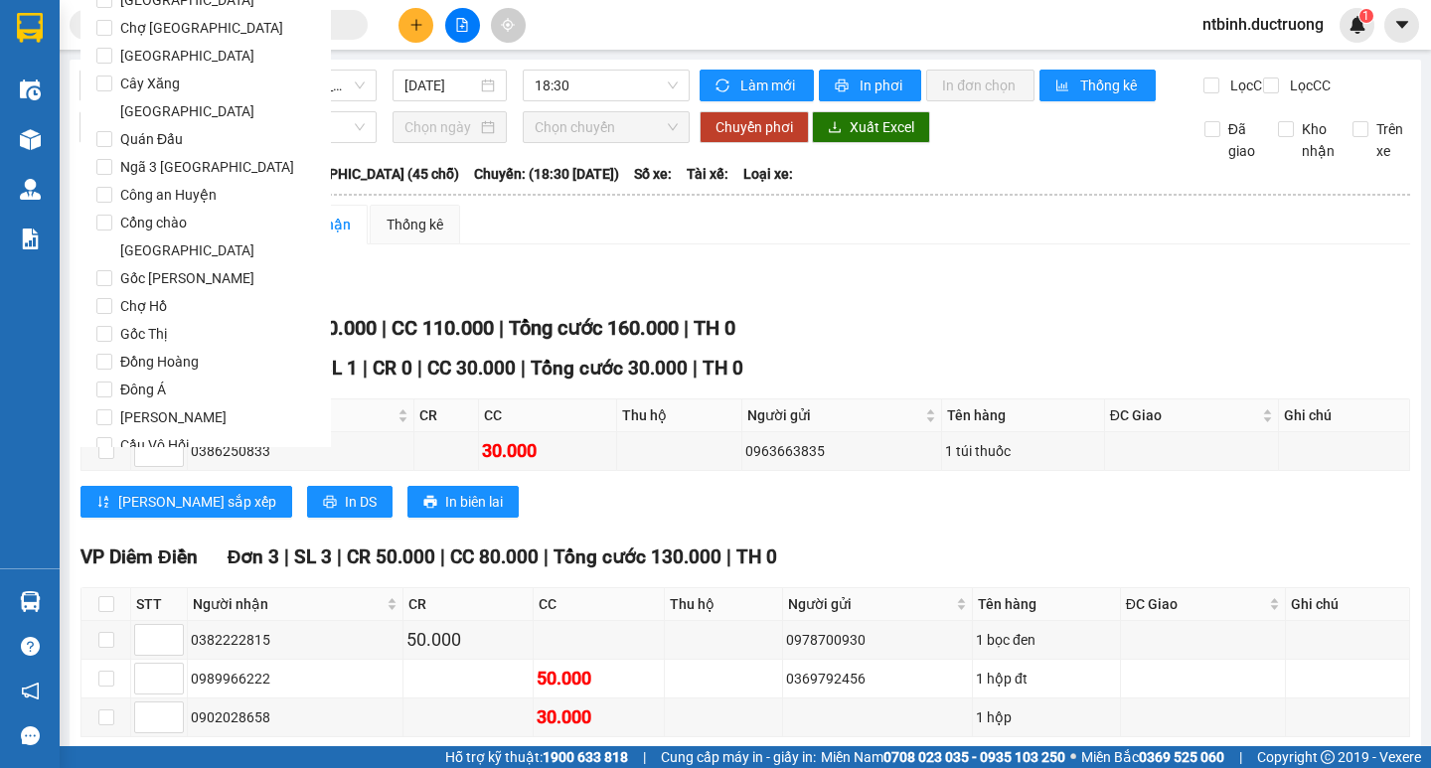
click at [116, 547] on span "Lọc" at bounding box center [123, 558] width 23 height 22
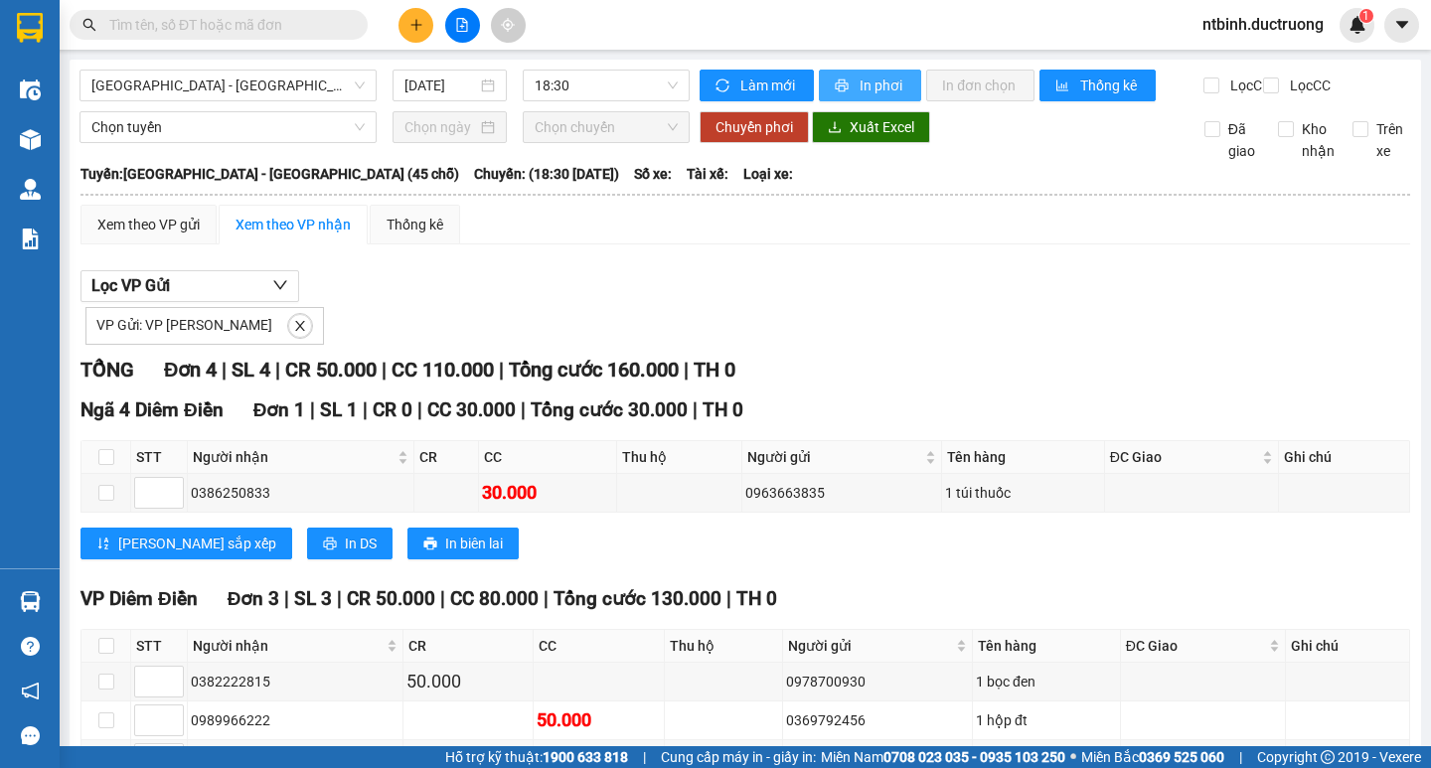
click at [876, 82] on span "In phơi" at bounding box center [882, 86] width 46 height 22
click at [1306, 309] on div "Lọc VP Gửi VP Gửi: VP [PERSON_NAME]" at bounding box center [744, 307] width 1329 height 75
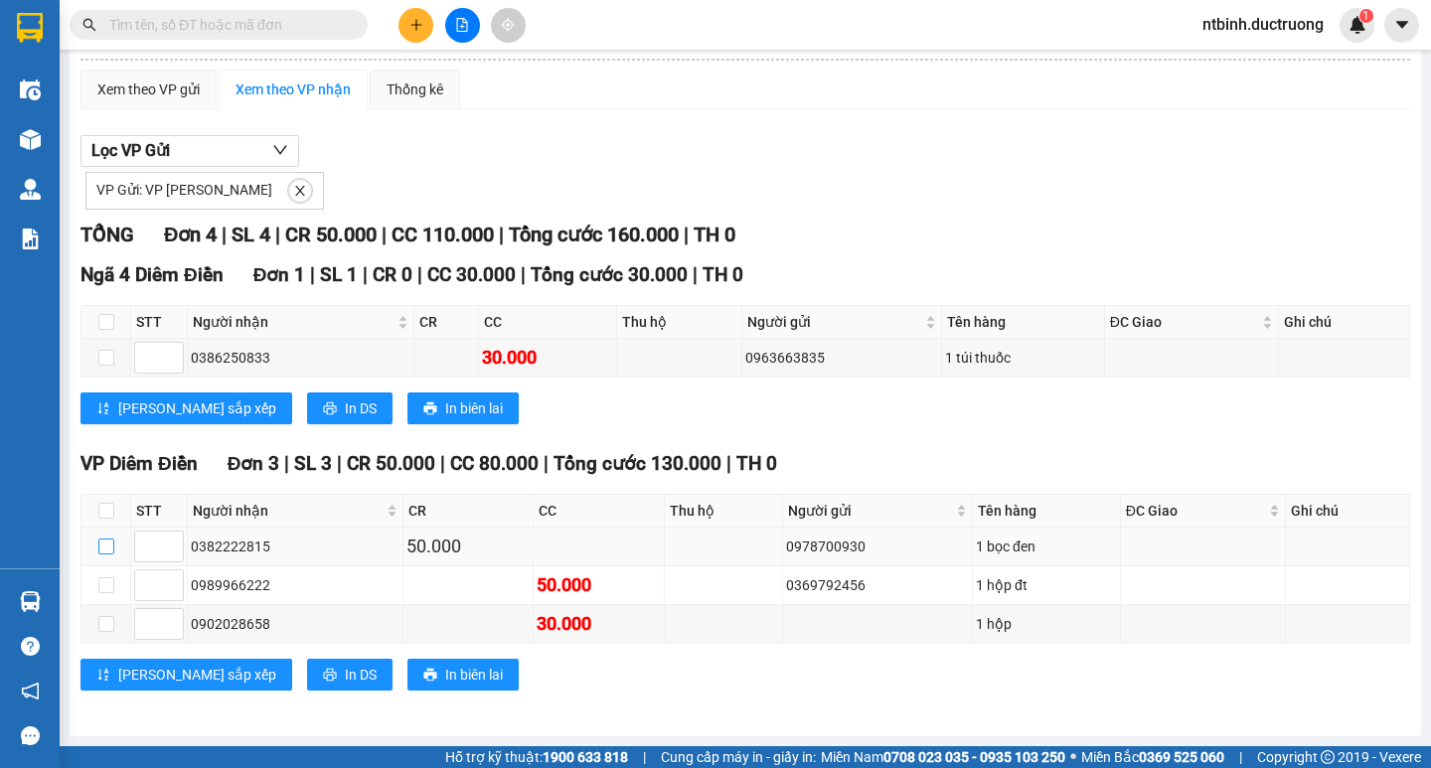
click at [113, 548] on input "checkbox" at bounding box center [106, 547] width 16 height 16
checkbox input "true"
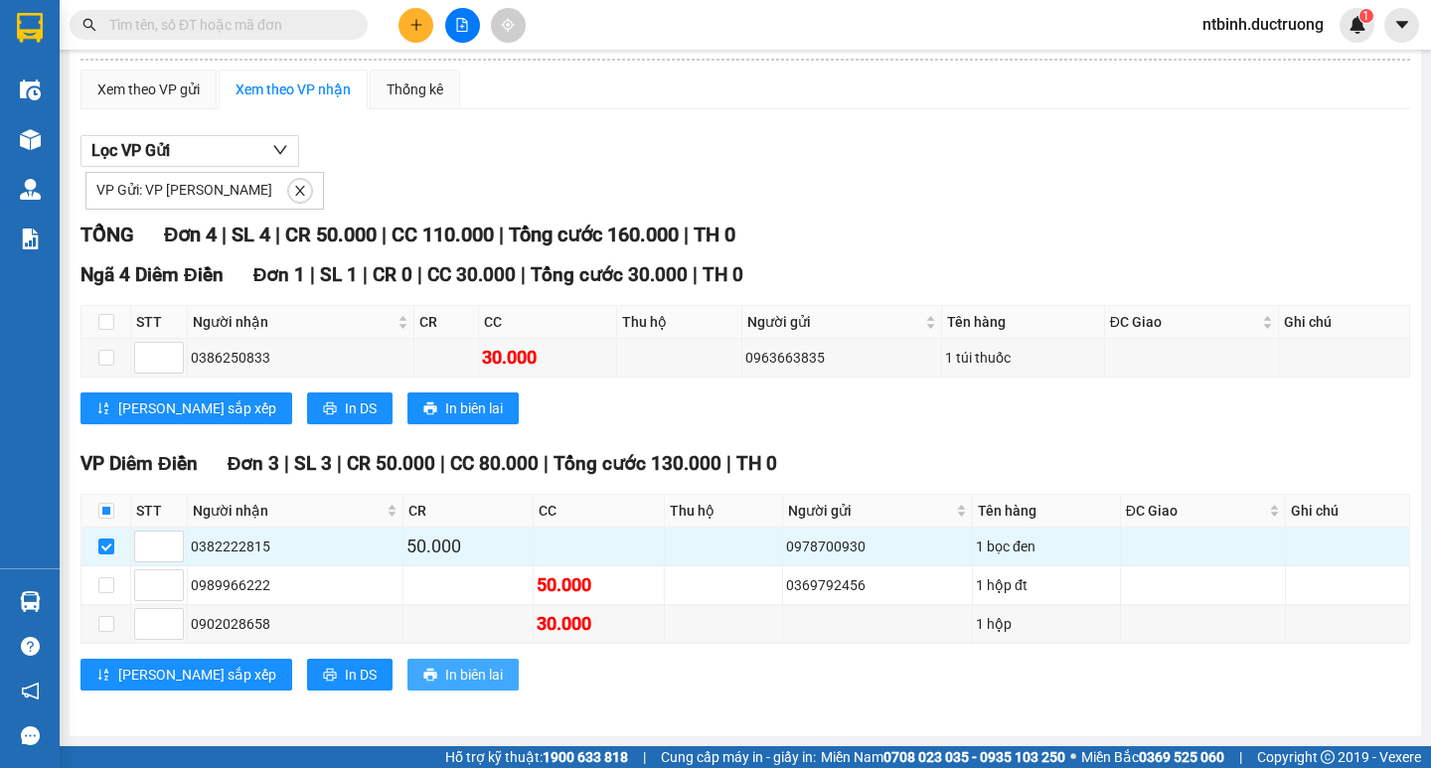
click at [445, 680] on span "In biên lai" at bounding box center [474, 675] width 58 height 22
